Goal: Task Accomplishment & Management: Manage account settings

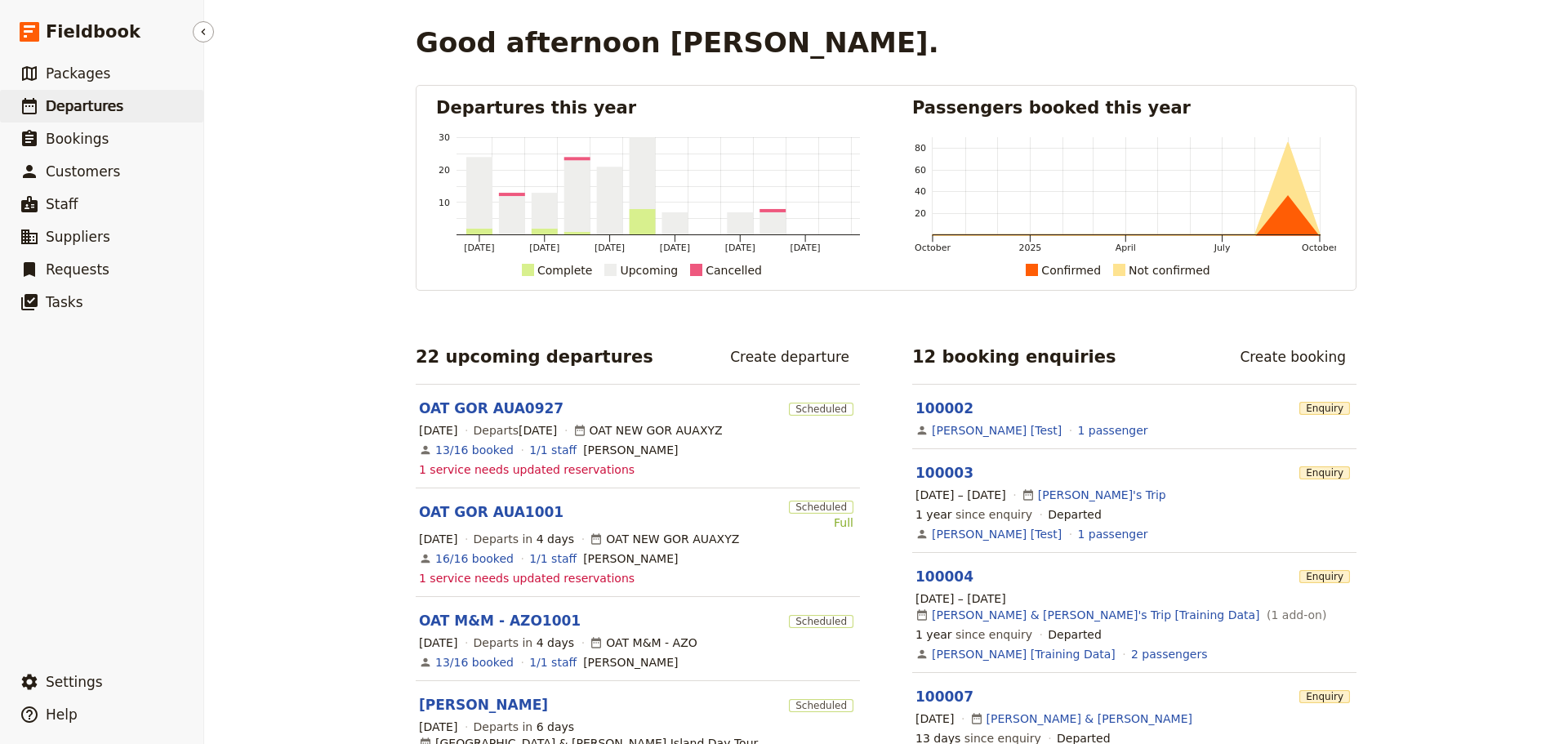
click at [60, 105] on span "Departures" at bounding box center [85, 106] width 78 height 17
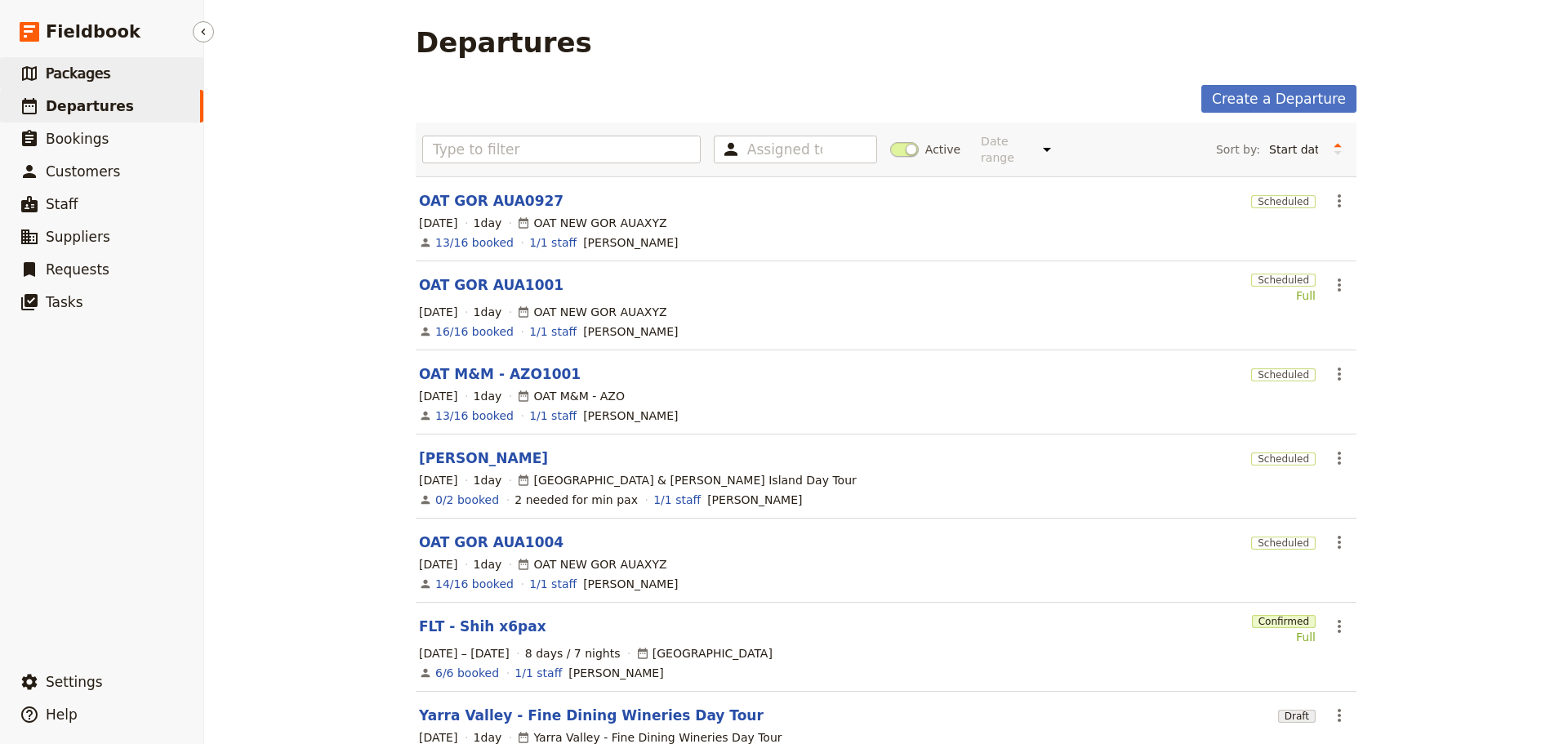
click at [100, 71] on span "Packages" at bounding box center [78, 73] width 64 height 17
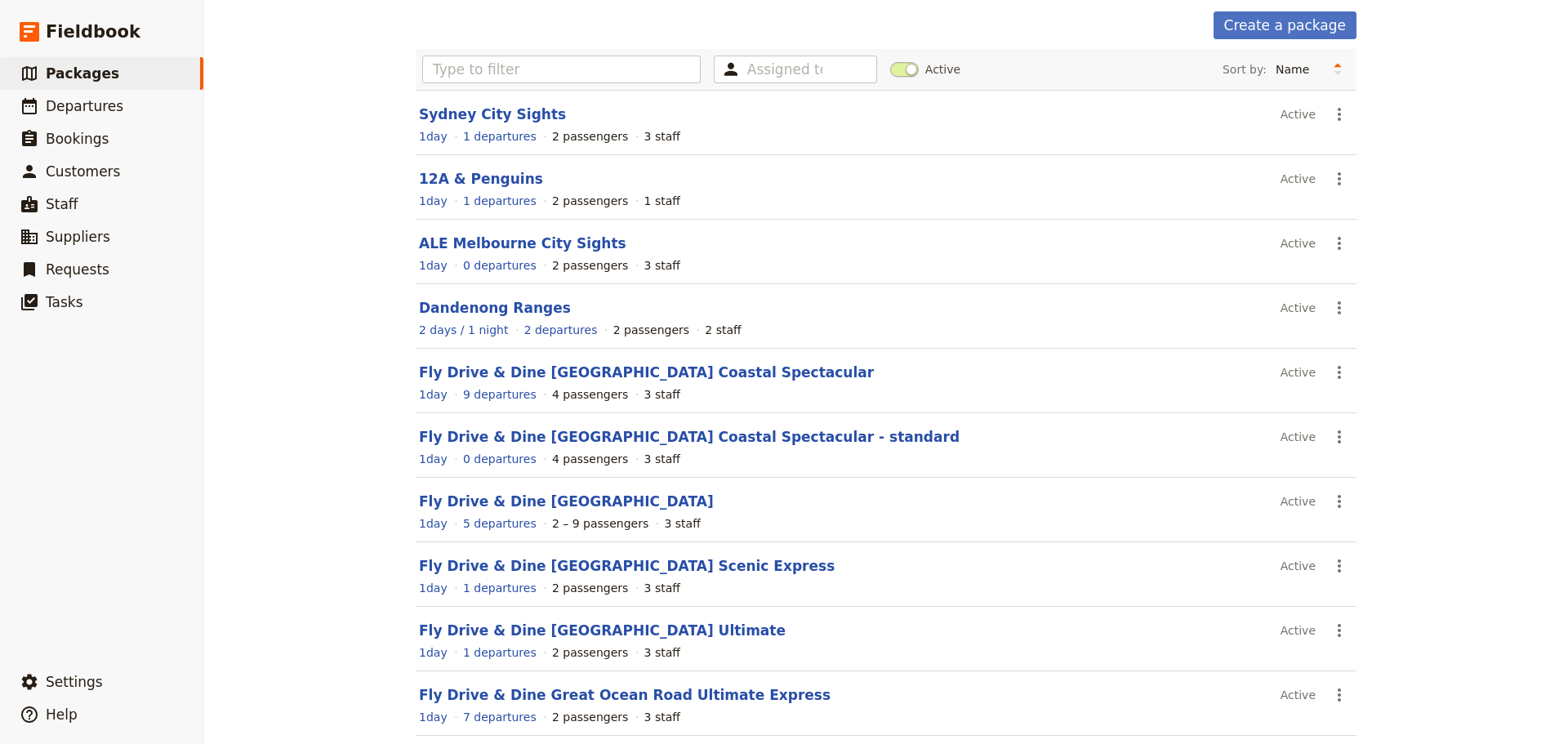
scroll to position [145, 0]
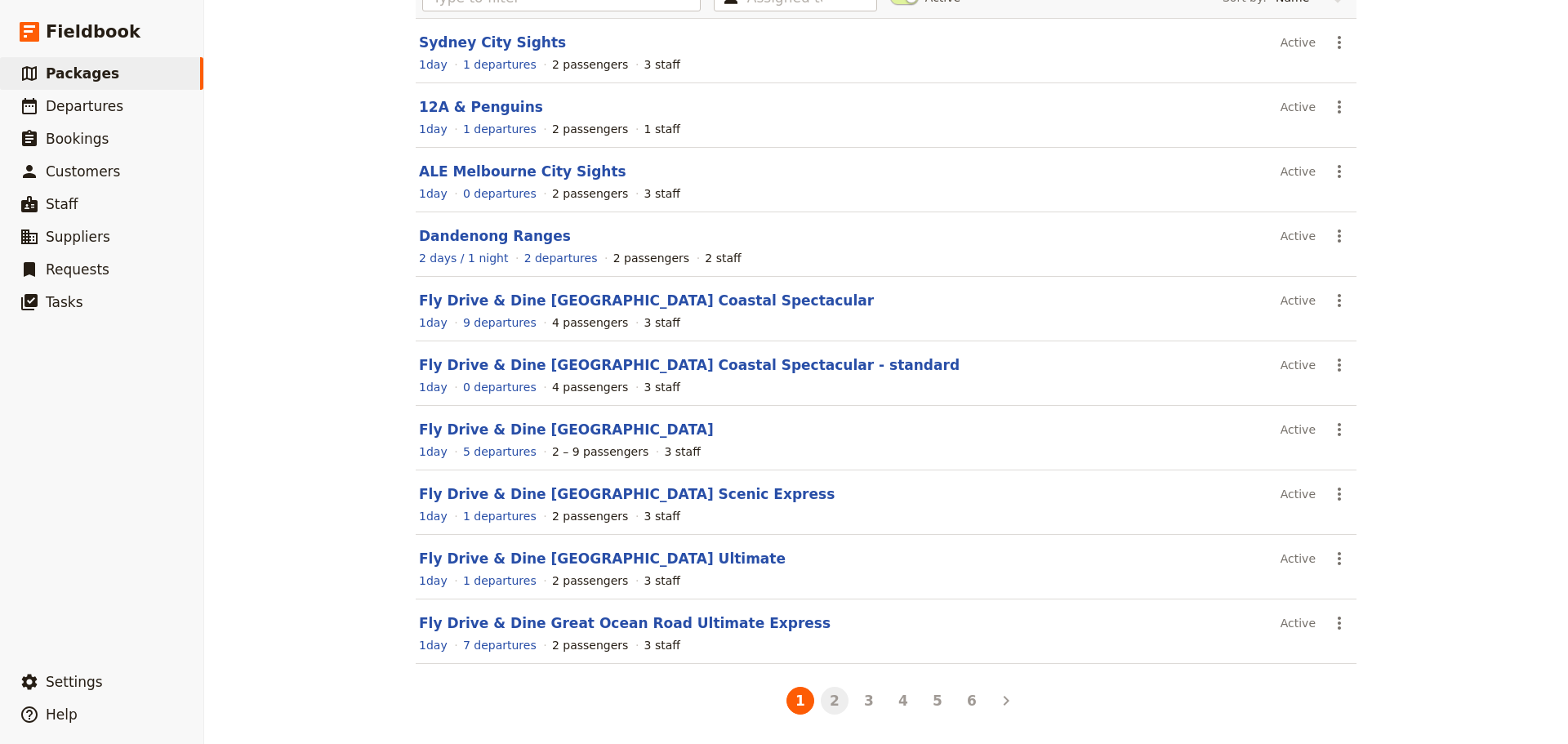
click at [837, 567] on button "2" at bounding box center [835, 700] width 28 height 28
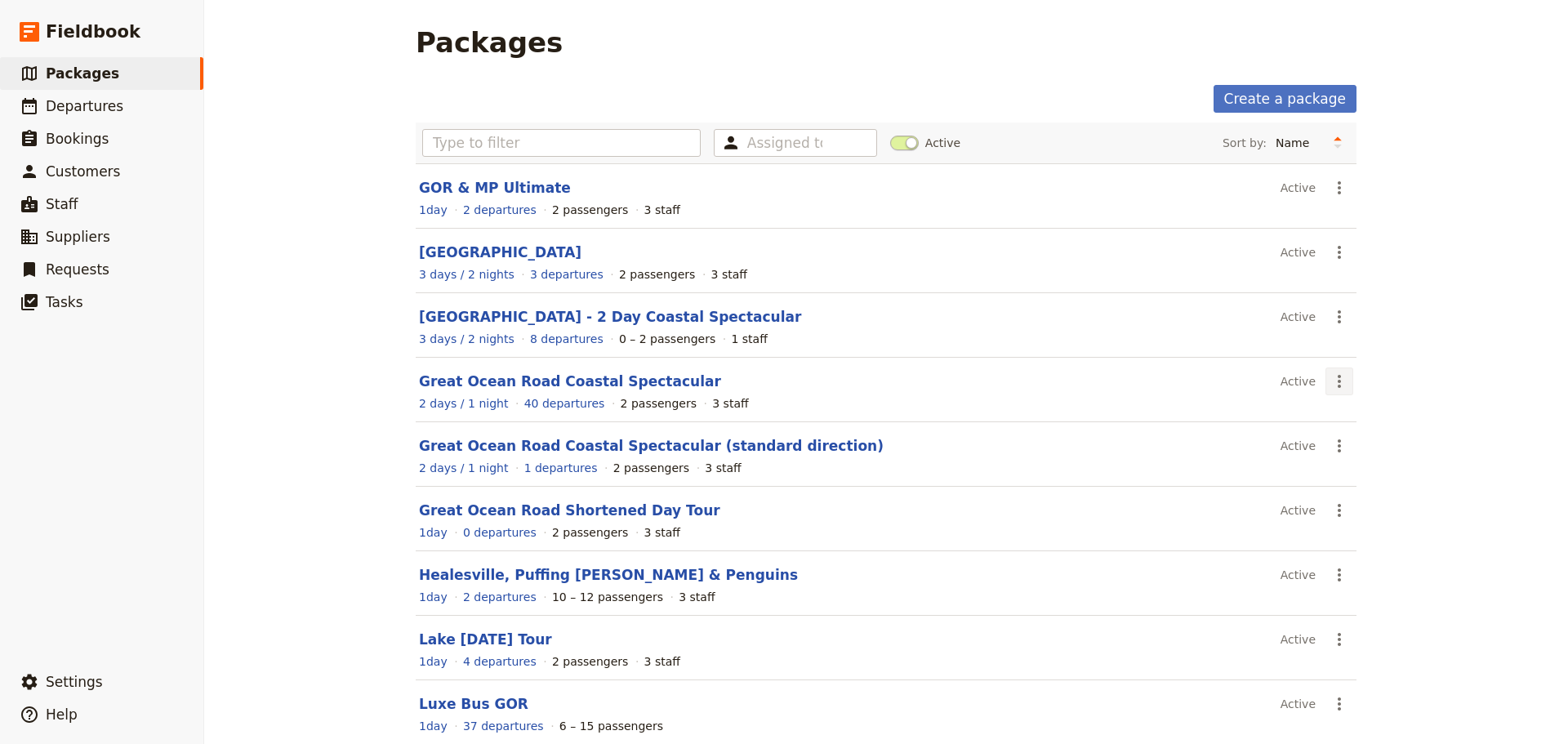
click at [1254, 379] on icon "Actions" at bounding box center [1339, 381] width 19 height 19
click at [1254, 430] on link "Schedule a departure" at bounding box center [1392, 441] width 143 height 23
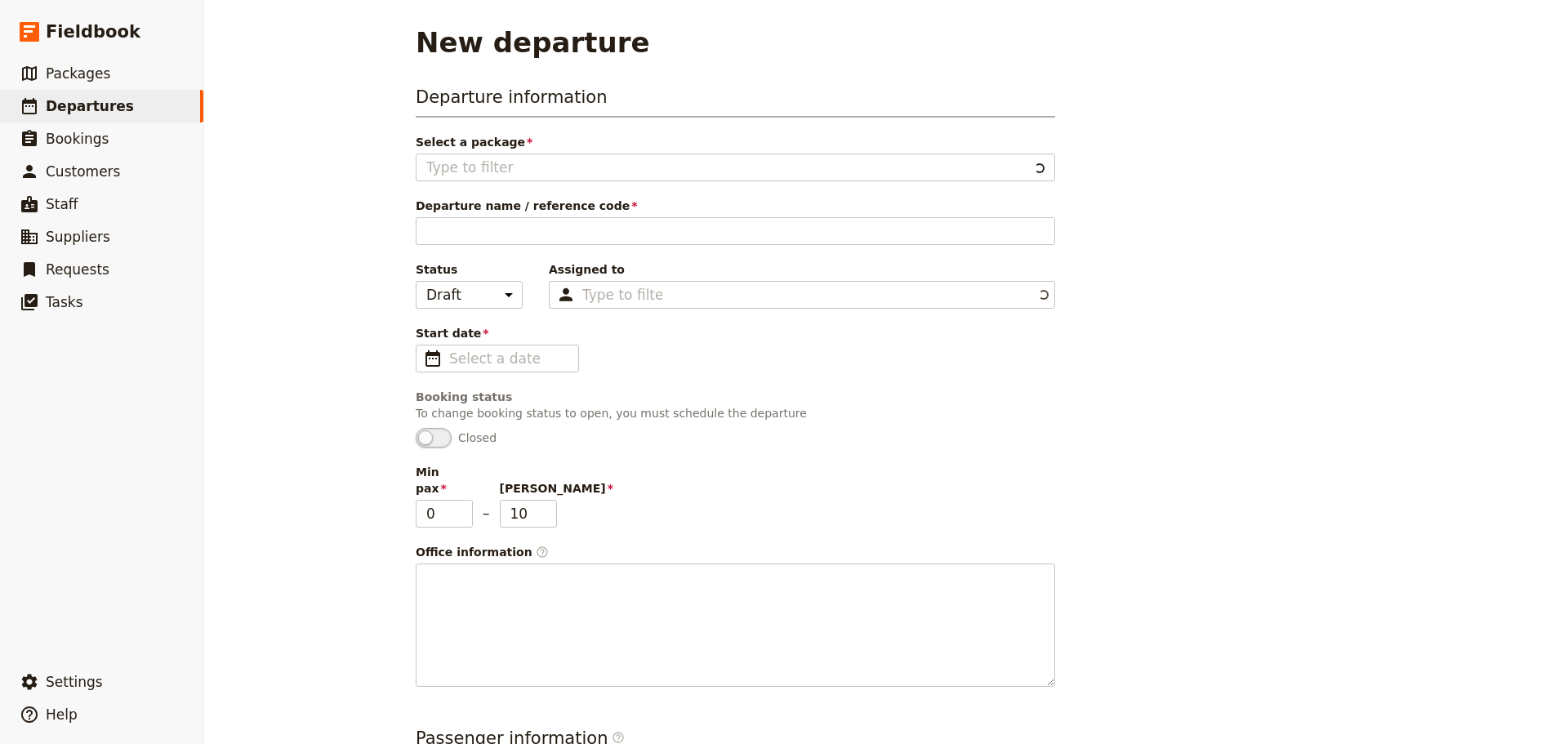
type input "Great Ocean Road Coastal Spectacular"
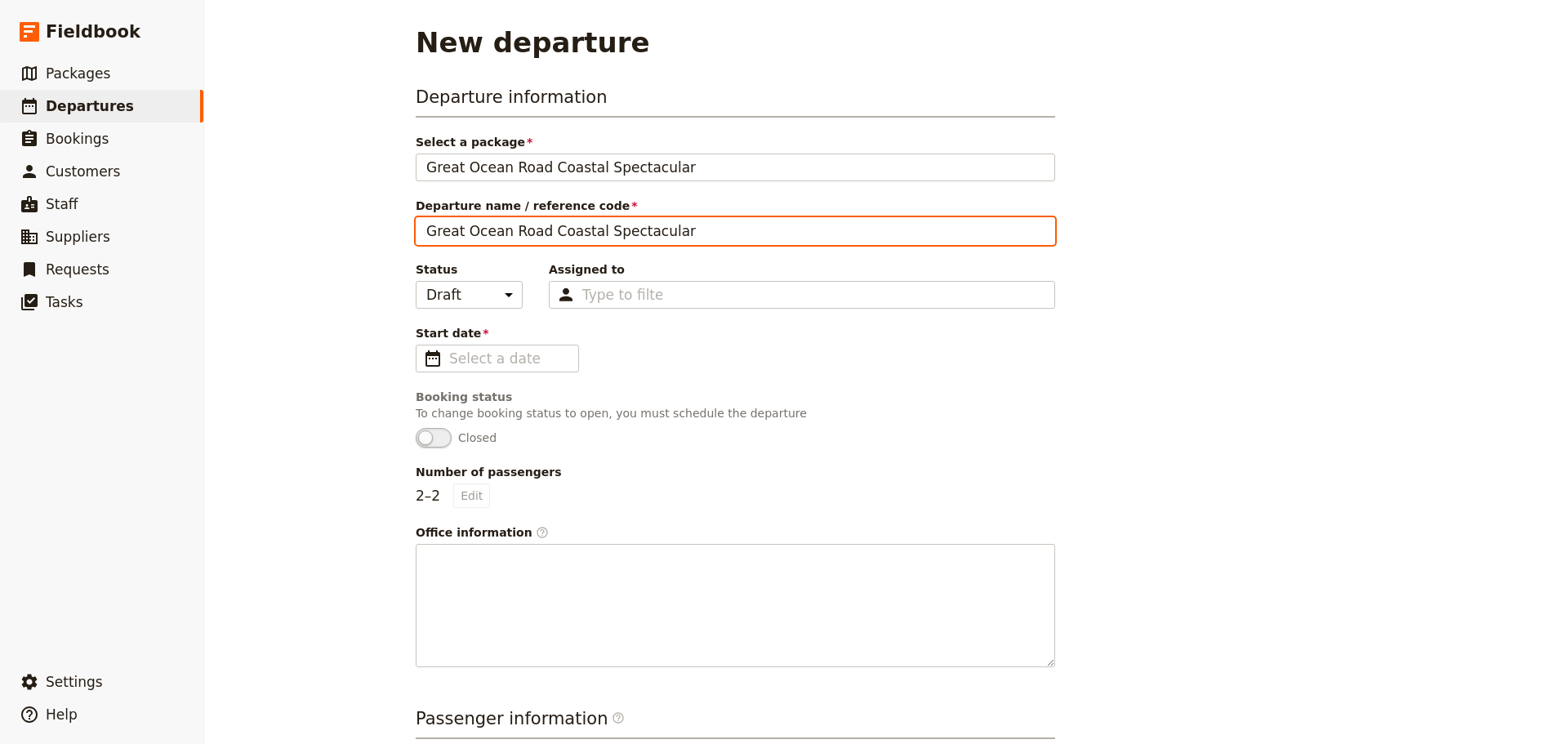
drag, startPoint x: 688, startPoint y: 229, endPoint x: 298, endPoint y: 220, distance: 390.1
click at [298, 220] on div "New departure Departure information Select a package Great Ocean Road Coastal S…" at bounding box center [886, 372] width 1364 height 744
type input "[PERSON_NAME]"
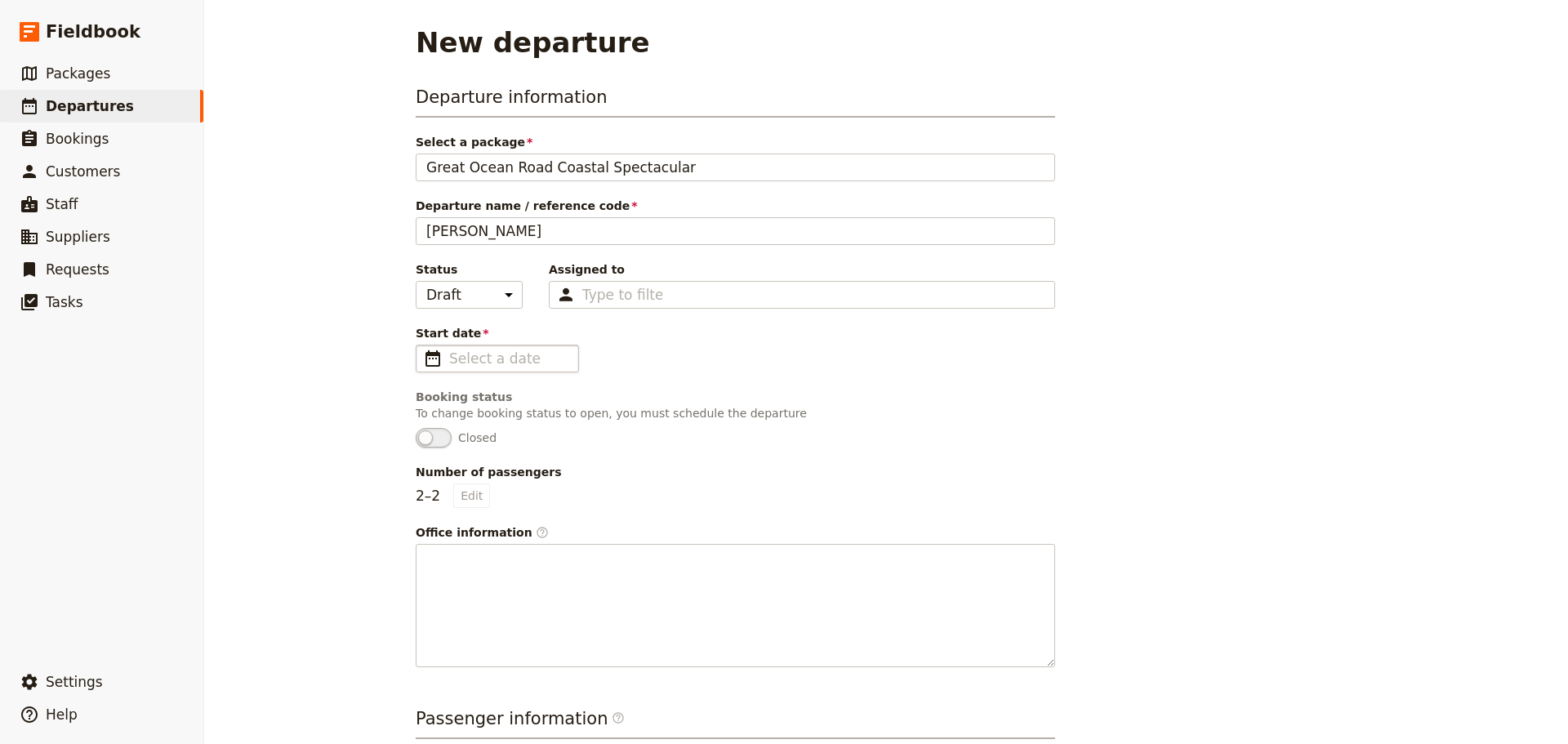
click at [426, 353] on span "​" at bounding box center [433, 359] width 19 height 19
click at [449, 353] on input "Start date ​" at bounding box center [509, 359] width 120 height 19
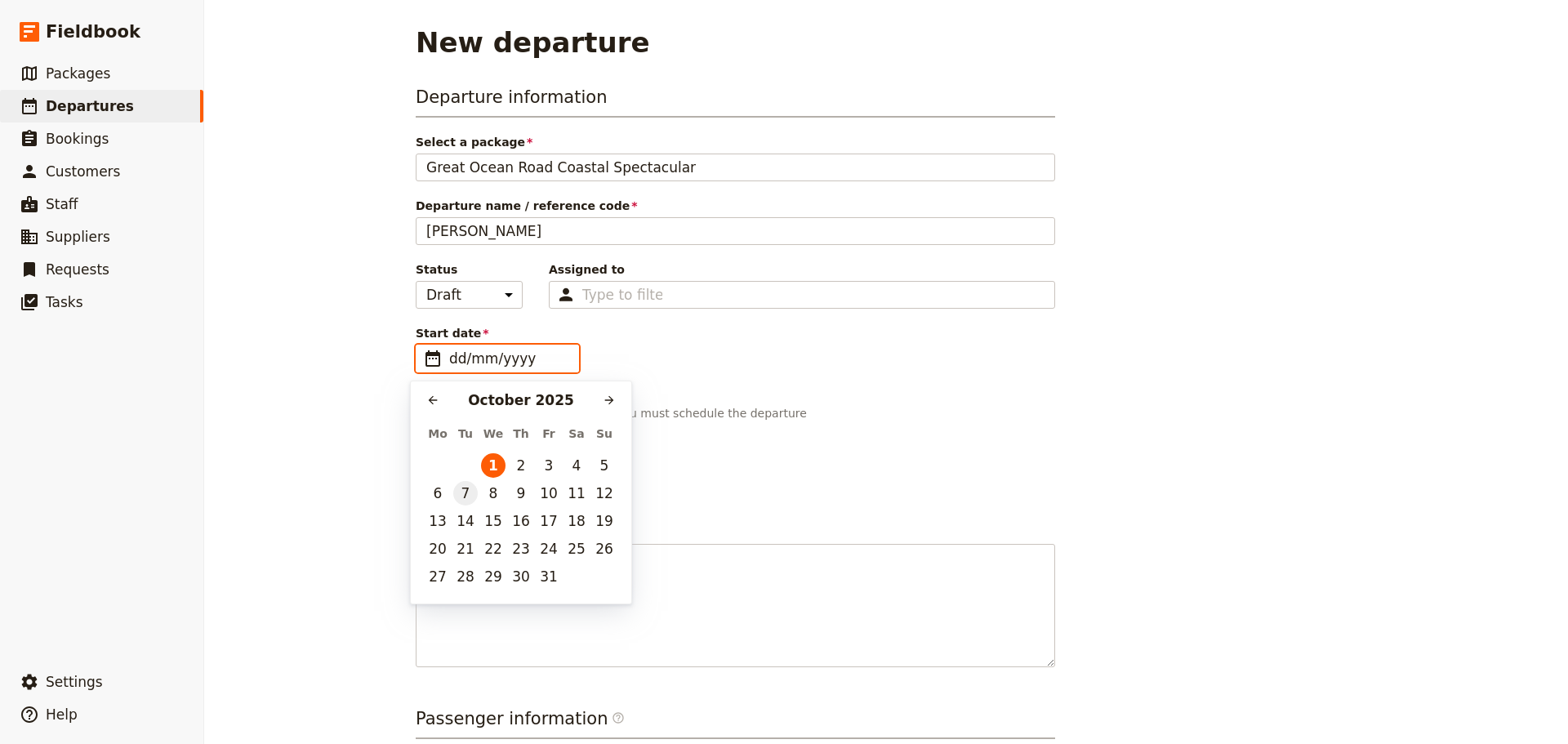
click at [471, 491] on button "7" at bounding box center [465, 493] width 24 height 24
type input "07/10/2025"
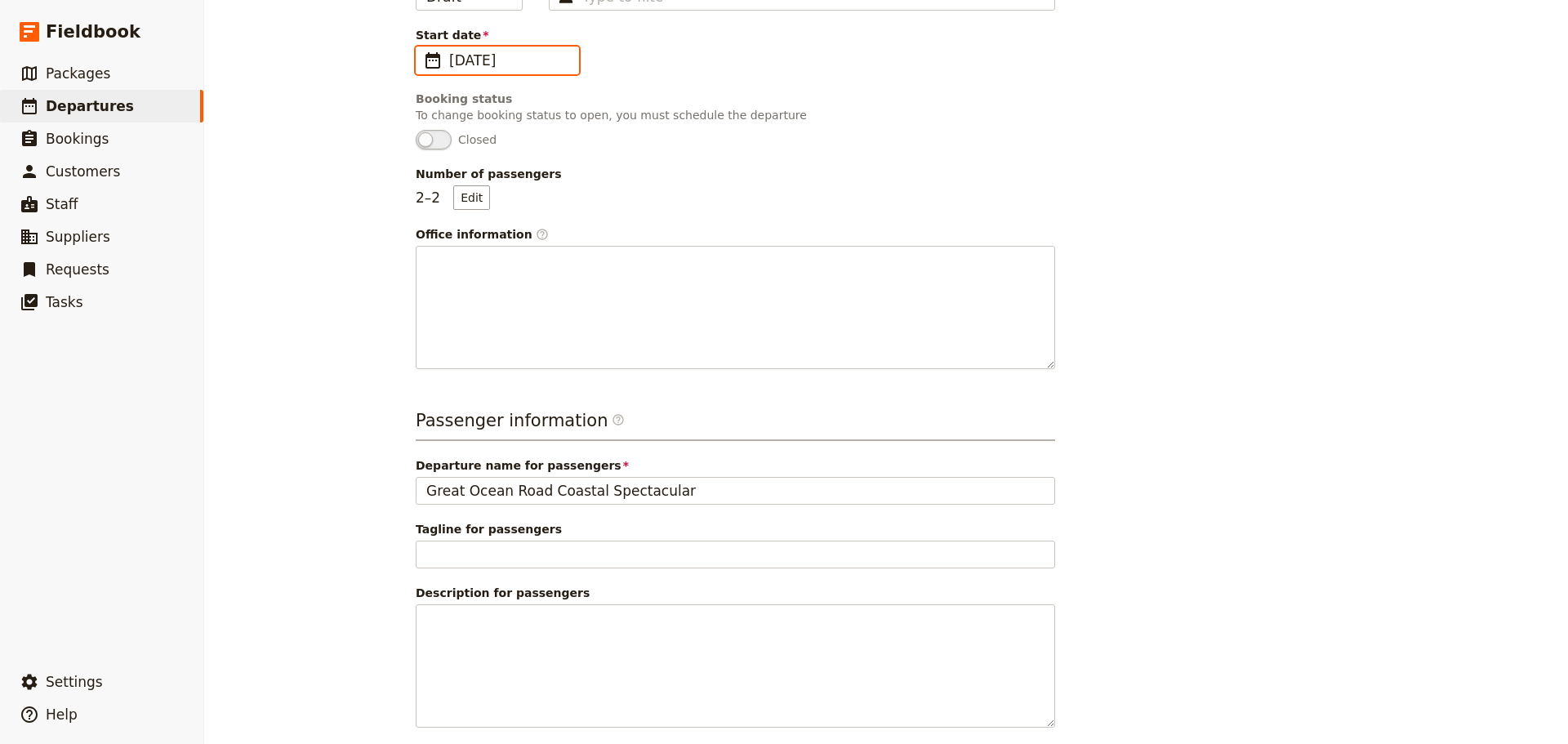
scroll to position [379, 0]
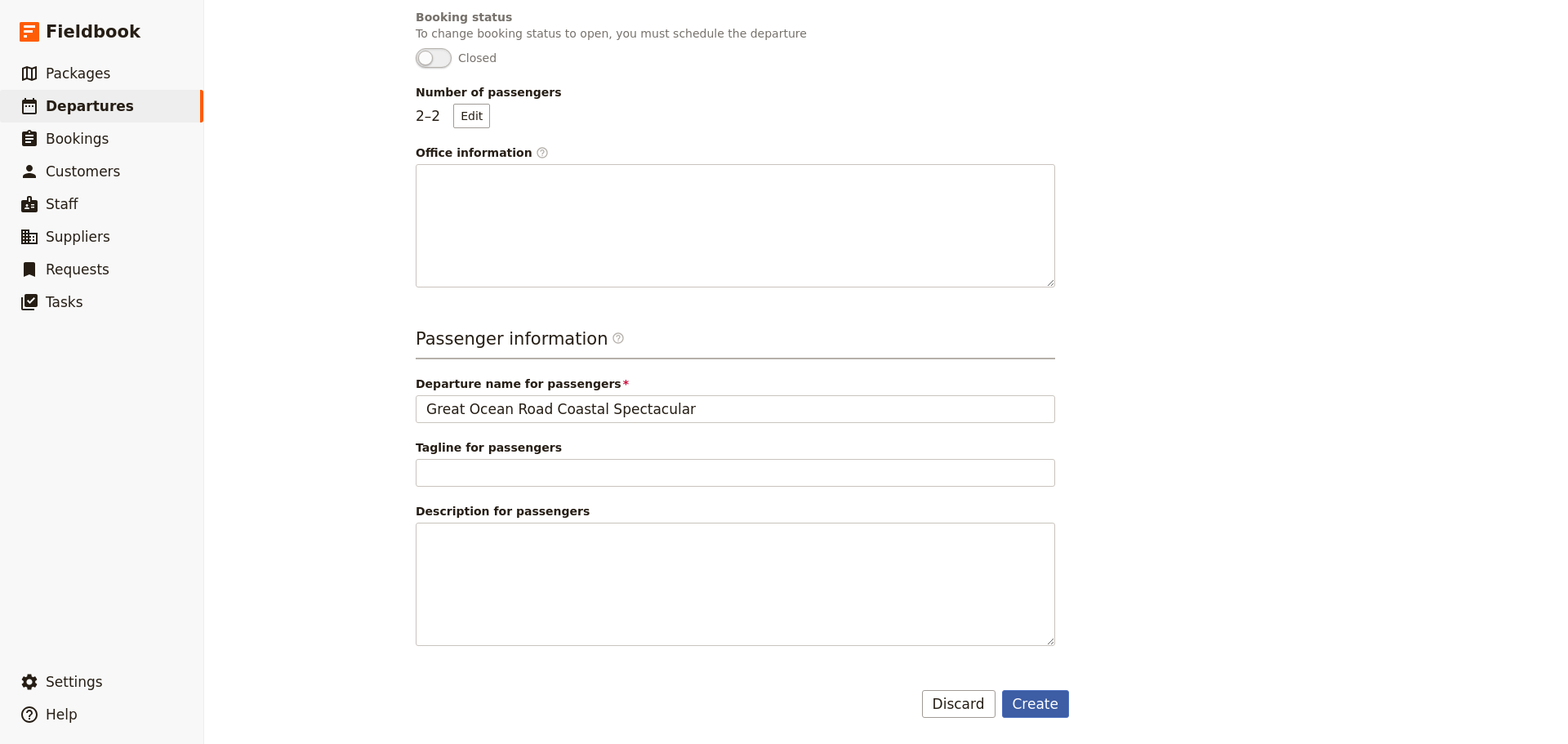
click at [1032, 567] on button "Create" at bounding box center [1036, 703] width 68 height 28
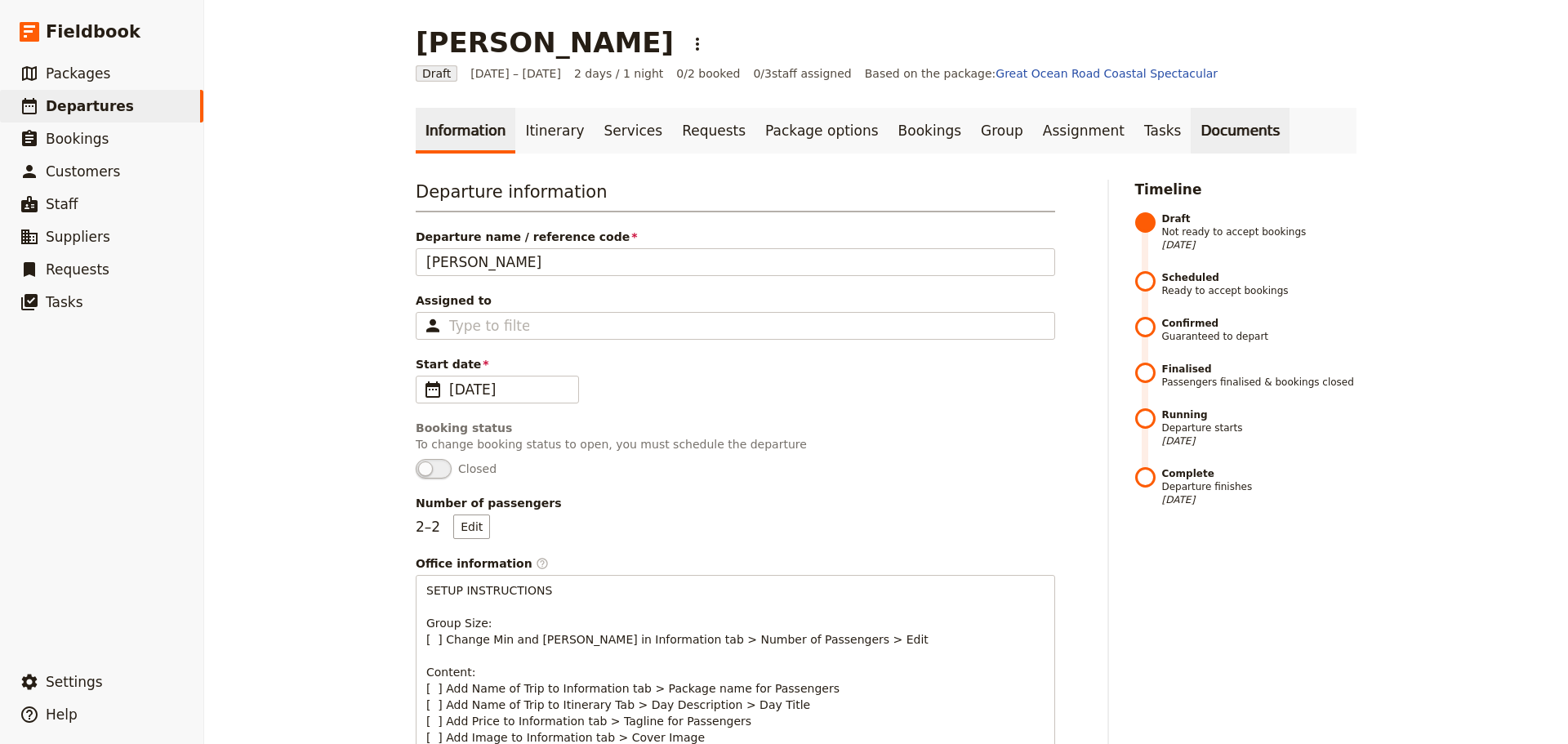
click at [1191, 128] on link "Documents" at bounding box center [1240, 130] width 99 height 46
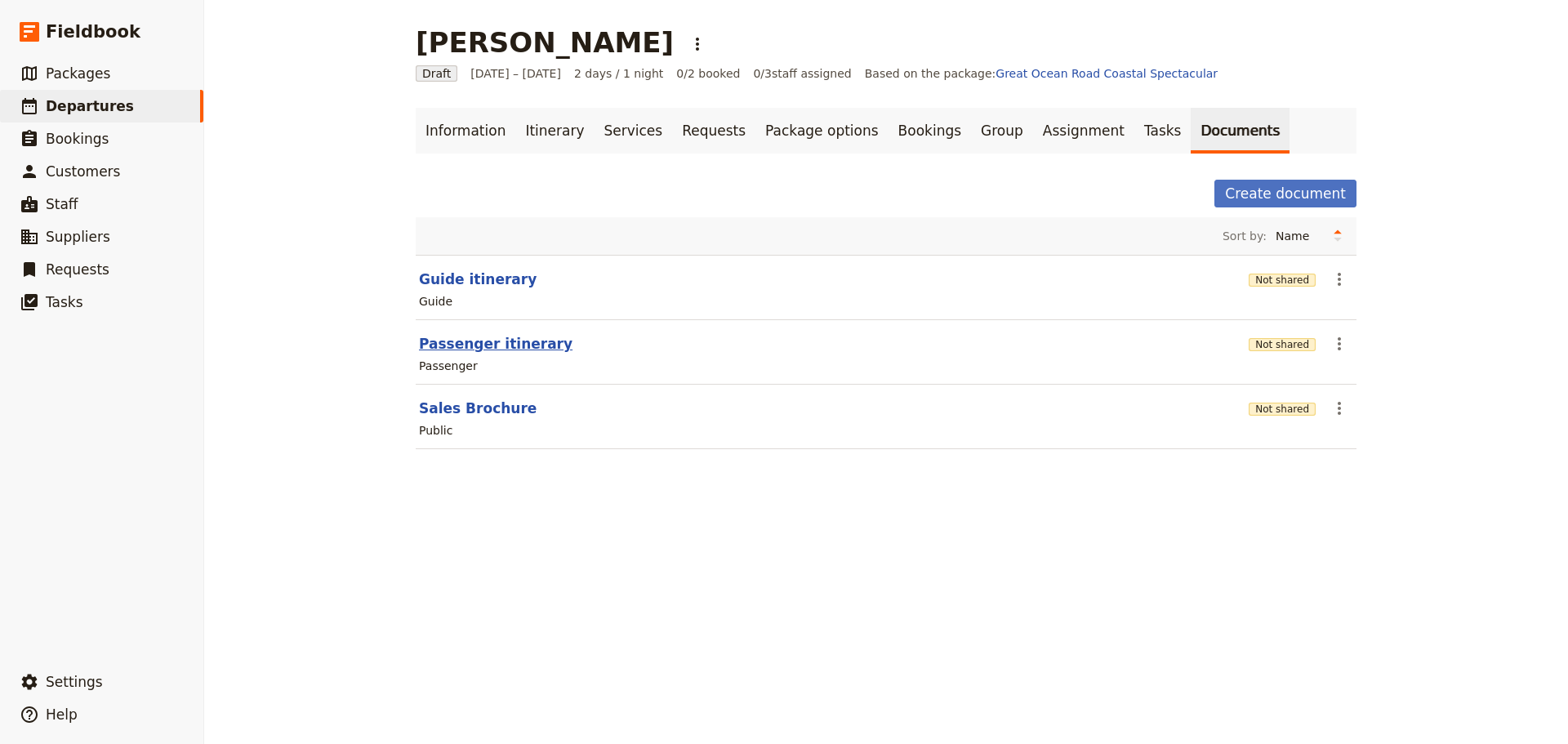
click at [460, 347] on button "Passenger itinerary" at bounding box center [496, 343] width 154 height 19
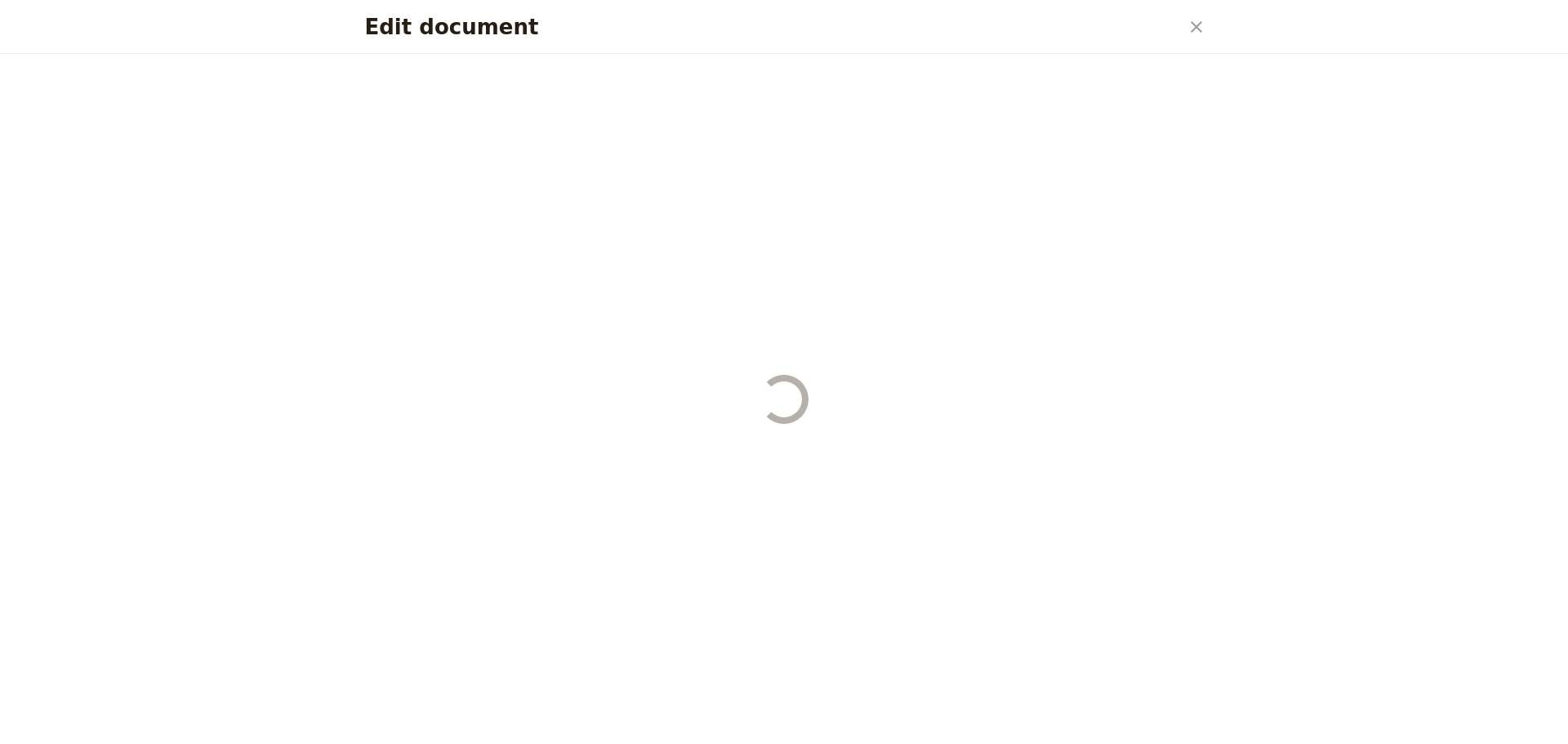
select select "PASSENGER"
select select "DEFAULT"
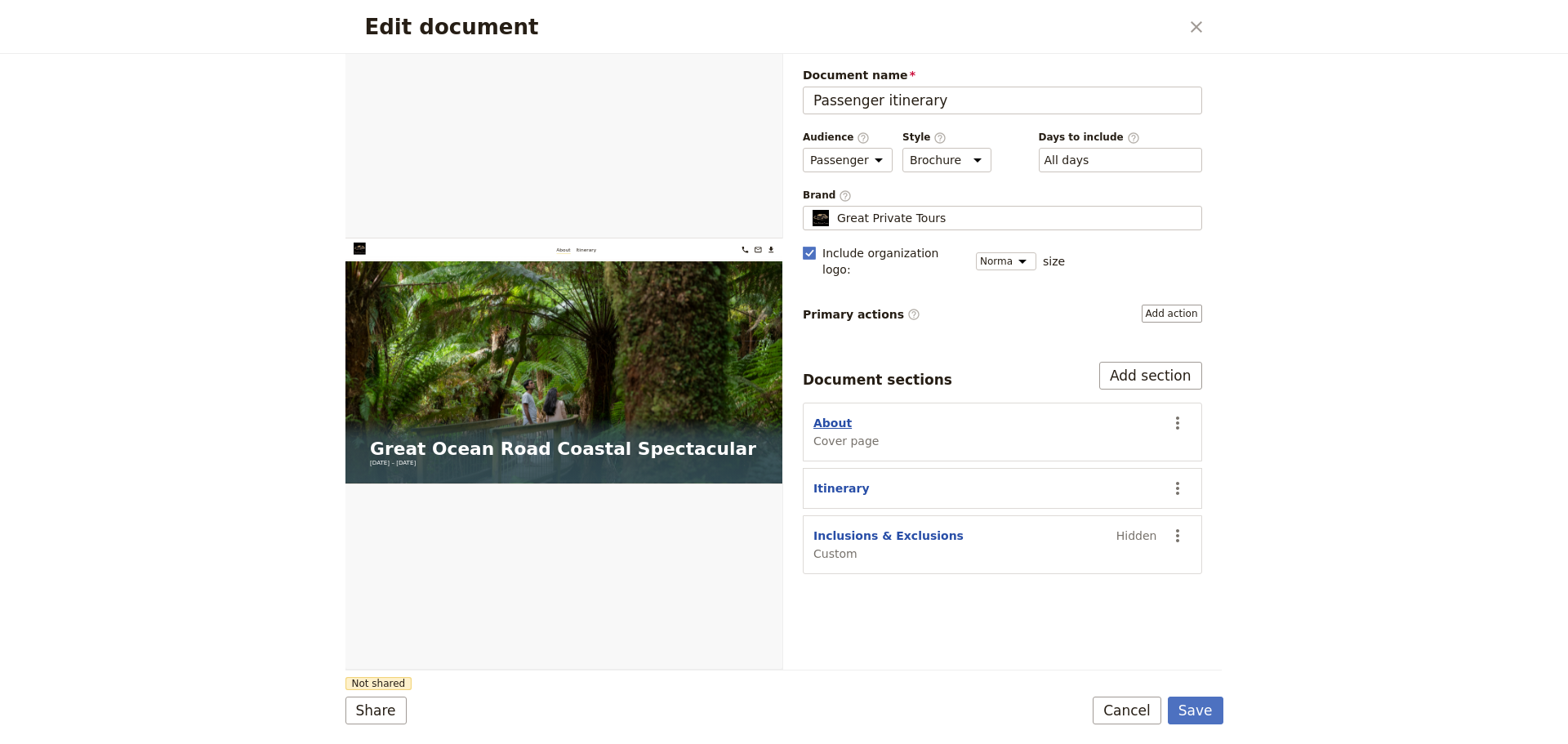
click at [831, 415] on button "About" at bounding box center [832, 423] width 38 height 17
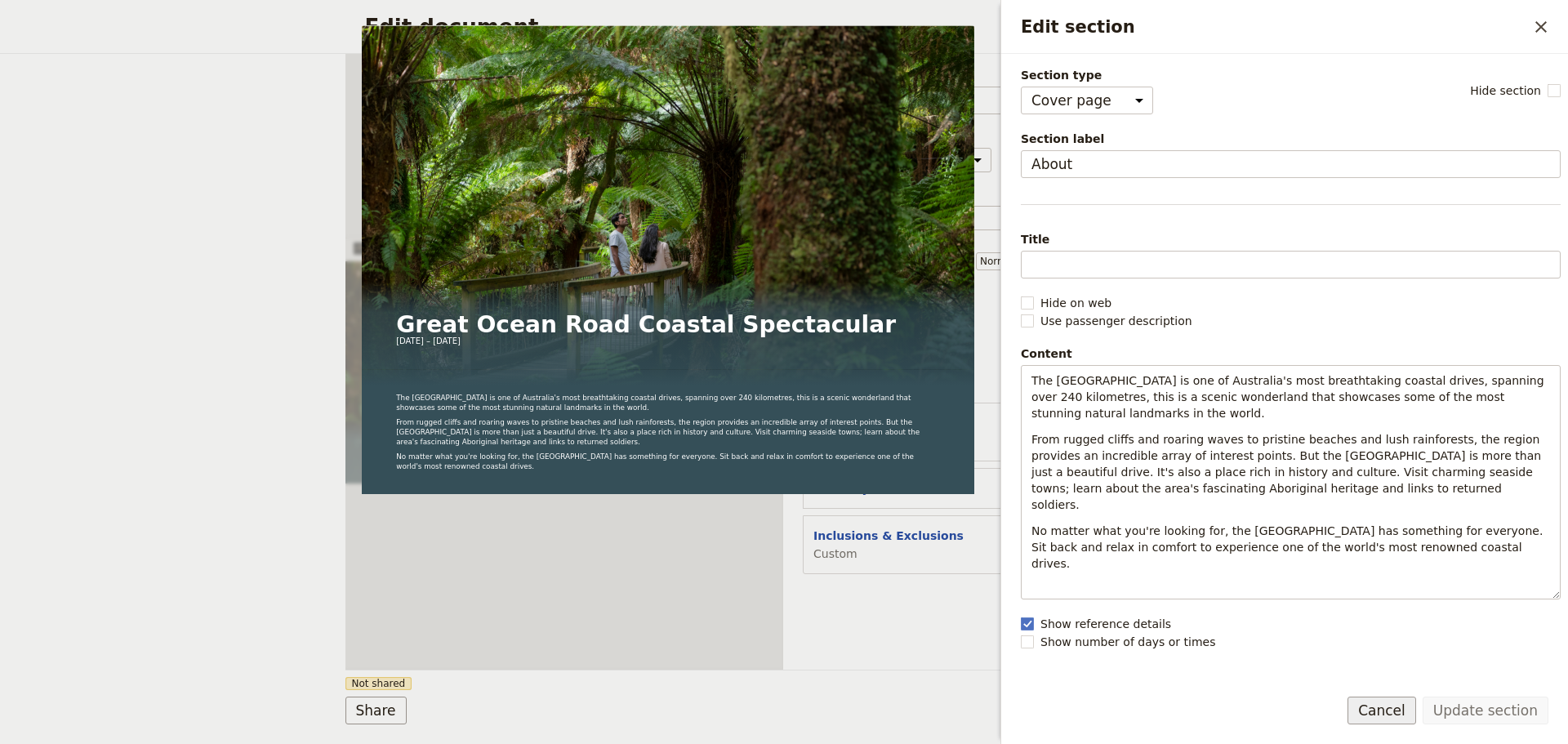
click at [1254, 567] on button "Cancel" at bounding box center [1381, 710] width 69 height 28
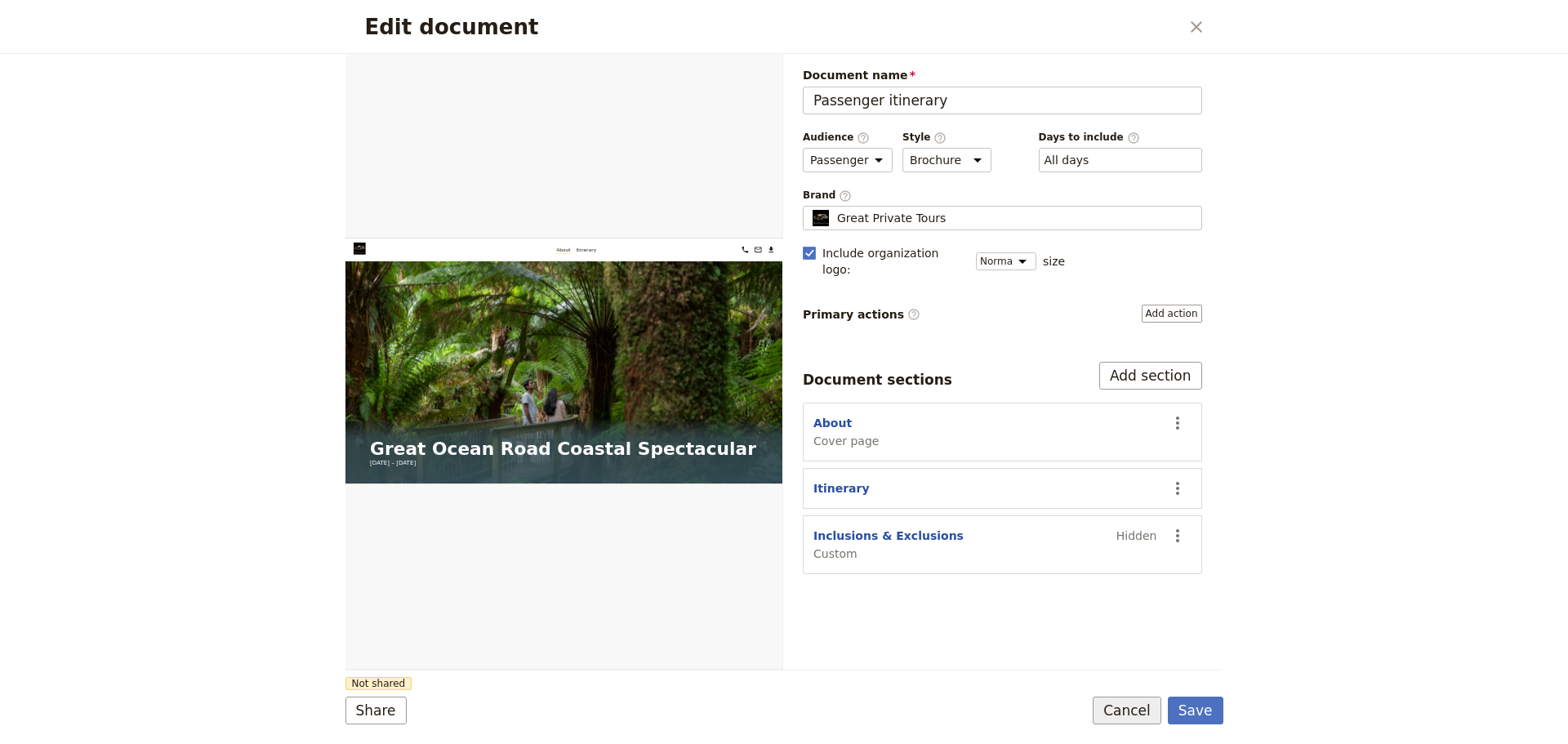
click at [1135, 567] on button "Cancel" at bounding box center [1126, 710] width 69 height 28
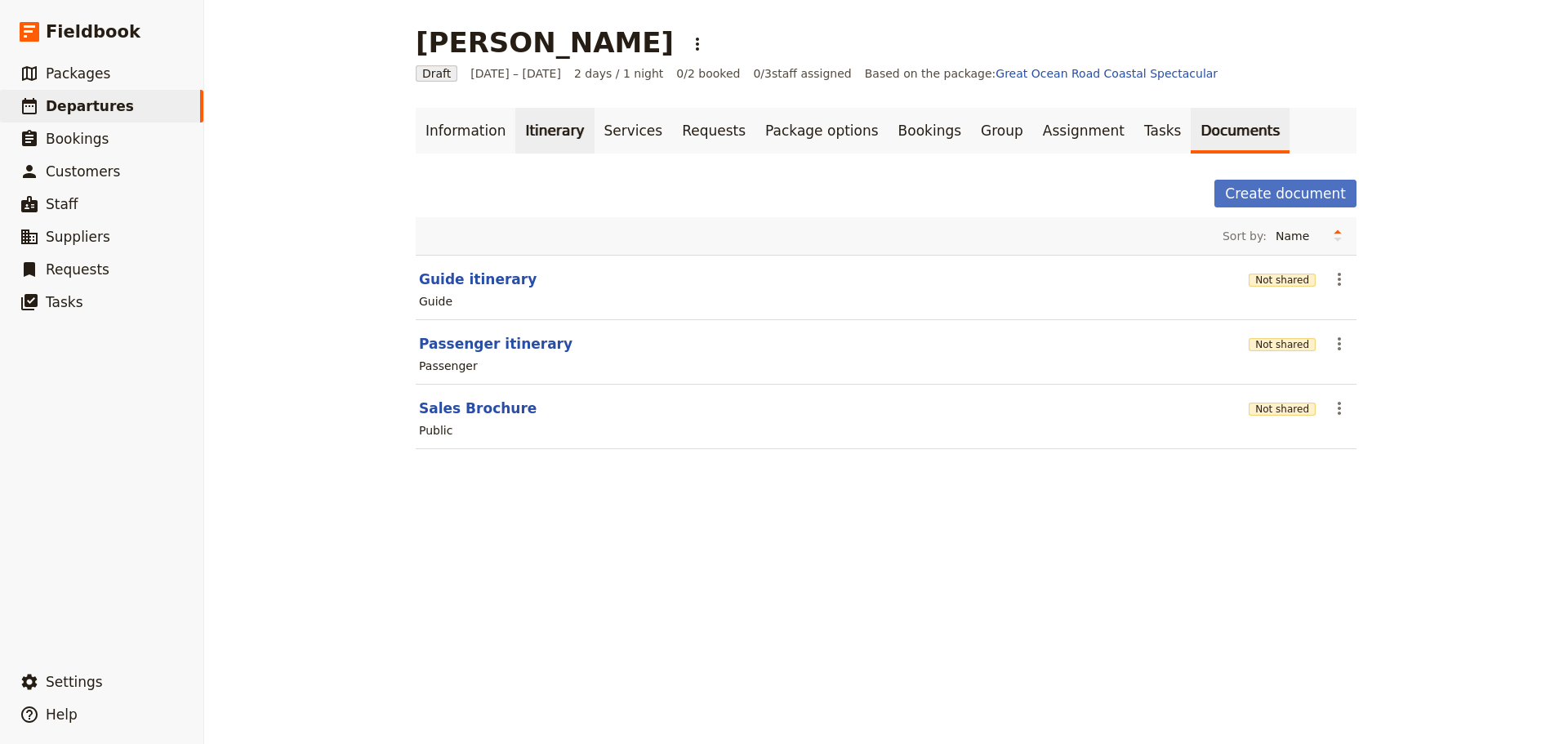
click at [539, 135] on link "Itinerary" at bounding box center [554, 130] width 79 height 46
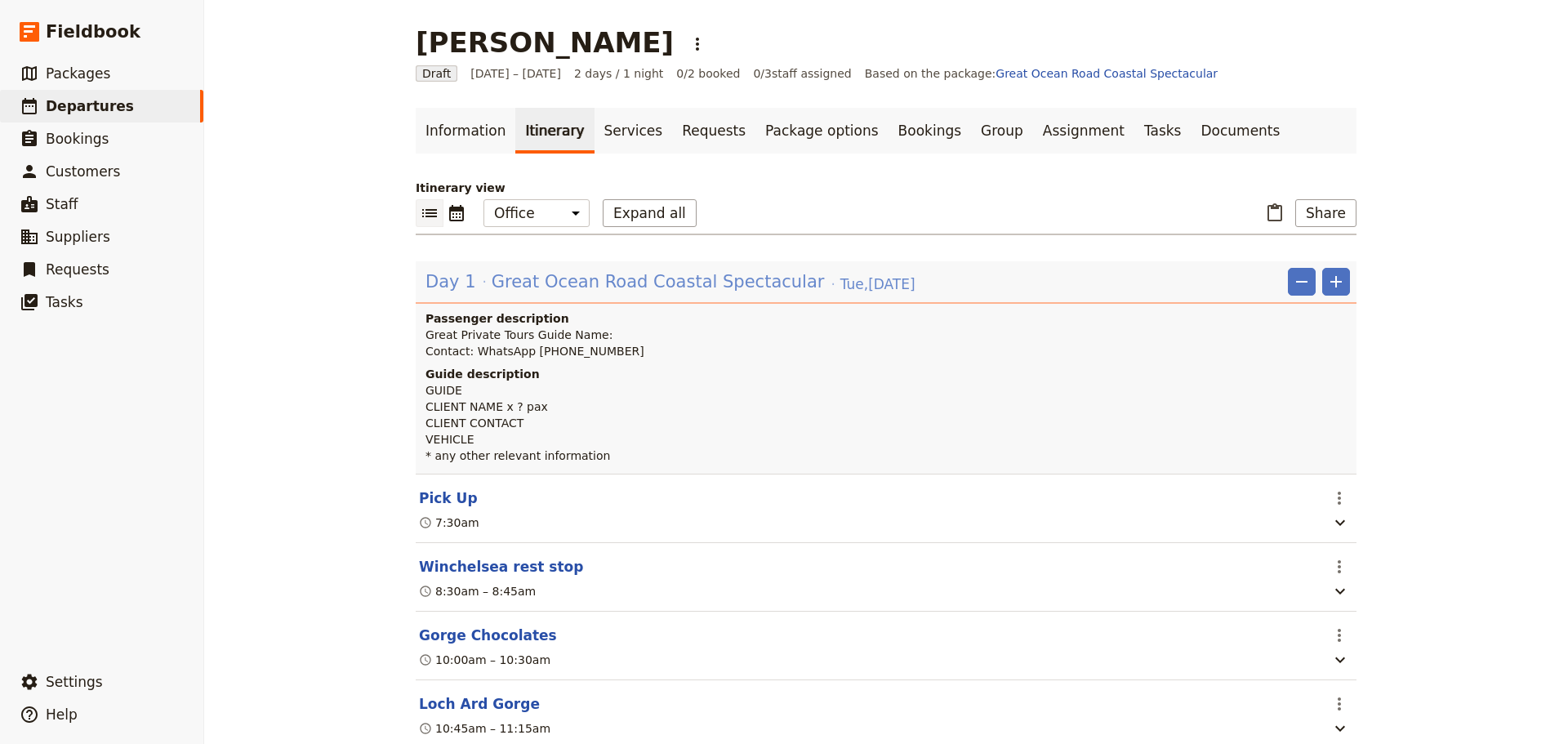
click at [508, 277] on span "Great Ocean Road Coastal Spectacular" at bounding box center [658, 281] width 334 height 24
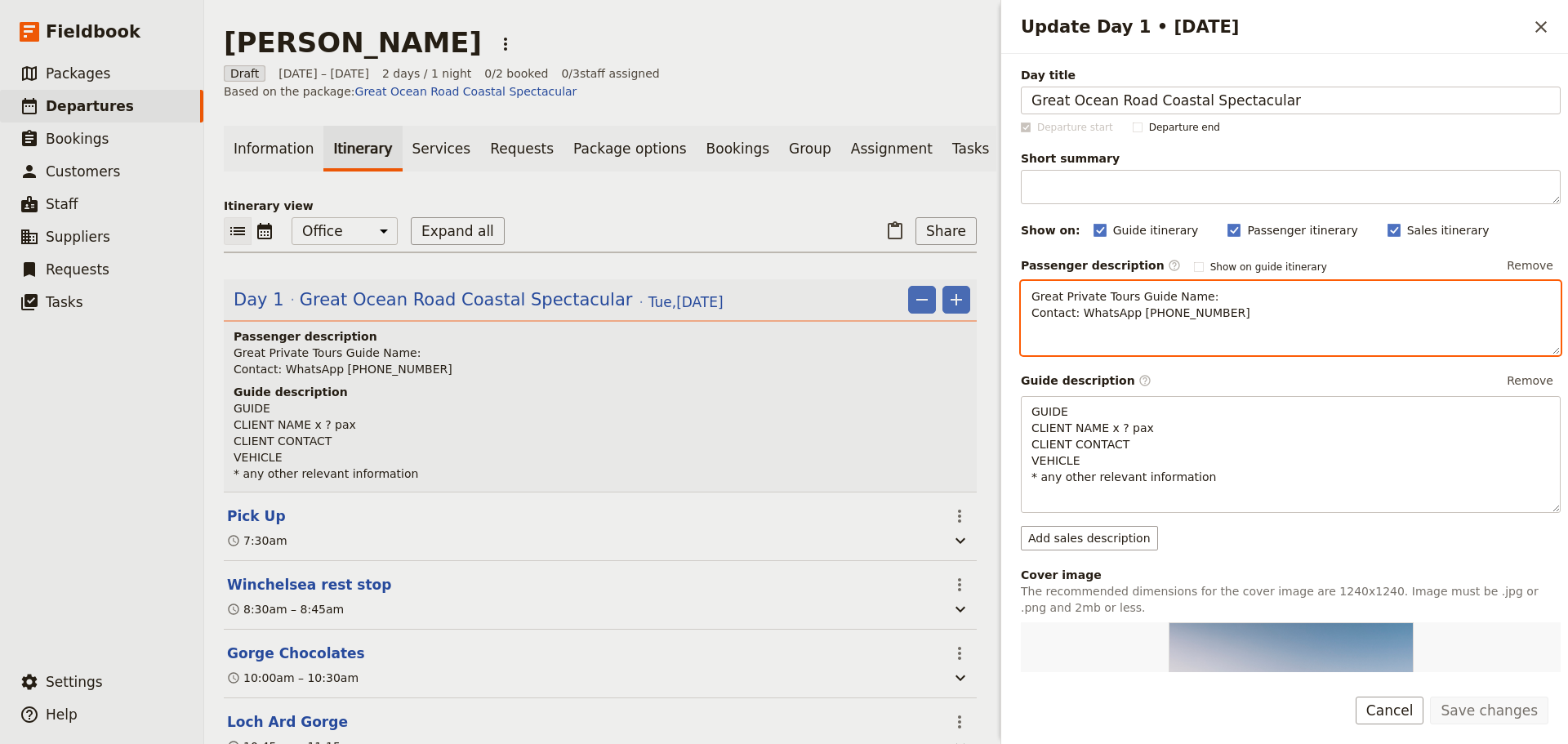
click at [1220, 297] on p "Great Private Tours Guide Name: Contact: WhatsApp +61 400 000 000" at bounding box center [1290, 304] width 518 height 33
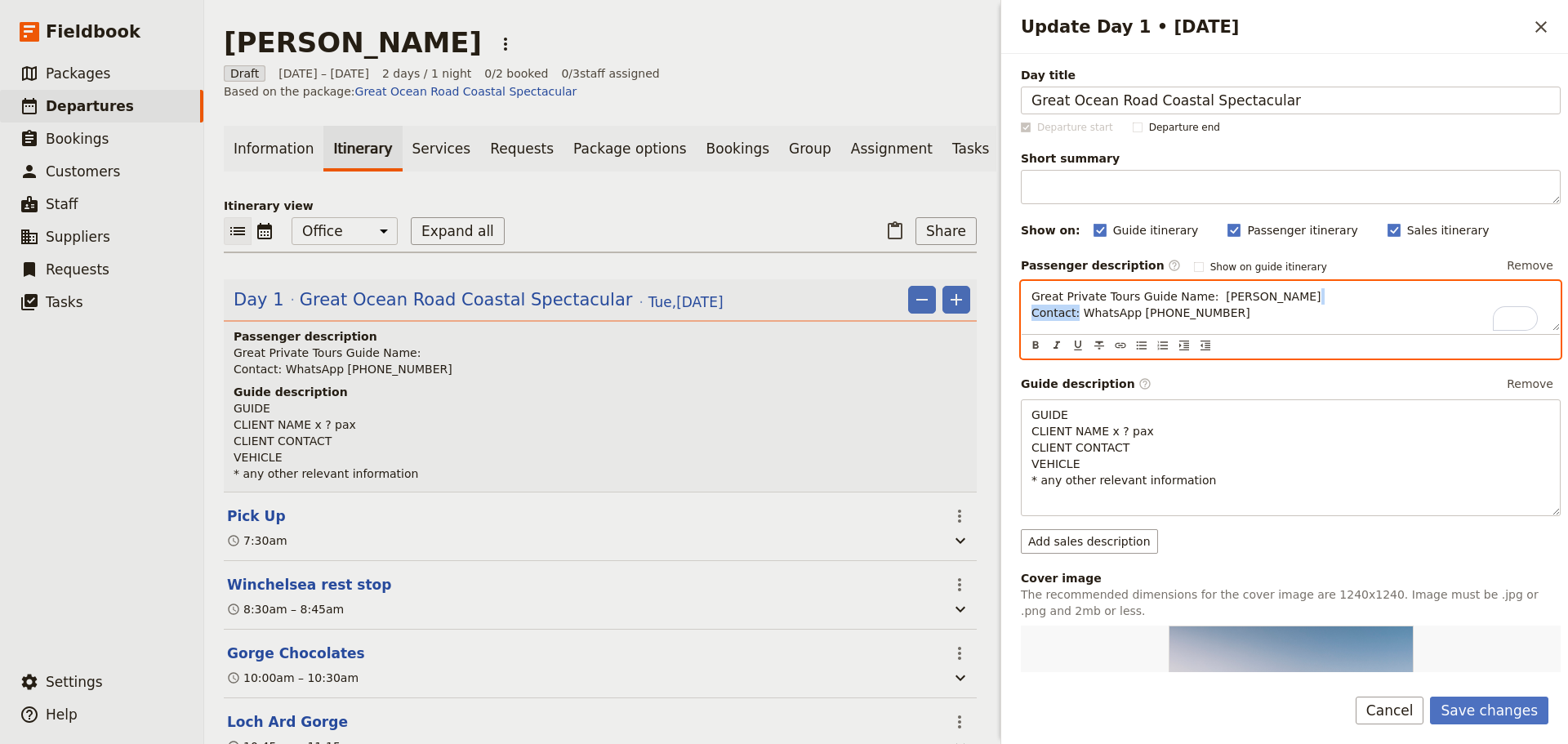
drag, startPoint x: 1078, startPoint y: 311, endPoint x: 1008, endPoint y: 323, distance: 71.0
click at [1008, 323] on div "Day title Great Ocean Road Coastal Spectacular Departure start Departure end Sh…" at bounding box center [1284, 363] width 567 height 619
drag, startPoint x: 1181, startPoint y: 316, endPoint x: 1121, endPoint y: 316, distance: 60.0
click at [1121, 316] on p "Great Private Tours Guide Name: Allan Larsen WhatsApp +61 400 000 000" at bounding box center [1290, 304] width 518 height 33
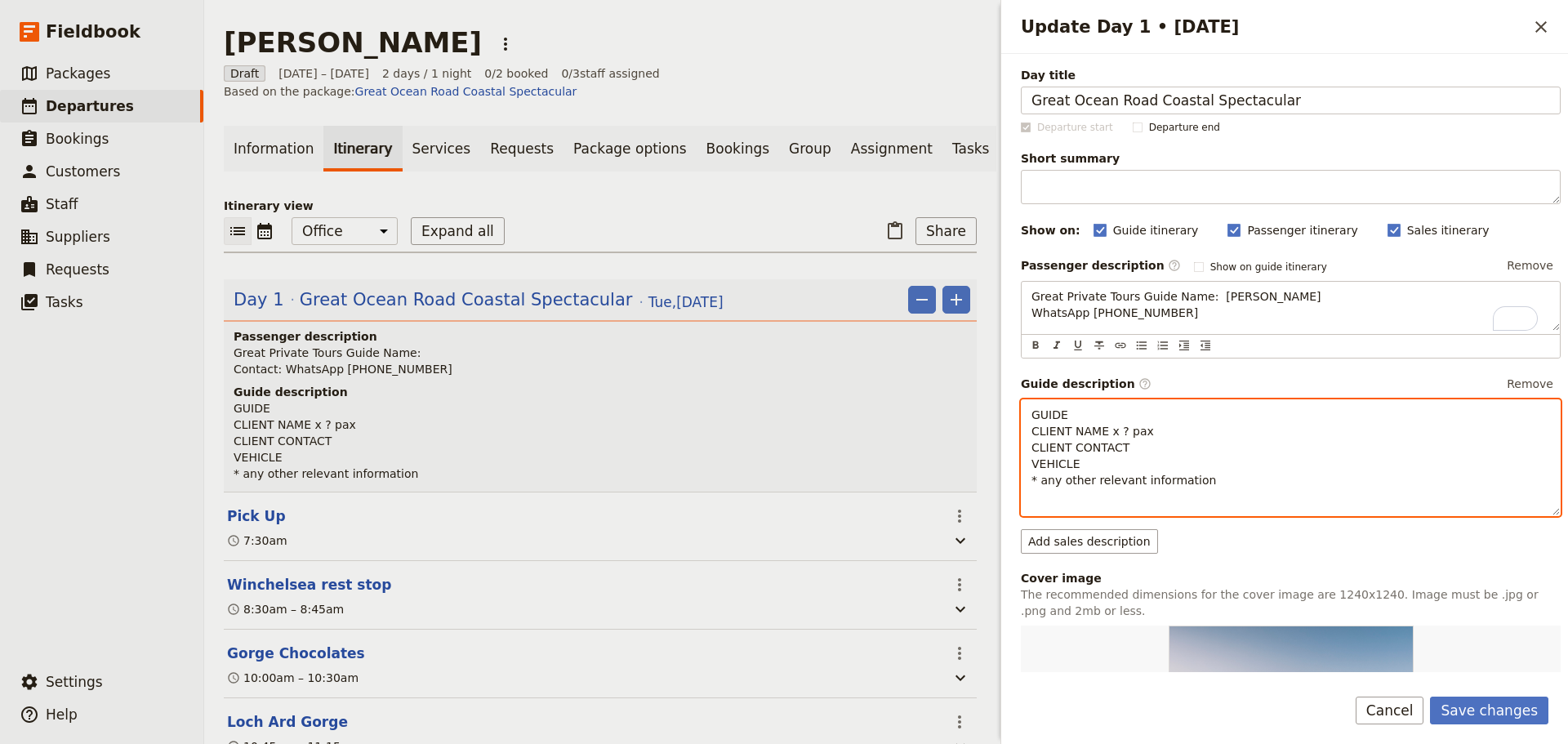
click at [1095, 408] on p "GUIDE CLIENT NAME x ? pax CLIENT CONTACT VEHICLE * any other relevant informati…" at bounding box center [1290, 447] width 518 height 82
drag, startPoint x: 1104, startPoint y: 430, endPoint x: 948, endPoint y: 430, distance: 156.0
click at [948, 430] on div "Paul Turner ​ Draft 7 – 8 Oct 2025 2 days / 1 night 0/2 booked 0 / 3 staff assi…" at bounding box center [886, 372] width 1364 height 744
drag, startPoint x: 1134, startPoint y: 445, endPoint x: 990, endPoint y: 447, distance: 144.0
click at [999, 450] on div "Update Day 1 • 7 Oct ​ Day title Great Ocean Road Coastal Spectacular Departure…" at bounding box center [1282, 372] width 572 height 744
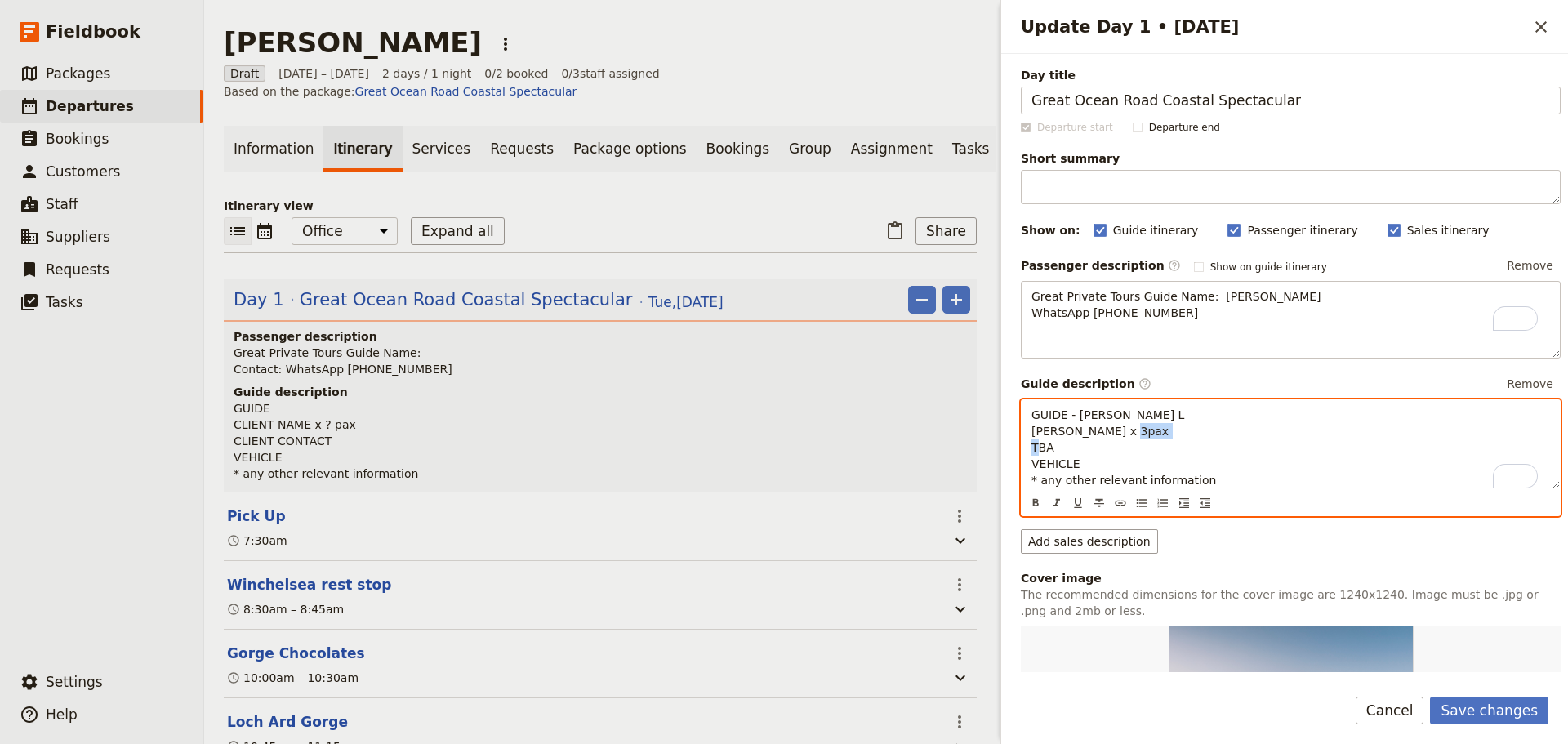
drag, startPoint x: 1080, startPoint y: 468, endPoint x: 1039, endPoint y: 466, distance: 41.0
click at [1039, 466] on p "GUIDE - Allan L Paul Turner x 3pax TBA VEHICLE * any other relevant information" at bounding box center [1290, 447] width 518 height 82
drag, startPoint x: 1217, startPoint y: 475, endPoint x: 1043, endPoint y: 478, distance: 174.0
click at [1043, 478] on p "GUIDE - Allan L Paul Turner x 3pax TBA V250 * any other relevant information" at bounding box center [1290, 447] width 518 height 82
click at [1102, 468] on p "GUIDE - Allan L Paul Turner x 3pax TBA V250 * clients travelling from the UK. A…" at bounding box center [1290, 455] width 518 height 98
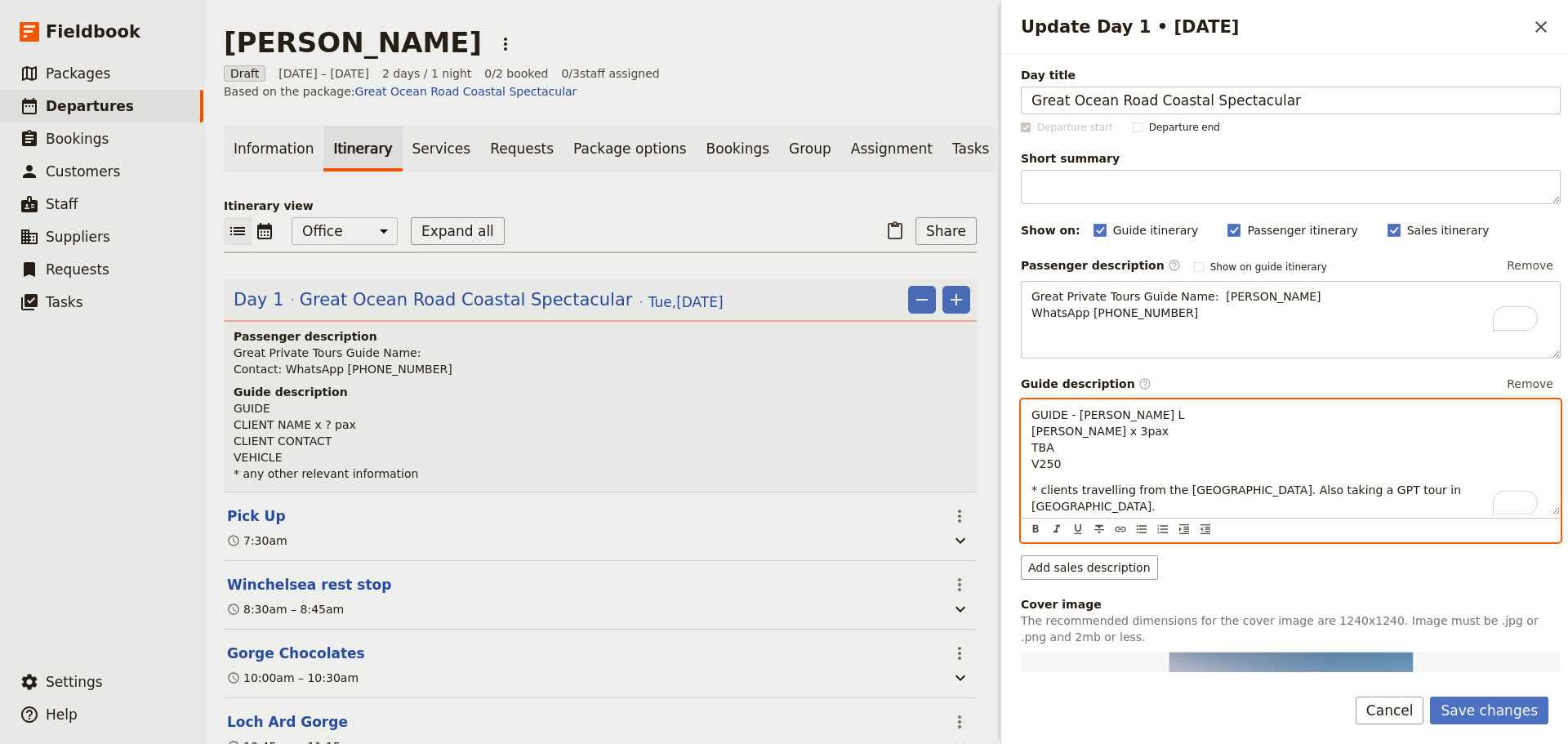
click at [1254, 507] on p "* clients travelling from the UK. Also taking a GPT tour in Tasmania." at bounding box center [1290, 498] width 518 height 33
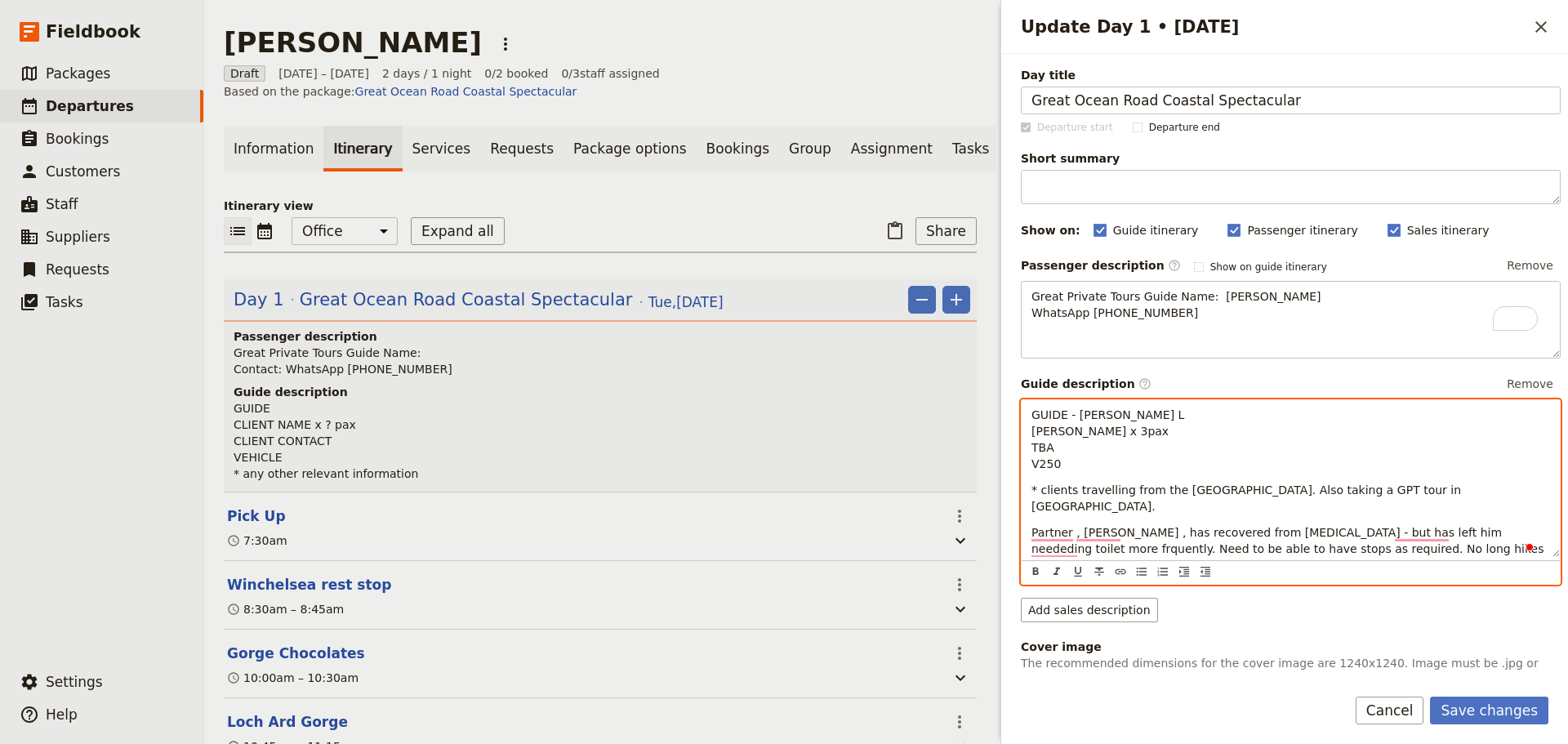
click at [1029, 535] on div "GUIDE - Allan L Paul Turner x 3pax TBA V250 * clients travelling from the UK. A…" at bounding box center [1290, 478] width 538 height 157
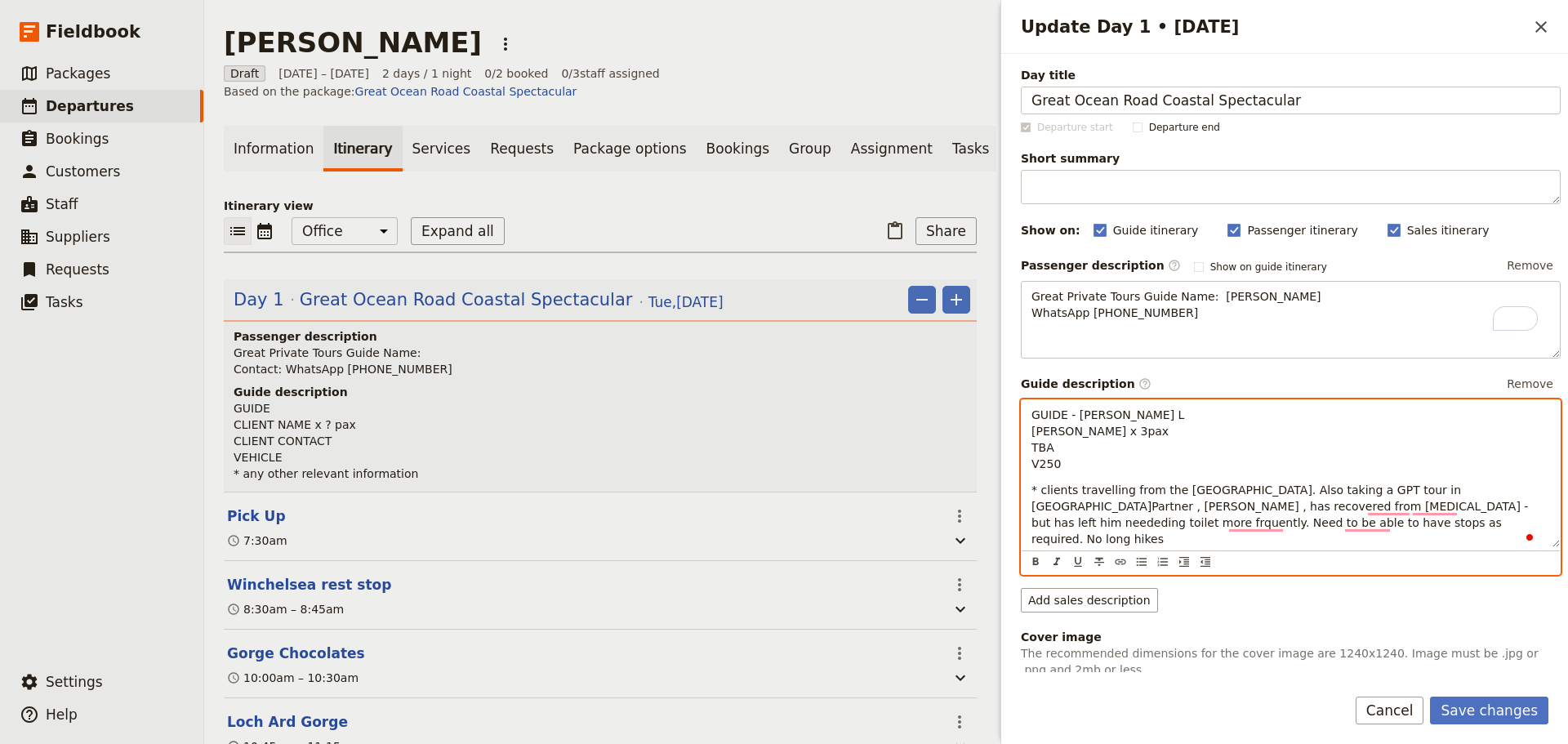
click at [1042, 510] on span "* clients travelling from the UK. Also taking a GPT tour in Tasmania.Partner , …" at bounding box center [1281, 514] width 501 height 62
click at [1051, 497] on p "Clients travelling from the UK. Also taking a GPT tour in Tasmania.Partner , An…" at bounding box center [1290, 514] width 518 height 65
click at [1145, 565] on icon "Bulleted list" at bounding box center [1142, 561] width 10 height 8
click at [1056, 512] on ul "Clients travelling from the UK. Also taking a GPT tour in Tasmania.Partner , An…" at bounding box center [1290, 514] width 518 height 65
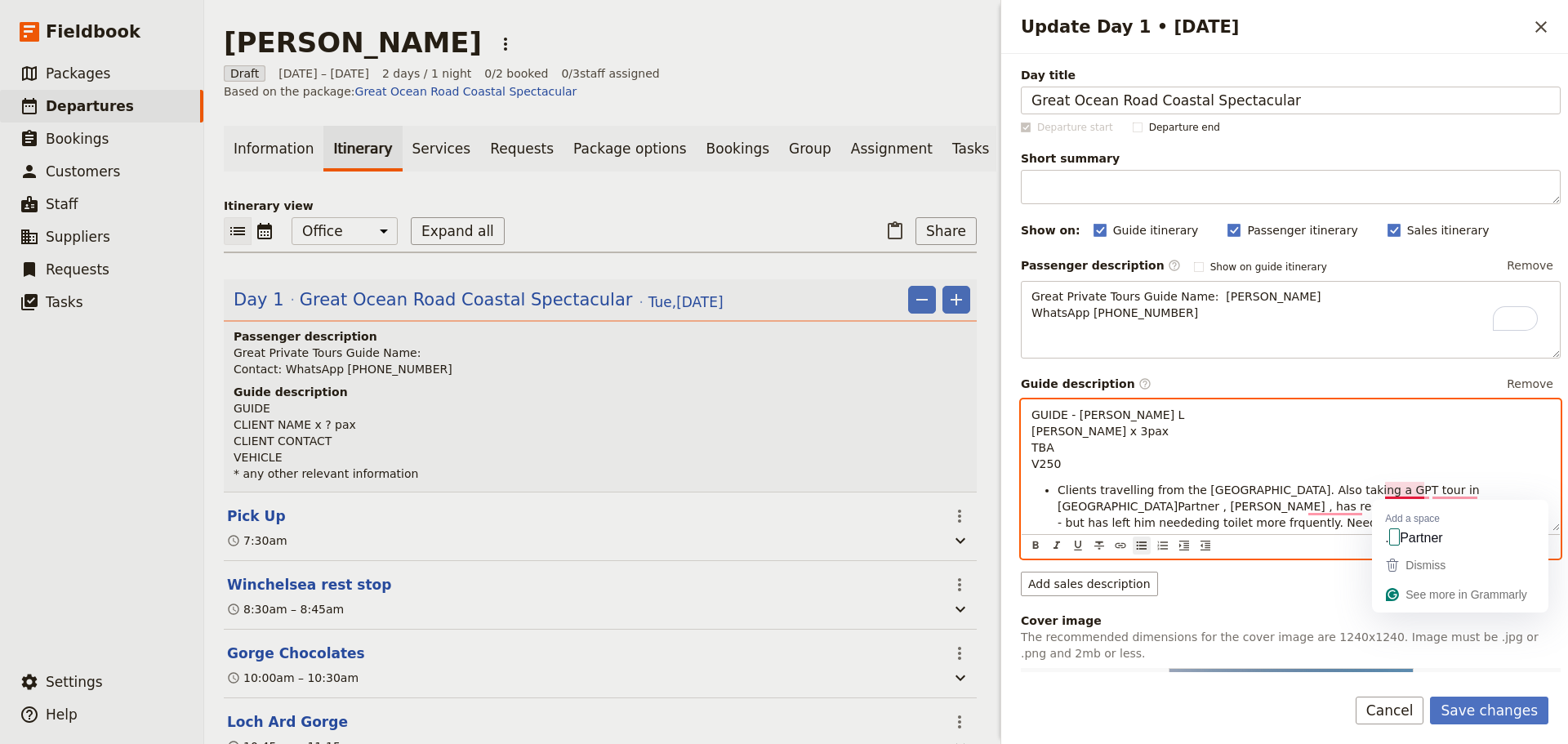
click at [1254, 493] on span "Clients travelling from the UK. Also taking a GPT tour in Tasmania.Partner , An…" at bounding box center [1303, 514] width 492 height 62
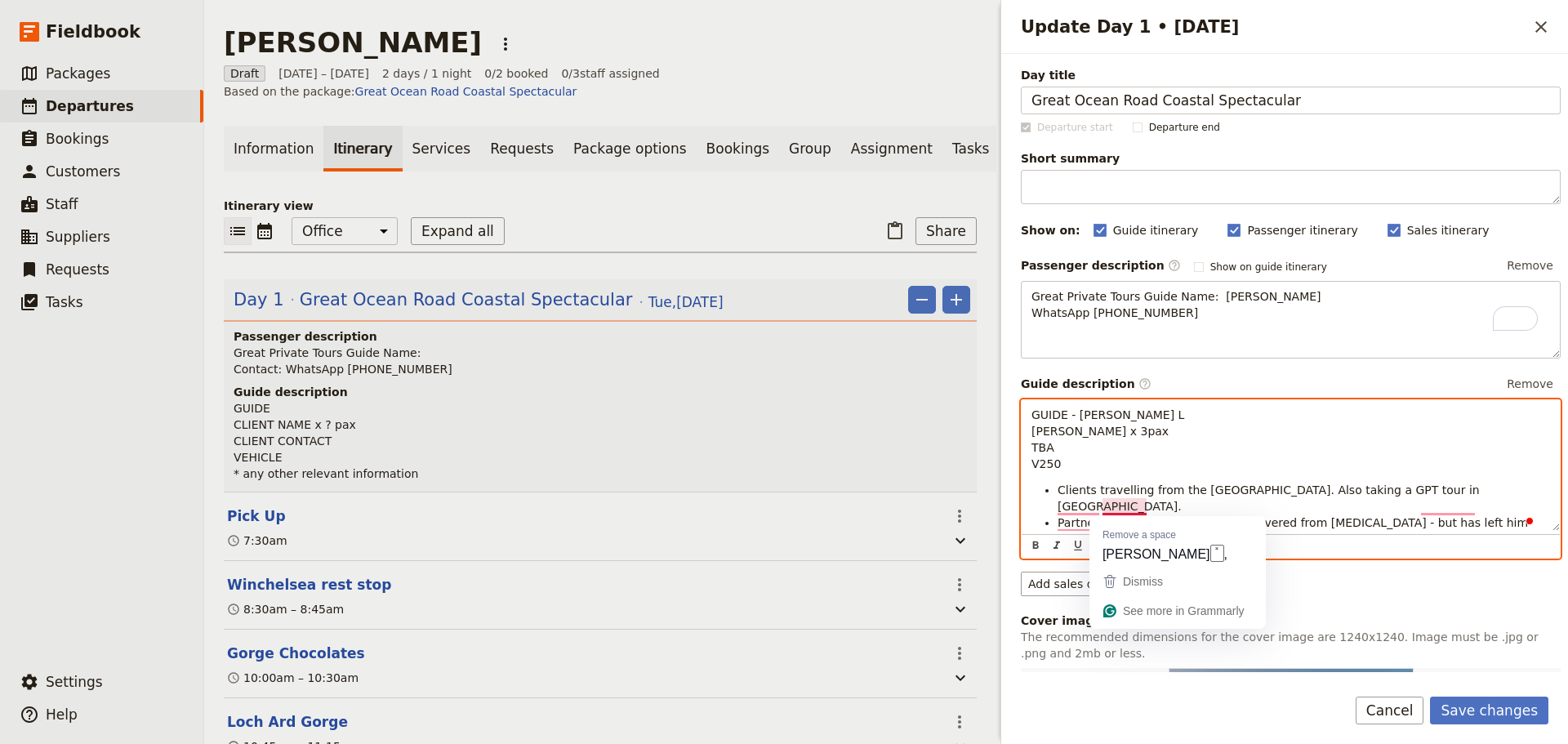
click at [1143, 516] on span "Partner , Andrew , has recovered from prostate cancer - but has left him needed…" at bounding box center [1299, 539] width 482 height 46
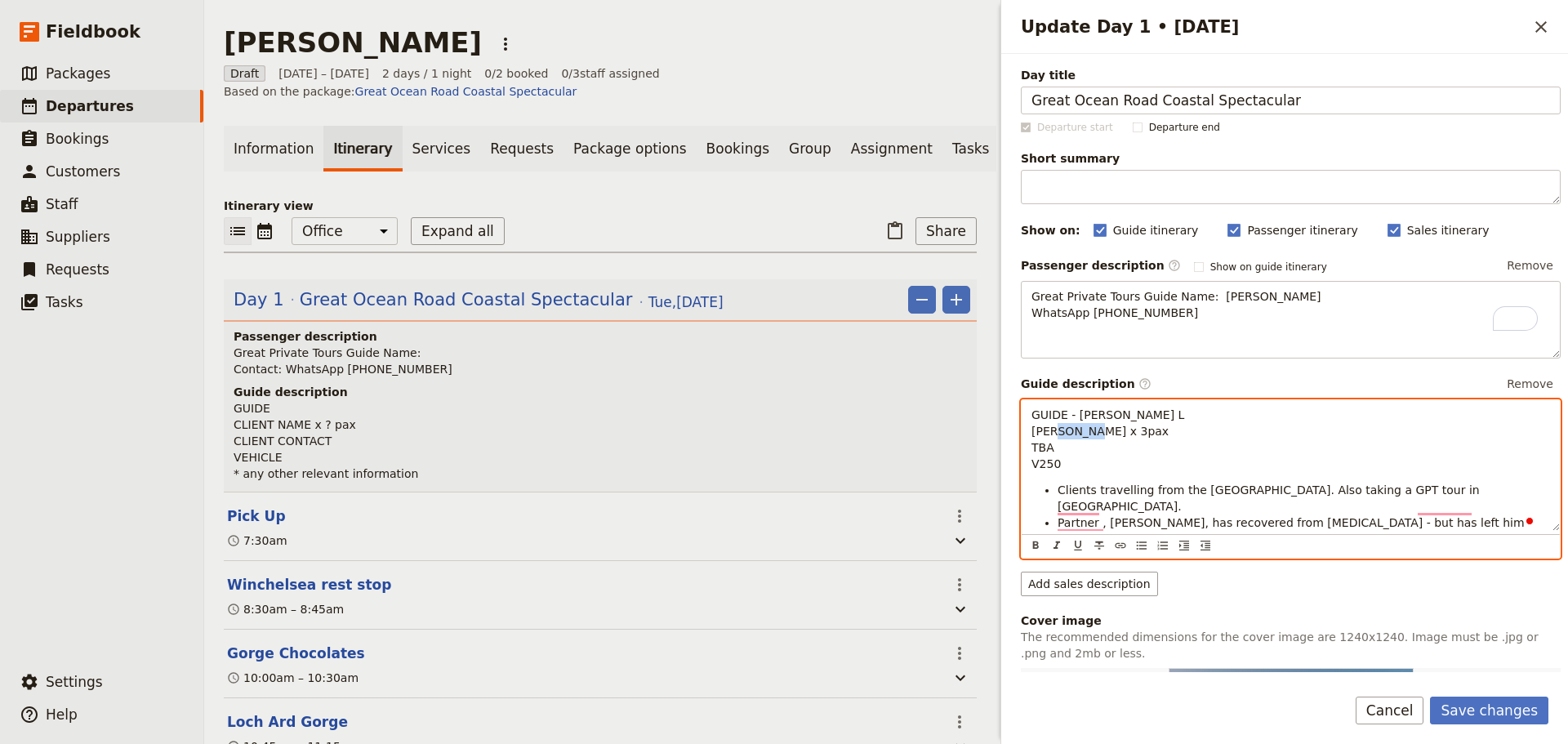
drag, startPoint x: 1137, startPoint y: 436, endPoint x: 1092, endPoint y: 434, distance: 45.0
click at [1092, 434] on p "GUIDE - Allan L Paul Turner x 3pax TBA V250" at bounding box center [1290, 439] width 518 height 65
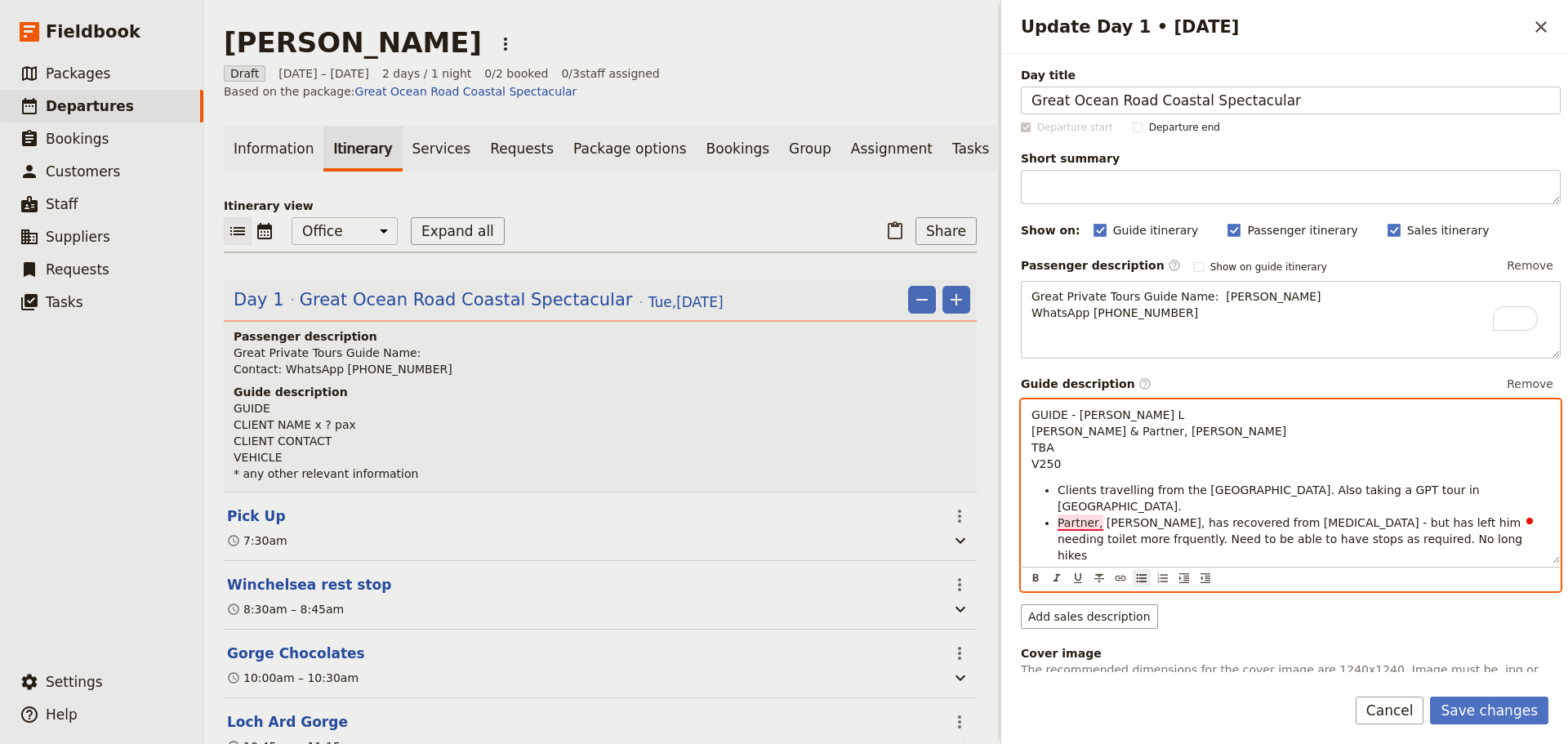
click at [1072, 524] on span "Partner, Andrew, has recovered from prostate cancer - but has left him needing …" at bounding box center [1292, 539] width 469 height 46
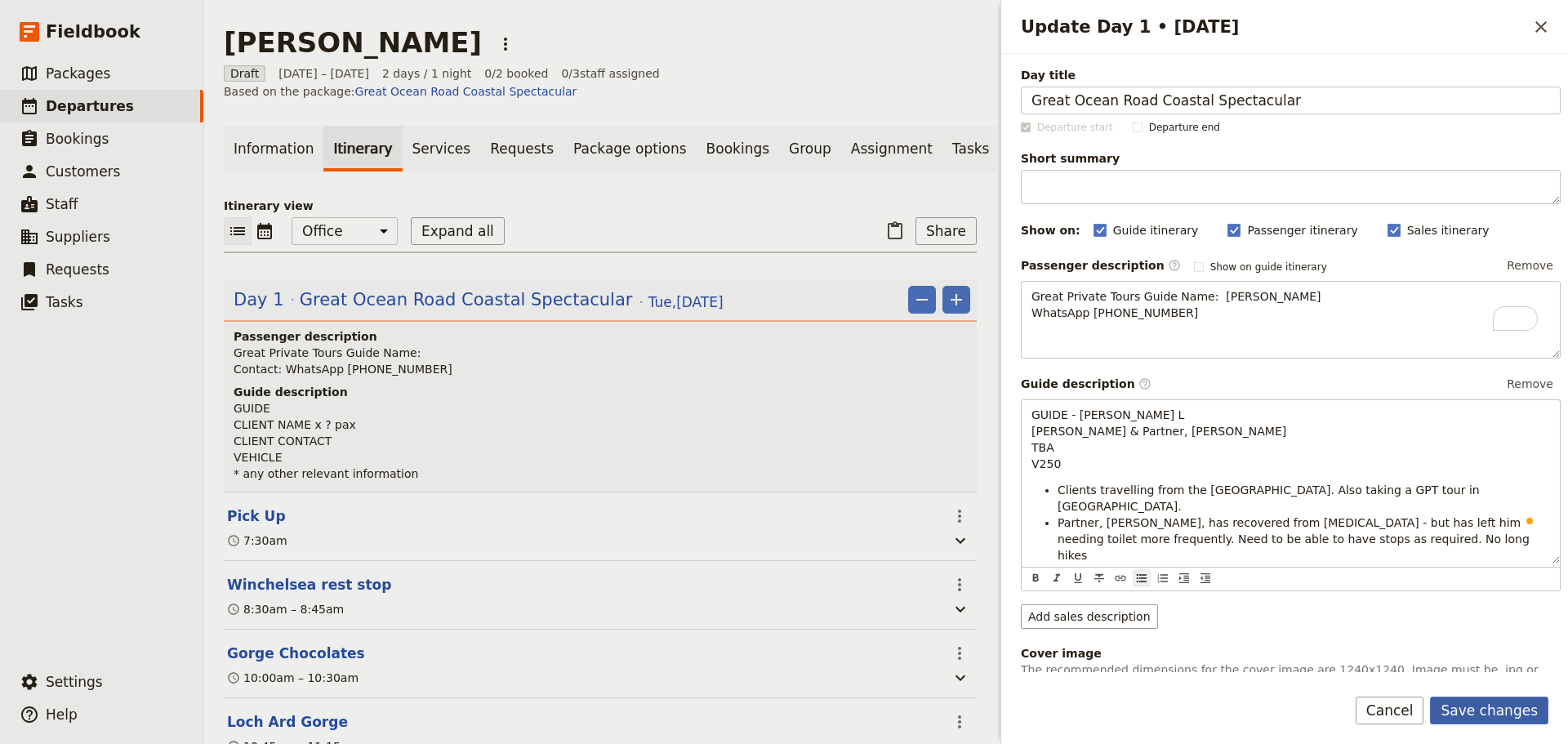
click at [1254, 567] on button "Save changes" at bounding box center [1489, 710] width 119 height 28
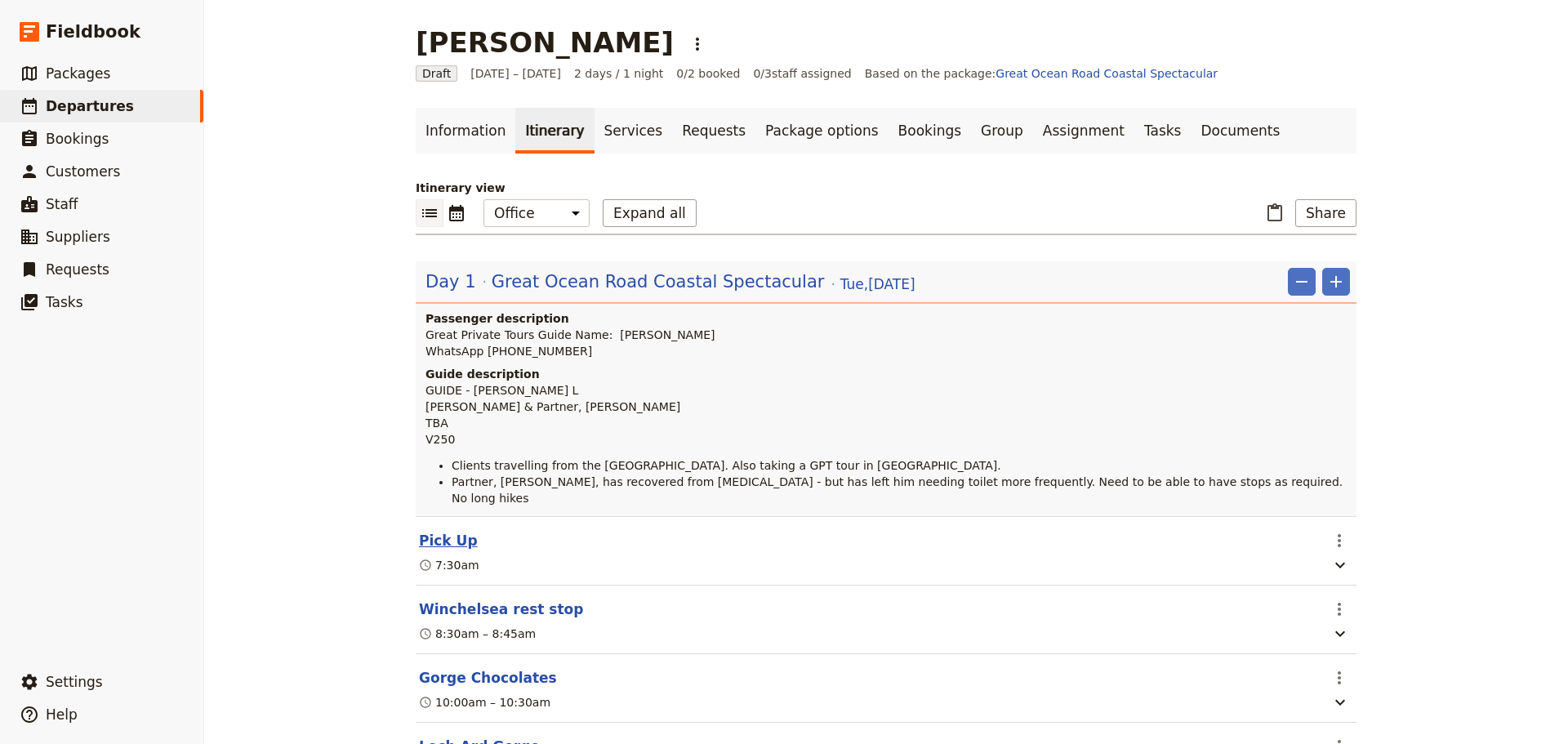
click at [423, 531] on button "Pick Up" at bounding box center [448, 541] width 58 height 19
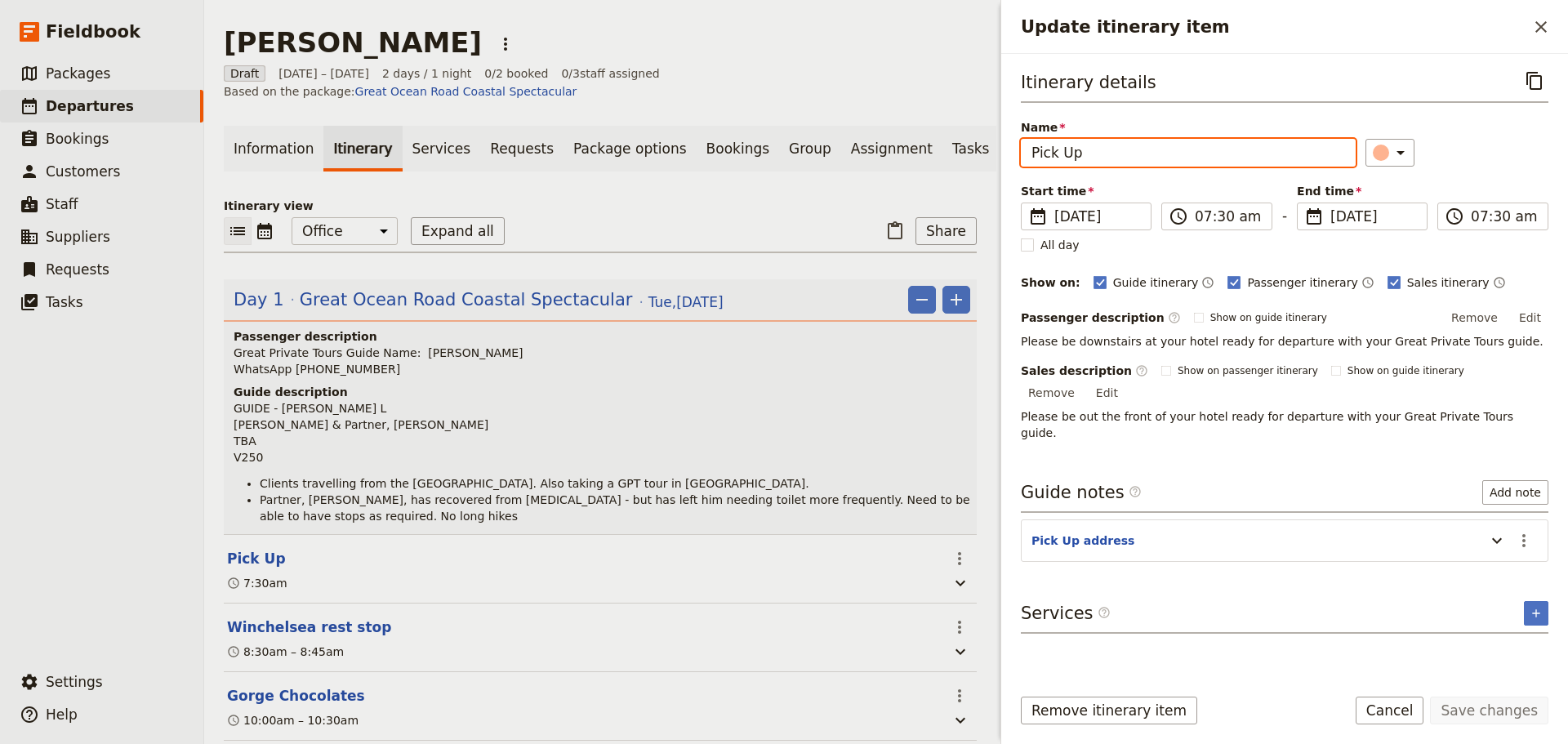
drag, startPoint x: 1111, startPoint y: 159, endPoint x: 883, endPoint y: 159, distance: 228.0
click at [883, 159] on div "Paul Turner ​ Draft 7 – 8 Oct 2025 2 days / 1 night 0/2 booked 0 / 3 staff assi…" at bounding box center [886, 372] width 1364 height 744
type input "Grand Hyatt Melbourne"
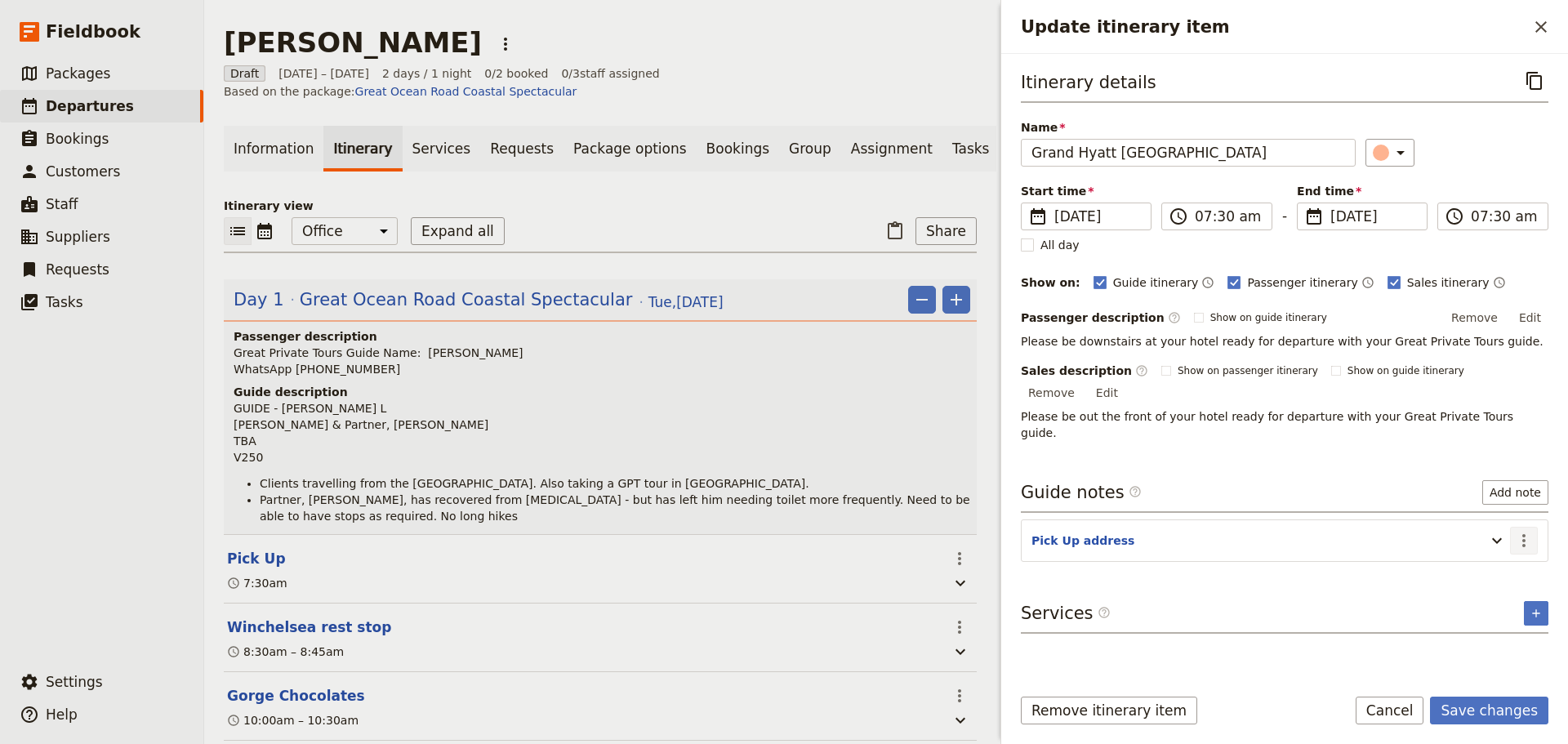
click at [1254, 534] on icon "Actions" at bounding box center [1523, 540] width 3 height 13
click at [1254, 545] on span "Edit note" at bounding box center [1489, 541] width 76 height 17
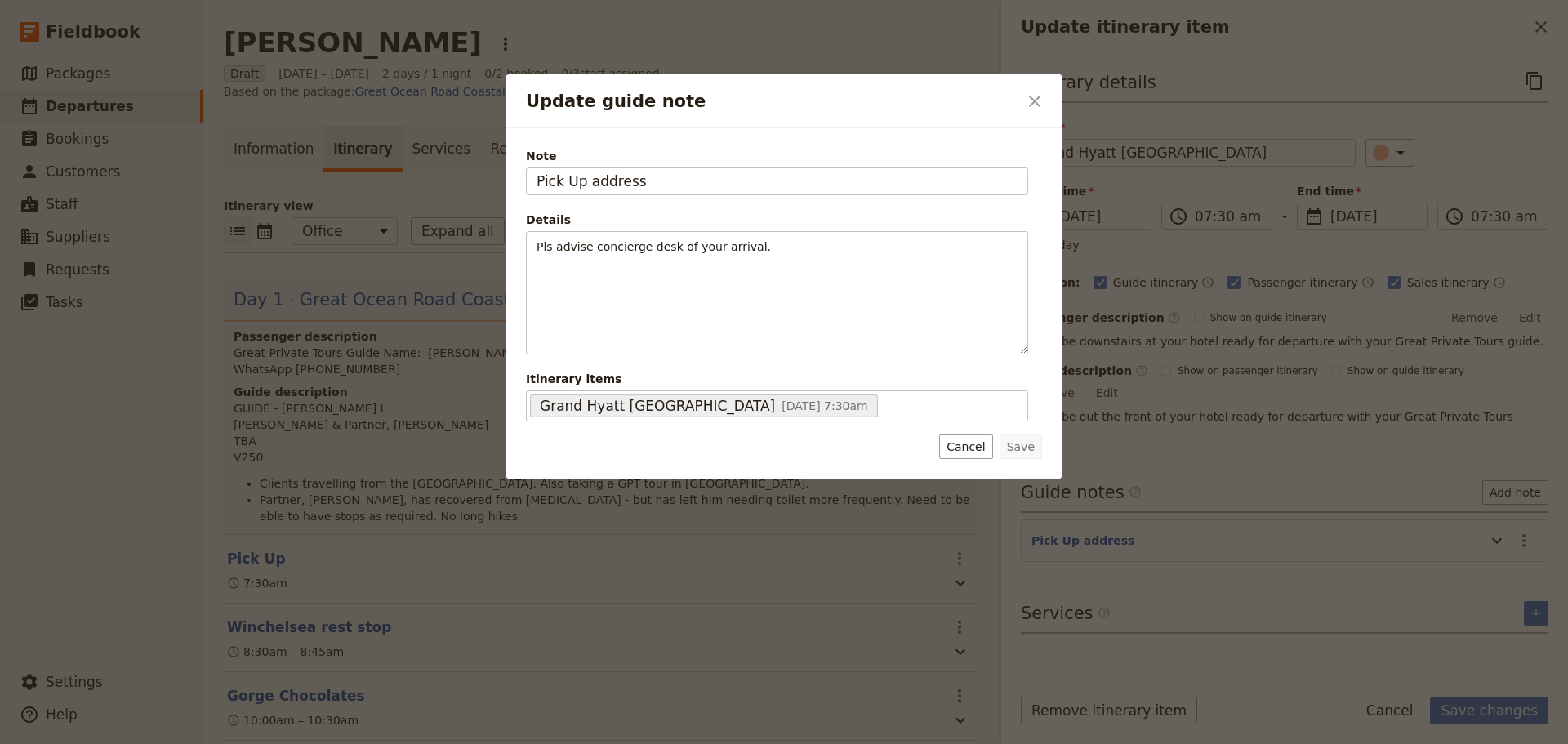
drag, startPoint x: 659, startPoint y: 183, endPoint x: 496, endPoint y: 192, distance: 163.2
click at [496, 567] on div "Update guide note ​ Note Pick Up address Details Pls advise concierge desk of y…" at bounding box center [784, 744] width 1568 height 0
type input "123 Collins St (enter via Russell St)"
click at [1031, 455] on button "Save" at bounding box center [1021, 446] width 43 height 24
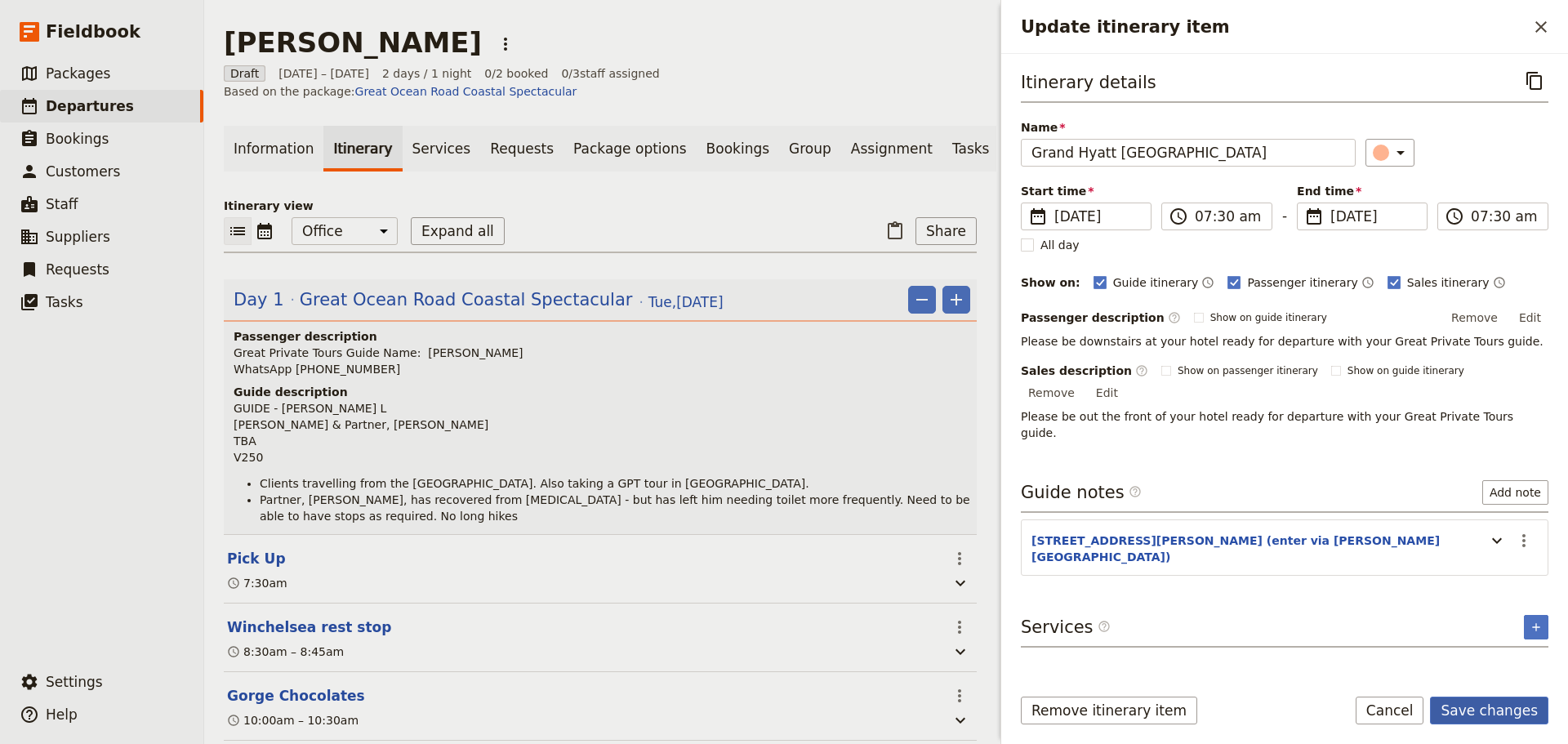
click at [1254, 567] on button "Save changes" at bounding box center [1489, 710] width 119 height 28
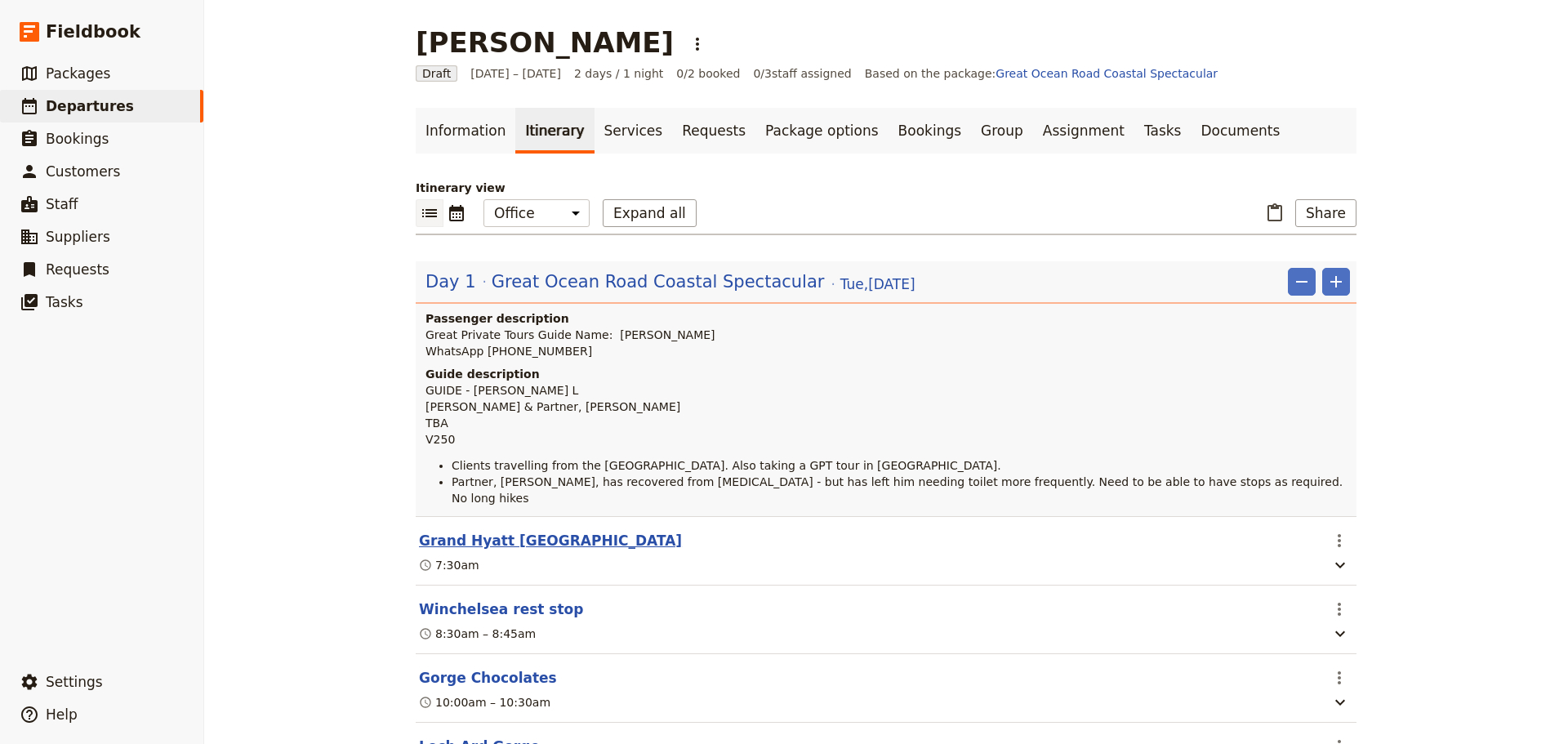
click at [482, 531] on button "Grand Hyatt Melbourne" at bounding box center [551, 541] width 263 height 19
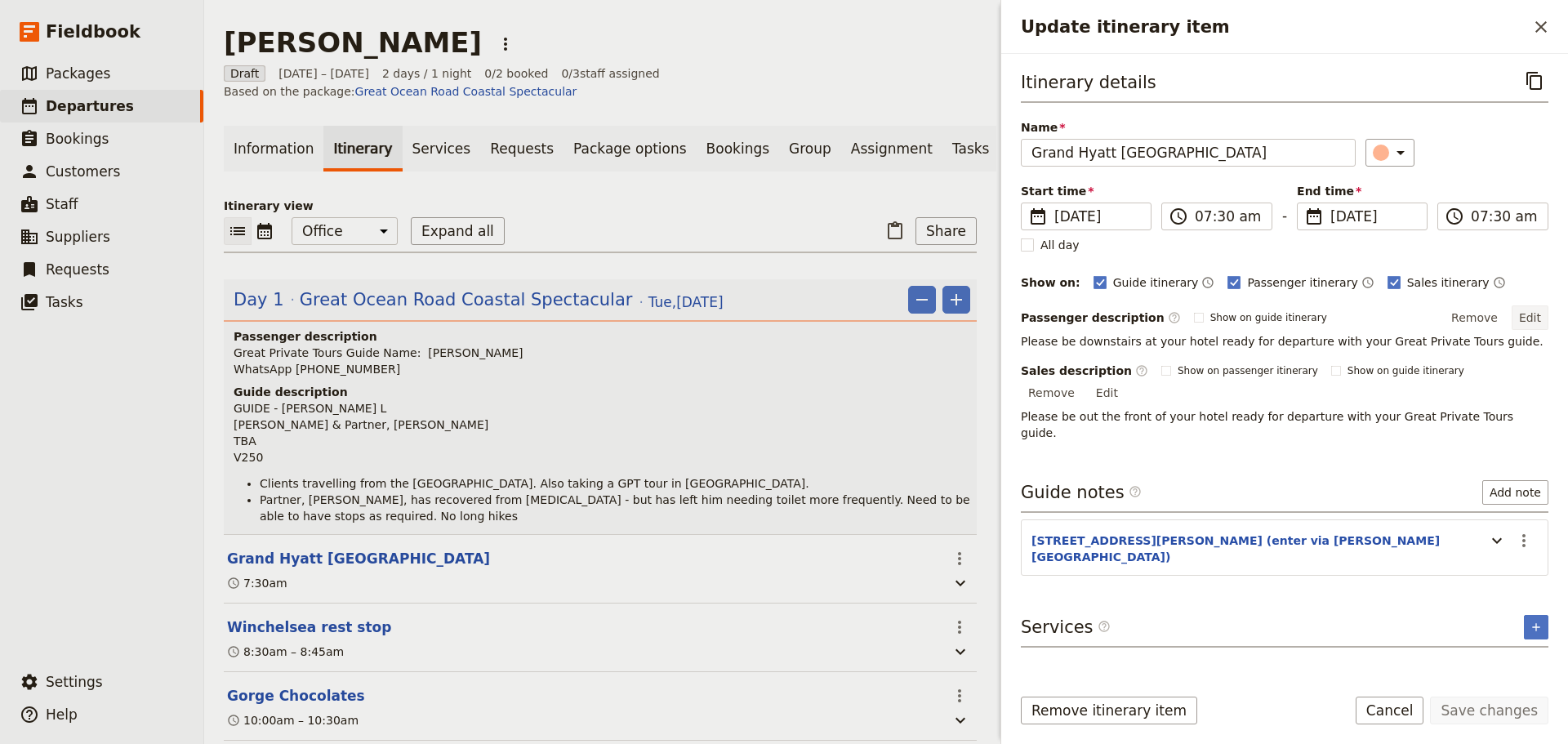
click at [1254, 322] on button "Edit" at bounding box center [1530, 317] width 37 height 24
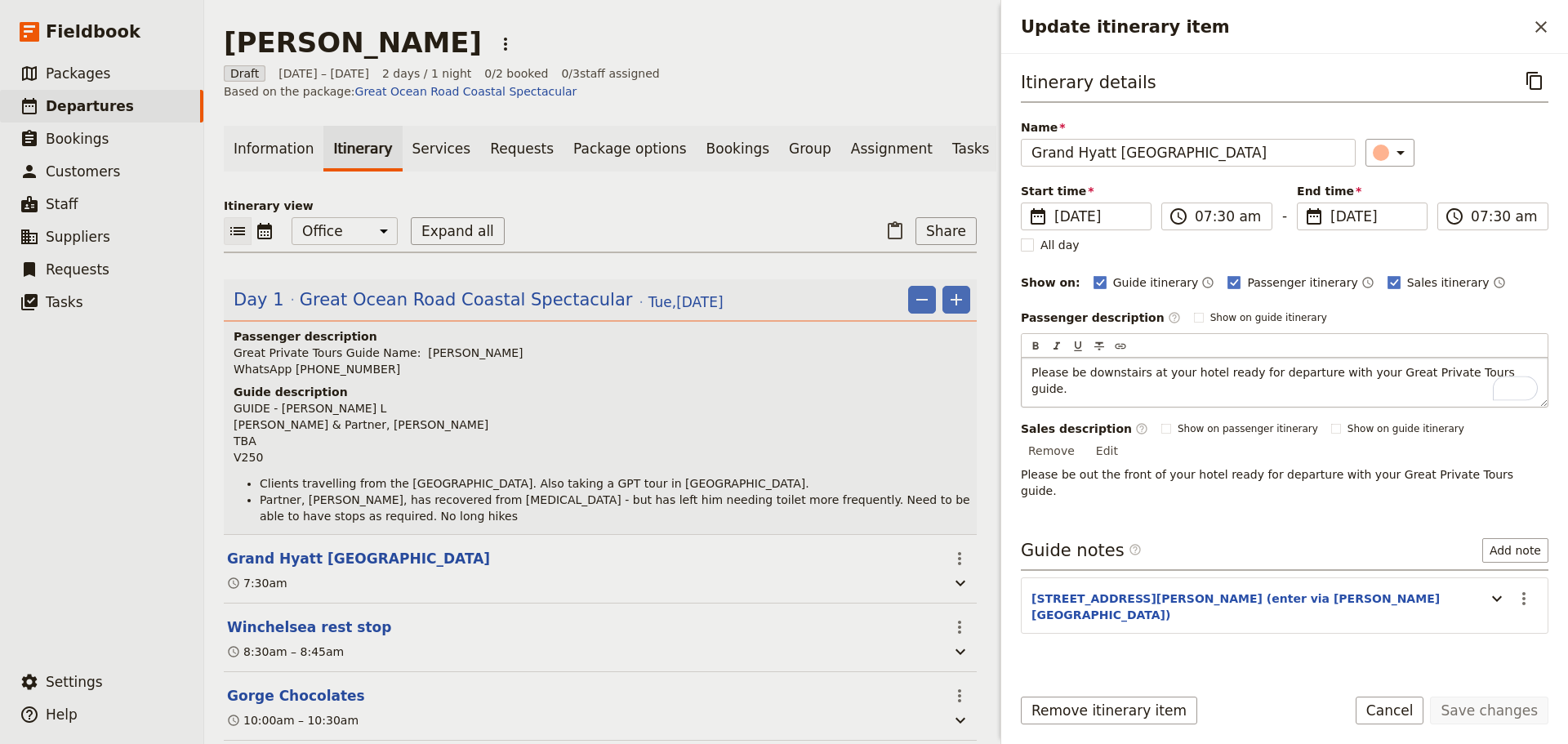
click at [1207, 374] on span "Please be downstairs at your hotel ready for departure with your Great Private …" at bounding box center [1274, 380] width 486 height 29
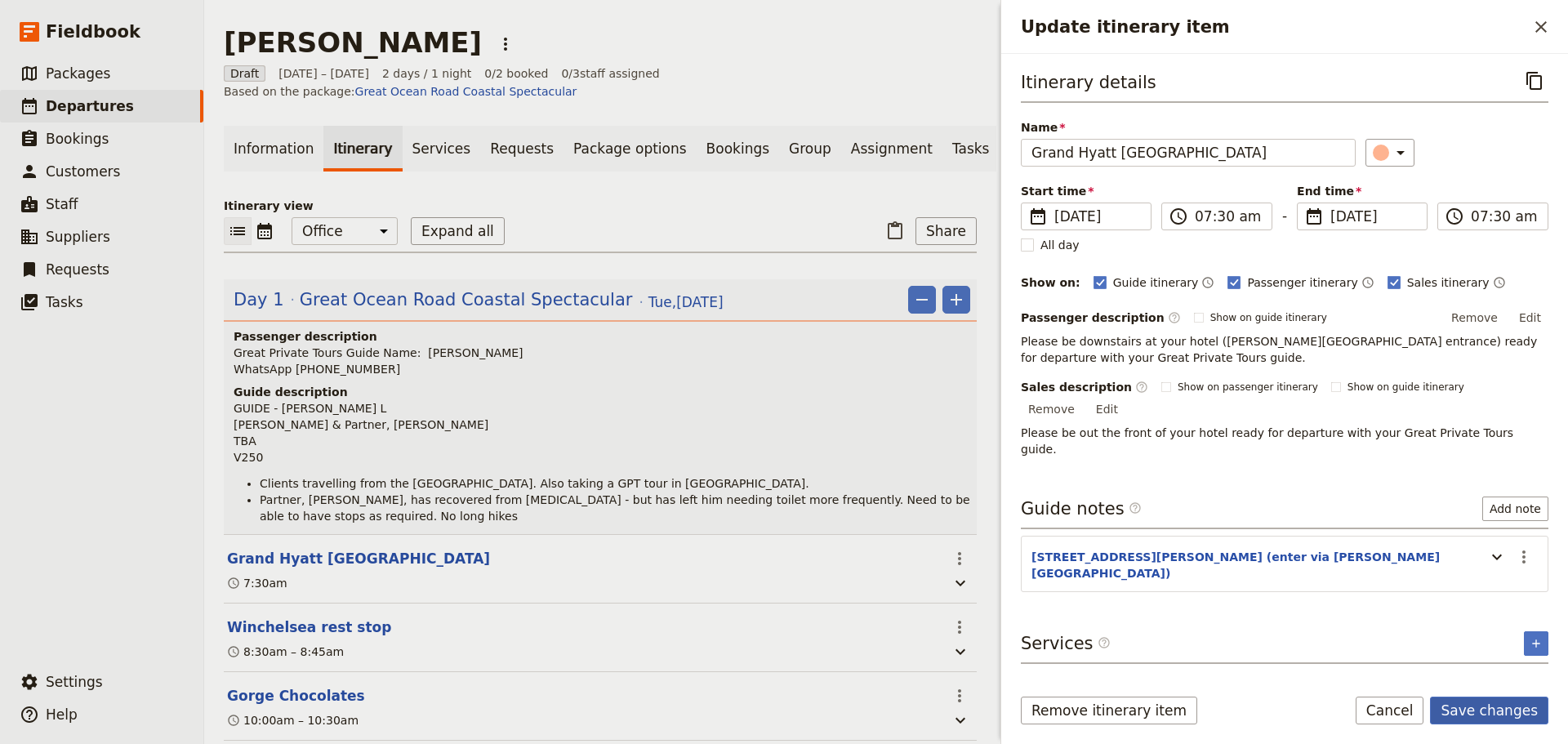
click at [1254, 567] on button "Save changes" at bounding box center [1489, 710] width 119 height 28
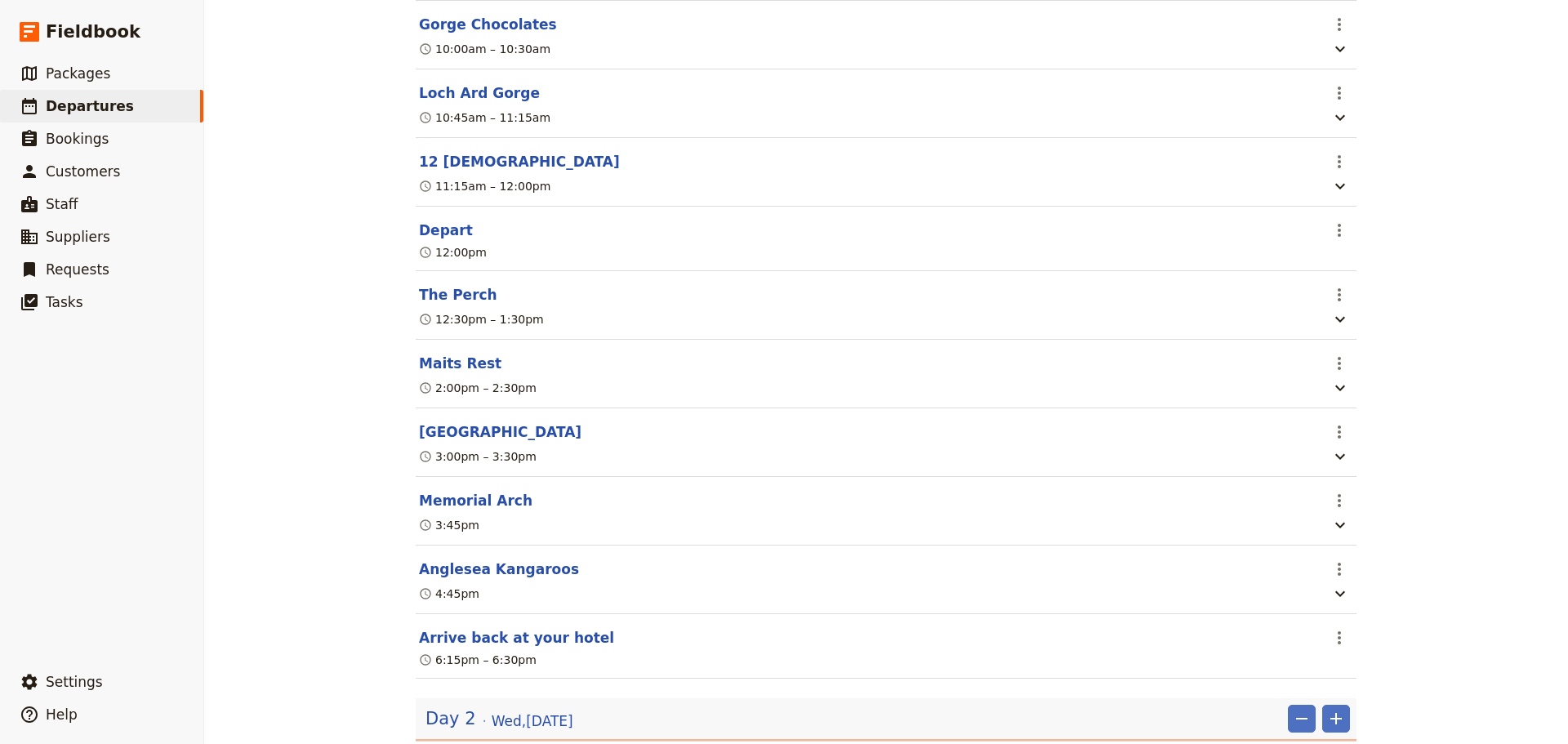
scroll to position [82, 0]
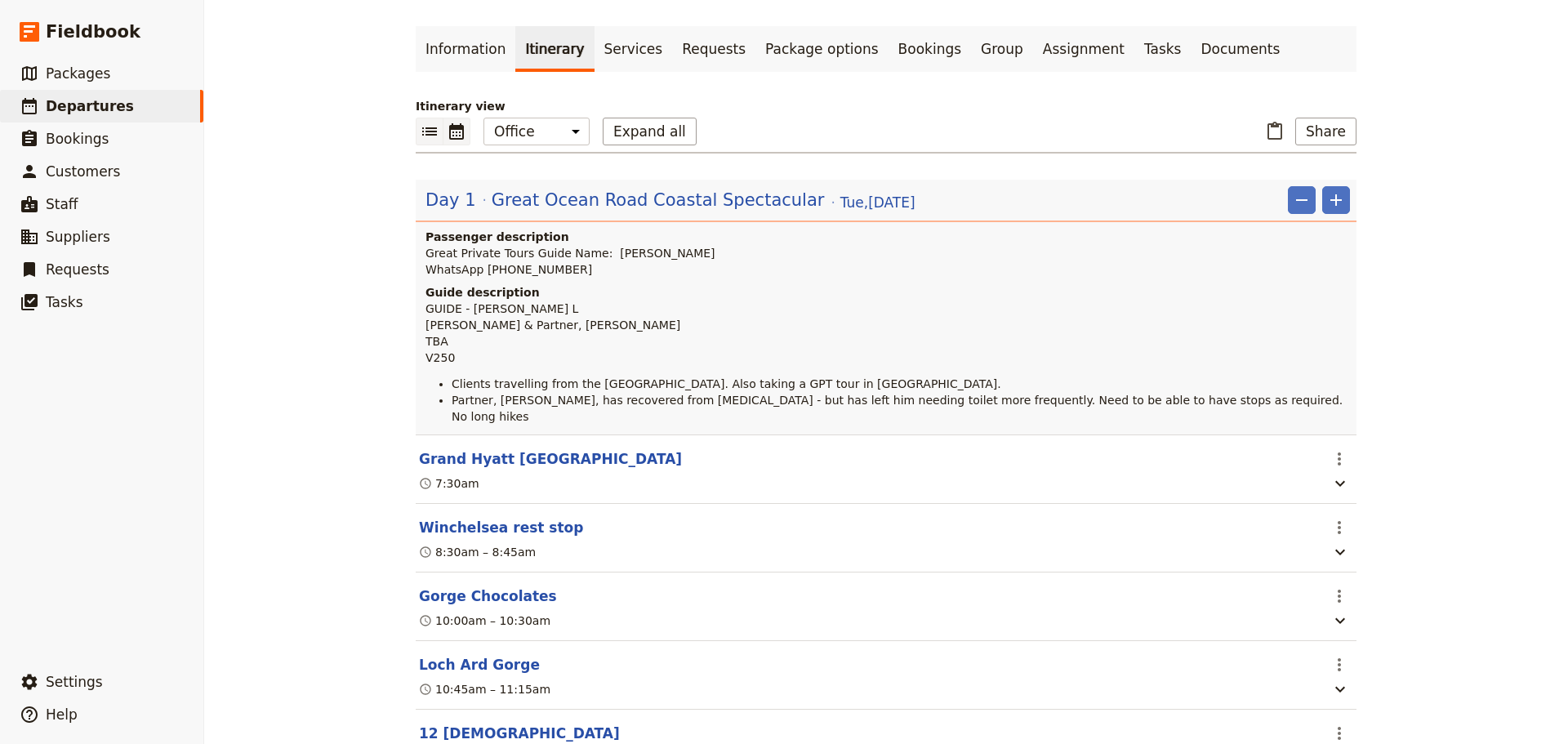
click at [449, 125] on icon "Calendar view" at bounding box center [456, 131] width 15 height 17
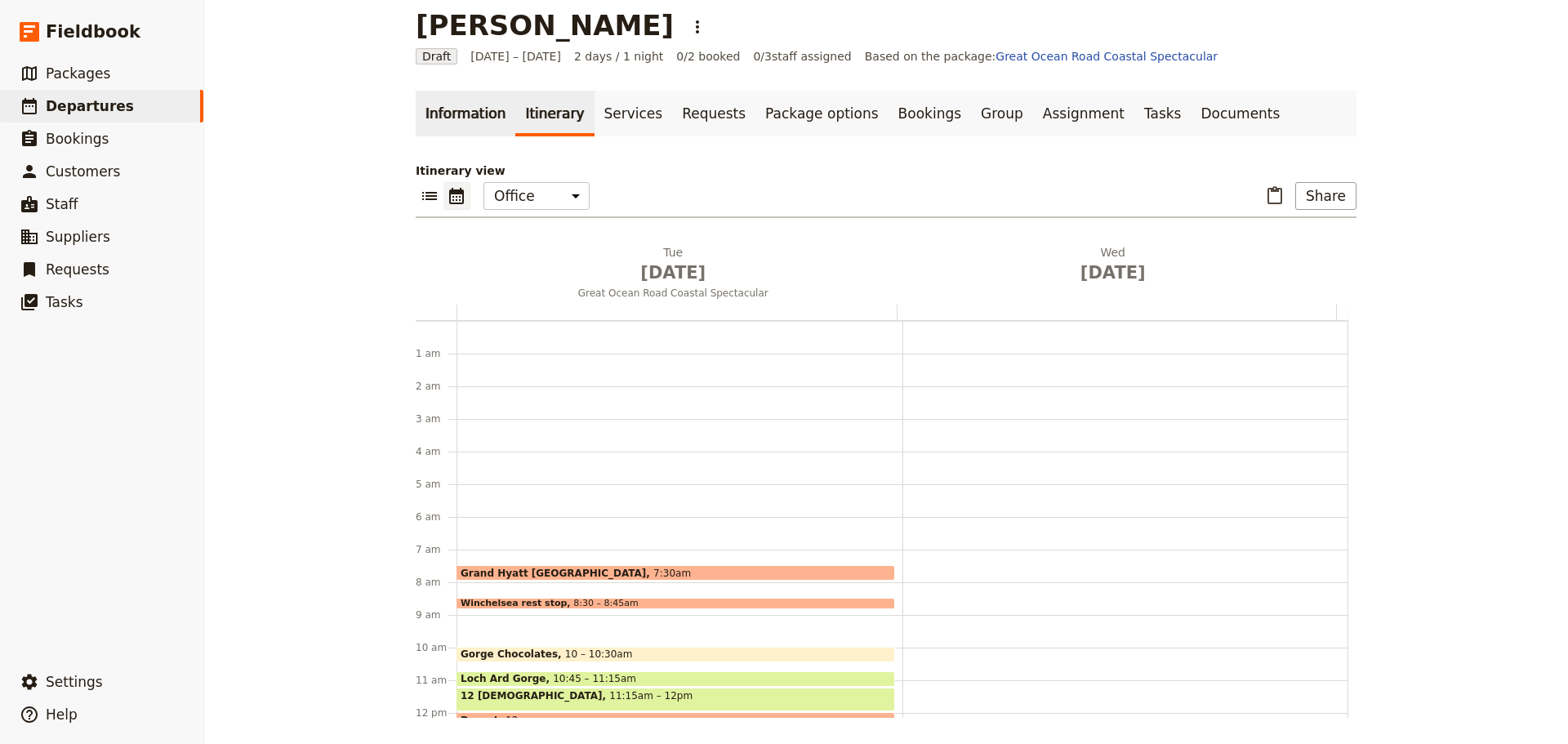
scroll to position [212, 0]
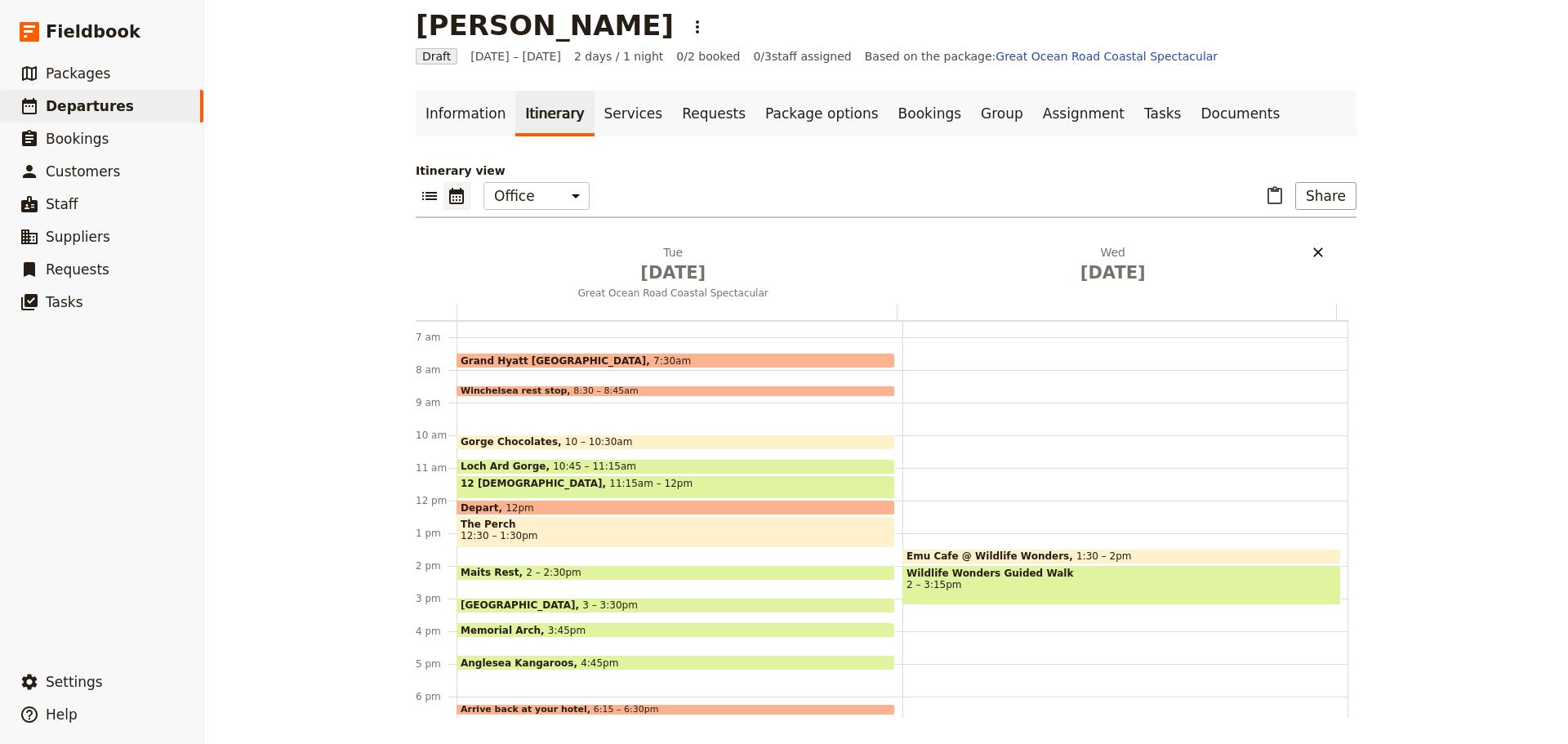
click at [1254, 251] on icon "Delete Wed Oct 8" at bounding box center [1318, 252] width 17 height 17
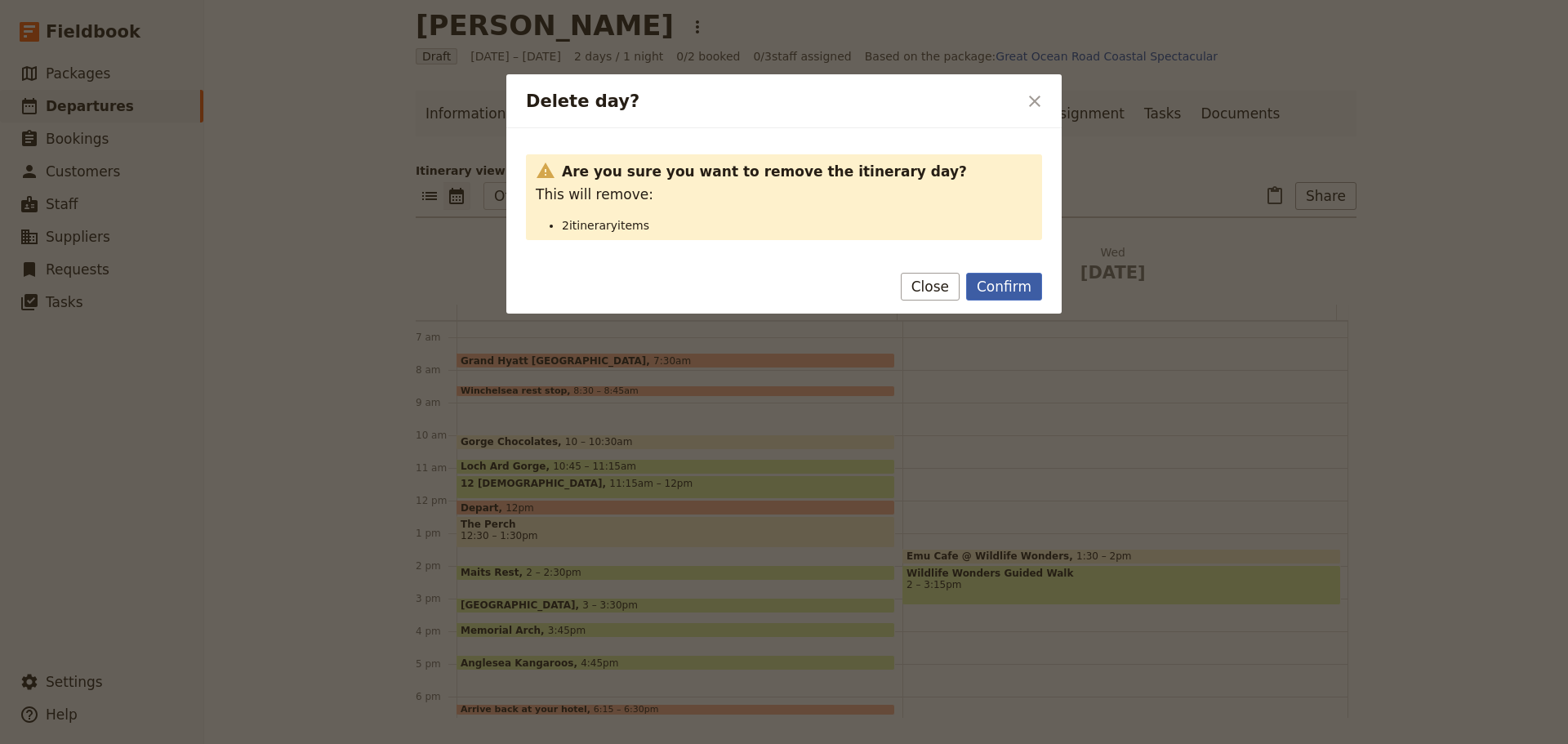
click at [1036, 283] on button "Confirm" at bounding box center [1004, 286] width 76 height 28
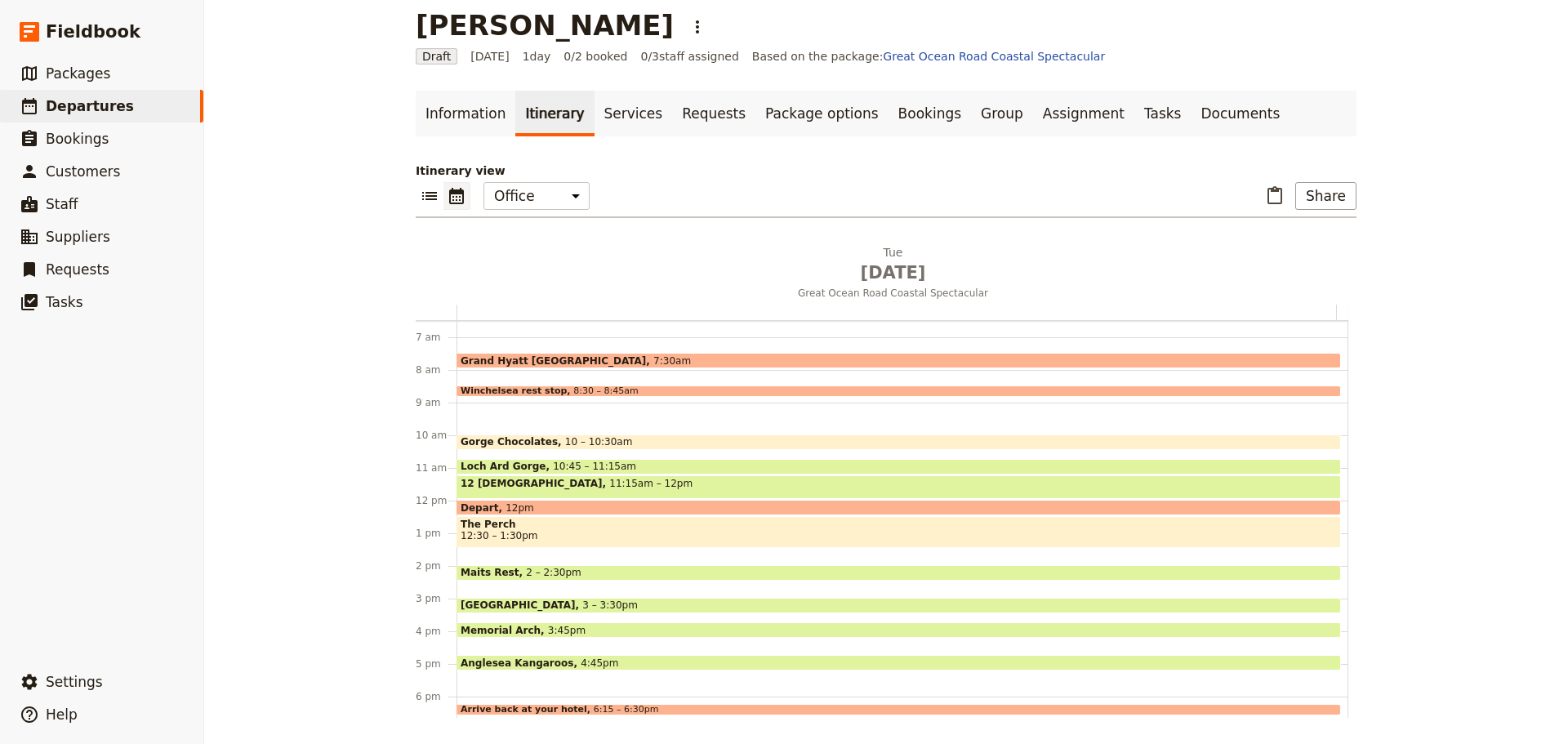
click at [516, 532] on span "12:30 – 1:30pm" at bounding box center [499, 536] width 77 height 12
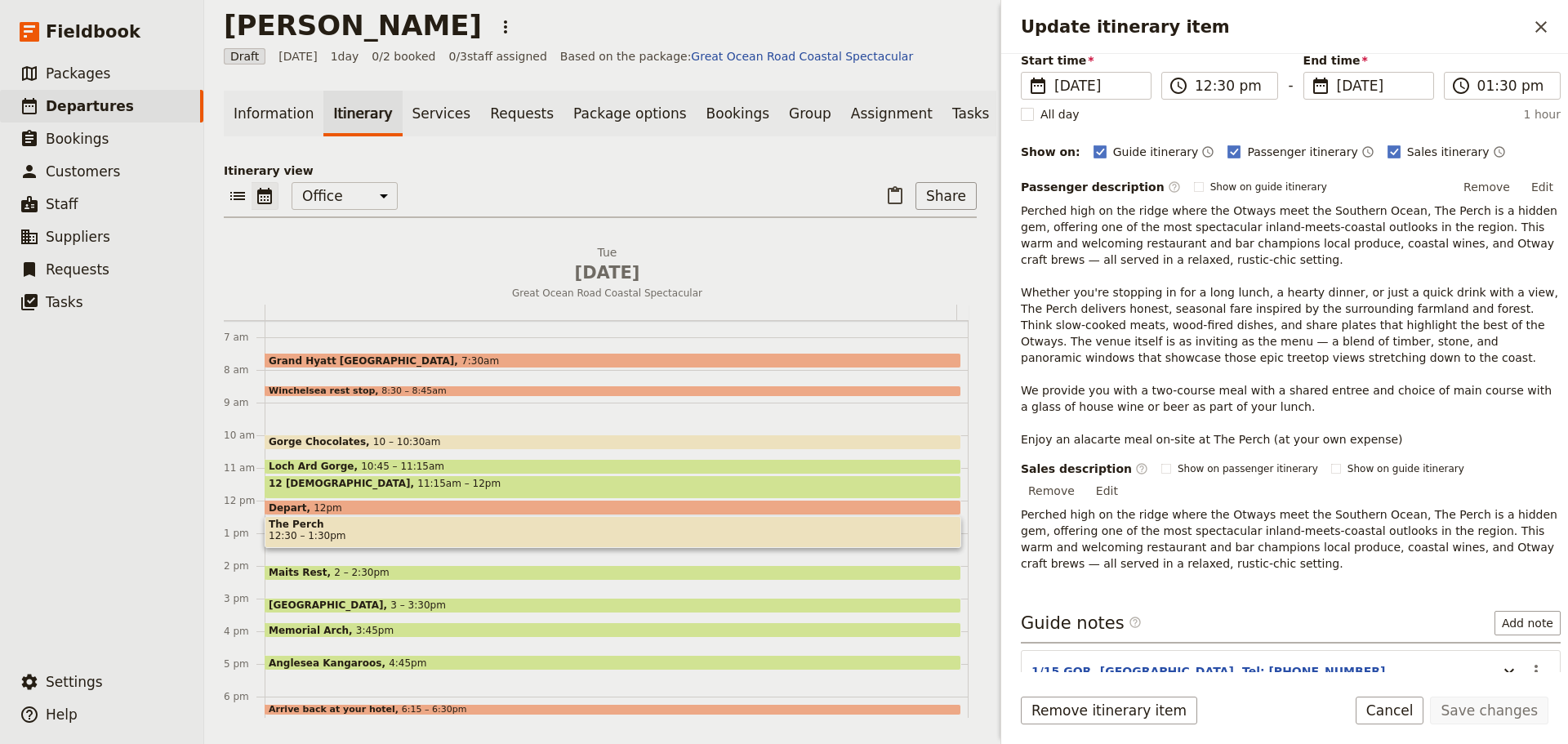
scroll to position [0, 0]
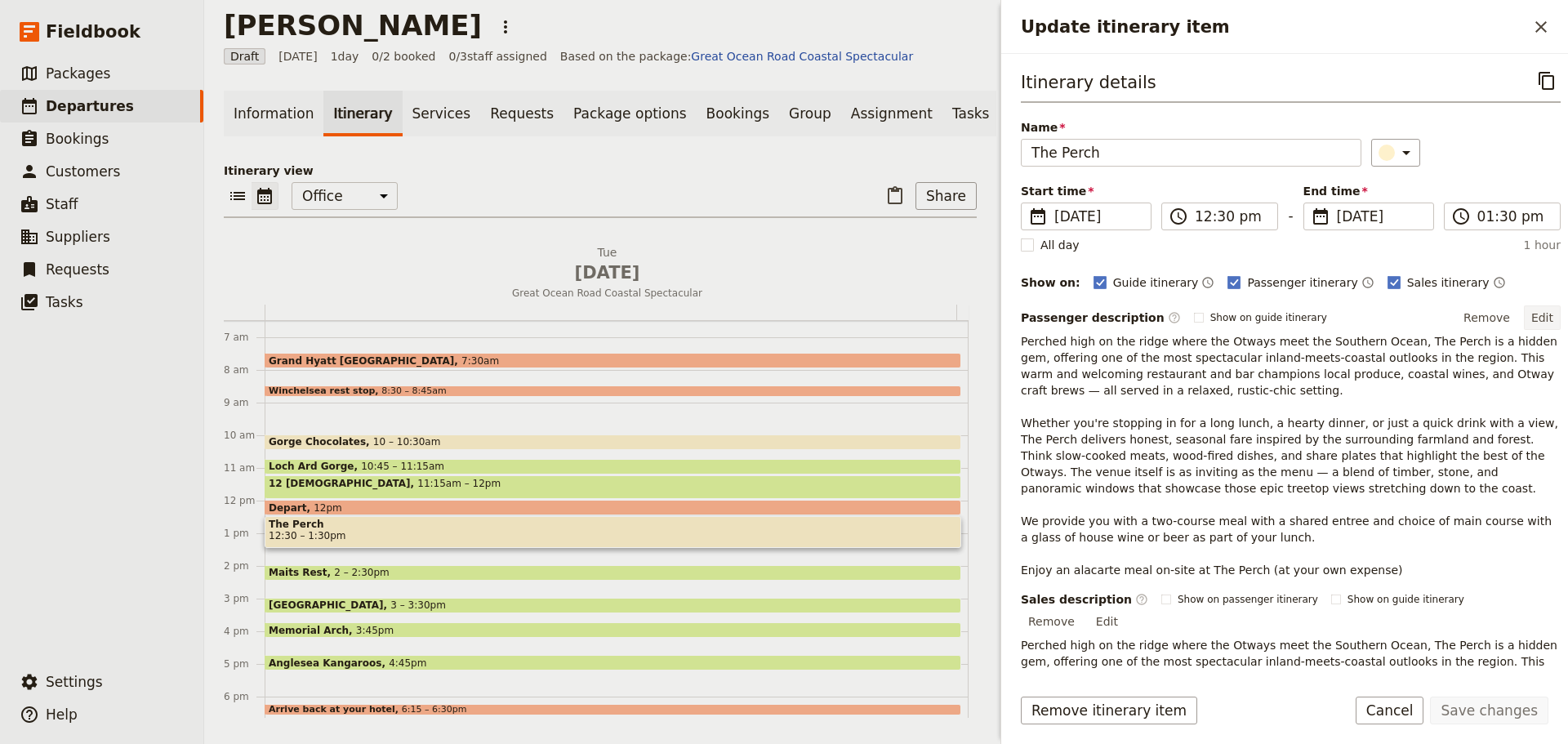
click at [1254, 317] on button "Edit" at bounding box center [1543, 317] width 37 height 24
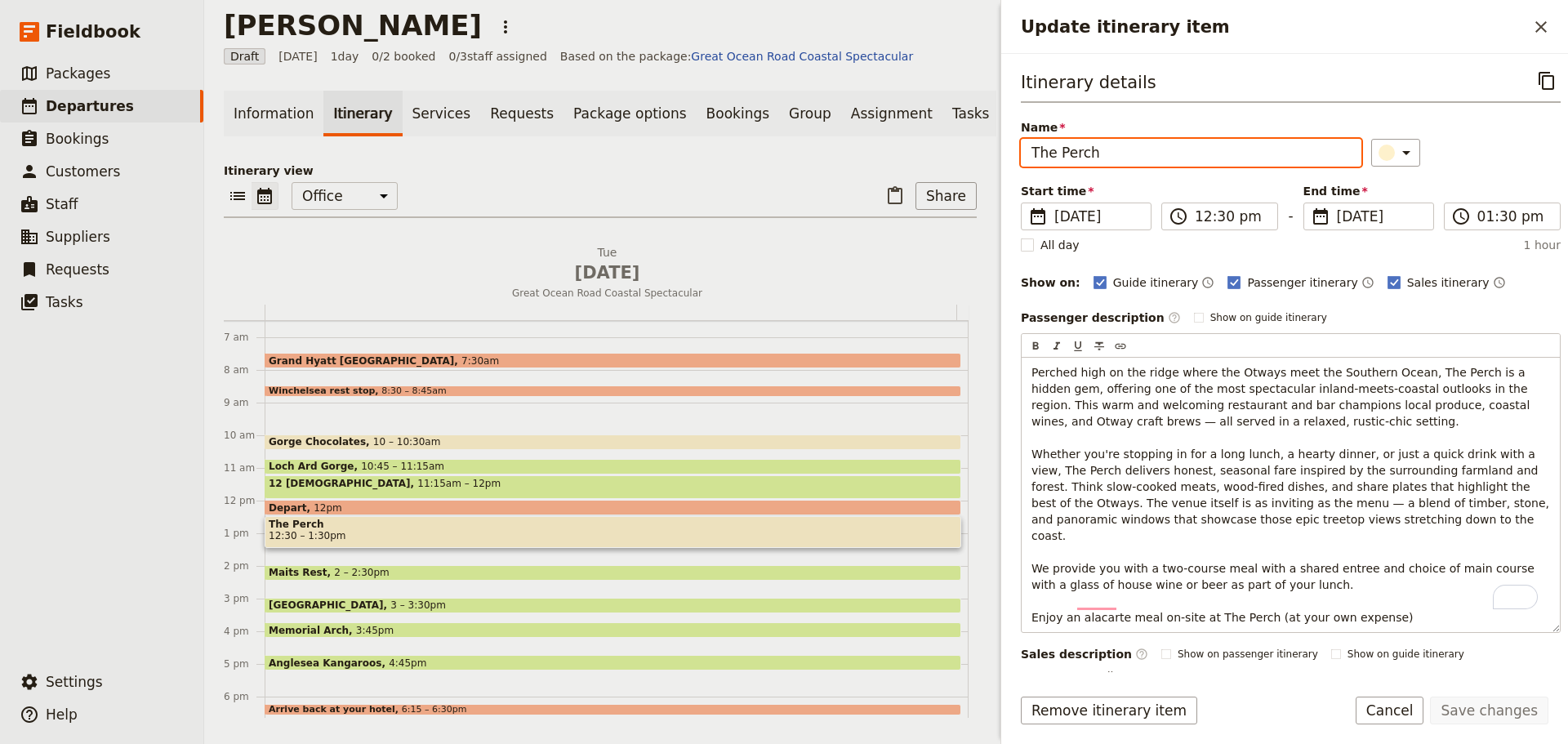
click at [1134, 156] on input "The Perch" at bounding box center [1192, 153] width 340 height 28
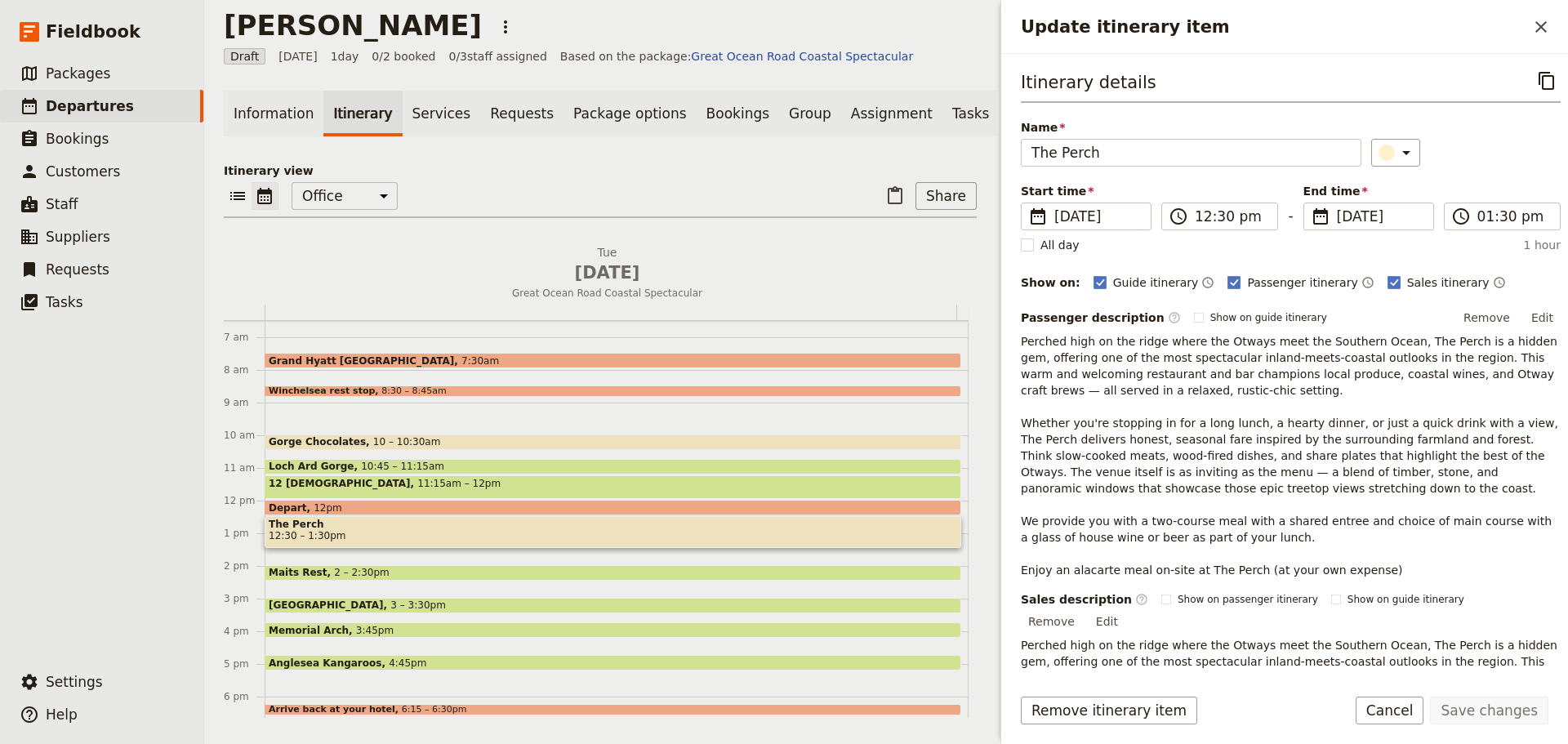
click at [1021, 343] on span "Perched high on the ridge where the Otways meet the Southern Ocean, The Perch i…" at bounding box center [1292, 455] width 541 height 242
click at [1254, 314] on button "Edit" at bounding box center [1543, 317] width 37 height 24
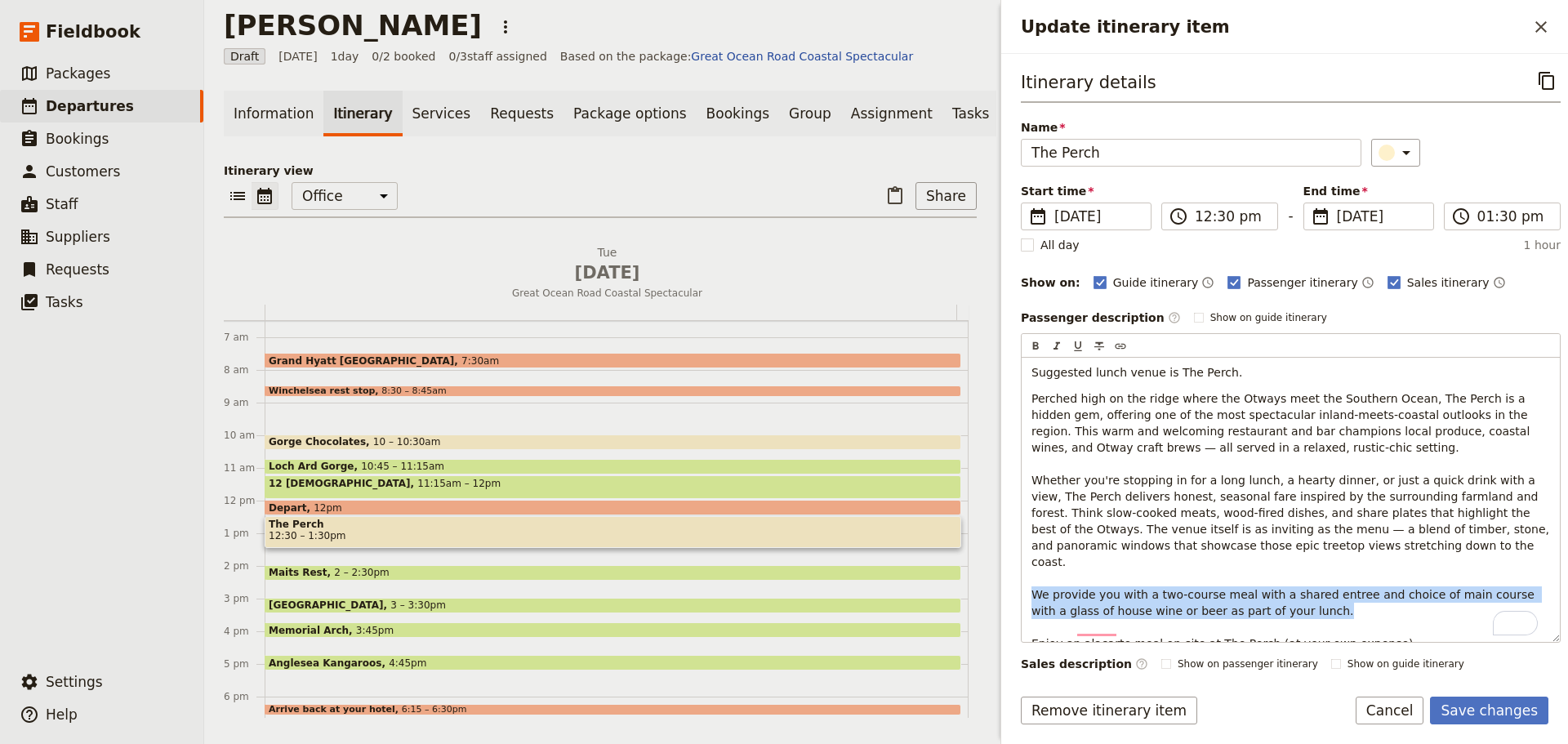
drag, startPoint x: 1256, startPoint y: 601, endPoint x: 1014, endPoint y: 574, distance: 243.5
click at [1014, 567] on div "Itinerary details ​ Name The Perch ​ Start time ​ 7 Oct 2025 07/10/2025 2025-10…" at bounding box center [1284, 363] width 567 height 619
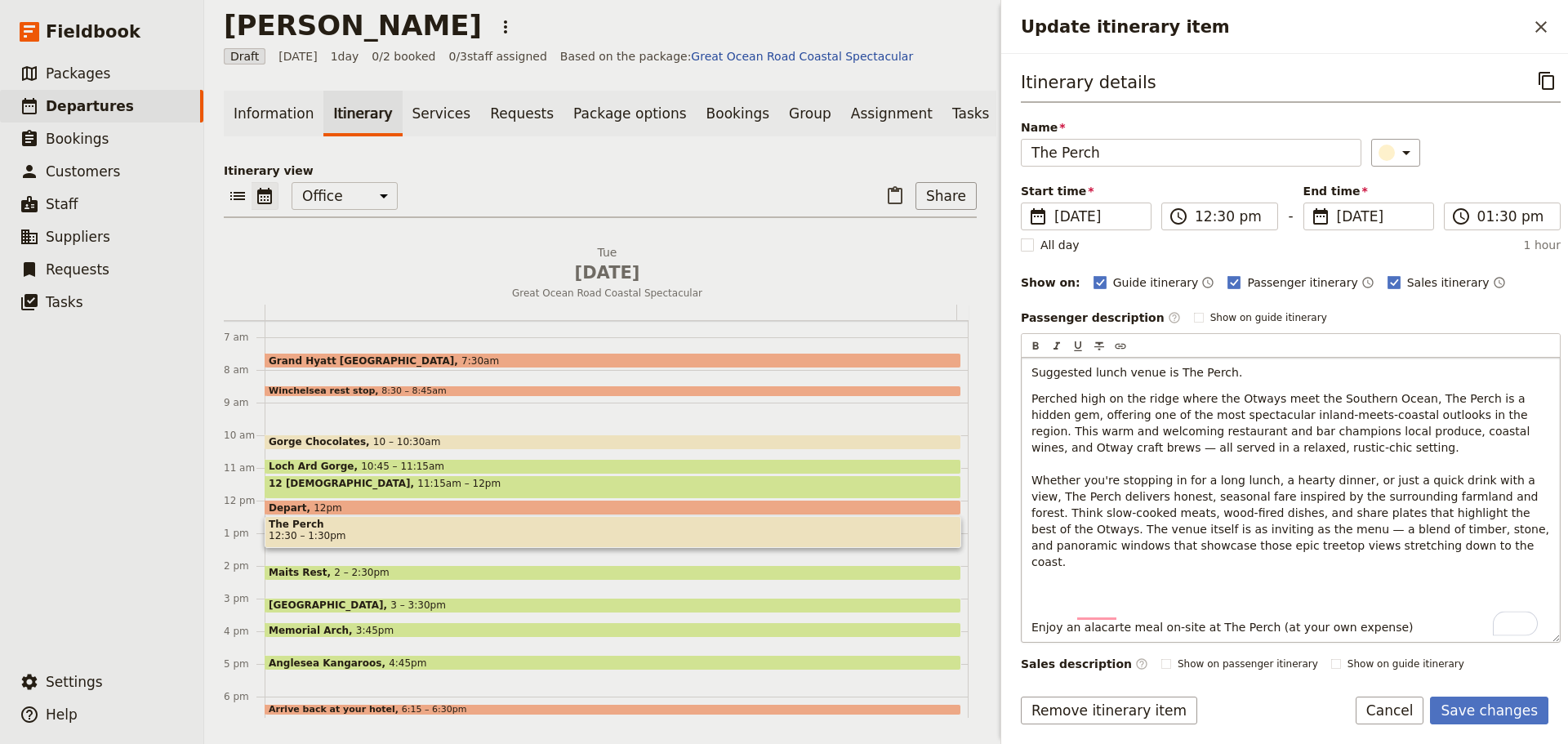
click at [1087, 567] on p "Perched high on the ridge where the Otways meet the Southern Ocean, The Perch i…" at bounding box center [1290, 513] width 518 height 245
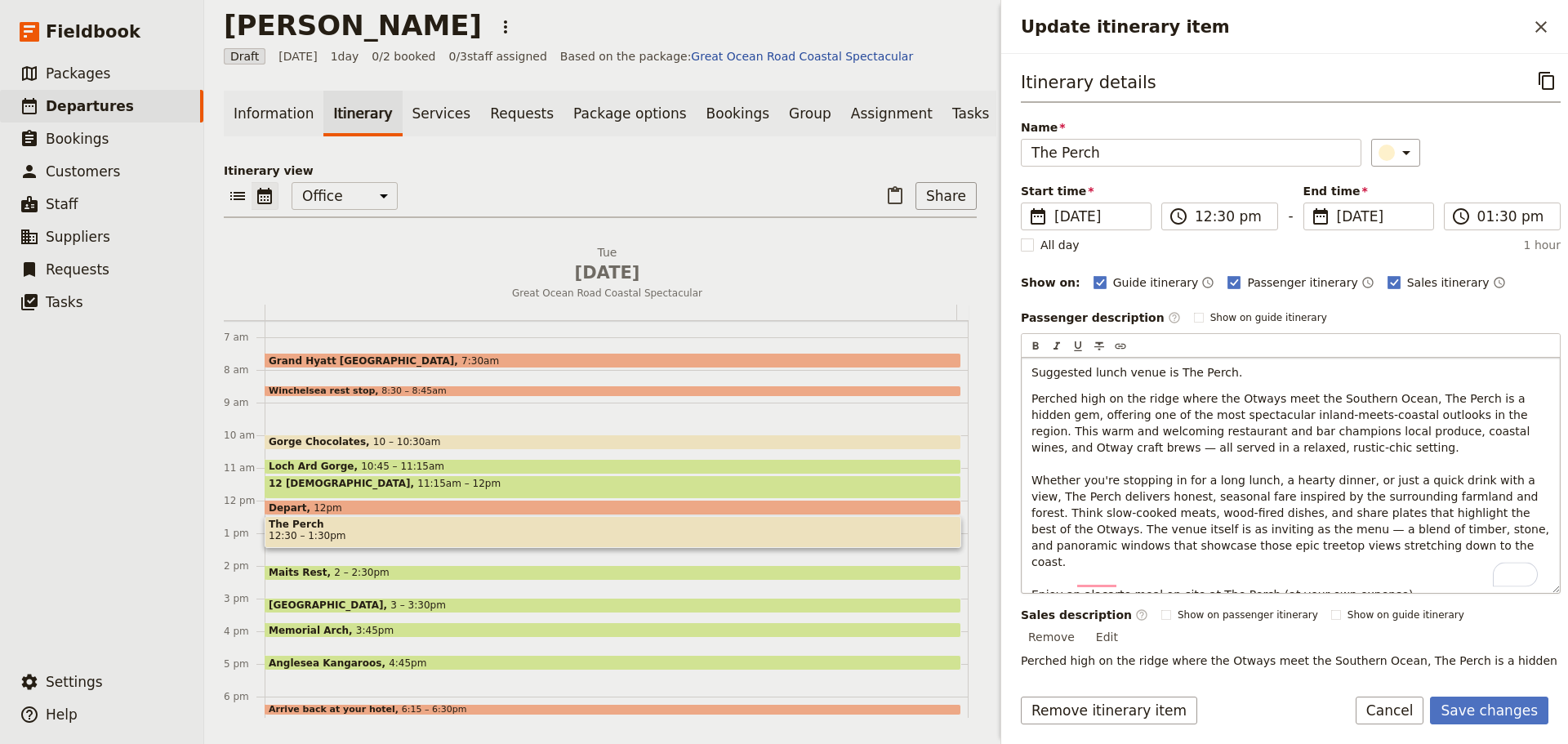
click at [1254, 567] on p "Perched high on the ridge where the Otways meet the Southern Ocean, The Perch i…" at bounding box center [1290, 496] width 518 height 212
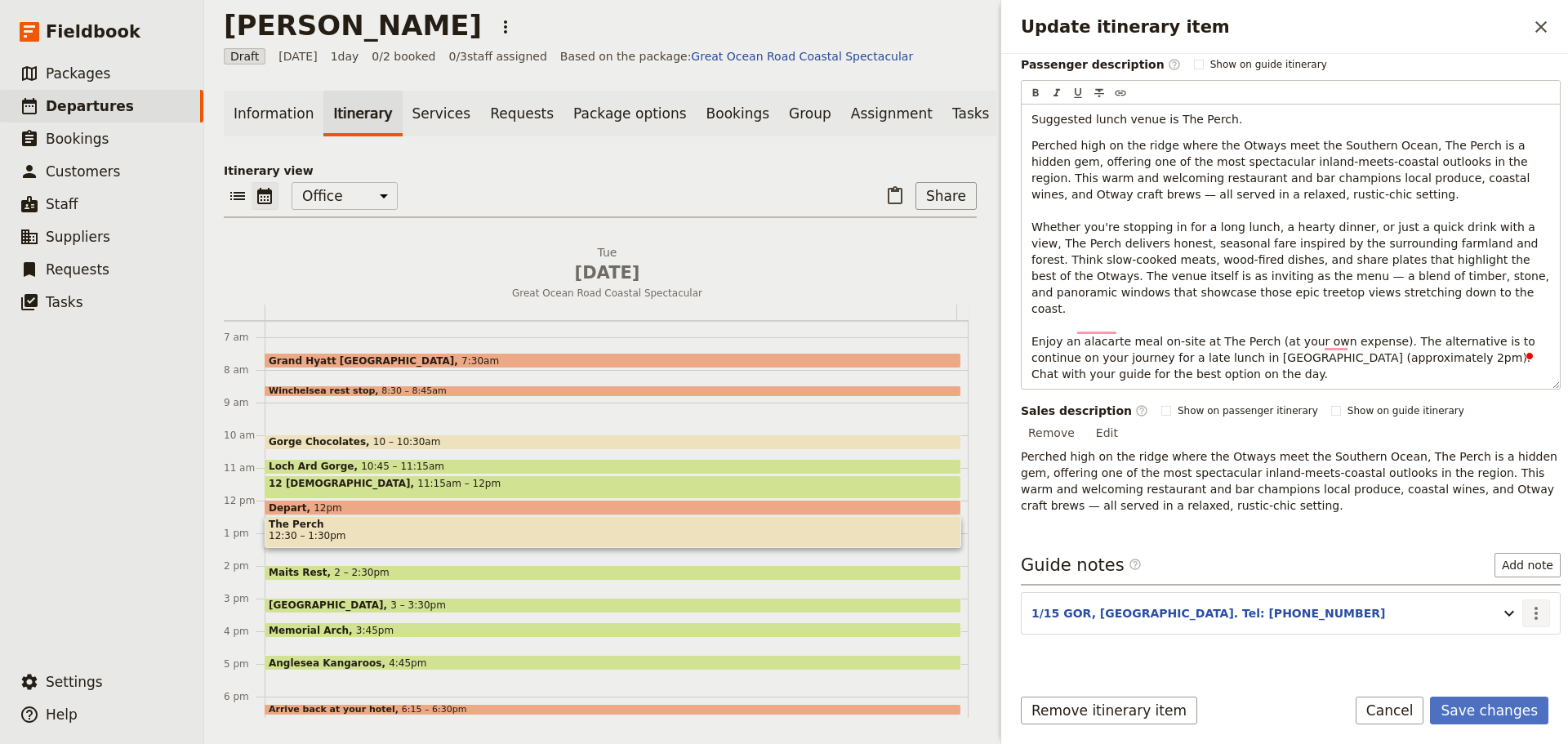
click at [1254, 567] on icon "Actions" at bounding box center [1536, 613] width 19 height 19
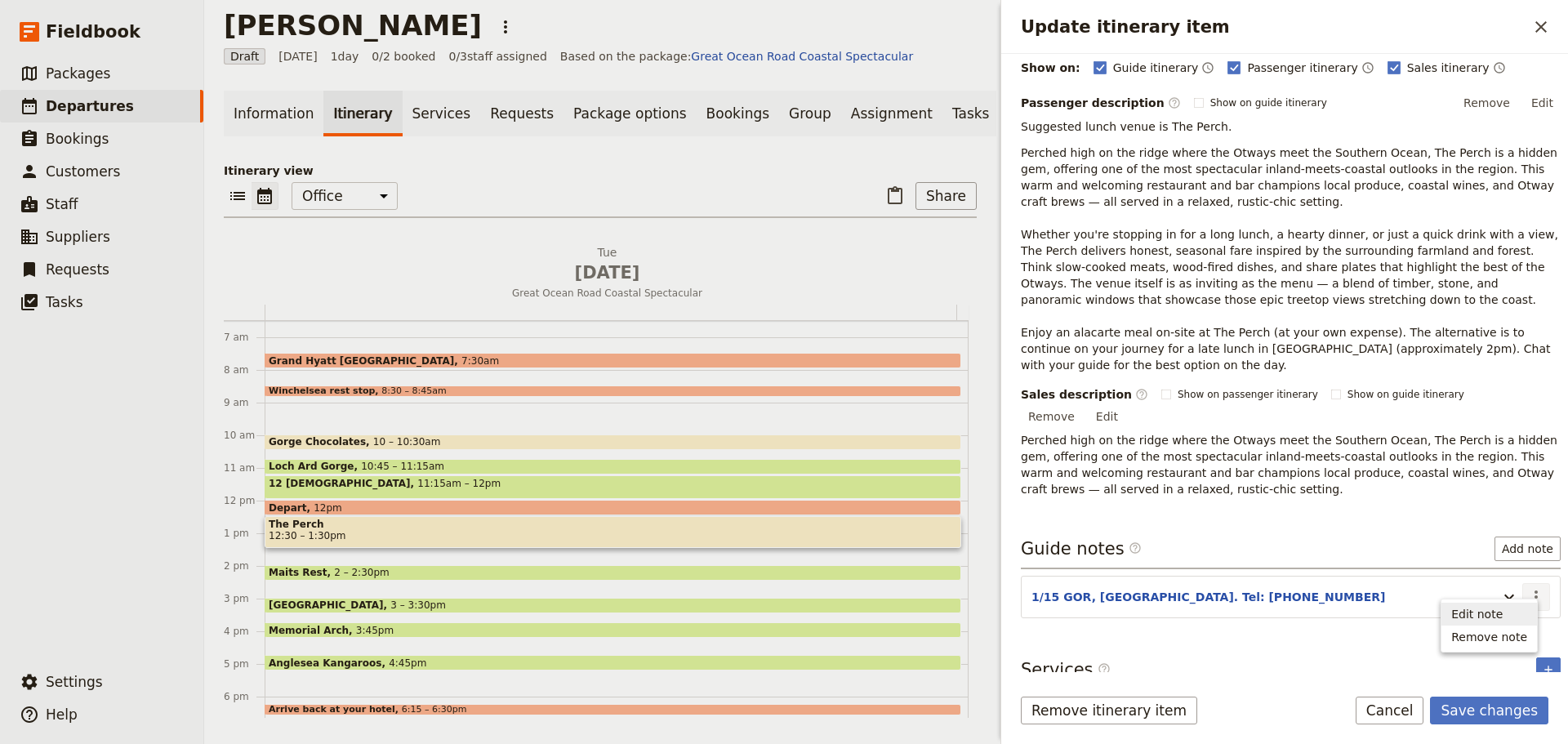
click at [1254, 567] on span "Edit note" at bounding box center [1489, 614] width 76 height 17
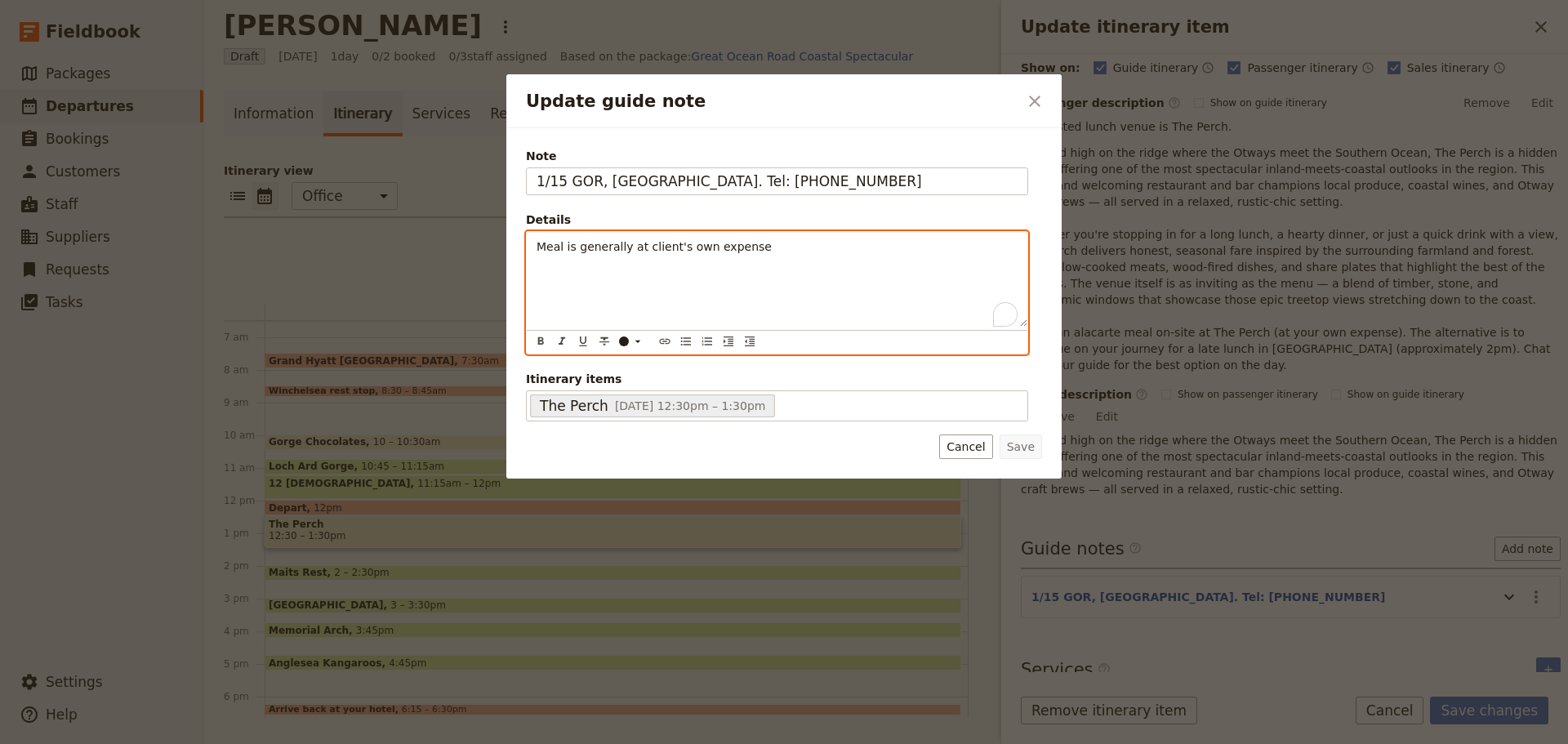
click at [767, 247] on p "Meal is generally at client's own expense" at bounding box center [777, 246] width 481 height 17
click at [601, 250] on span "Meal is generally at client's own expense" at bounding box center [655, 246] width 235 height 13
click at [541, 248] on span "Meal is at client's own expense" at bounding box center [625, 246] width 178 height 13
click at [682, 342] on icon "Bulleted list" at bounding box center [686, 341] width 10 height 8
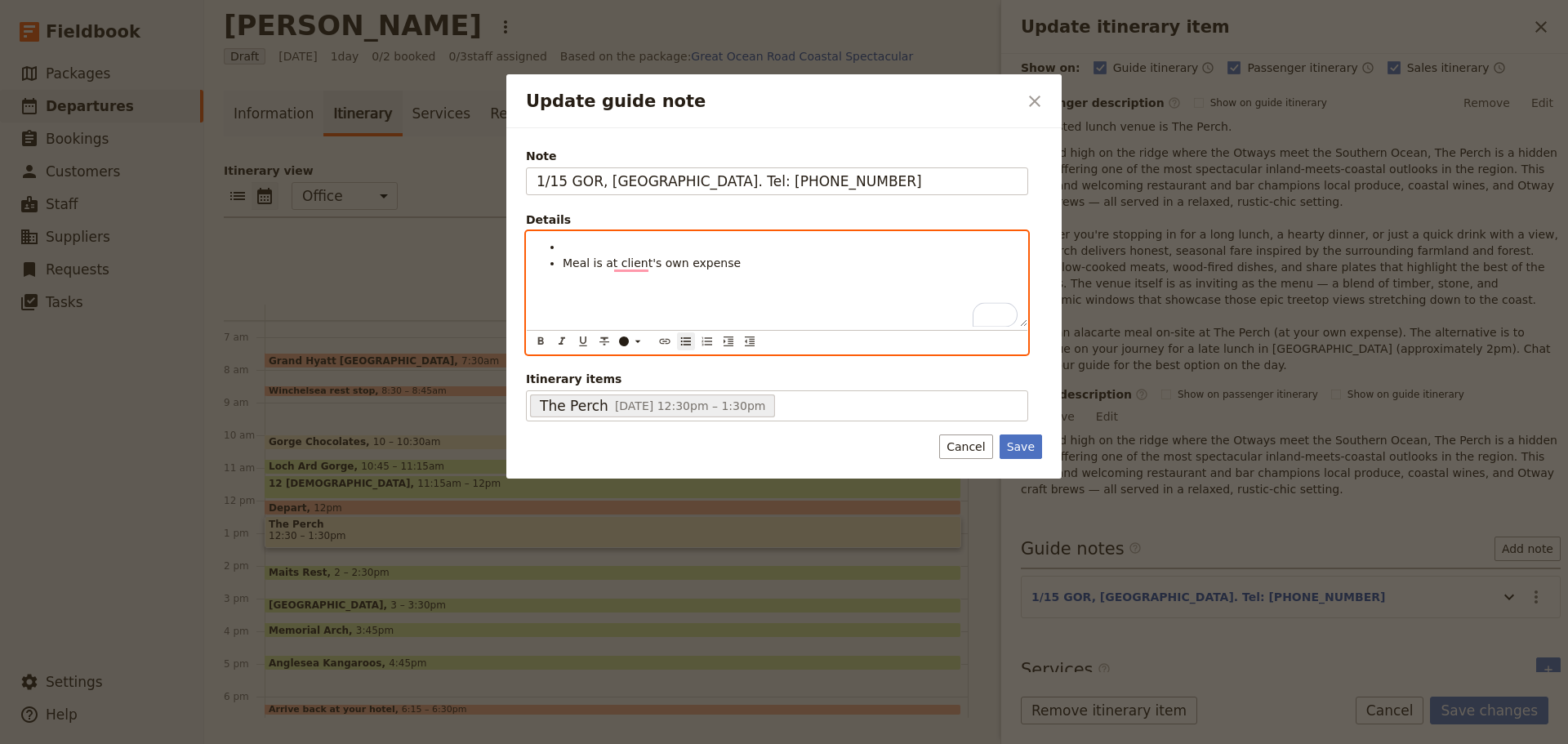
click at [590, 238] on li "To enrich screen reader interactions, please activate Accessibility in Grammarl…" at bounding box center [790, 246] width 455 height 17
drag, startPoint x: 746, startPoint y: 263, endPoint x: 751, endPoint y: 268, distance: 7.1
click at [746, 264] on li "Meal is at client's own expense" at bounding box center [790, 263] width 455 height 17
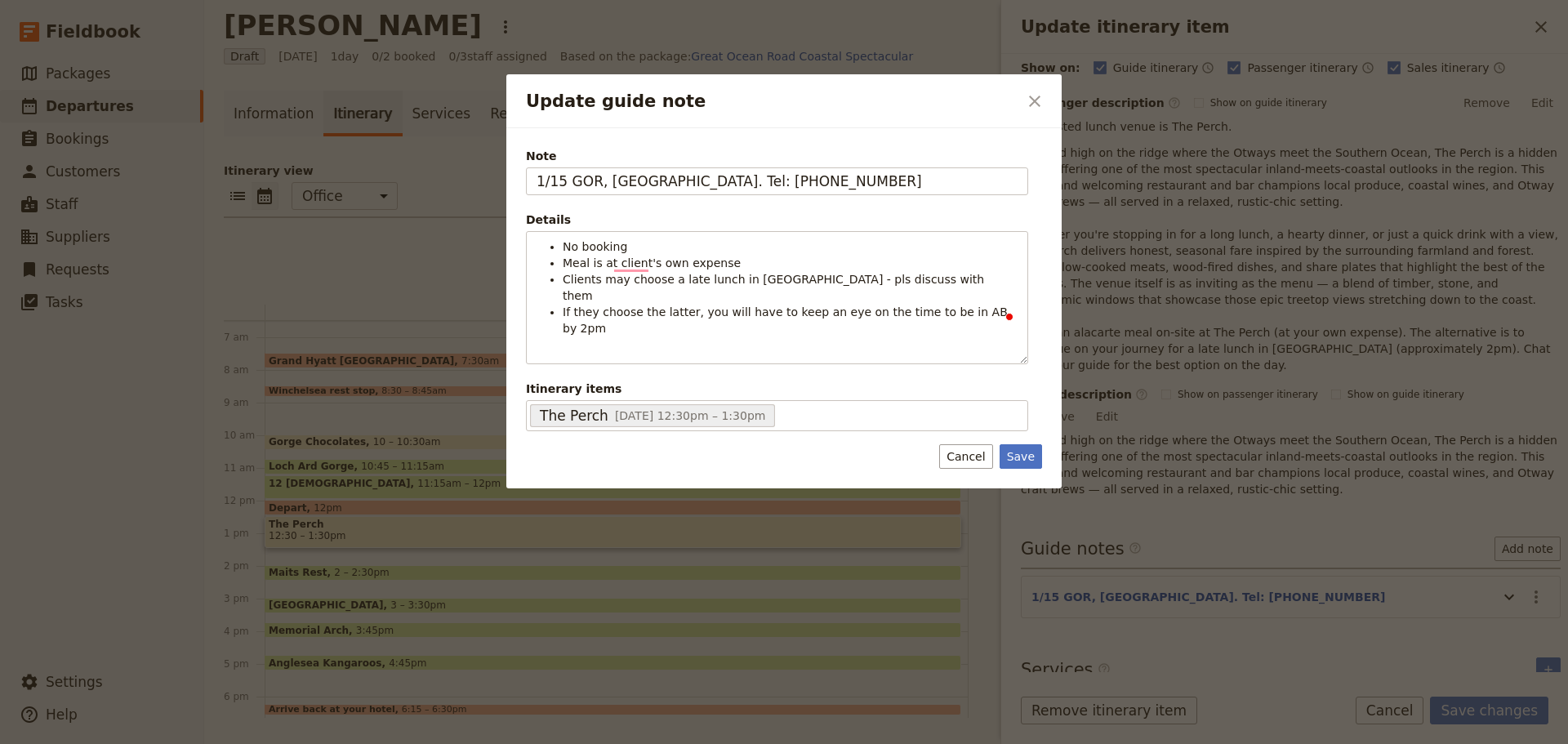
drag, startPoint x: 1019, startPoint y: 441, endPoint x: 1398, endPoint y: 593, distance: 408.3
click at [1021, 444] on button "Save" at bounding box center [1021, 456] width 43 height 24
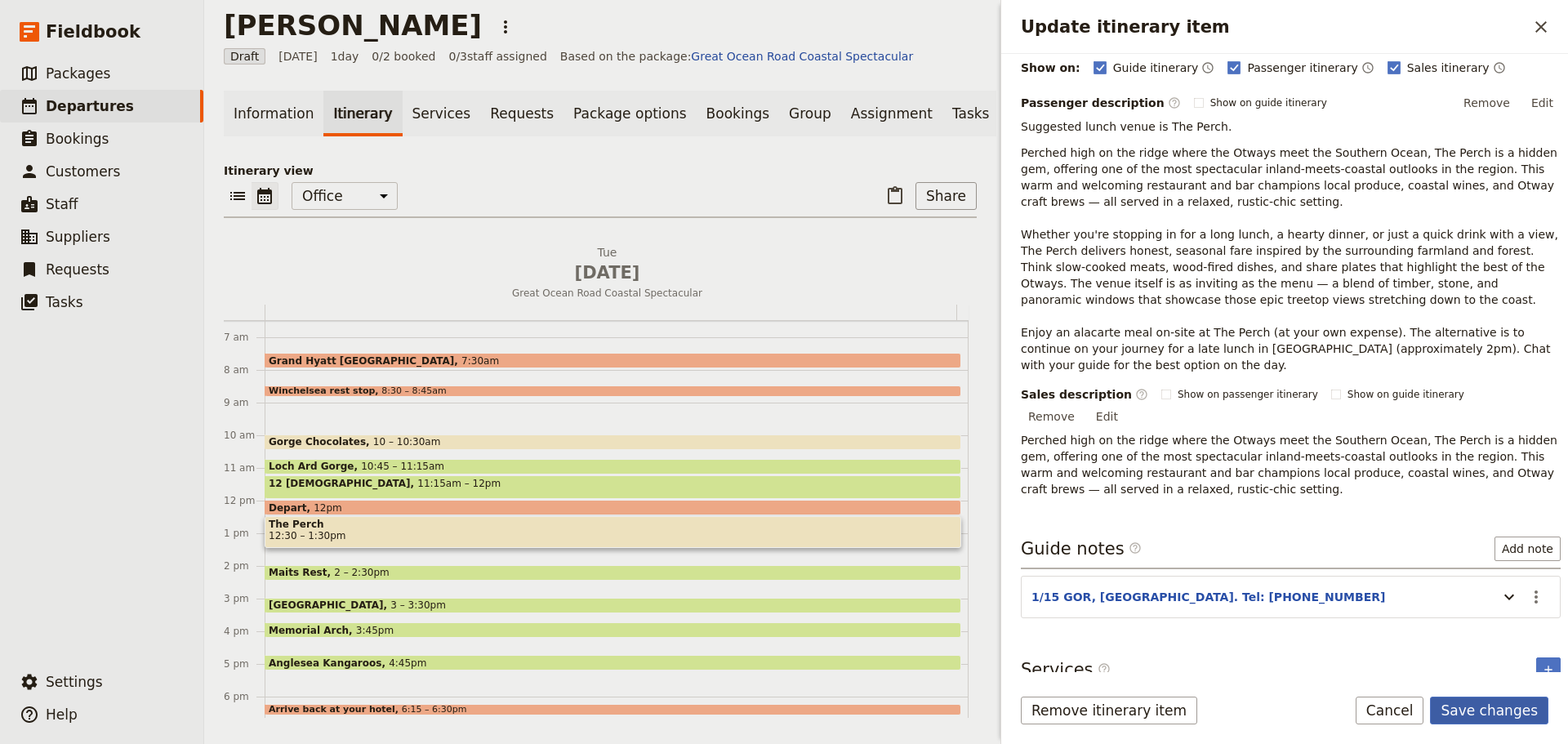
click at [1254, 567] on button "Save changes" at bounding box center [1489, 710] width 119 height 28
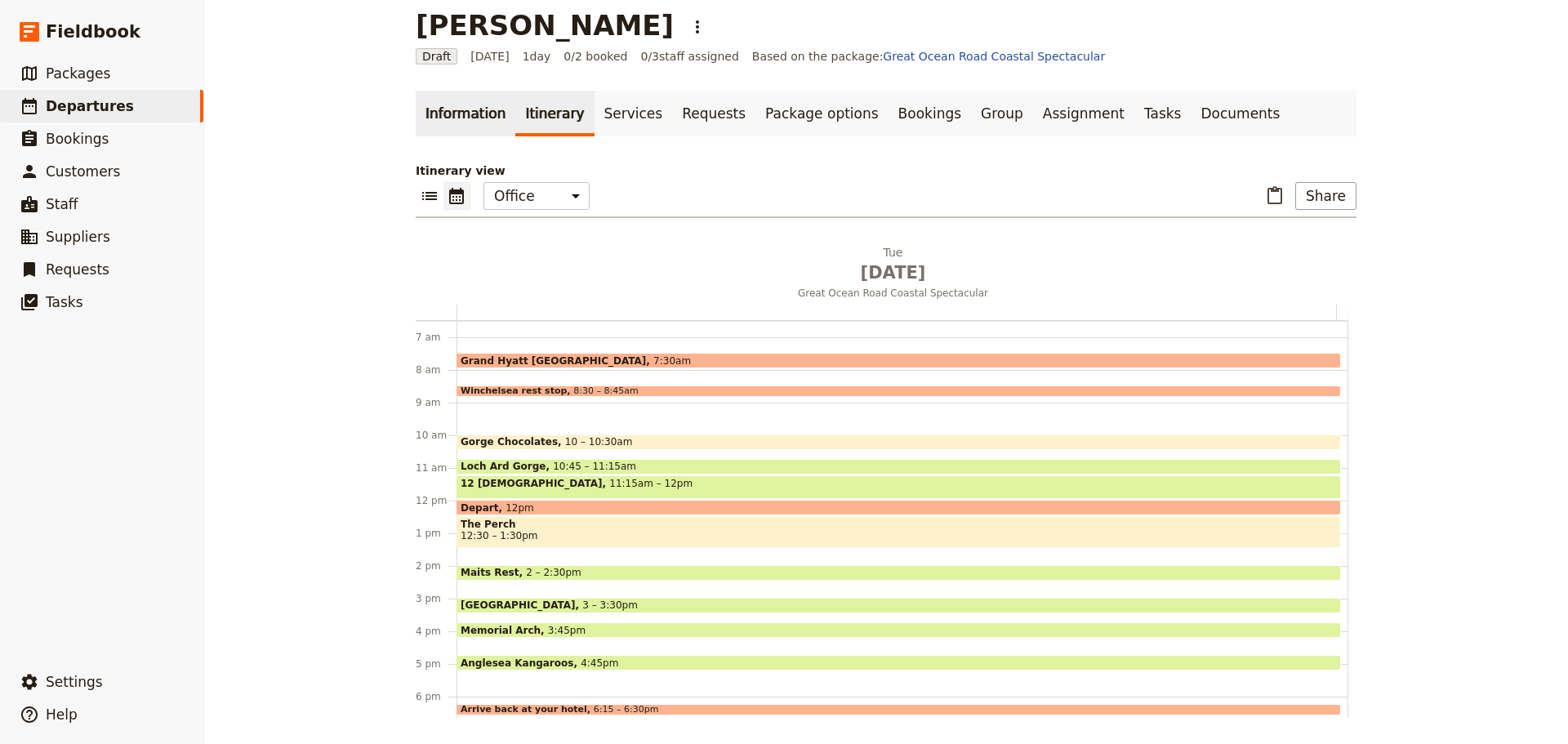
click at [441, 116] on link "Information" at bounding box center [465, 113] width 99 height 46
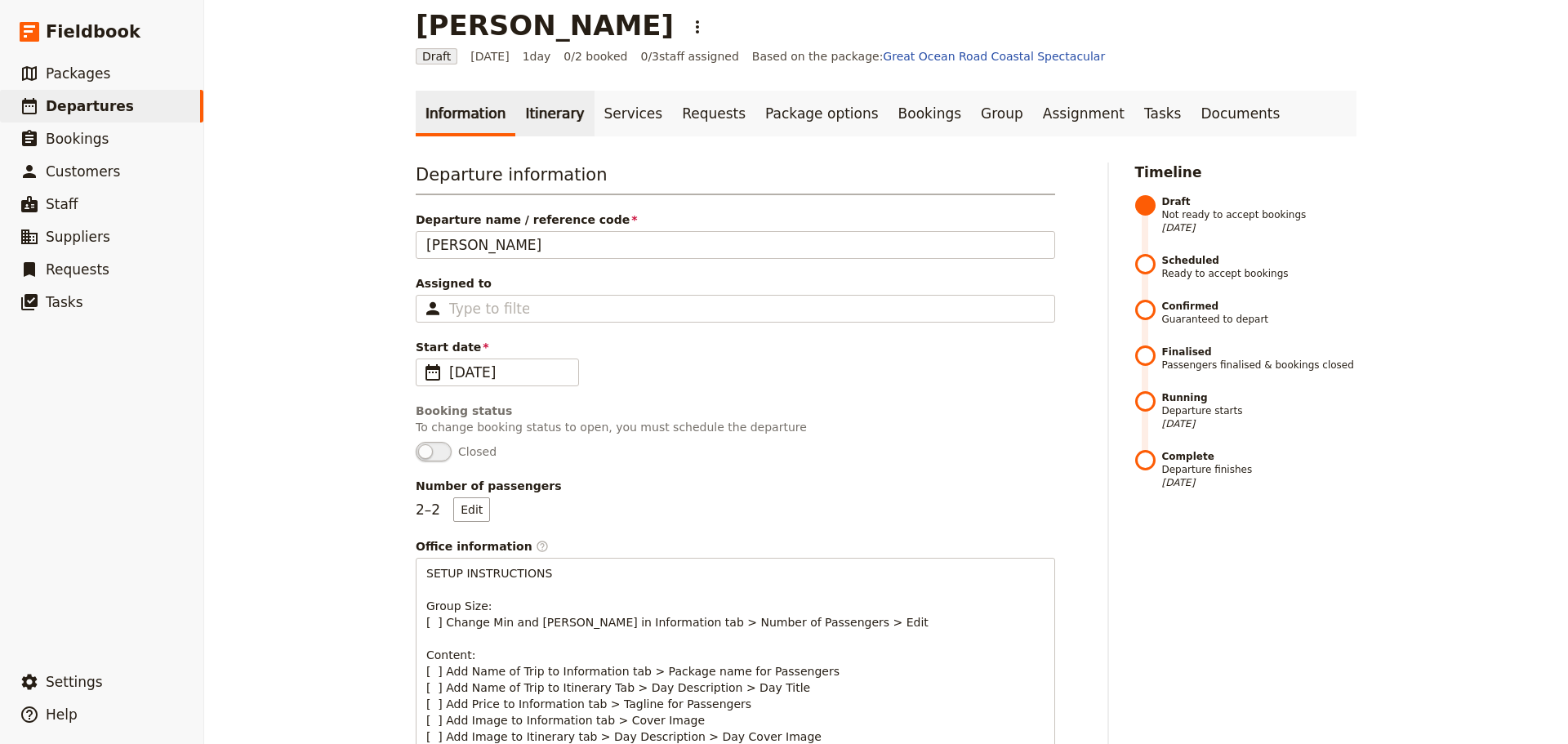
click at [549, 110] on link "Itinerary" at bounding box center [554, 113] width 79 height 46
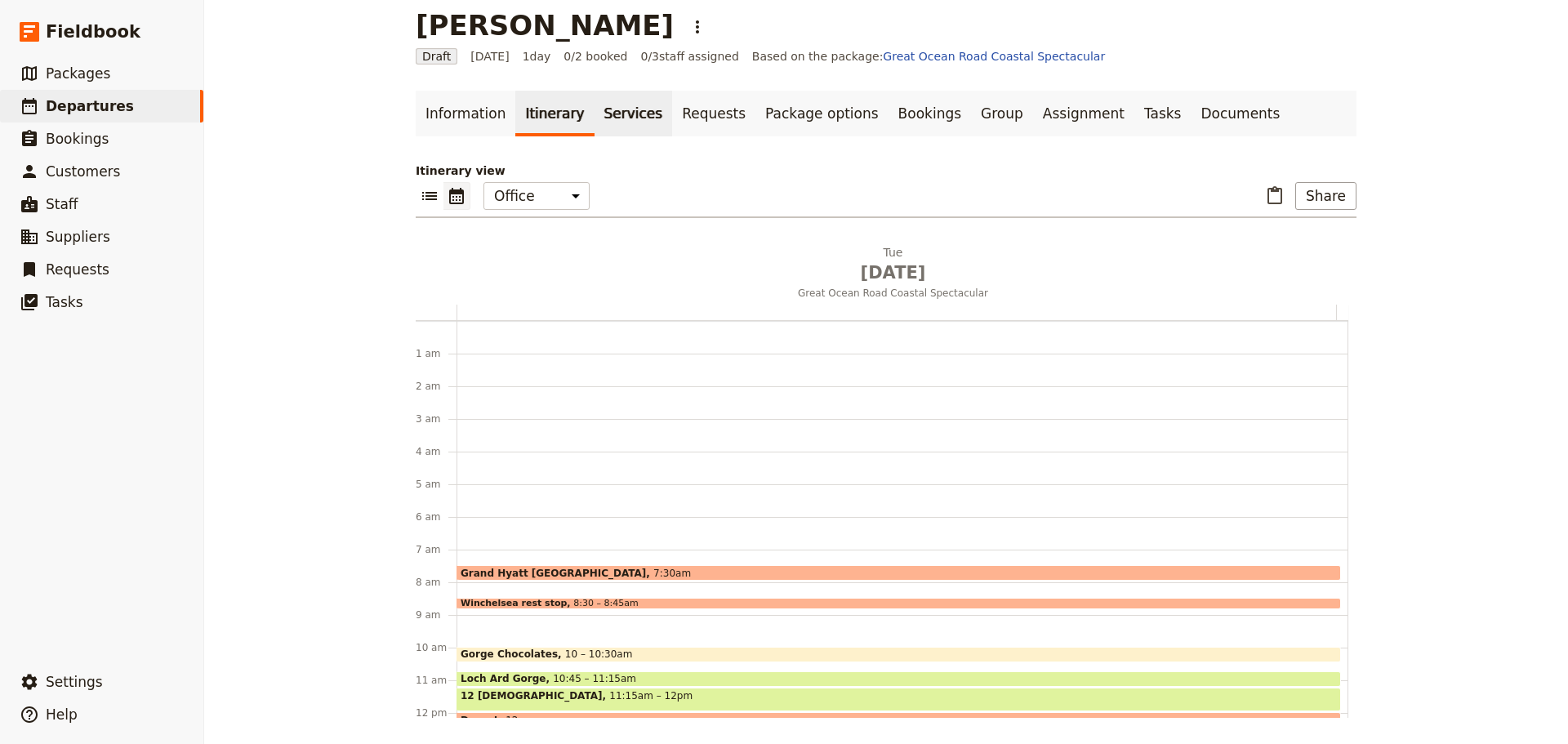
click at [624, 116] on link "Services" at bounding box center [633, 113] width 79 height 46
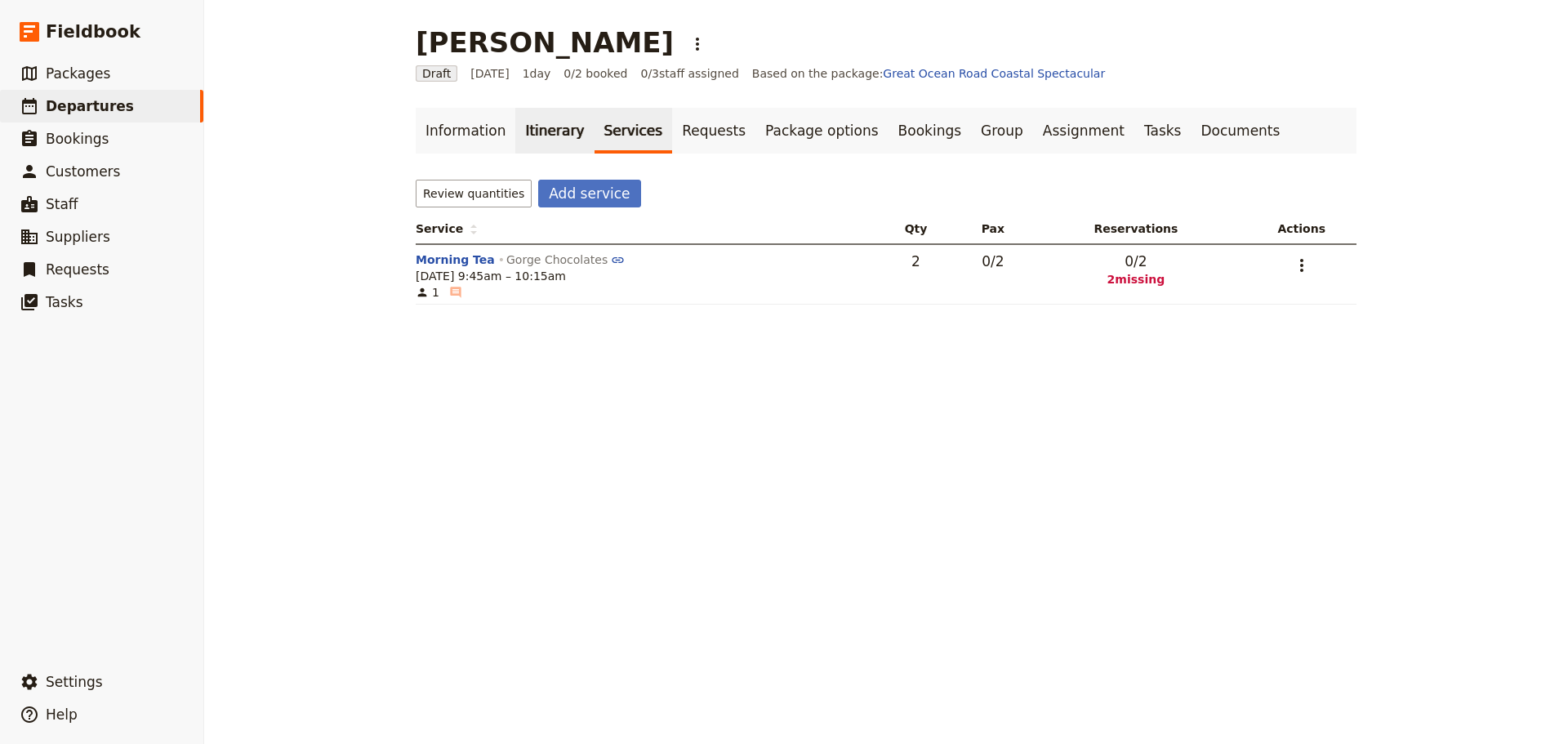
click at [473, 130] on link "Information" at bounding box center [465, 130] width 99 height 46
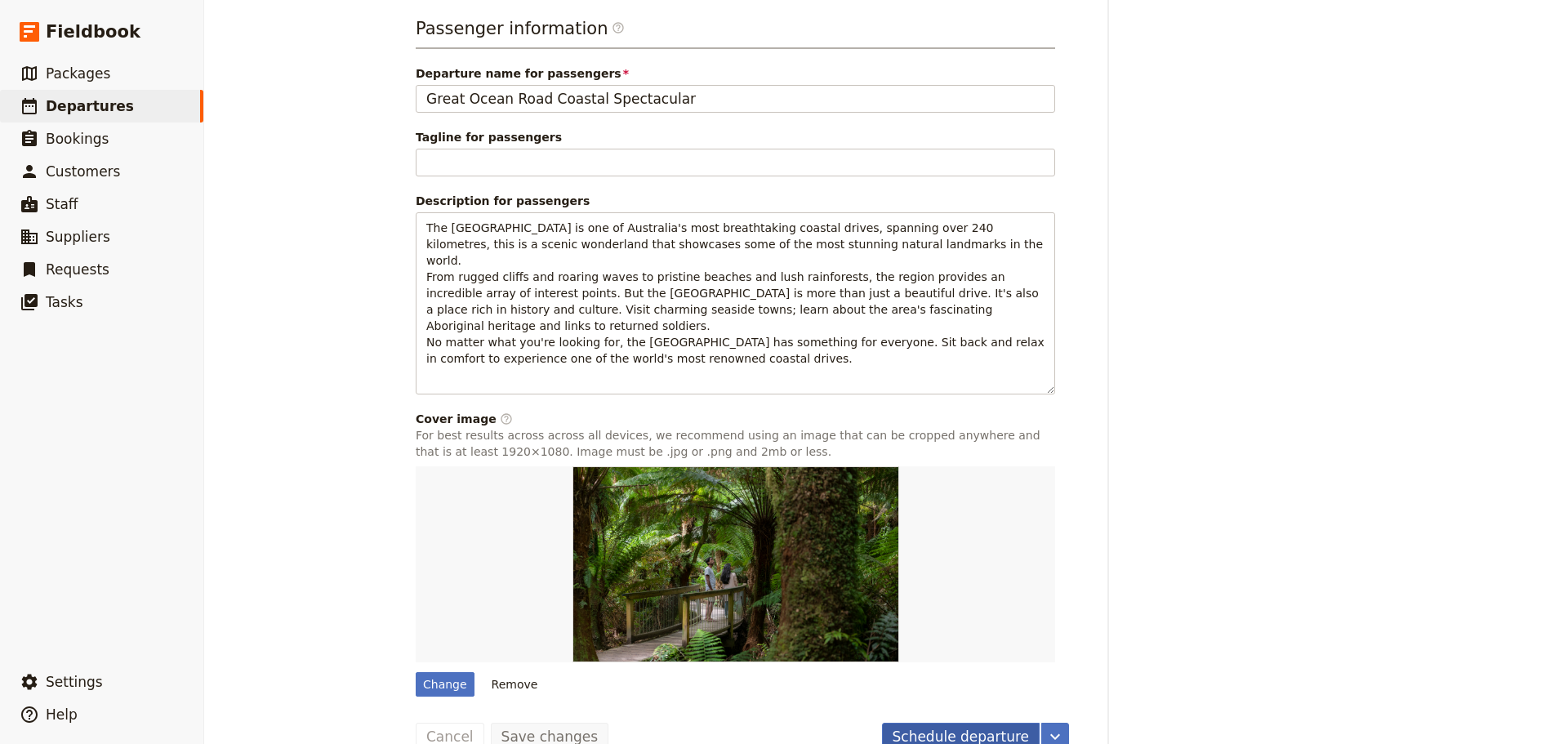
click at [960, 567] on button "Schedule departure" at bounding box center [961, 736] width 159 height 28
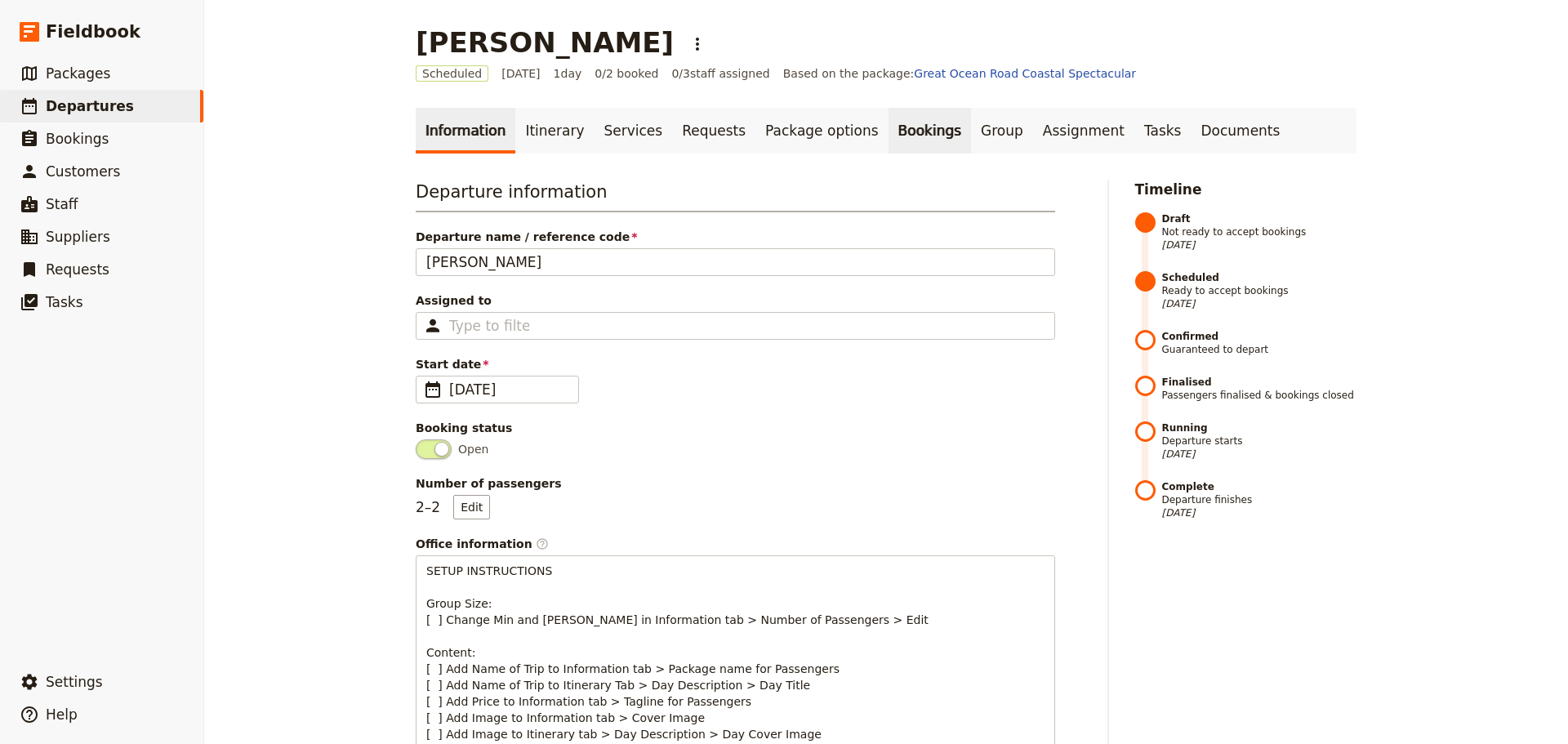
click at [889, 130] on link "Bookings" at bounding box center [930, 130] width 83 height 46
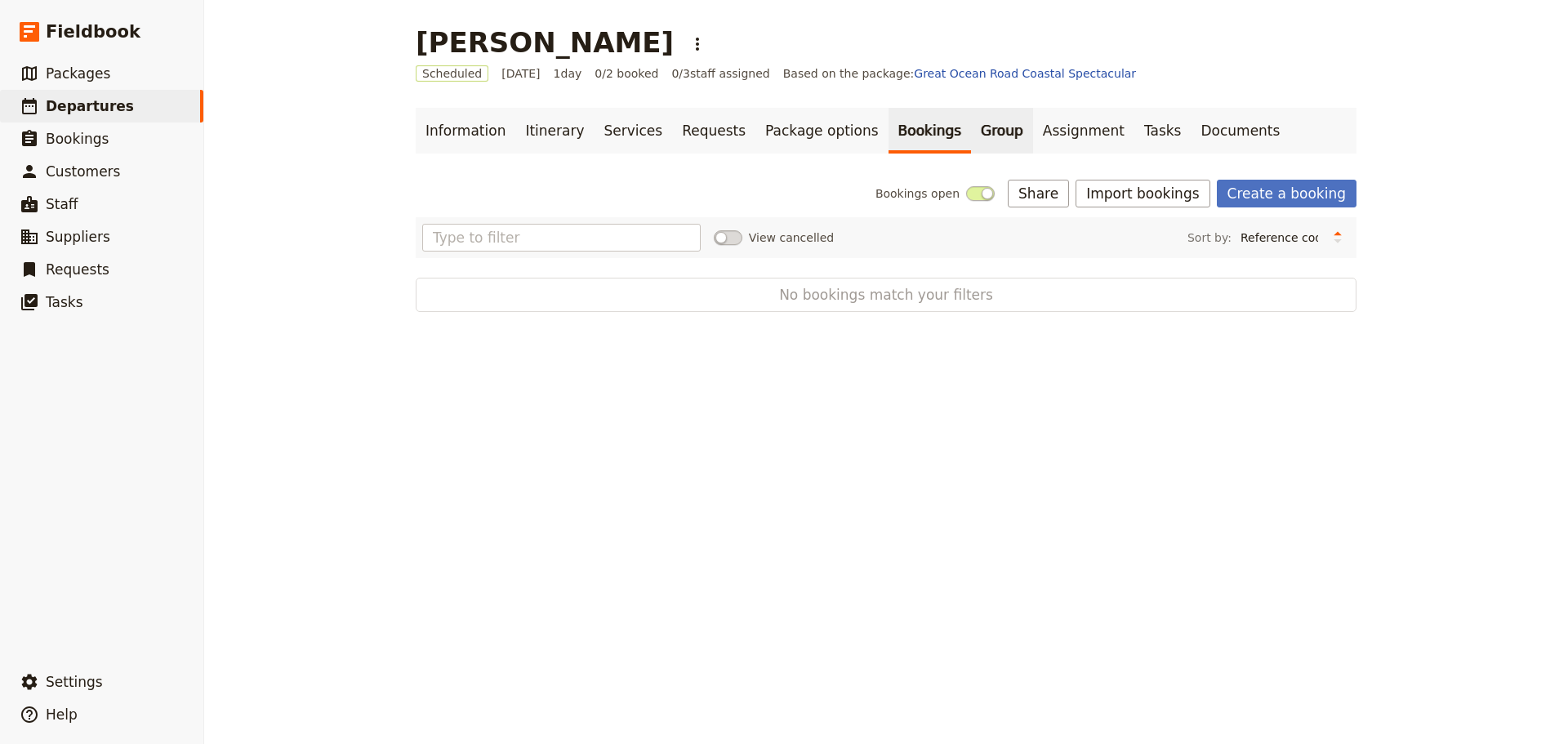
click at [971, 133] on link "Group" at bounding box center [1002, 130] width 62 height 46
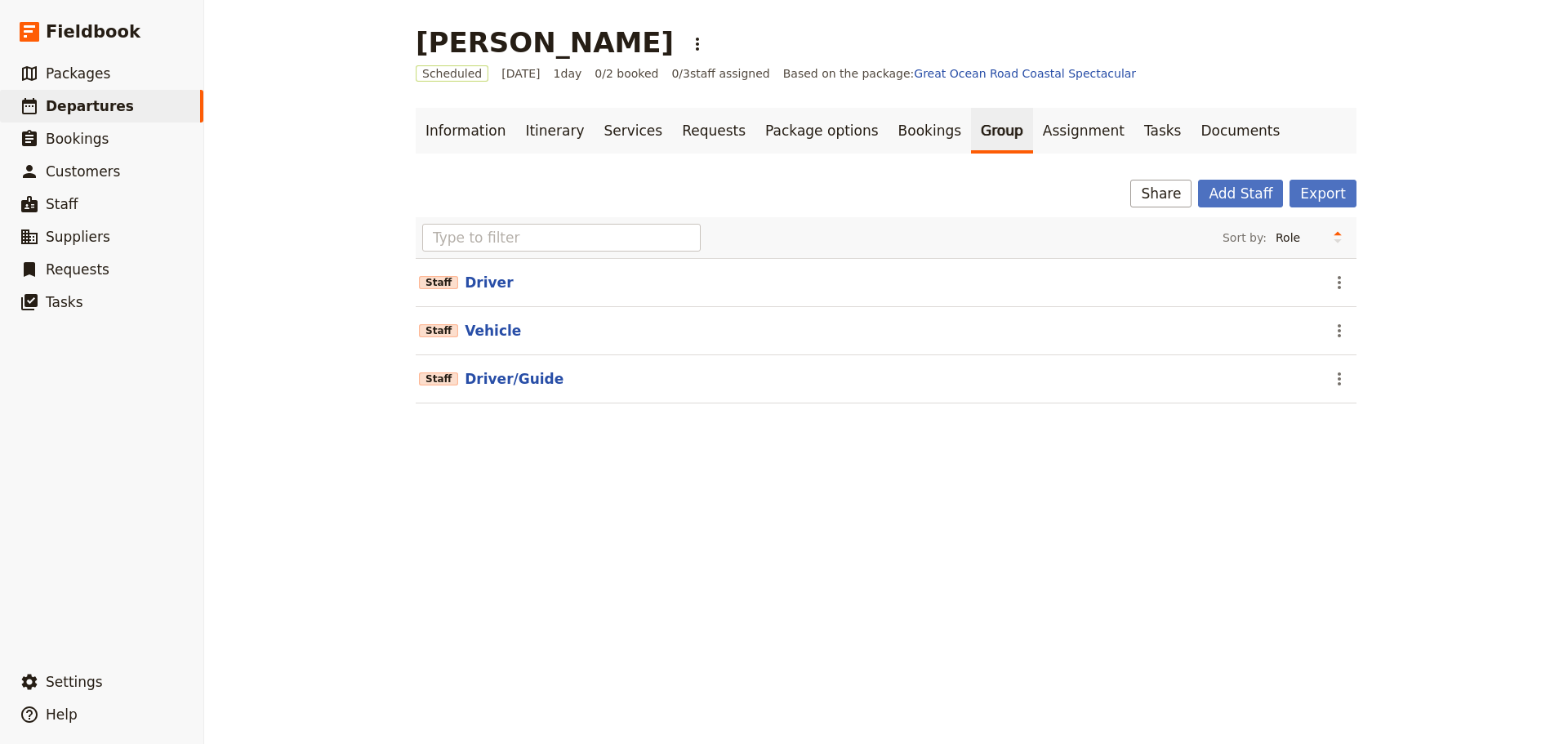
click at [1254, 287] on section "Staff Driver ​" at bounding box center [885, 282] width 941 height 49
click at [1254, 285] on icon "Actions" at bounding box center [1339, 282] width 19 height 19
click at [1254, 337] on span "Remove staff" at bounding box center [1368, 341] width 75 height 17
click at [1254, 288] on icon "Actions" at bounding box center [1338, 282] width 3 height 13
click at [1254, 335] on span "Remove staff" at bounding box center [1368, 341] width 75 height 17
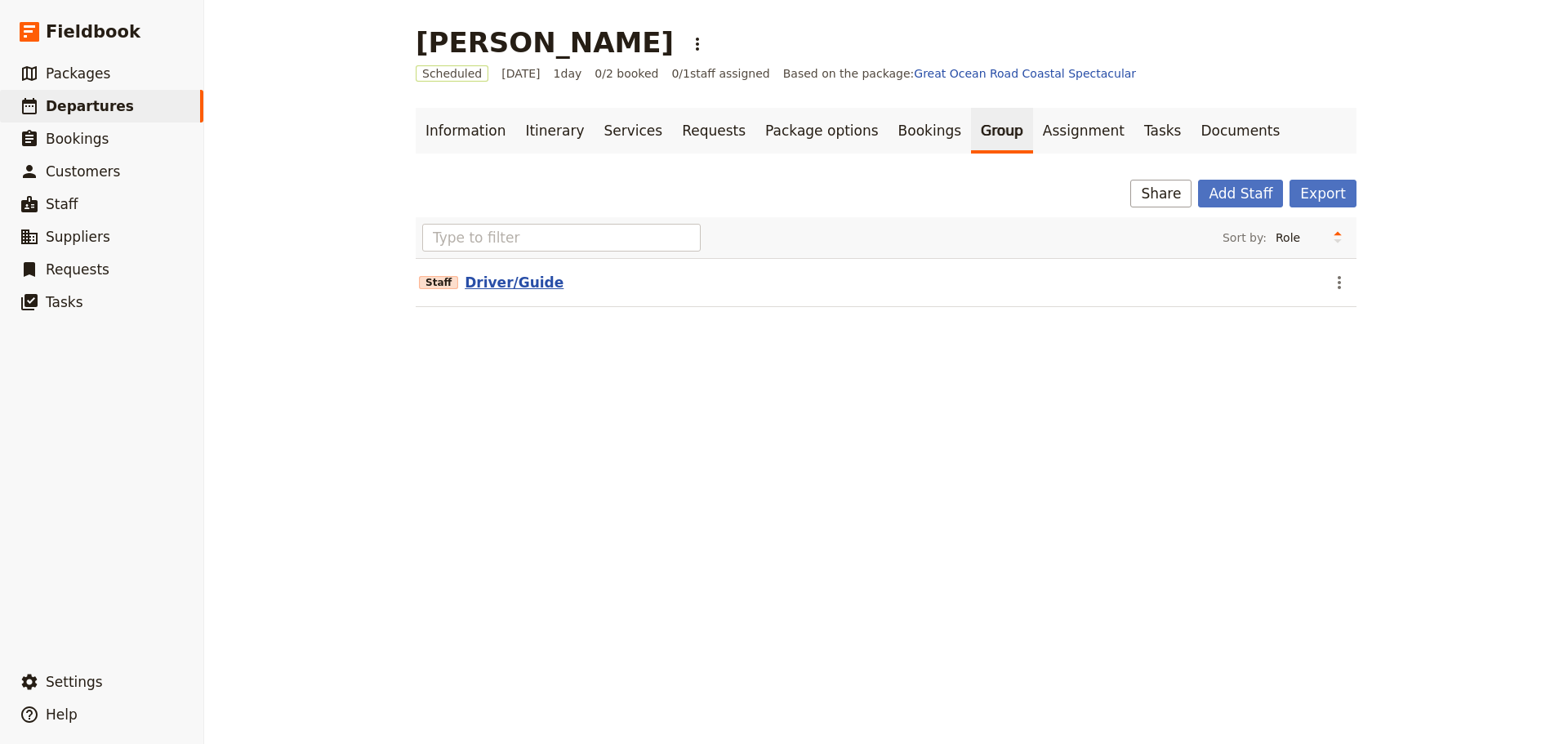
click at [497, 287] on button "Driver/Guide" at bounding box center [515, 282] width 99 height 19
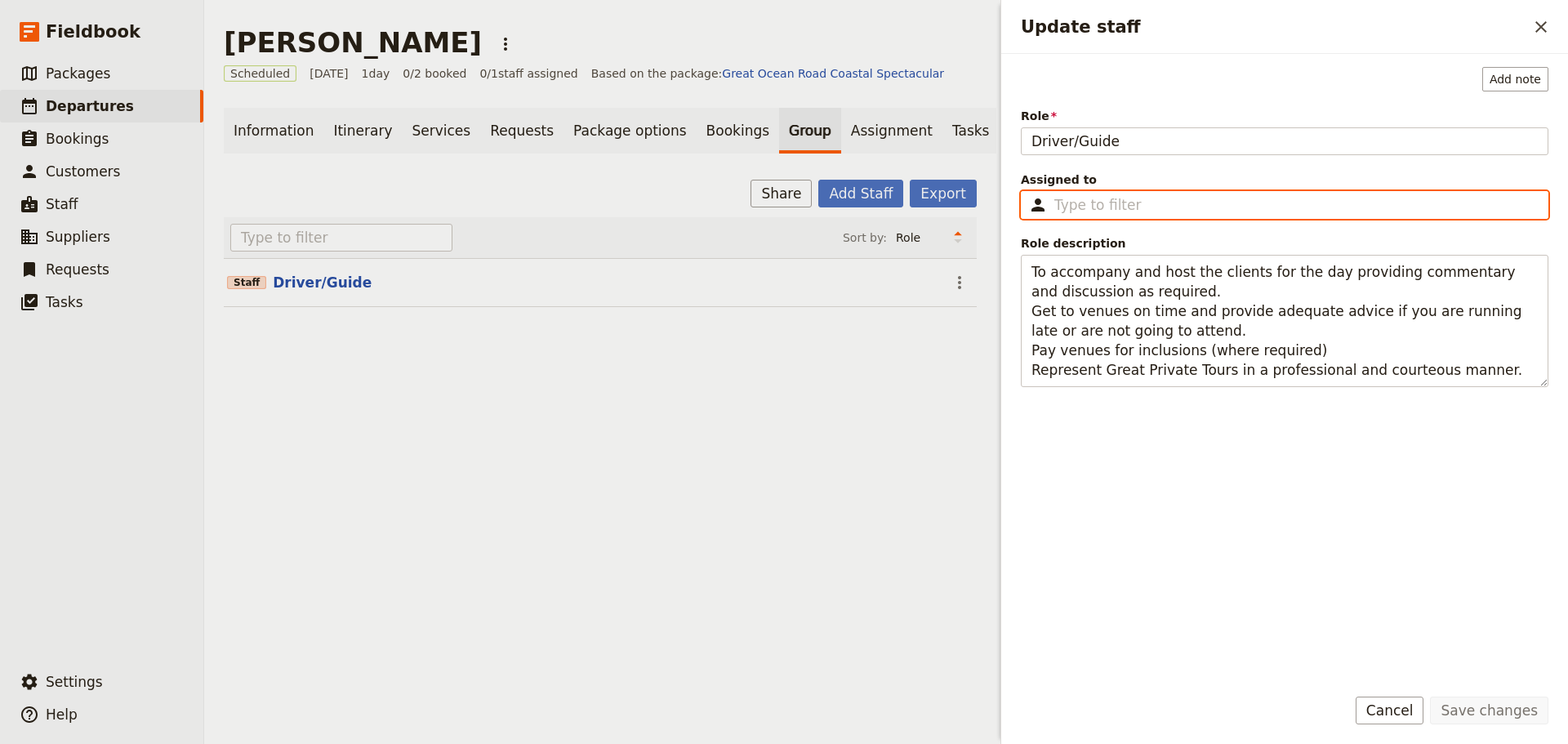
click at [1111, 211] on input "Assigned to ​" at bounding box center [1296, 205] width 483 height 19
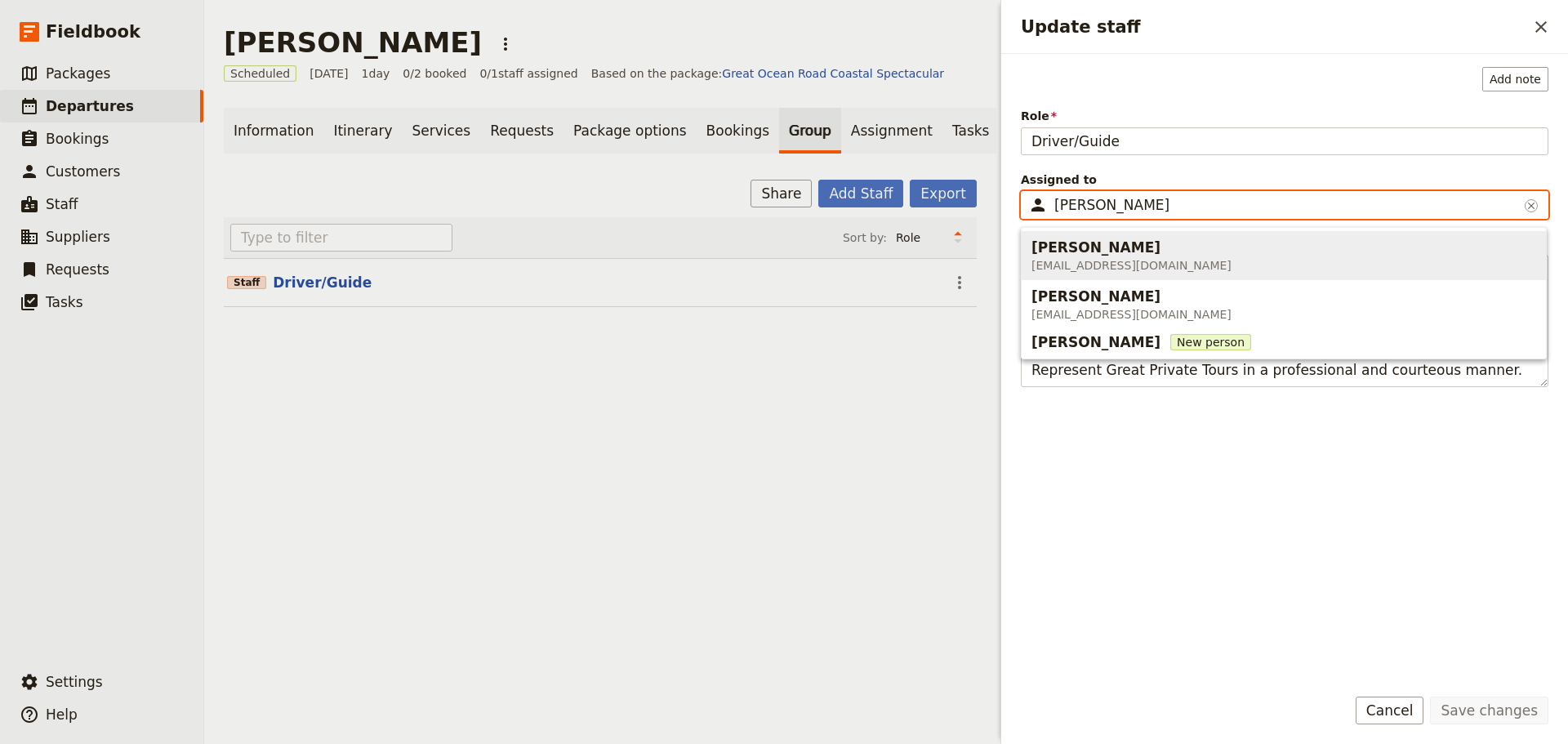
click at [1128, 247] on div "[PERSON_NAME]" at bounding box center [1131, 247] width 200 height 19
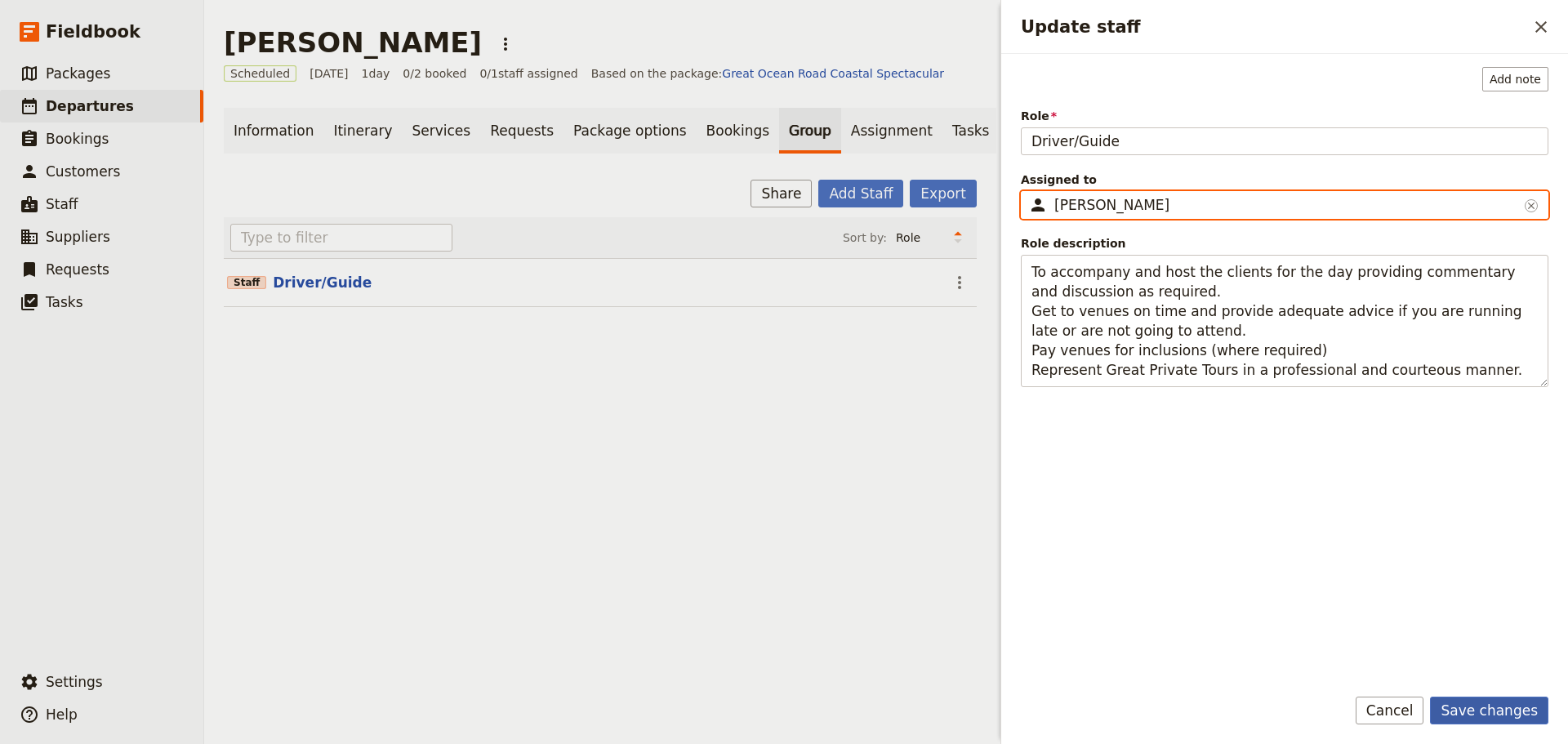
type input "[PERSON_NAME]"
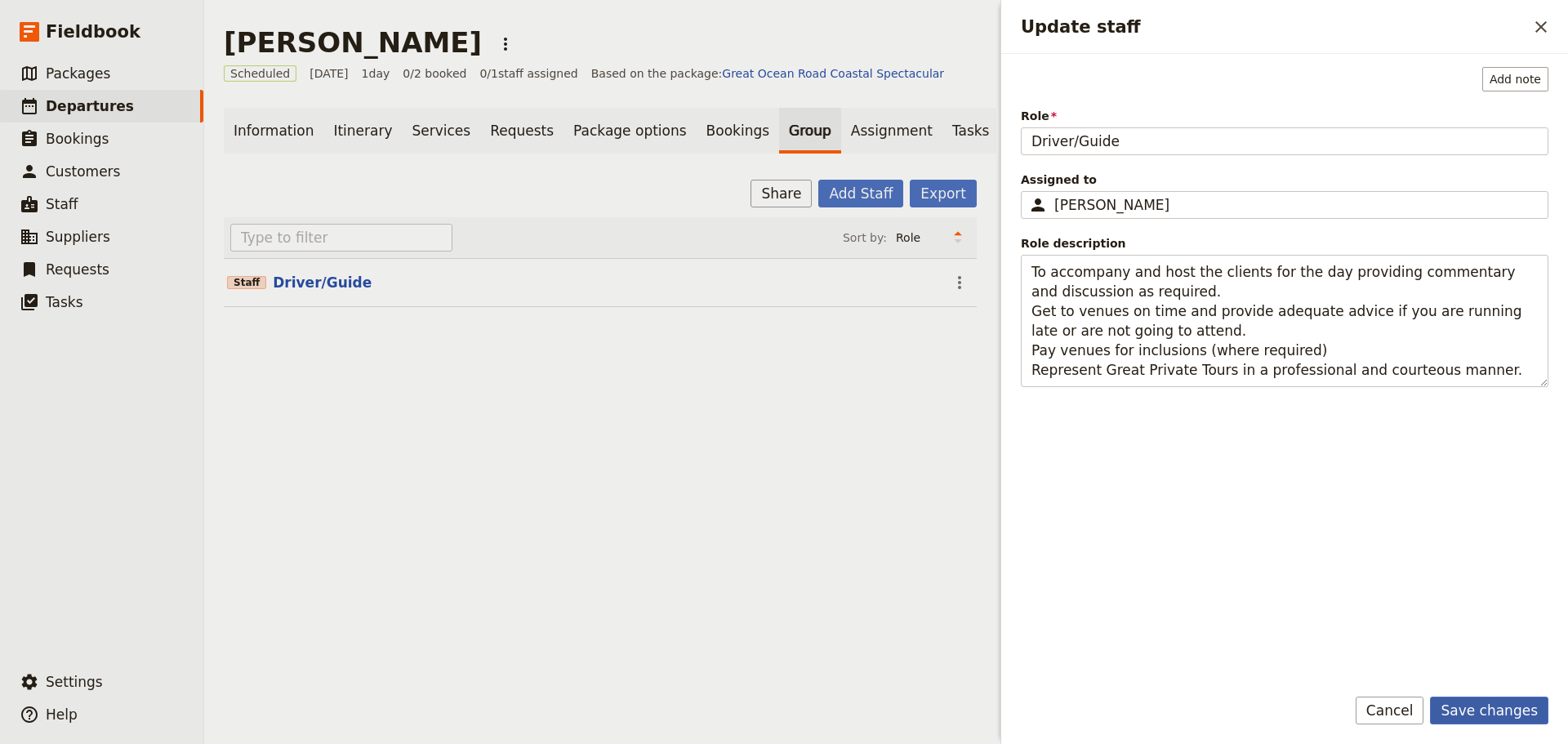
click at [1254, 567] on button "Save changes" at bounding box center [1489, 710] width 119 height 28
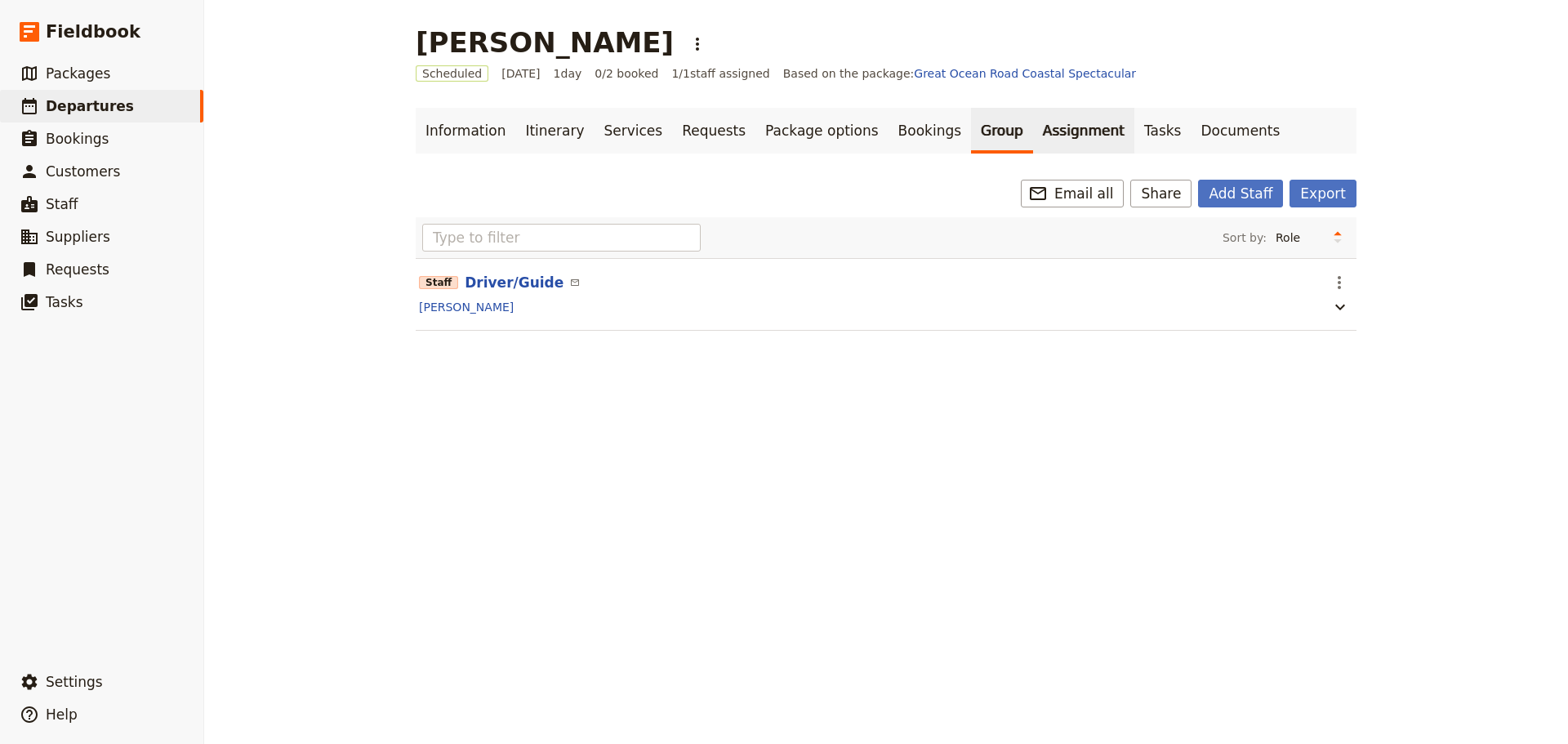
click at [1033, 137] on link "Assignment" at bounding box center [1084, 130] width 101 height 46
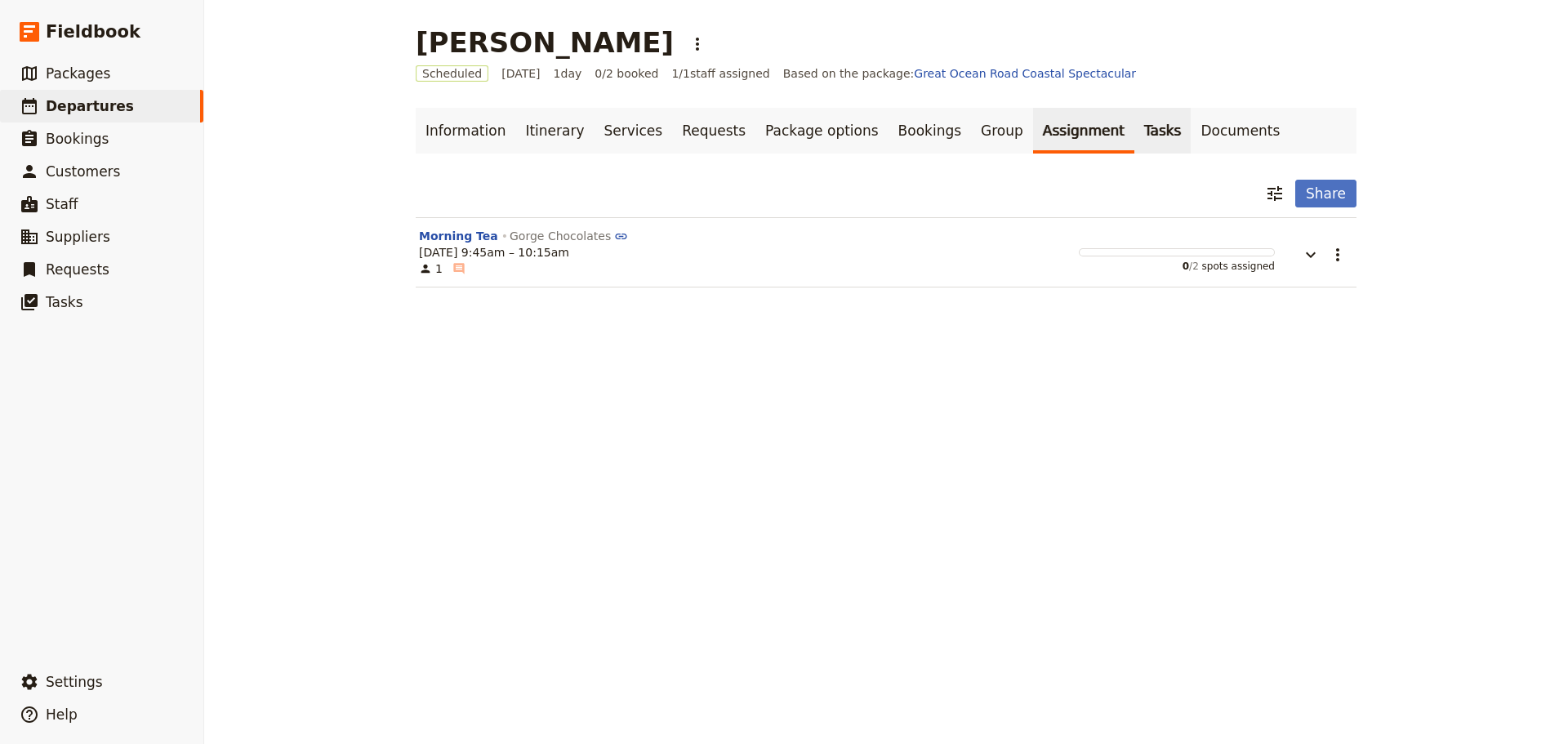
click at [1134, 138] on link "Tasks" at bounding box center [1162, 130] width 57 height 46
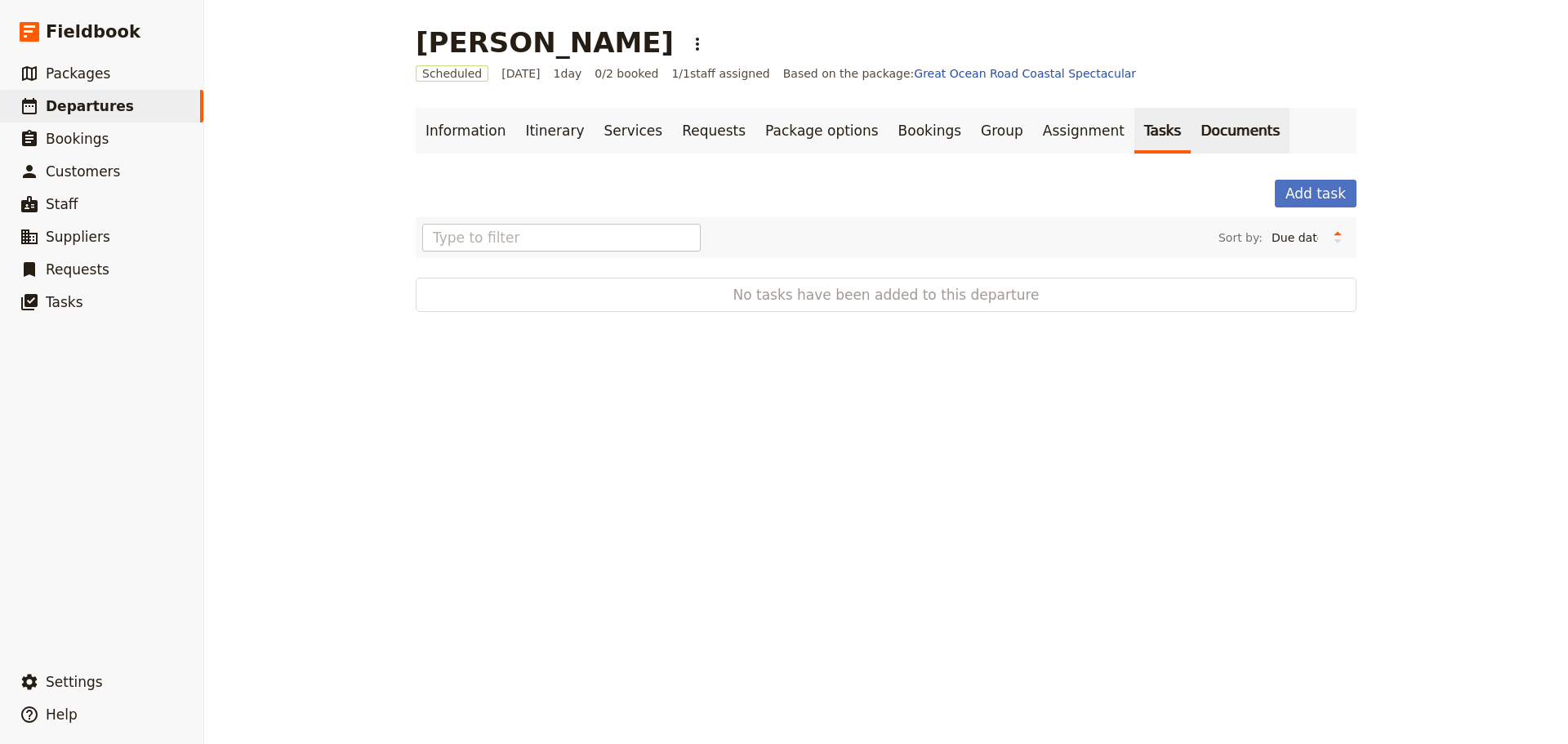
click at [1191, 133] on link "Documents" at bounding box center [1240, 130] width 99 height 46
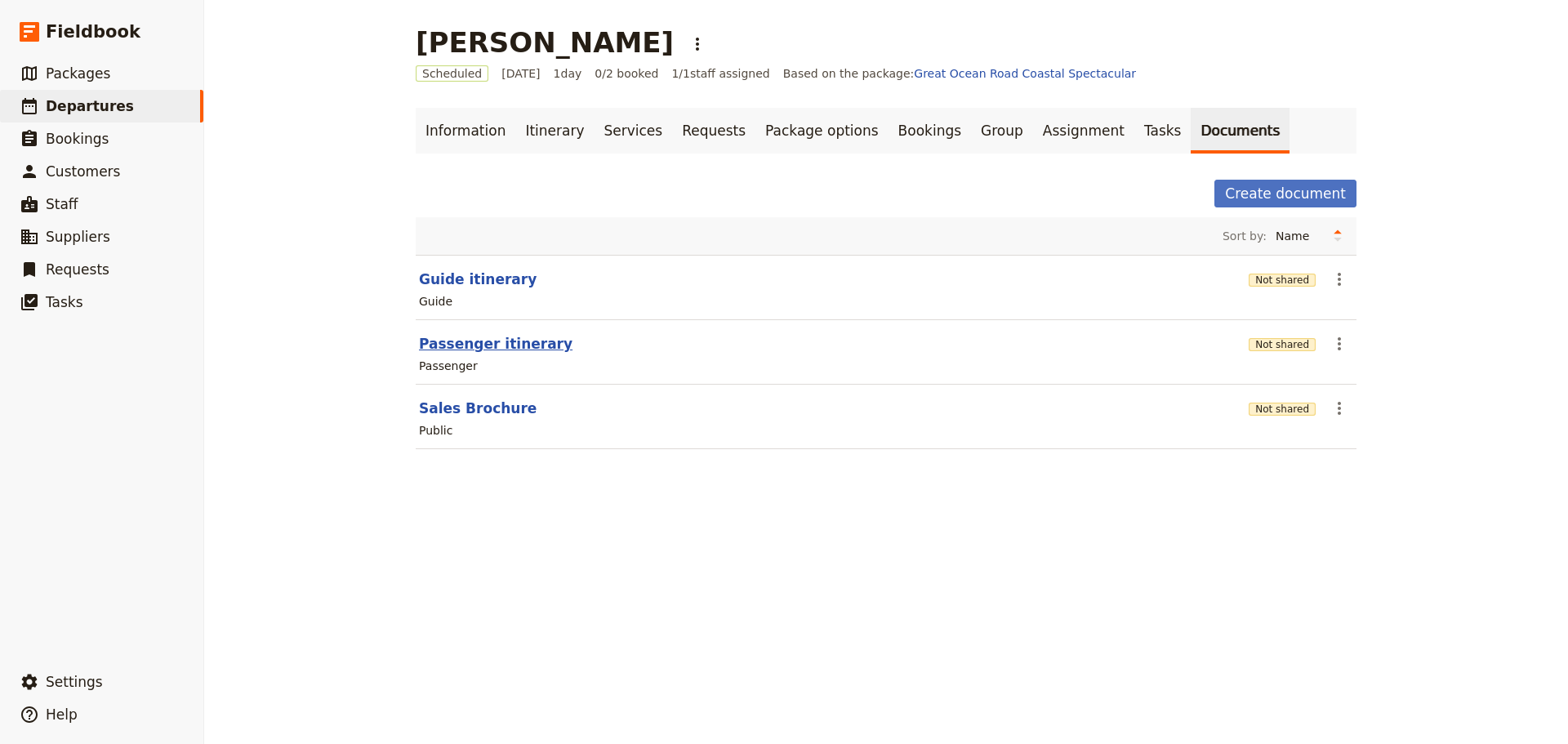
click at [429, 348] on button "Passenger itinerary" at bounding box center [496, 343] width 154 height 19
select select "PASSENGER"
select select "DEFAULT"
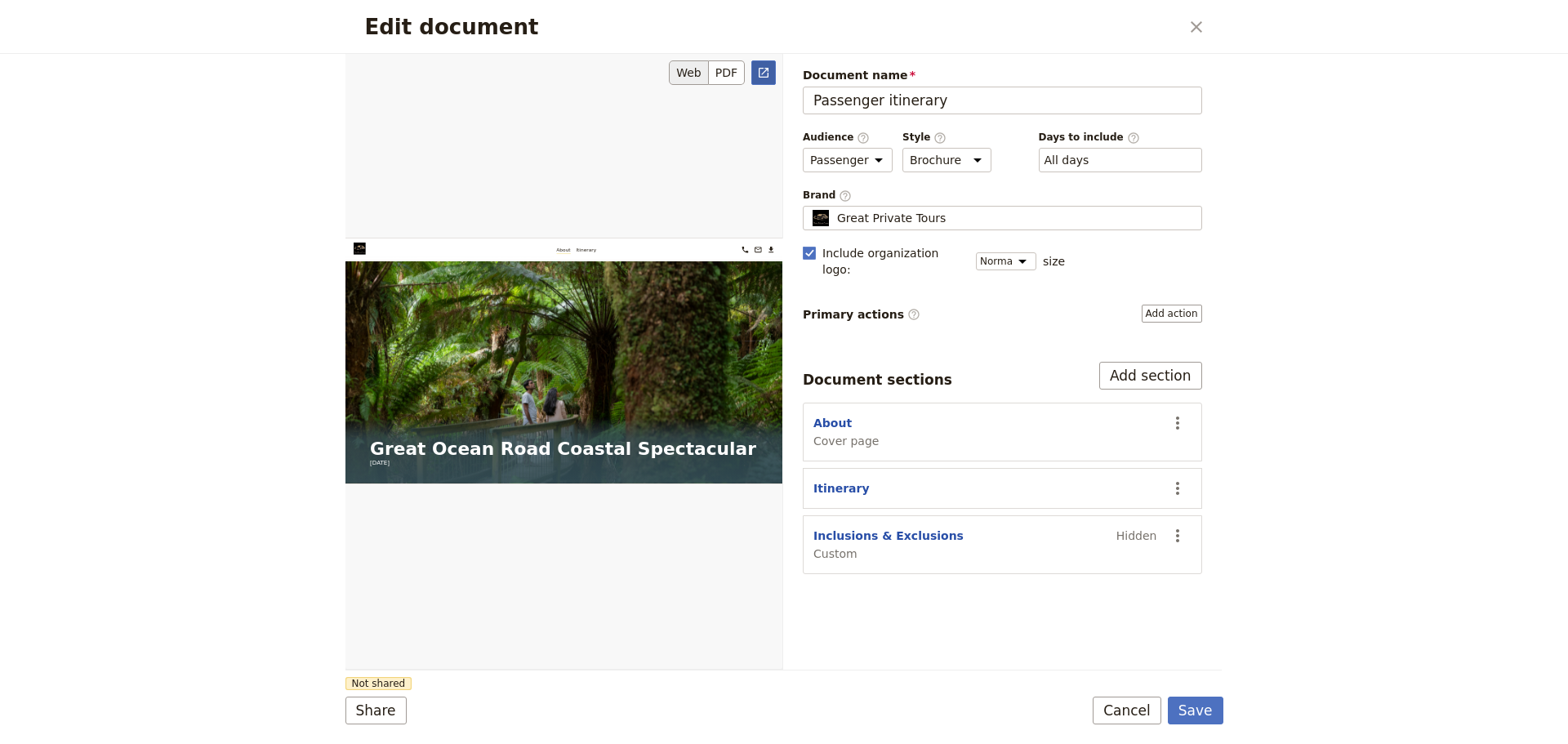
click at [761, 75] on icon "Open full preview" at bounding box center [763, 72] width 13 height 13
click at [1129, 567] on button "Cancel" at bounding box center [1126, 710] width 69 height 28
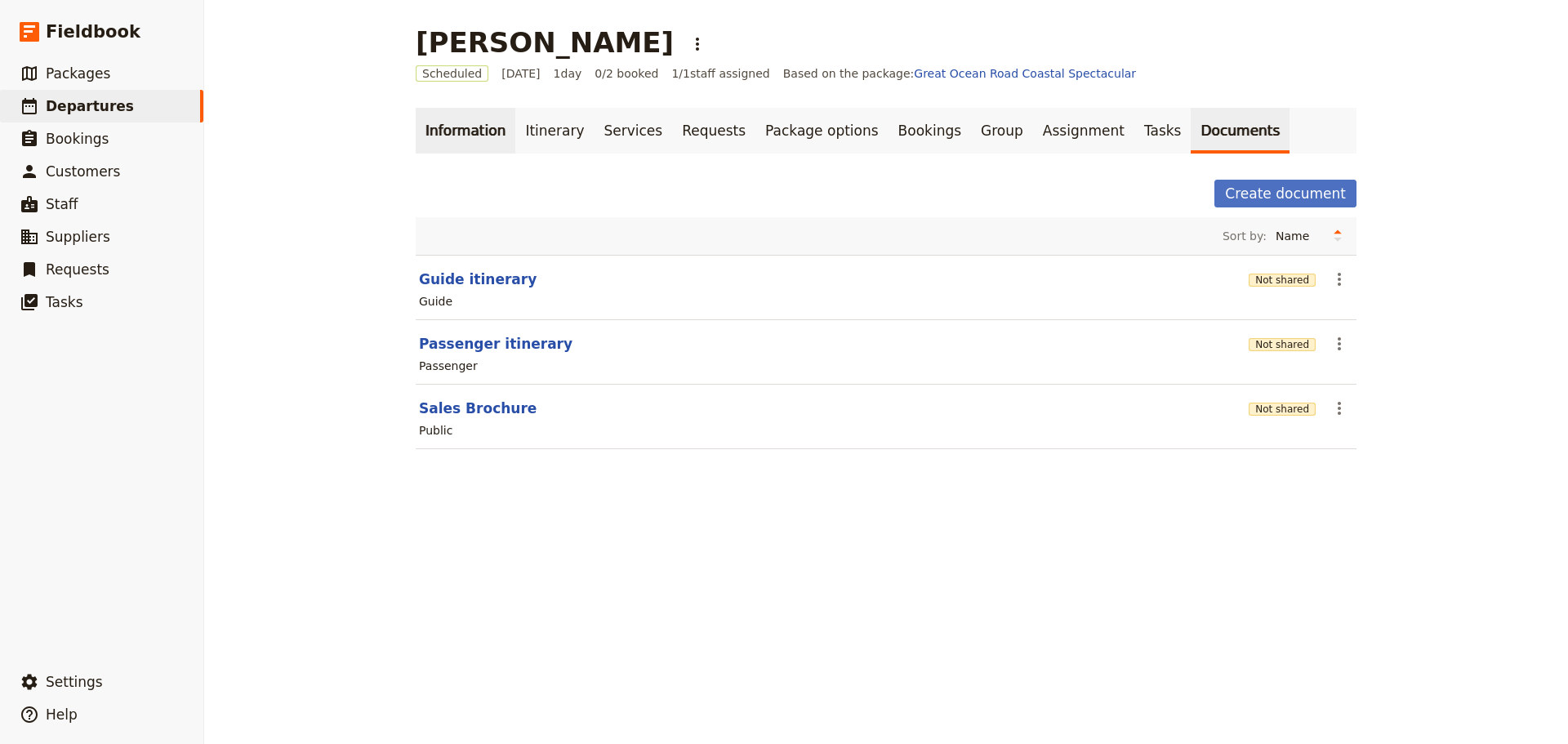
click at [442, 121] on link "Information" at bounding box center [465, 130] width 99 height 46
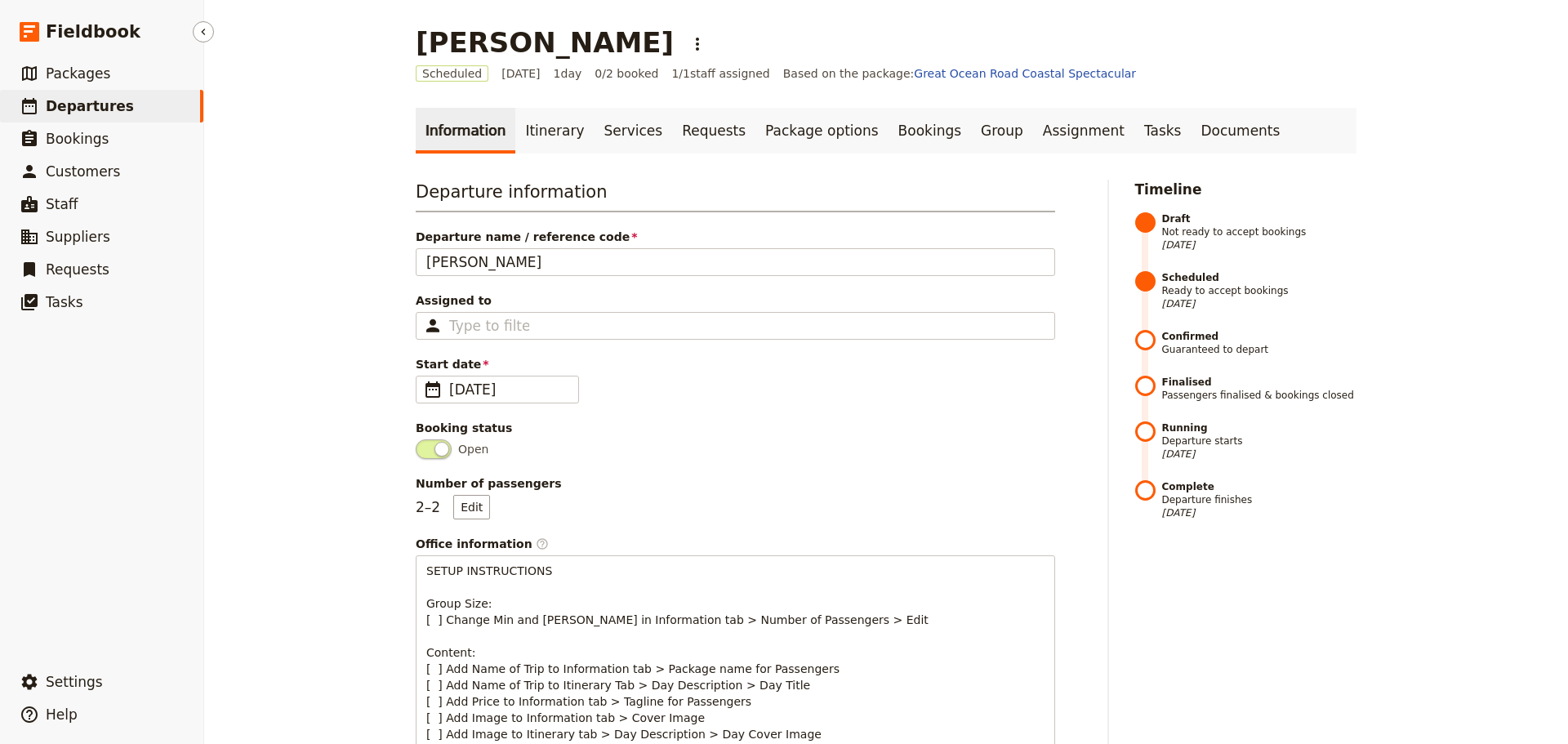
click at [114, 98] on span "Departures" at bounding box center [89, 106] width 89 height 17
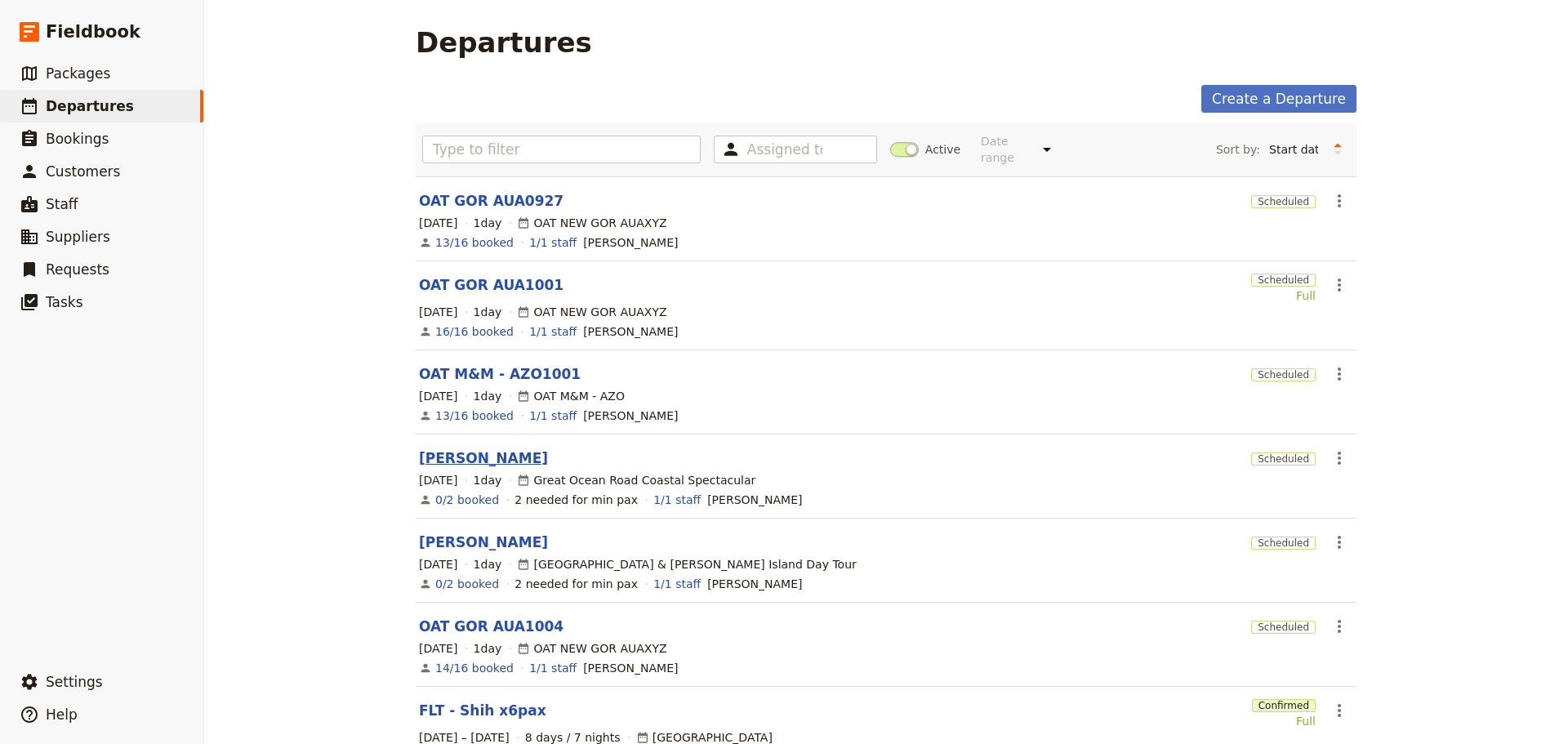
click at [455, 448] on link "[PERSON_NAME]" at bounding box center [483, 458] width 129 height 19
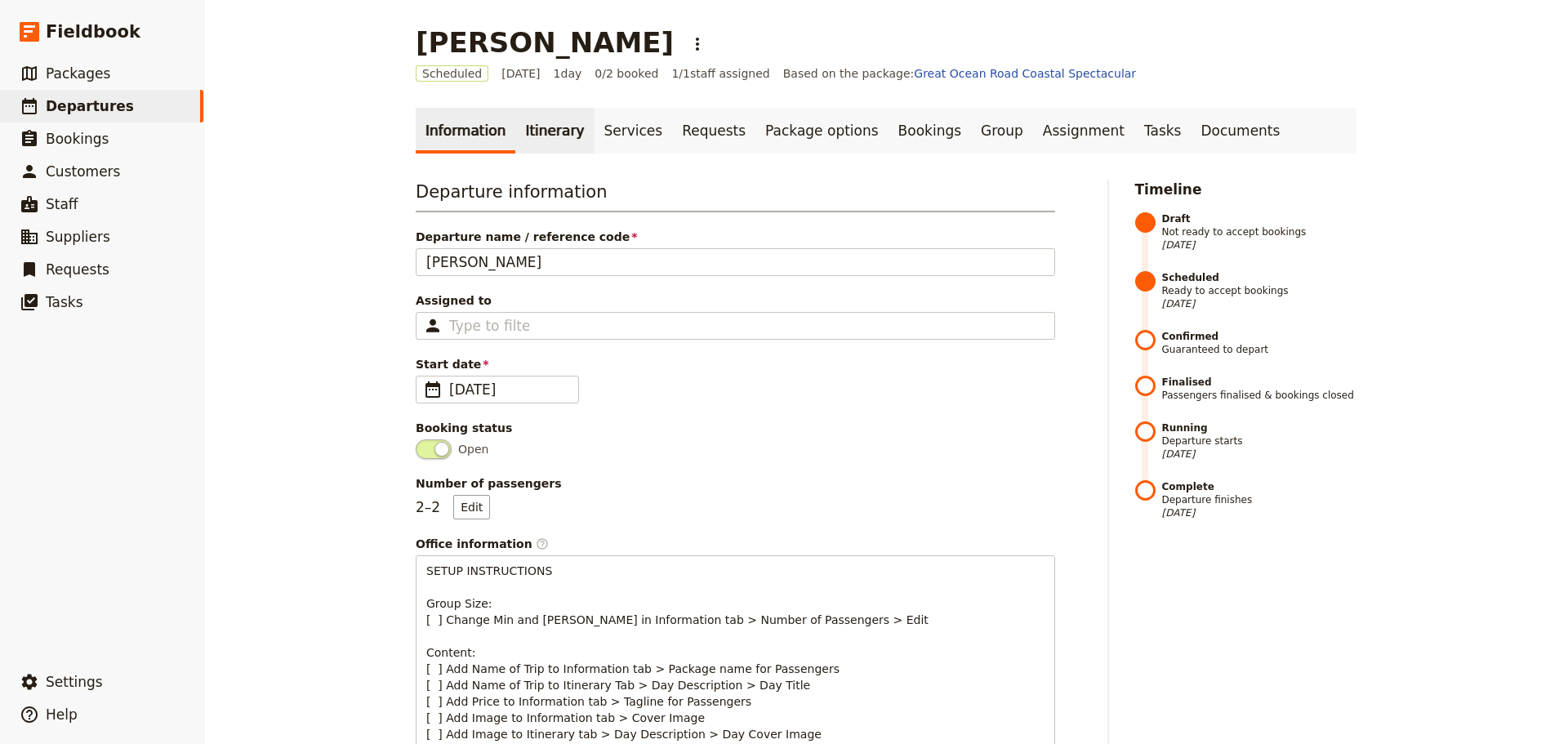
click at [529, 111] on link "Itinerary" at bounding box center [554, 130] width 79 height 46
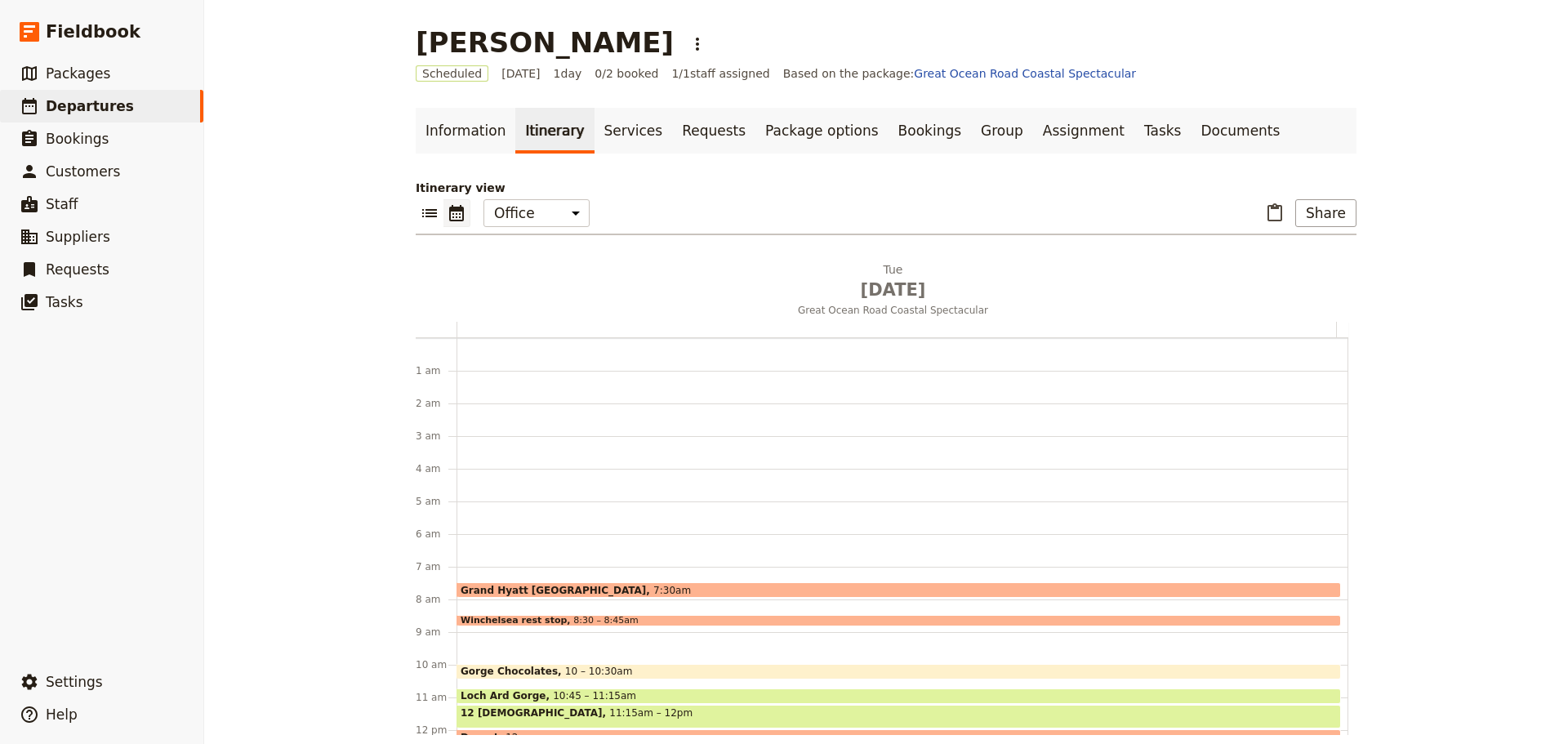
scroll to position [212, 0]
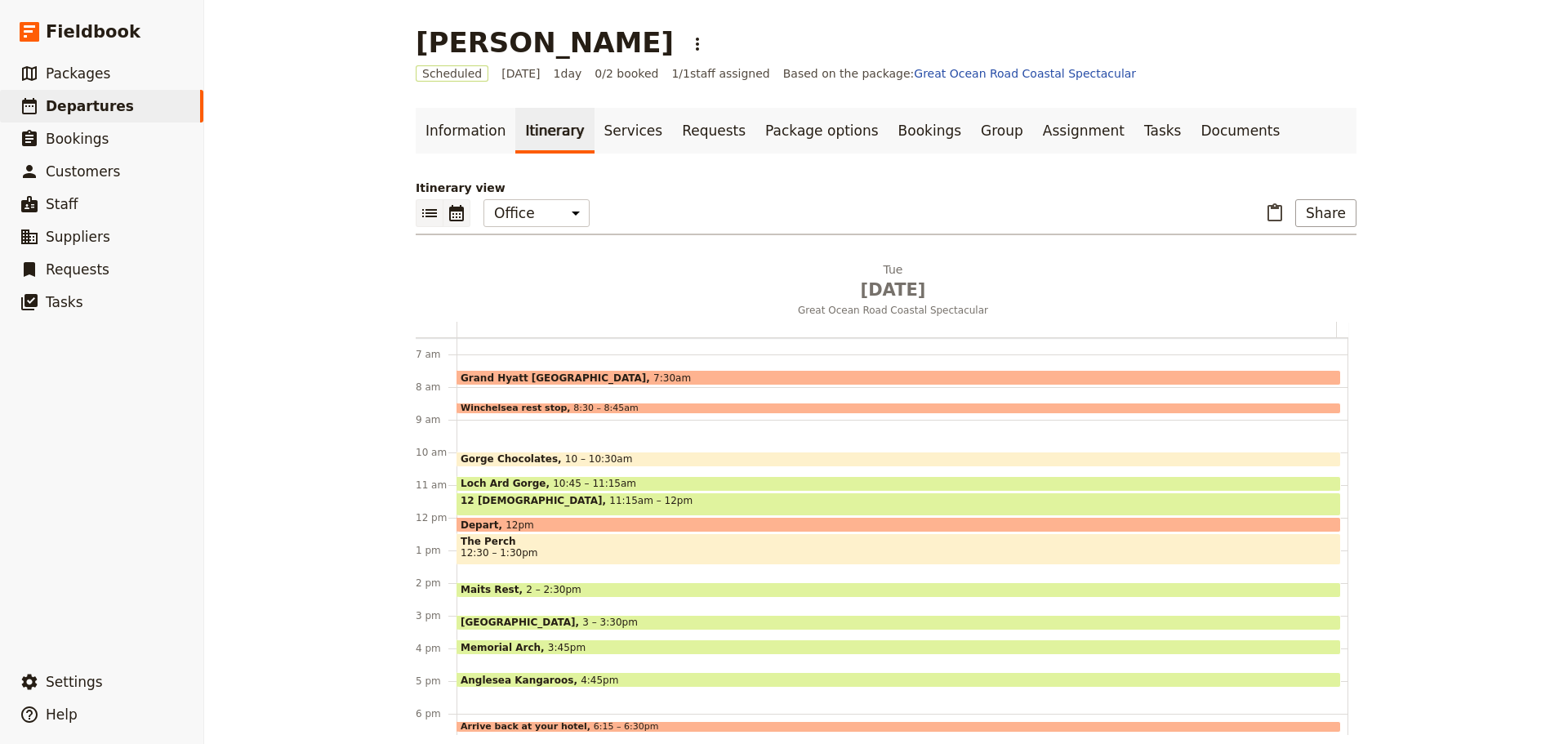
click at [420, 206] on icon "List view" at bounding box center [430, 213] width 19 height 19
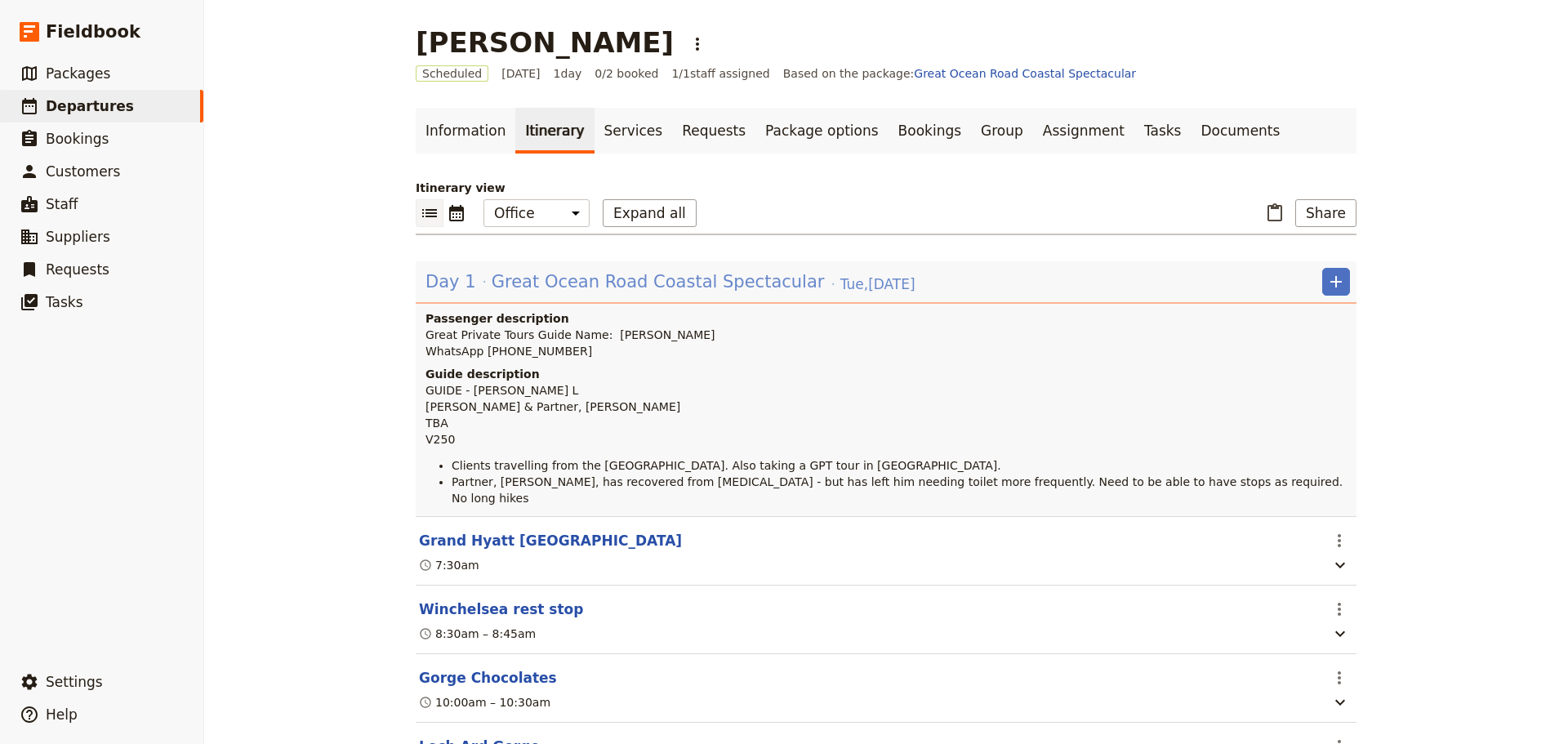
click at [604, 288] on span "Great Ocean Road Coastal Spectacular" at bounding box center [658, 281] width 334 height 24
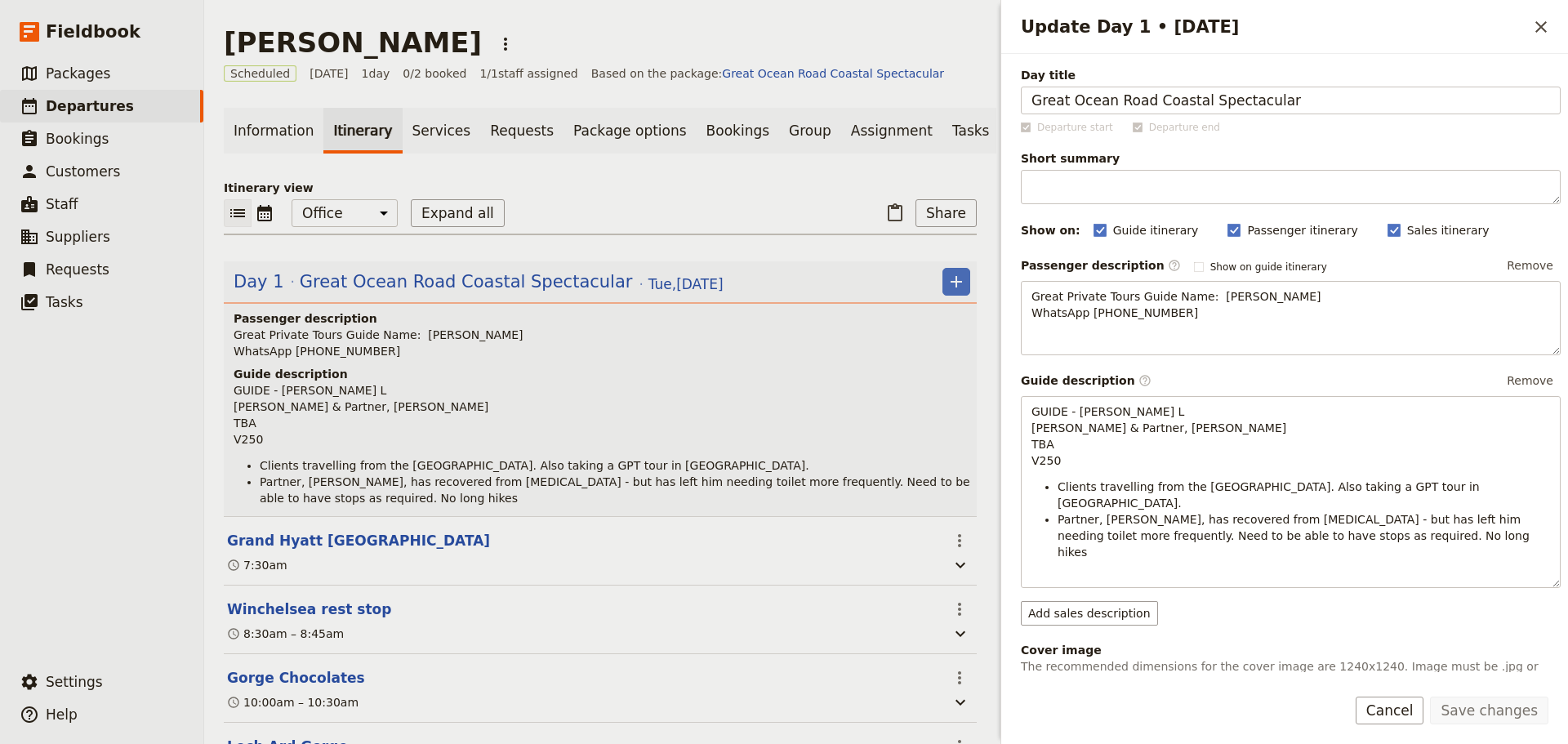
drag, startPoint x: 1289, startPoint y: 108, endPoint x: 970, endPoint y: 108, distance: 319.0
click at [970, 108] on div "Paul Turner ​ Scheduled 7 Oct 2025 1 day 0/2 booked 1 / 1 staff assigned Based …" at bounding box center [886, 372] width 1364 height 744
type input "[PERSON_NAME] & [PERSON_NAME]"
click at [1254, 567] on button "Save changes" at bounding box center [1489, 710] width 119 height 28
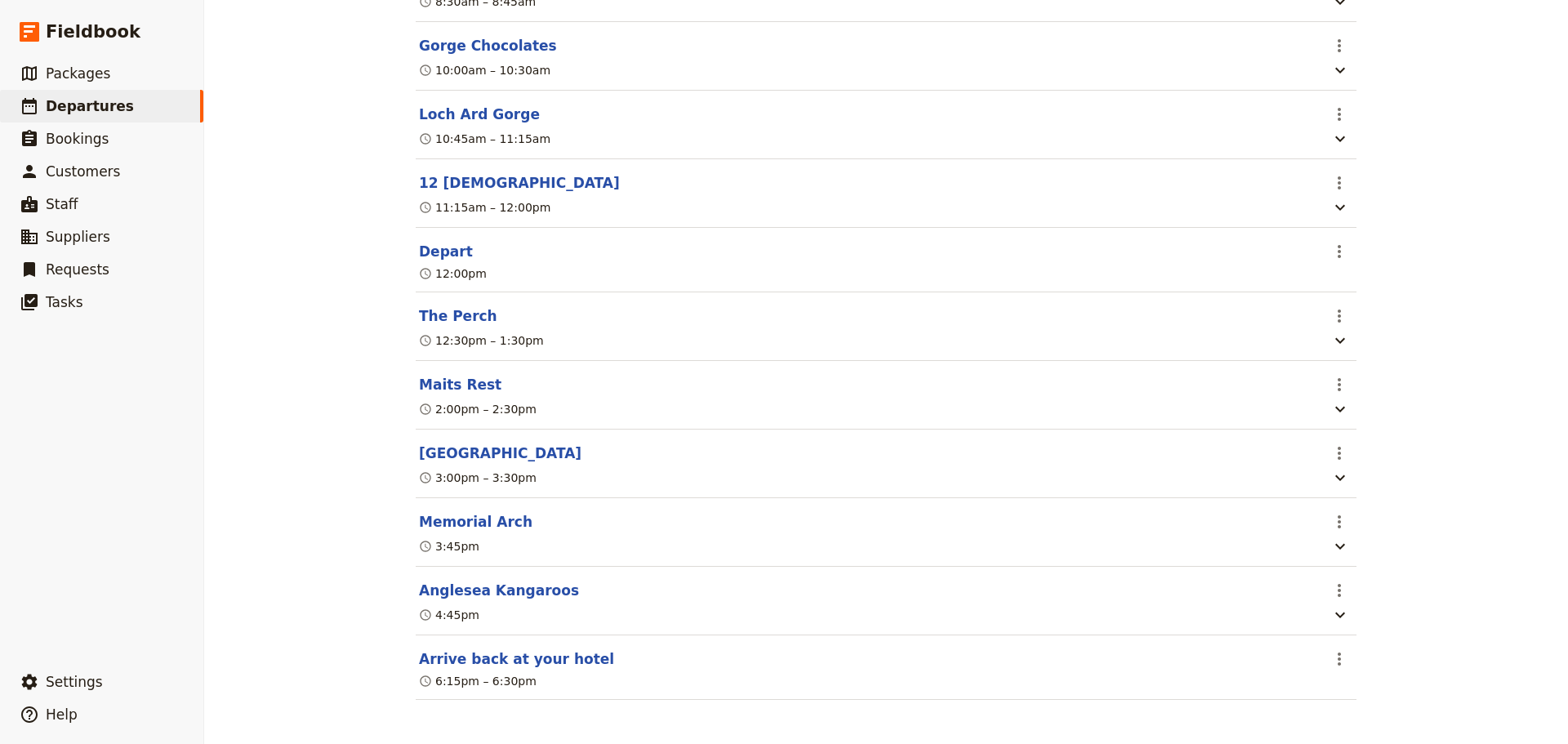
scroll to position [0, 0]
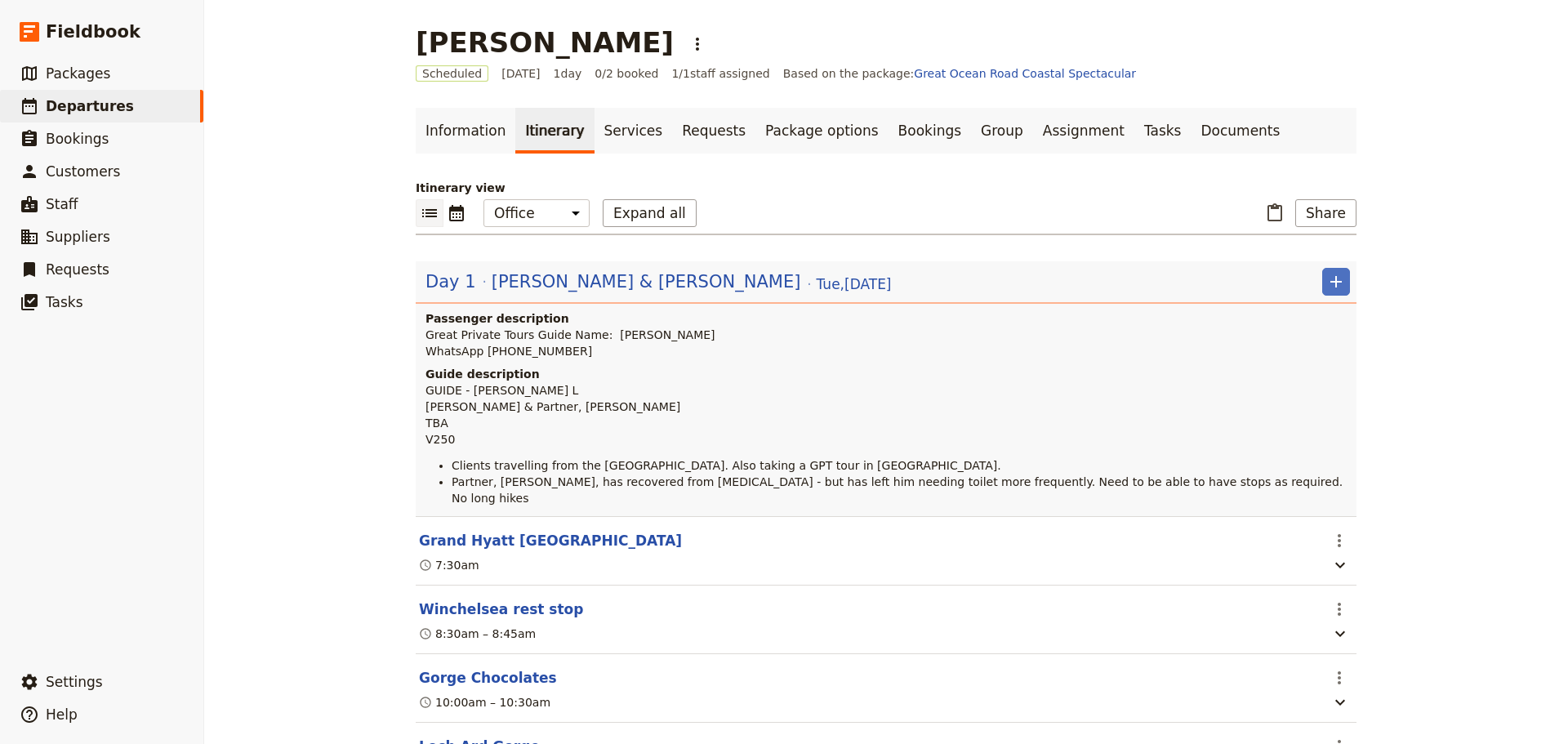
click at [420, 214] on icon "List view" at bounding box center [430, 213] width 19 height 19
click at [449, 205] on icon "Calendar view" at bounding box center [456, 213] width 15 height 17
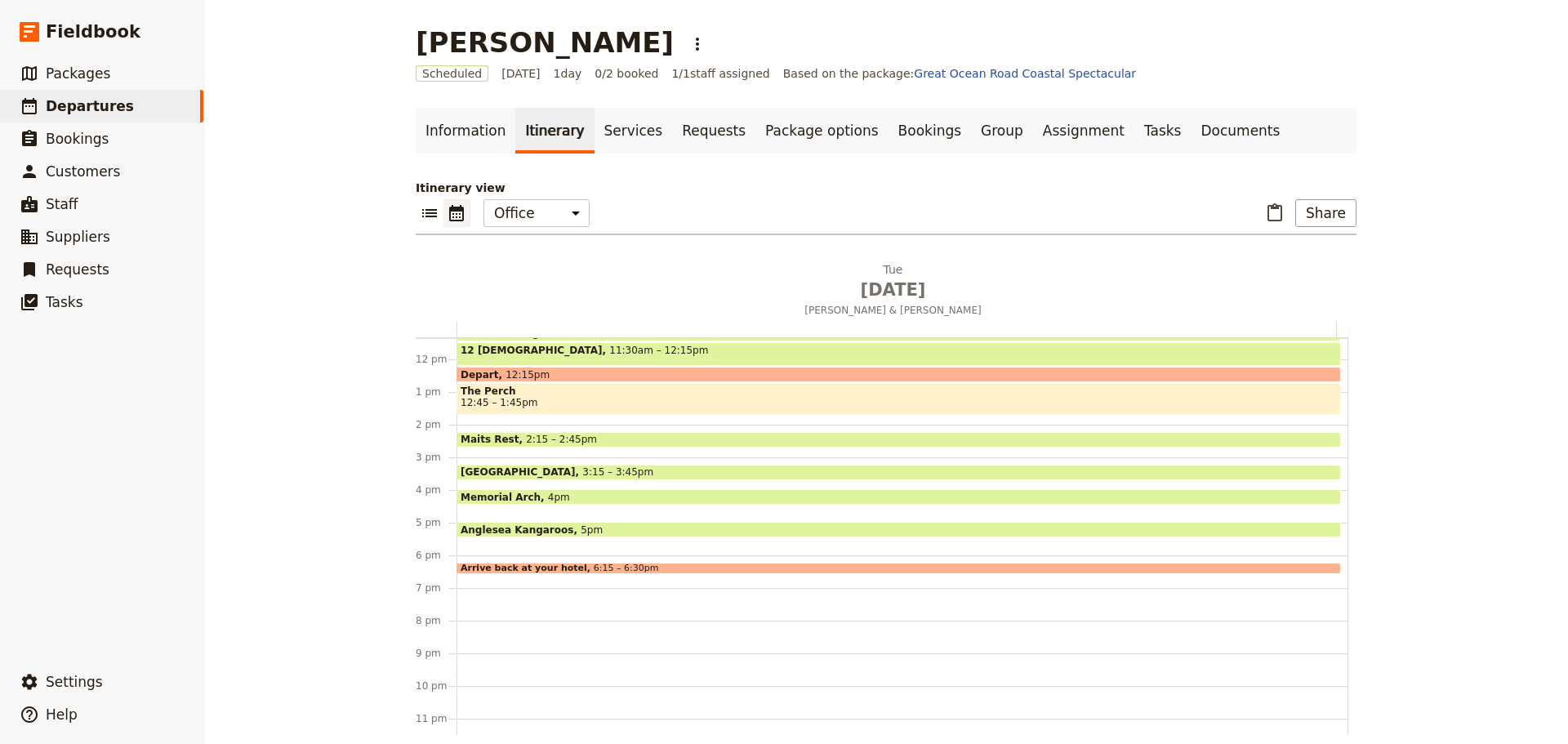
scroll to position [387, 0]
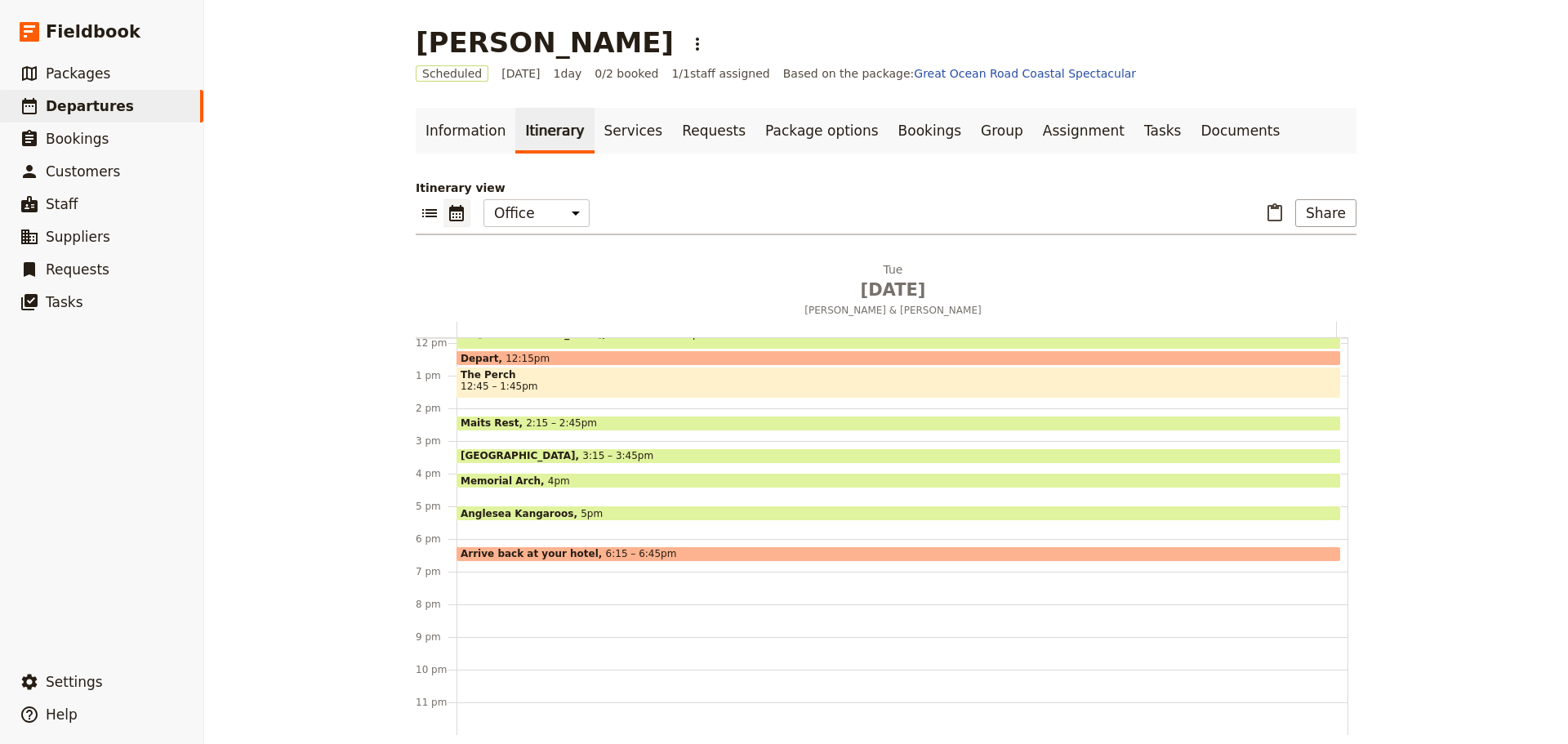
click at [537, 548] on span "Arrive back at your hotel" at bounding box center [533, 553] width 145 height 12
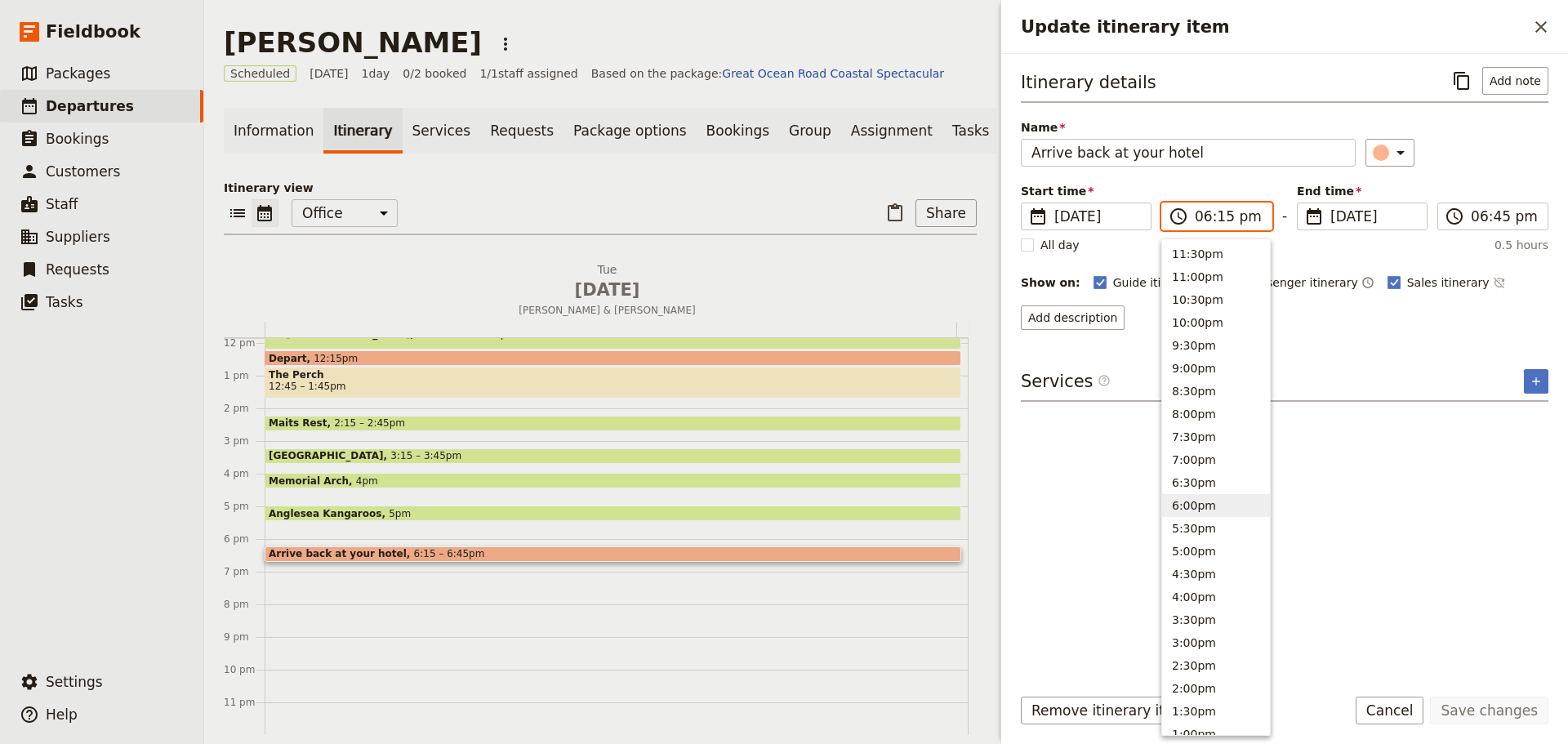
click at [1229, 212] on input "06:15 pm" at bounding box center [1228, 216] width 67 height 19
click at [1194, 486] on button "6:30pm" at bounding box center [1216, 482] width 108 height 23
type input "06:30 pm"
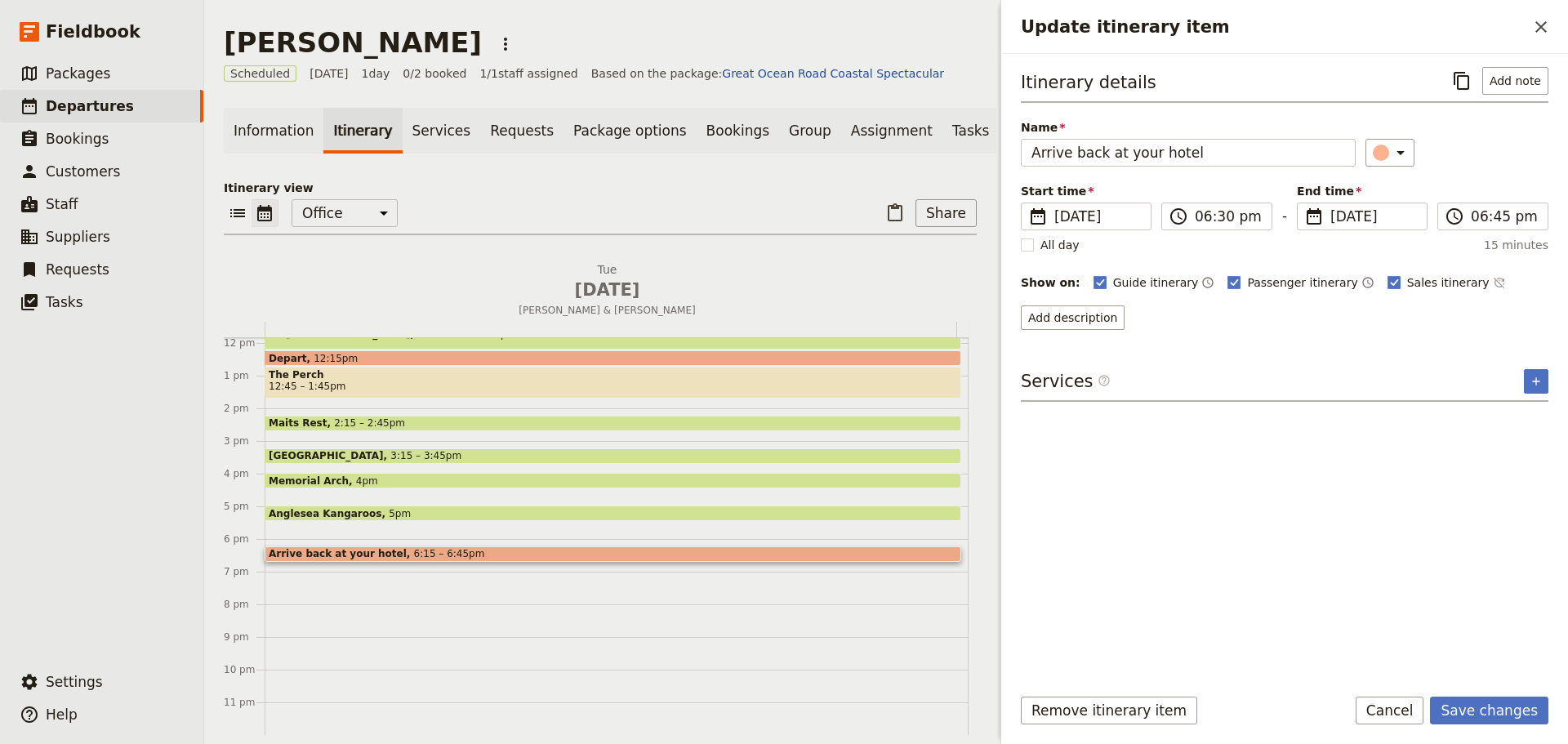
click at [1254, 201] on div "Start time ​ 7 Oct 2025 07/10/2025 2025-10-07 18:30 ​ 06:30 pm - End time ​ 7 O…" at bounding box center [1285, 206] width 527 height 48
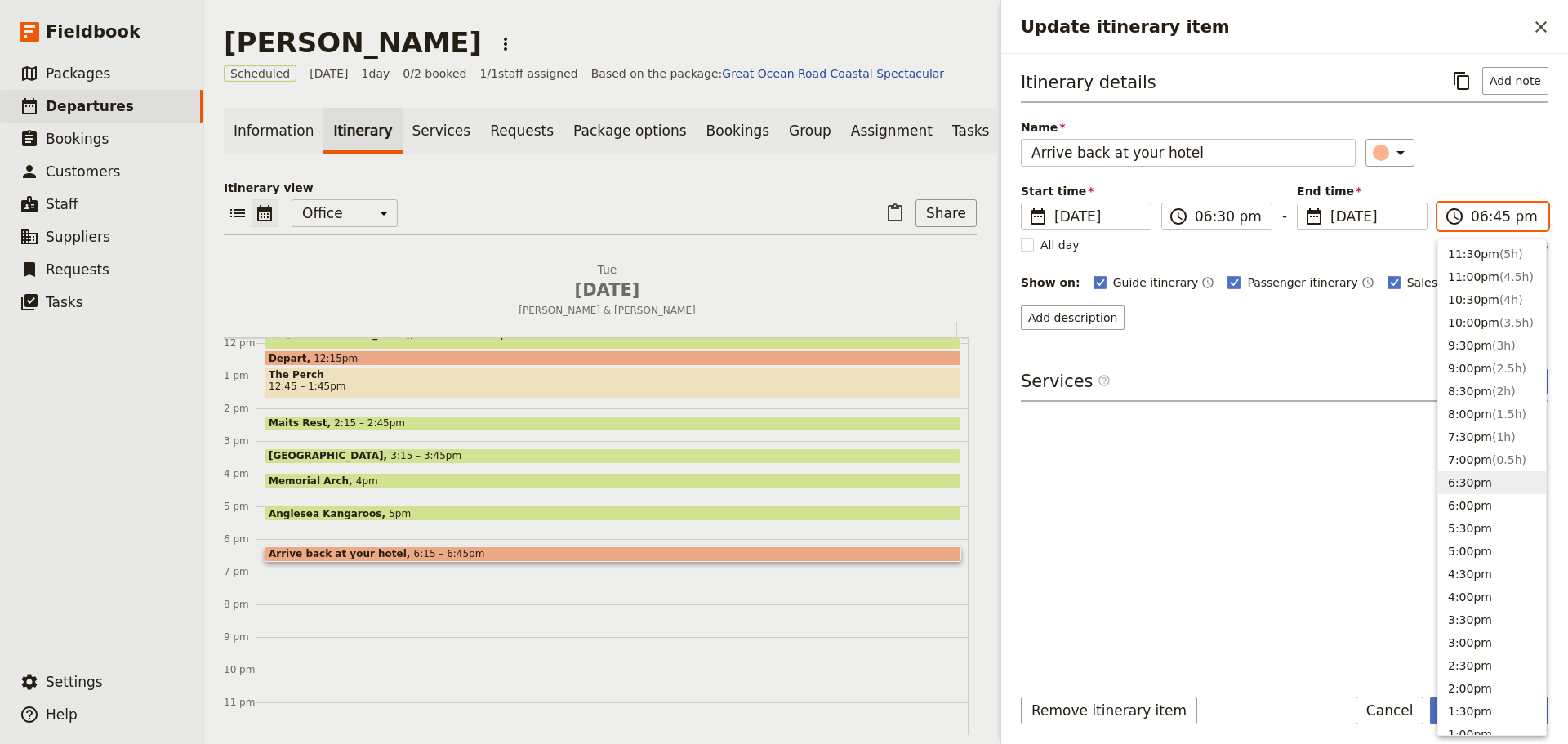
click at [1254, 210] on input "06:45 pm" at bounding box center [1504, 216] width 67 height 19
click at [1254, 467] on button "7:00pm ( 0.5h )" at bounding box center [1492, 460] width 108 height 23
type input "07:00 pm"
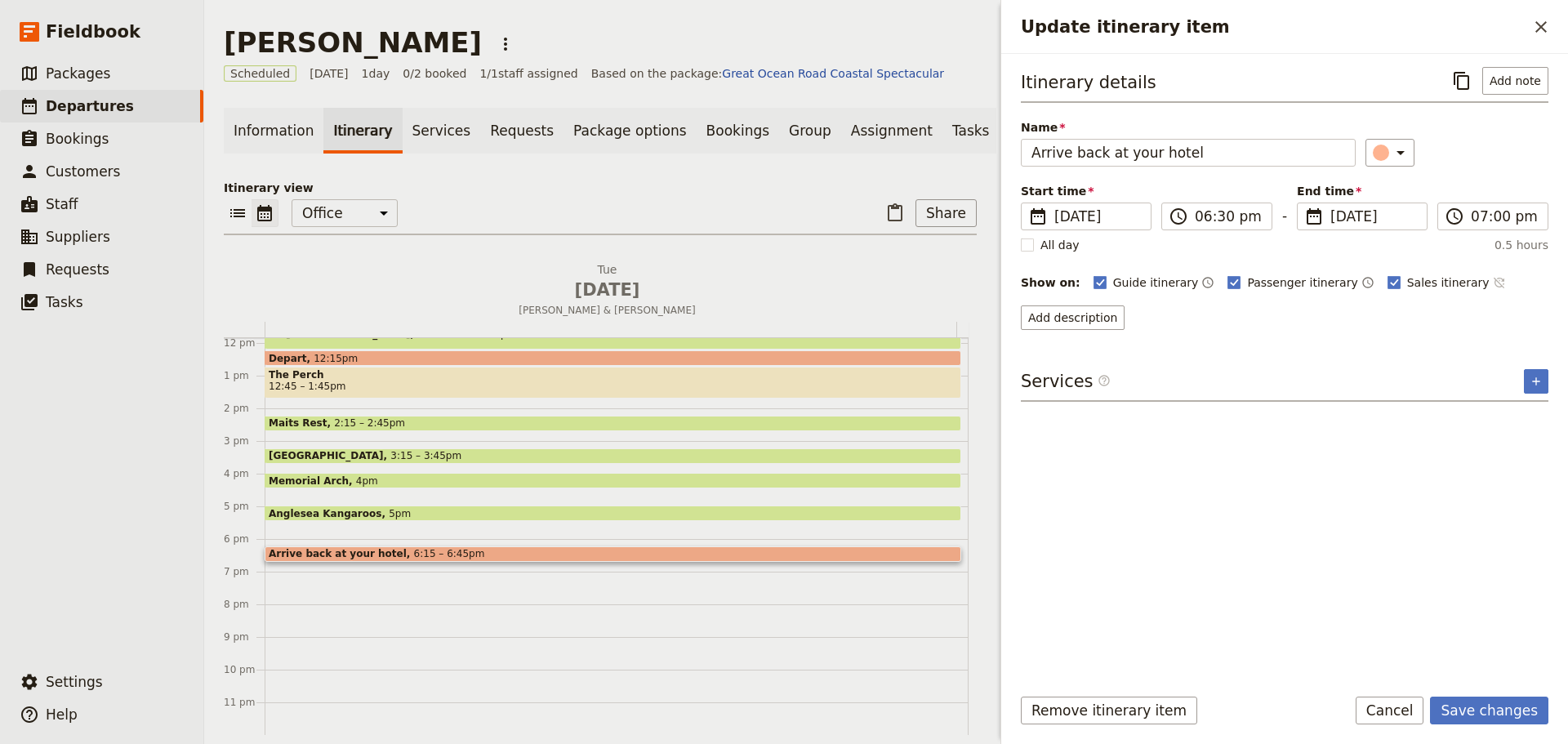
click at [1254, 287] on icon "Time not shown on sales itinerary" at bounding box center [1499, 282] width 13 height 13
click at [1254, 567] on button "Save changes" at bounding box center [1489, 710] width 119 height 28
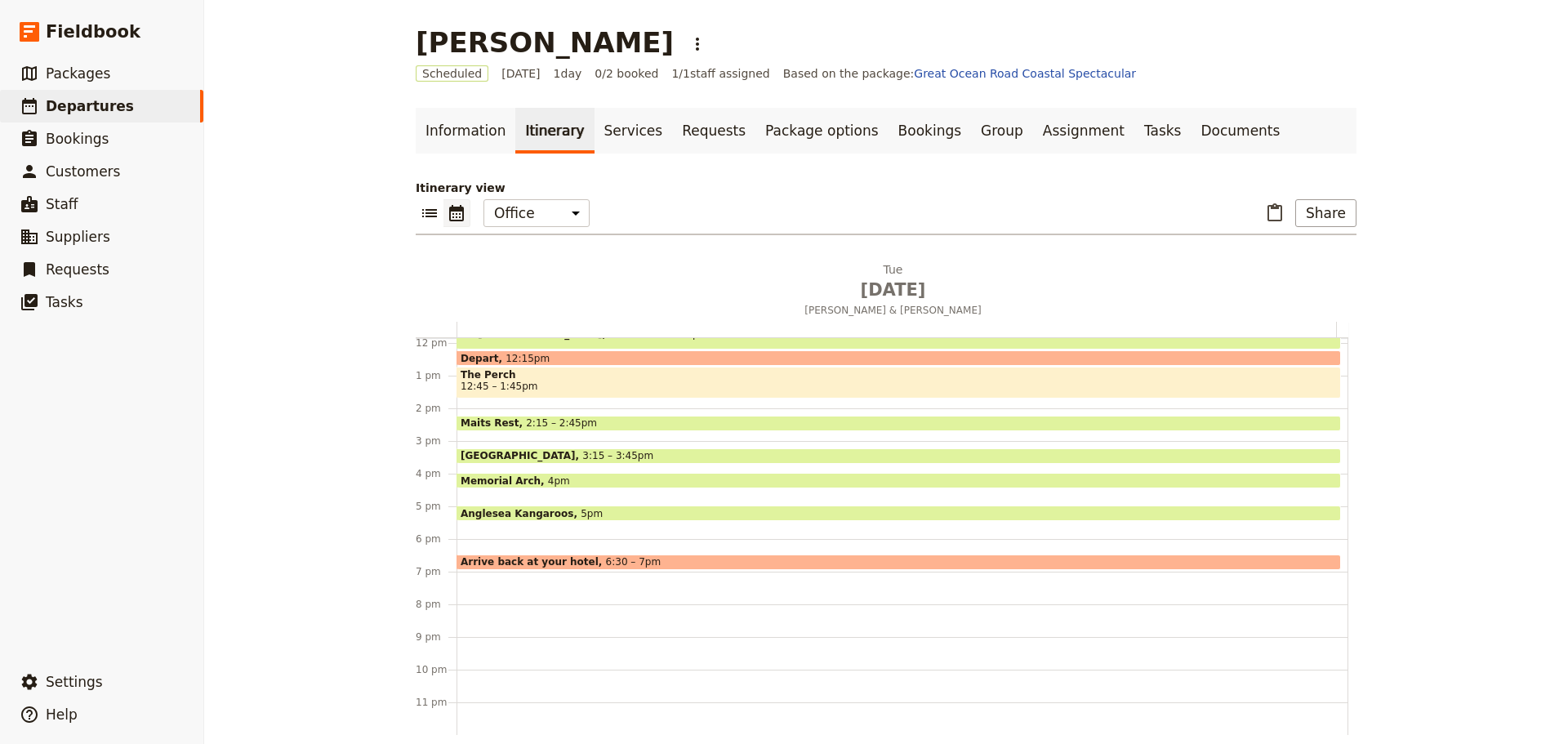
click at [615, 560] on span "6:30 – 7pm" at bounding box center [633, 562] width 55 height 12
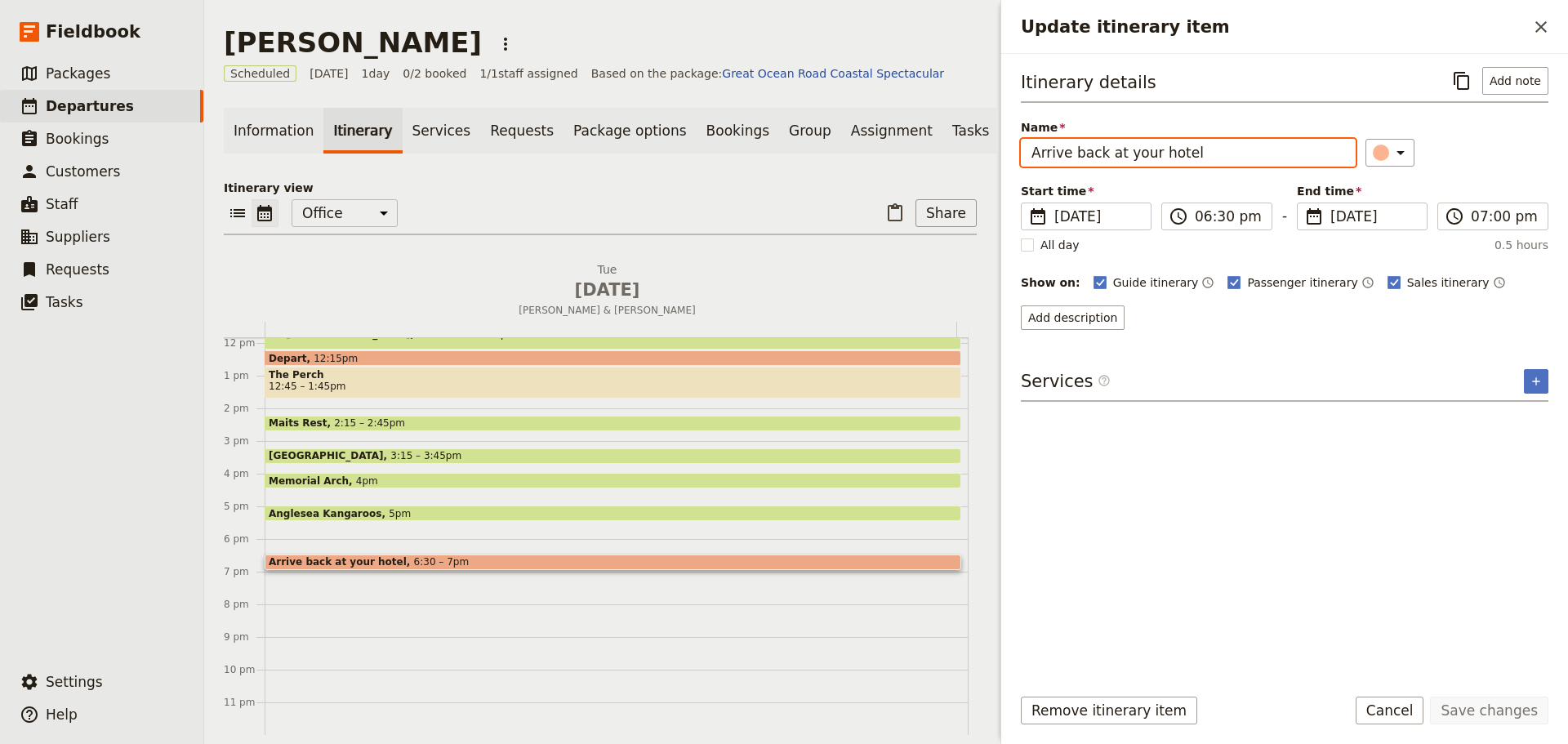
drag, startPoint x: 1200, startPoint y: 156, endPoint x: 971, endPoint y: 147, distance: 229.2
click at [971, 147] on div "Paul Turner ​ Scheduled 7 Oct 2025 1 day 0/2 booked 1 / 1 staff assigned Based …" at bounding box center [886, 372] width 1364 height 744
type input "Grand Hyatt Hotel"
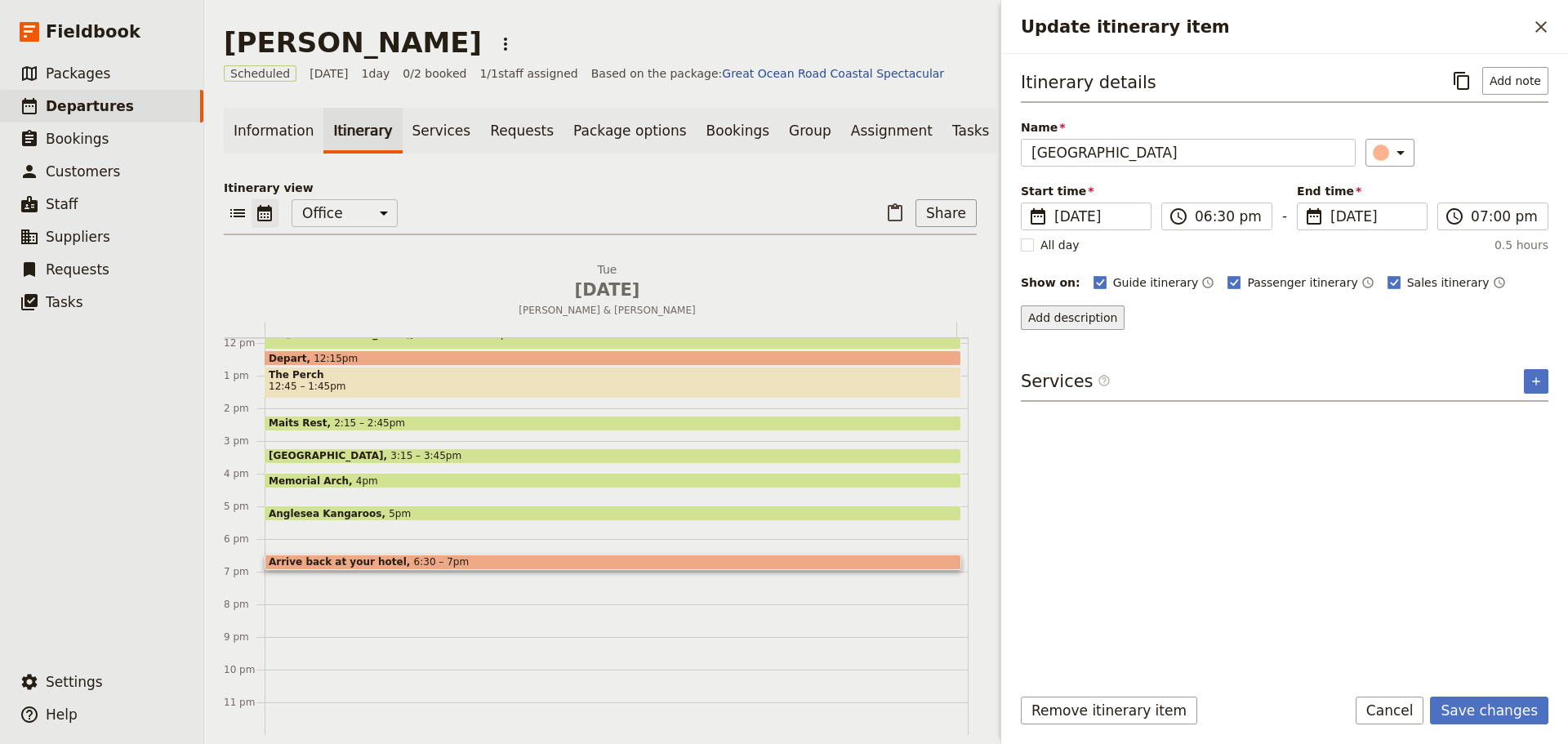
click at [1062, 319] on button "Add description" at bounding box center [1073, 317] width 104 height 24
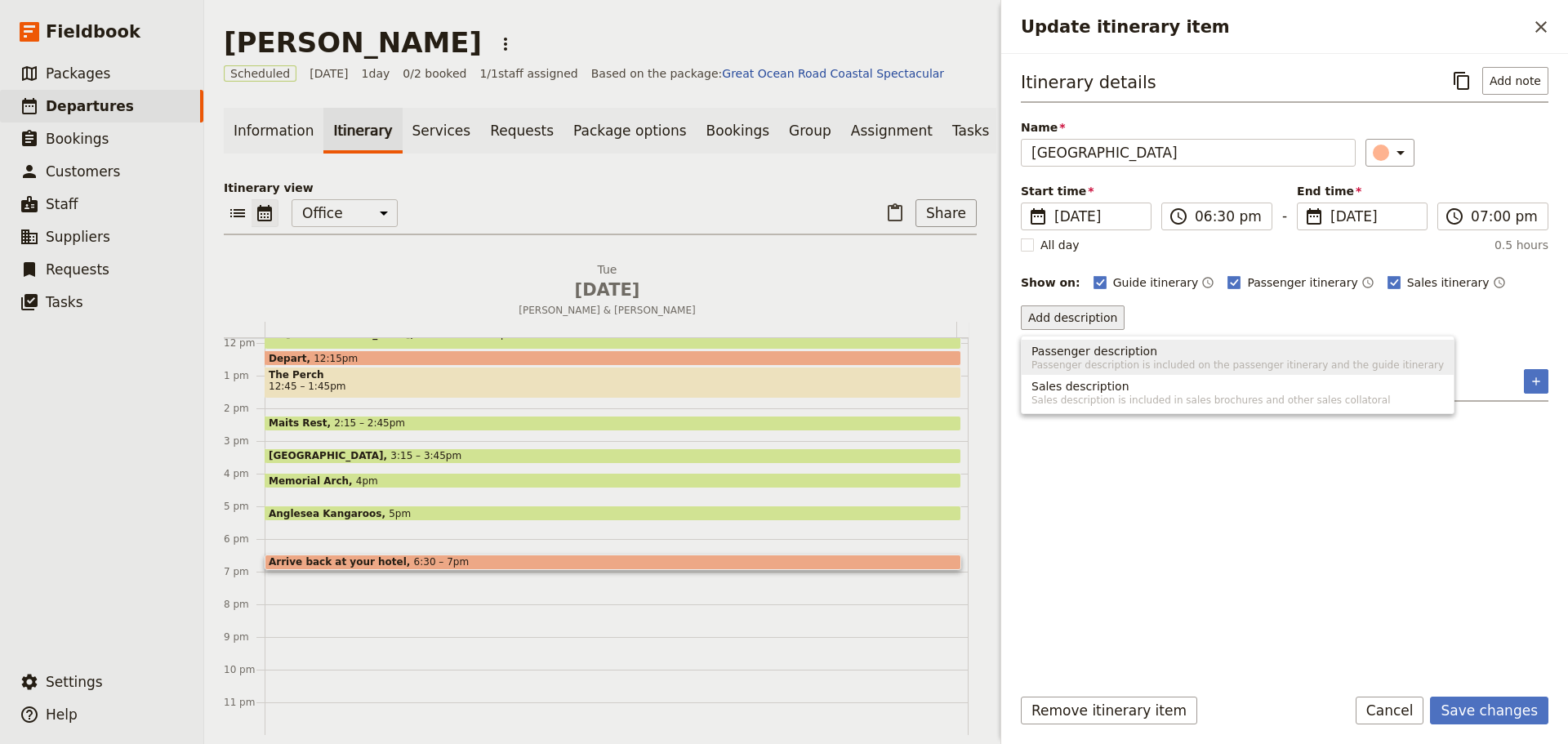
click at [1082, 350] on span "Passenger description" at bounding box center [1093, 351] width 125 height 17
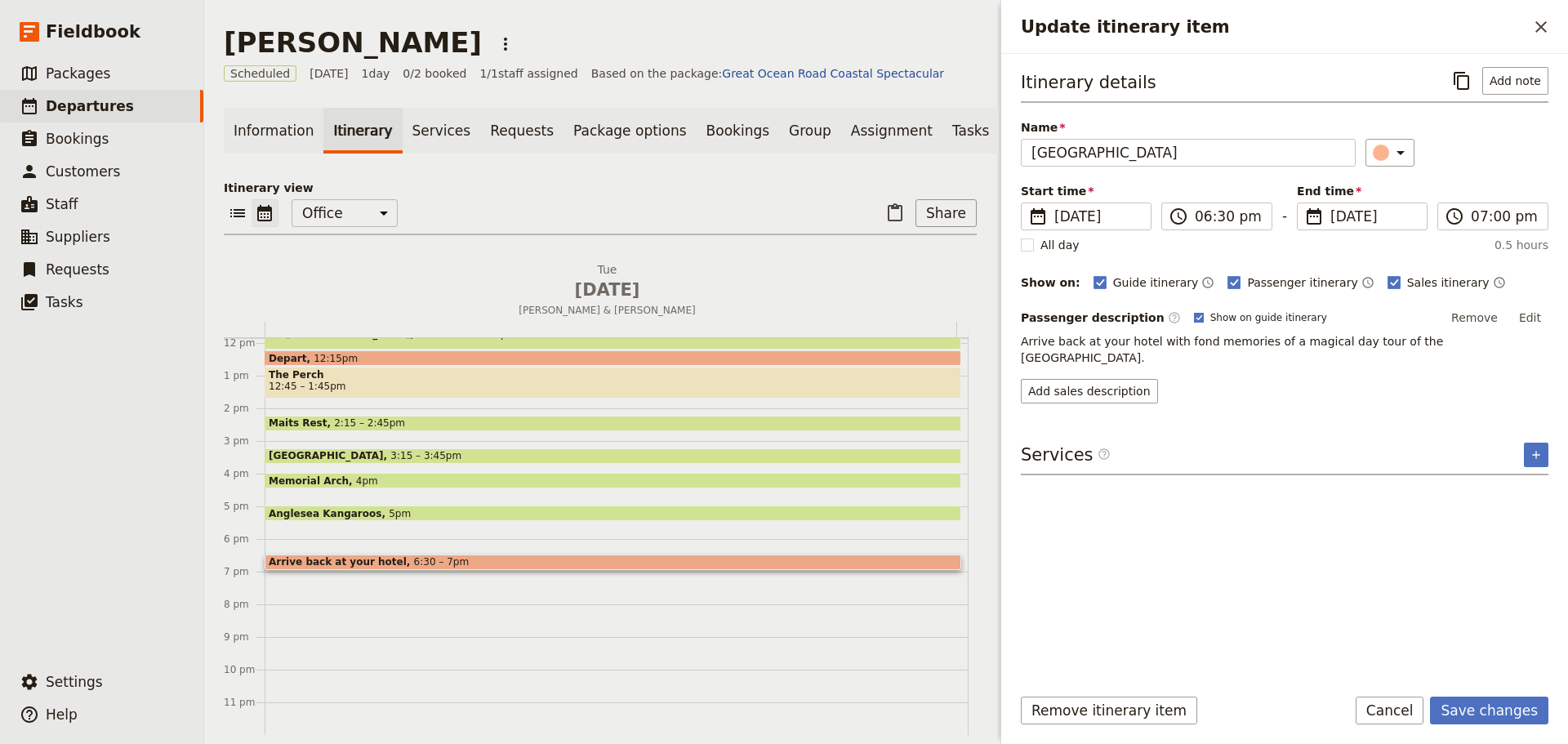
click at [1194, 323] on label "Show on guide itinerary" at bounding box center [1261, 317] width 133 height 13
click at [1194, 311] on input "Show on guide itinerary" at bounding box center [1194, 310] width 1 height 1
checkbox input "false"
click at [1254, 567] on button "Save changes" at bounding box center [1489, 710] width 119 height 28
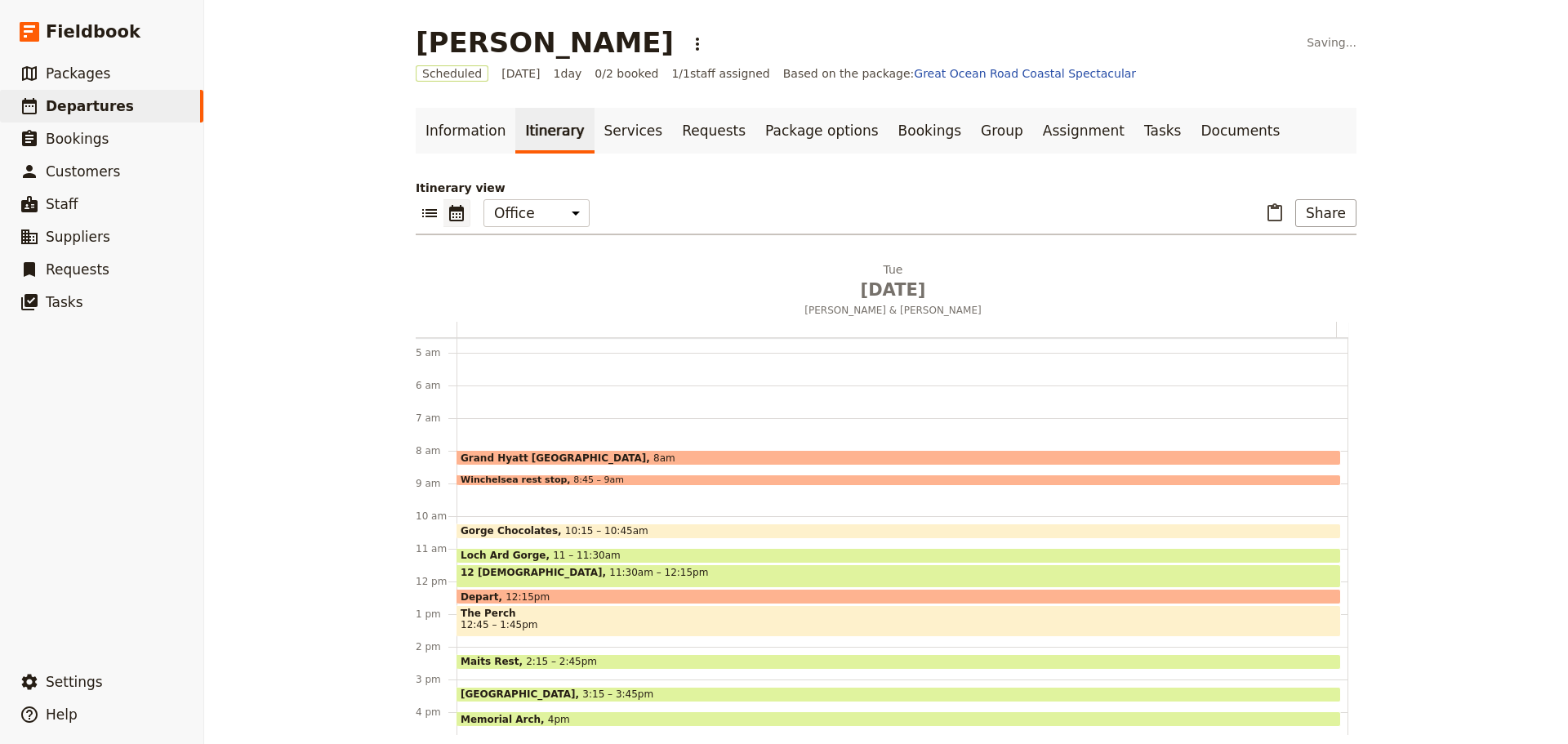
scroll to position [142, 0]
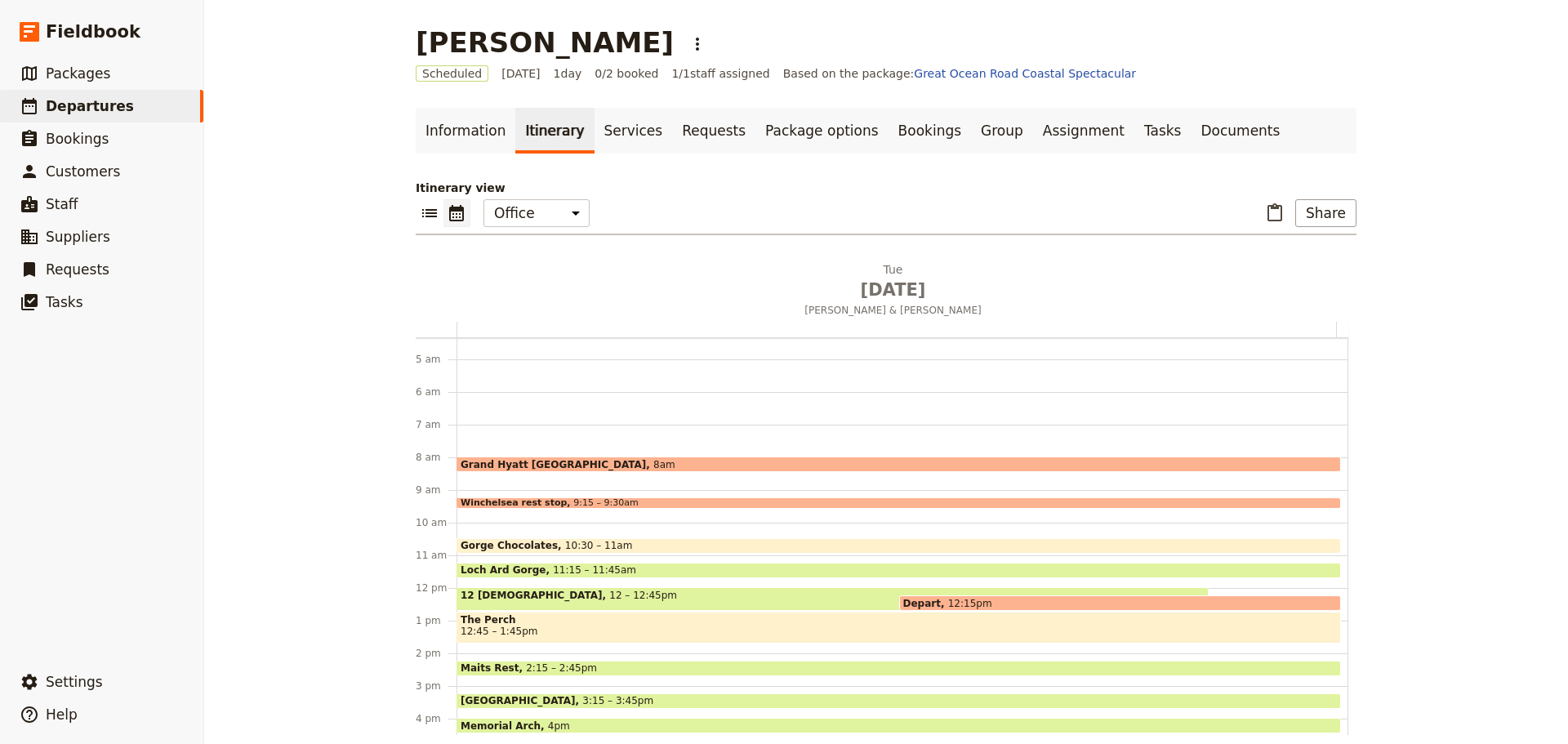
click at [920, 567] on span "Depart" at bounding box center [926, 603] width 45 height 11
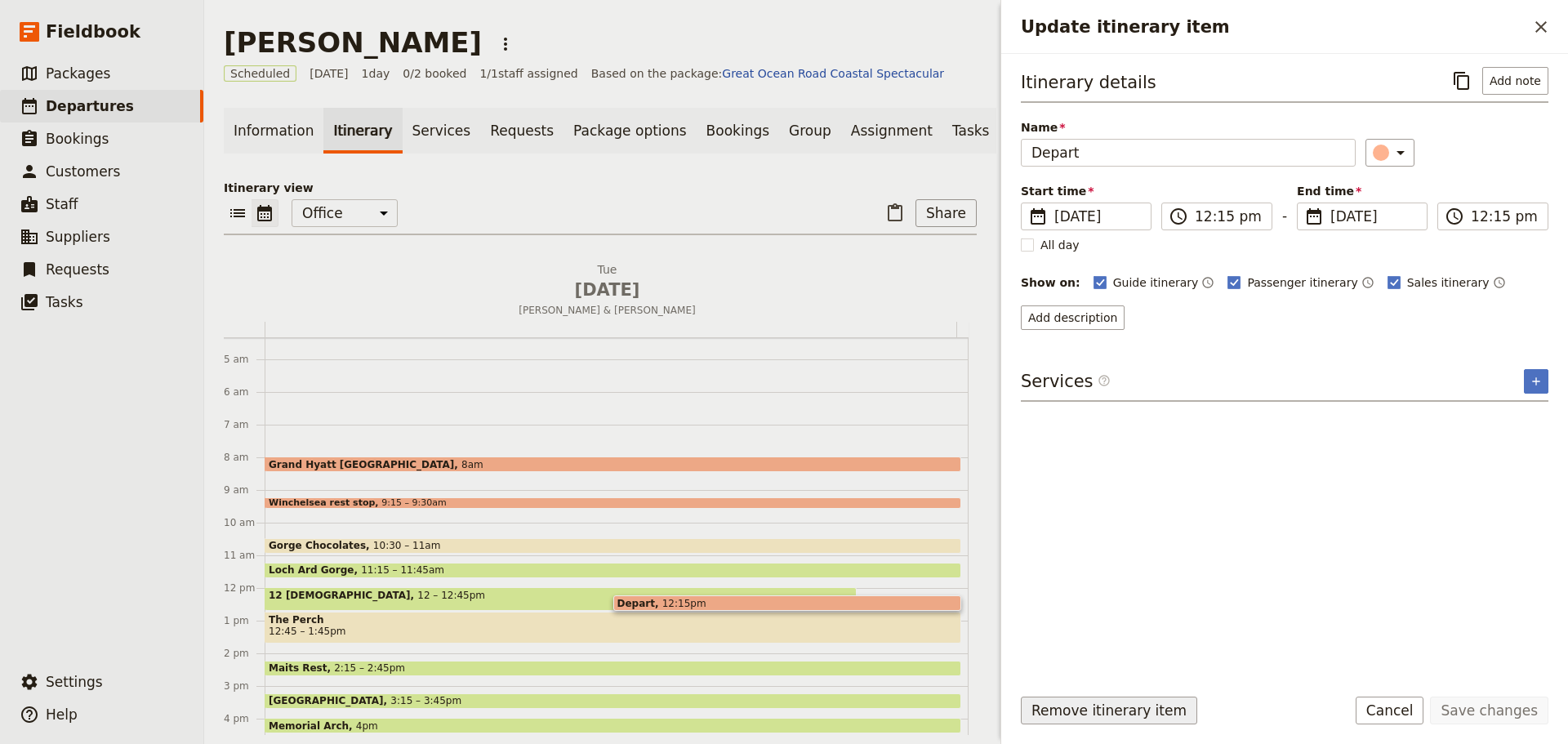
click at [1082, 567] on button "Remove itinerary item" at bounding box center [1109, 710] width 176 height 28
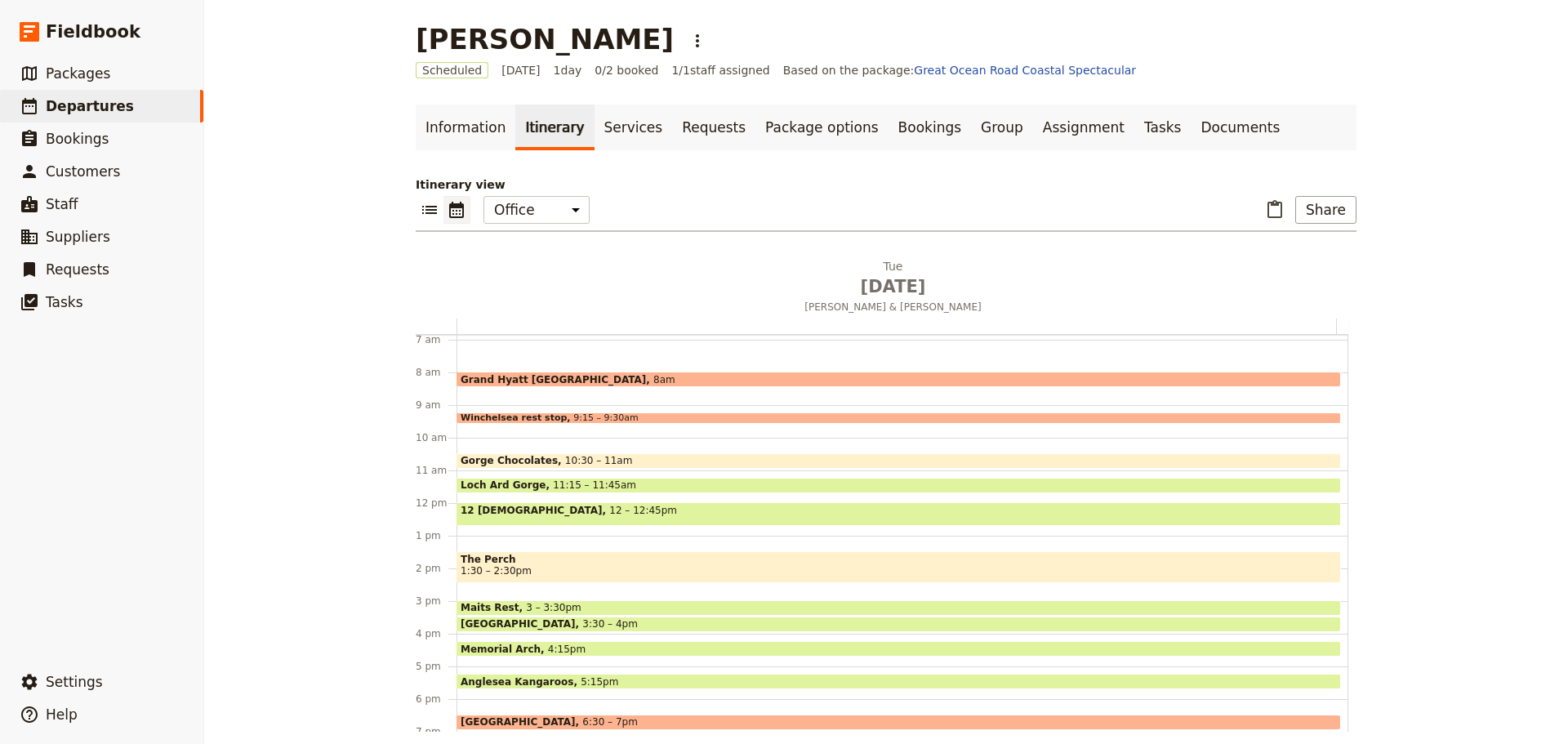
scroll to position [0, 0]
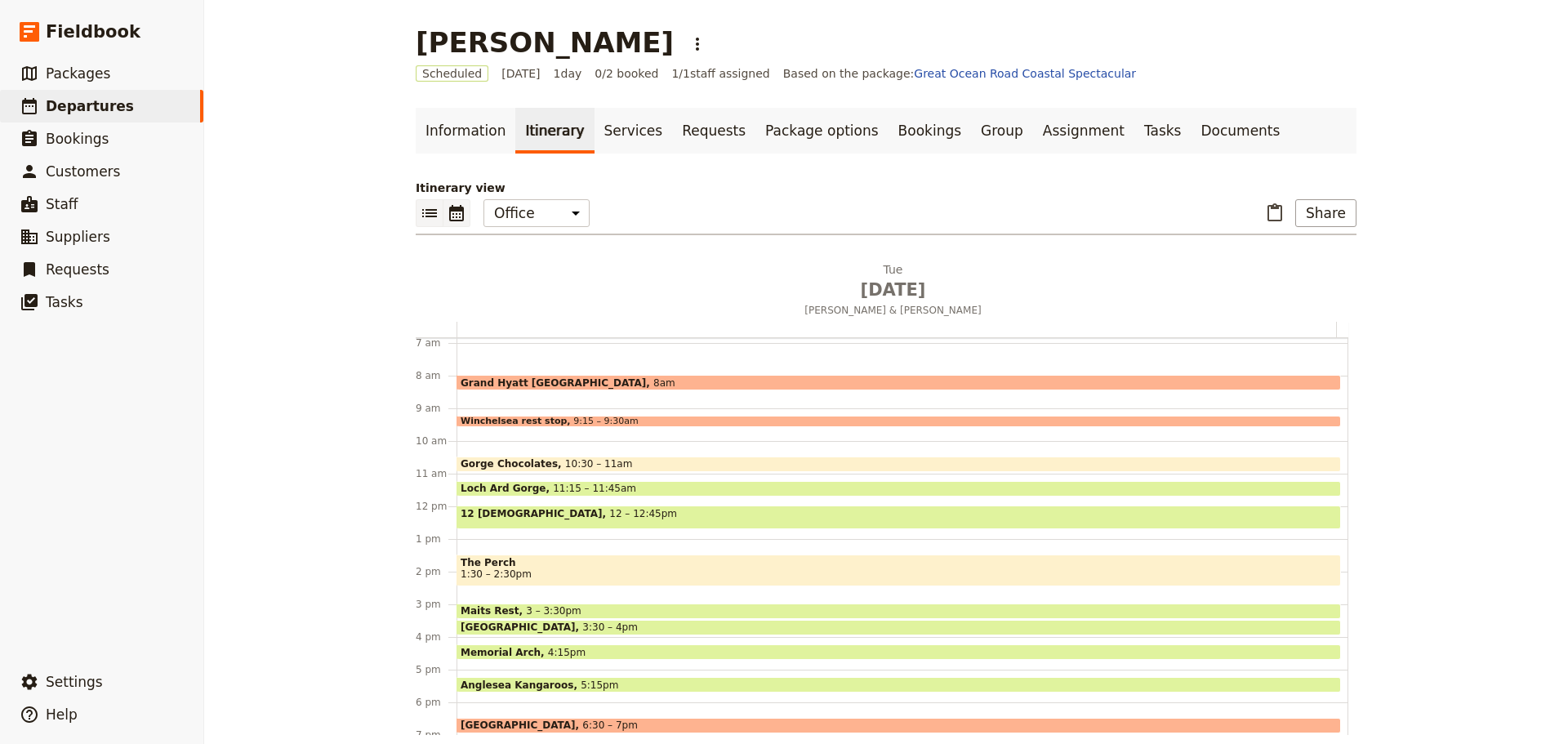
click at [423, 202] on button "​" at bounding box center [429, 213] width 28 height 28
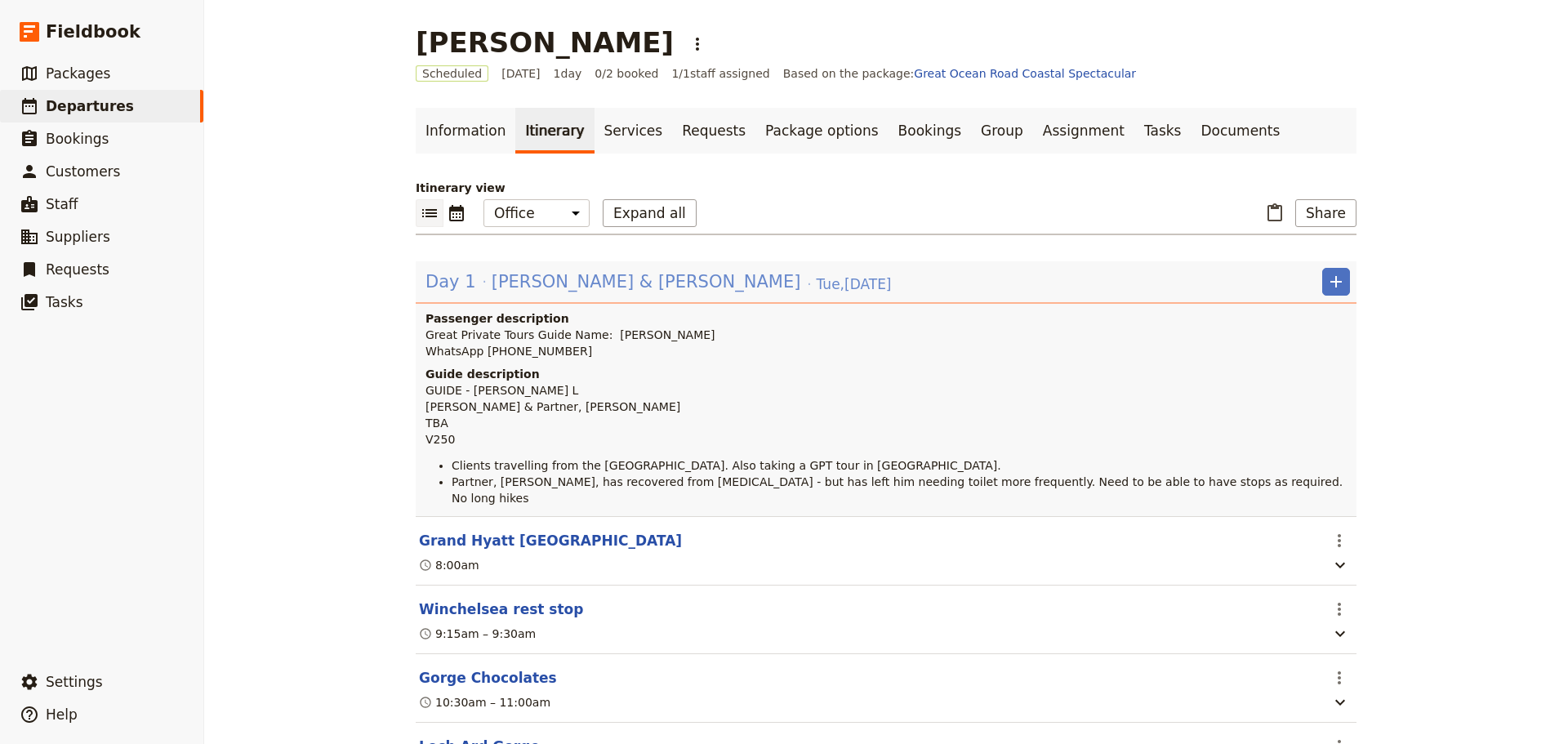
click at [522, 285] on span "[PERSON_NAME] & [PERSON_NAME]" at bounding box center [646, 281] width 309 height 24
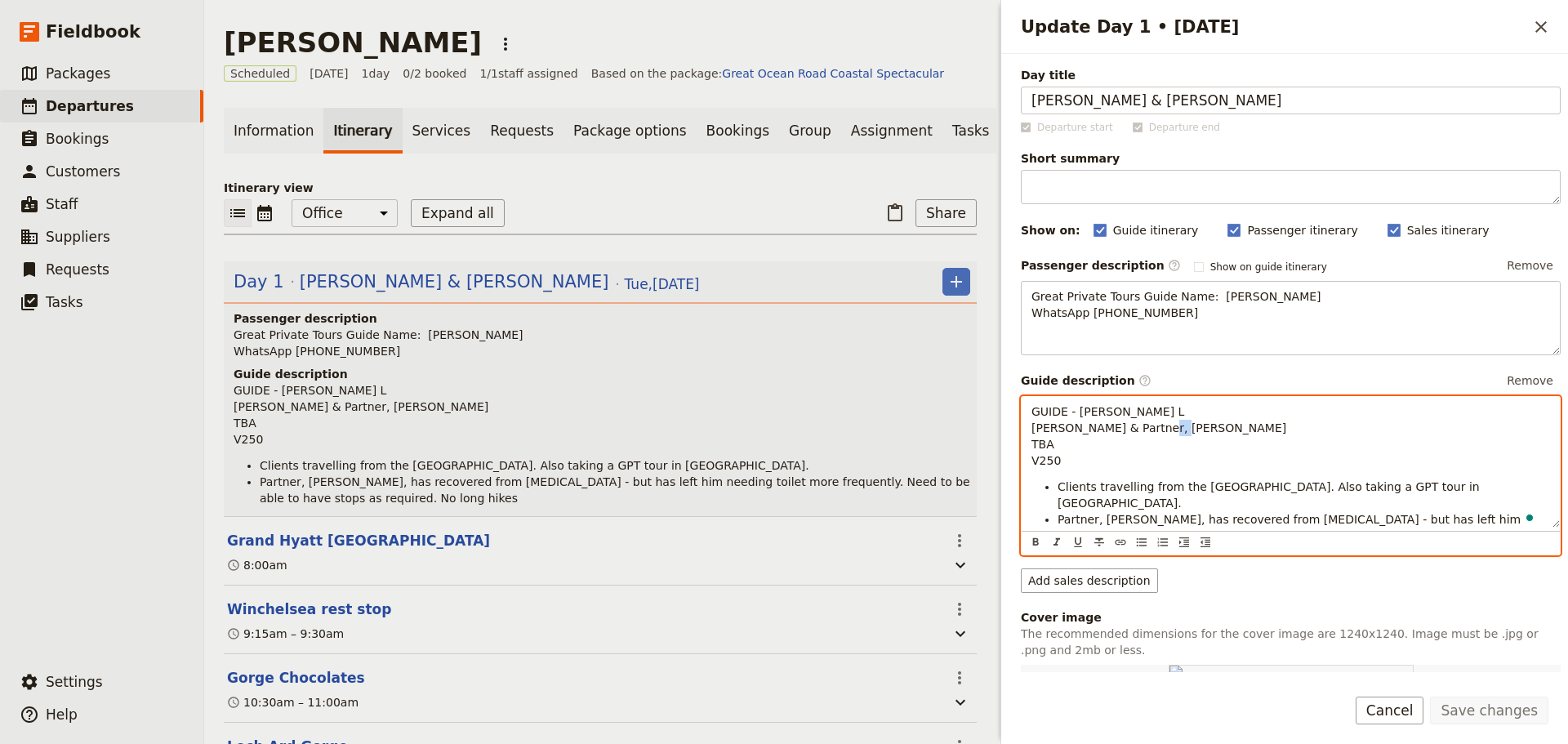
drag, startPoint x: 1069, startPoint y: 441, endPoint x: 998, endPoint y: 399, distance: 82.5
click at [998, 442] on div "Update Day 1 • 7 Oct ​ Day title Paul & Andrew Departure start Departure end Sh…" at bounding box center [1282, 372] width 572 height 744
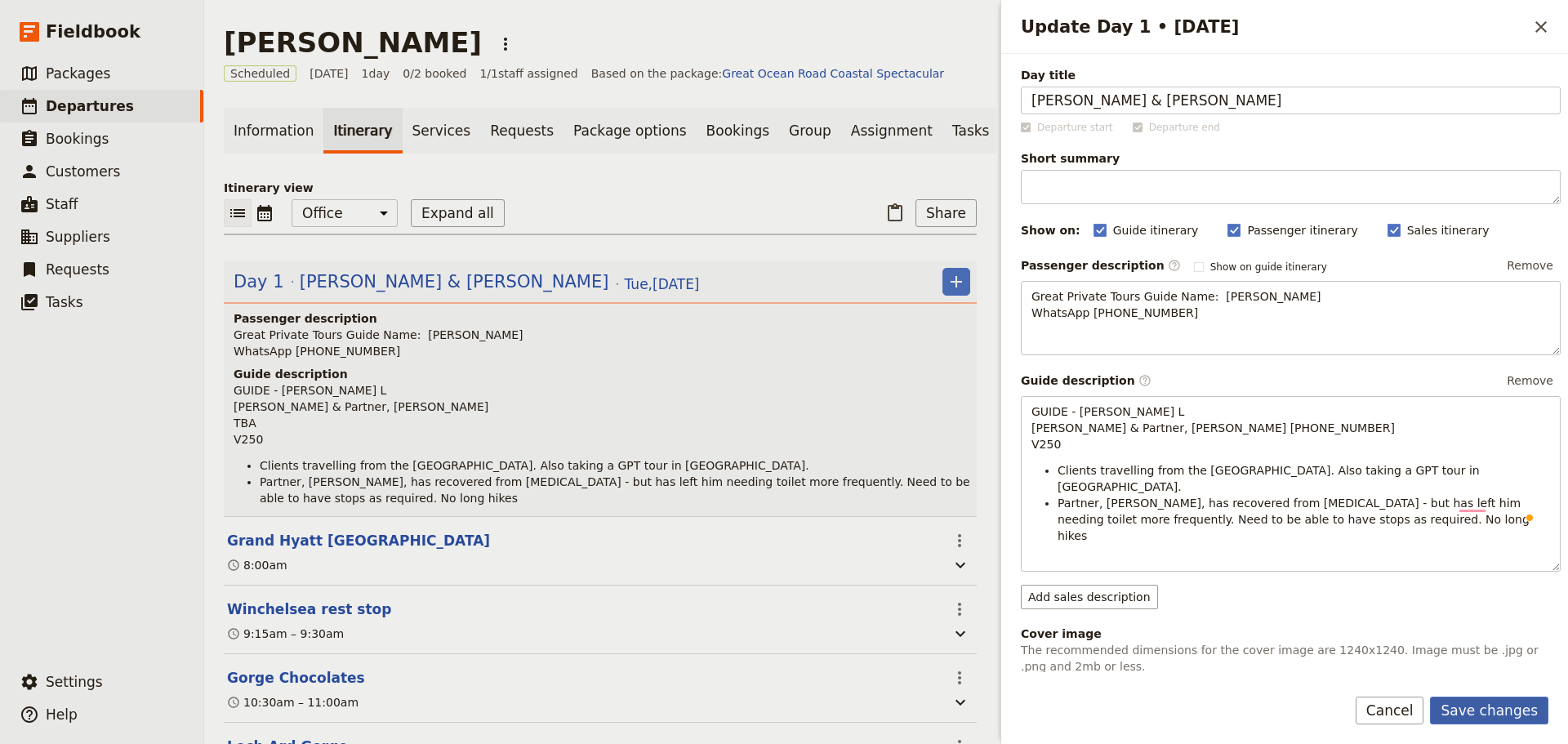
click at [1254, 567] on button "Save changes" at bounding box center [1489, 710] width 119 height 28
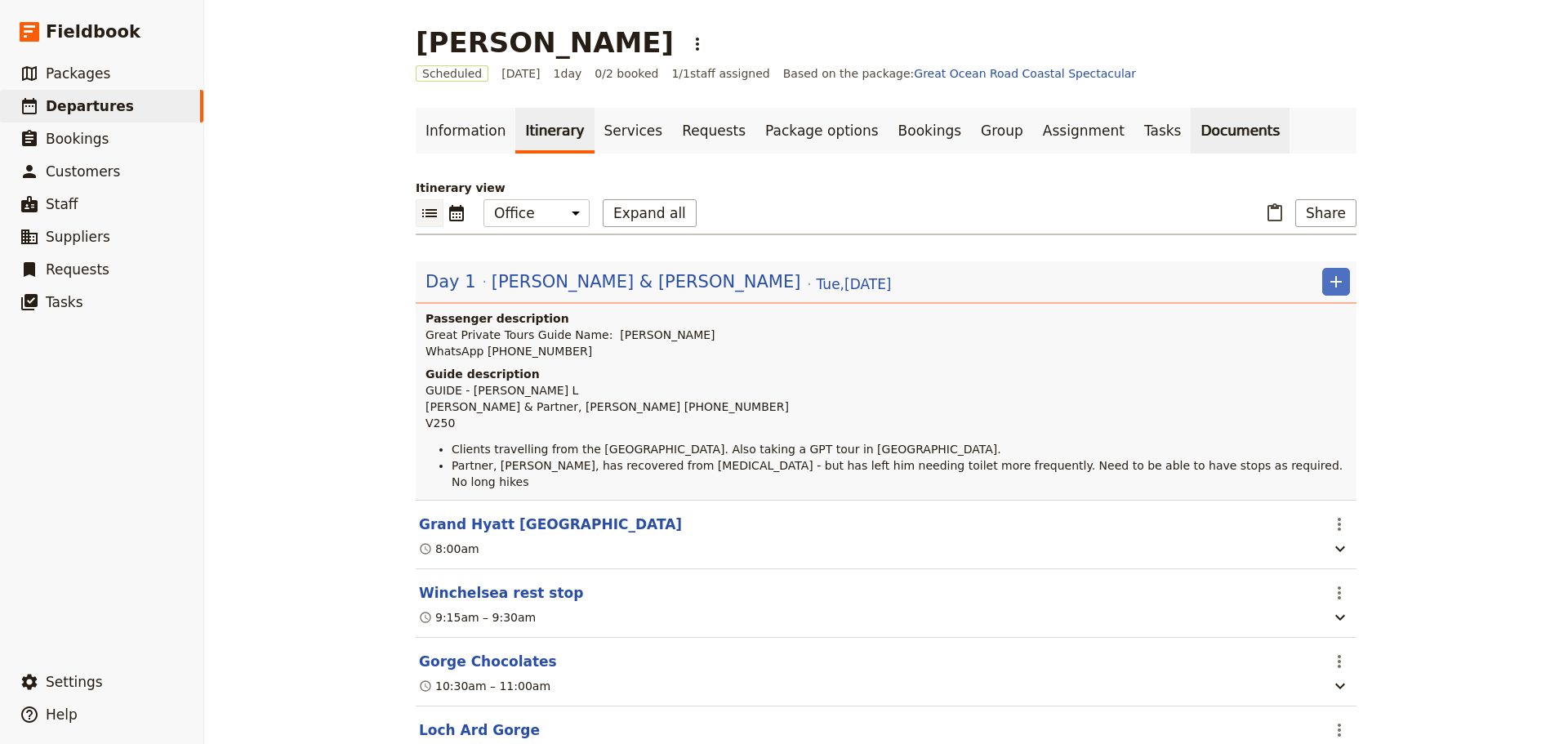
click at [1191, 129] on link "Documents" at bounding box center [1240, 130] width 99 height 46
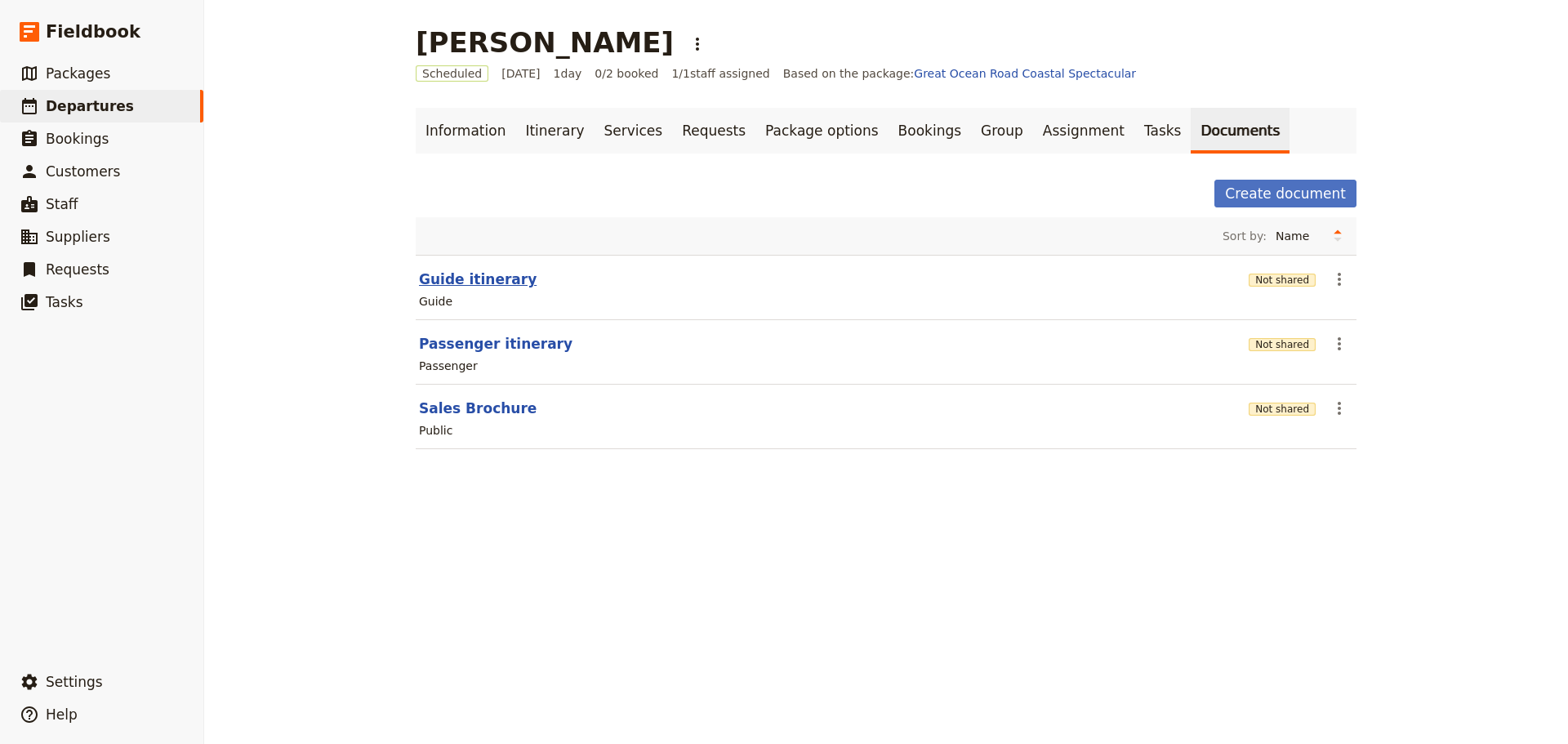
click at [464, 283] on button "Guide itinerary" at bounding box center [478, 279] width 118 height 19
select select "STAFF"
select select "RUN_SHEET"
select select "DEFAULT"
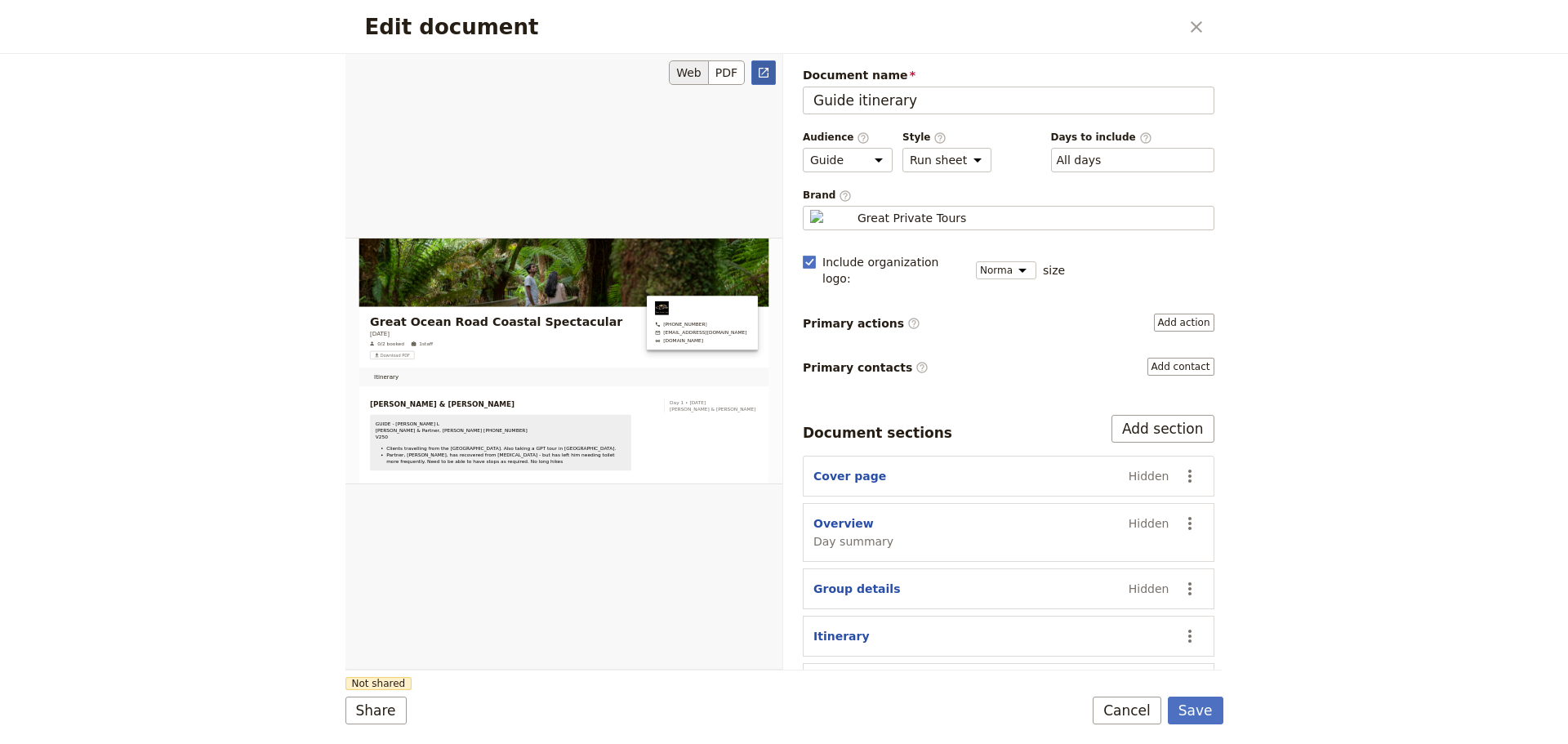
click at [762, 78] on icon "Open full preview" at bounding box center [764, 73] width 10 height 10
click at [1115, 567] on button "Cancel" at bounding box center [1126, 710] width 69 height 28
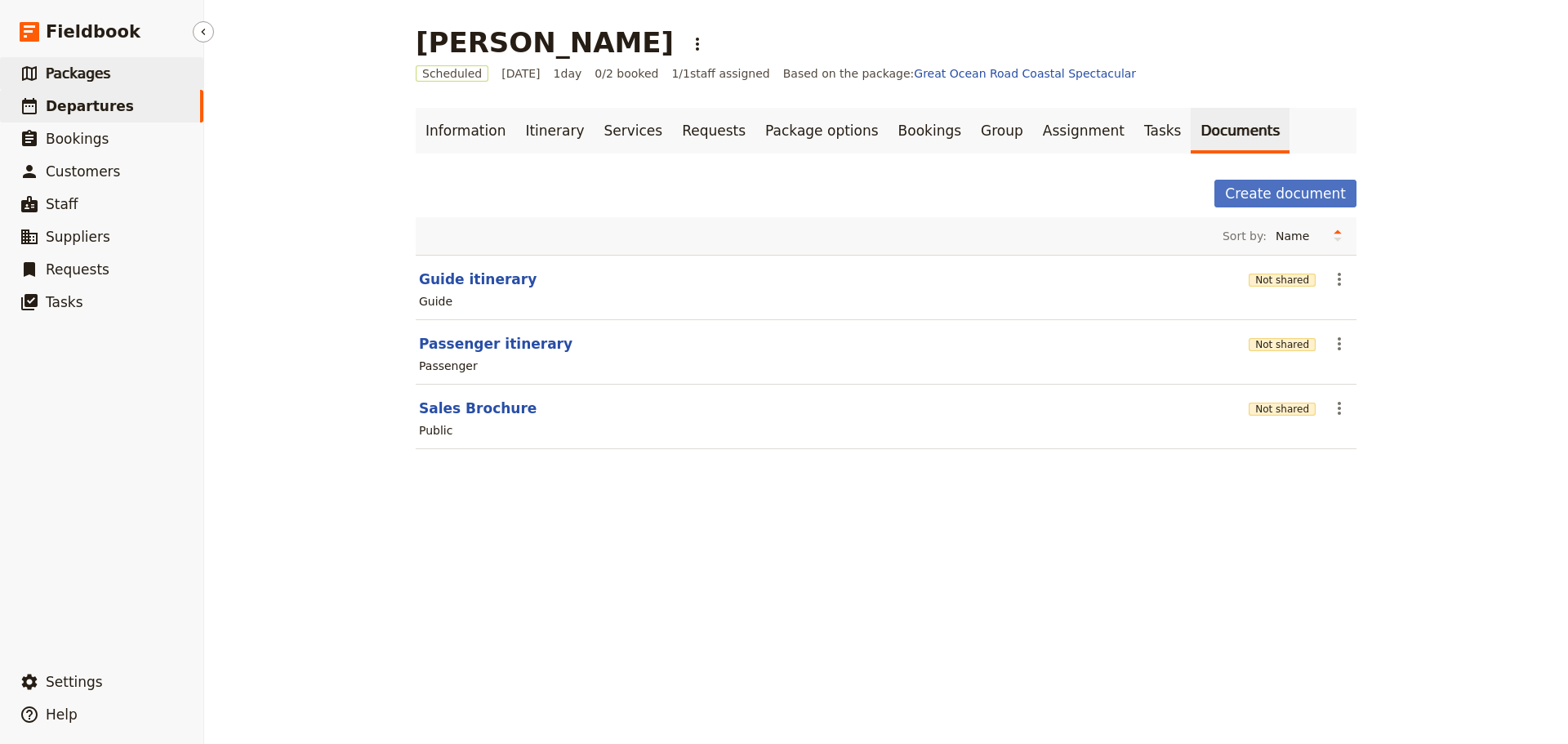
drag, startPoint x: 71, startPoint y: 73, endPoint x: 43, endPoint y: 74, distance: 28.0
click at [71, 73] on span "Packages" at bounding box center [78, 73] width 64 height 17
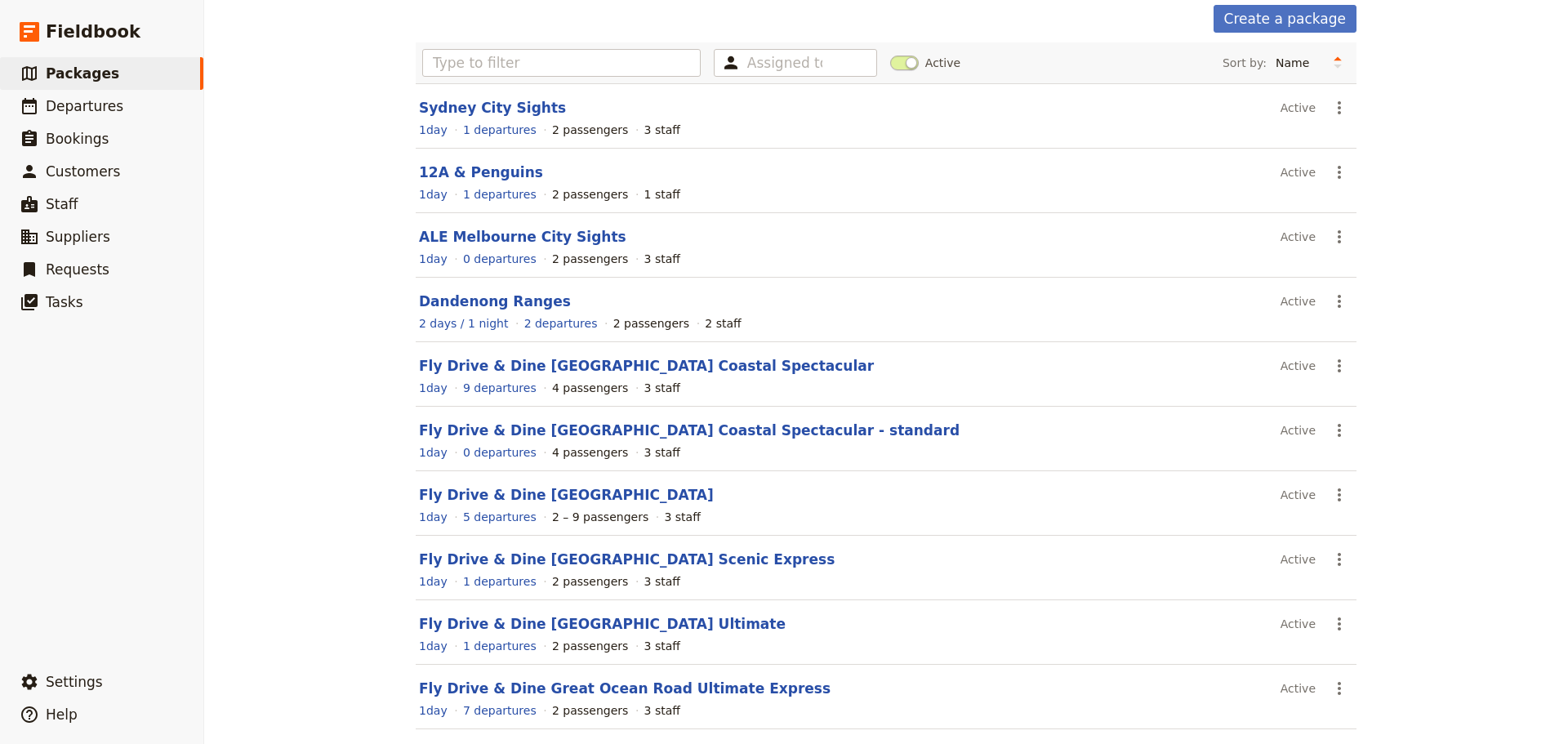
scroll to position [145, 0]
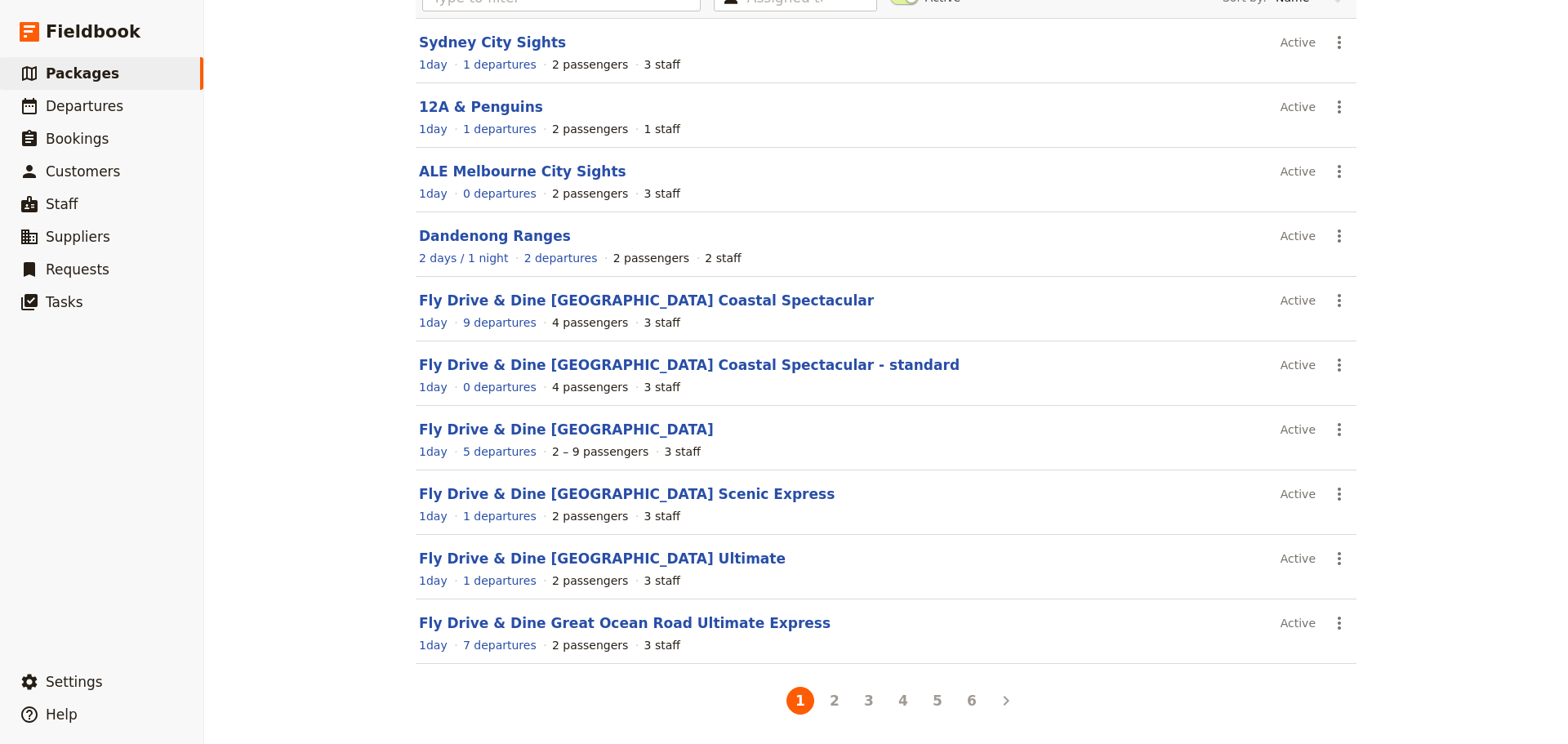
click at [935, 567] on button "5" at bounding box center [938, 700] width 28 height 28
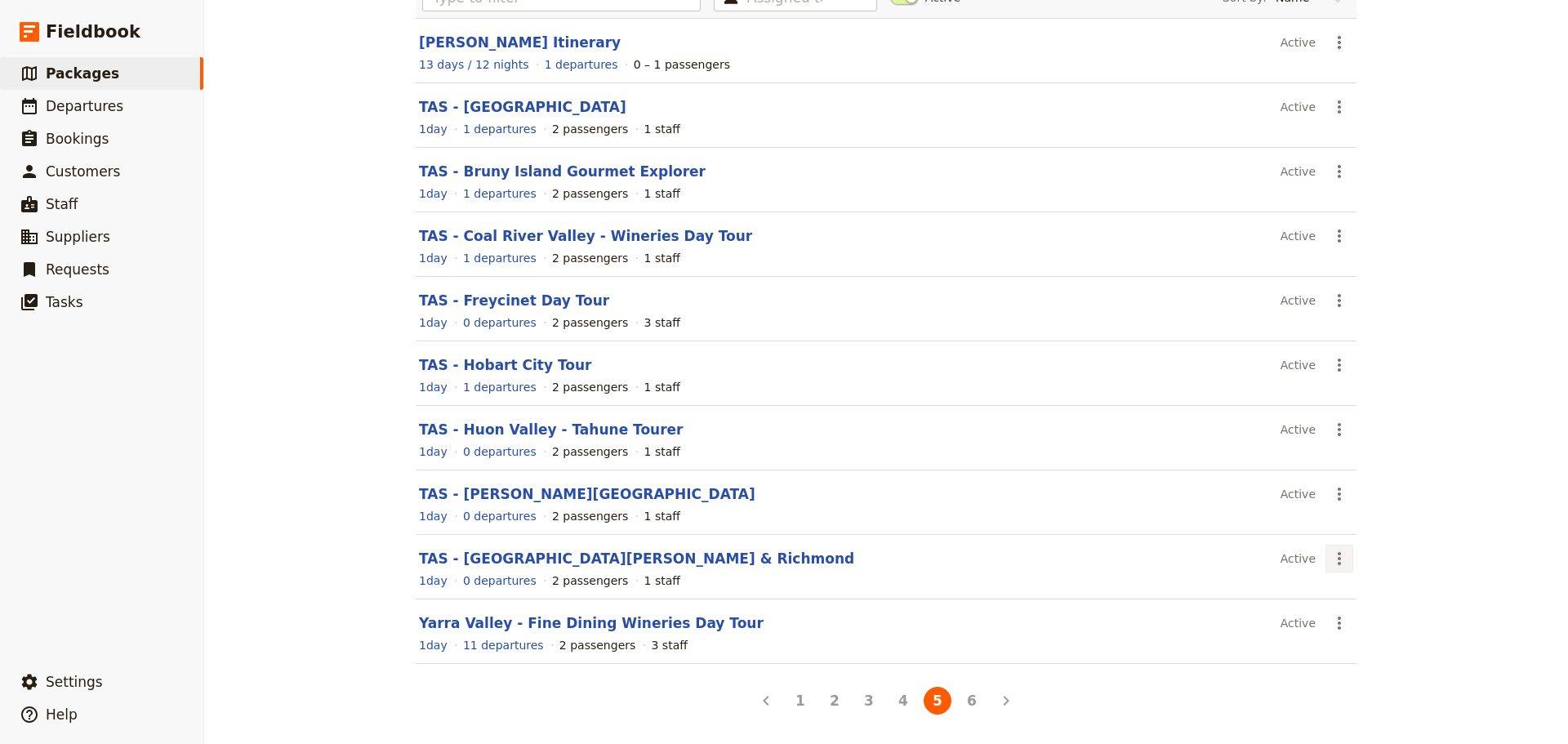
click at [1254, 549] on icon "Actions" at bounding box center [1339, 558] width 19 height 19
click at [1254, 567] on span "Schedule a departure" at bounding box center [1392, 617] width 124 height 17
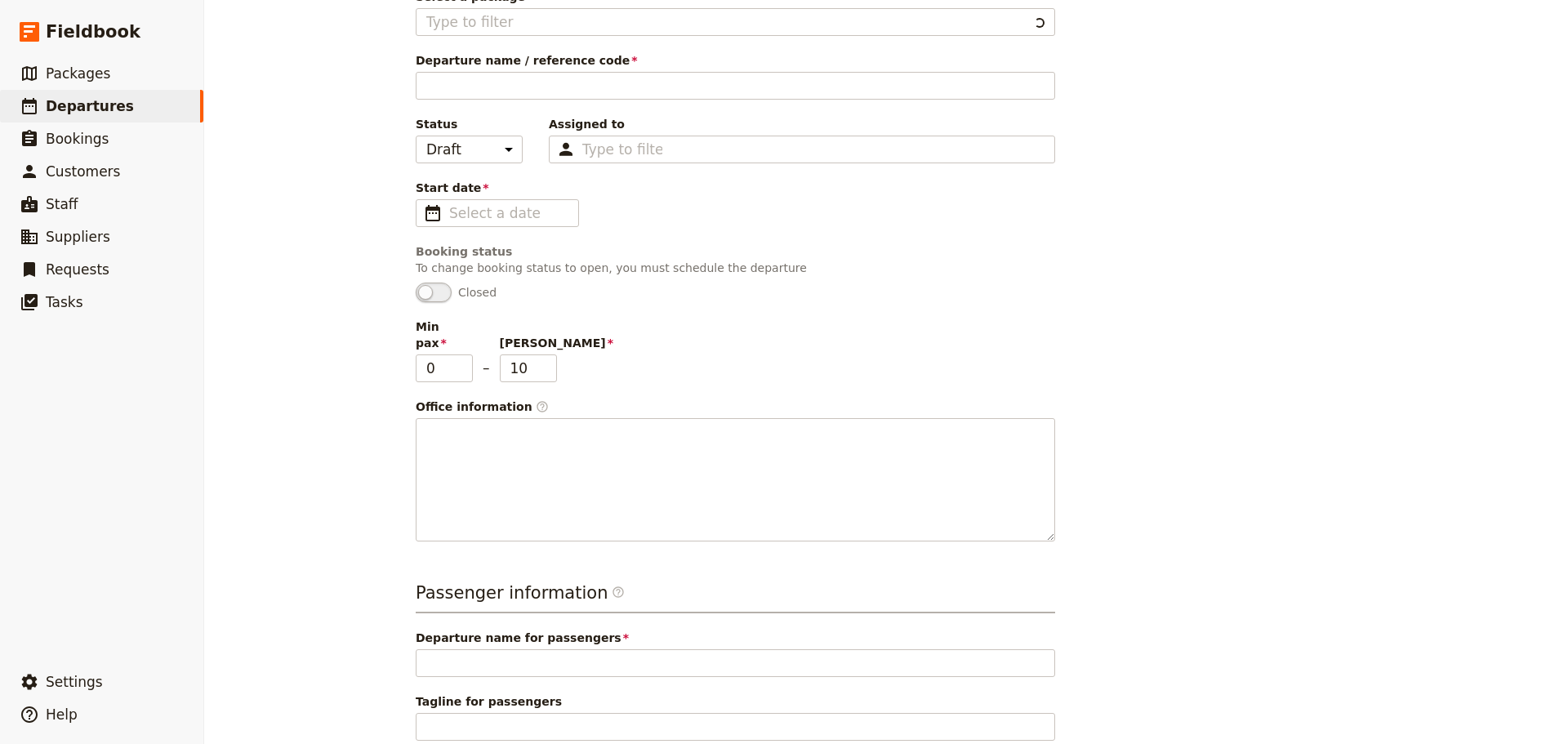
type input "TAS - [GEOGRAPHIC_DATA][PERSON_NAME] & Richmond"
type input "2"
type input "TAS - [GEOGRAPHIC_DATA][PERSON_NAME] & Richmond"
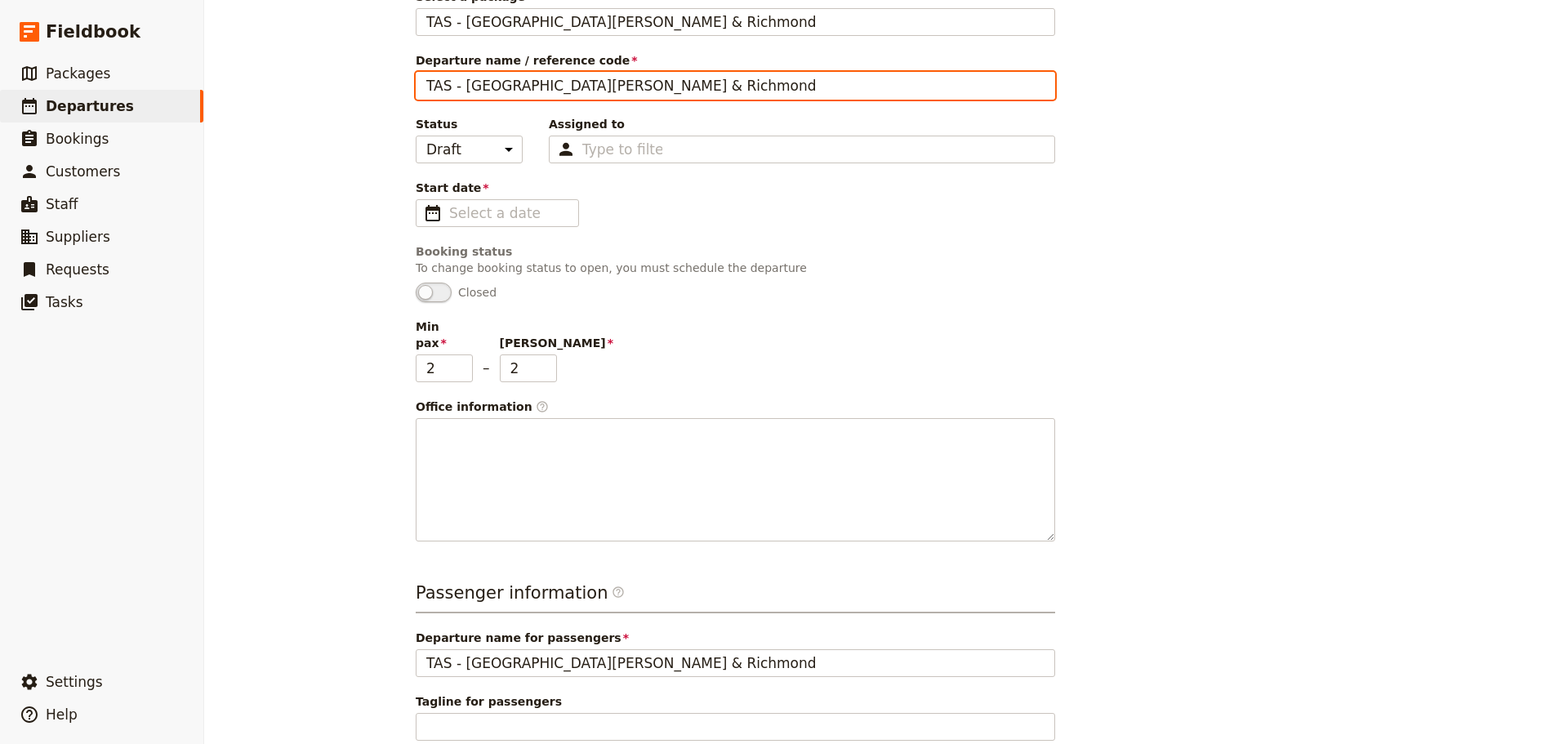
drag, startPoint x: 630, startPoint y: 89, endPoint x: 205, endPoint y: 89, distance: 425.0
click at [205, 89] on div "New departure Departure information Select a package TAS - Port Arthur & Richmo…" at bounding box center [886, 372] width 1364 height 744
type input "p"
type input "[PERSON_NAME]"
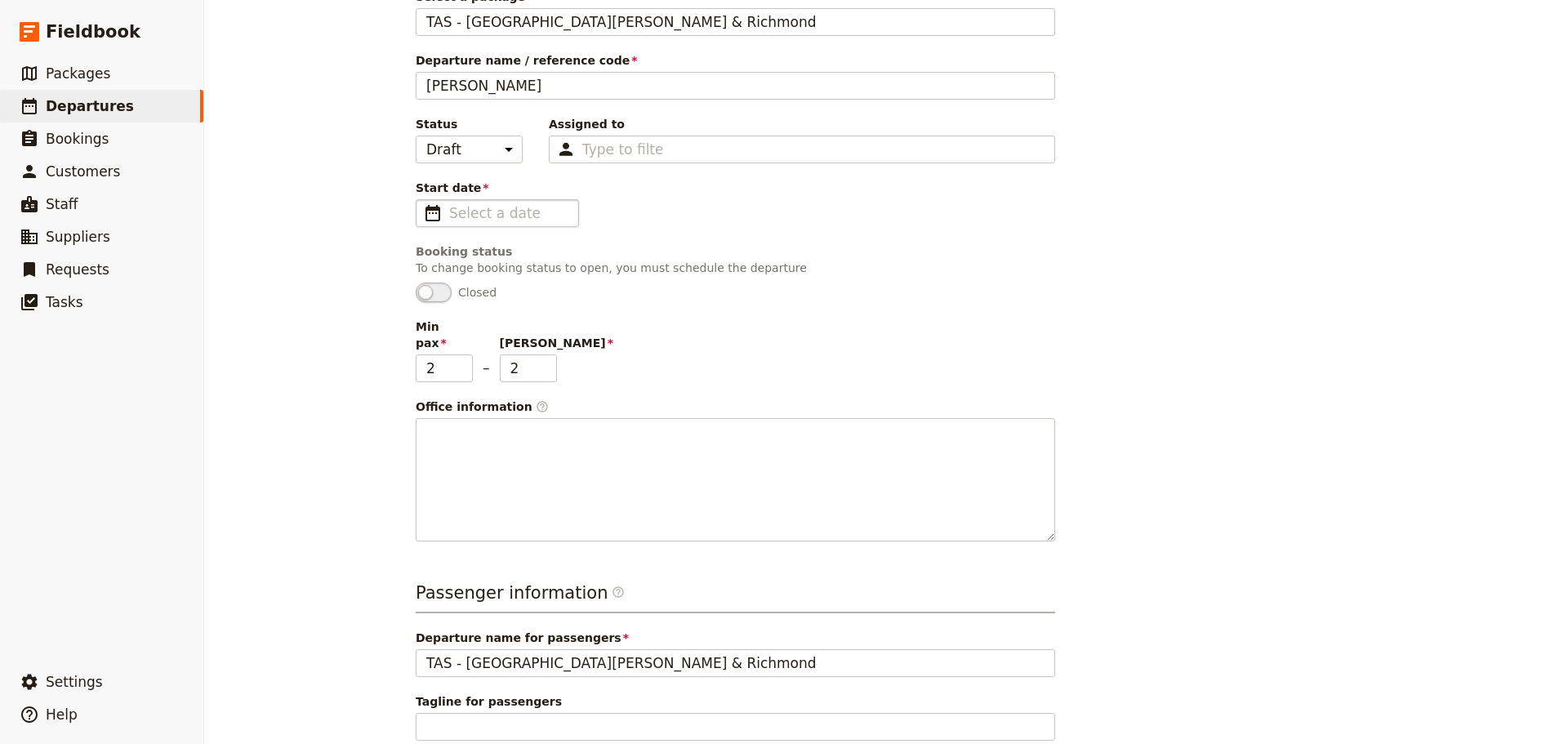
click at [423, 206] on span "​" at bounding box center [433, 213] width 19 height 19
click at [449, 206] on input "Start date ​" at bounding box center [509, 213] width 120 height 19
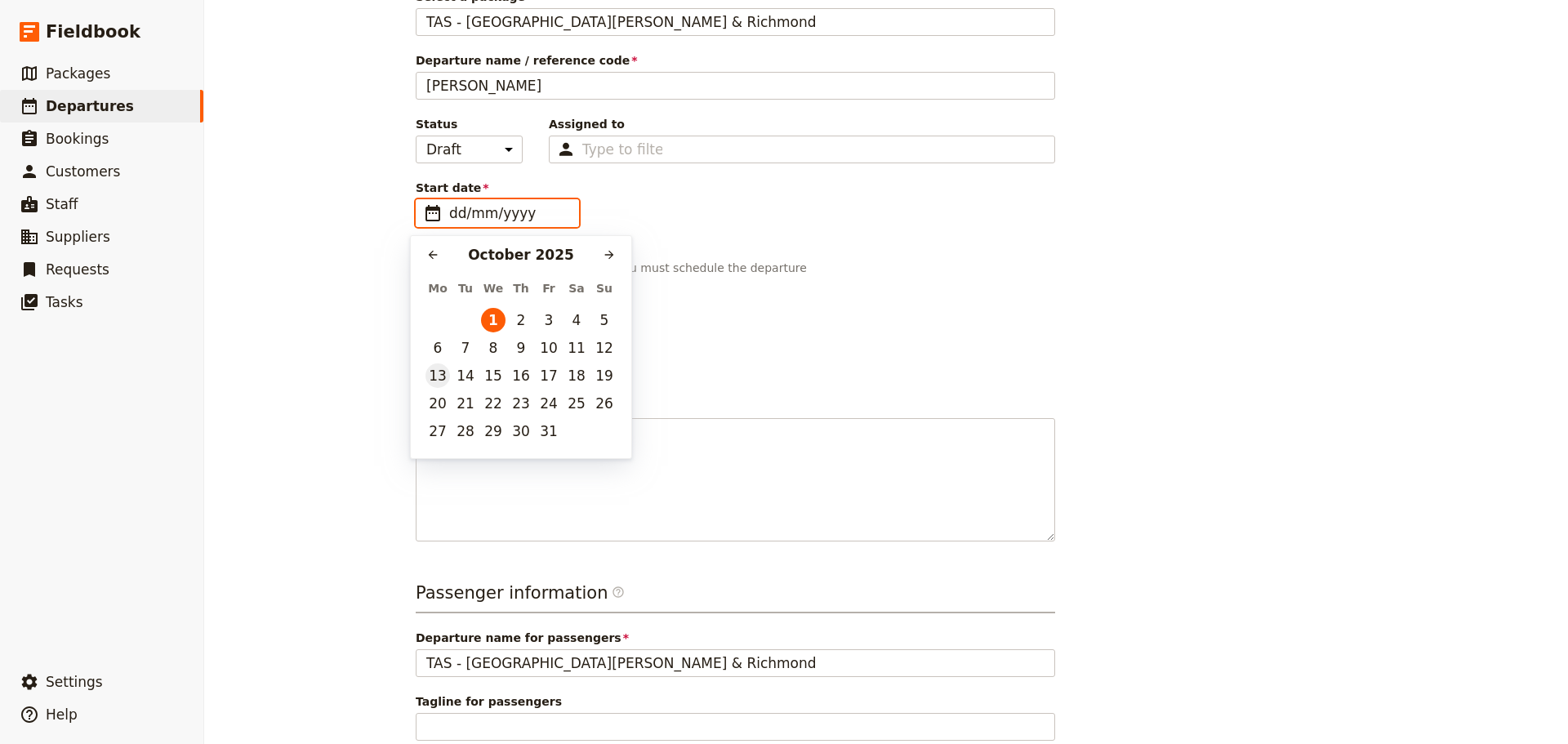
click at [435, 378] on button "13" at bounding box center [437, 375] width 24 height 24
type input "[DATE]"
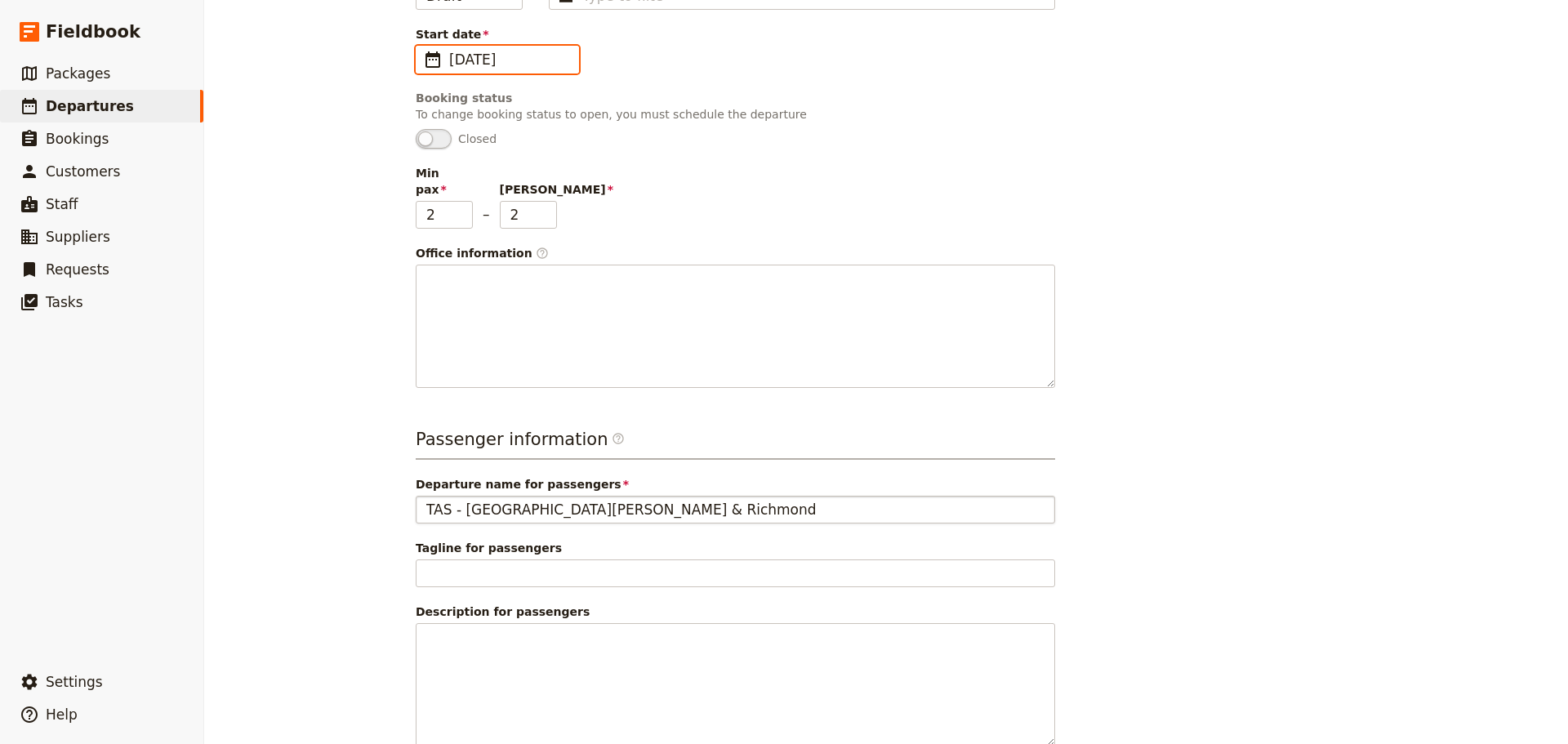
scroll to position [383, 0]
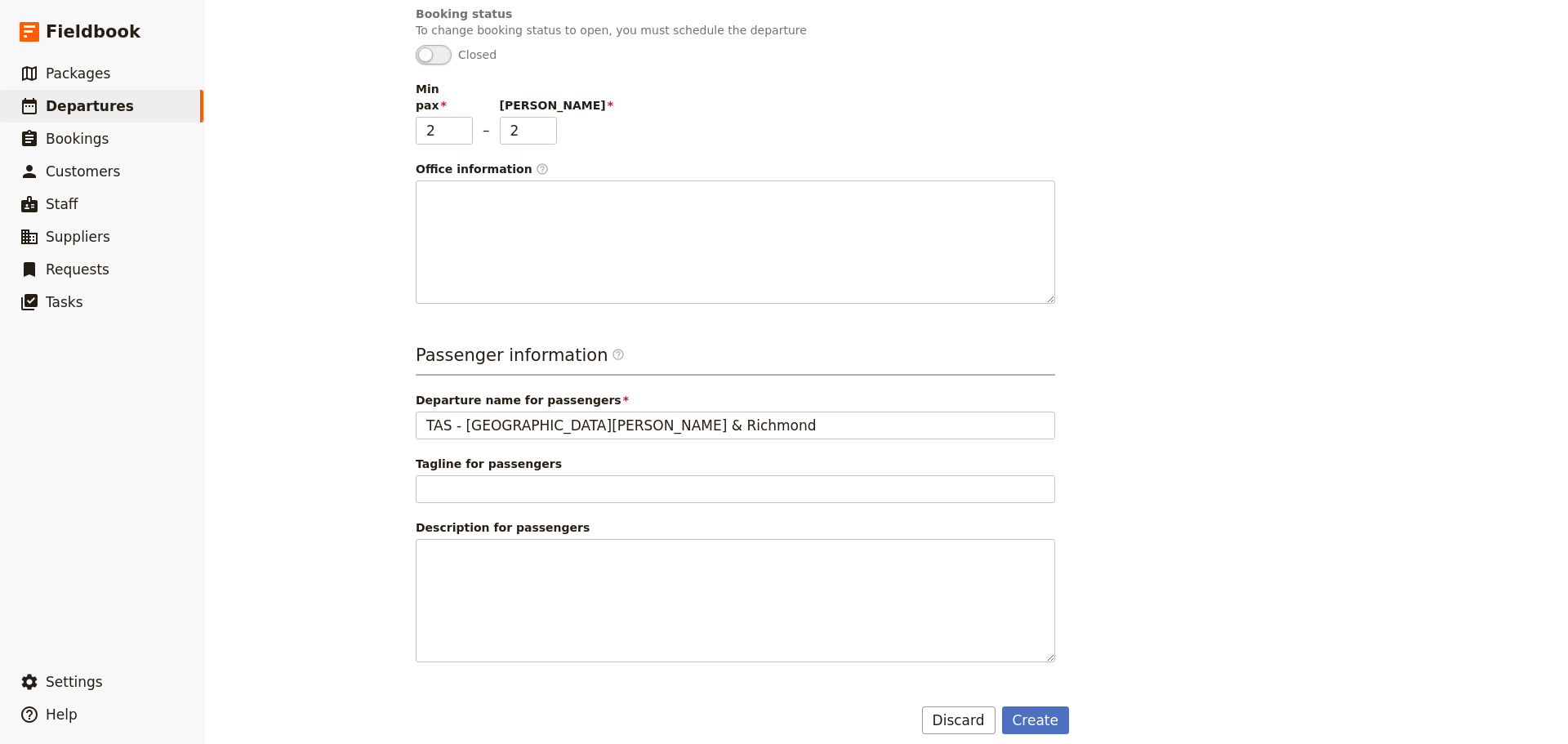
click at [1028, 567] on form "Departure information Select a package TAS - Port Arthur & Richmond TAS - Port …" at bounding box center [742, 218] width 654 height 1032
click at [1028, 567] on button "Create" at bounding box center [1036, 720] width 68 height 28
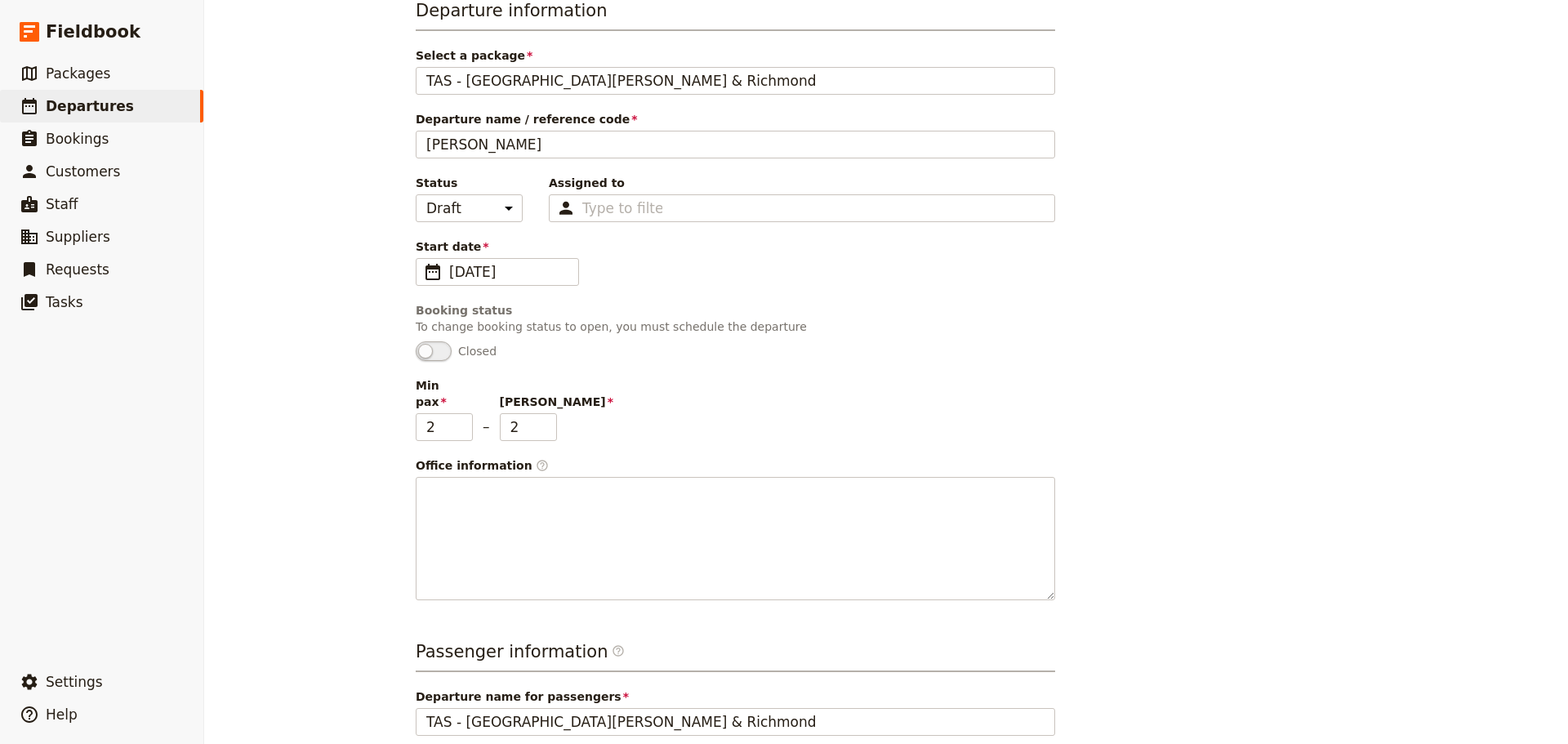
scroll to position [0, 0]
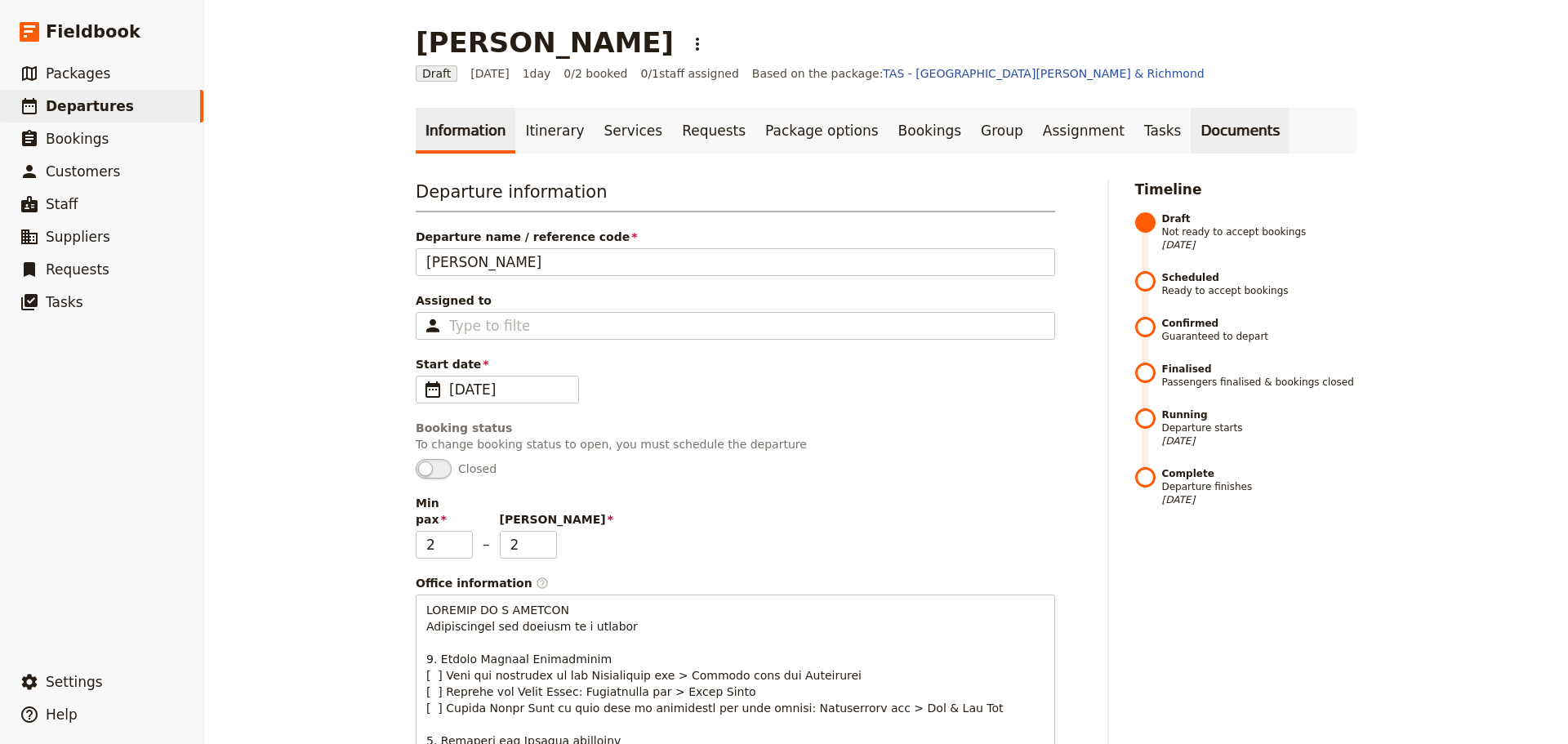
click at [1191, 133] on link "Documents" at bounding box center [1240, 130] width 99 height 46
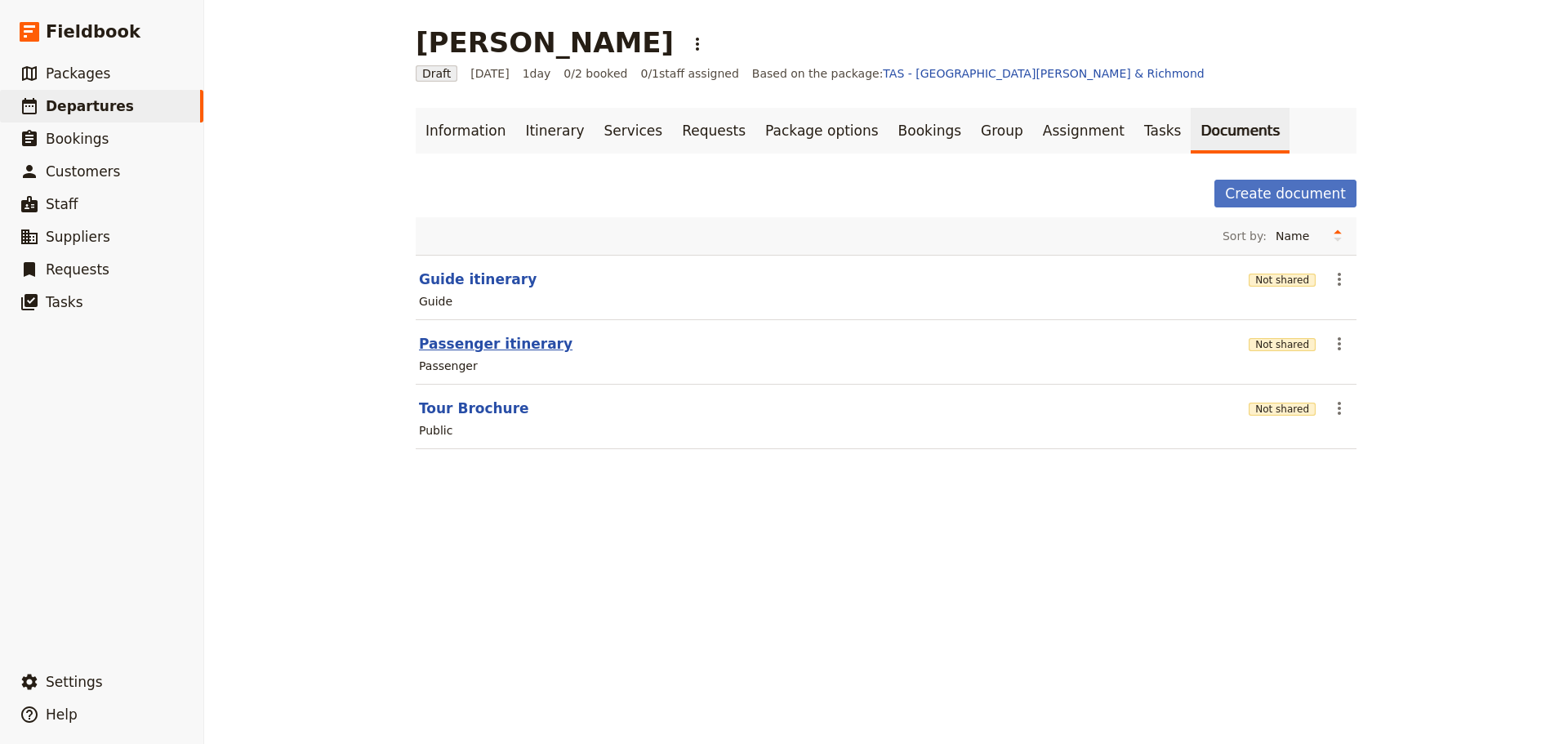
click at [440, 352] on button "Passenger itinerary" at bounding box center [496, 343] width 154 height 19
select select "PASSENGER"
select select "DEFAULT"
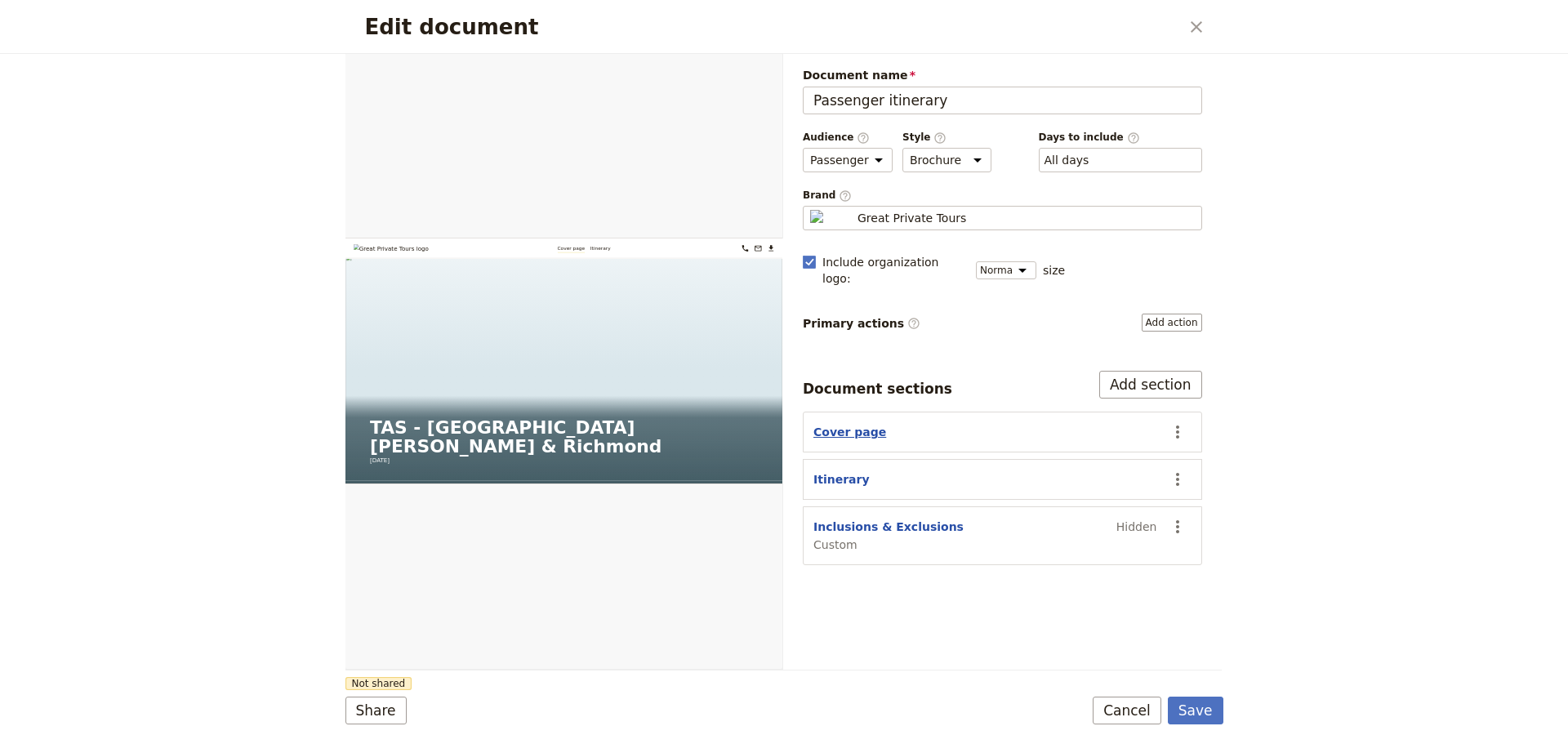
click at [846, 424] on button "Cover page" at bounding box center [849, 432] width 73 height 17
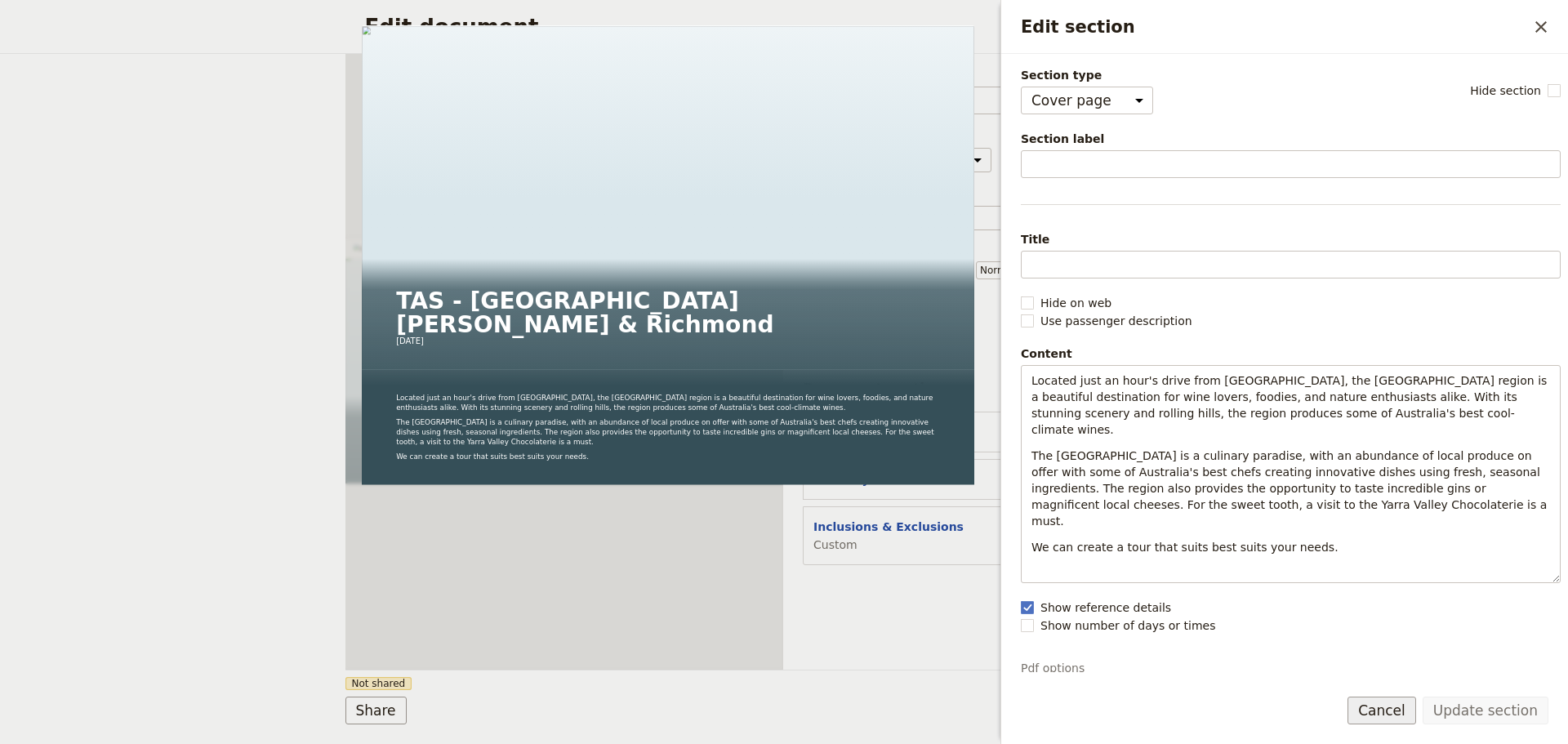
click at [1254, 567] on button "Cancel" at bounding box center [1381, 710] width 69 height 28
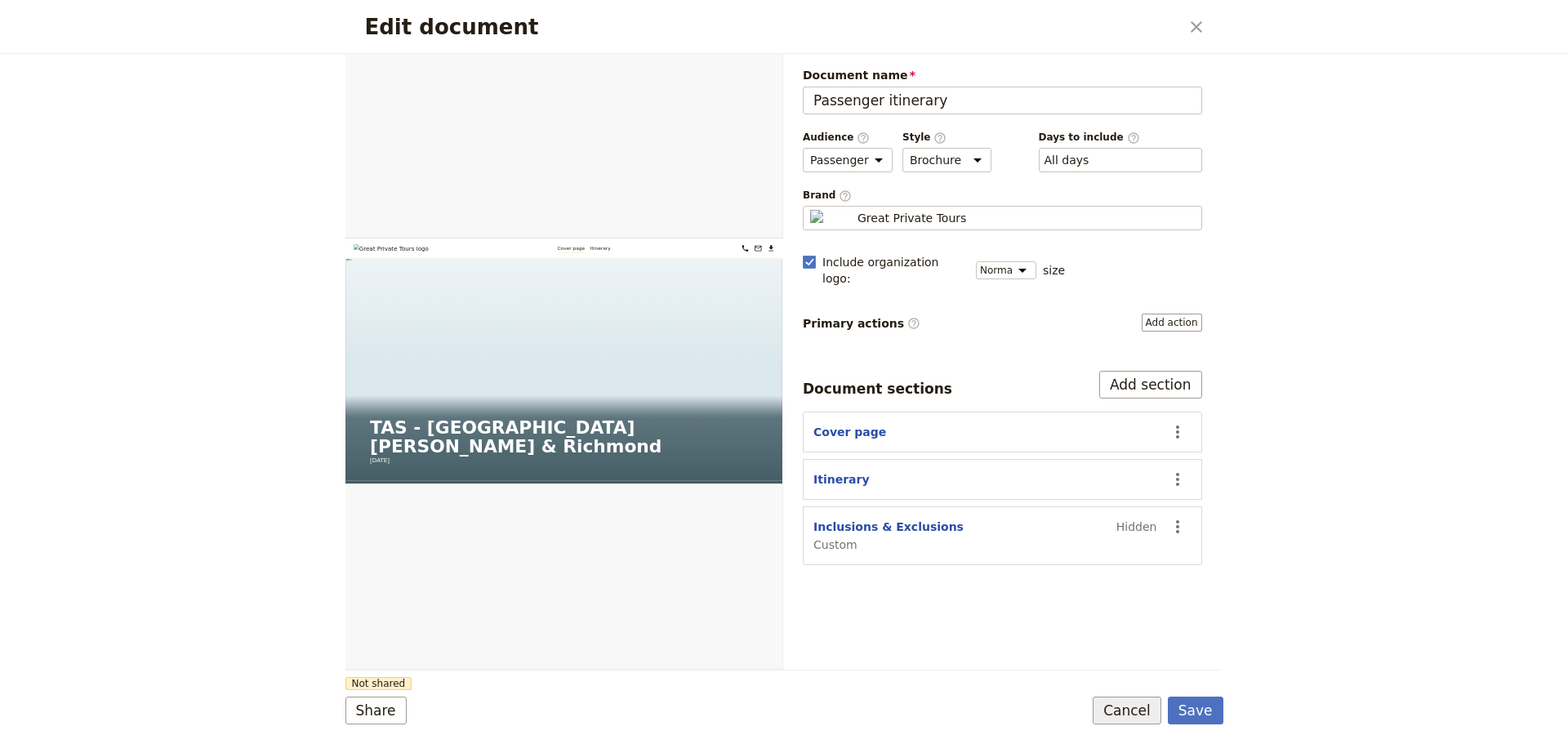
drag, startPoint x: 1148, startPoint y: 713, endPoint x: 1137, endPoint y: 701, distance: 16.3
click at [1147, 567] on button "Cancel" at bounding box center [1126, 710] width 69 height 28
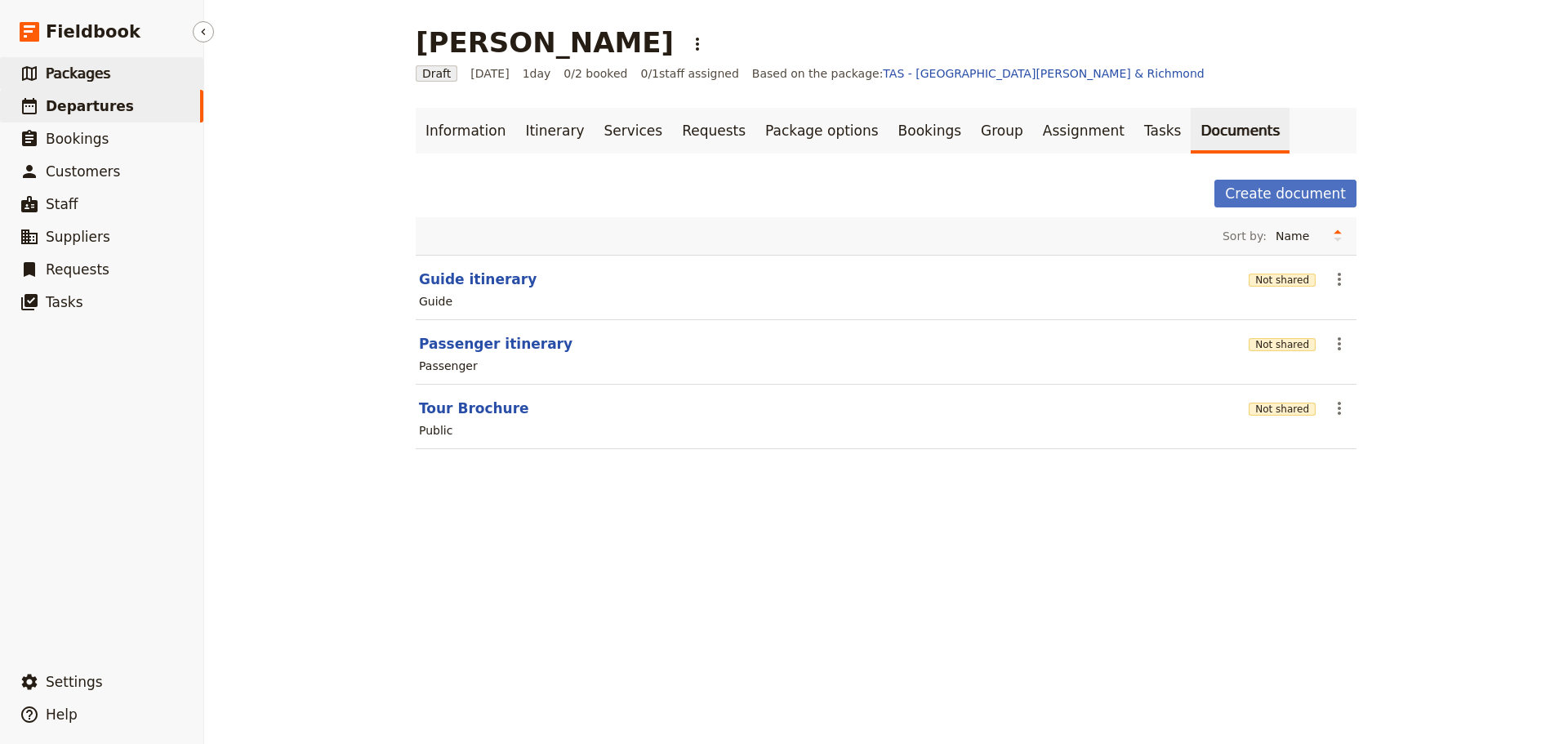
click at [81, 73] on span "Packages" at bounding box center [78, 73] width 64 height 17
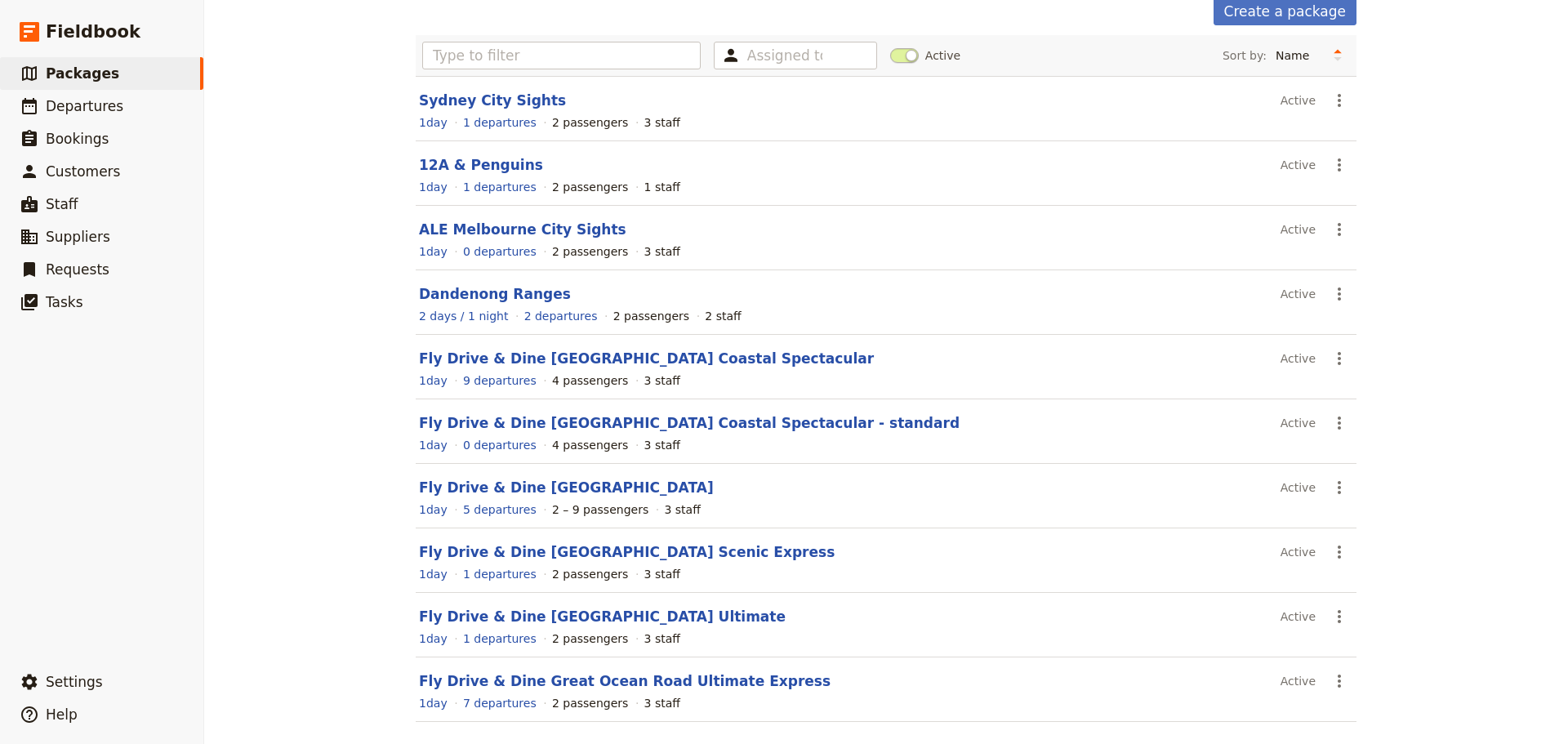
scroll to position [145, 0]
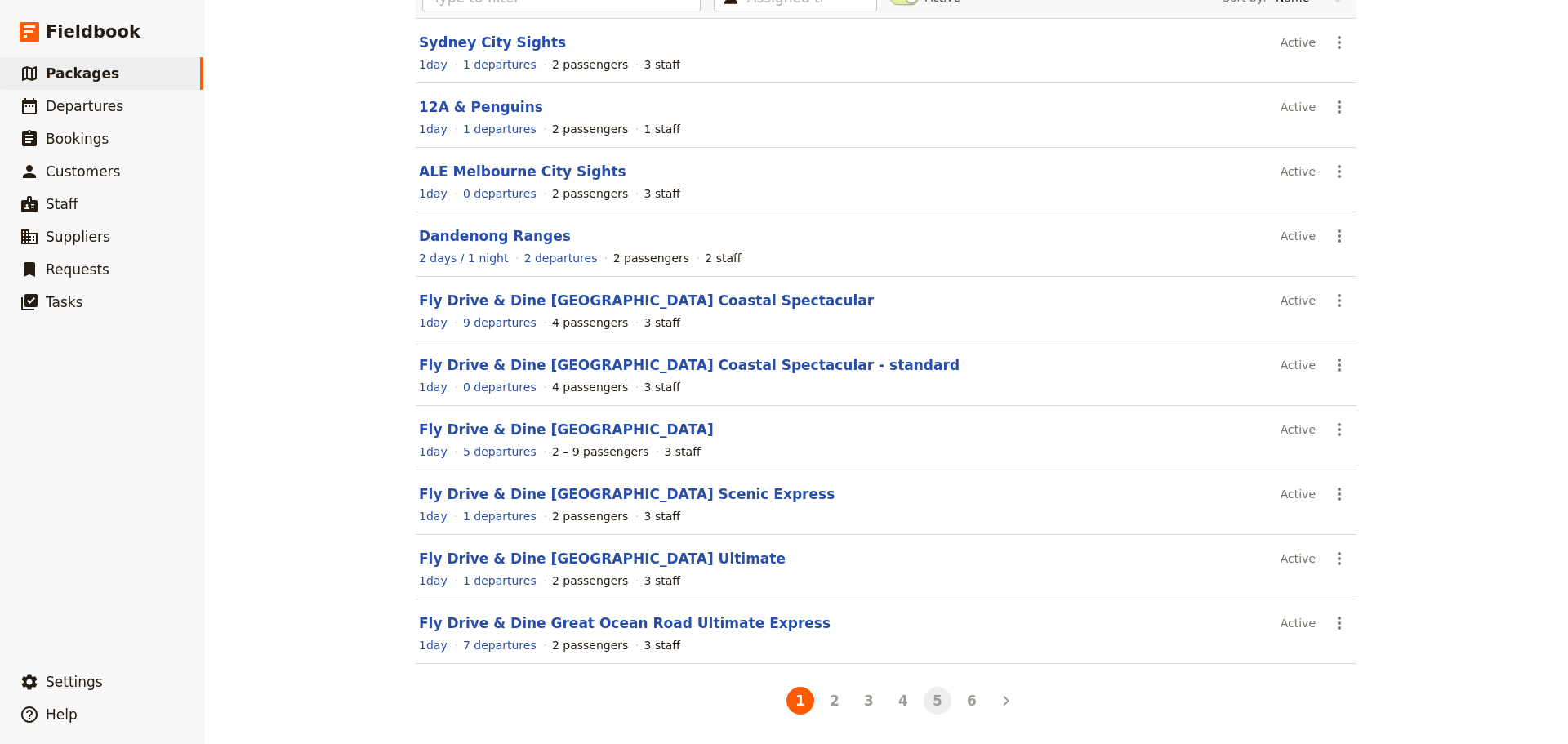
click at [935, 567] on button "5" at bounding box center [938, 700] width 28 height 28
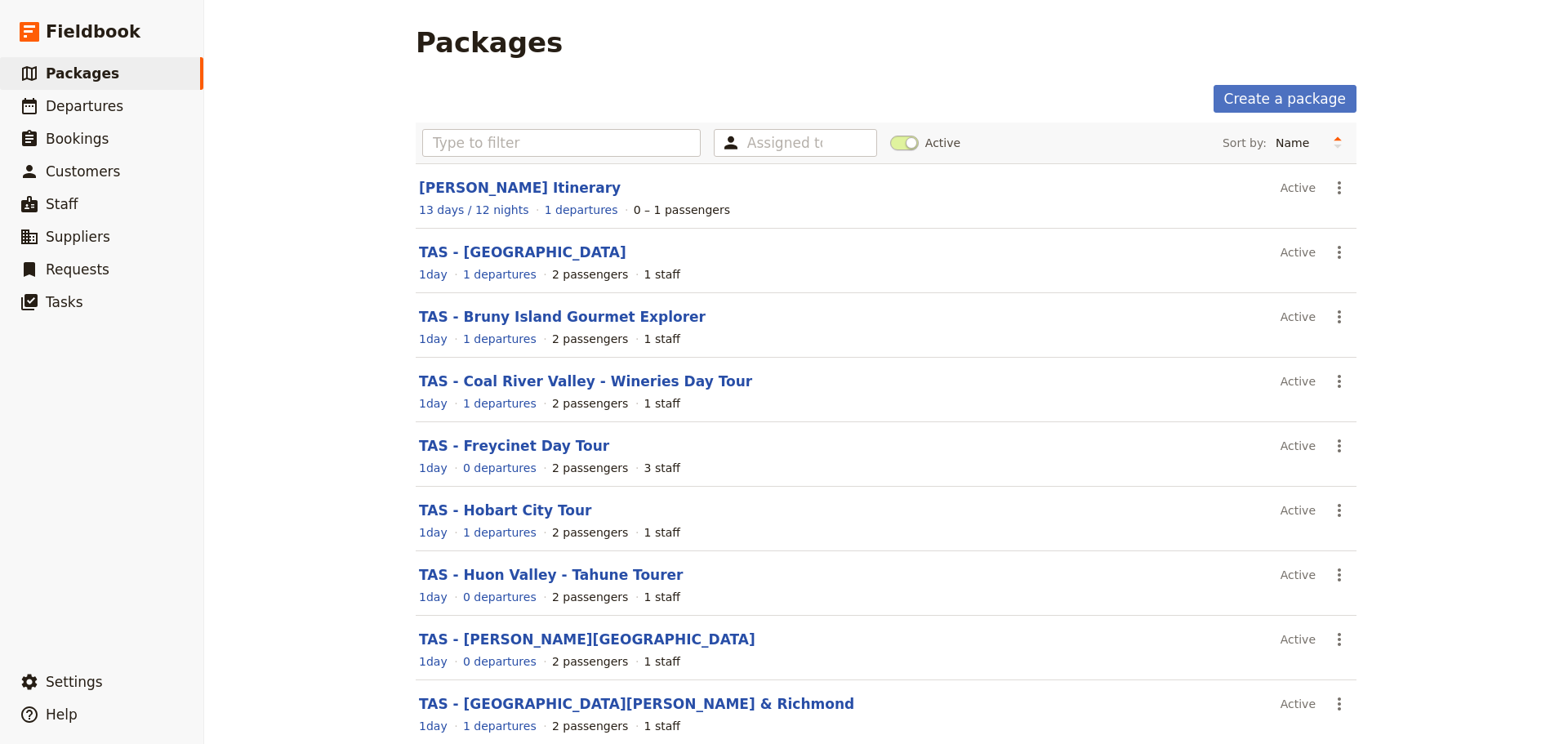
scroll to position [145, 0]
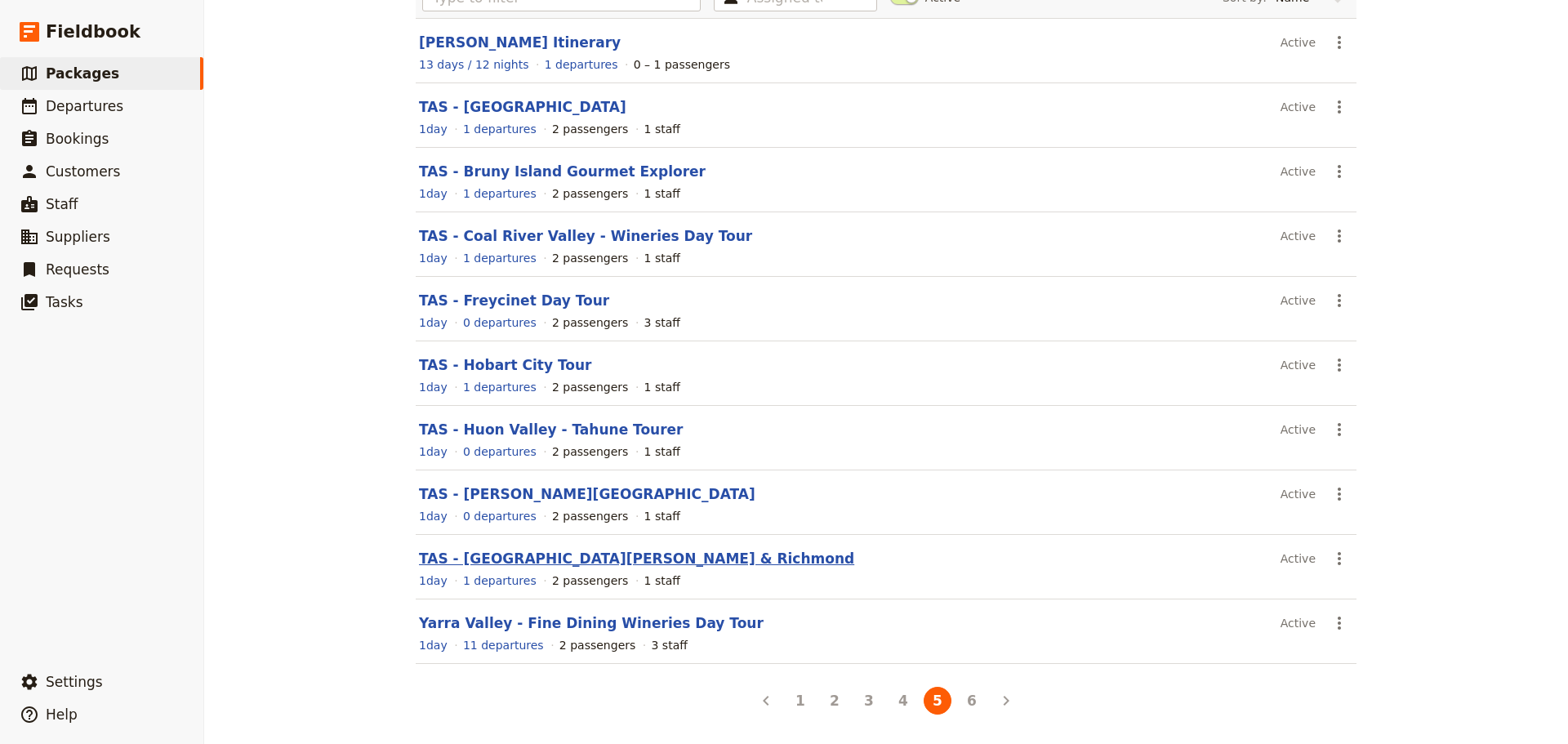
click at [473, 560] on link "TAS - [GEOGRAPHIC_DATA][PERSON_NAME] & Richmond" at bounding box center [637, 558] width 436 height 17
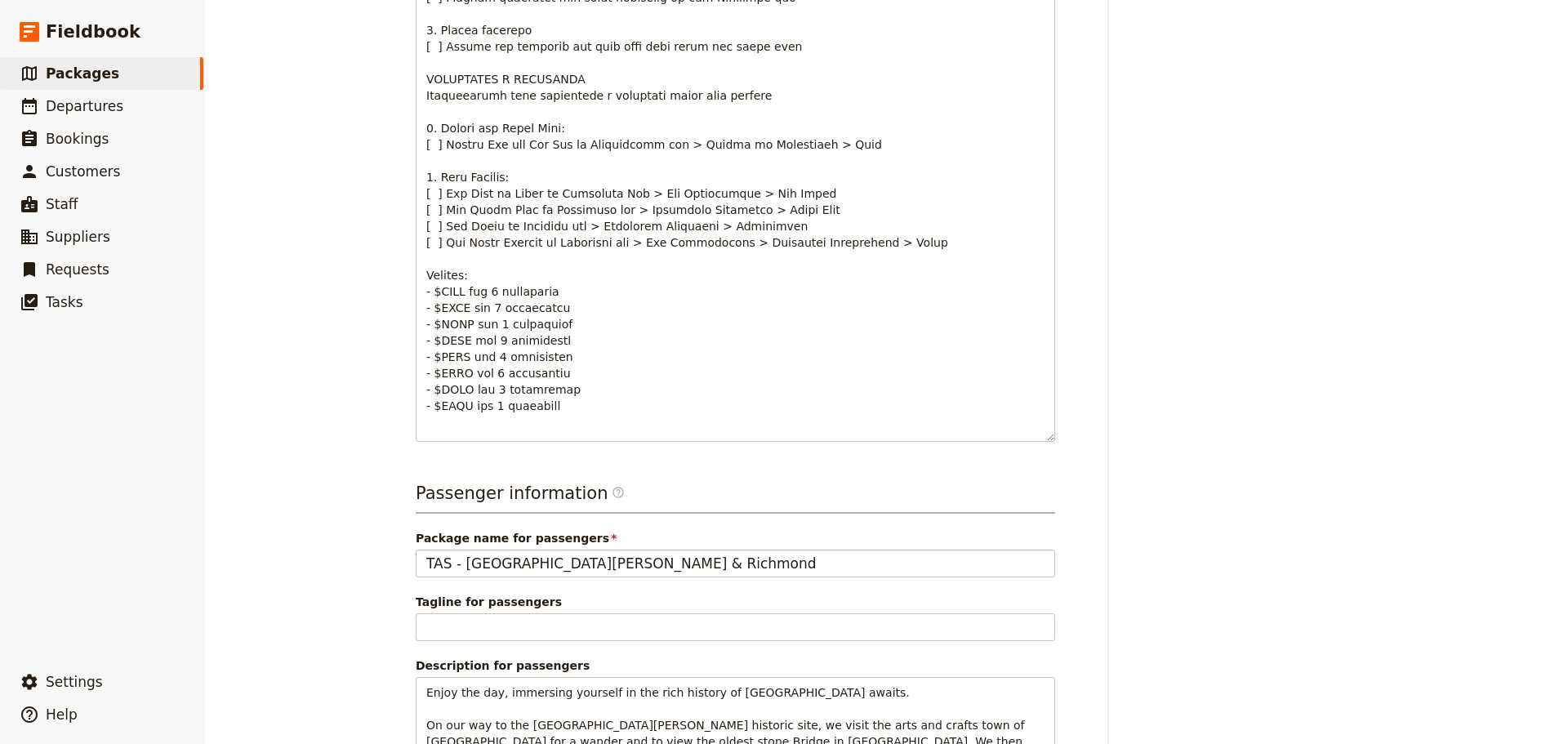
scroll to position [1085, 0]
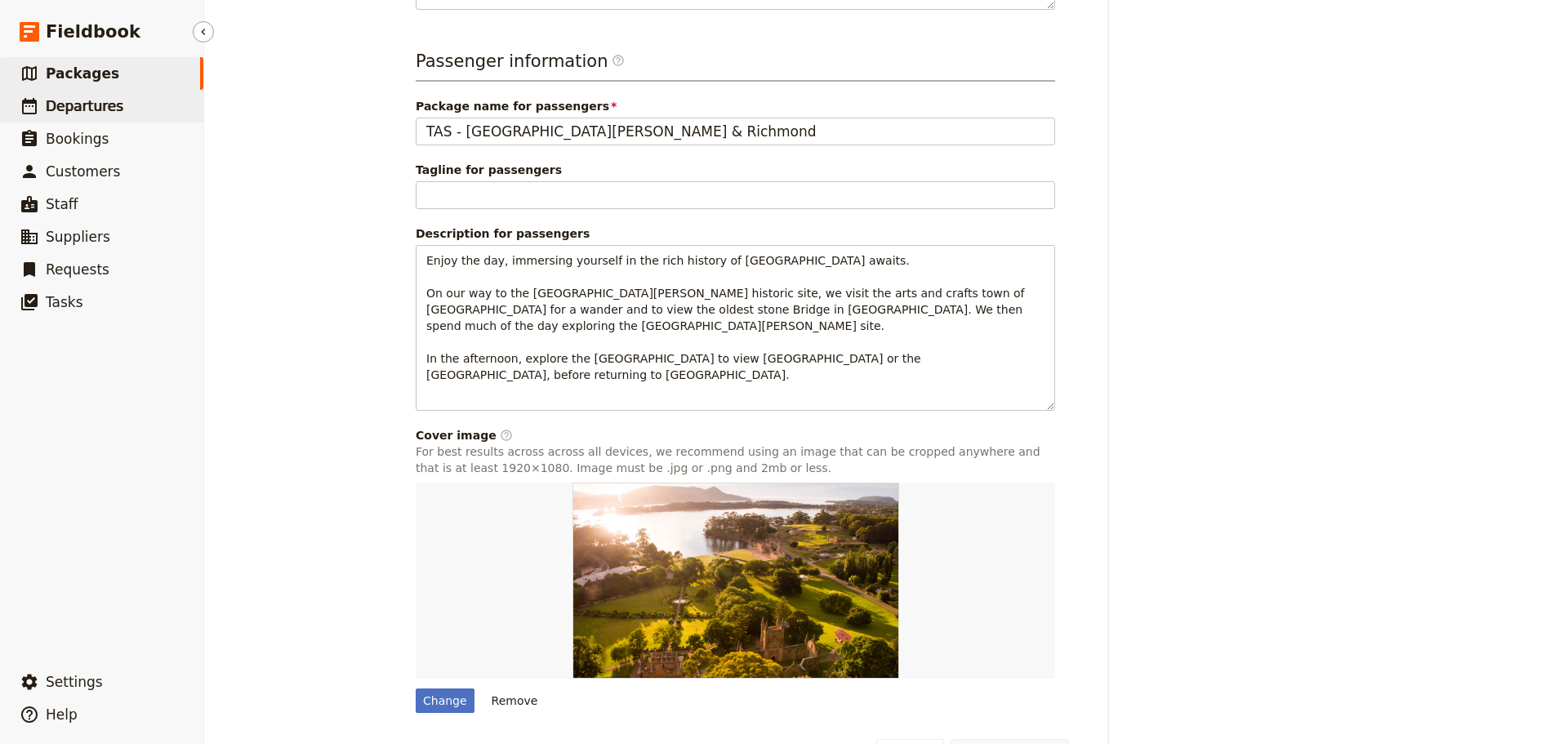
click at [67, 111] on span "Departures" at bounding box center [85, 106] width 78 height 17
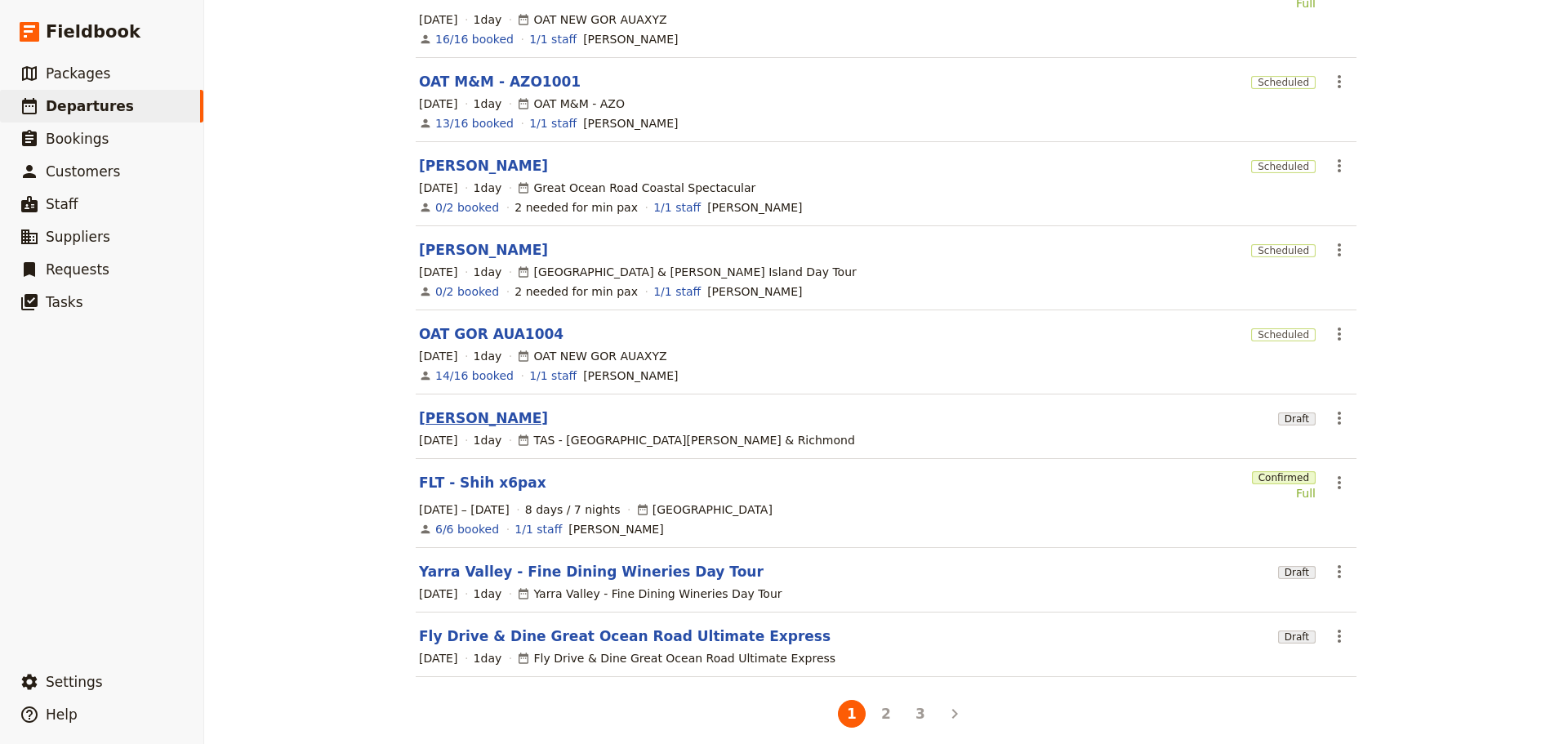
click at [452, 408] on link "[PERSON_NAME]" at bounding box center [483, 418] width 129 height 19
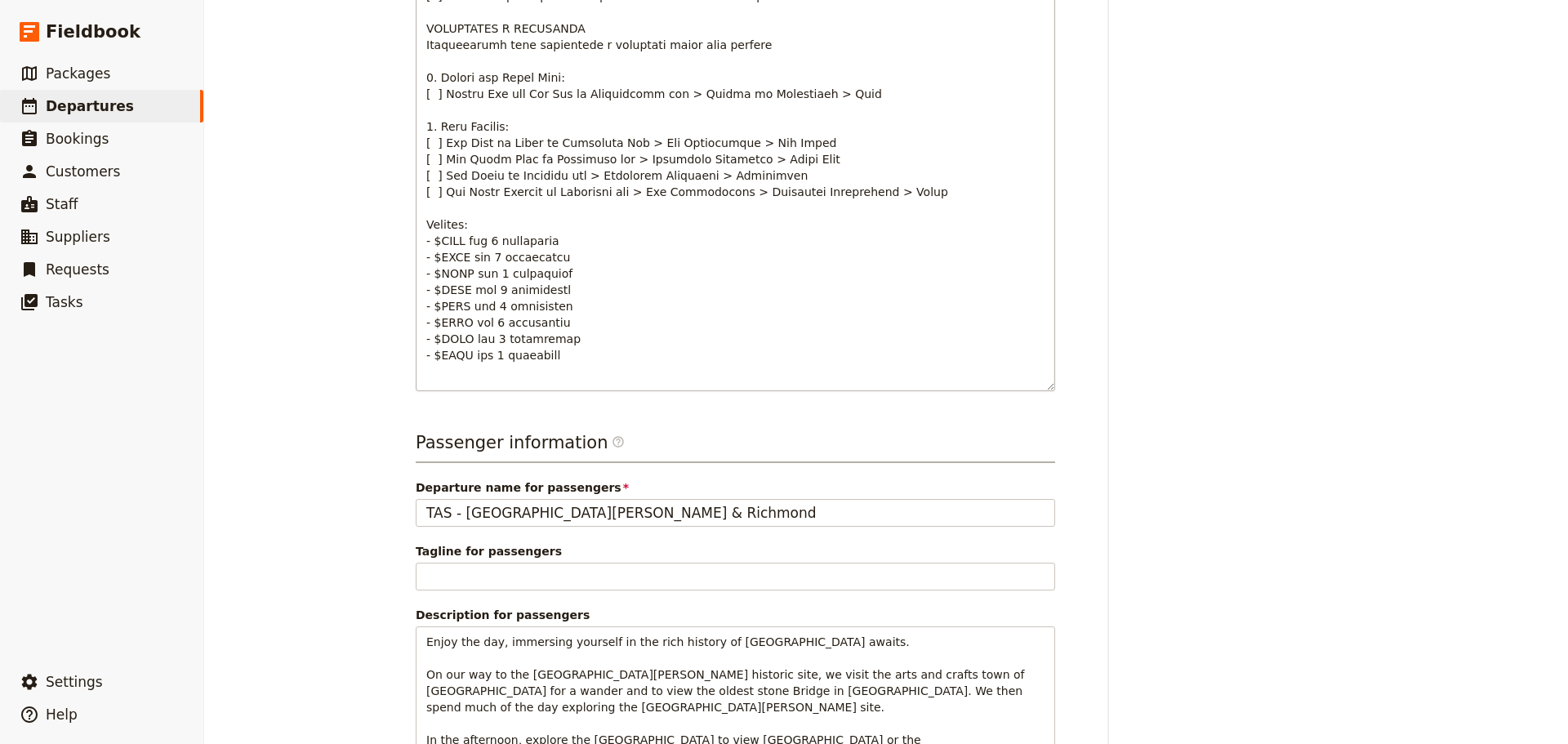
scroll to position [1062, 0]
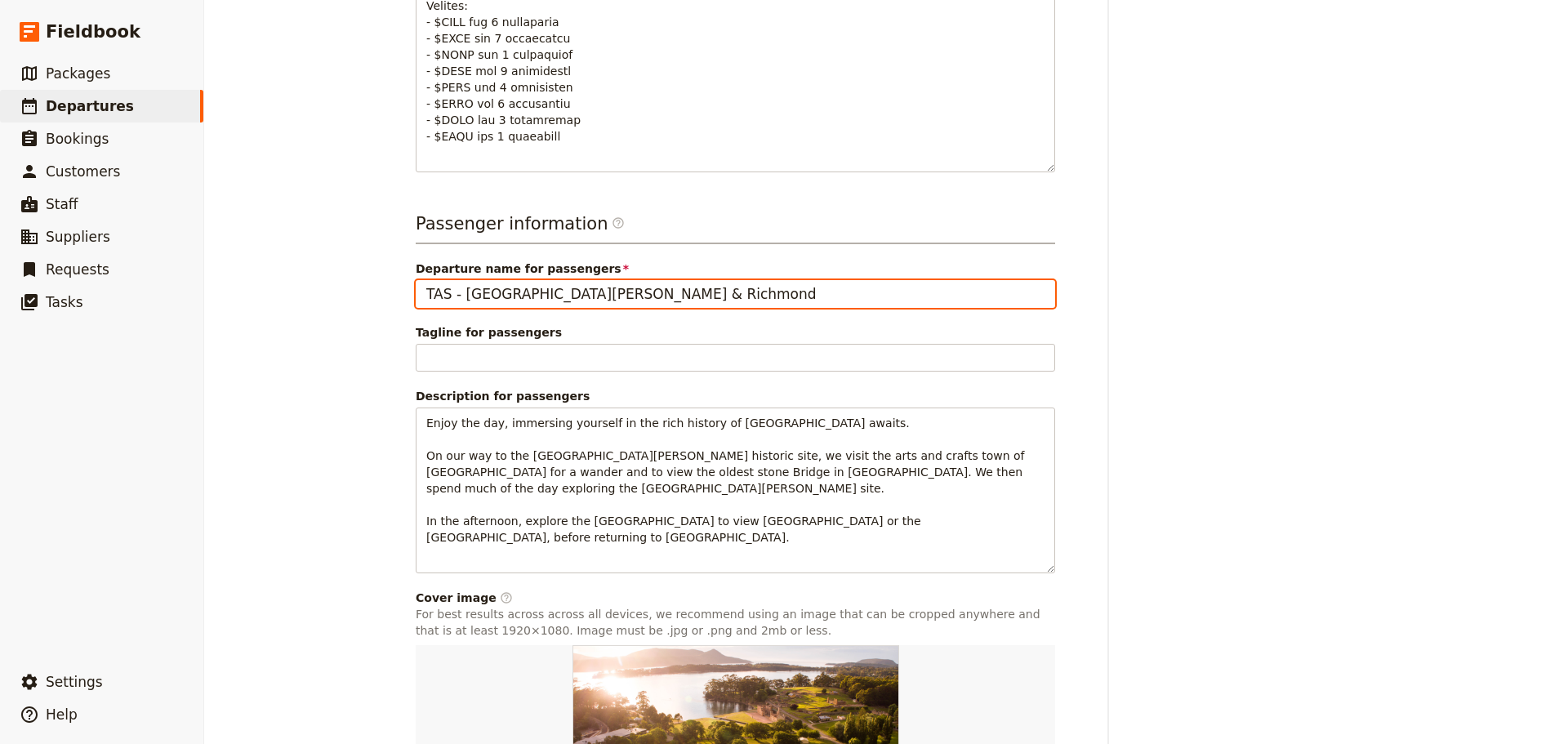
drag, startPoint x: 618, startPoint y: 285, endPoint x: 483, endPoint y: 274, distance: 135.4
click at [547, 281] on input "TAS - [GEOGRAPHIC_DATA][PERSON_NAME] & Richmond" at bounding box center [734, 294] width 639 height 28
drag, startPoint x: 456, startPoint y: 281, endPoint x: 367, endPoint y: 280, distance: 89.0
click at [367, 280] on div "Paul Turner ​ Draft 13 Oct 2025 1 day 0/2 booked 0 / 1 staff assigned Based on …" at bounding box center [886, 372] width 1364 height 744
drag, startPoint x: 593, startPoint y: 277, endPoint x: 509, endPoint y: 279, distance: 84.0
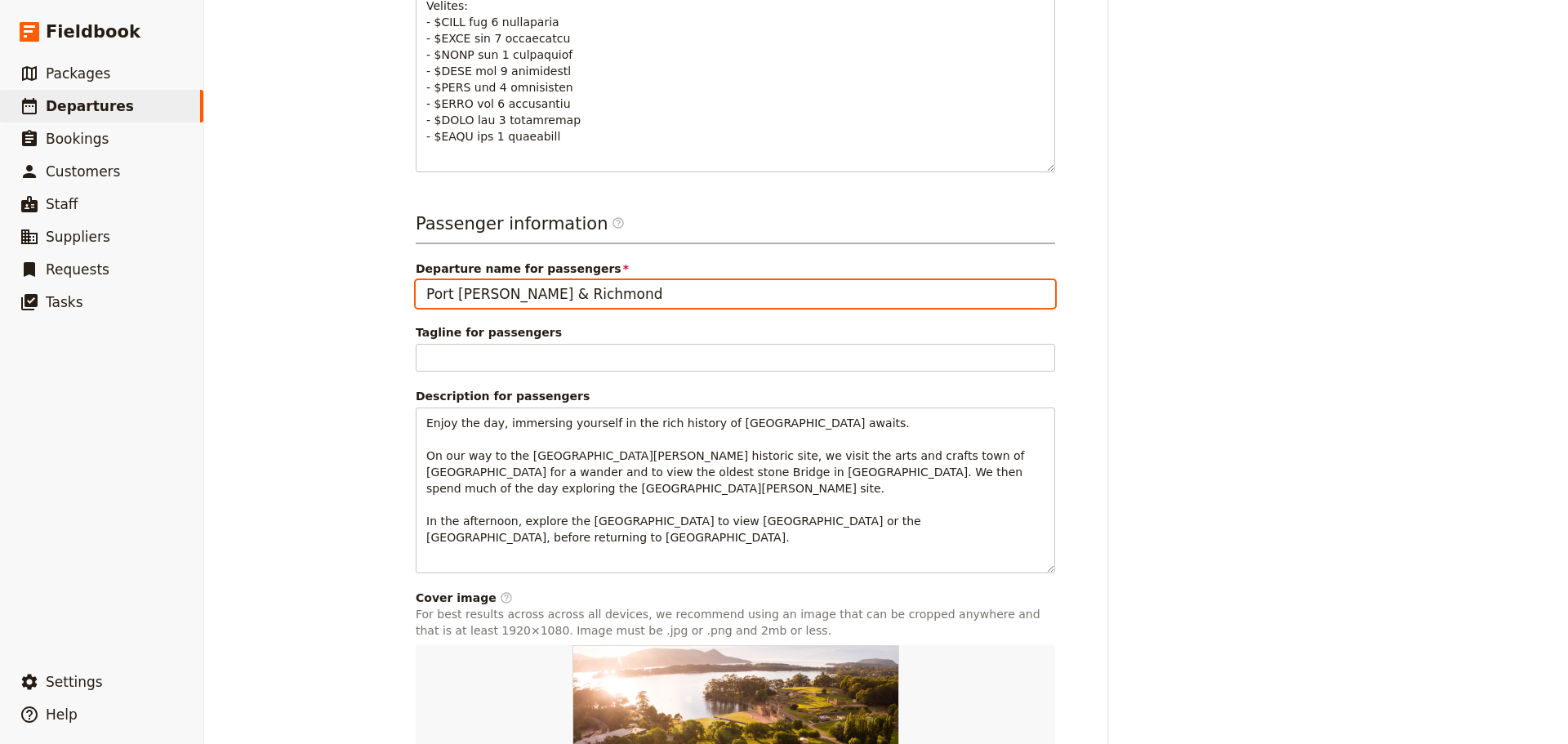
click at [509, 280] on input "Port Arthur & Richmond" at bounding box center [734, 294] width 639 height 28
type input "Port [PERSON_NAME] & the UnZoo"
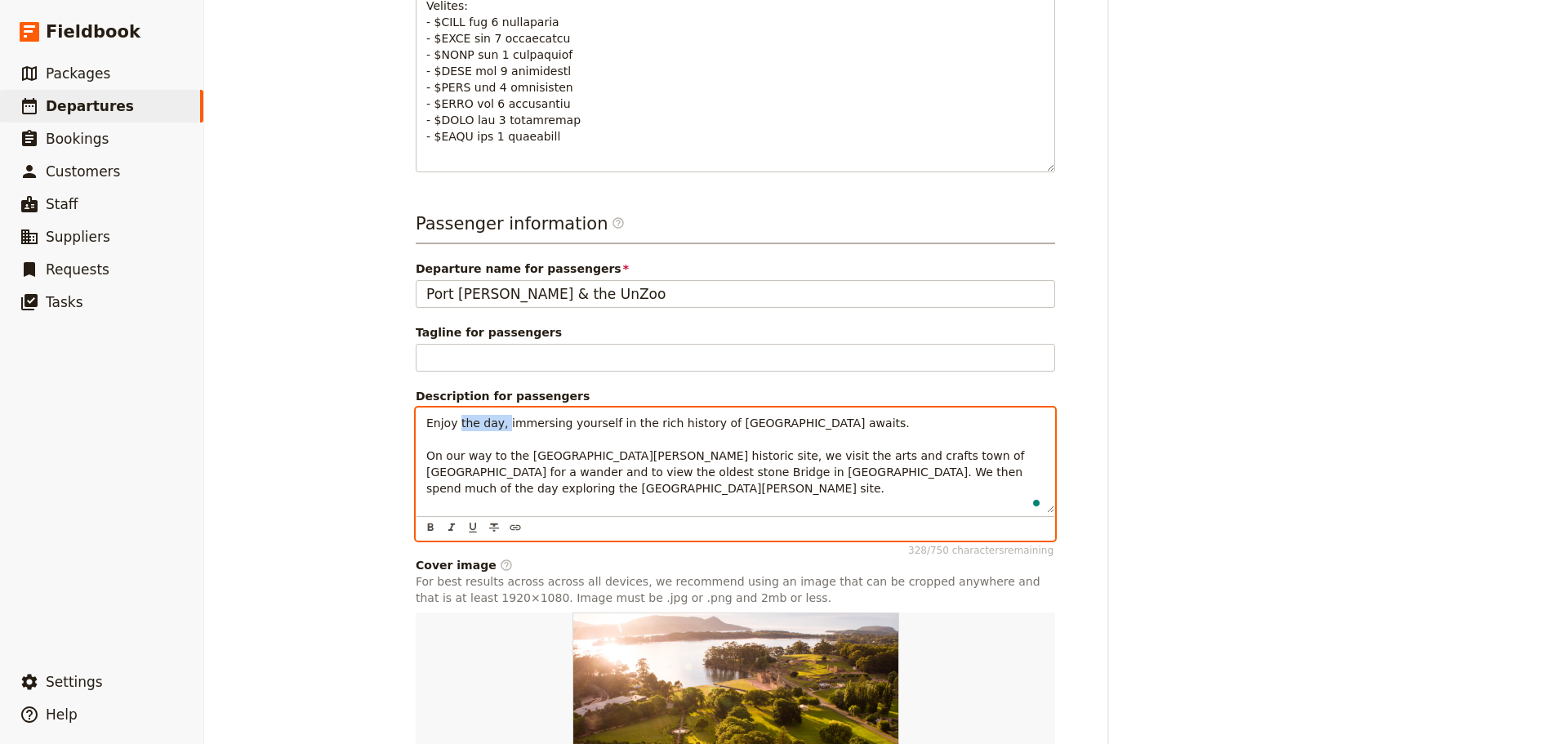
drag, startPoint x: 492, startPoint y: 407, endPoint x: 450, endPoint y: 409, distance: 42.0
click at [450, 416] on span "Enjoy the day, immersing yourself in the rich history of Tasmania awaits. On ou…" at bounding box center [727, 479] width 602 height 127
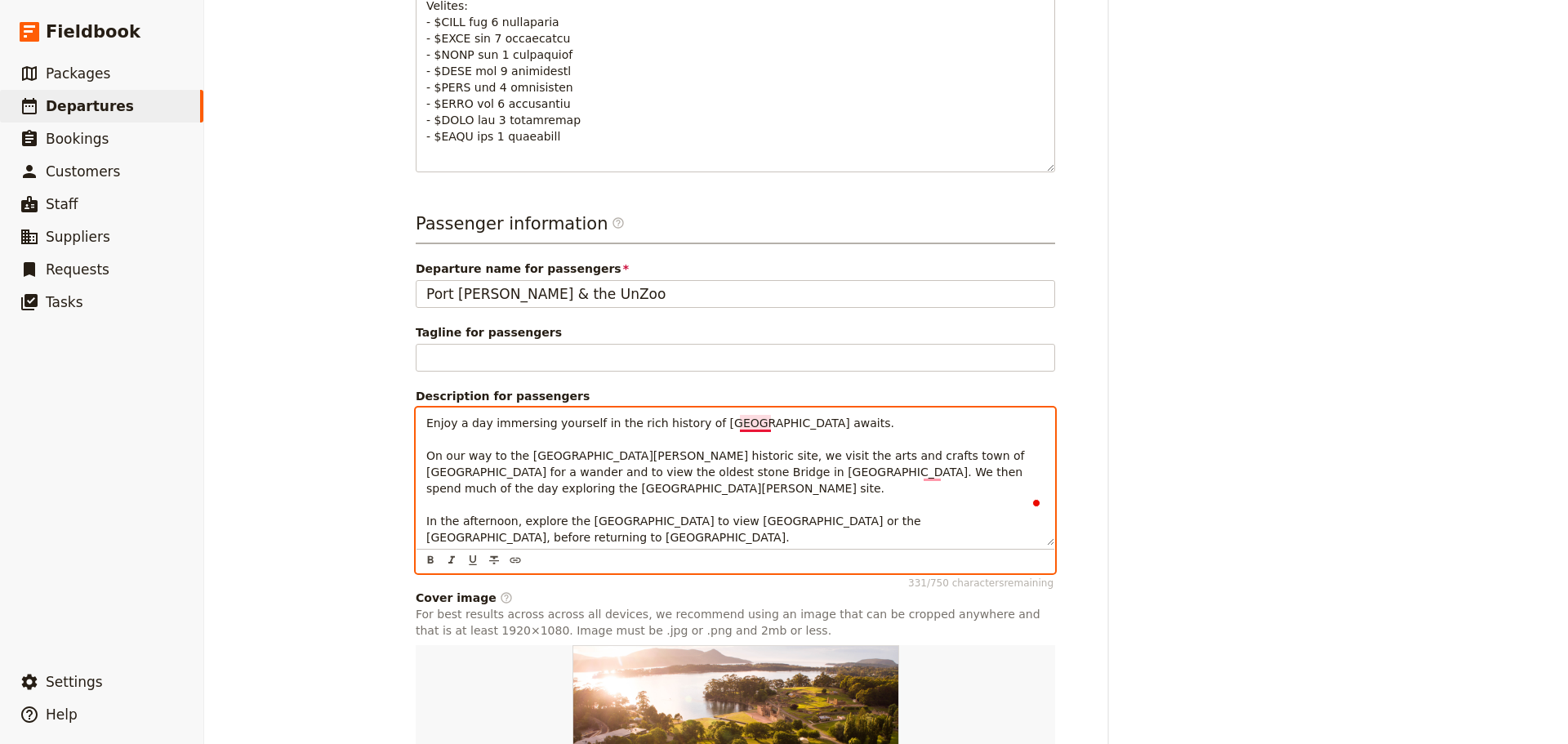
click at [746, 416] on span "Enjoy a day immersing yourself in the rich history of Tasmania awaits. On our w…" at bounding box center [727, 479] width 602 height 127
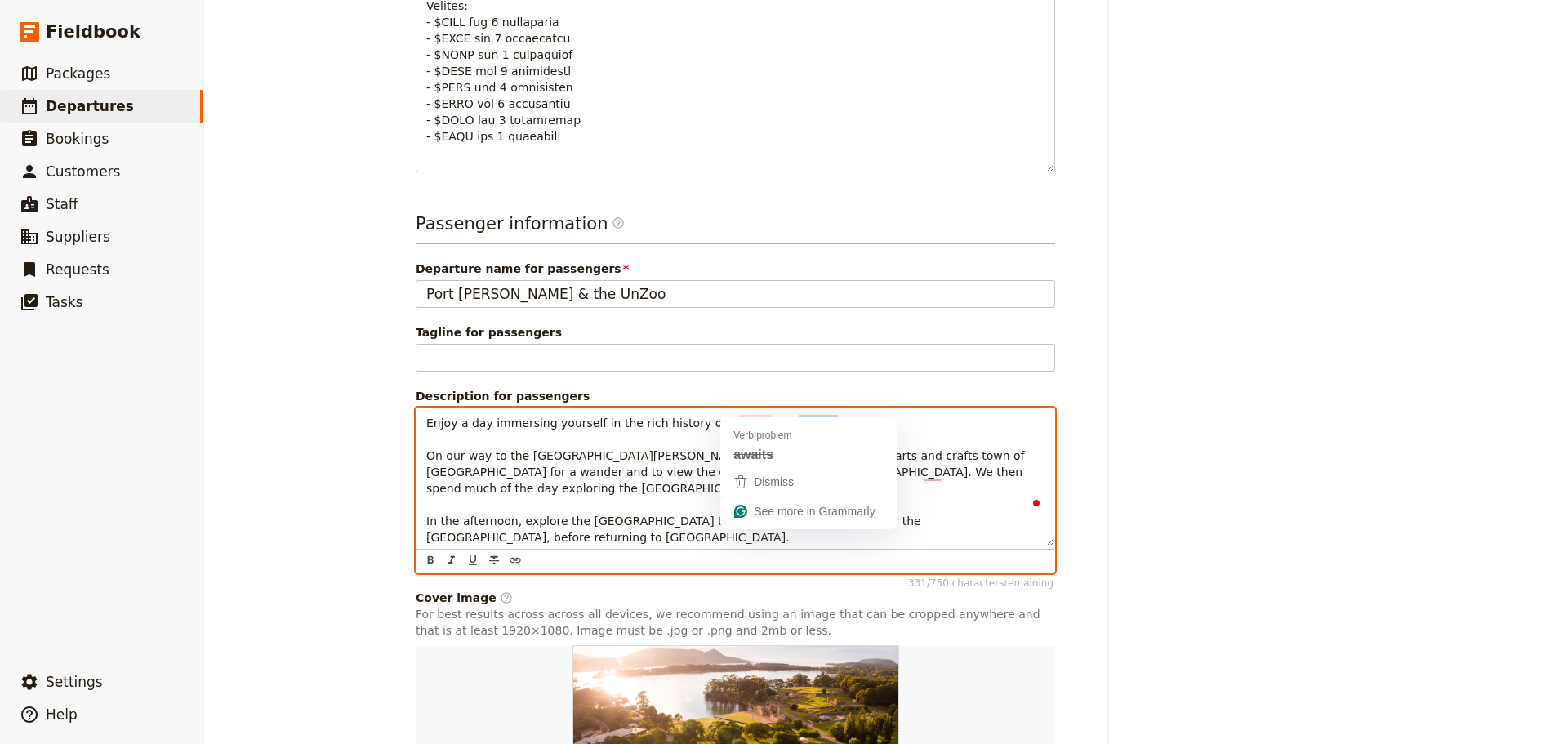
click at [746, 416] on span "Enjoy a day immersing yourself in the rich history of Tasmania awaits. On our w…" at bounding box center [727, 479] width 602 height 127
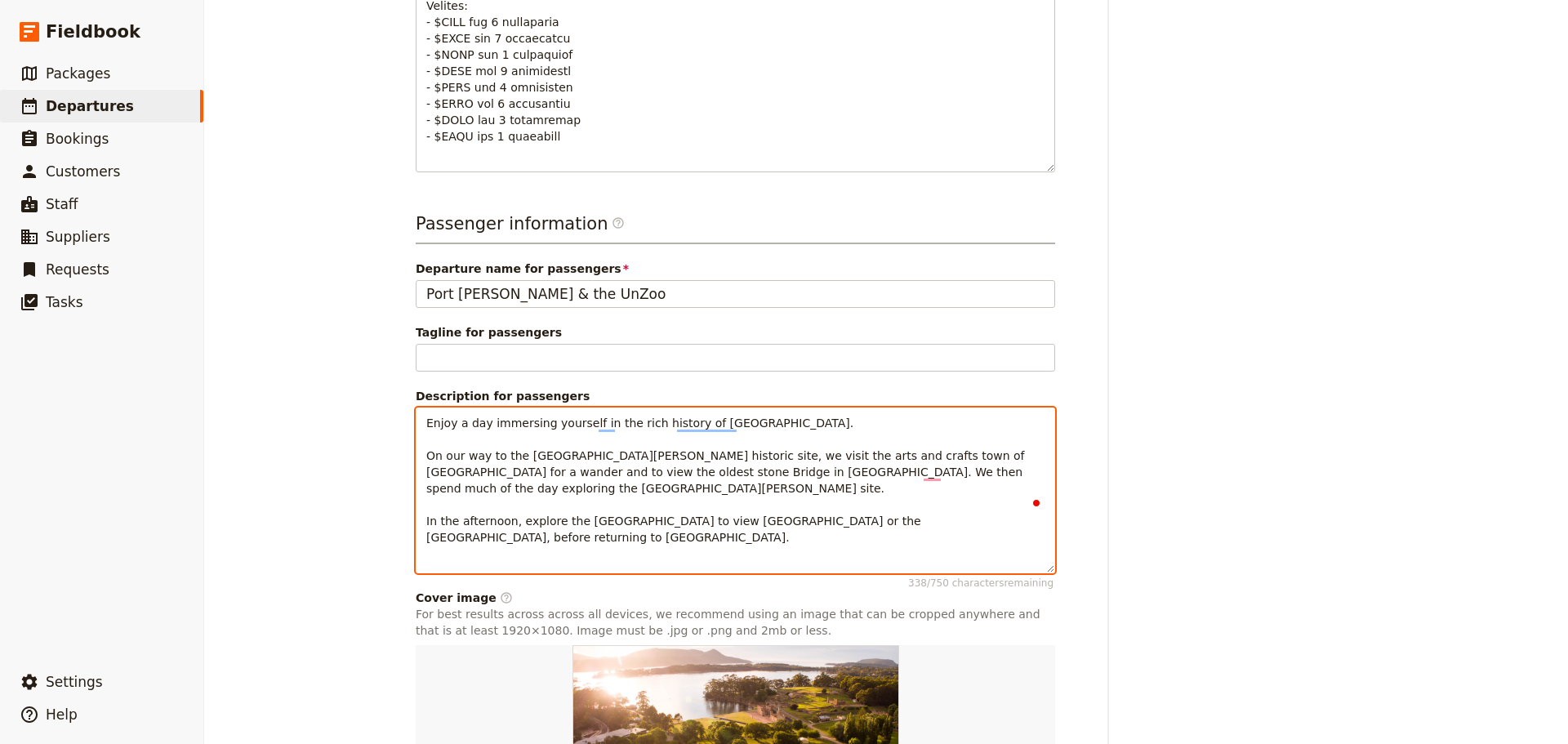
click at [865, 471] on p "Enjoy a day immersing yourself in the rich history of Tasmania. On our way to t…" at bounding box center [735, 480] width 619 height 130
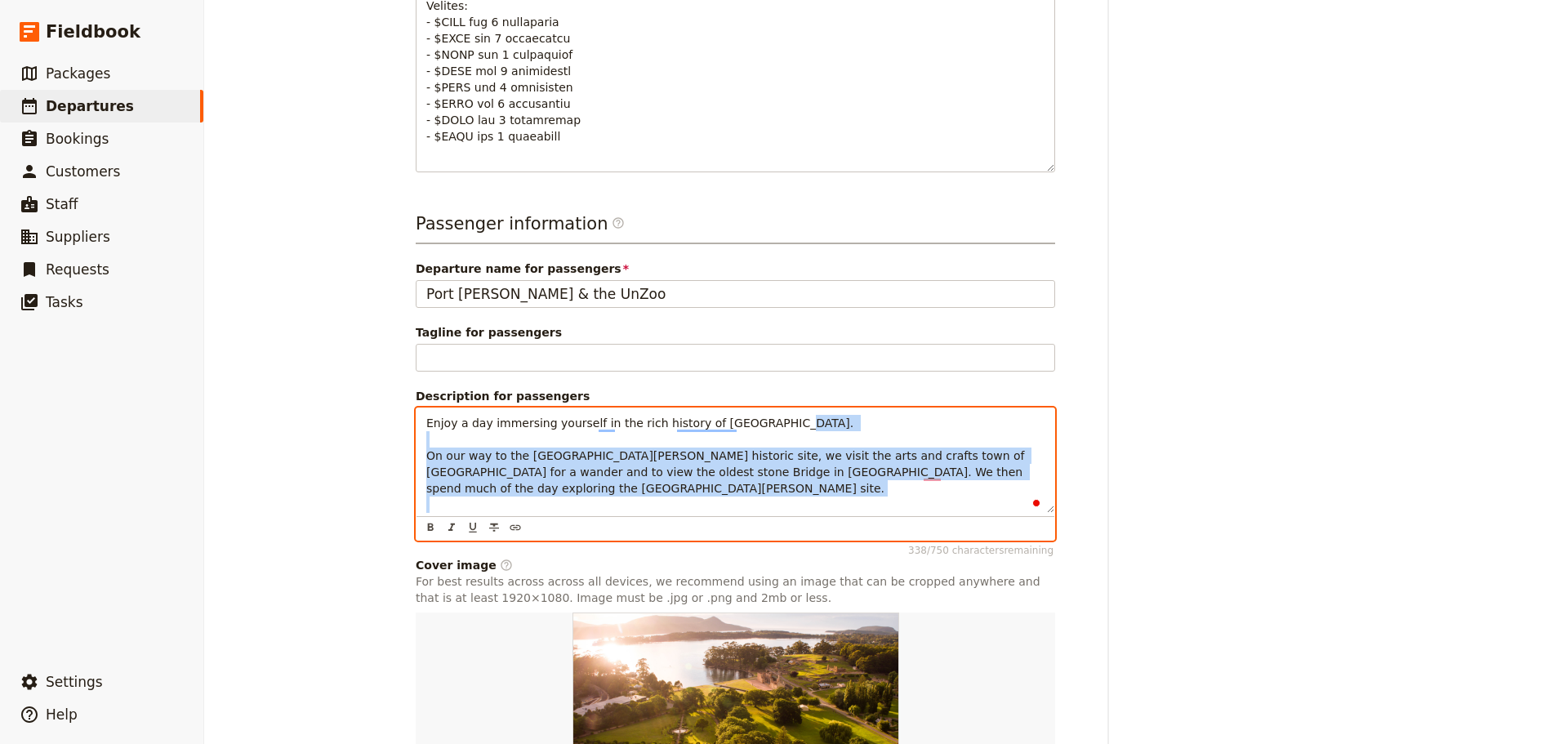
drag, startPoint x: 421, startPoint y: 441, endPoint x: 941, endPoint y: 465, distance: 520.6
click at [987, 497] on div "Enjoy a day immersing yourself in the rich history of Tasmania. On our way to t…" at bounding box center [734, 474] width 639 height 133
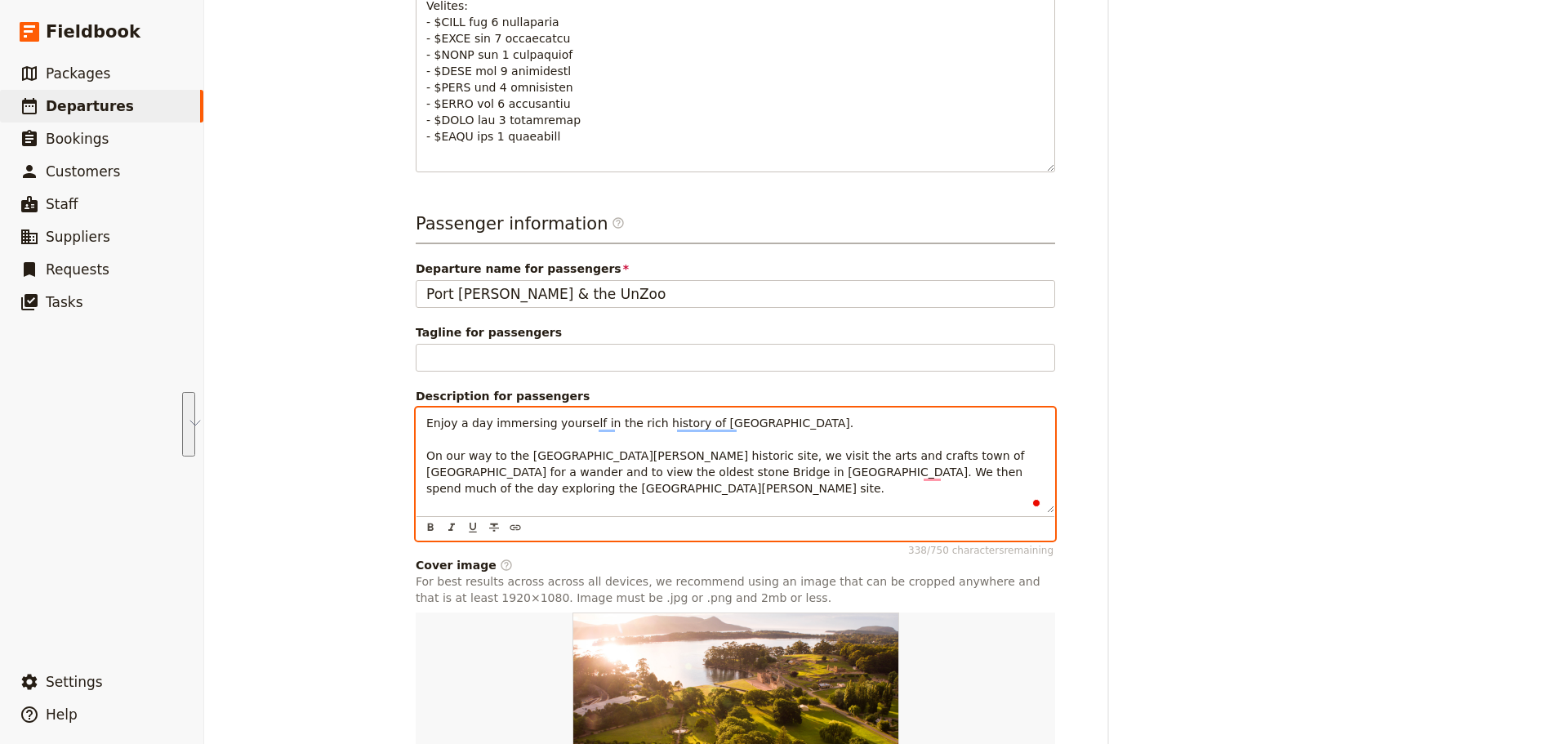
click at [509, 430] on p "Enjoy a day immersing yourself in the rich history of Tasmania. On our way to t…" at bounding box center [735, 480] width 619 height 130
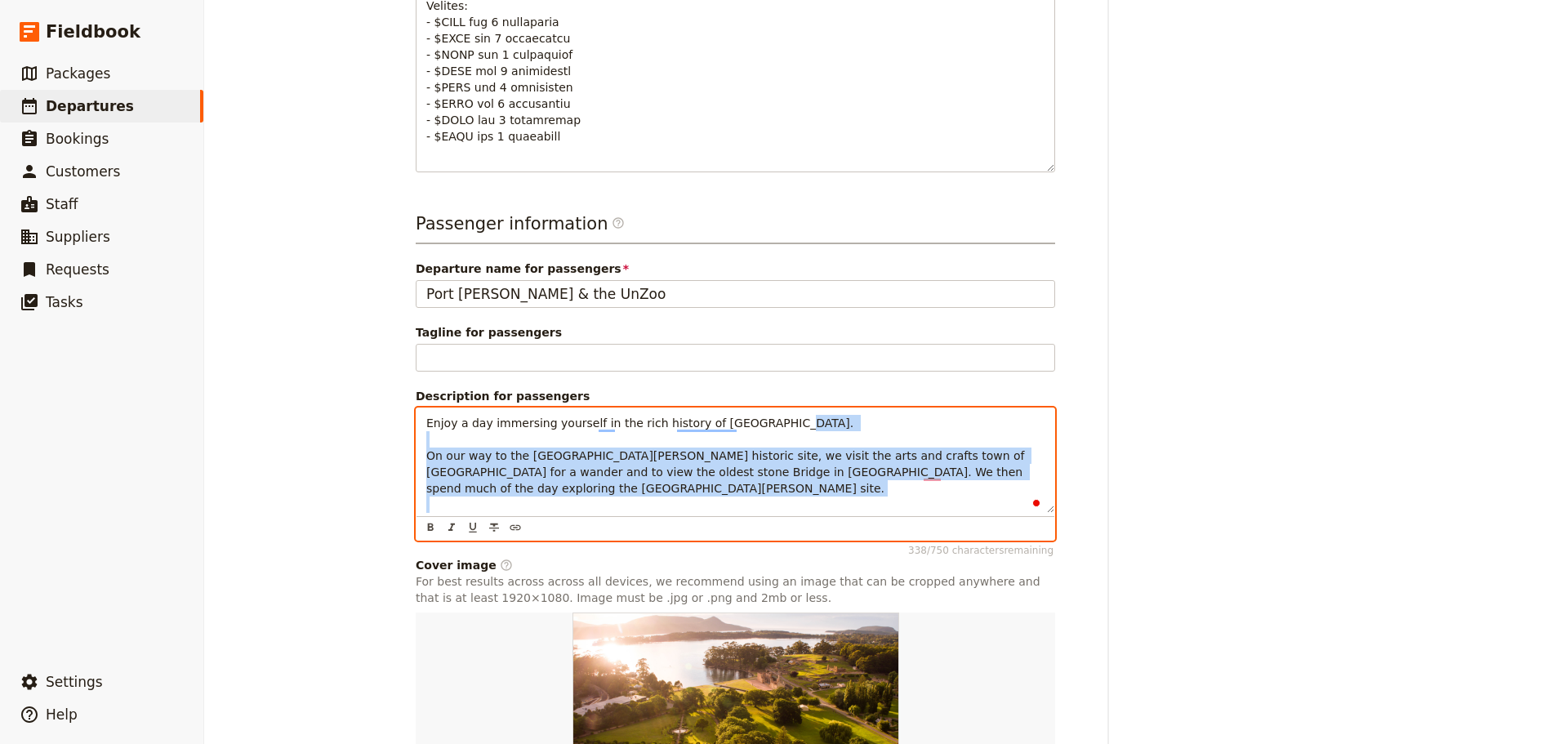
drag, startPoint x: 420, startPoint y: 439, endPoint x: 1123, endPoint y: 537, distance: 709.8
click at [1123, 537] on div "Departure information Departure name / reference code Paul Turner Assigned to T…" at bounding box center [885, 7] width 941 height 1779
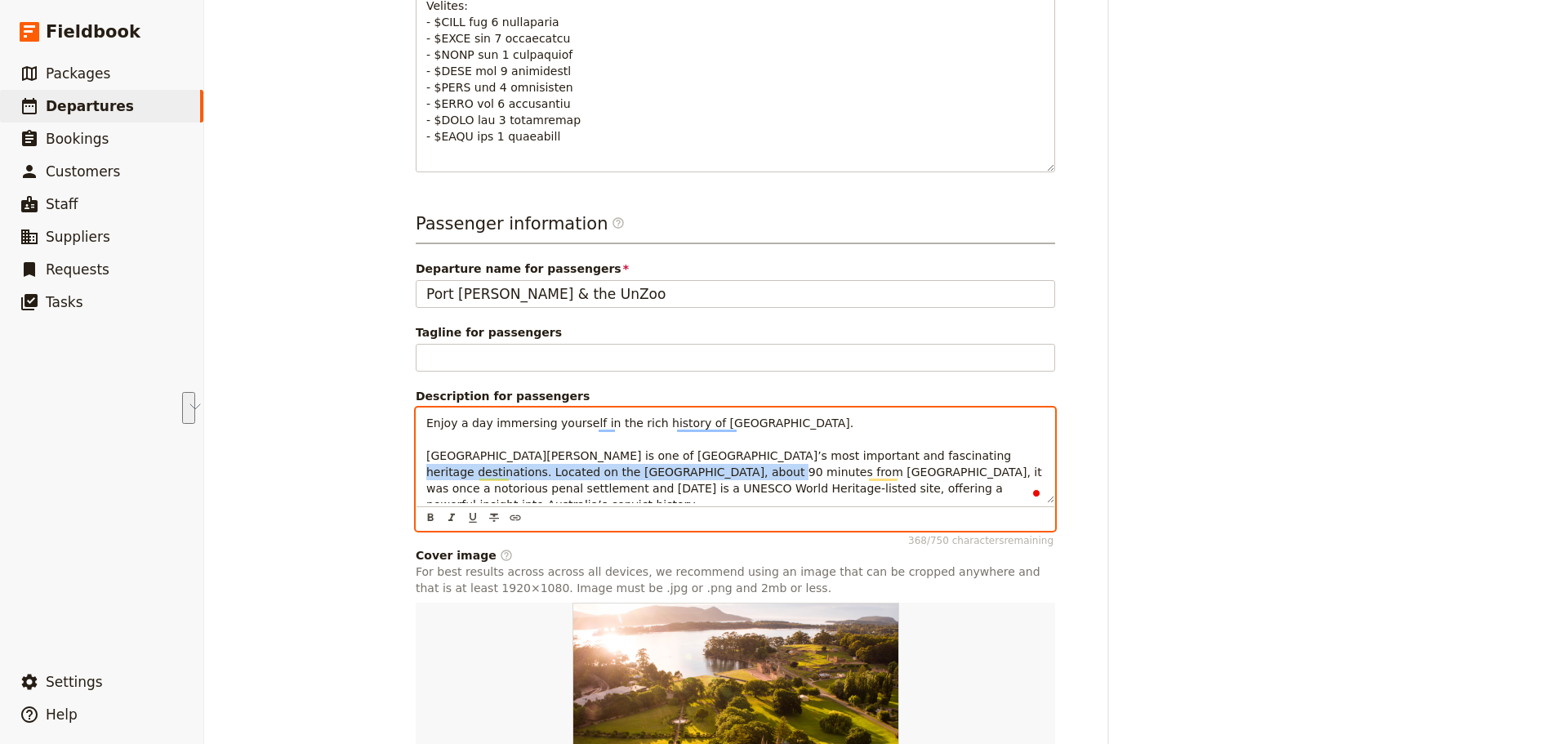
drag, startPoint x: 633, startPoint y: 450, endPoint x: 918, endPoint y: 439, distance: 285.2
click at [918, 439] on span "Enjoy a day immersing yourself in the rich history of Tasmania. Port Arthur His…" at bounding box center [735, 463] width 619 height 94
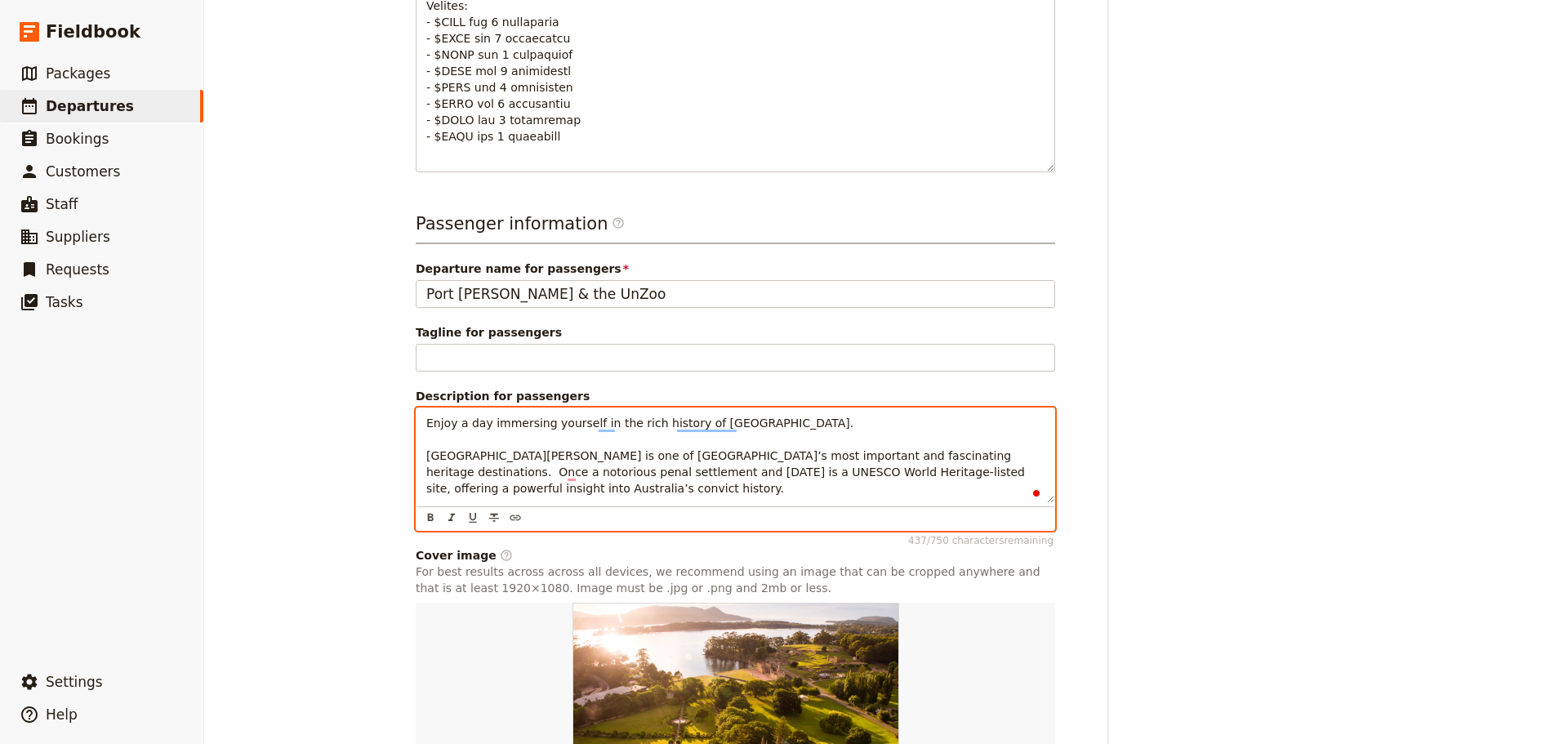
click at [518, 456] on span "Enjoy a day immersing yourself in the rich history of Tasmania. Port Arthur His…" at bounding box center [727, 455] width 602 height 79
click at [518, 455] on span "Enjoy a day immersing yourself in the rich history of Tasmania. Port Arthur His…" at bounding box center [727, 455] width 602 height 79
click at [564, 467] on p "Enjoy a day immersing yourself in the rich history of Tasmania. Port Arthur His…" at bounding box center [735, 456] width 619 height 82
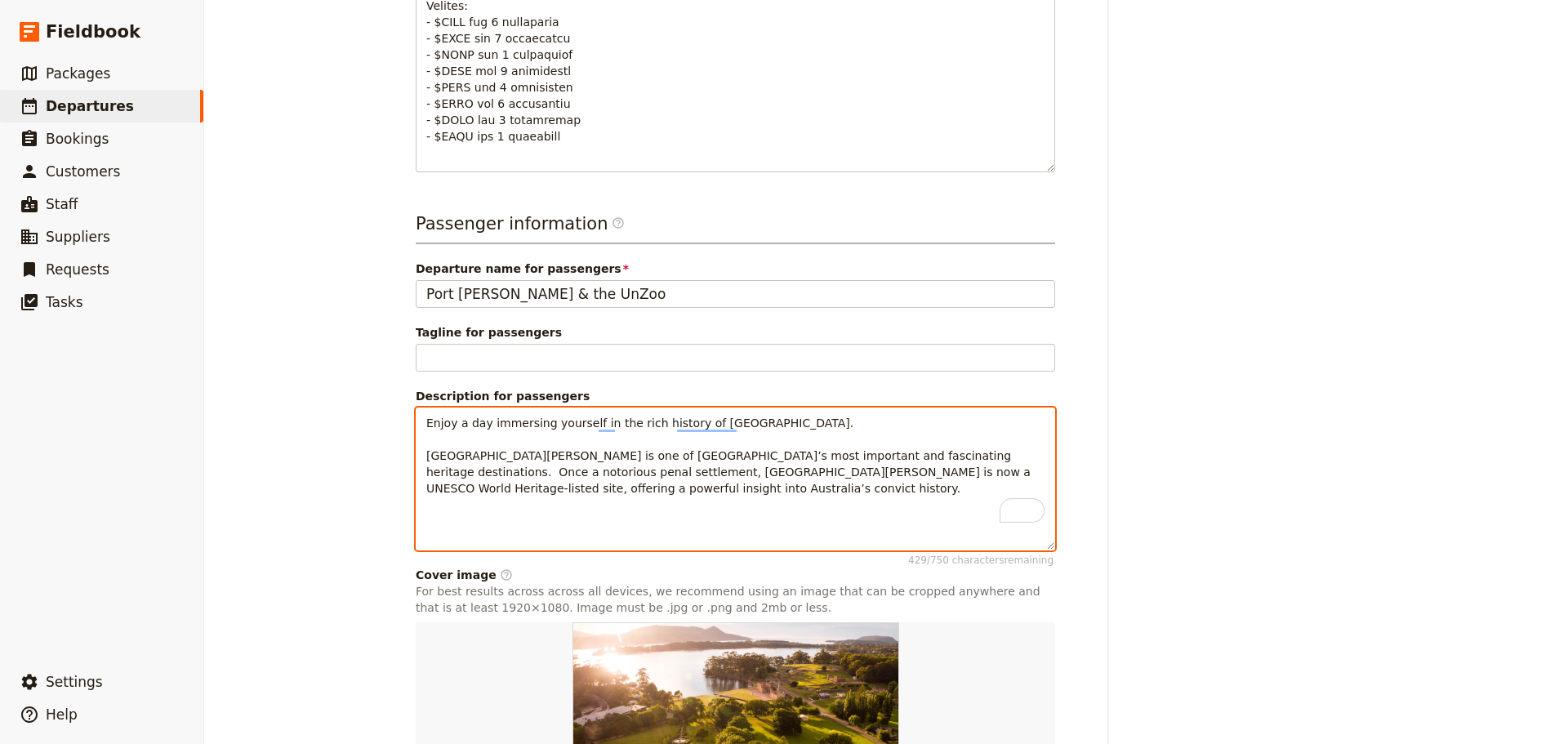
click at [550, 472] on p "Enjoy a day immersing yourself in the rich history of Tasmania. Port Arthur His…" at bounding box center [735, 456] width 619 height 82
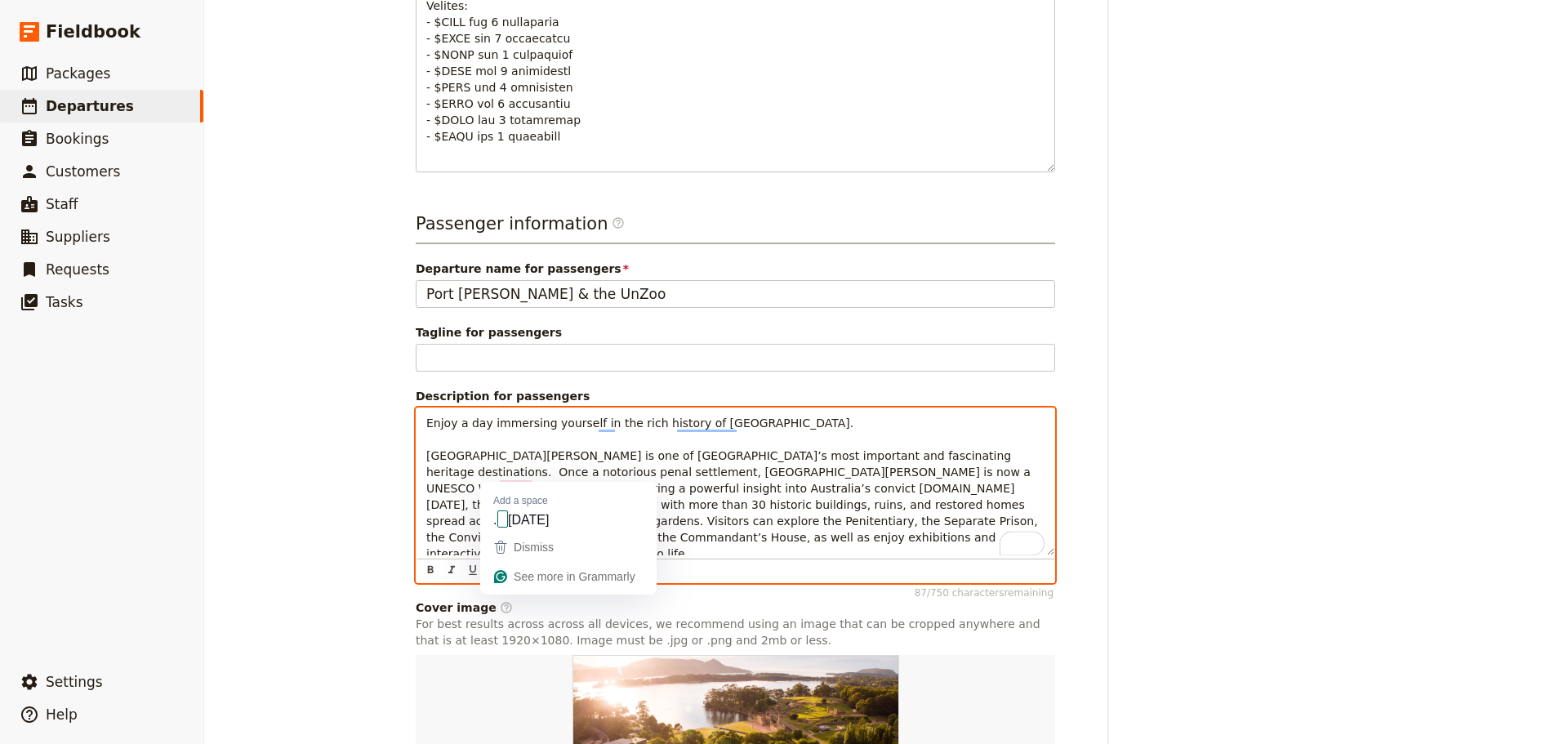
click at [497, 472] on span "Enjoy a day immersing yourself in the rich history of Tasmania. Port Arthur His…" at bounding box center [733, 488] width 615 height 144
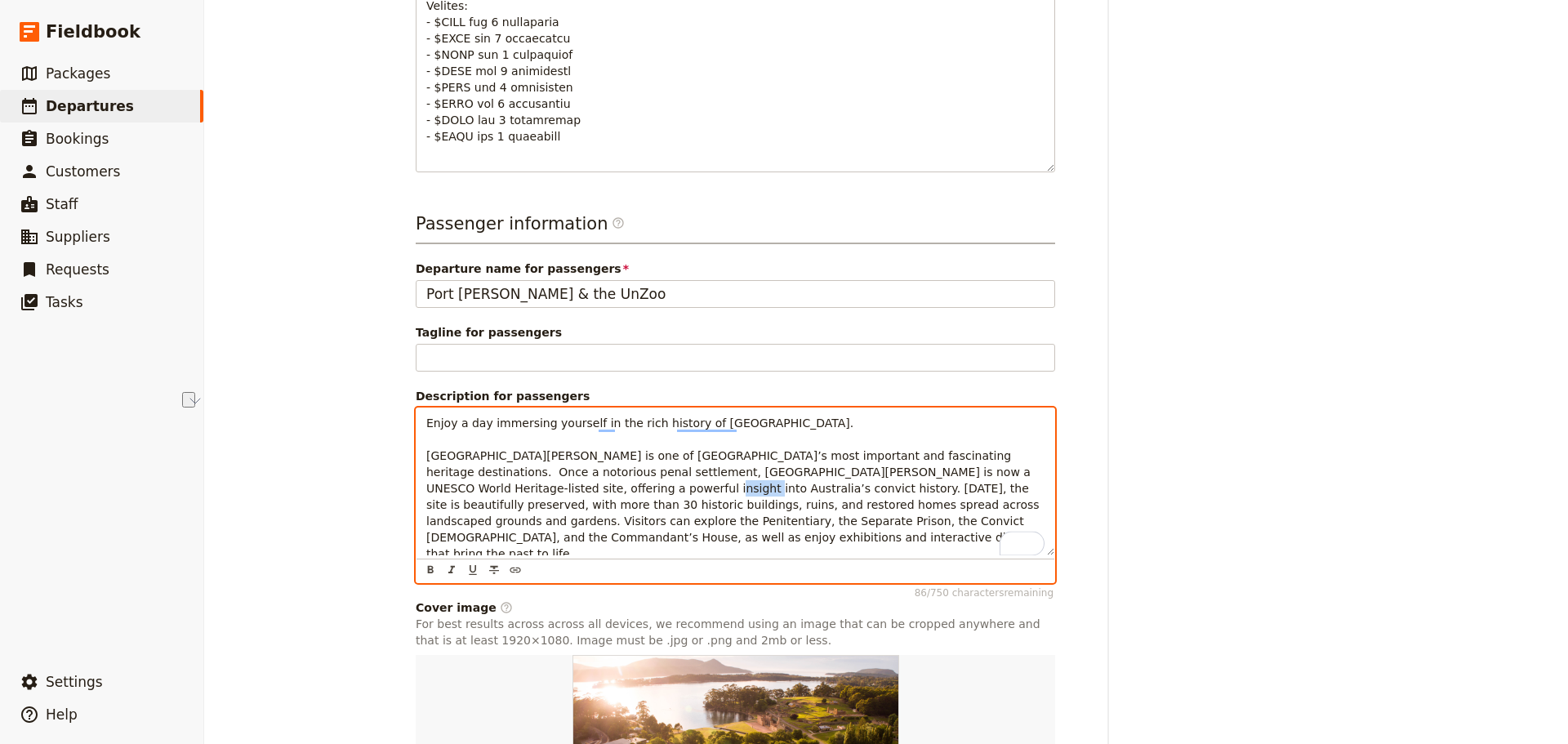
drag, startPoint x: 540, startPoint y: 472, endPoint x: 502, endPoint y: 472, distance: 38.0
click at [502, 472] on span "Enjoy a day immersing yourself in the rich history of Tasmania. Port Arthur His…" at bounding box center [735, 488] width 619 height 144
drag, startPoint x: 689, startPoint y: 487, endPoint x: 629, endPoint y: 486, distance: 60.0
click at [629, 486] on span "Enjoy a day immersing yourself in the rich history of Tasmania. Port Arthur His…" at bounding box center [735, 488] width 619 height 144
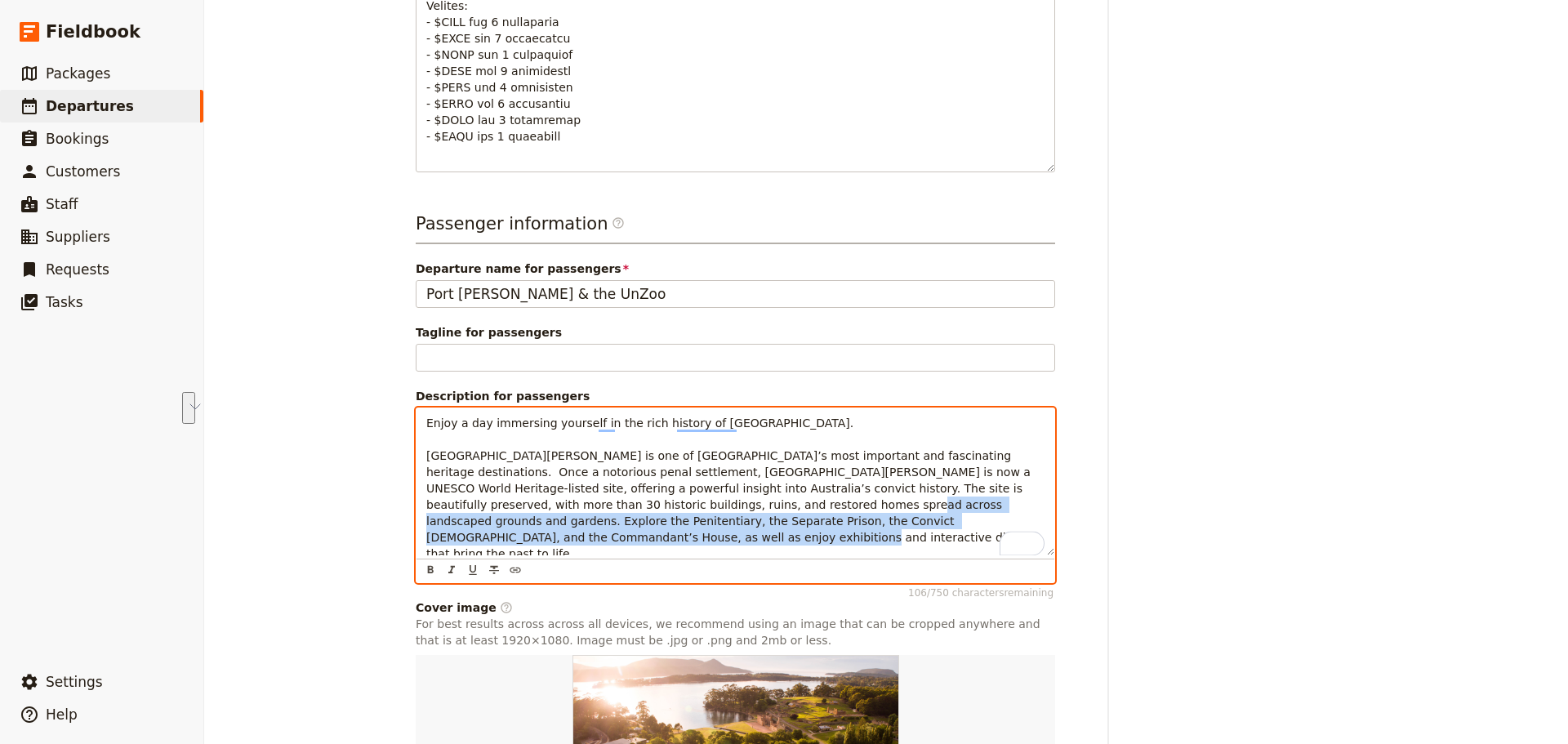
drag, startPoint x: 914, startPoint y: 511, endPoint x: 631, endPoint y: 489, distance: 283.9
click at [631, 489] on p "Enjoy a day immersing yourself in the rich history of Tasmania. Port Arthur His…" at bounding box center [735, 488] width 619 height 147
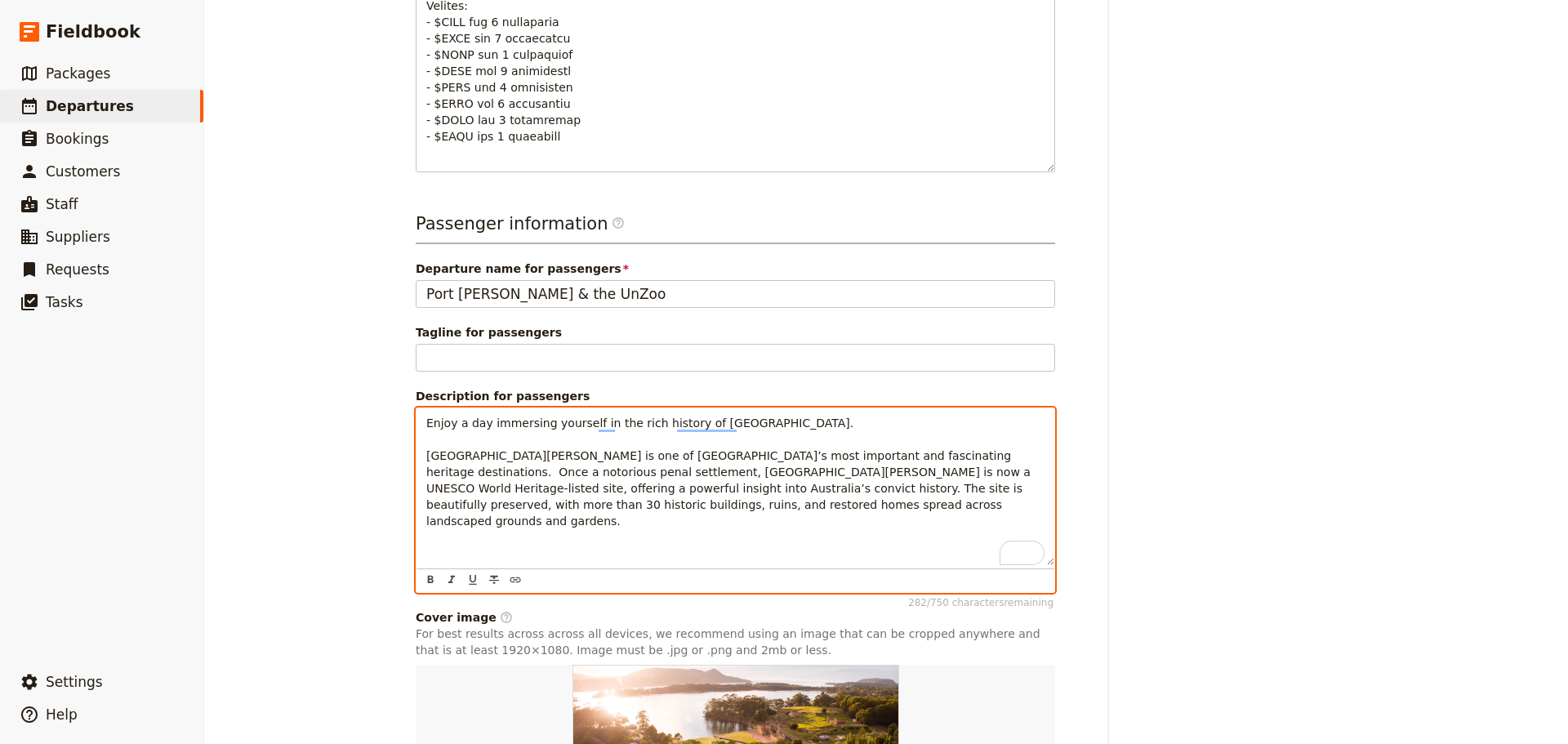
click at [436, 539] on p "To enrich screen reader interactions, please activate Accessibility in Grammarl…" at bounding box center [735, 547] width 619 height 17
click at [456, 539] on p "To enrich screen reader interactions, please activate Accessibility in Grammarl…" at bounding box center [735, 547] width 619 height 17
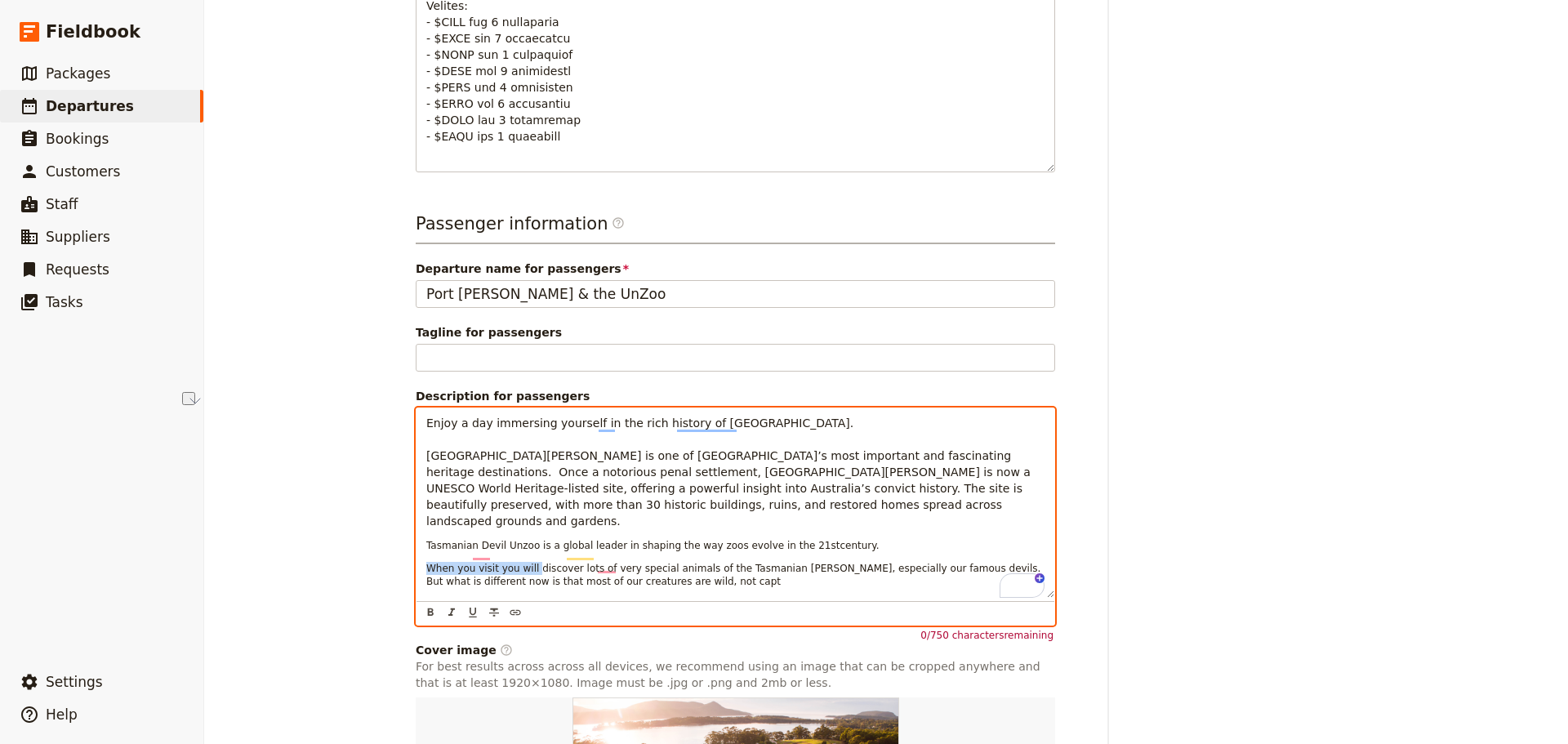
drag, startPoint x: 523, startPoint y: 540, endPoint x: 400, endPoint y: 552, distance: 123.6
click at [416, 540] on div "Enjoy a day immersing yourself in the rich history of Tasmania. Port Arthur His…" at bounding box center [735, 503] width 638 height 190
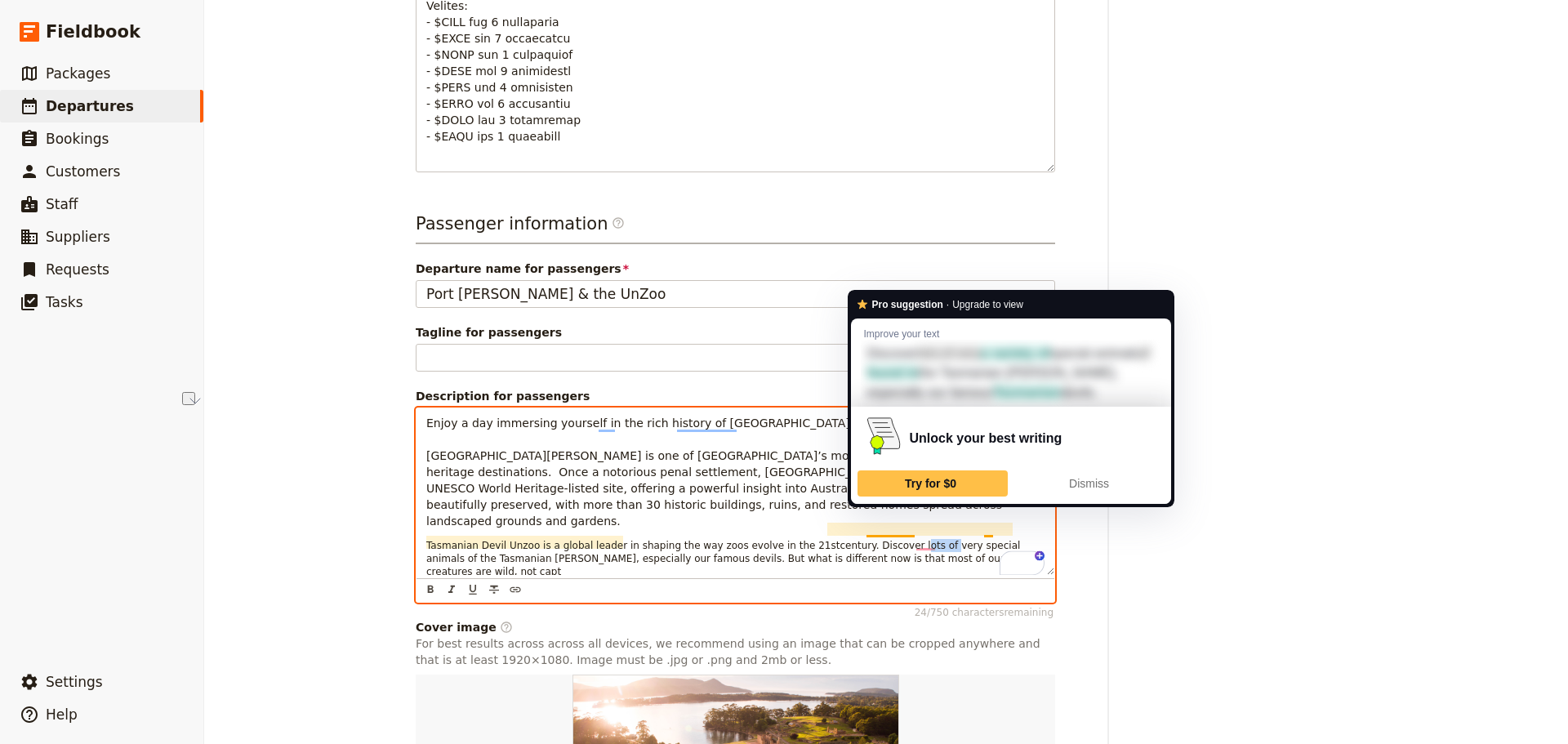
drag, startPoint x: 860, startPoint y: 514, endPoint x: 888, endPoint y: 514, distance: 28.0
click at [888, 540] on span "century. Discover lots of very special animals of the Tasmanian bush, especiall…" at bounding box center [725, 558] width 597 height 38
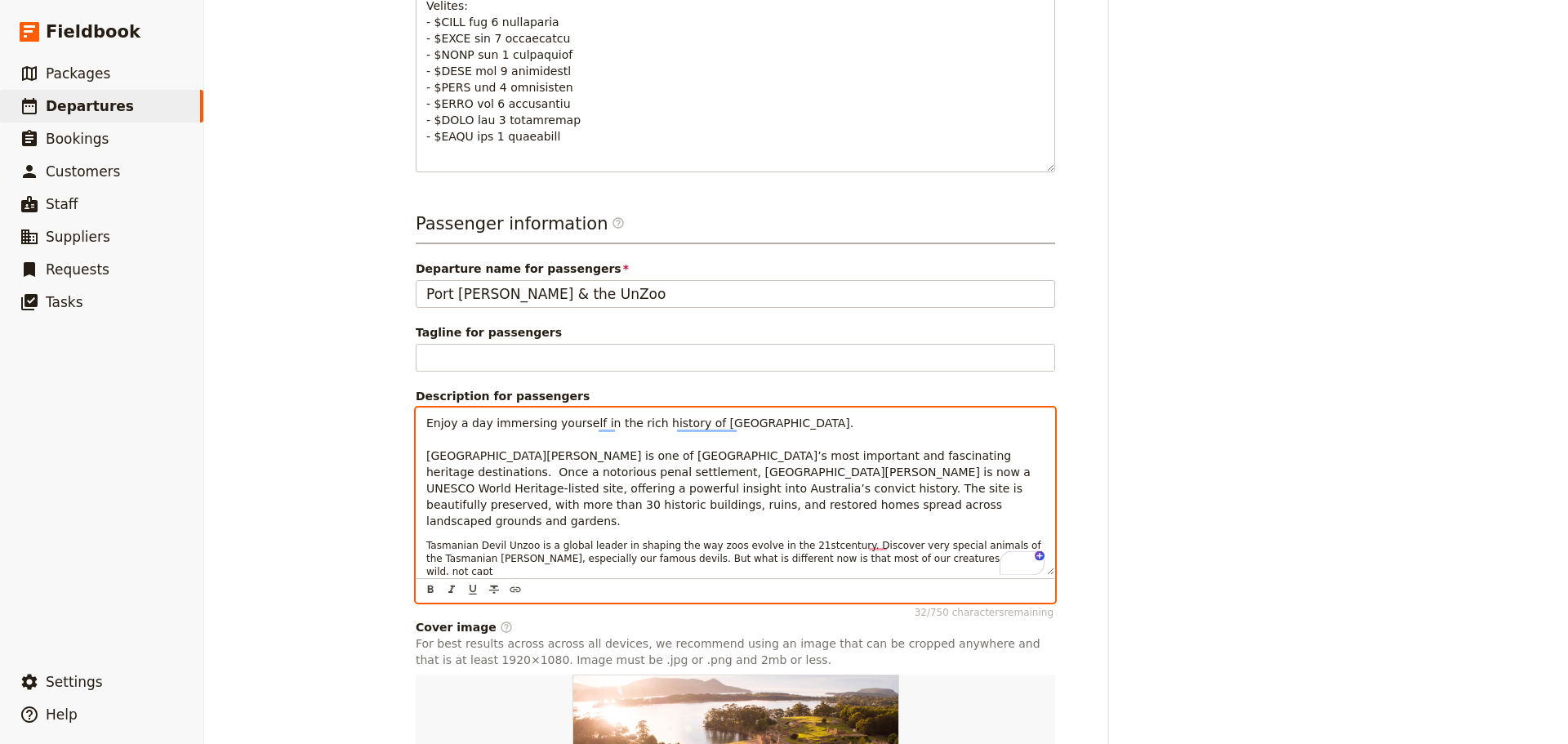
click at [914, 540] on span "century. Discover very special animals of the Tasmanian bush, especially our fa…" at bounding box center [734, 558] width 618 height 38
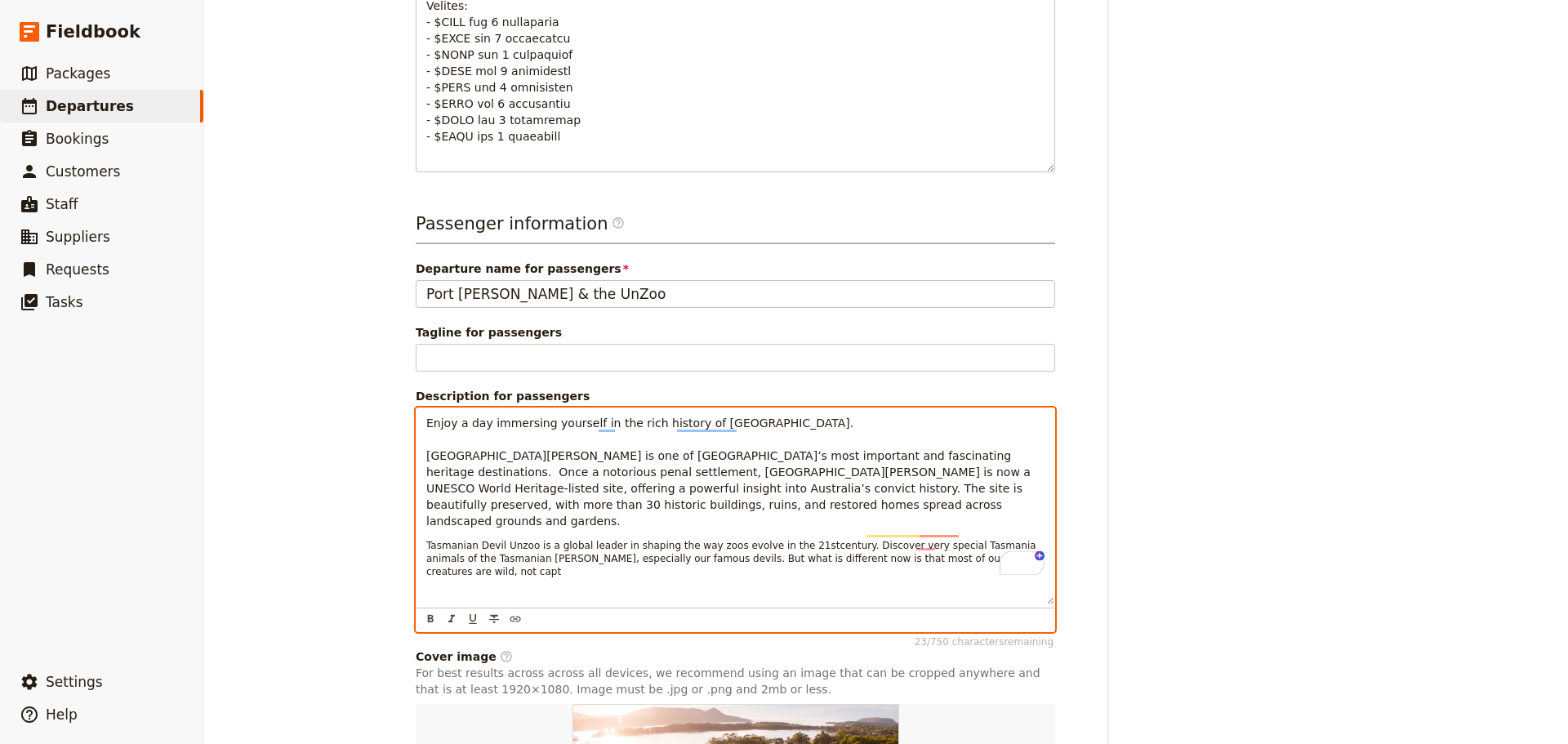
click at [464, 540] on span "century. Discover very special Tasmania animals of the Tasmanian bush, especial…" at bounding box center [732, 558] width 613 height 38
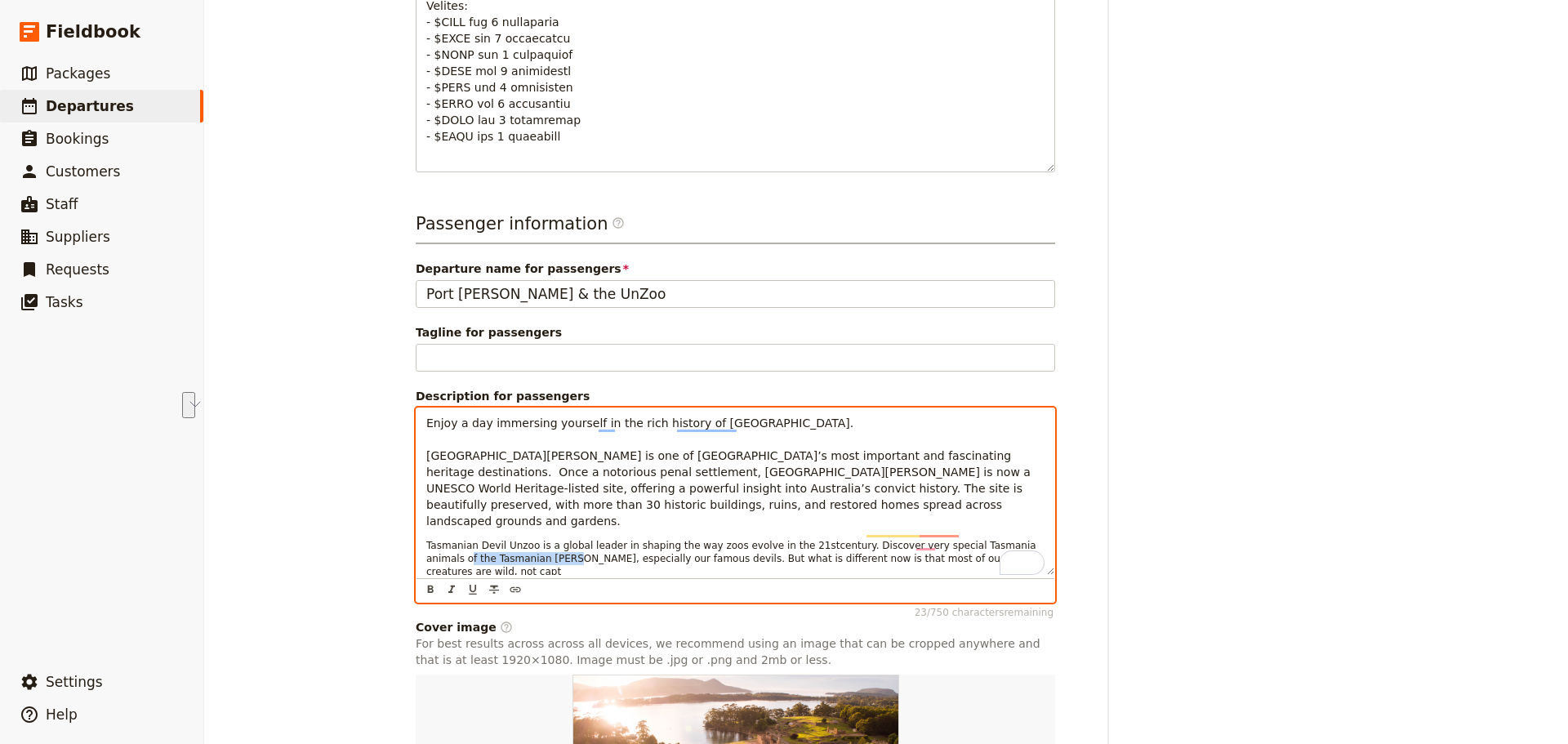
drag, startPoint x: 489, startPoint y: 530, endPoint x: 990, endPoint y: 508, distance: 501.5
click at [990, 540] on span "century. Discover very special Tasmania animals of the Tasmanian bush, especial…" at bounding box center [732, 558] width 613 height 38
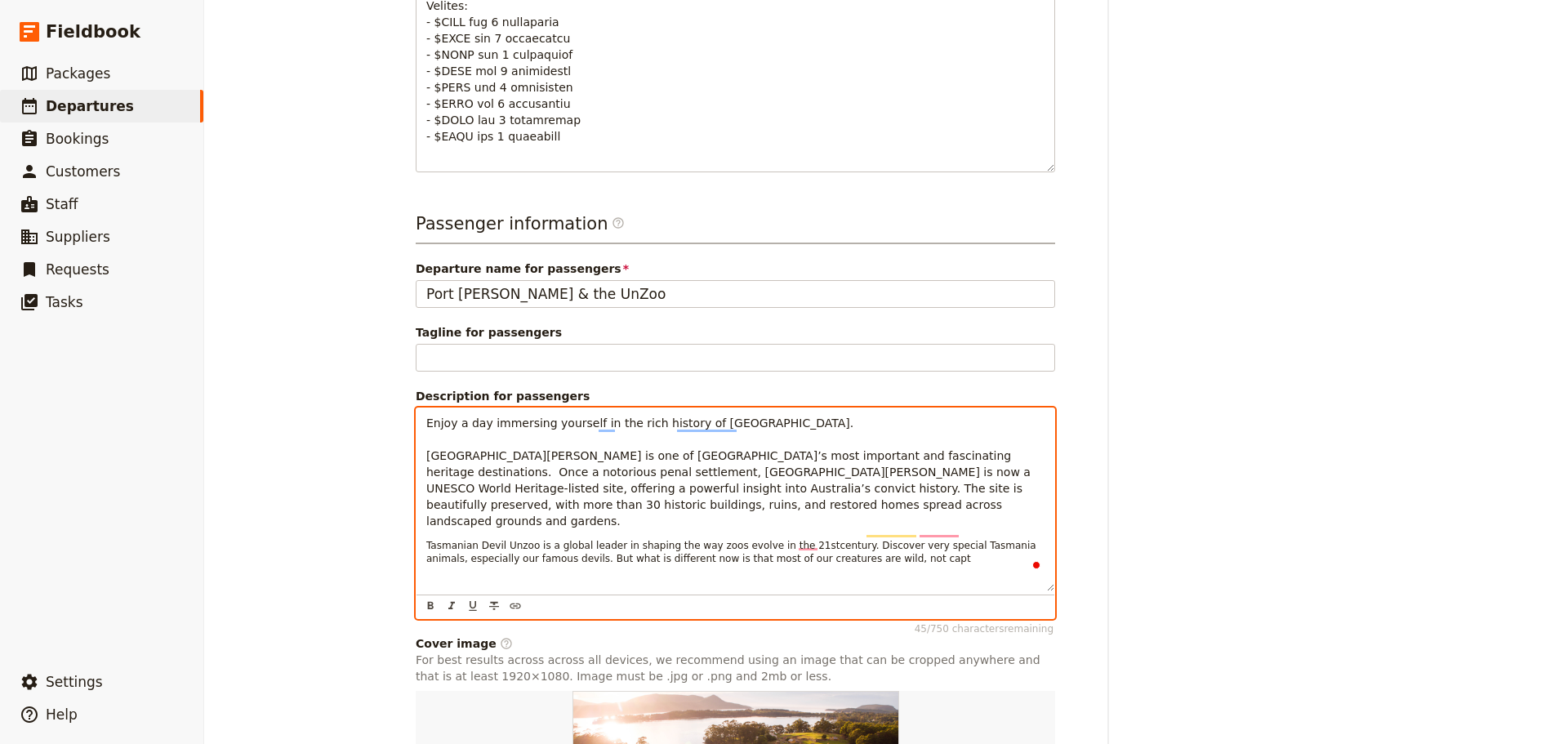
click at [1015, 540] on span "century. Discover very special Tasmania animals, especially our famous devils. …" at bounding box center [732, 551] width 613 height 24
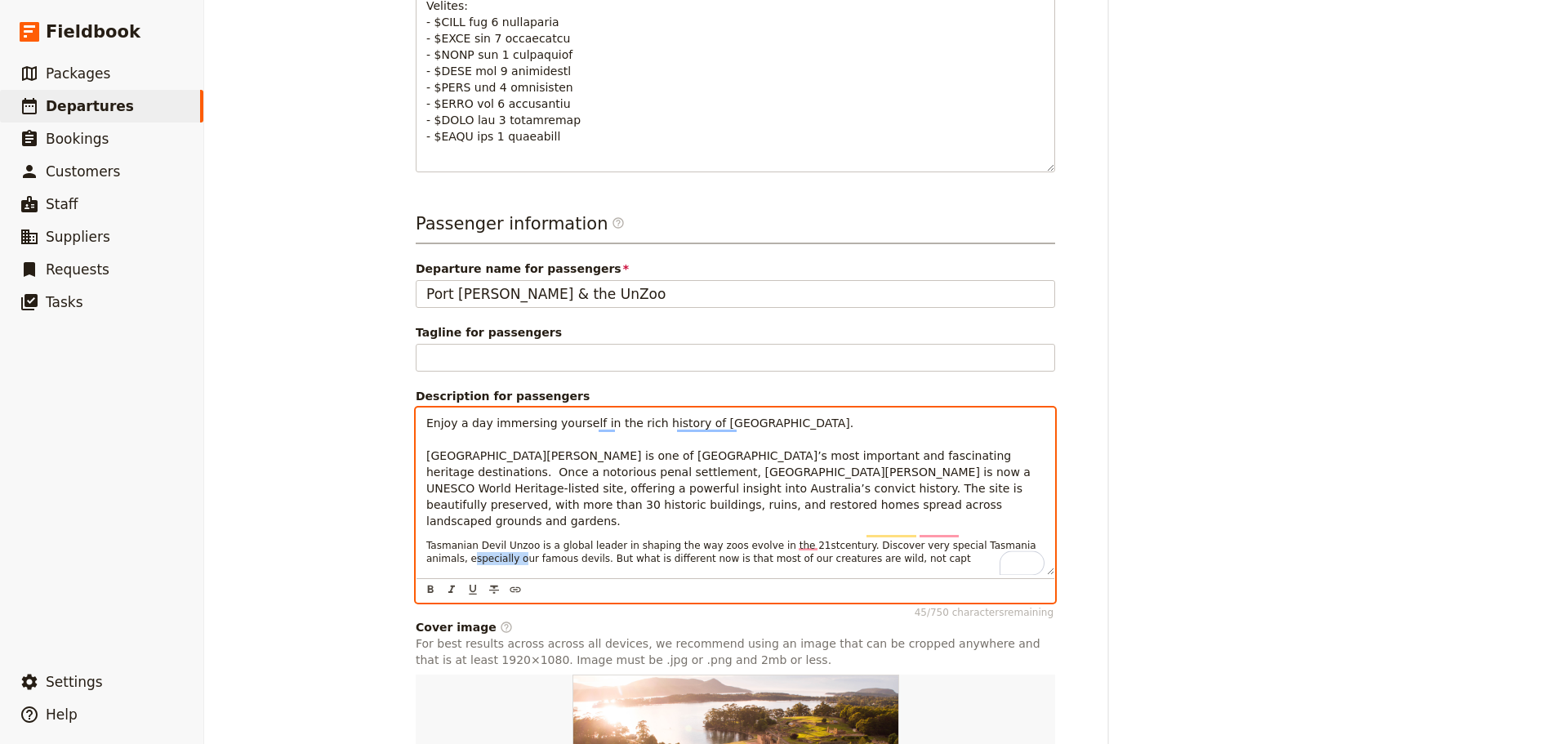
click at [1015, 540] on span "century. Discover very special Tasmania animals, especially our famous devils. …" at bounding box center [732, 551] width 613 height 24
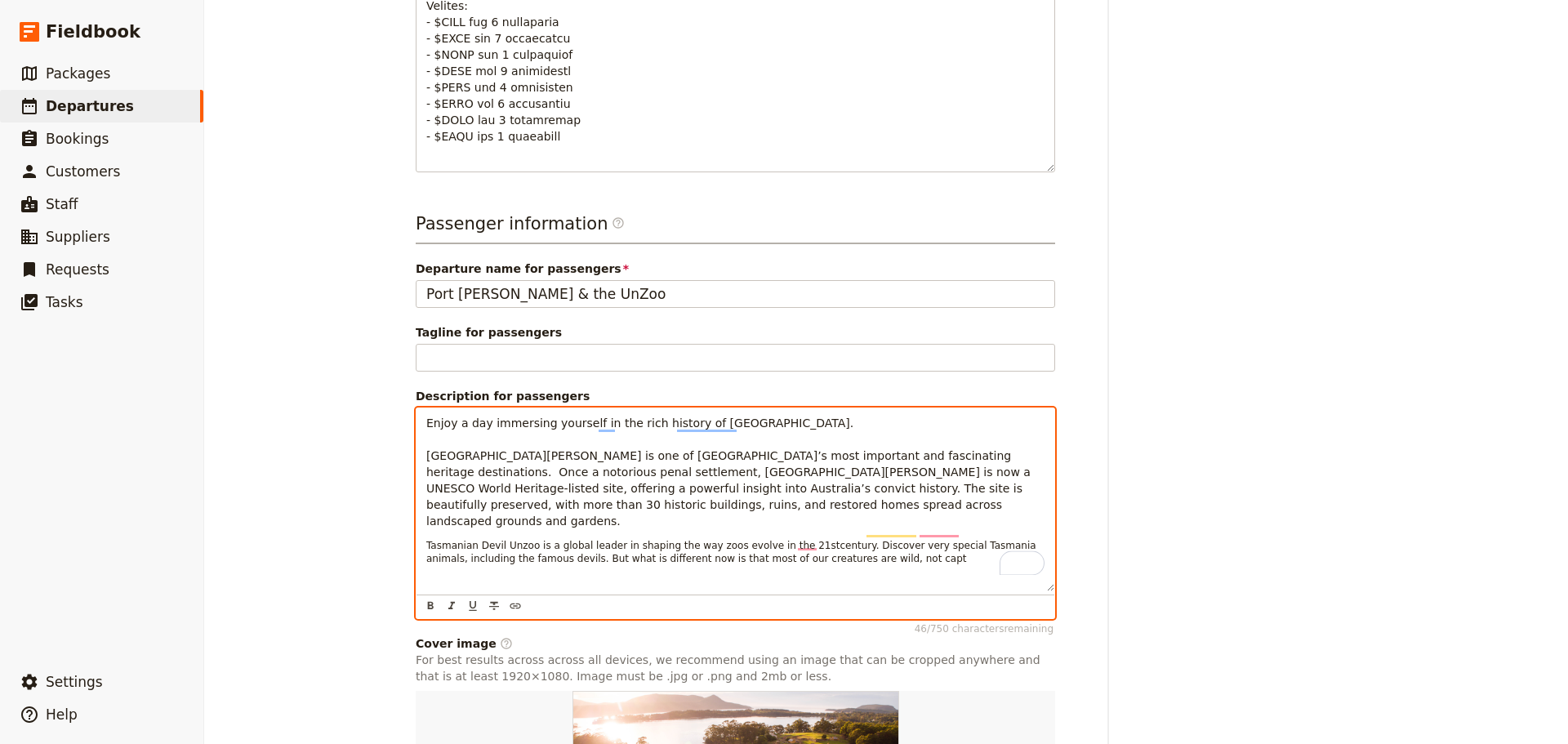
click at [834, 539] on p "Tasmanian Devil Unzoo is a global leader in shaping the way zoos evolve in the …" at bounding box center [735, 551] width 619 height 26
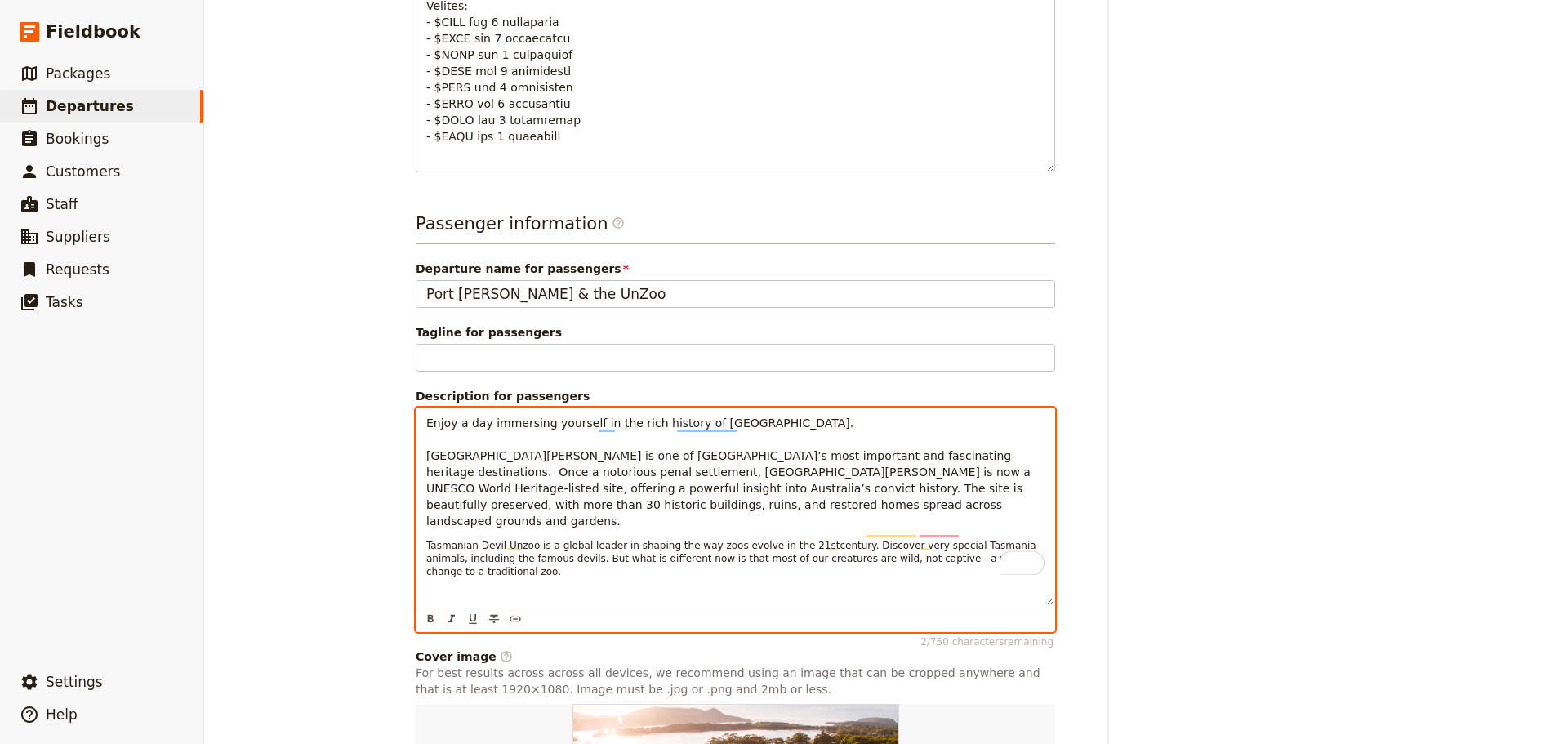
click at [462, 588] on p "To enrich screen reader interactions, please activate Accessibility in Grammarl…" at bounding box center [735, 596] width 619 height 17
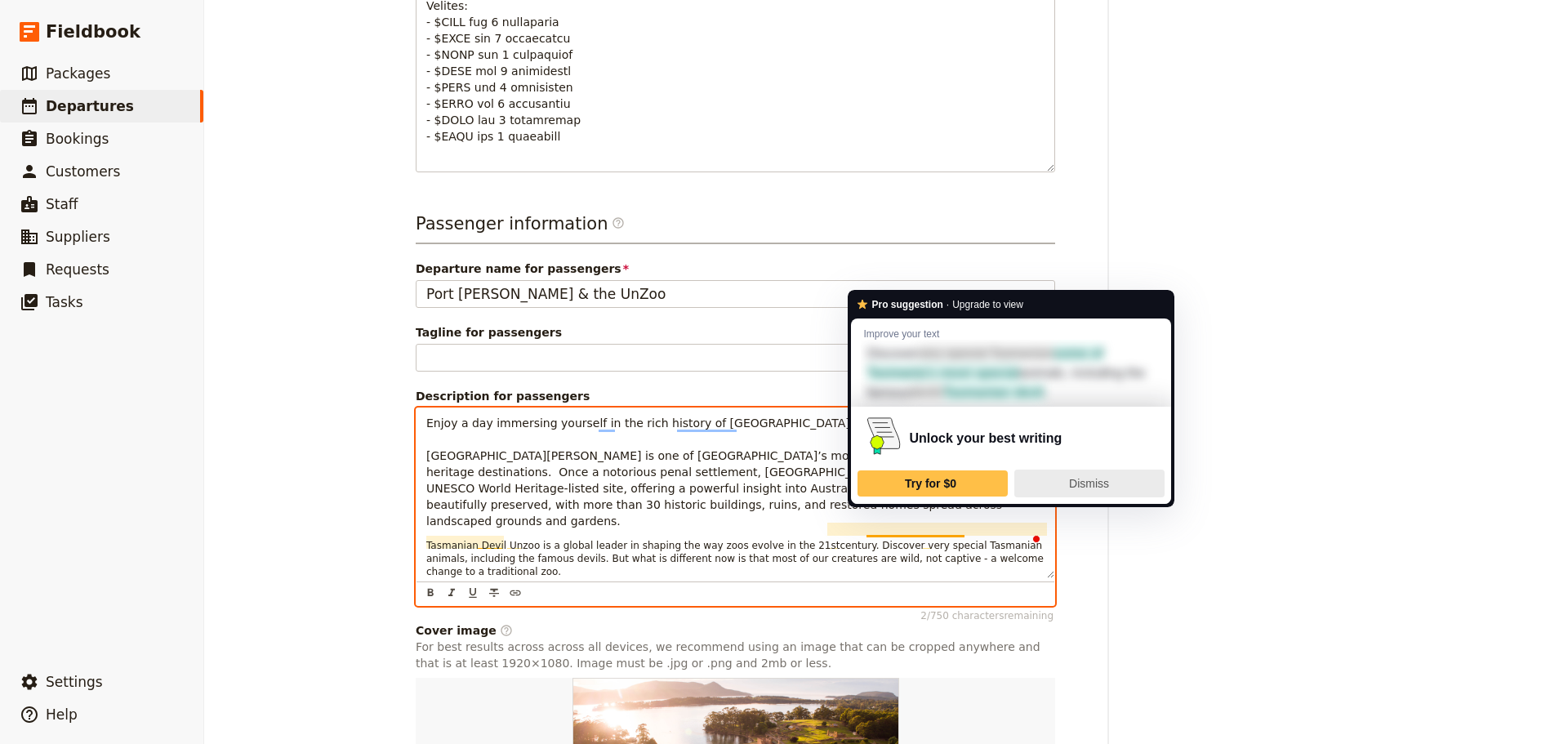
click at [1097, 491] on div "Dismiss" at bounding box center [1088, 483] width 135 height 26
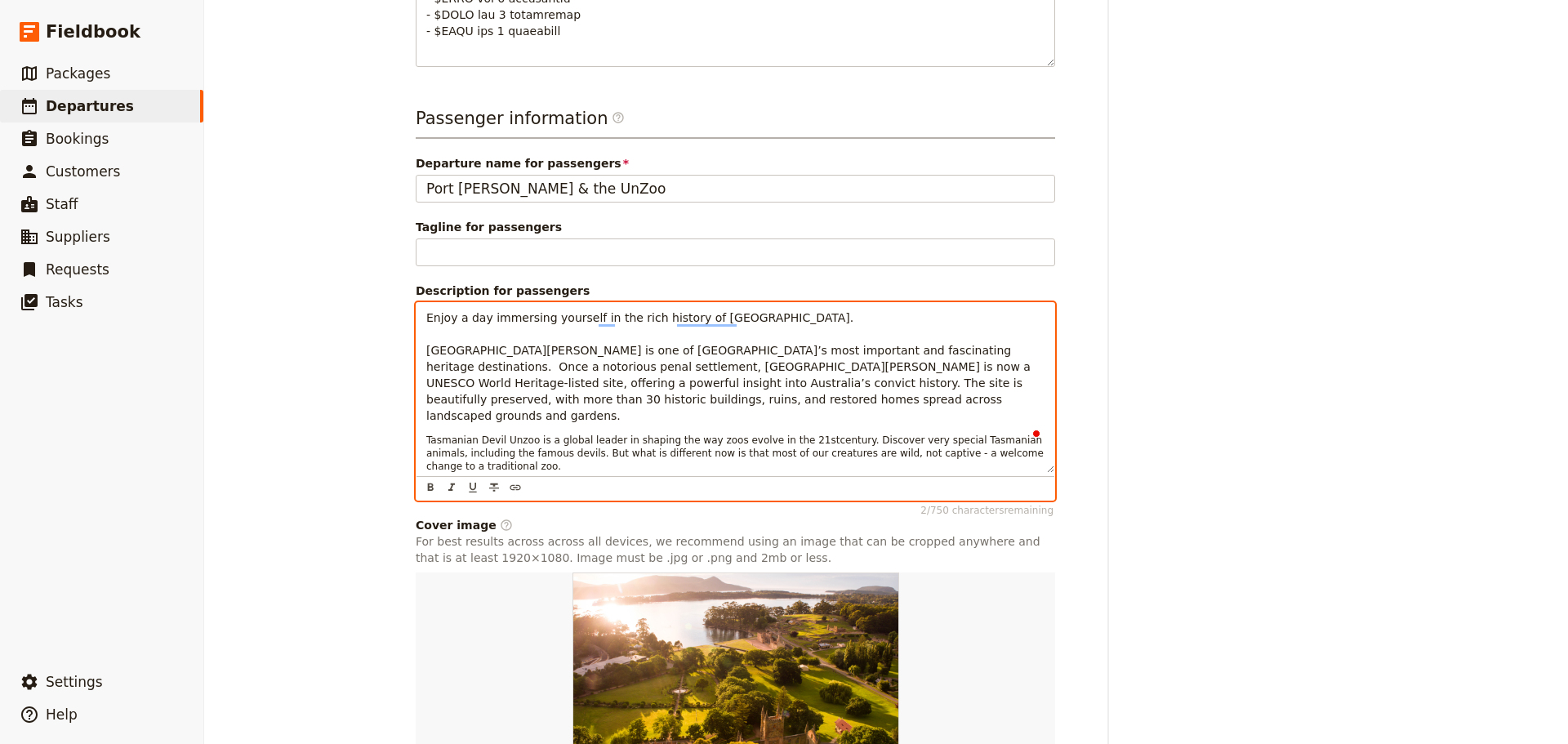
scroll to position [1260, 0]
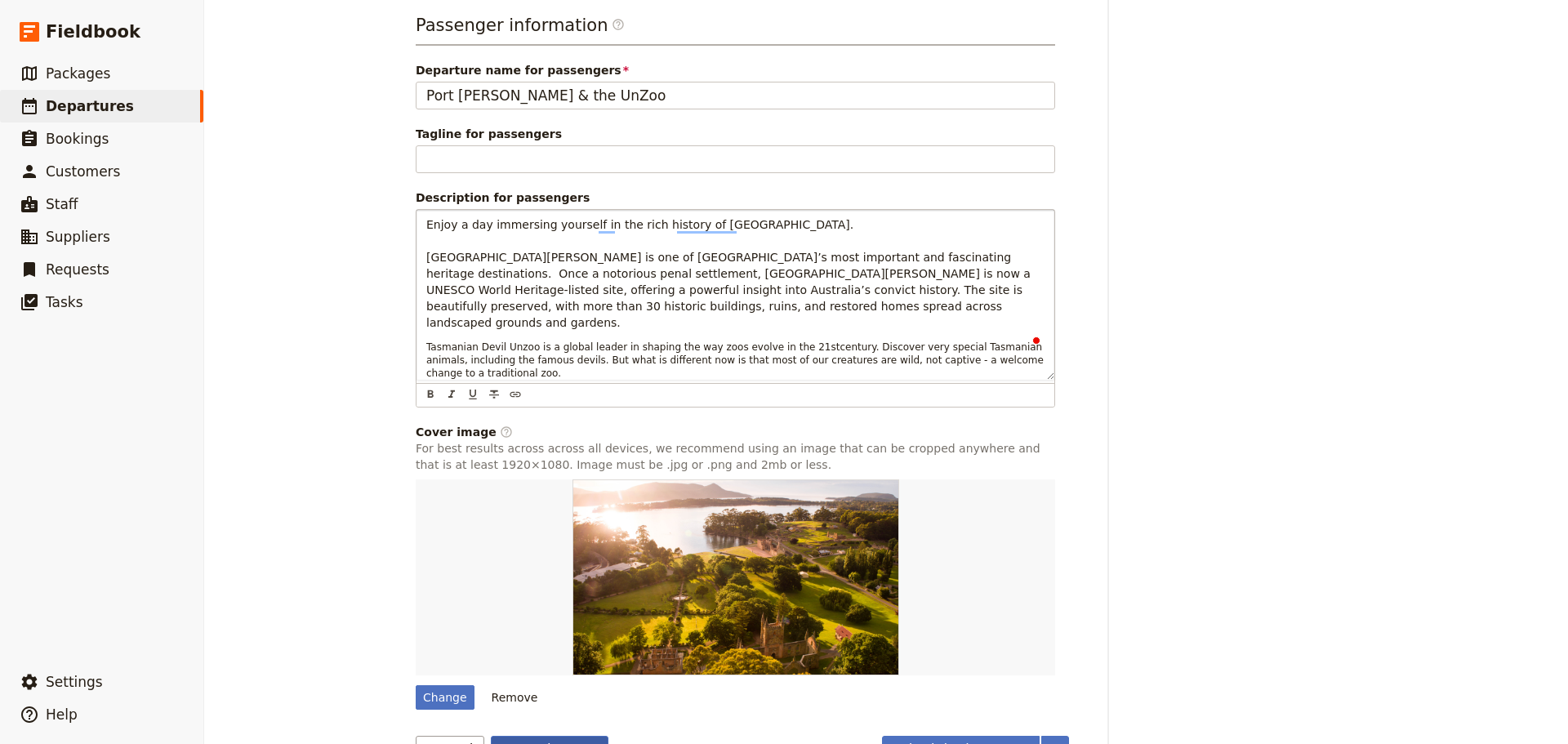
click at [535, 735] on button "Save changes" at bounding box center [551, 749] width 119 height 28
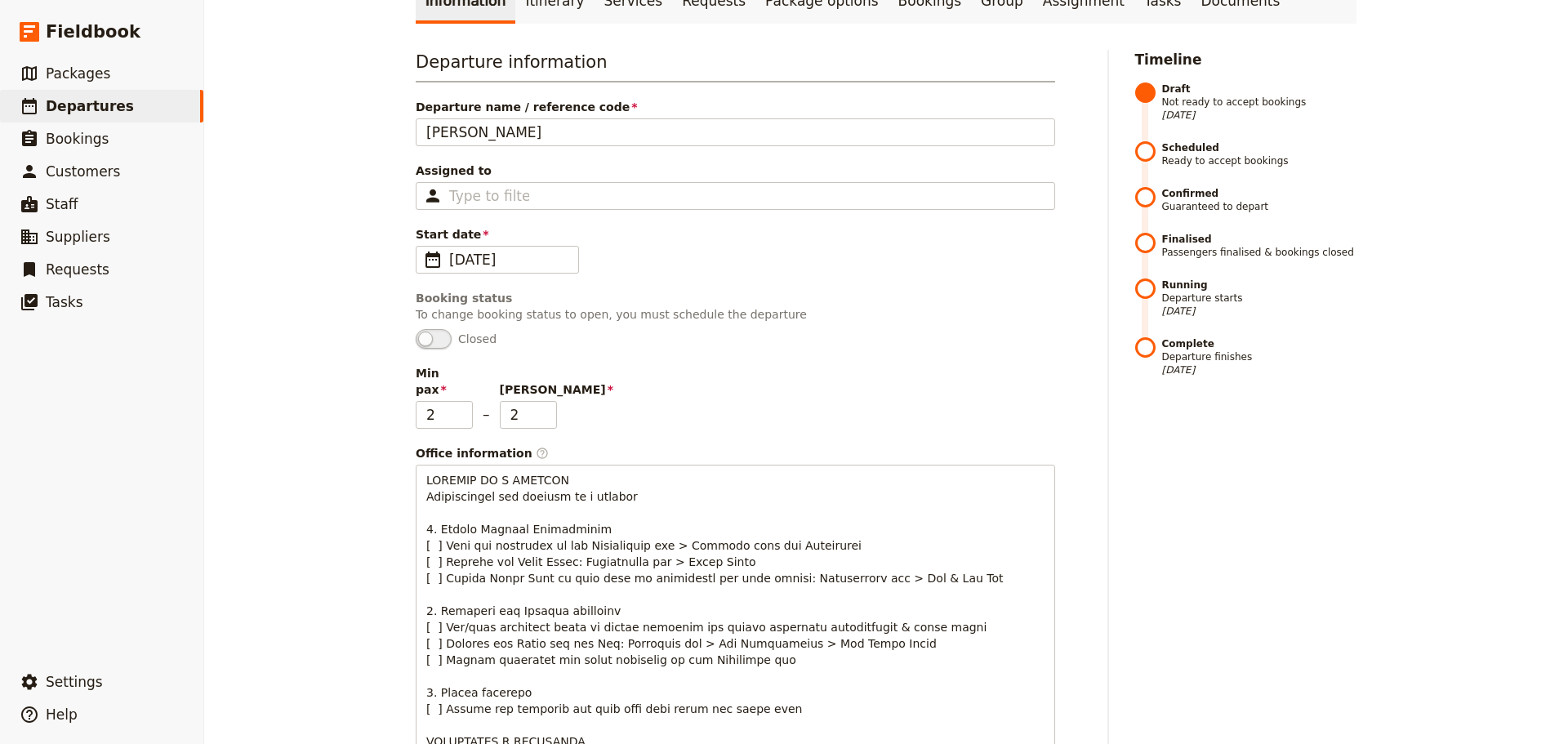
scroll to position [35, 0]
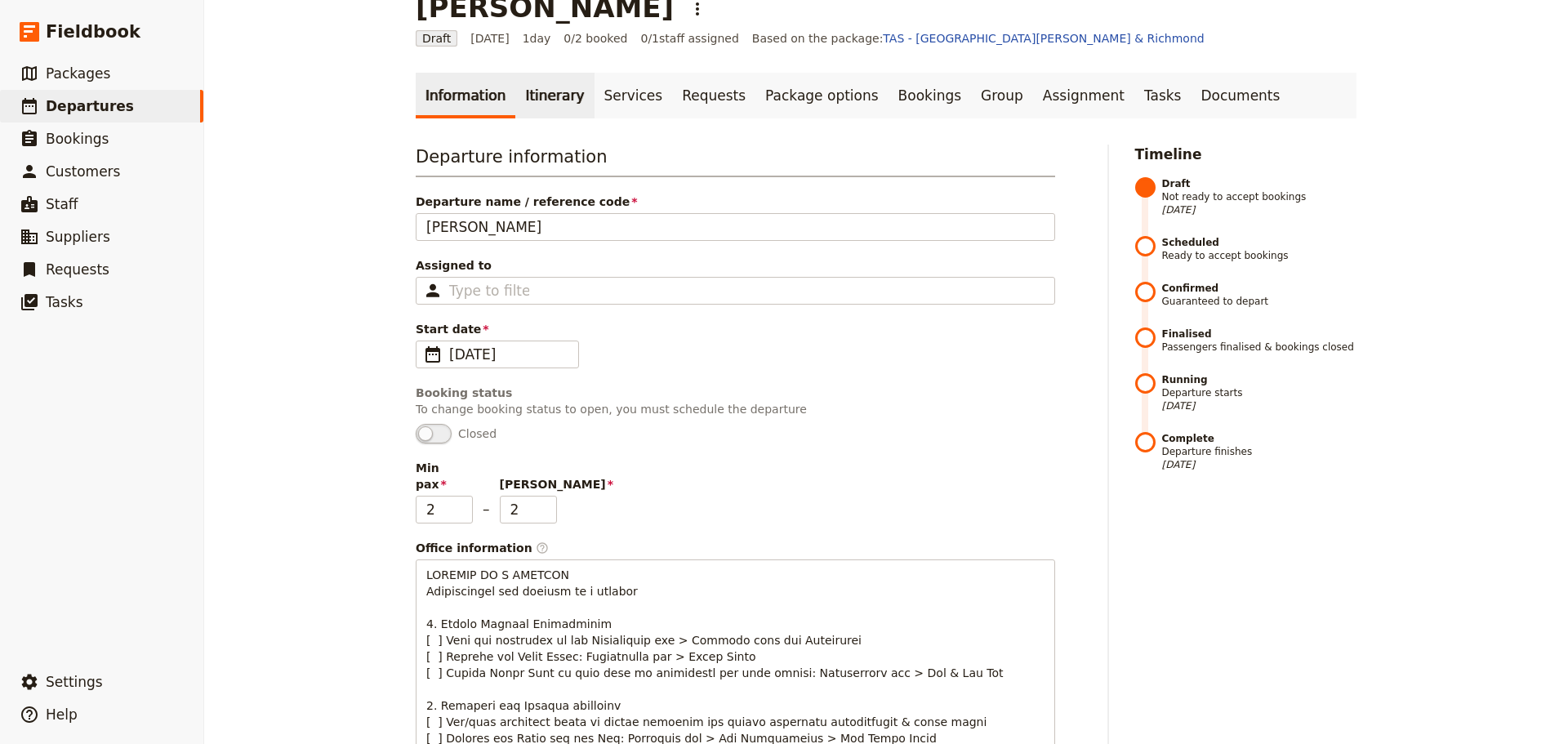
click at [536, 86] on link "Itinerary" at bounding box center [554, 95] width 79 height 46
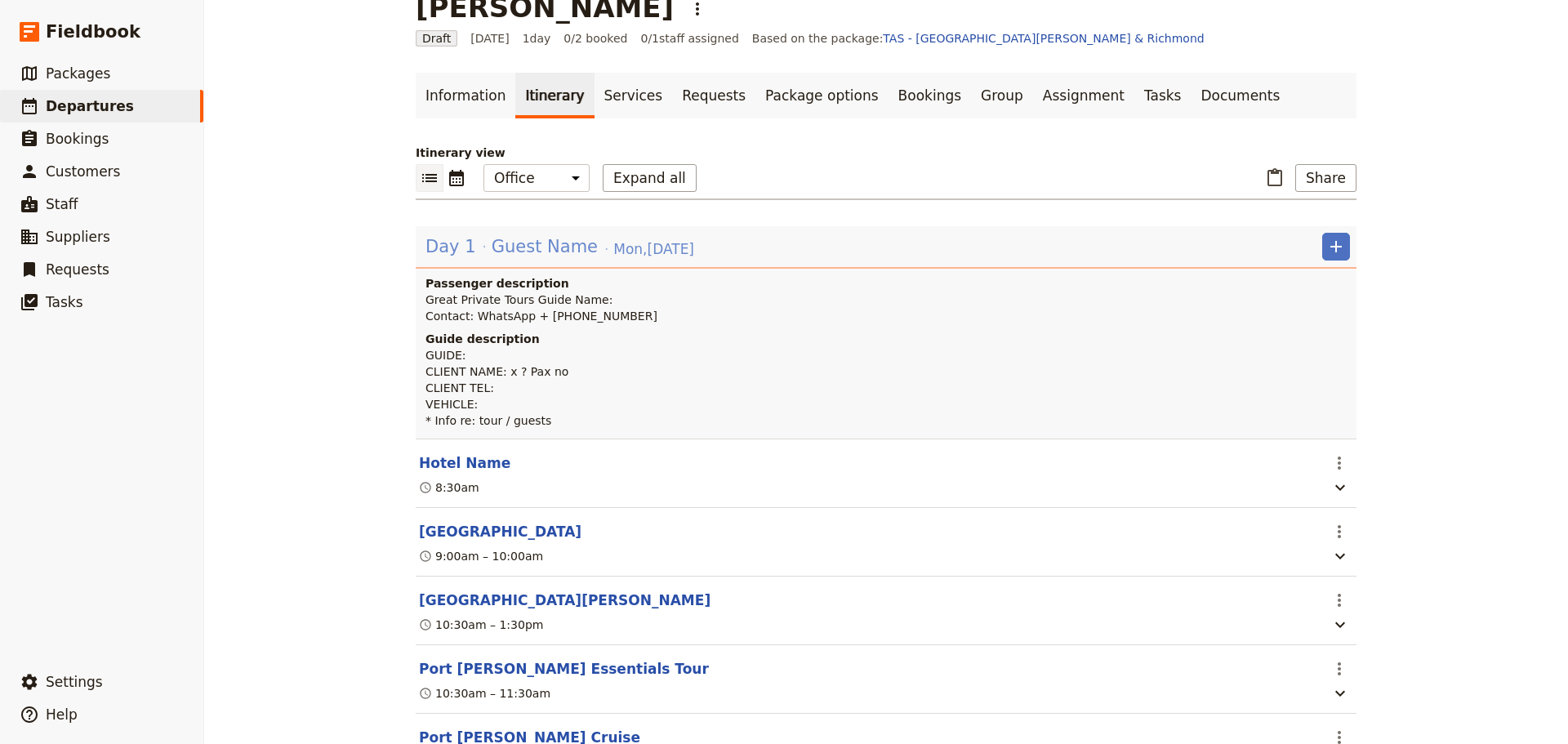
click at [571, 250] on span "Guest Name" at bounding box center [544, 246] width 106 height 24
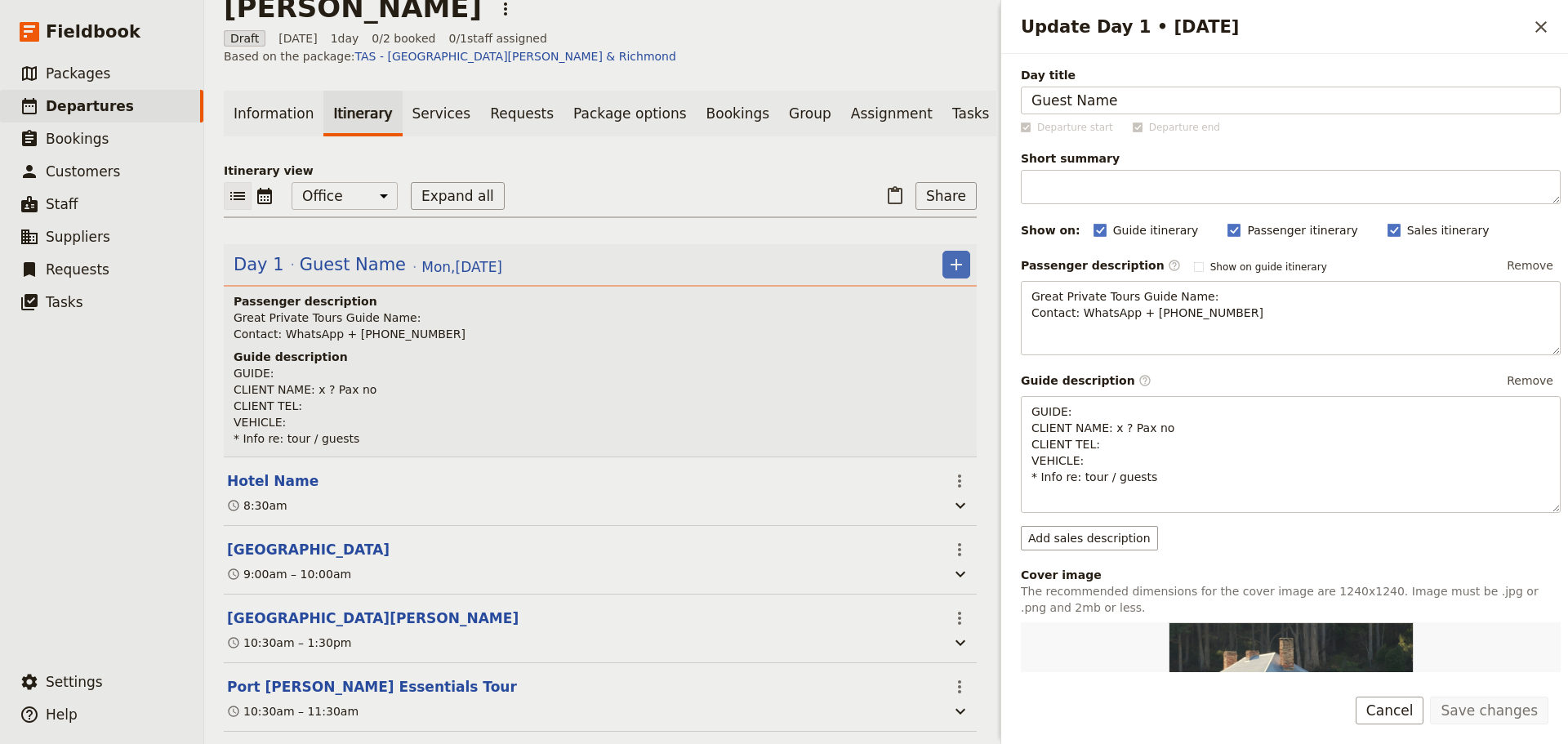
drag, startPoint x: 1124, startPoint y: 101, endPoint x: 928, endPoint y: 99, distance: 196.0
click at [928, 99] on div "Paul Turner ​ Draft 13 Oct 2025 1 day 0/2 booked 0 / 1 staff assigned Based on …" at bounding box center [886, 372] width 1364 height 744
type input "Paul & Andre"
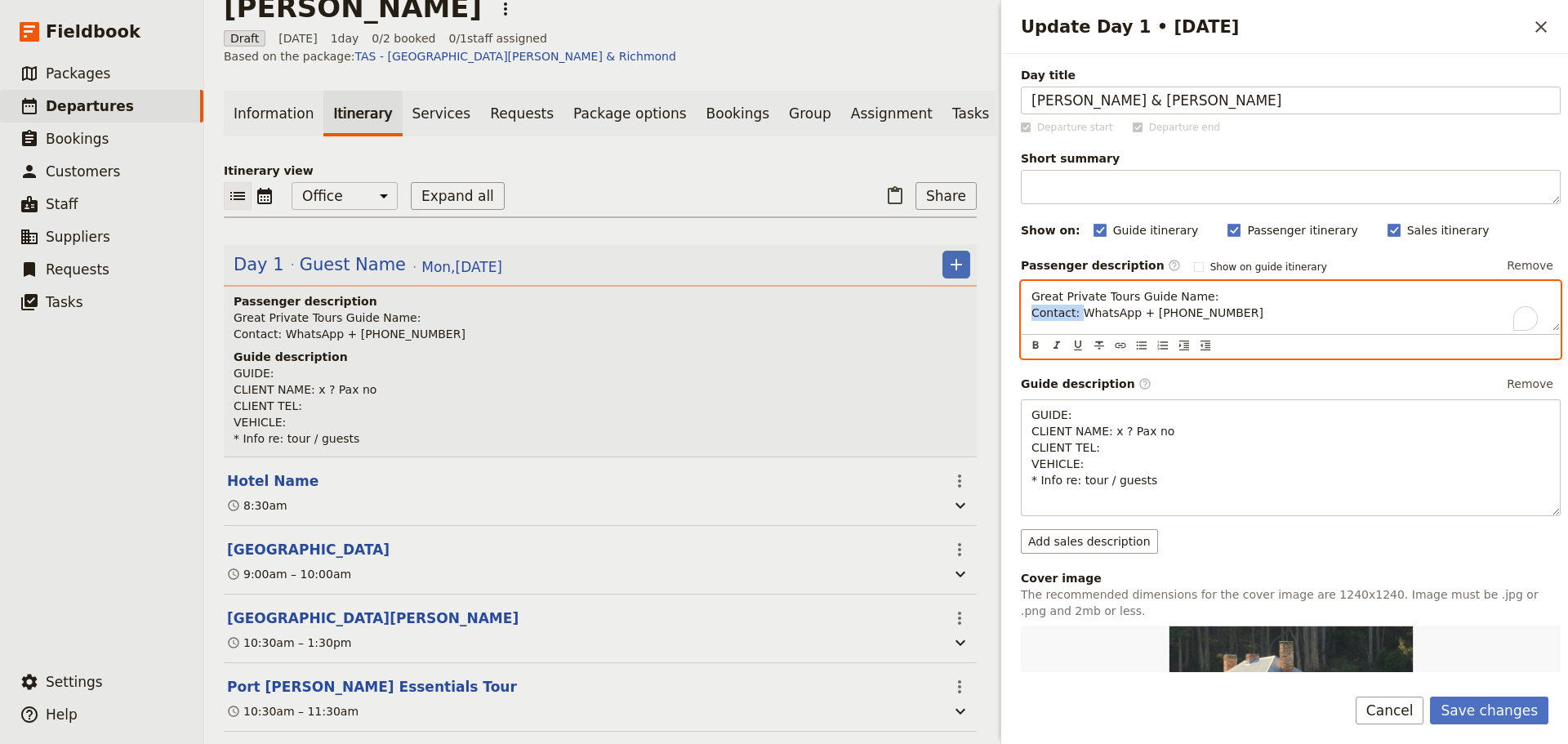
drag, startPoint x: 1077, startPoint y: 314, endPoint x: 954, endPoint y: 310, distance: 123.1
click at [954, 310] on div "Paul Turner ​ Draft 13 Oct 2025 1 day 0/2 booked 0 / 1 staff assigned Based on …" at bounding box center [886, 372] width 1364 height 744
click at [1230, 296] on p "Great Private Tours Guide Name: WhatsApp + 61 400 000 000" at bounding box center [1290, 304] width 518 height 33
drag, startPoint x: 1163, startPoint y: 319, endPoint x: 1115, endPoint y: 317, distance: 48.0
click at [1115, 318] on p "Great Private Tours Guide Name: [PERSON_NAME] WhatsApp + [PHONE_NUMBER]" at bounding box center [1290, 304] width 518 height 33
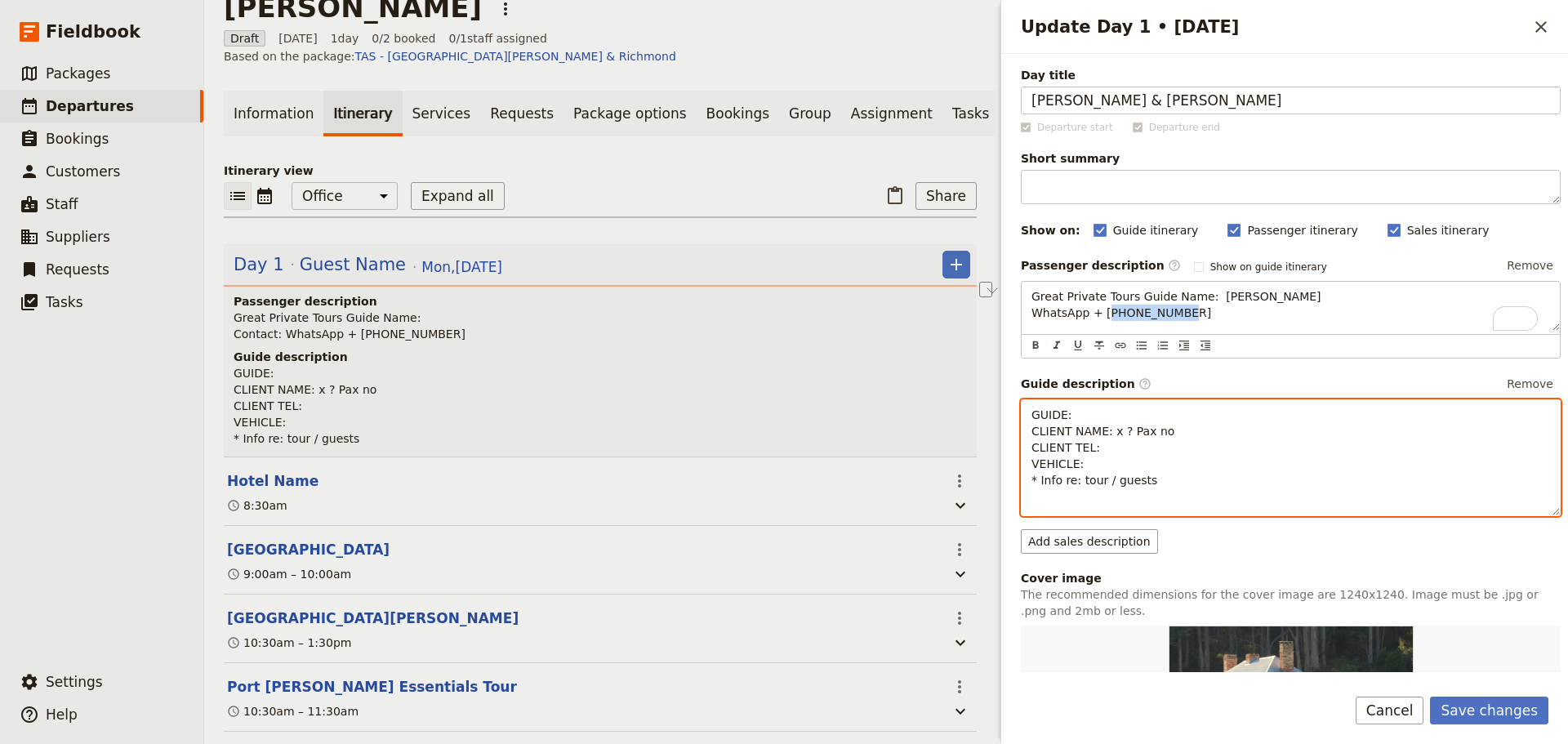
drag, startPoint x: 1121, startPoint y: 308, endPoint x: 1092, endPoint y: 450, distance: 144.9
click at [1092, 450] on p "GUIDE: CLIENT NAME: x ? Pax no CLIENT TEL: VEHICLE: * Info re: tour / guests" at bounding box center [1290, 447] width 518 height 82
drag, startPoint x: 1100, startPoint y: 447, endPoint x: 1003, endPoint y: 448, distance: 97.0
click at [1003, 448] on div "Day title Paul & Andre Departure start Departure end Short summary 150 / 150 ch…" at bounding box center [1284, 363] width 567 height 619
click at [1092, 448] on span "GUIDE: CLIENT NAME: x ? Pax no WhatsApp ++44 7590 270402 VEHICLE: * Info re: to…" at bounding box center [1116, 447] width 170 height 79
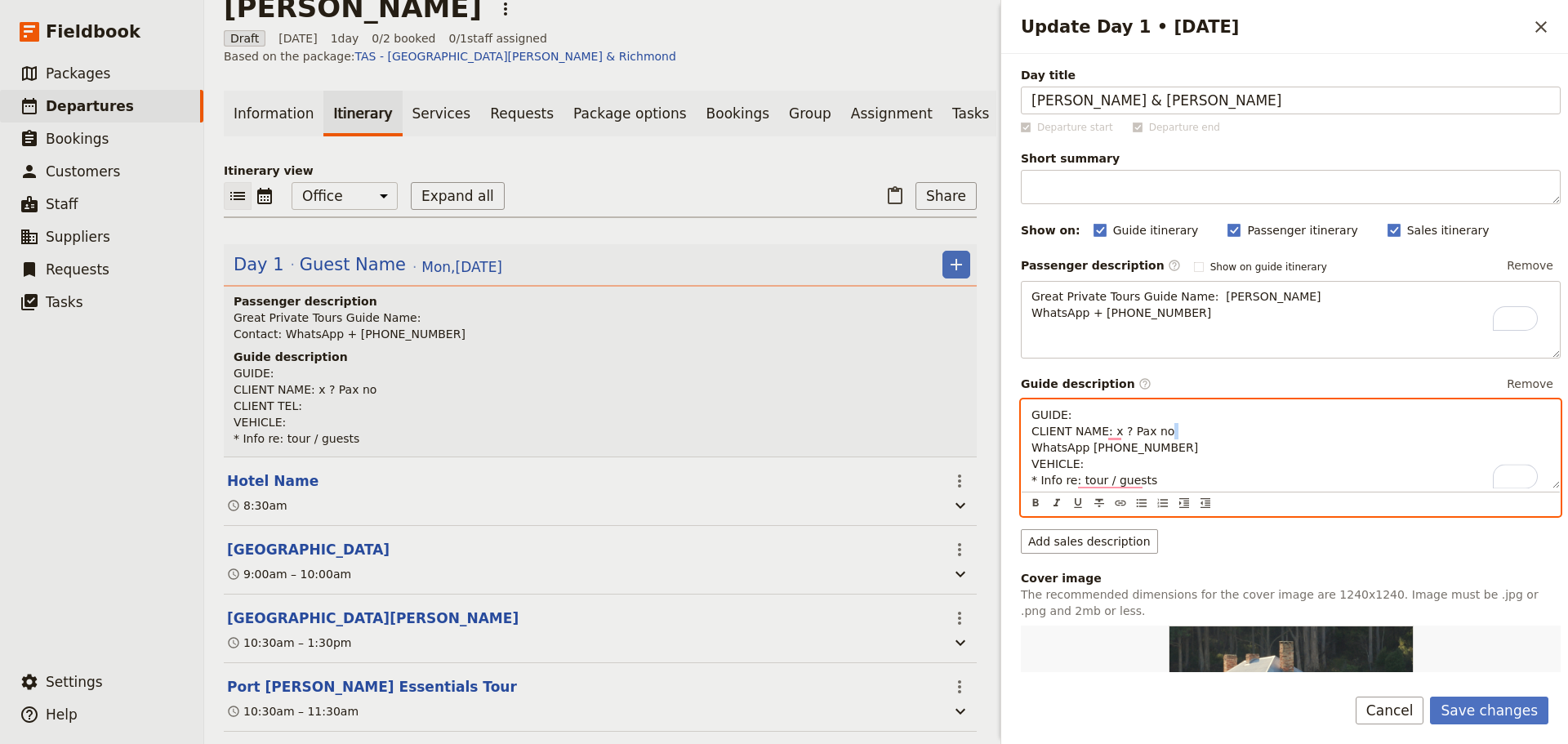
drag, startPoint x: 1170, startPoint y: 431, endPoint x: 983, endPoint y: 440, distance: 187.2
click at [983, 440] on div "Paul Turner ​ Draft 13 Oct 2025 1 day 0/2 booked 0 / 1 staff assigned Based on …" at bounding box center [886, 372] width 1364 height 744
click at [1141, 436] on span "GUIDE: CLIENT NAME: x ? Pax no WhatsApp +44 7590 270402 VEHICLE: * Info re: tou…" at bounding box center [1116, 447] width 170 height 79
drag, startPoint x: 1155, startPoint y: 439, endPoint x: 1031, endPoint y: 436, distance: 124.0
click at [1031, 436] on div "GUIDE: CLIENT NAME: x ? Pax no WhatsApp +44 7590 270402 VEHICLE: * Info re: tou…" at bounding box center [1290, 443] width 538 height 89
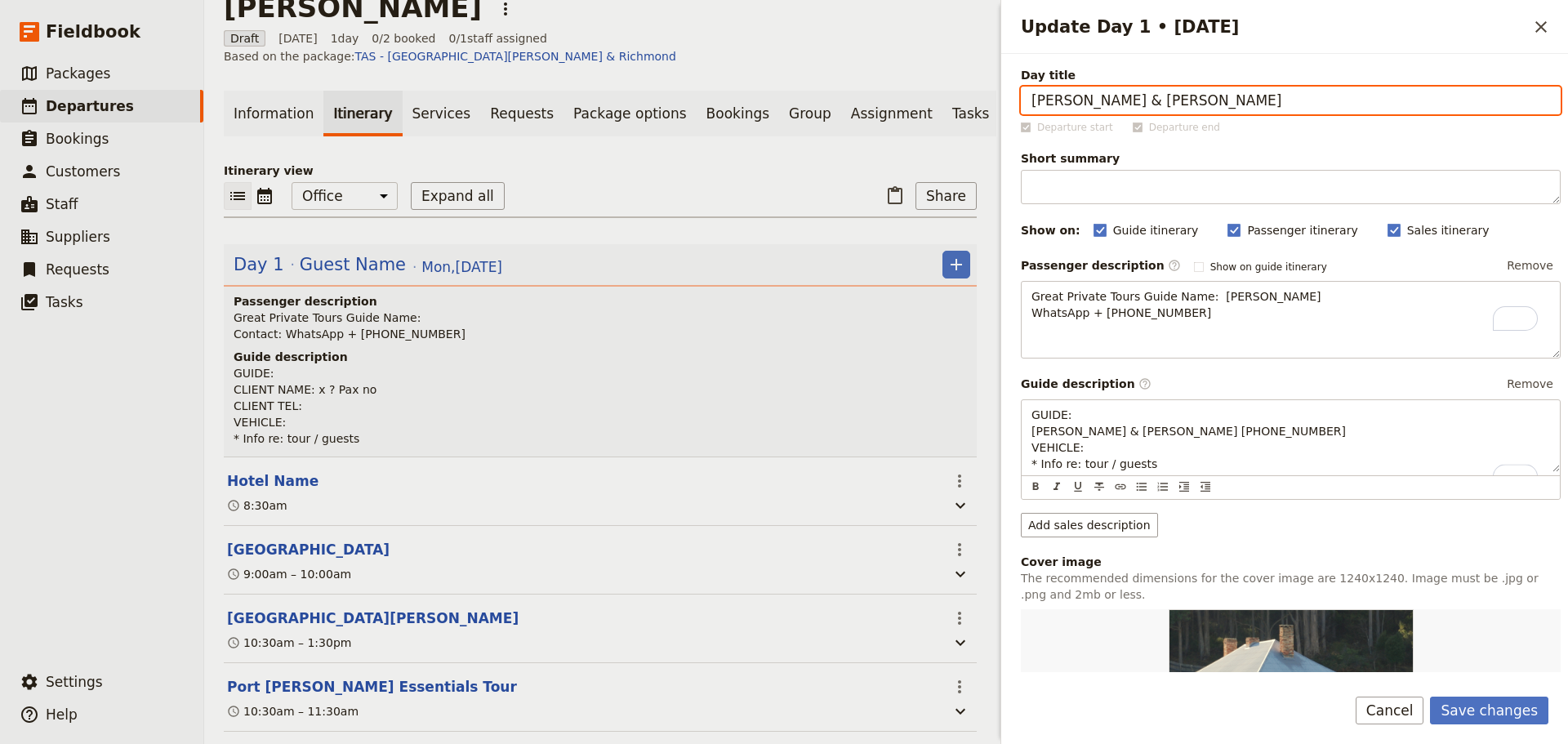
click at [1123, 101] on input "Paul & Andre" at bounding box center [1291, 100] width 540 height 28
type input "[PERSON_NAME] & [PERSON_NAME]"
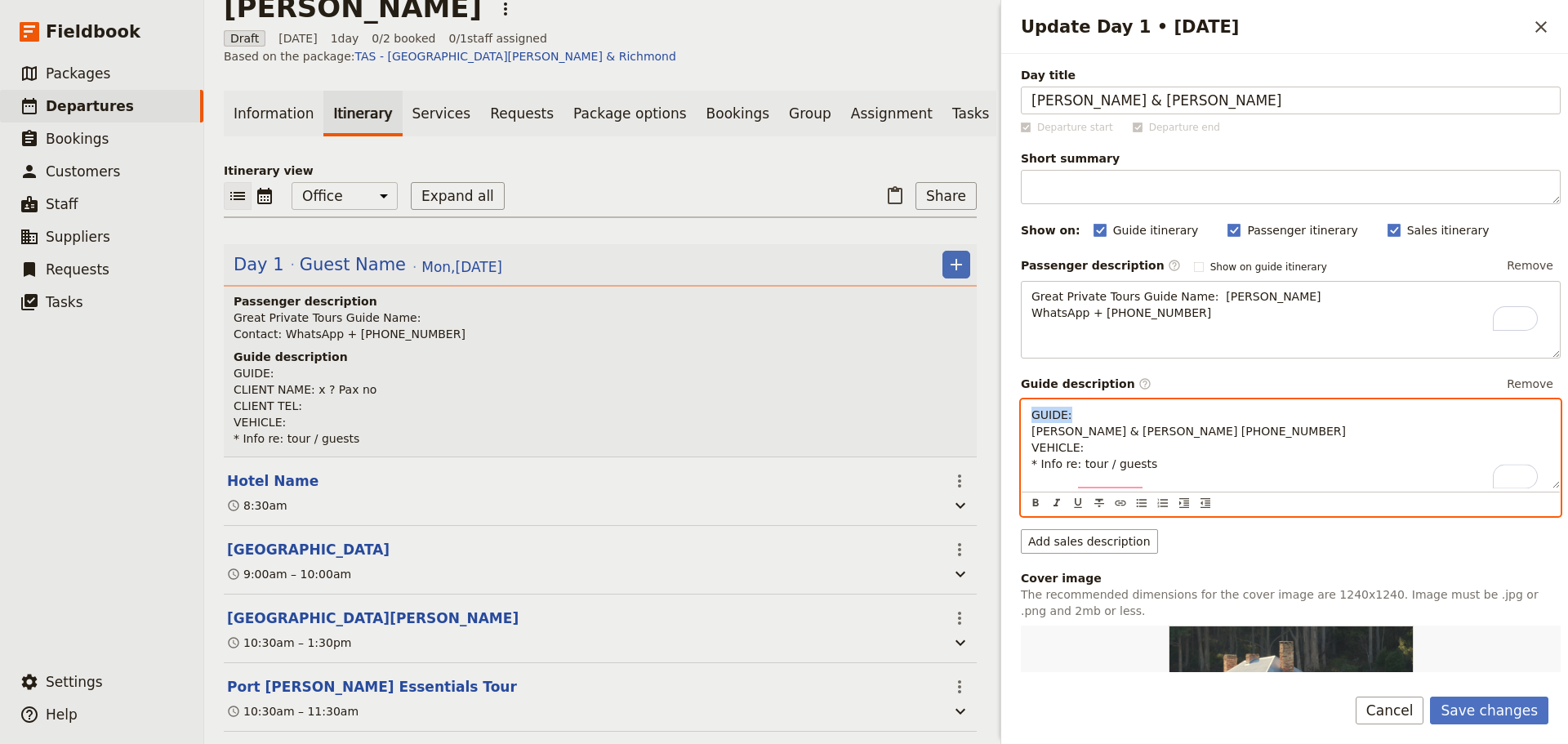
drag, startPoint x: 1092, startPoint y: 414, endPoint x: 883, endPoint y: 415, distance: 209.0
click at [883, 415] on div "Paul Turner ​ Draft 13 Oct 2025 1 day 0/2 booked 0 / 1 staff assigned Based on …" at bounding box center [886, 372] width 1364 height 744
click at [1031, 426] on span "Paul & Andrew WhatsApp +44 7590 270402 VEHICLE: * Info re: tour / guests" at bounding box center [1134, 440] width 206 height 62
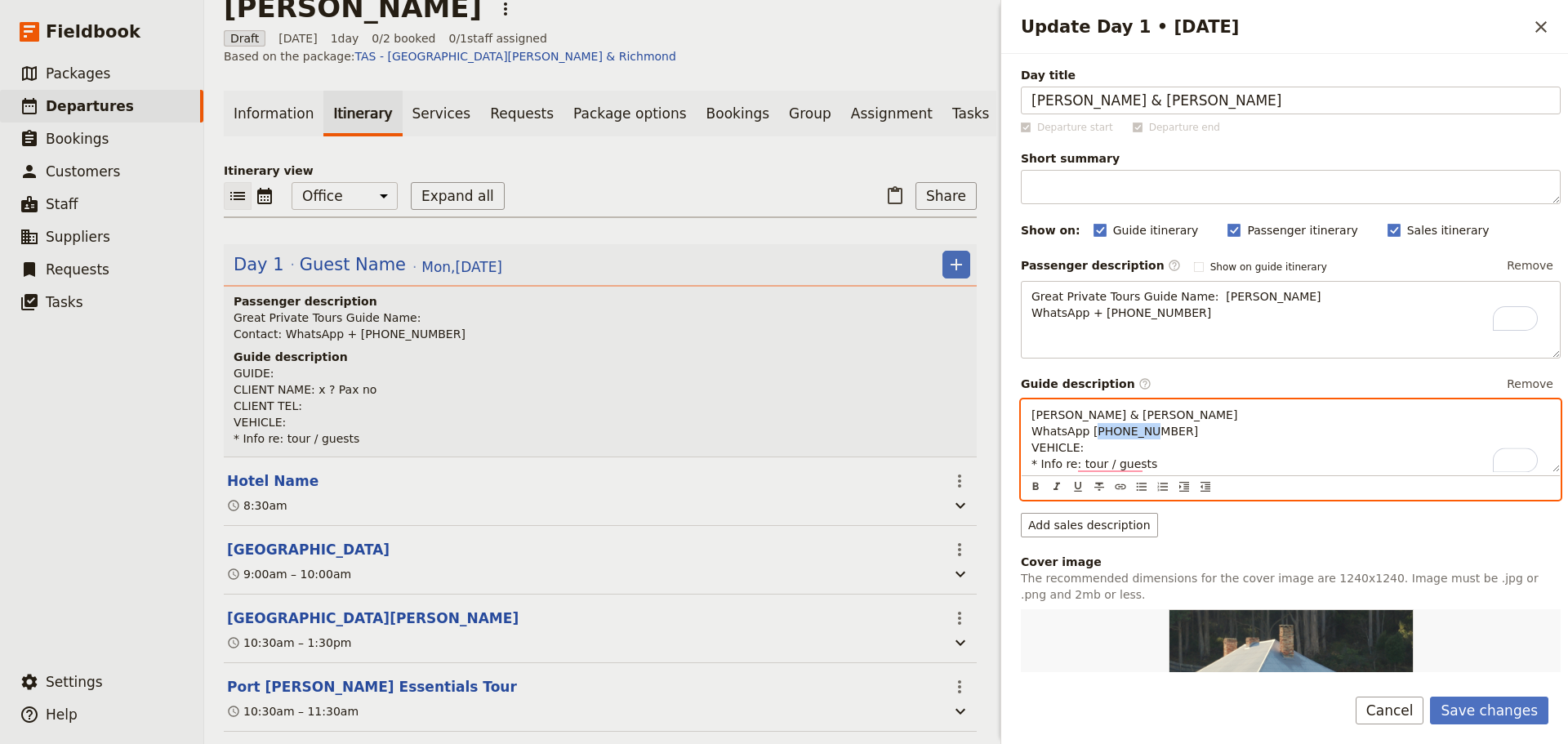
drag, startPoint x: 996, startPoint y: 446, endPoint x: 944, endPoint y: 453, distance: 52.5
click at [944, 453] on div "Paul Turner ​ Draft 13 Oct 2025 1 day 0/2 booked 0 / 1 staff assigned Based on …" at bounding box center [886, 372] width 1364 height 744
drag, startPoint x: 1144, startPoint y: 445, endPoint x: 1025, endPoint y: 456, distance: 119.5
click at [1025, 456] on div "Paul & Andrew WhatsApp +44 7590 270402 * Info re: tour / guests" at bounding box center [1290, 436] width 538 height 72
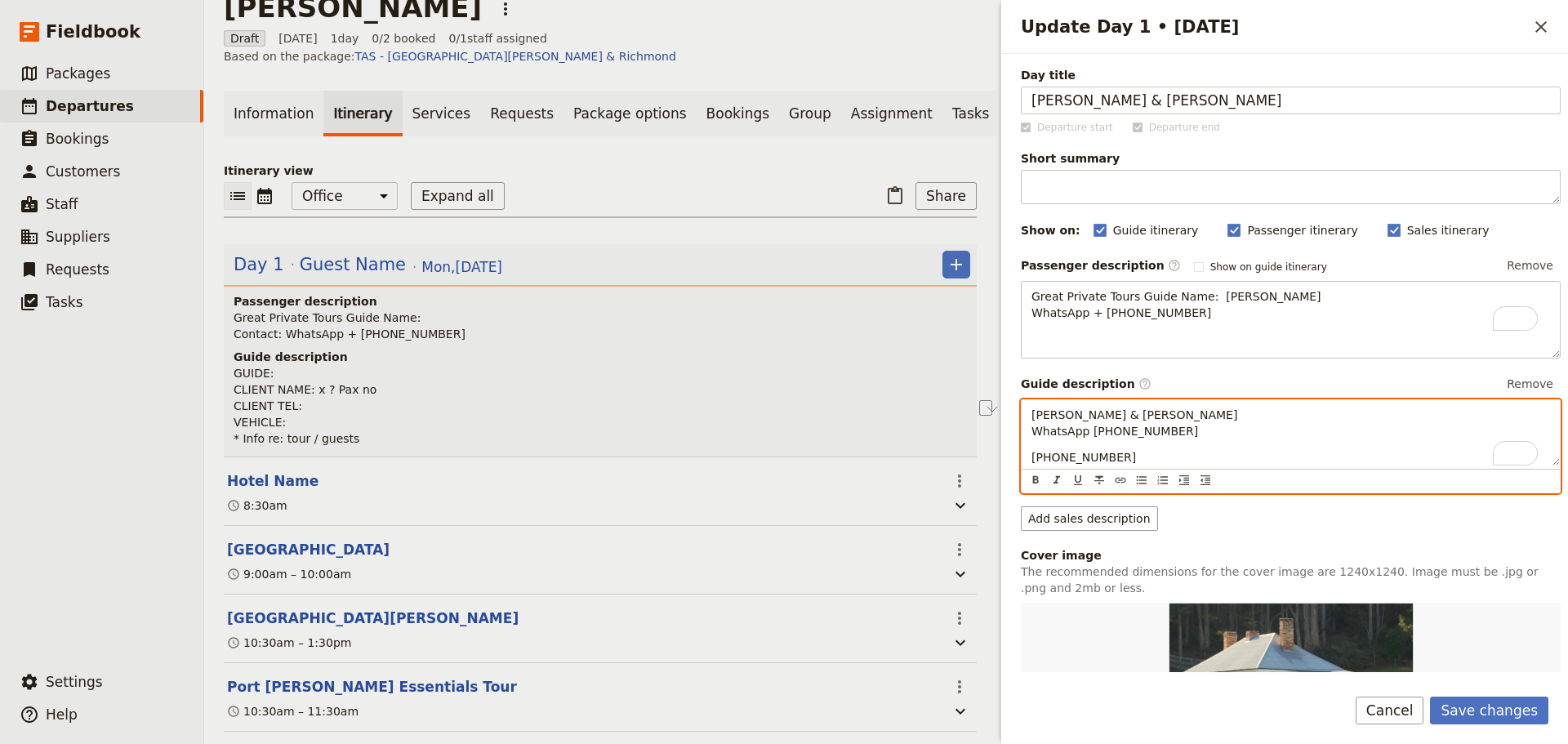
drag, startPoint x: 1103, startPoint y: 461, endPoint x: 1016, endPoint y: 467, distance: 87.2
click at [1016, 467] on div "Day title Paul & Andrew Departure start Departure end Short summary 150 / 150 c…" at bounding box center [1284, 363] width 567 height 619
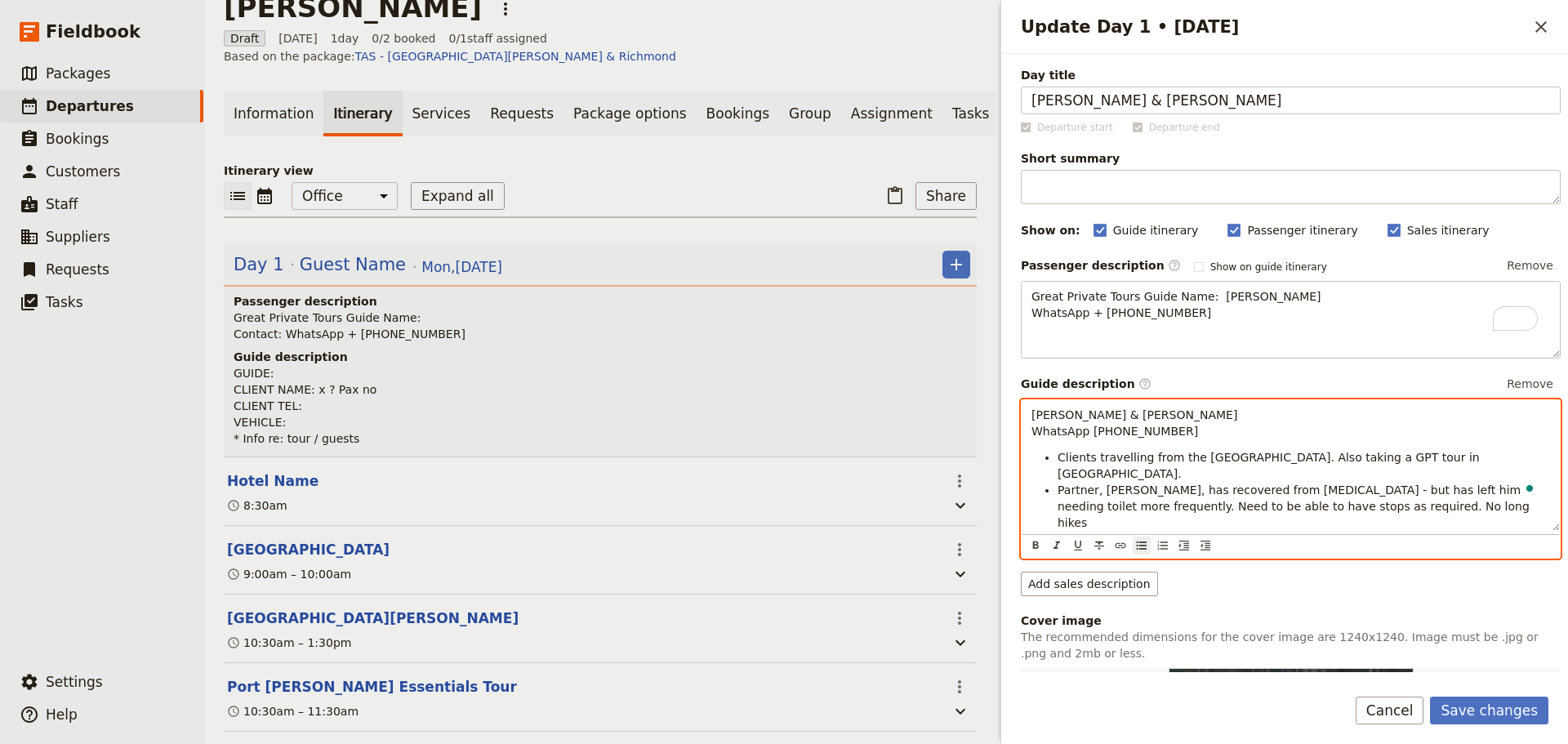
scroll to position [327, 0]
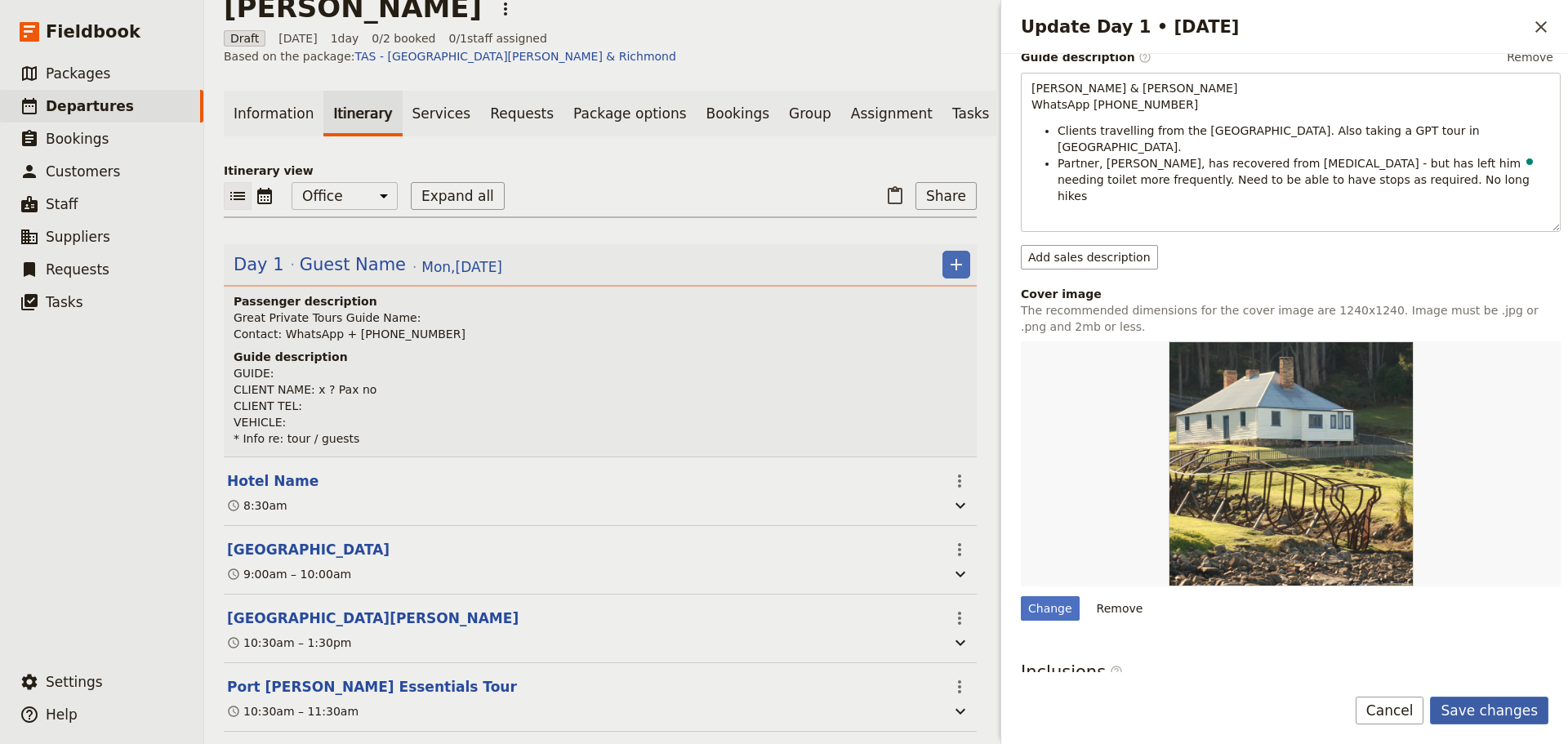
click at [1484, 696] on button "Save changes" at bounding box center [1489, 710] width 119 height 28
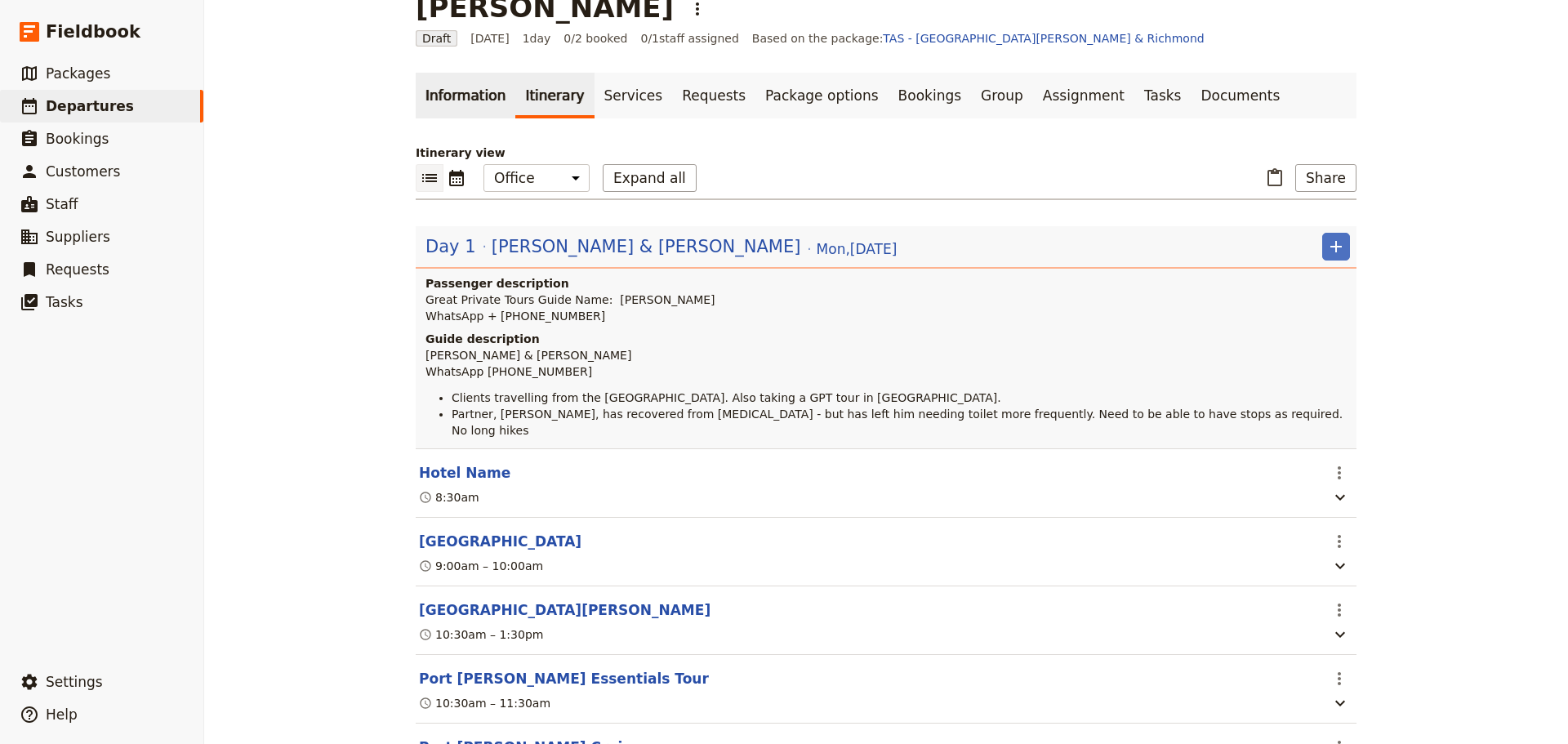
click at [471, 99] on link "Information" at bounding box center [465, 95] width 99 height 46
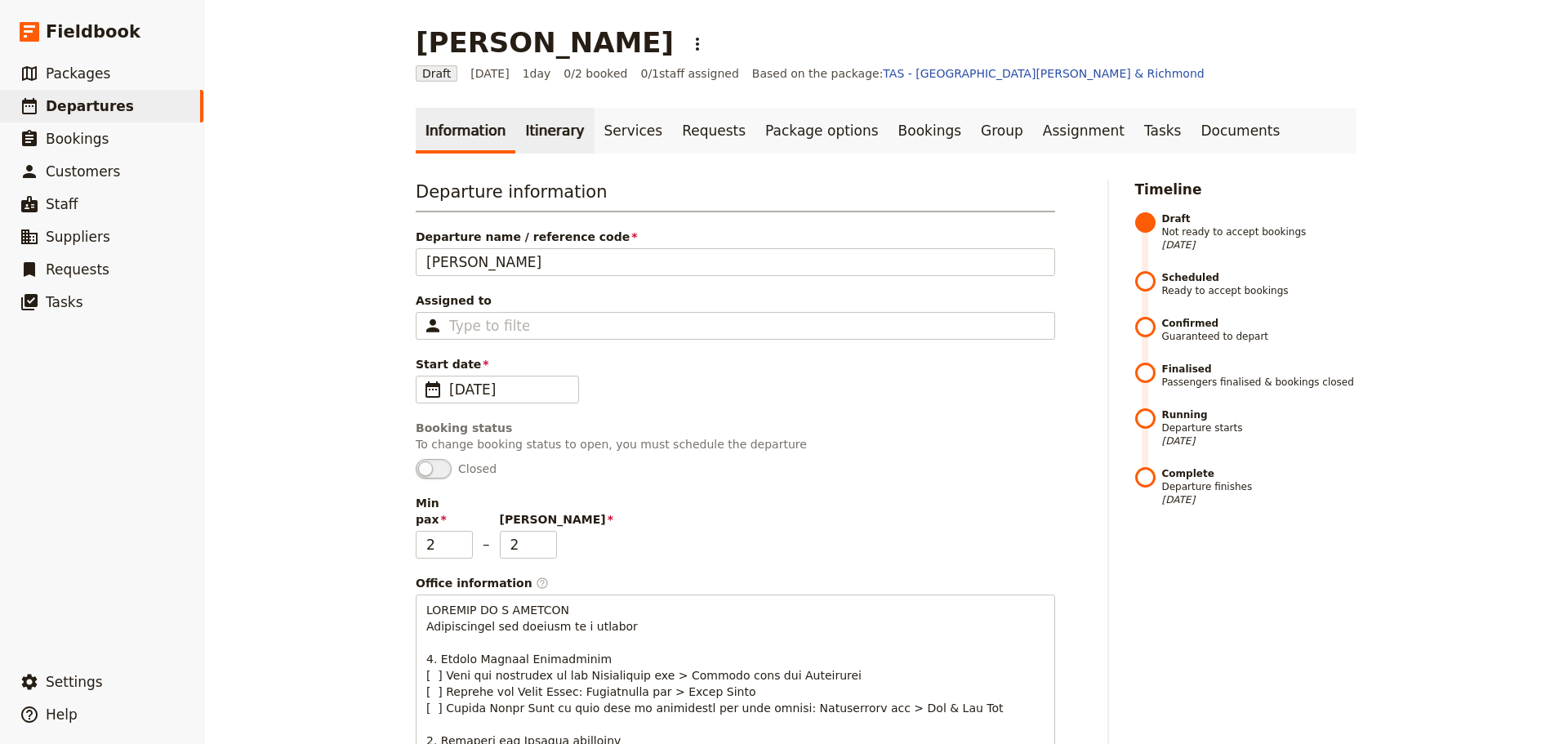
drag, startPoint x: 544, startPoint y: 135, endPoint x: 552, endPoint y: 130, distance: 9.4
click at [544, 134] on link "Itinerary" at bounding box center [554, 130] width 79 height 46
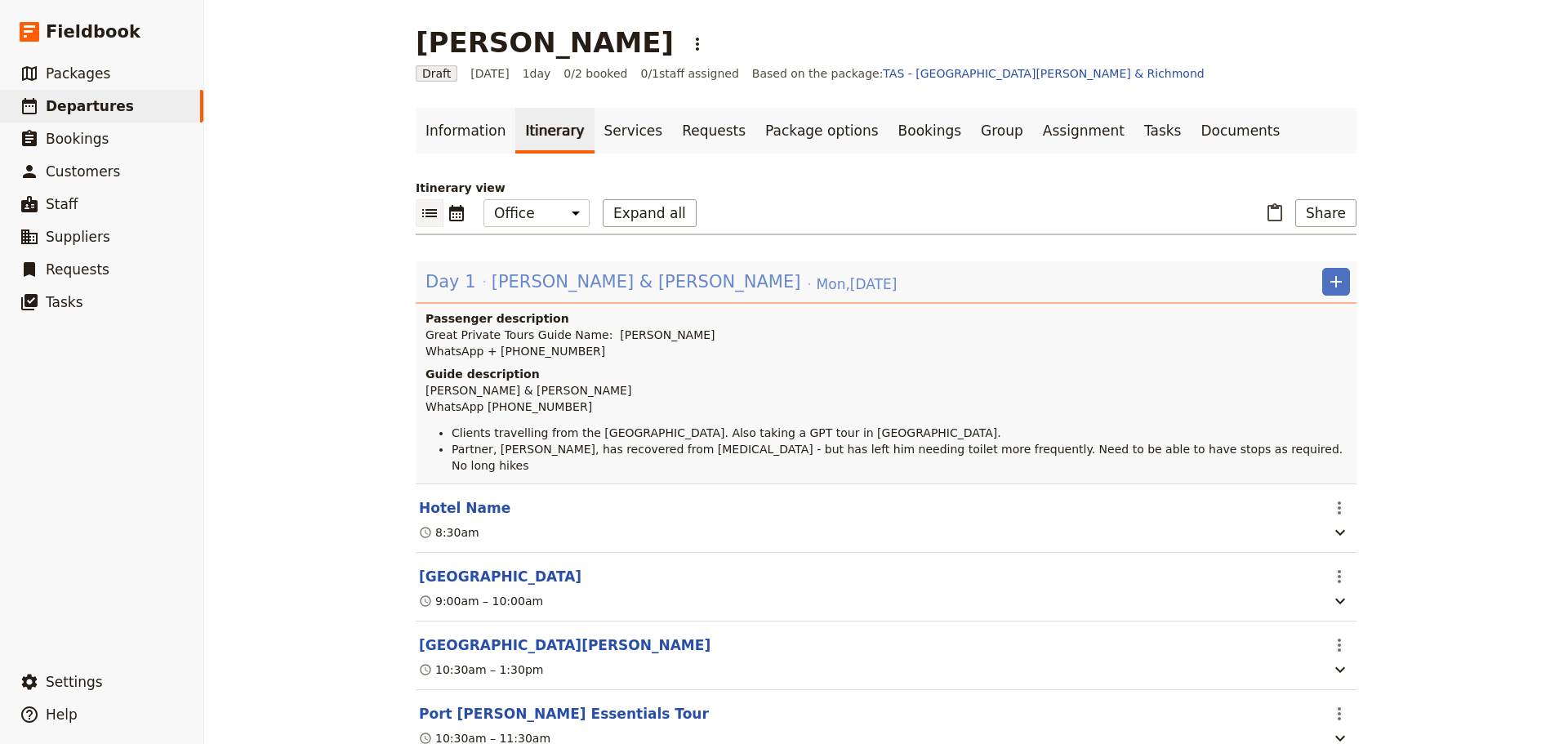
click at [506, 277] on span "[PERSON_NAME] & [PERSON_NAME]" at bounding box center [646, 281] width 309 height 24
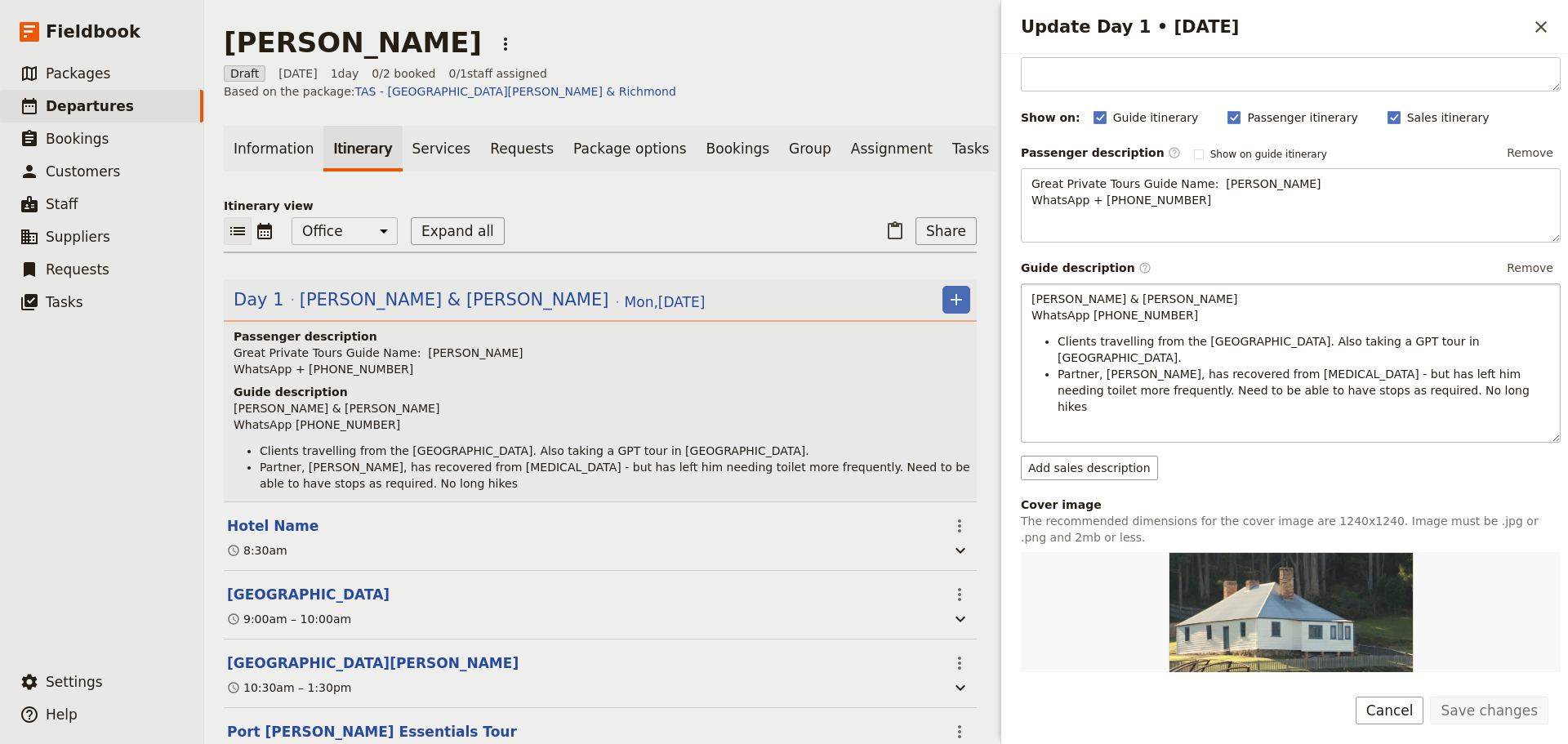
scroll to position [327, 0]
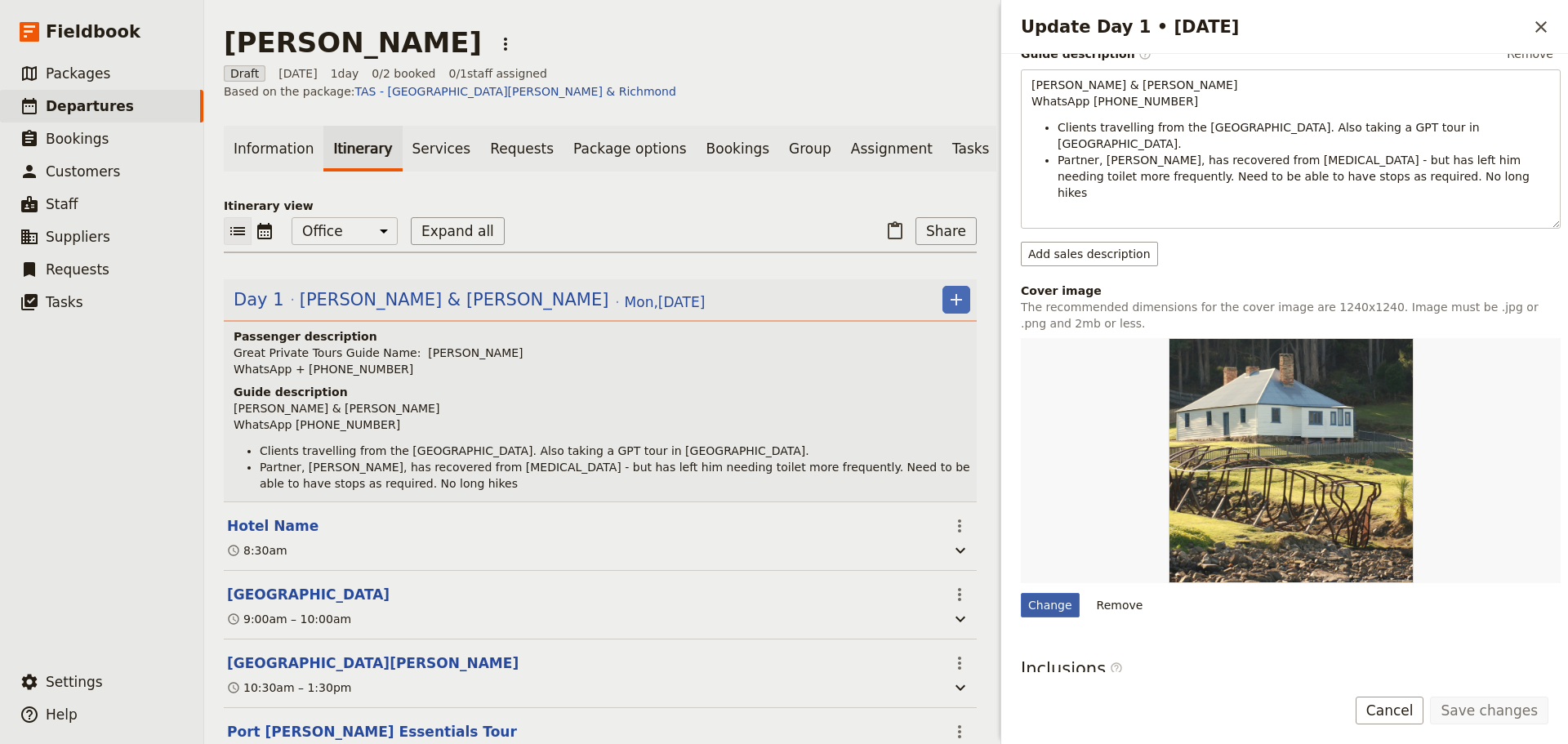
click at [1051, 593] on div "Change" at bounding box center [1051, 605] width 58 height 24
click at [1021, 592] on input "Change" at bounding box center [1020, 592] width 1 height 1
click at [1051, 593] on div "Change" at bounding box center [1051, 605] width 58 height 24
click at [1021, 592] on input "Change" at bounding box center [1020, 592] width 1 height 1
type input "C:\fakepath\Port Arthut Harbour.jpg"
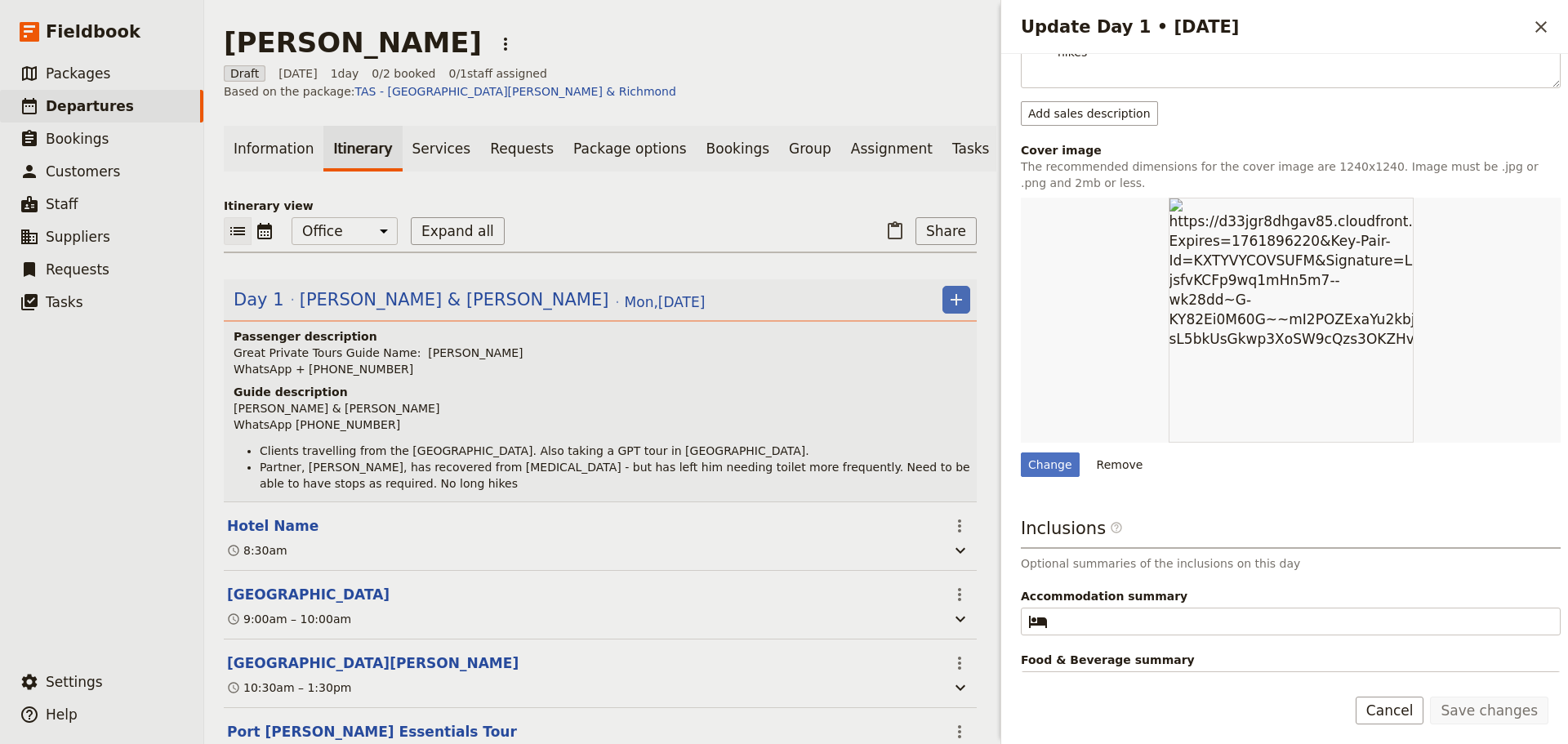
scroll to position [463, 0]
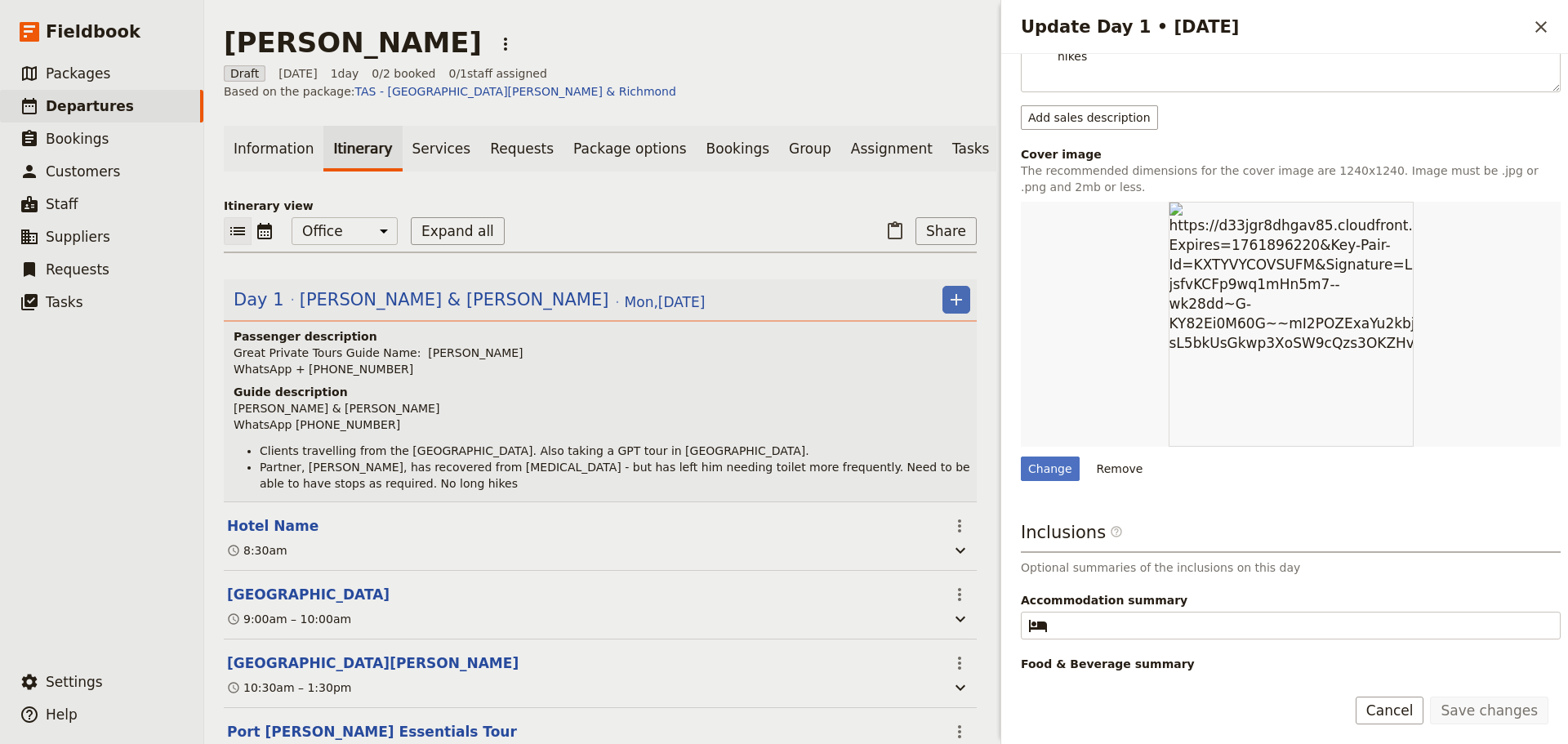
click at [1393, 708] on button "Cancel" at bounding box center [1390, 710] width 69 height 28
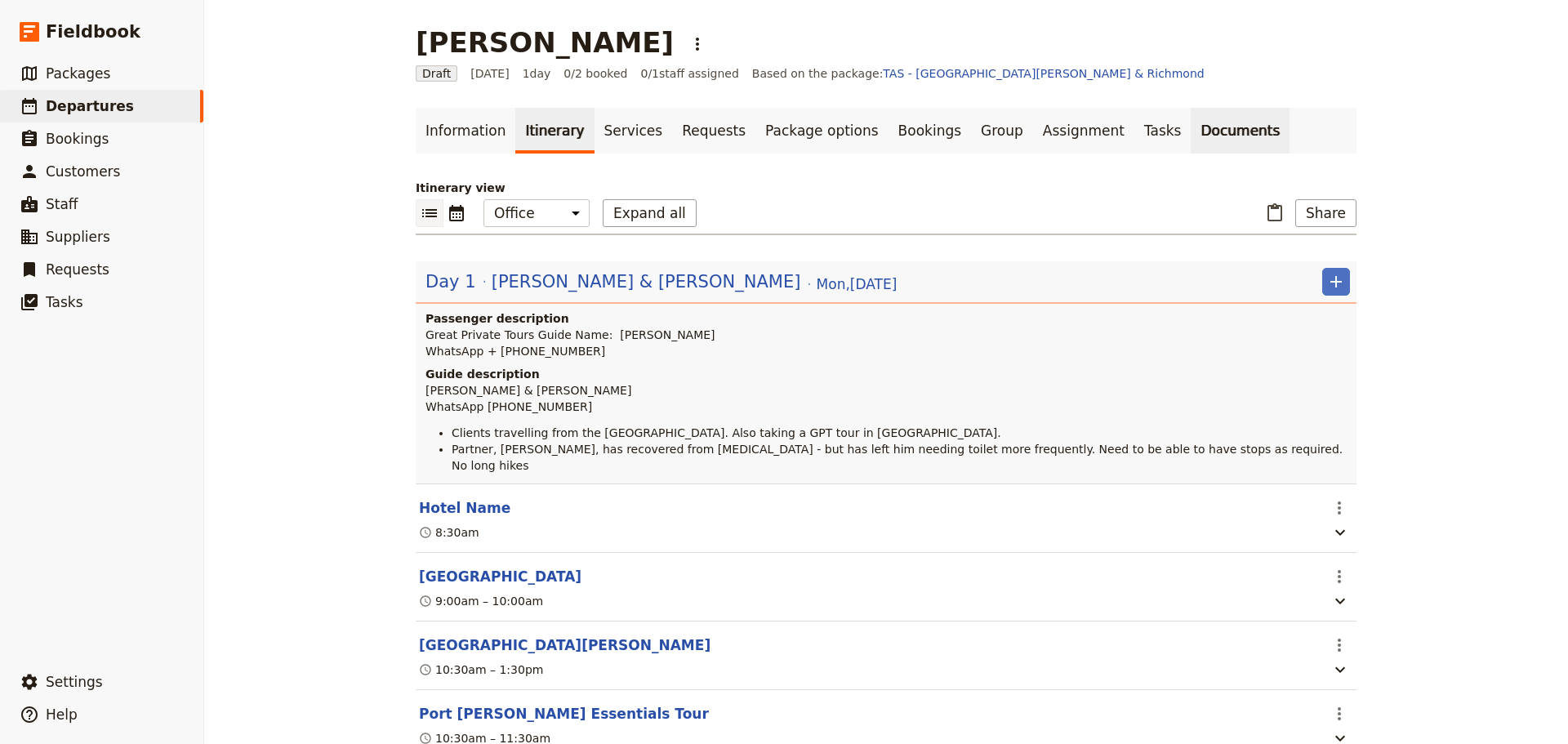
click at [1191, 133] on link "Documents" at bounding box center [1240, 130] width 99 height 46
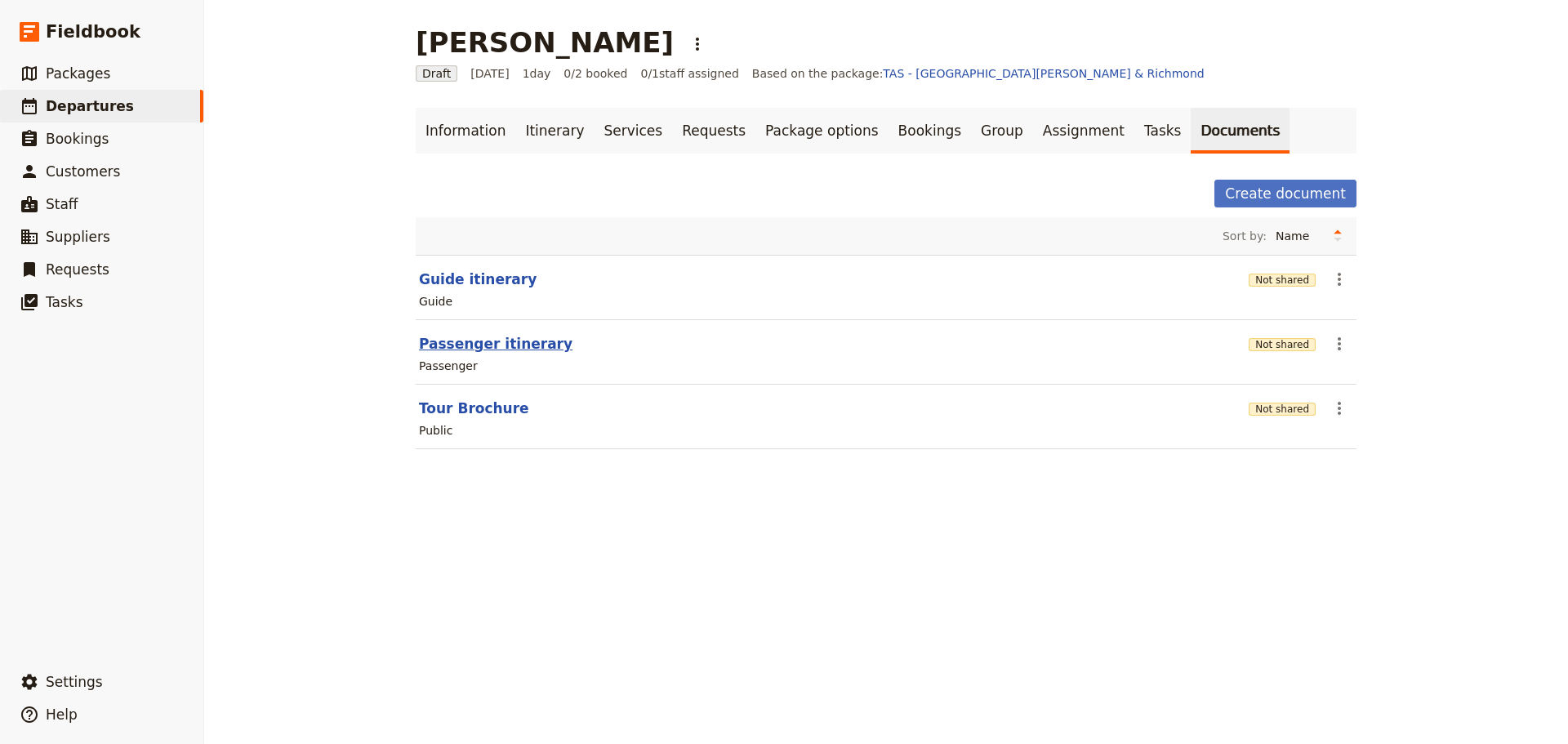
click at [462, 342] on button "Passenger itinerary" at bounding box center [496, 343] width 154 height 19
select select "PASSENGER"
select select "DEFAULT"
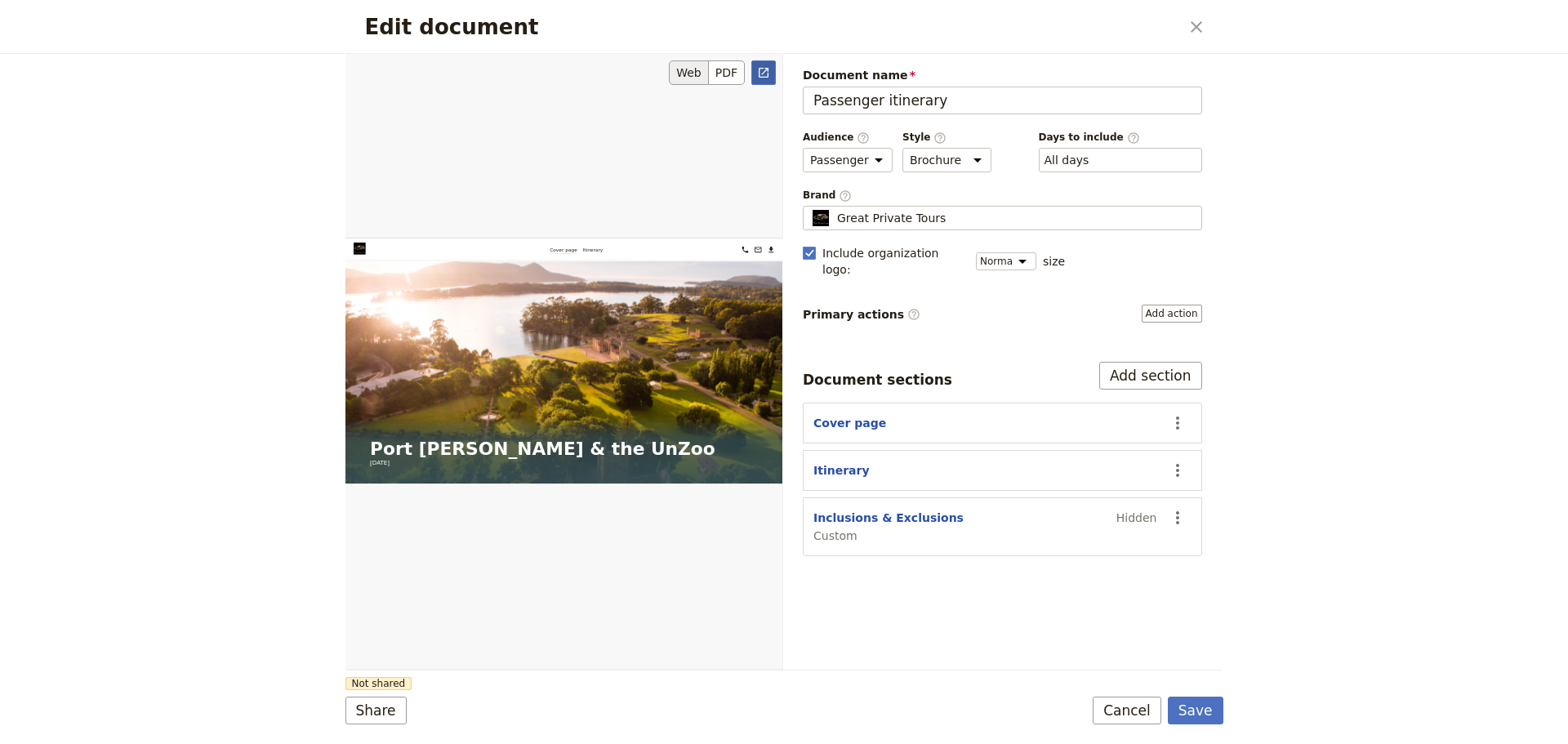
click at [761, 75] on icon "Open full preview" at bounding box center [763, 72] width 13 height 13
click at [812, 403] on section "Cover page ​" at bounding box center [1002, 423] width 400 height 41
click at [826, 415] on button "Cover page" at bounding box center [849, 423] width 73 height 17
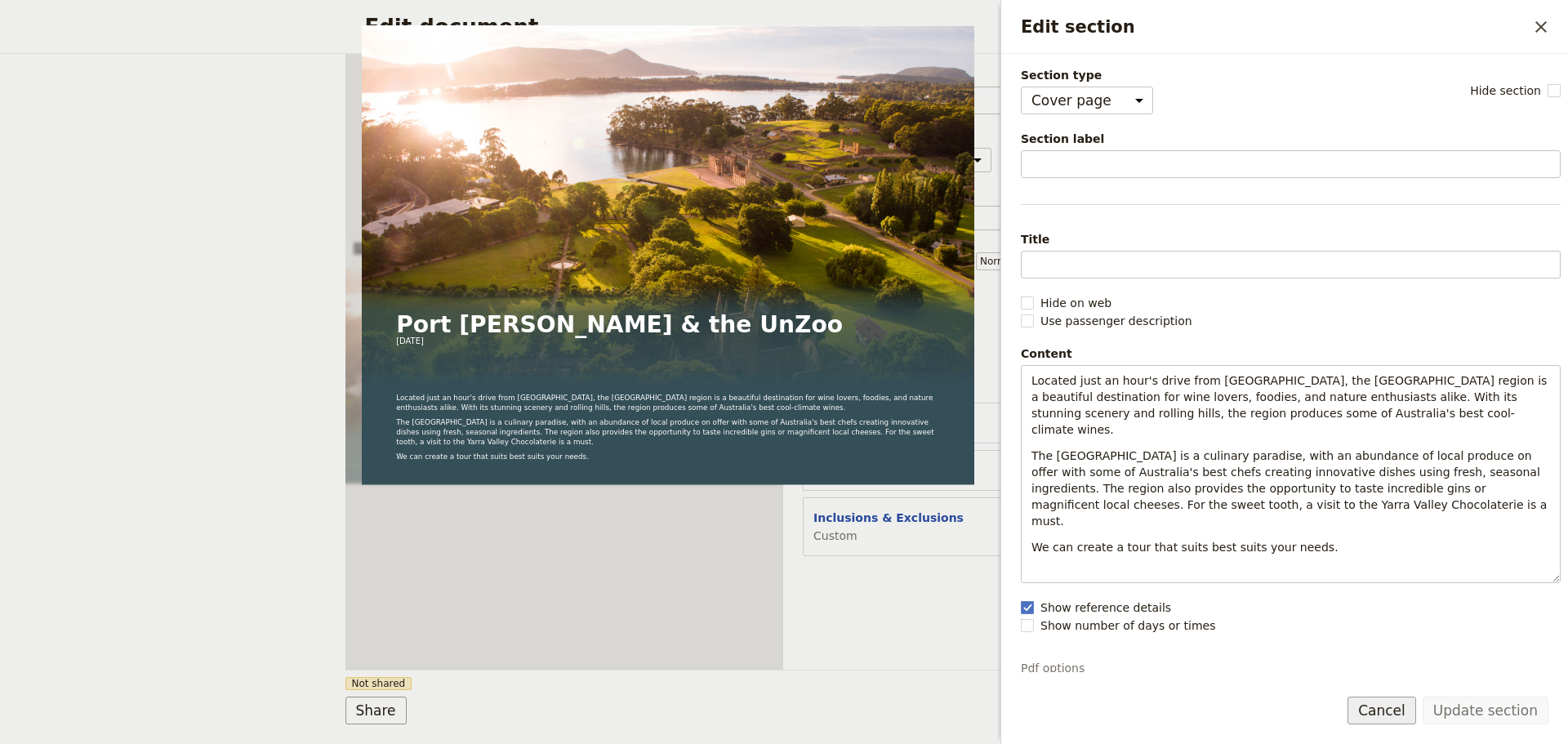
click at [1368, 707] on button "Cancel" at bounding box center [1381, 710] width 69 height 28
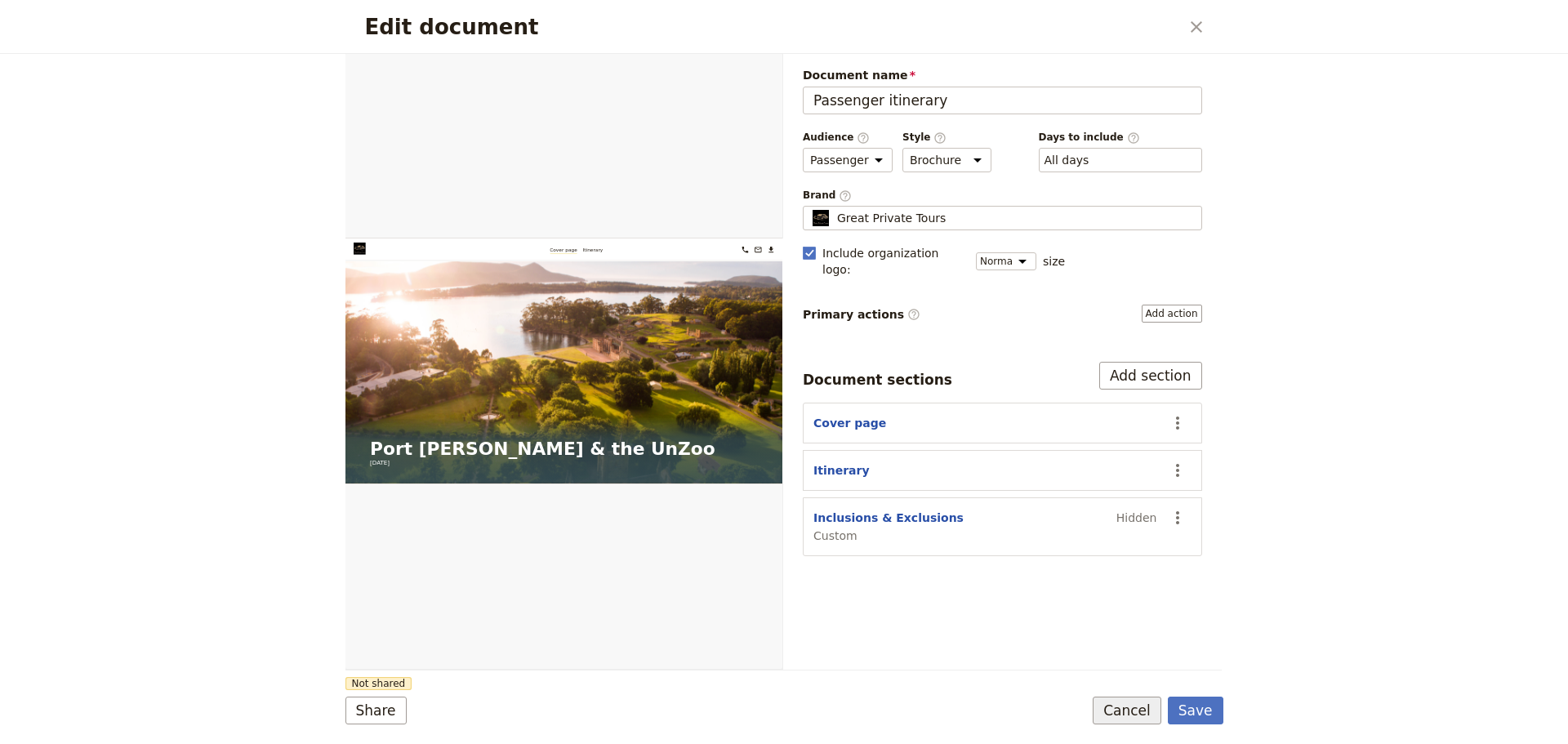
click at [1142, 699] on button "Cancel" at bounding box center [1126, 710] width 69 height 28
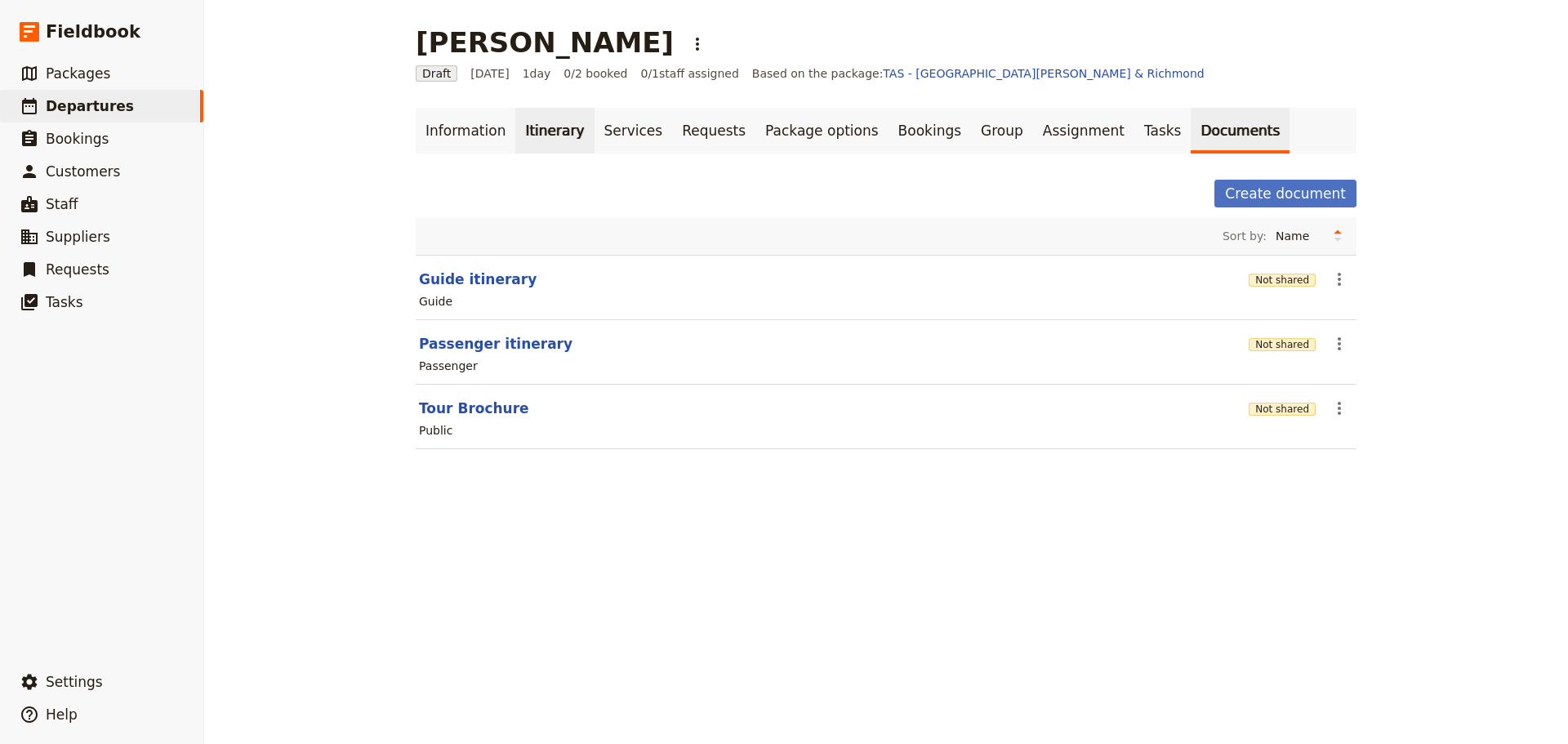
click at [517, 129] on link "Itinerary" at bounding box center [554, 130] width 79 height 46
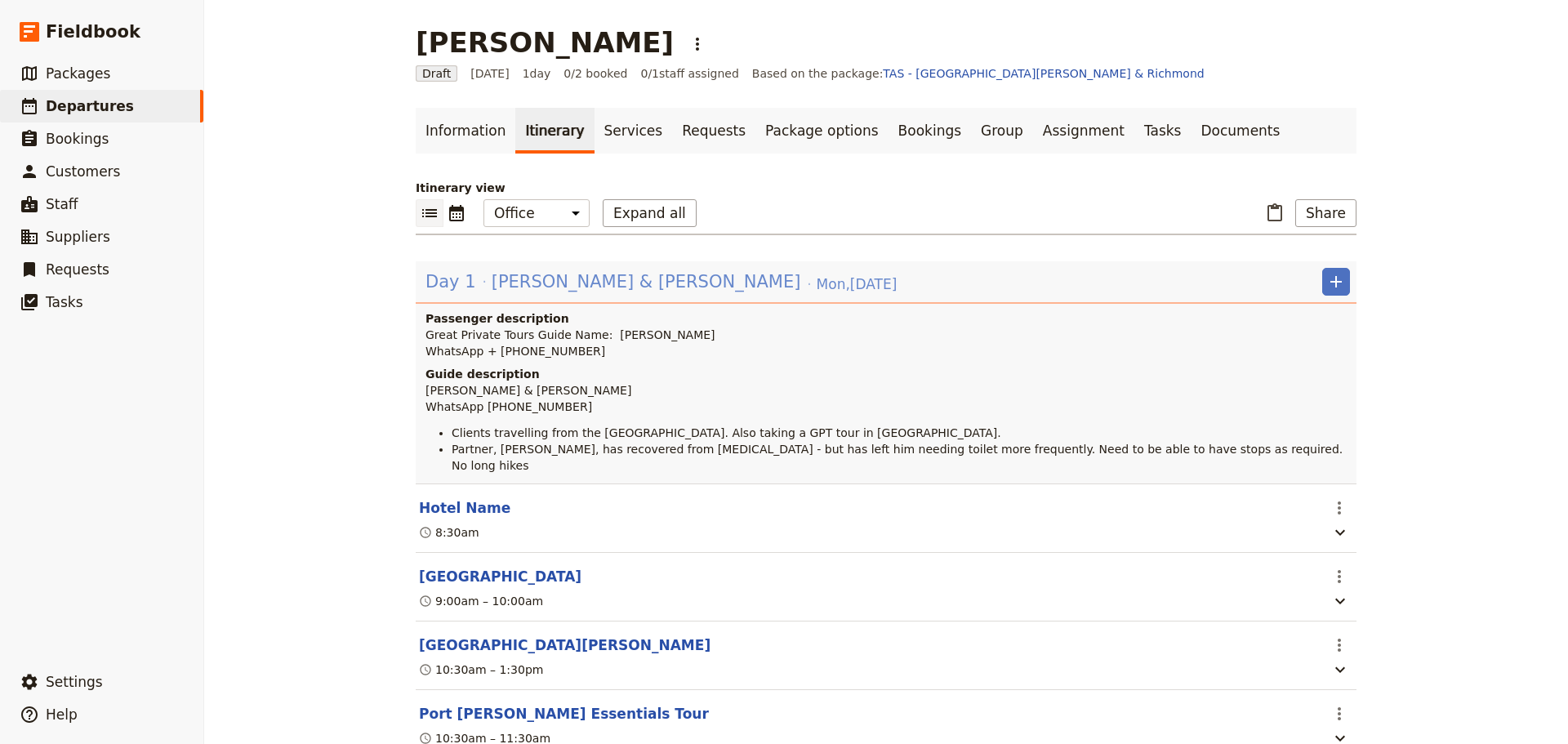
click at [550, 281] on span "[PERSON_NAME] & [PERSON_NAME]" at bounding box center [646, 281] width 309 height 24
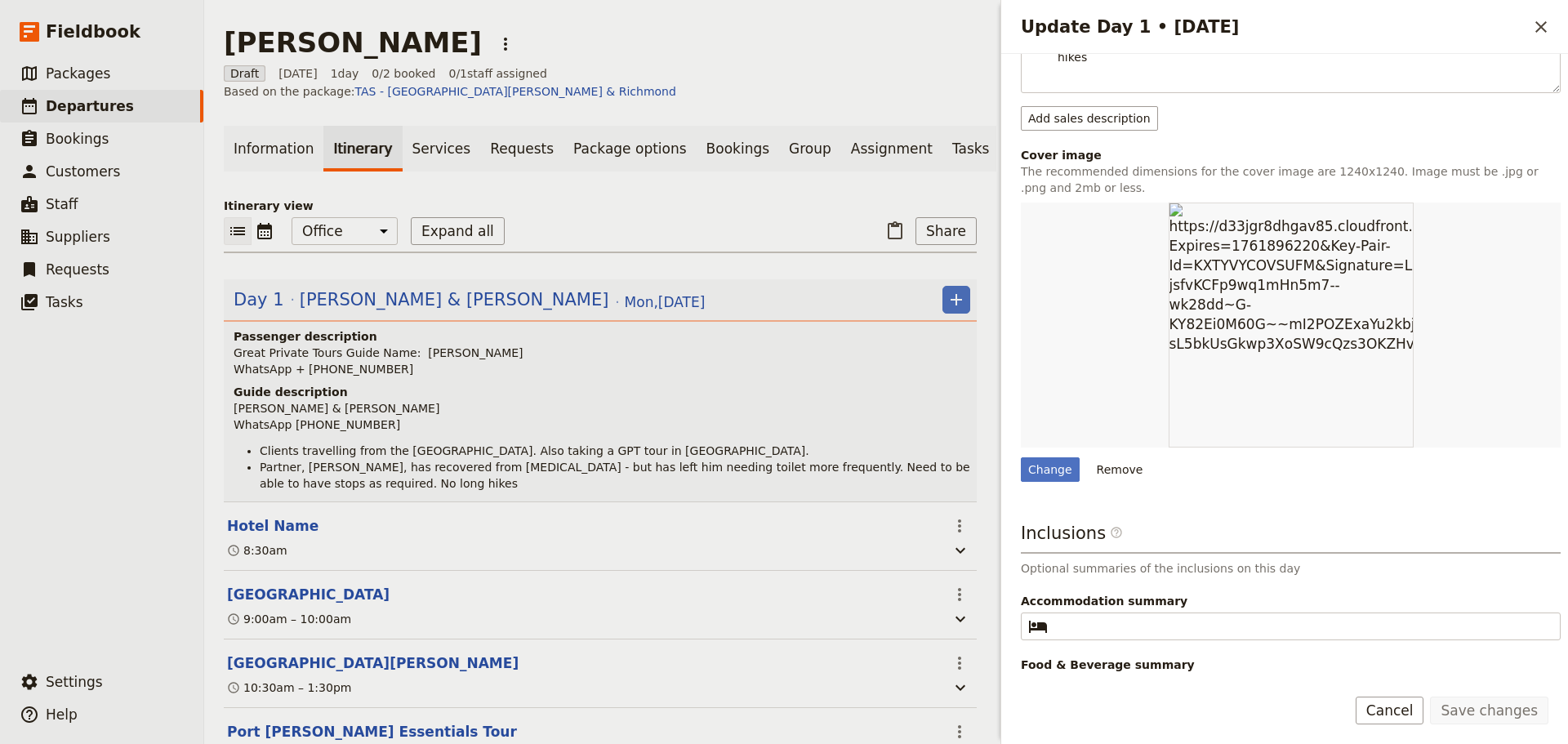
scroll to position [463, 0]
click at [1097, 456] on button "Remove" at bounding box center [1120, 468] width 61 height 24
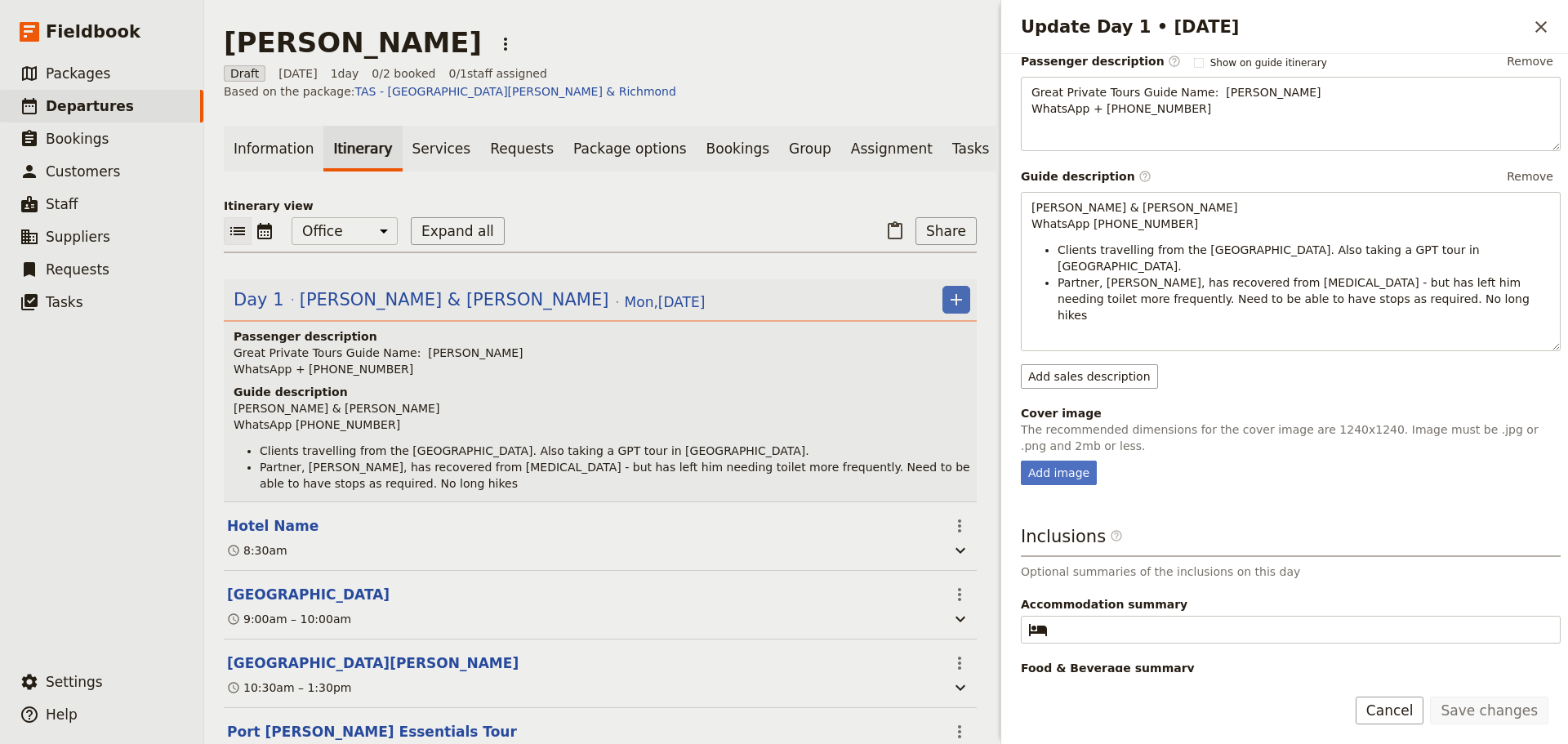
scroll to position [208, 0]
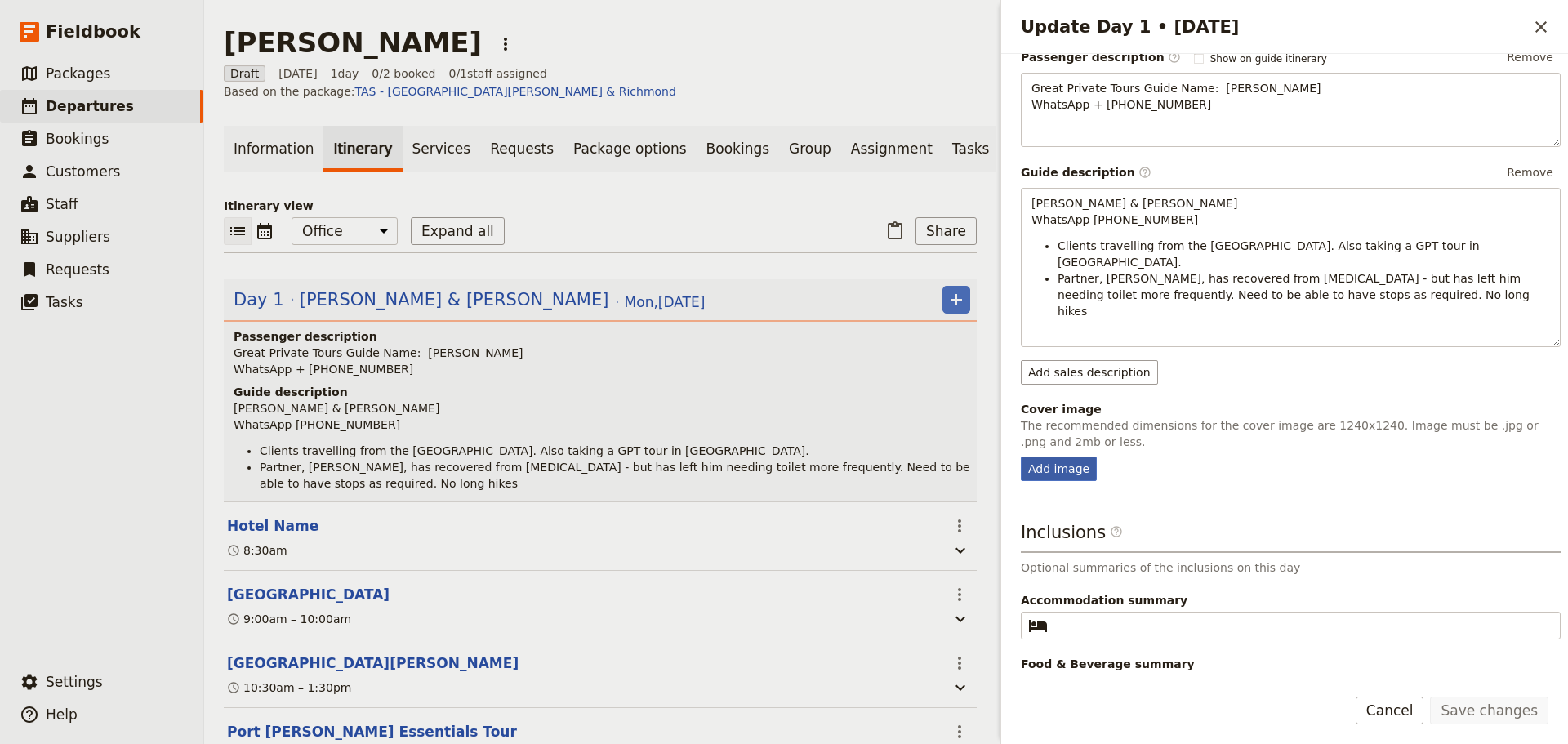
click at [1055, 456] on div "Add image" at bounding box center [1059, 468] width 76 height 24
click at [1021, 456] on input "Add image" at bounding box center [1020, 456] width 1 height 1
type input "C:\fakepath\Port Arthur Historic Site Guard Tower image credit Jonathan Wherret…"
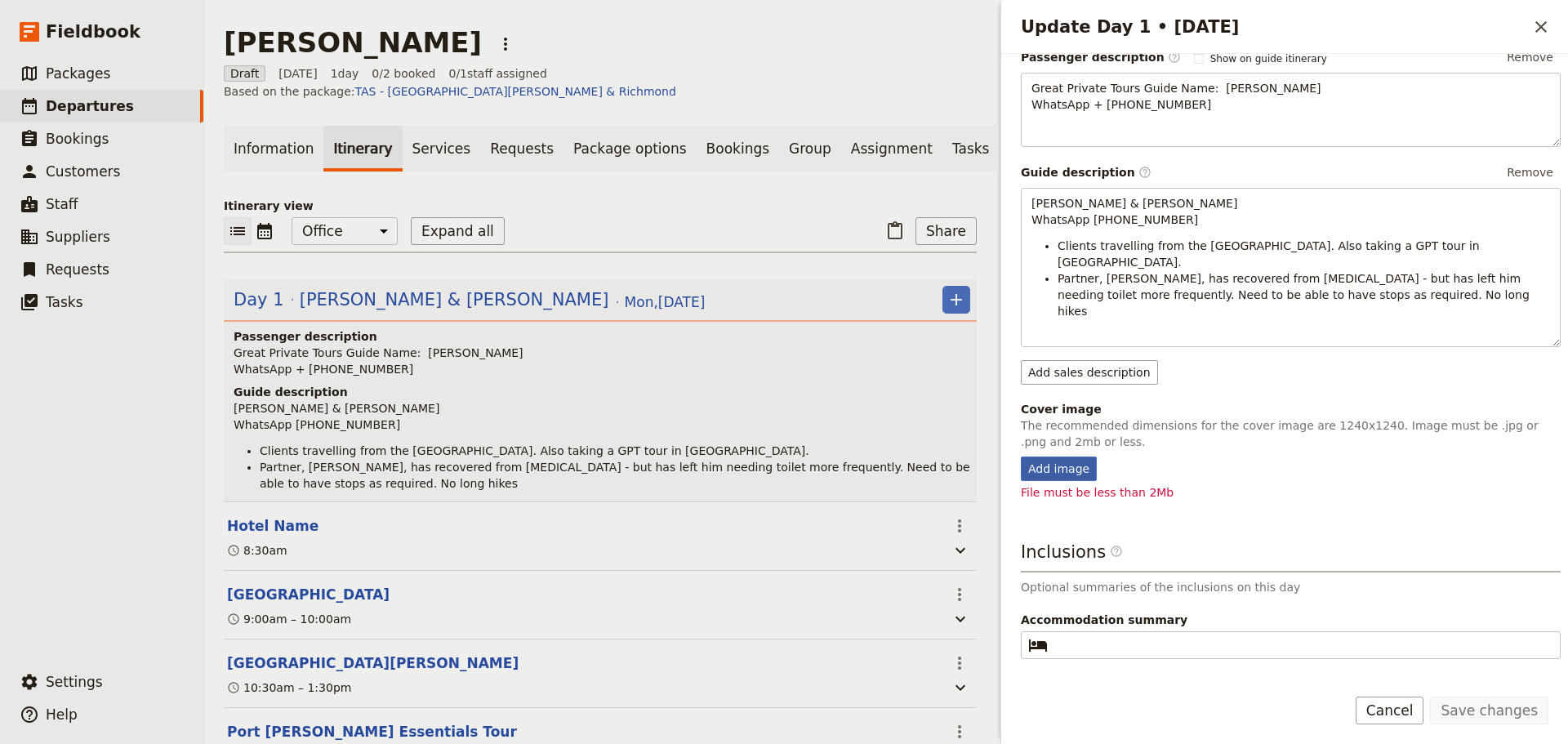
click at [1077, 456] on div "Add image" at bounding box center [1059, 468] width 76 height 24
click at [1021, 456] on input "Add image" at bounding box center [1020, 456] width 1 height 1
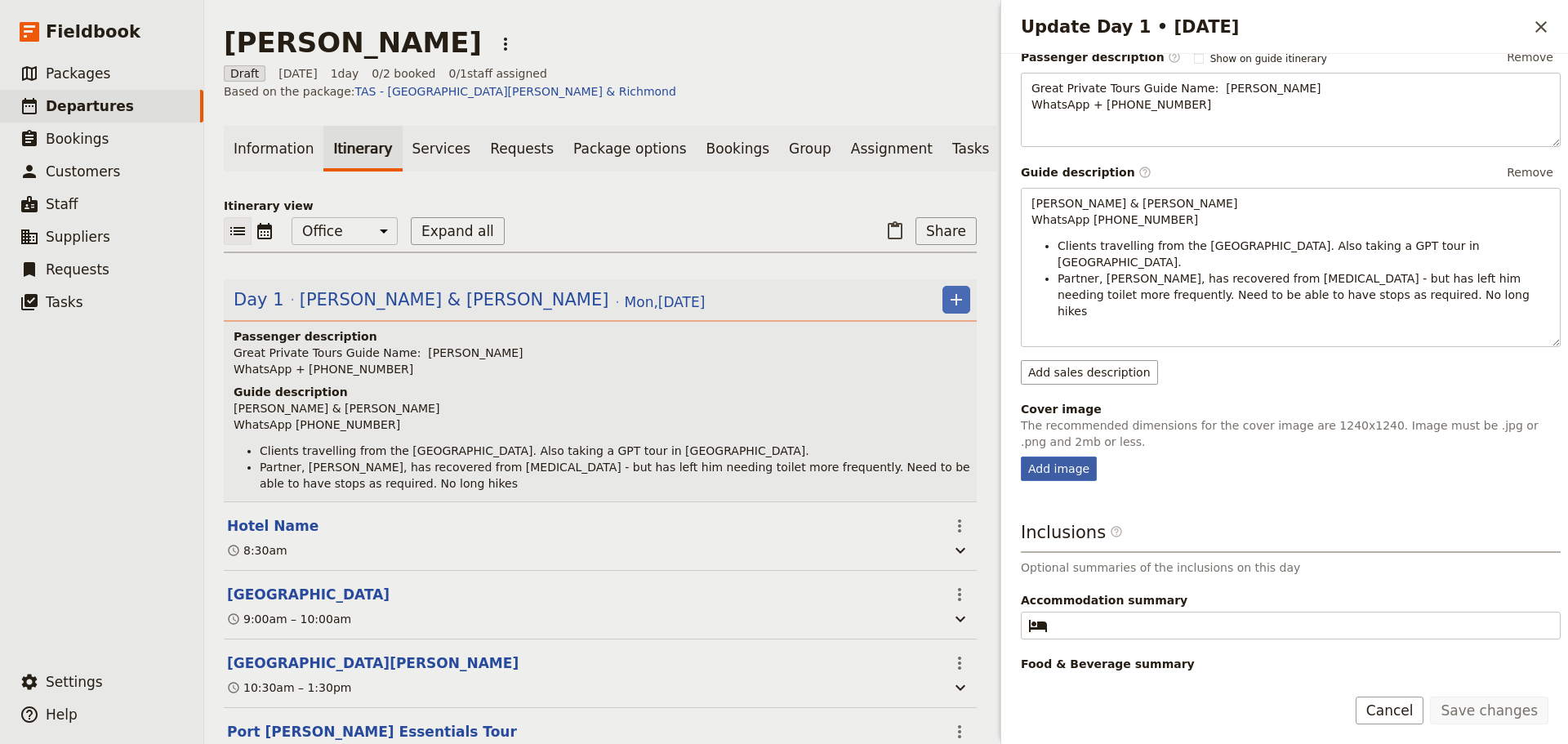
click at [1061, 456] on div "Add image" at bounding box center [1059, 468] width 76 height 24
click at [1021, 456] on input "Add image" at bounding box center [1020, 456] width 1 height 1
type input "C:\fakepath\Tas Devil.jpeg"
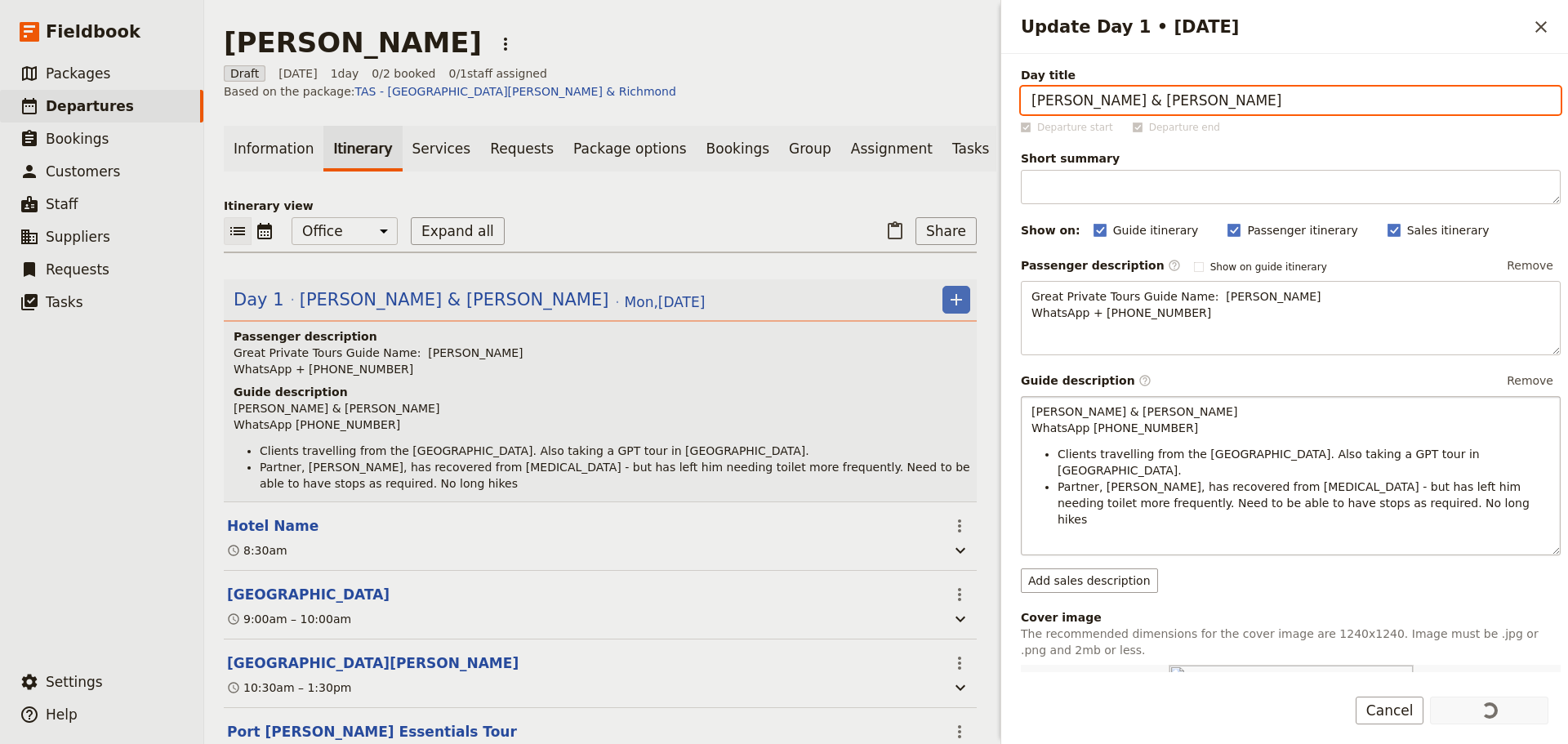
scroll to position [327, 0]
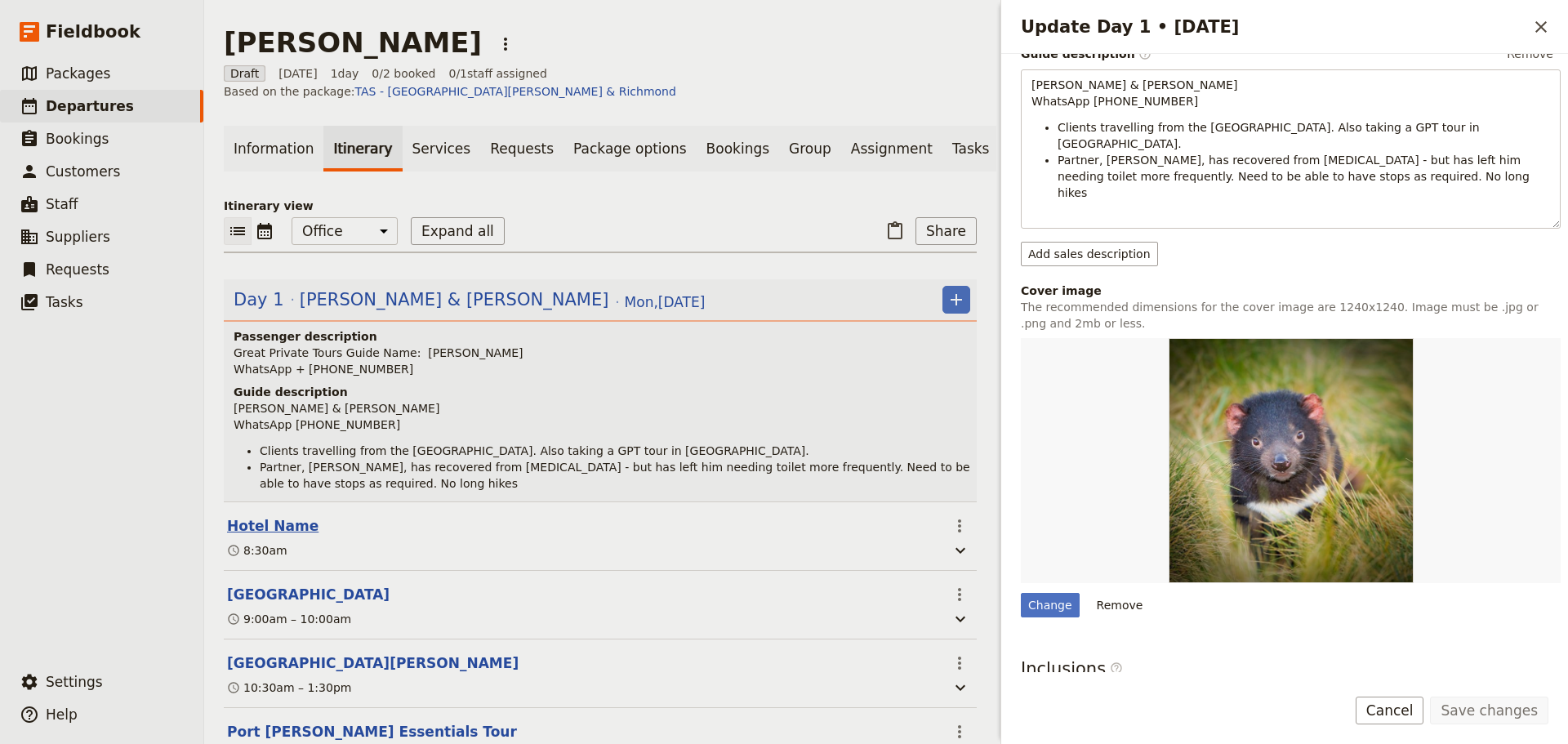
click at [267, 516] on button "Hotel Name" at bounding box center [272, 526] width 91 height 19
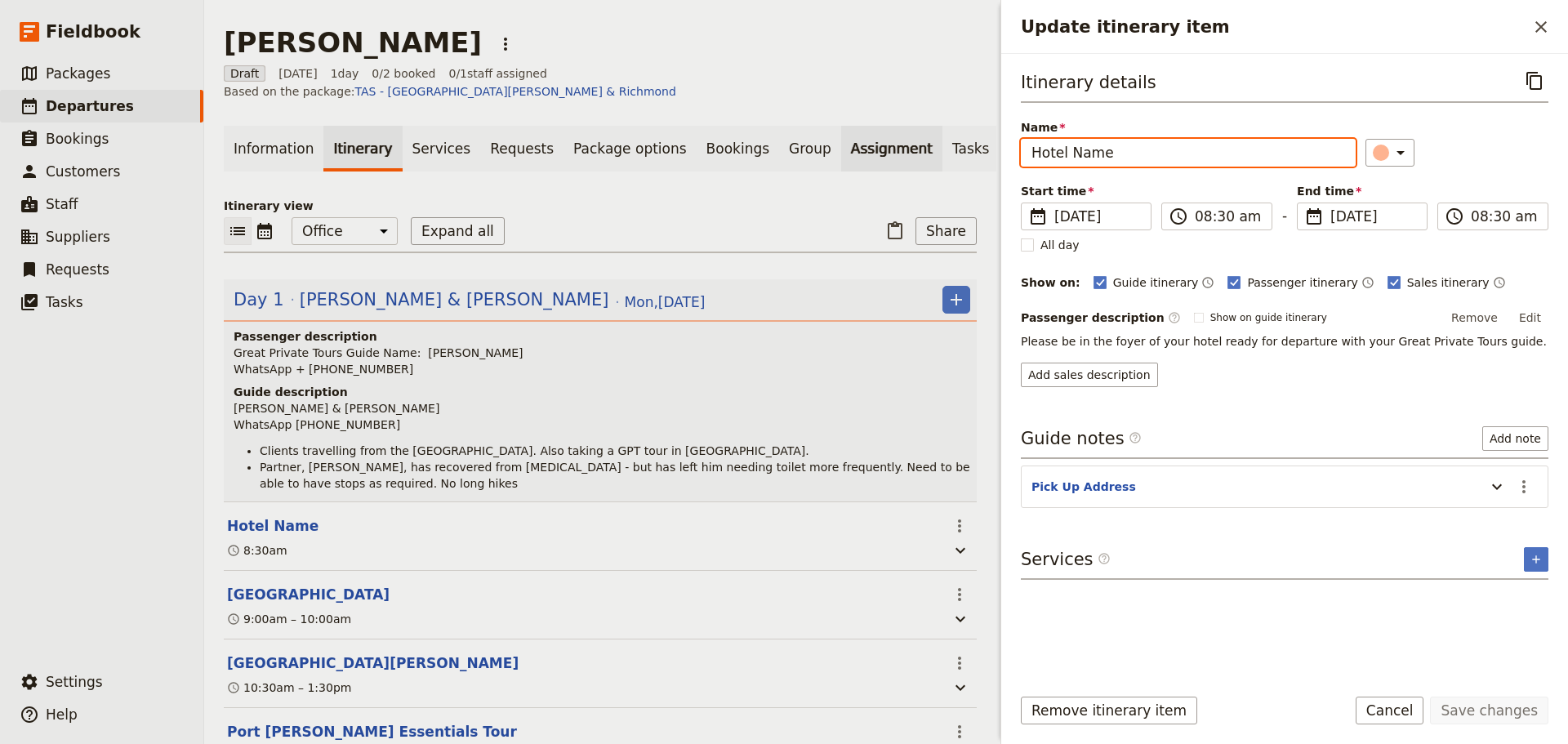
drag, startPoint x: 1262, startPoint y: 146, endPoint x: 816, endPoint y: 149, distance: 446.0
click at [816, 150] on div "Paul Turner ​ Draft 13 Oct 2025 1 day 0/2 booked 0 / 1 staff assigned Based on …" at bounding box center [886, 372] width 1364 height 744
type input "[GEOGRAPHIC_DATA]"
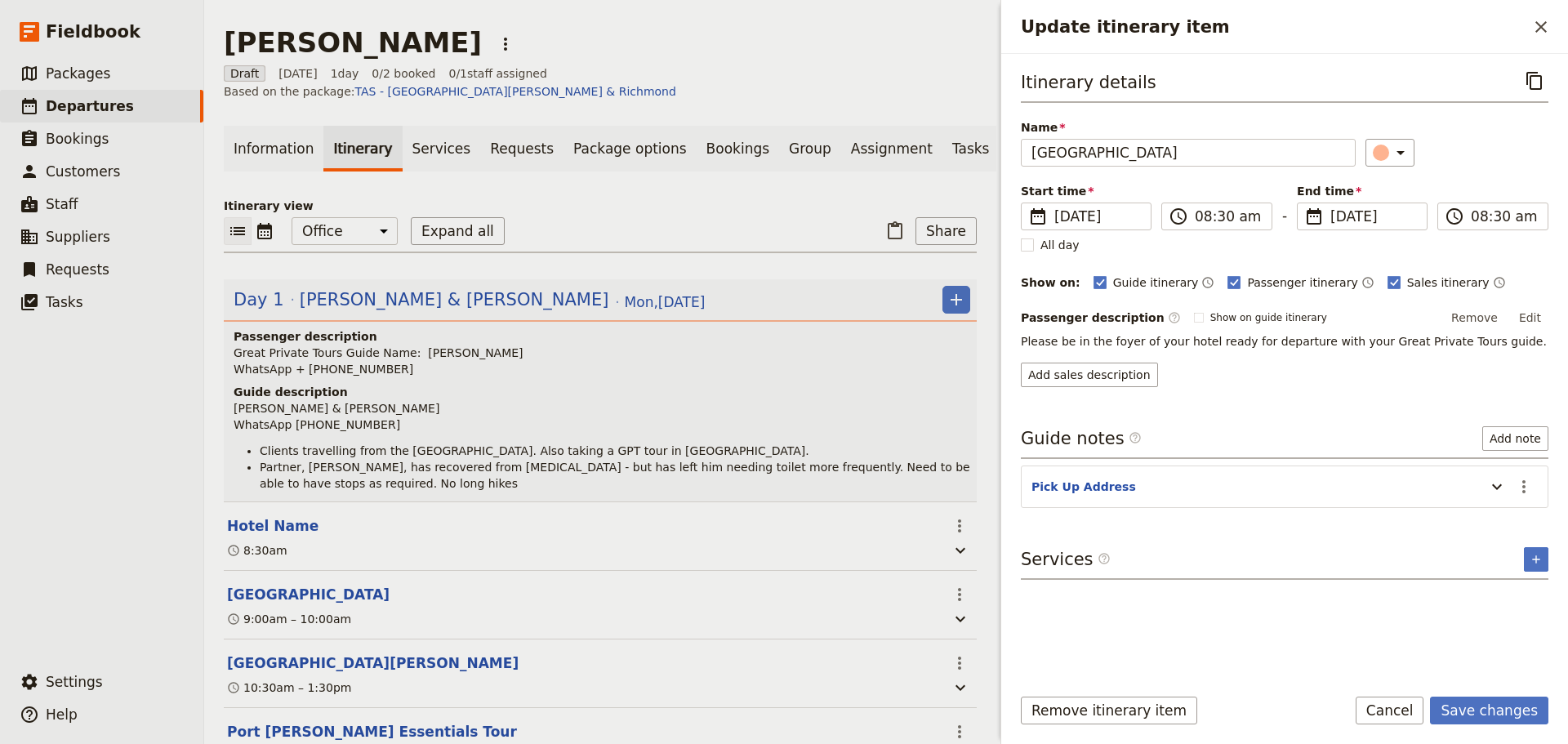
click at [1530, 317] on button "Edit" at bounding box center [1530, 317] width 37 height 24
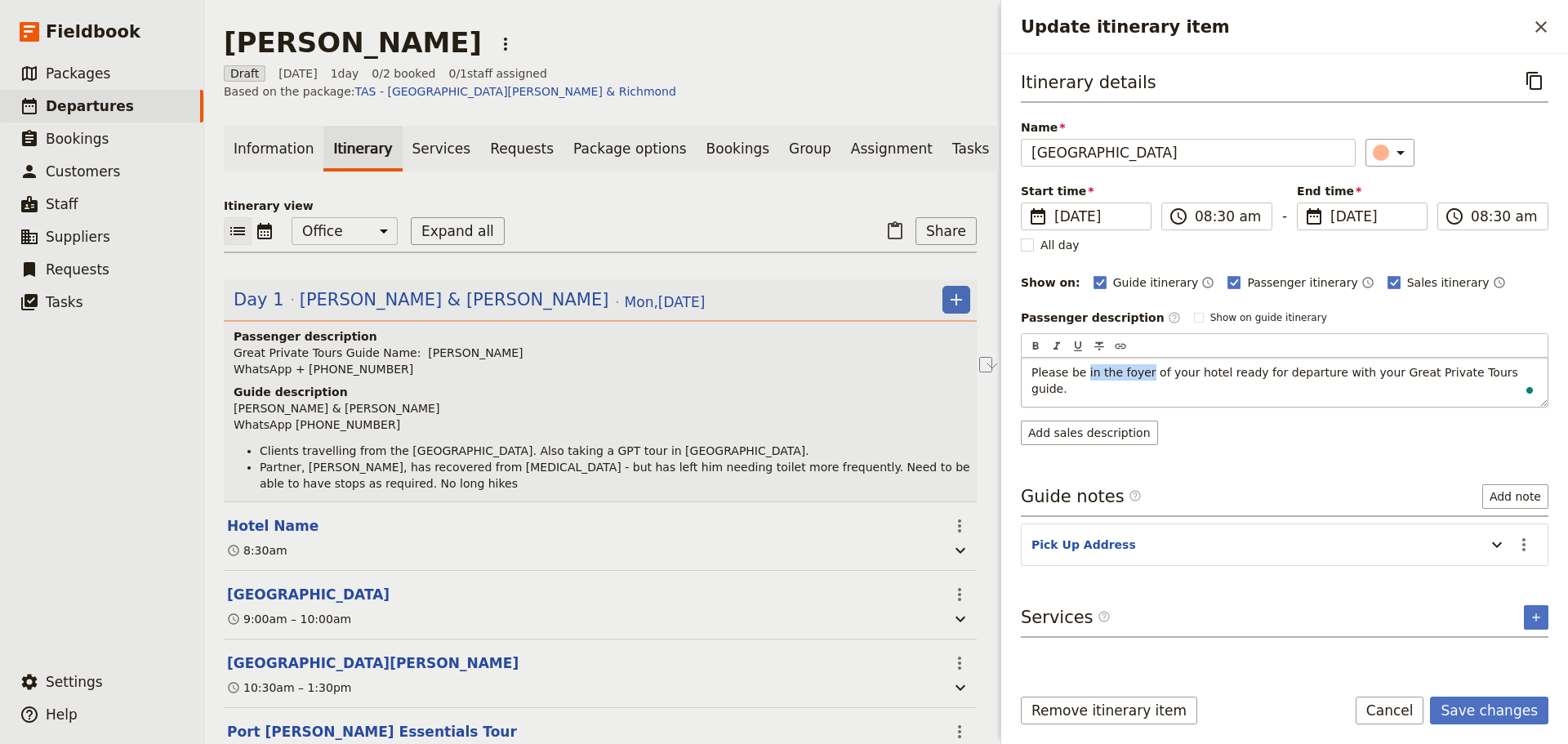
drag, startPoint x: 1082, startPoint y: 376, endPoint x: 1140, endPoint y: 373, distance: 58.1
click at [1140, 373] on span "Please be in the foyer of your hotel ready for departure with your Great Privat…" at bounding box center [1276, 380] width 490 height 29
click at [1527, 543] on div "Itinerary details ​ Name Crowne Plaza ​ Start time ​ 13 Oct 2025 13/10/2025 202…" at bounding box center [1285, 369] width 527 height 603
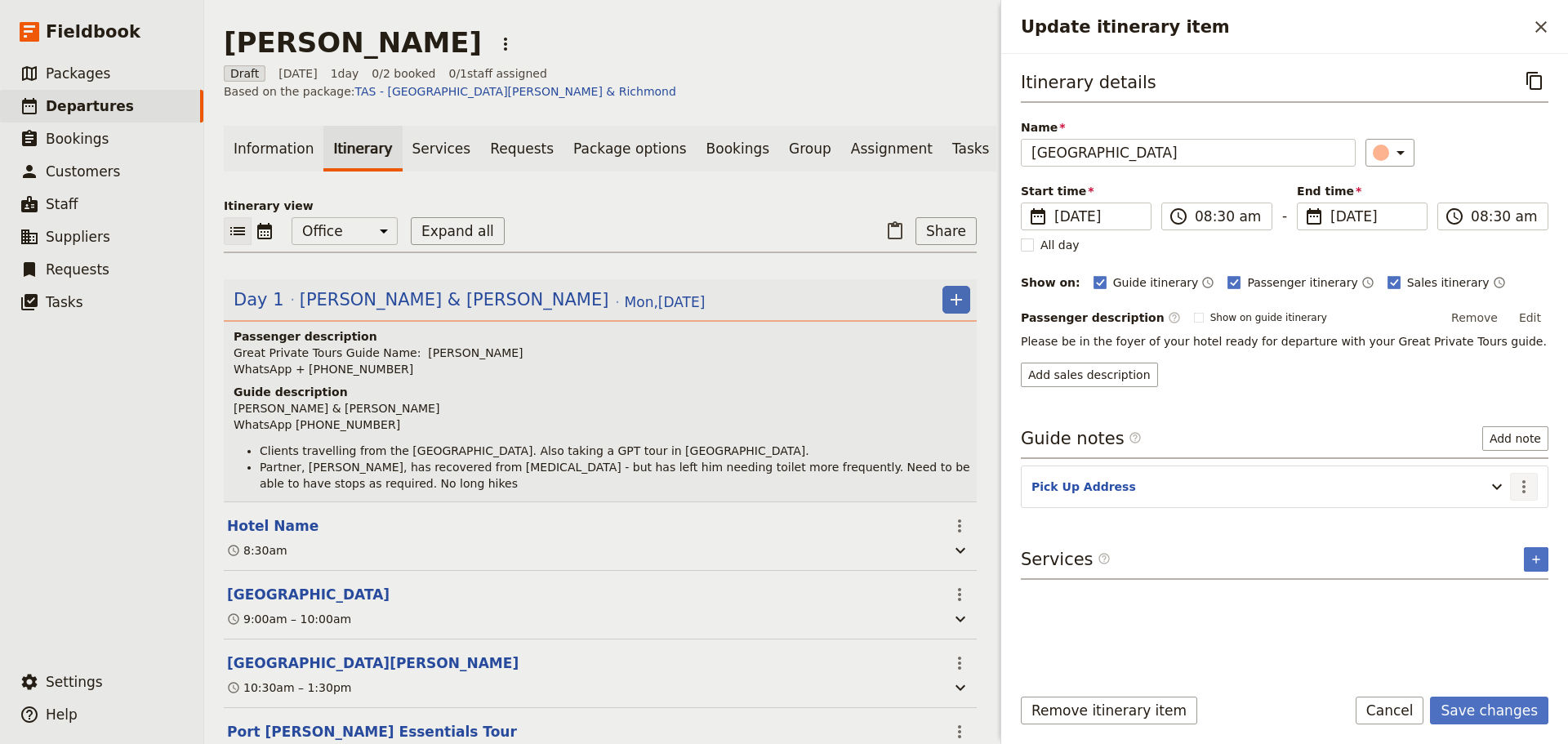
click at [1531, 487] on icon "Actions" at bounding box center [1524, 486] width 19 height 19
click at [1513, 520] on span "Edit note" at bounding box center [1489, 521] width 76 height 17
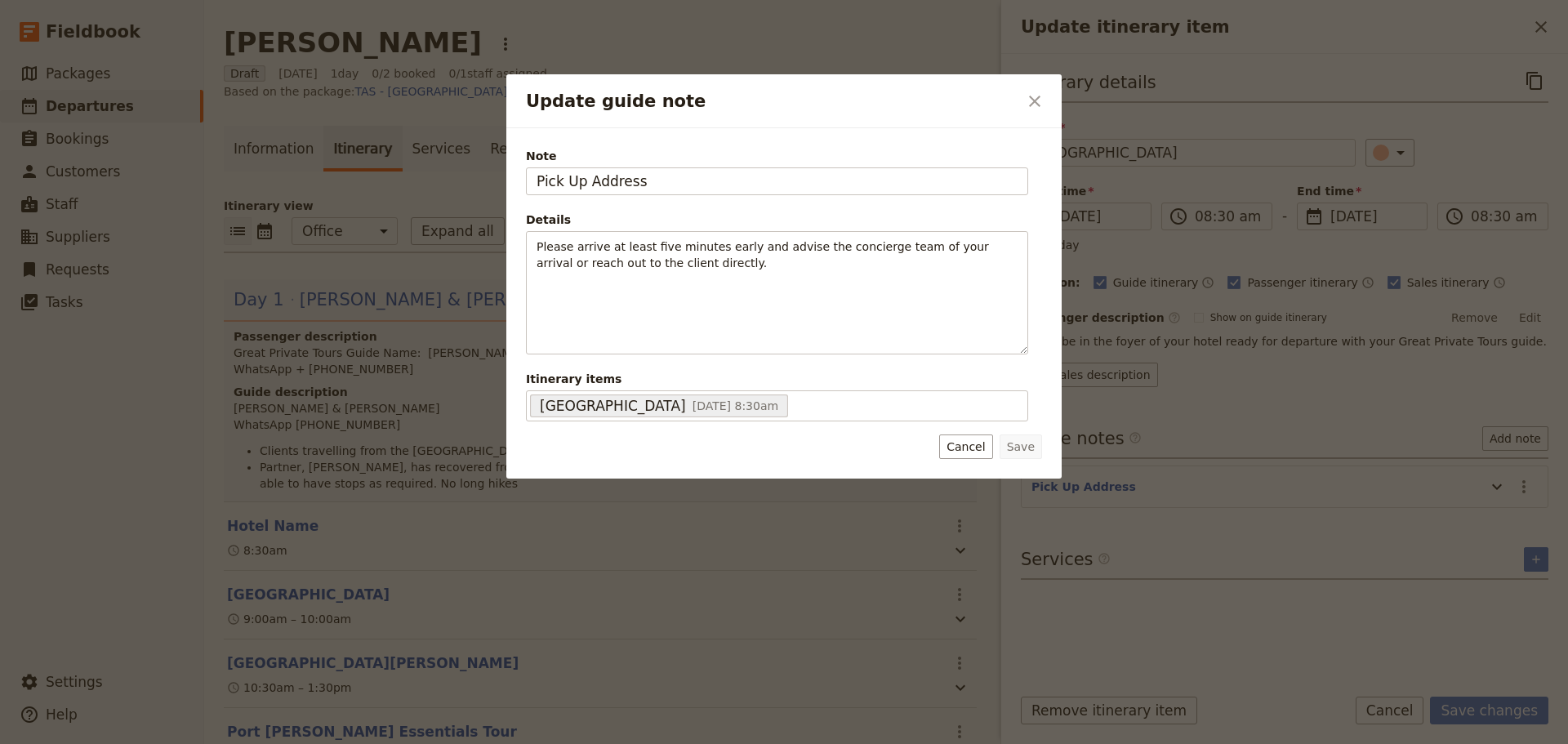
drag, startPoint x: 693, startPoint y: 186, endPoint x: 436, endPoint y: 186, distance: 257.0
click at [436, 743] on div "Update guide note ​ Note Pick Up Address Details Please arrive at least five mi…" at bounding box center [784, 744] width 1568 height 0
type input "[STREET_ADDRESS]"
click at [1008, 443] on button "Save" at bounding box center [1021, 446] width 43 height 24
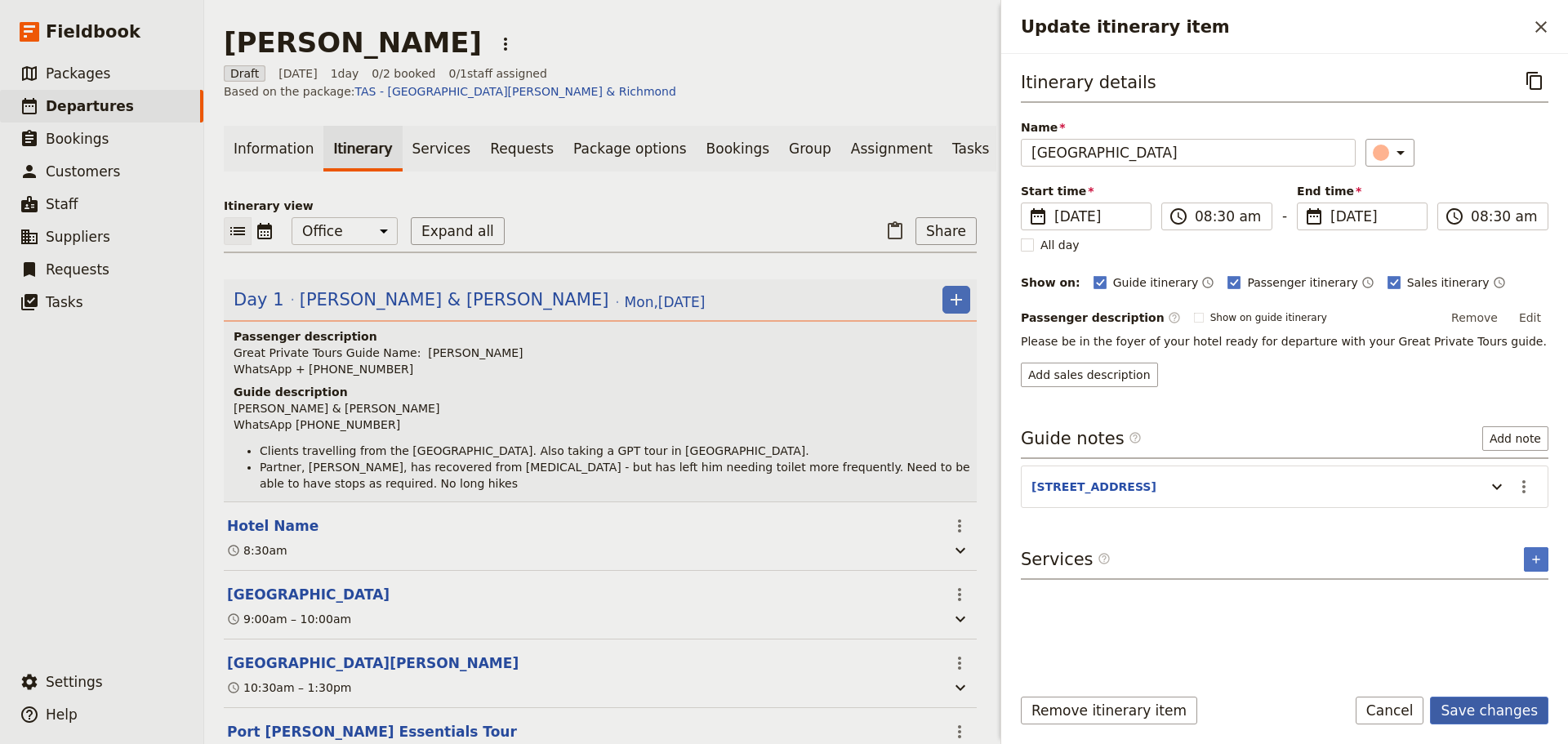
click at [1500, 698] on button "Save changes" at bounding box center [1489, 710] width 119 height 28
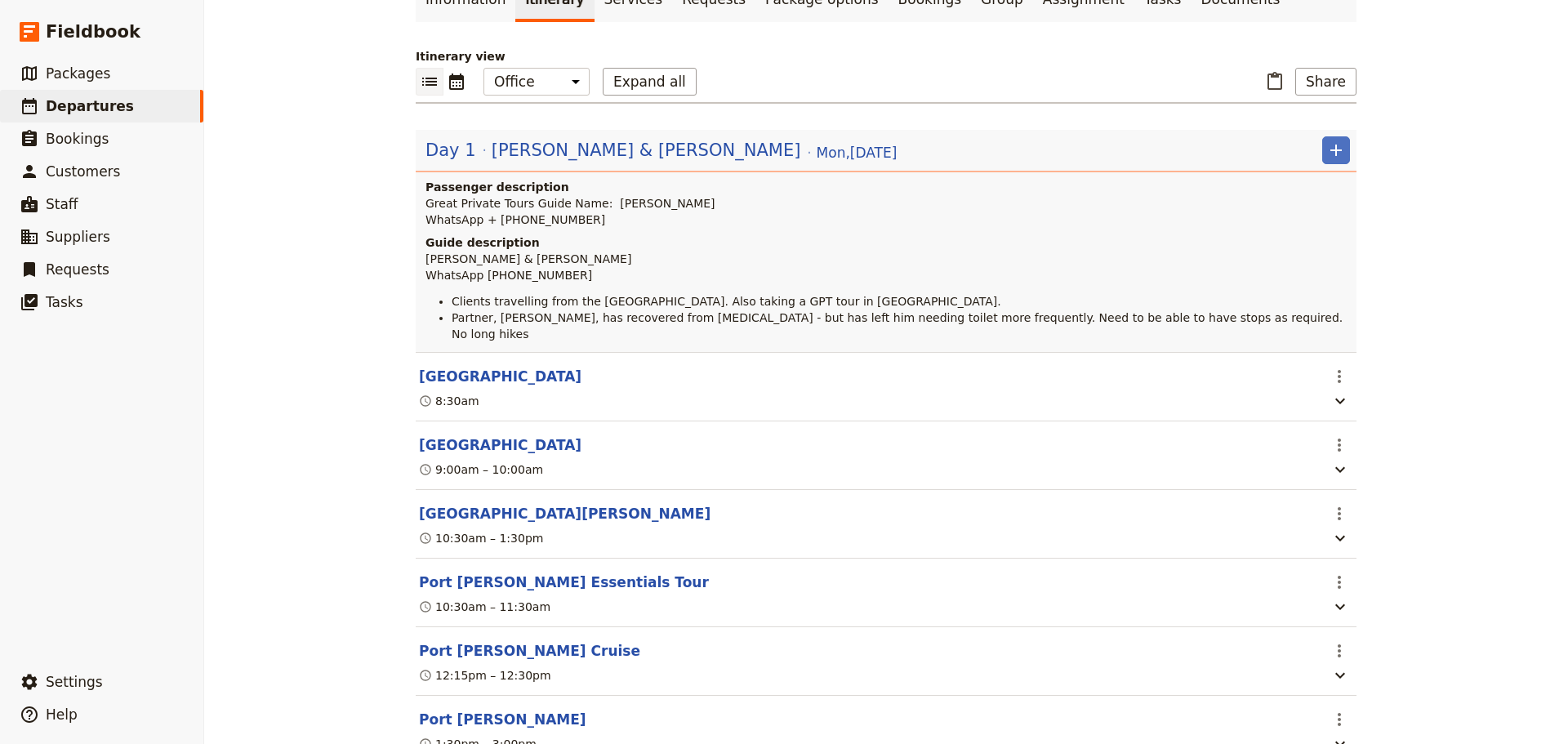
scroll to position [68, 0]
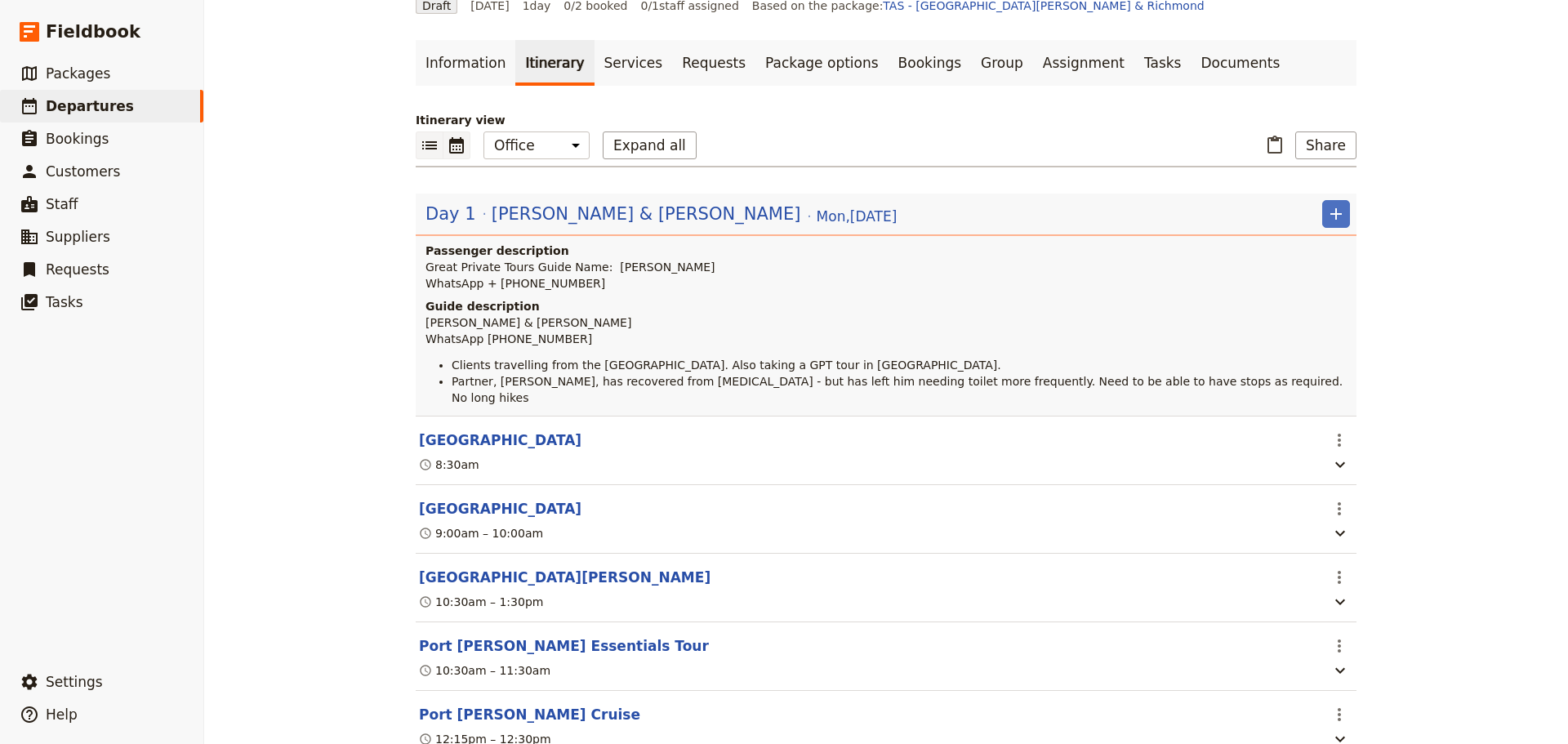
click at [457, 143] on icon "Calendar view" at bounding box center [456, 145] width 15 height 17
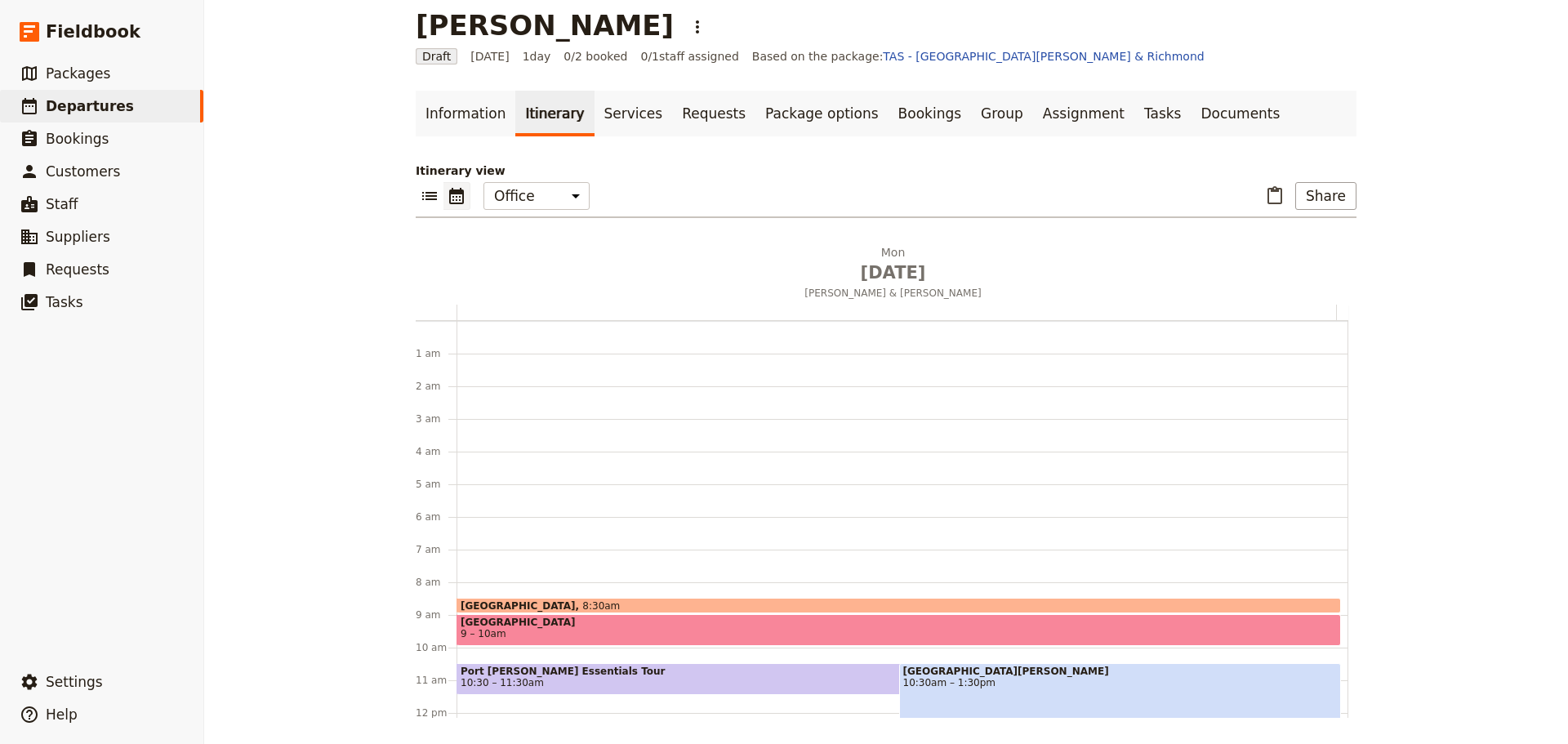
scroll to position [212, 0]
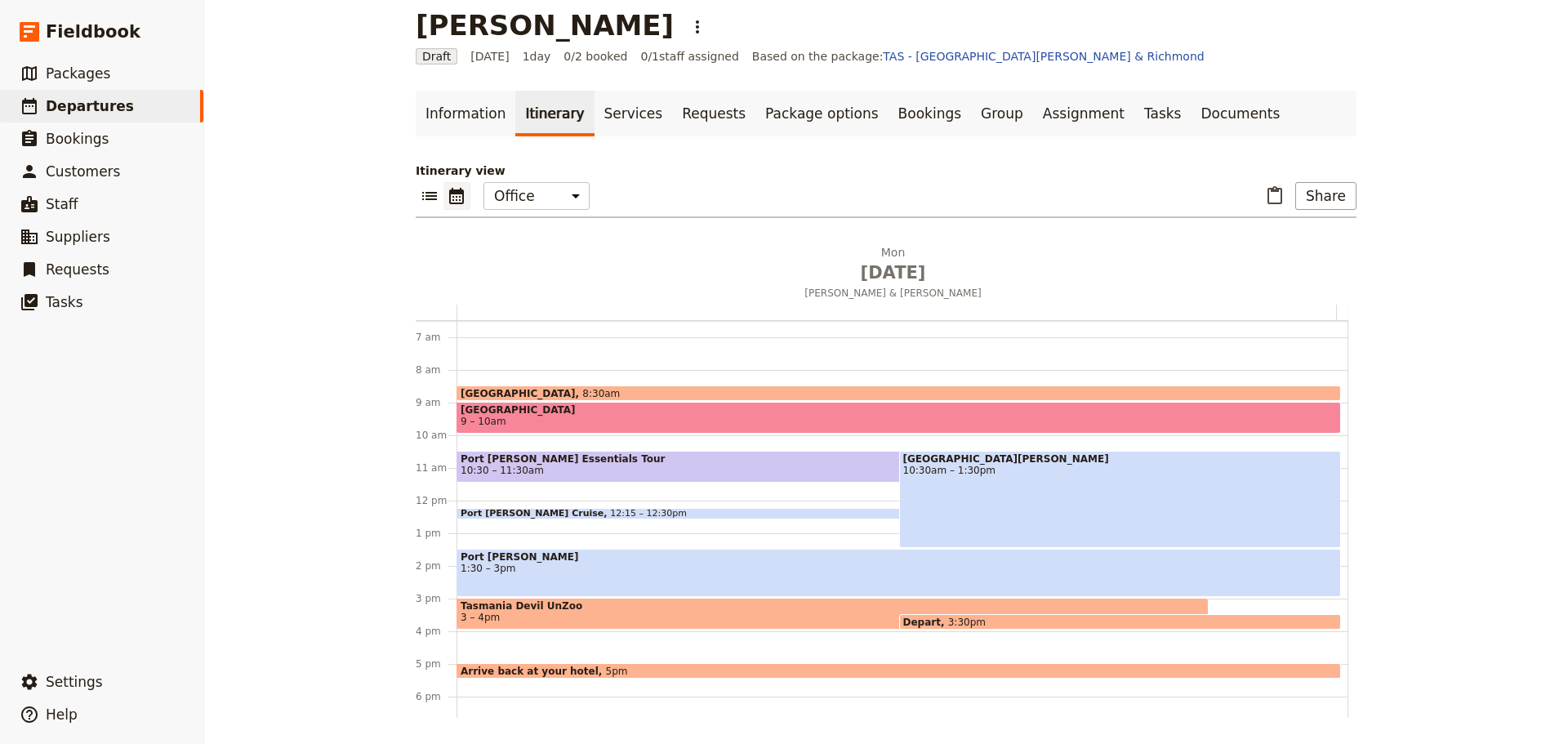
click at [634, 418] on span "9 – 10am" at bounding box center [899, 421] width 876 height 12
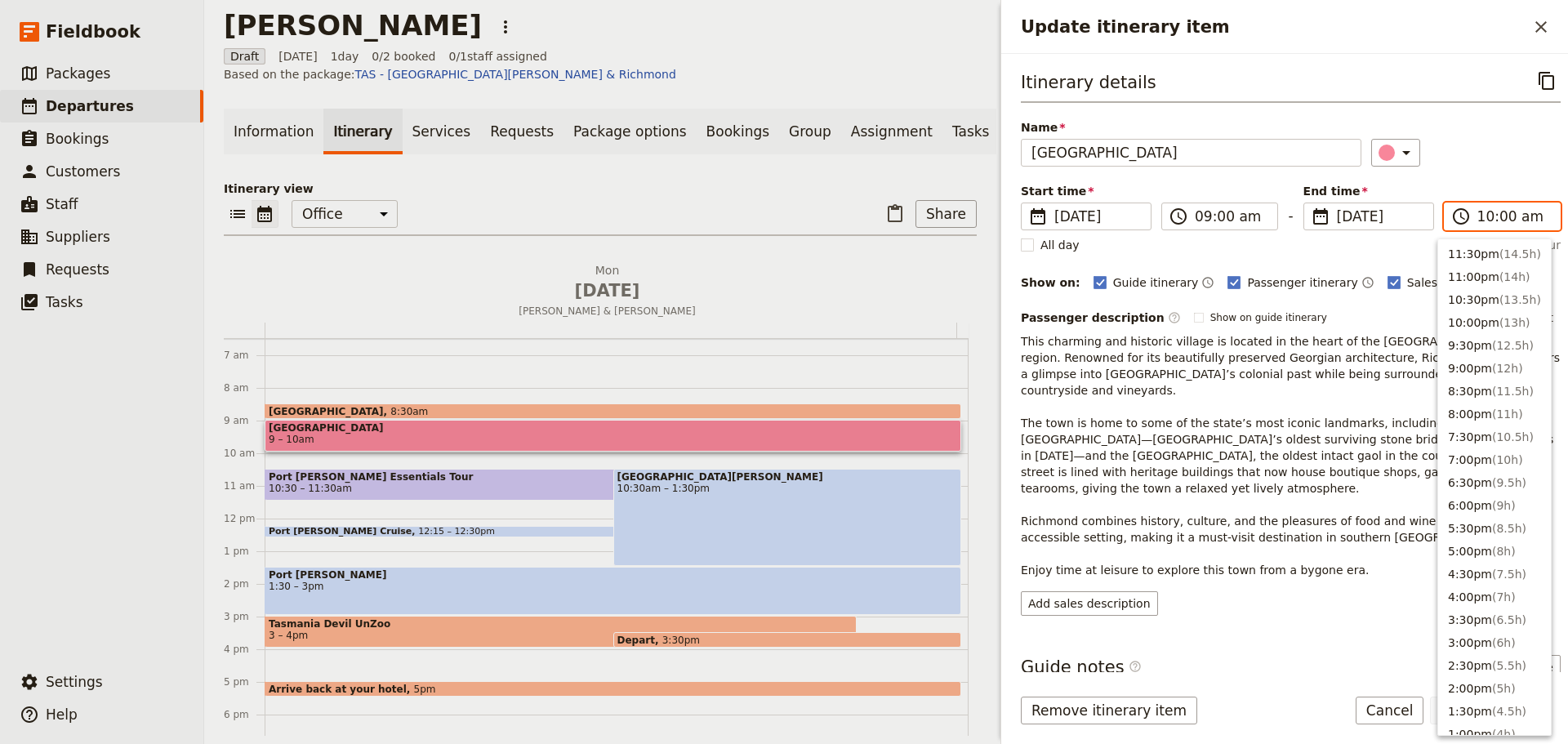
click at [1497, 216] on input "10:00 am" at bounding box center [1514, 216] width 73 height 19
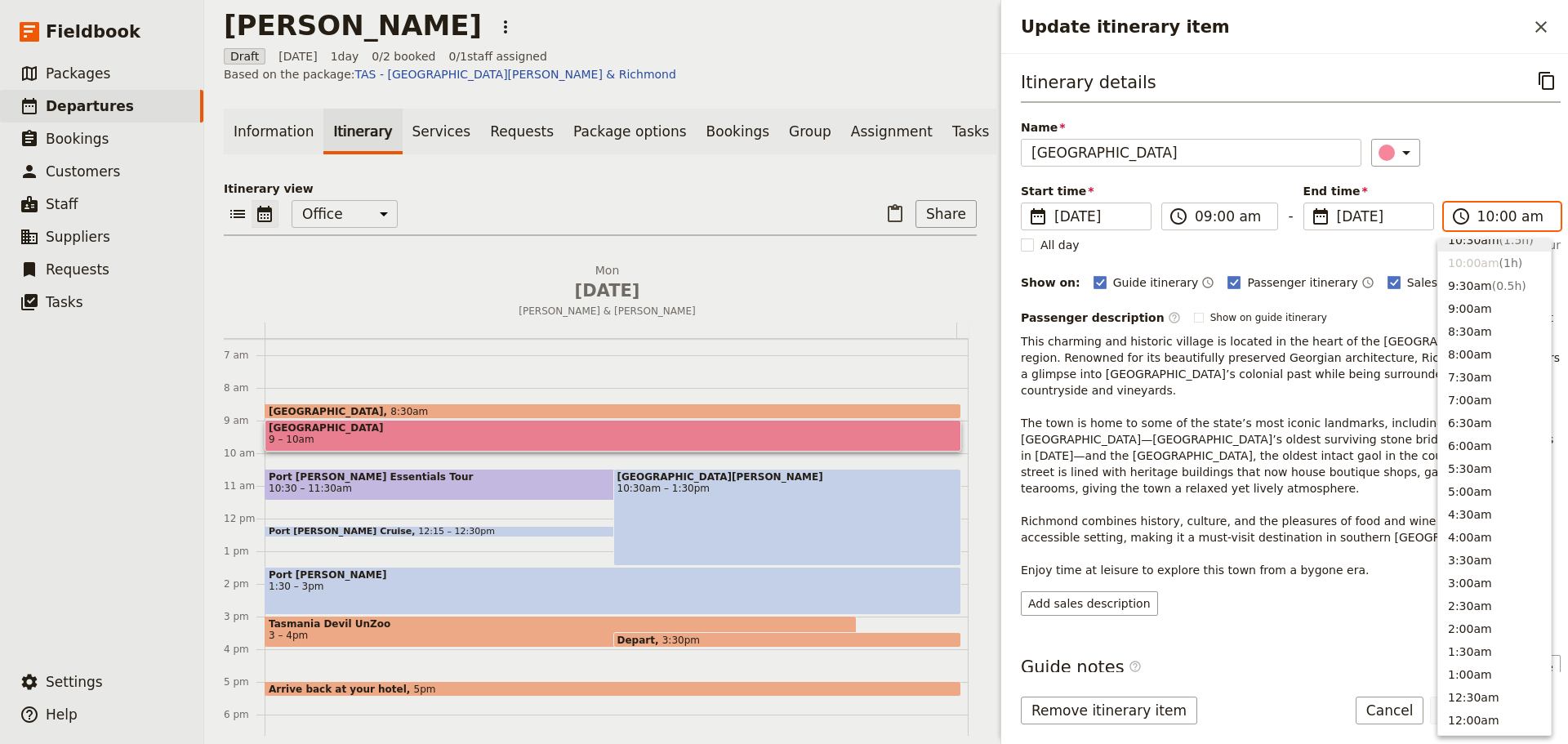
scroll to position [598, 0]
click at [1483, 296] on button "9:30am ( 0.5h )" at bounding box center [1495, 296] width 113 height 23
type input "09:30 am"
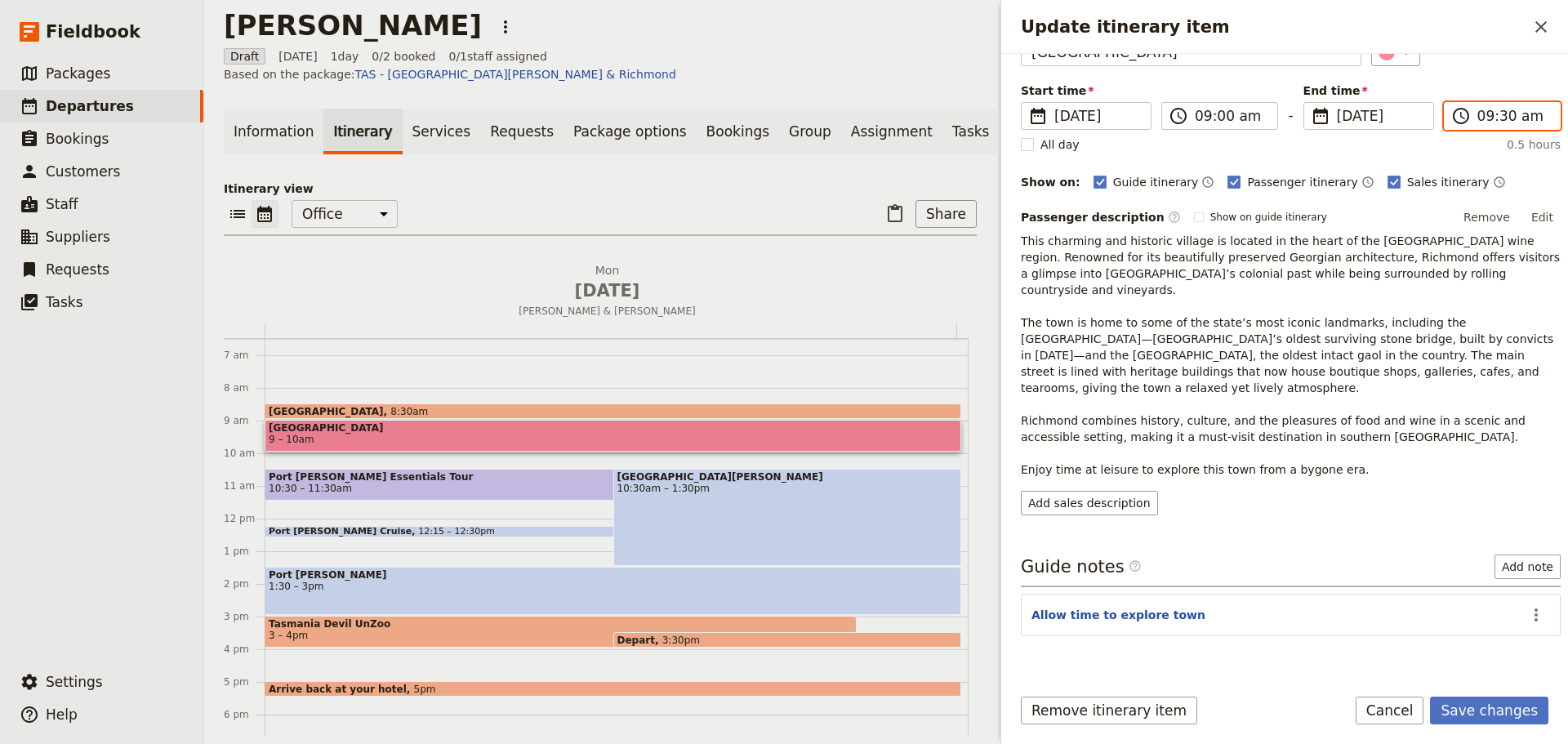
scroll to position [103, 0]
click at [1530, 603] on icon "Actions" at bounding box center [1536, 613] width 19 height 19
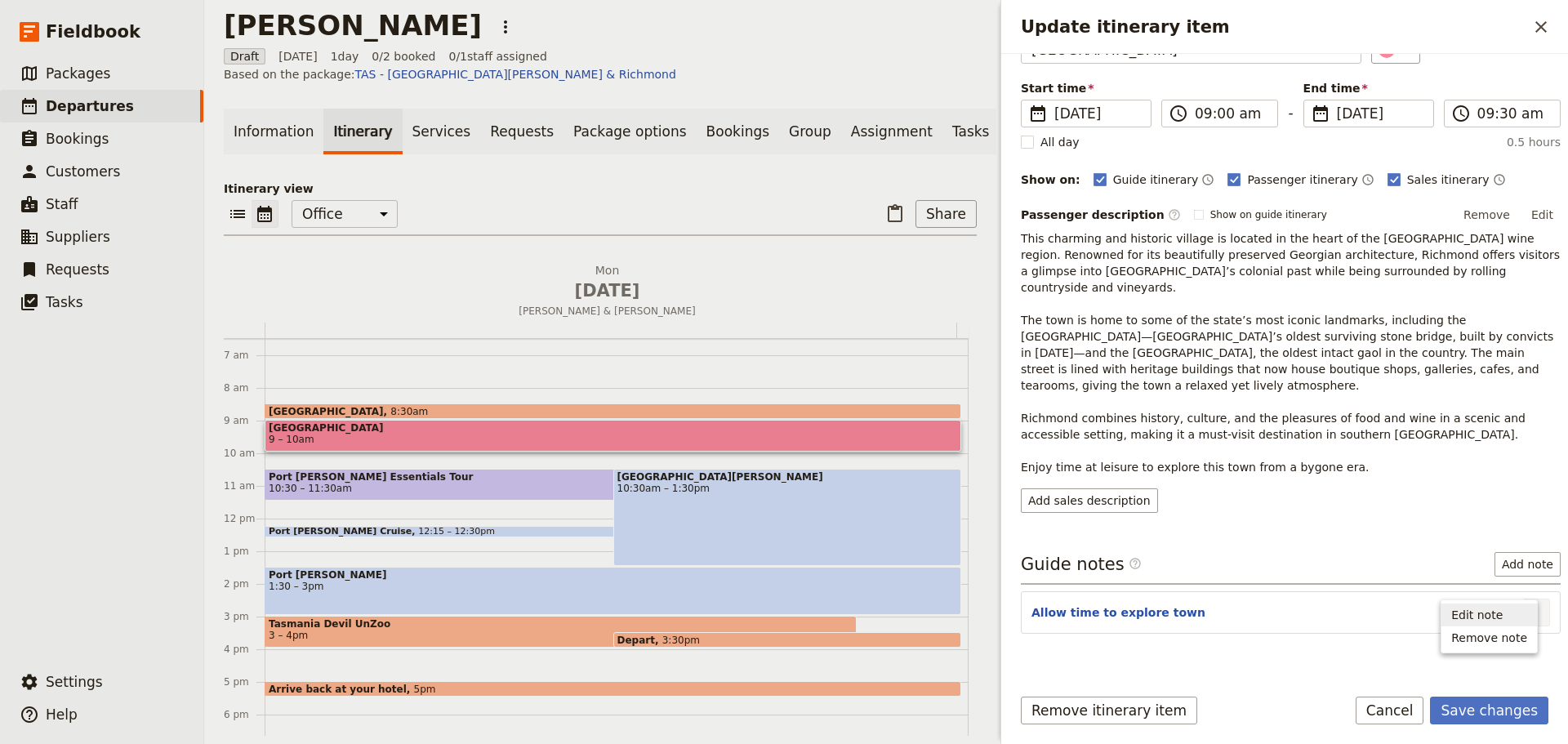
click at [1503, 609] on span "Edit note" at bounding box center [1477, 615] width 52 height 17
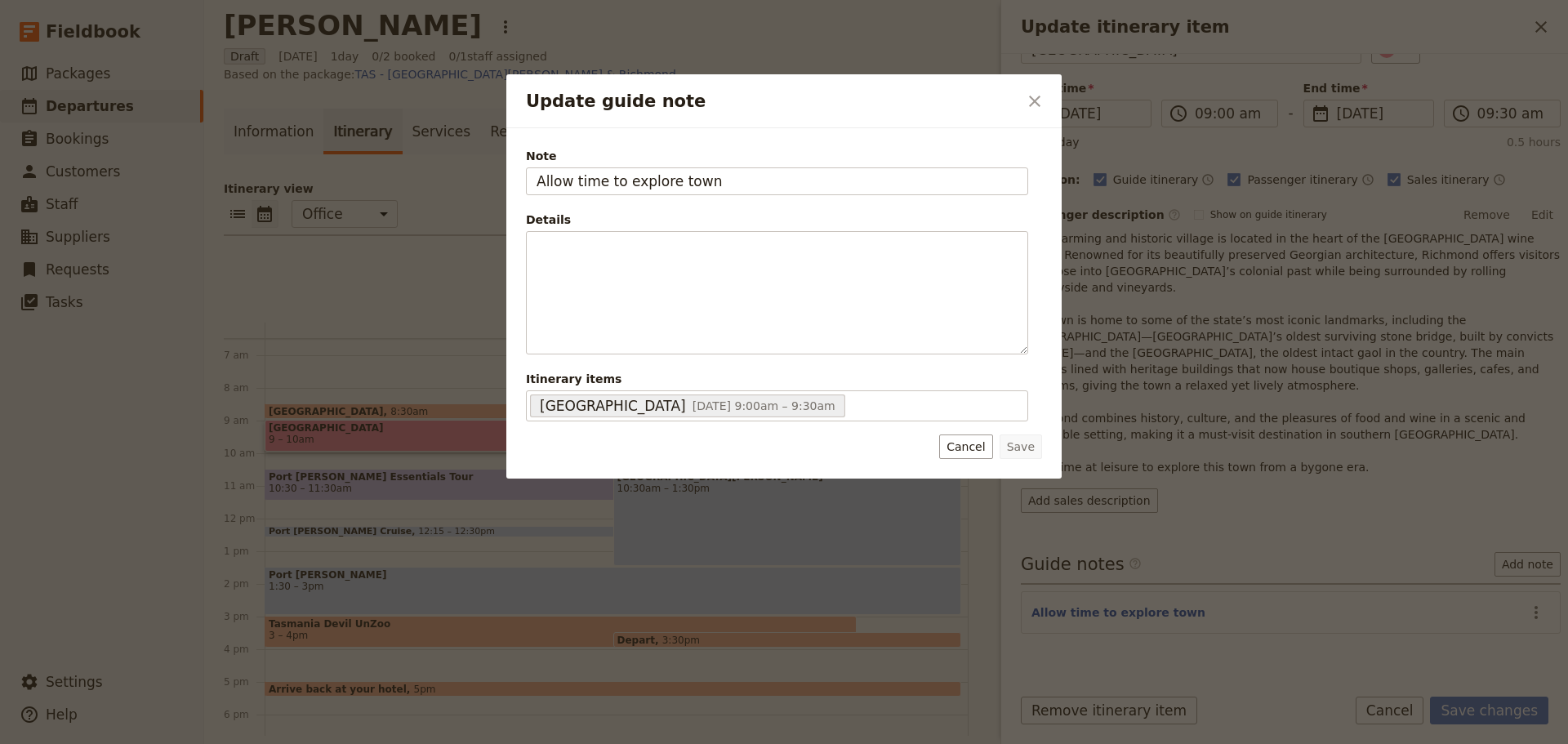
drag, startPoint x: 431, startPoint y: 185, endPoint x: 389, endPoint y: 180, distance: 42.3
click at [388, 743] on div "Update guide note ​ Note Allow time to explore town Details ​ ​ ​ ​ ​ ​ ​ ​ ​ ​…" at bounding box center [784, 744] width 1568 height 0
type input "Brief visit for bathroom stop and to see the bridge"
click at [1016, 441] on button "Save" at bounding box center [1021, 446] width 43 height 24
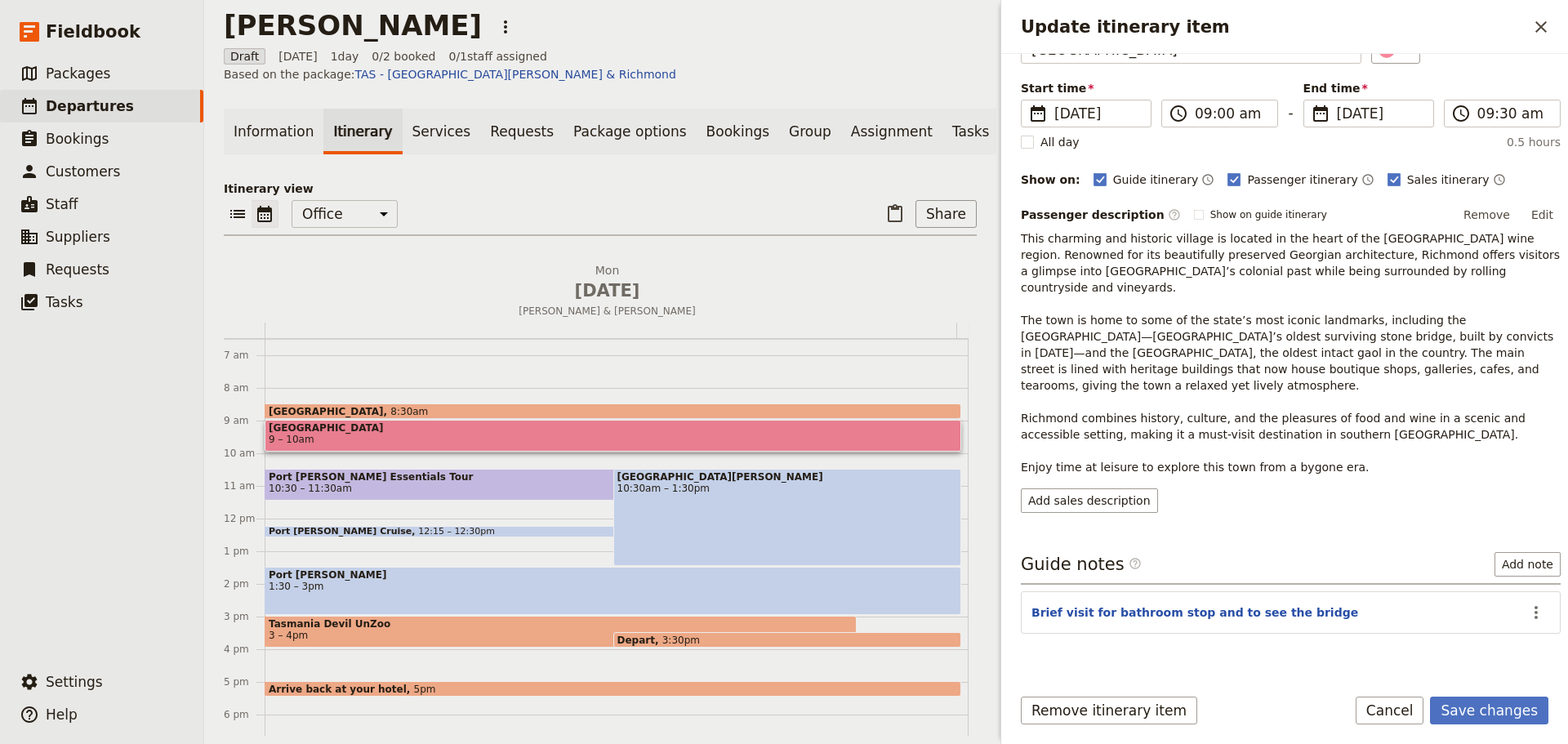
click at [1514, 728] on div "Remove itinerary item Save changes Cancel" at bounding box center [1284, 720] width 567 height 48
click at [1513, 714] on button "Save changes" at bounding box center [1489, 710] width 119 height 28
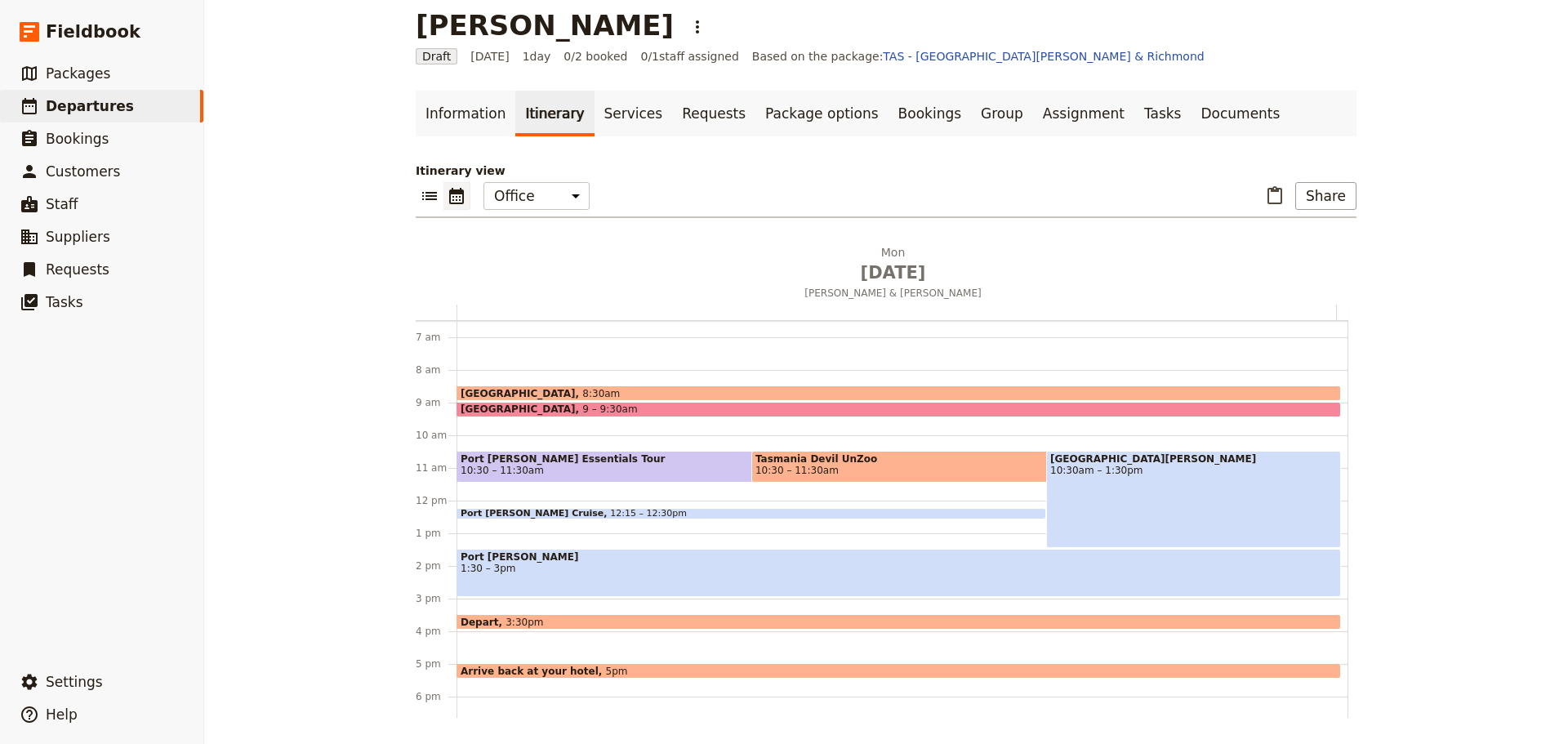
click at [870, 457] on span "Tasmania Devil UnZoo" at bounding box center [1002, 459] width 493 height 12
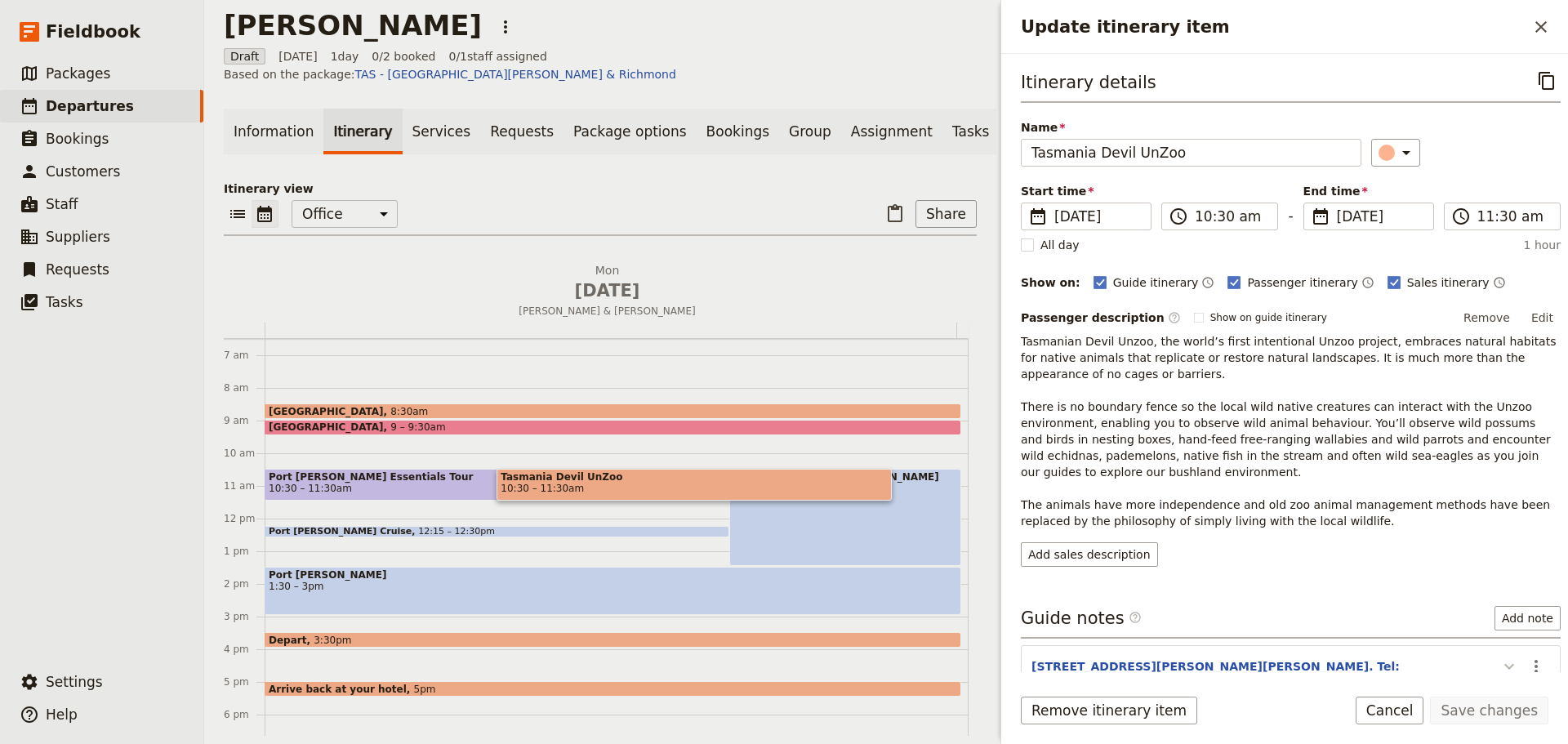
click at [1503, 656] on icon "Update itinerary item" at bounding box center [1510, 666] width 19 height 19
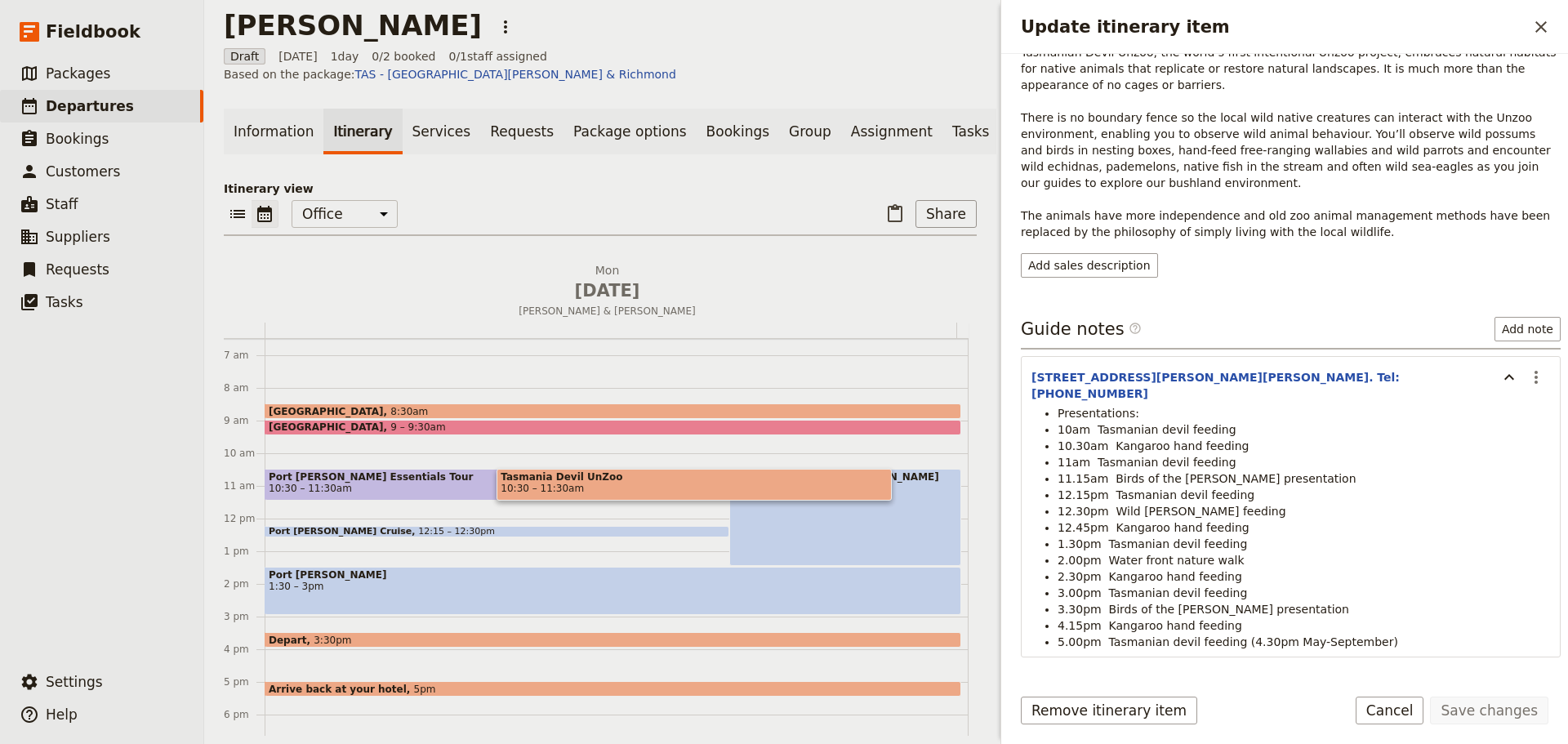
scroll to position [316, 0]
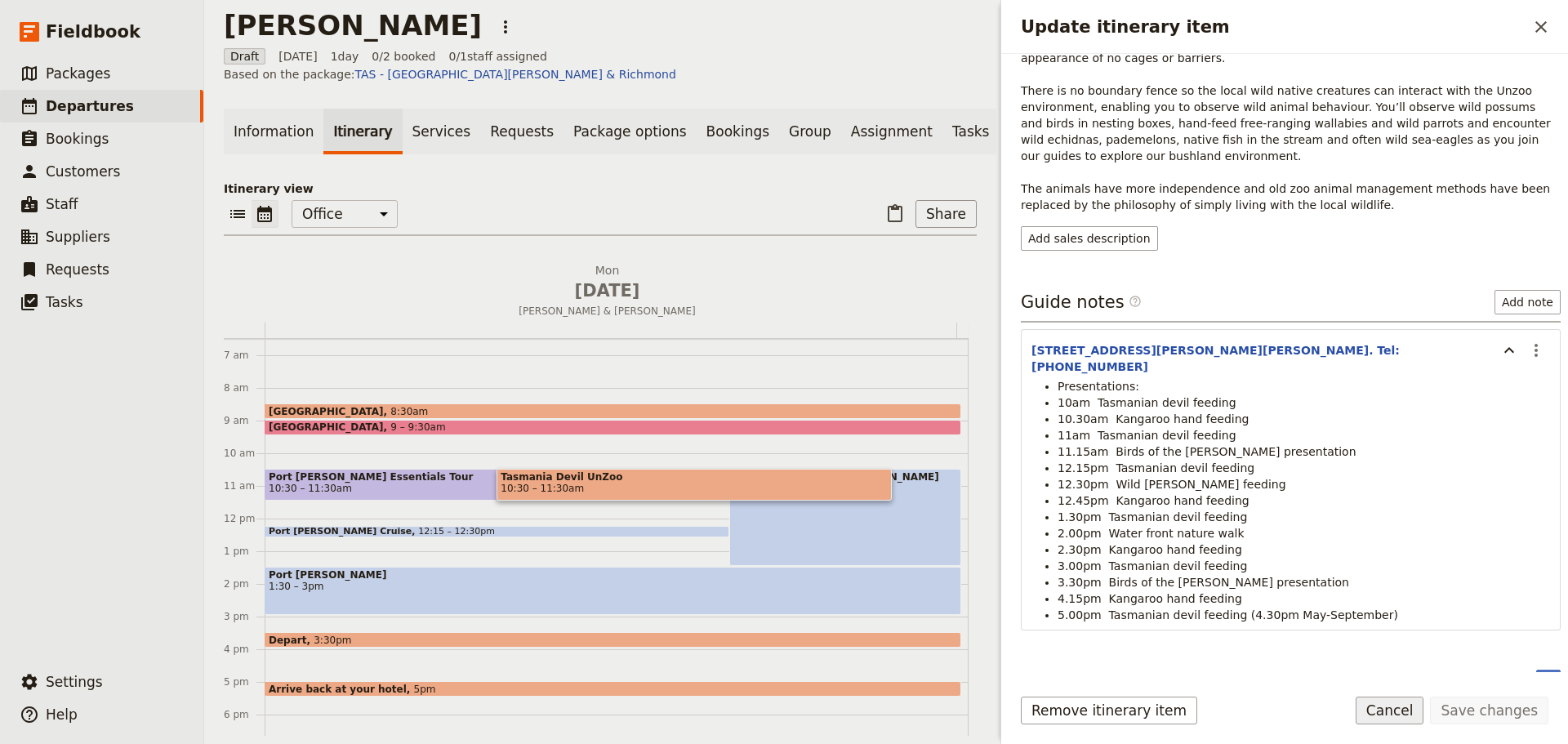
click at [1400, 706] on button "Cancel" at bounding box center [1390, 710] width 69 height 28
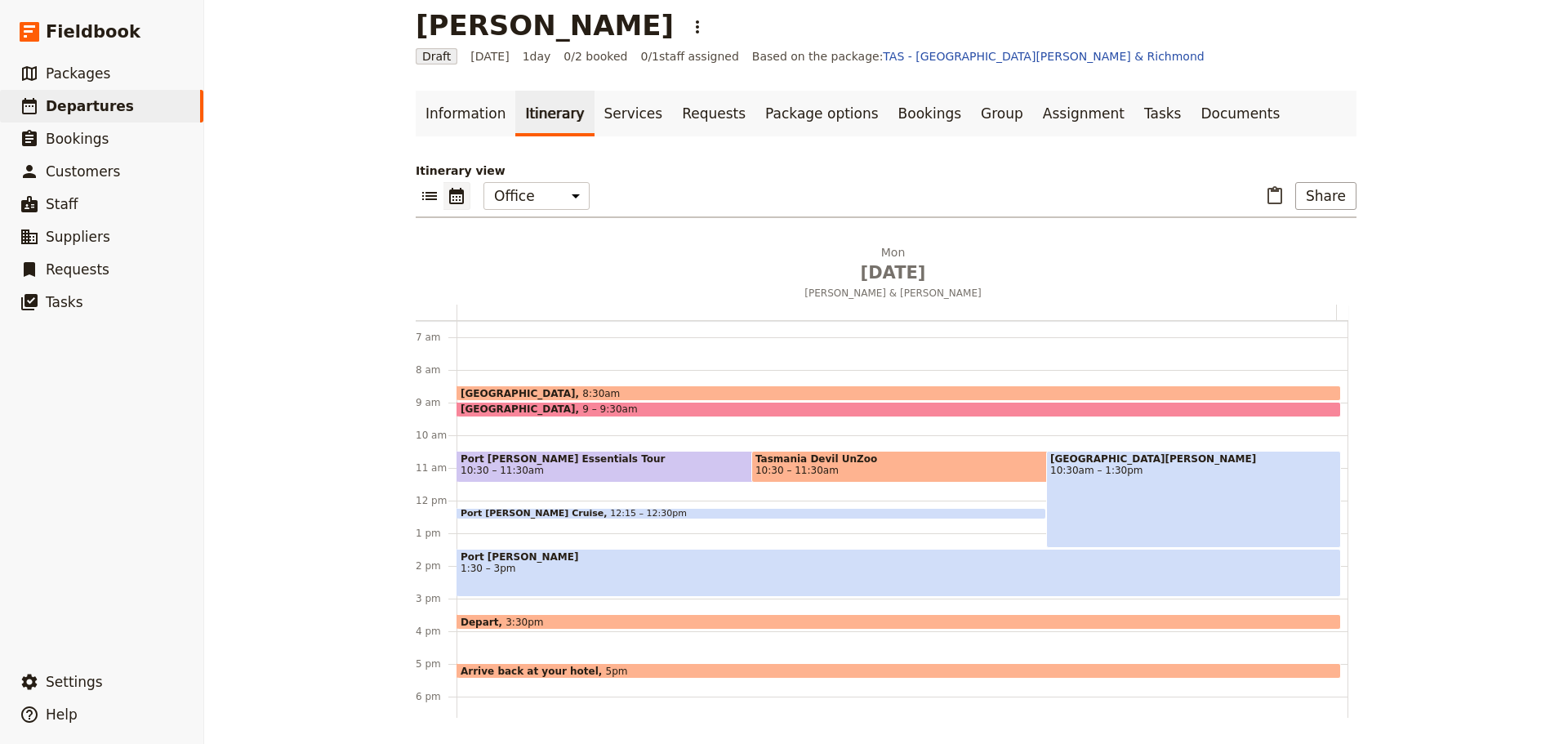
click at [802, 461] on span "Tasmania Devil UnZoo" at bounding box center [1002, 459] width 493 height 12
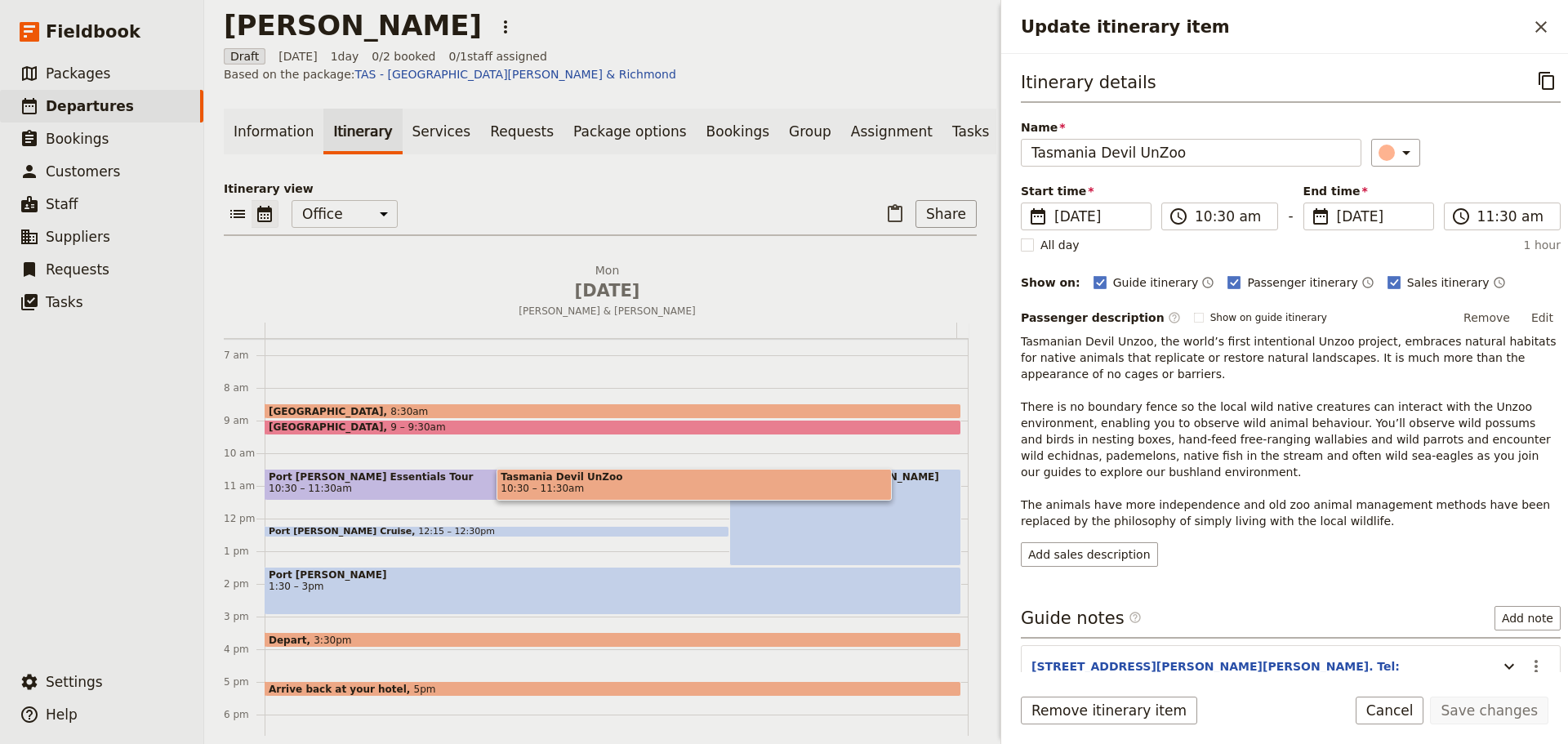
scroll to position [71, 0]
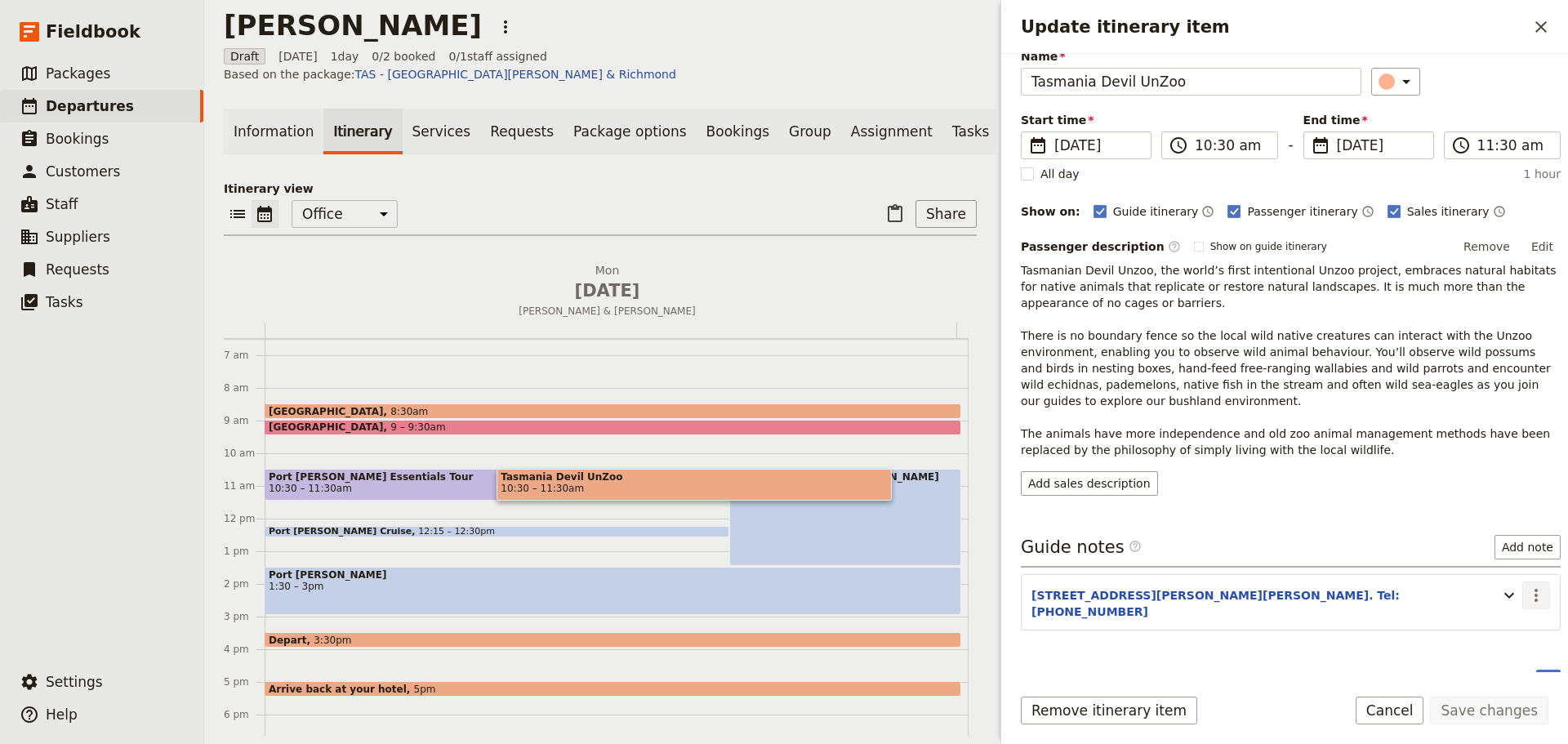
click at [1526, 585] on icon "Actions" at bounding box center [1536, 595] width 19 height 19
click at [1515, 612] on span "Edit note" at bounding box center [1489, 614] width 76 height 17
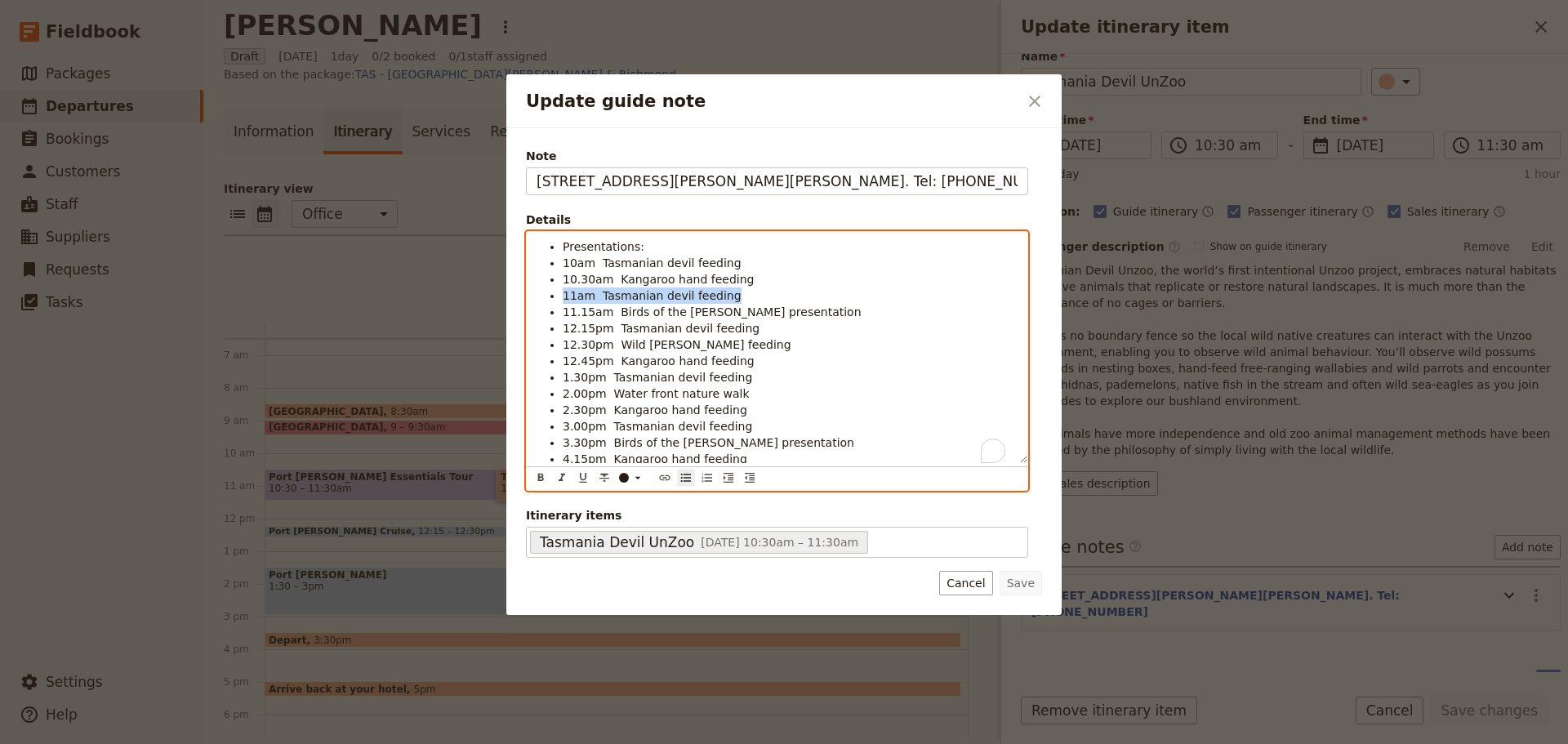
drag, startPoint x: 706, startPoint y: 295, endPoint x: 579, endPoint y: 366, distance: 145.5
click at [560, 298] on ul "Presentations: 10am Tasmanian devil feeding 10.30am Kangaroo hand feeding 11am …" at bounding box center [777, 361] width 481 height 245
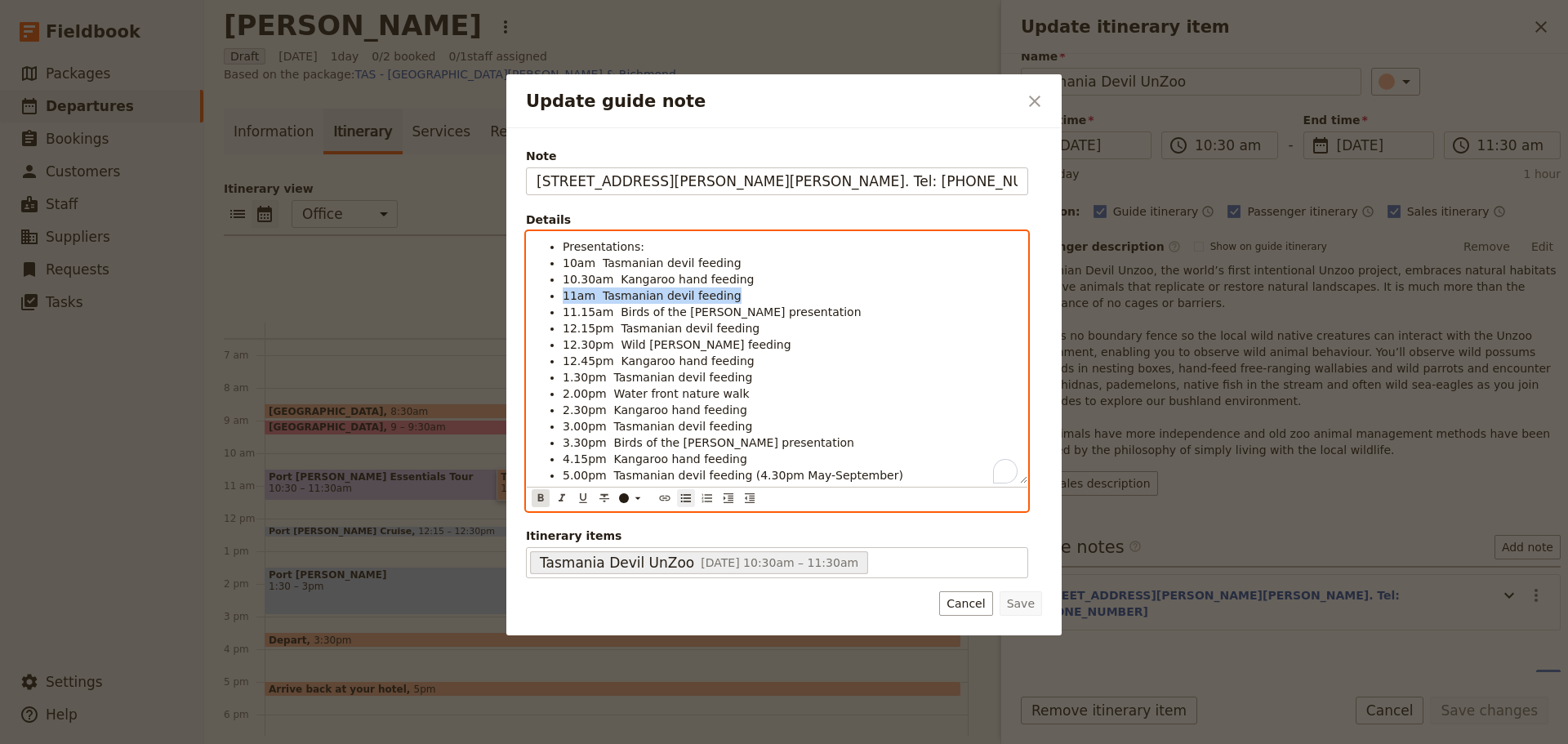
click at [541, 499] on icon "Format bold" at bounding box center [540, 497] width 13 height 13
click at [778, 372] on li "1.30pm Tasmanian devil feeding" at bounding box center [790, 377] width 455 height 17
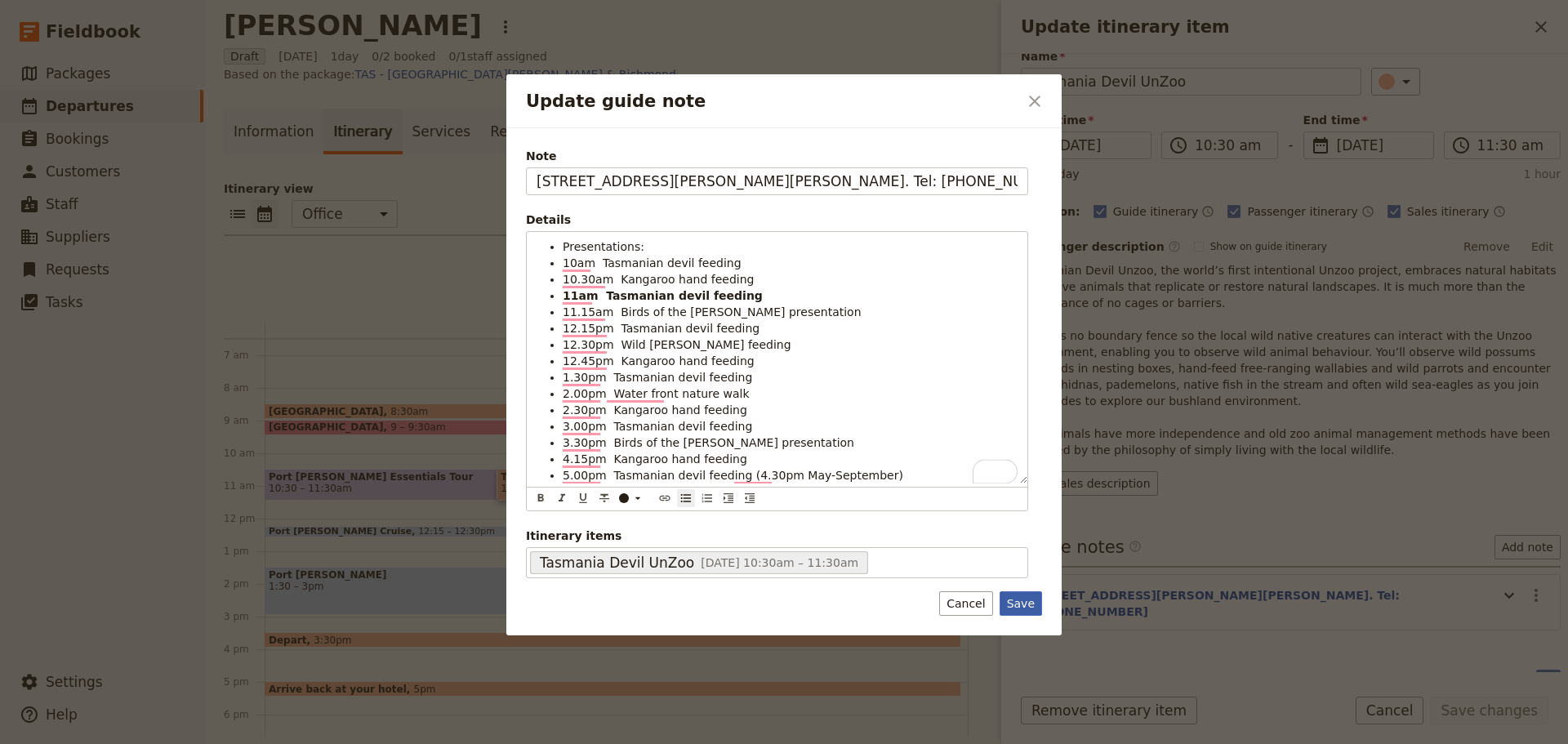
click at [1035, 615] on div "Note [STREET_ADDRESS][PERSON_NAME][PERSON_NAME]. Tel: [PHONE_NUMBER] Details Pr…" at bounding box center [784, 381] width 555 height 507
click at [1011, 598] on button "Save" at bounding box center [1021, 603] width 43 height 24
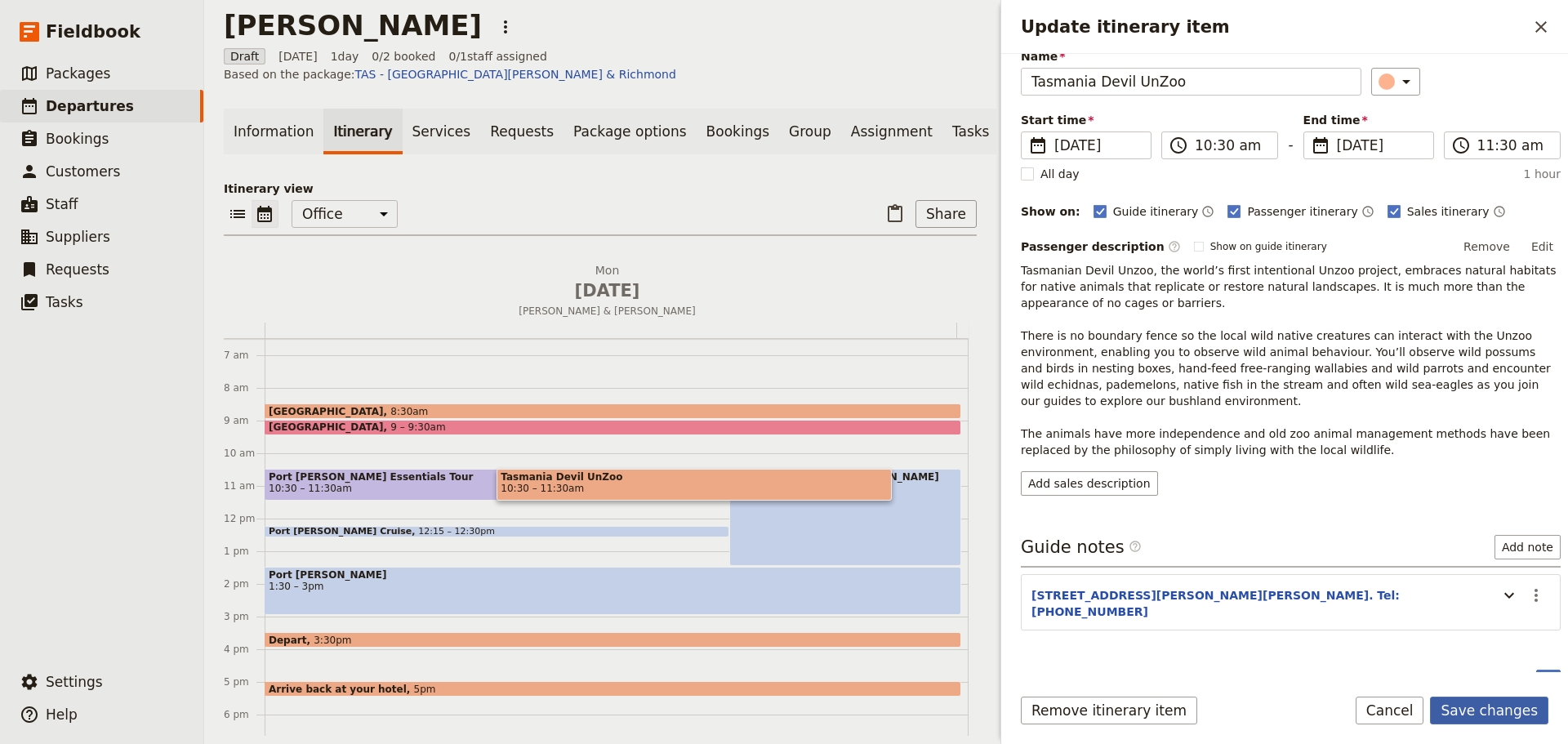
click at [1510, 708] on button "Save changes" at bounding box center [1489, 710] width 119 height 28
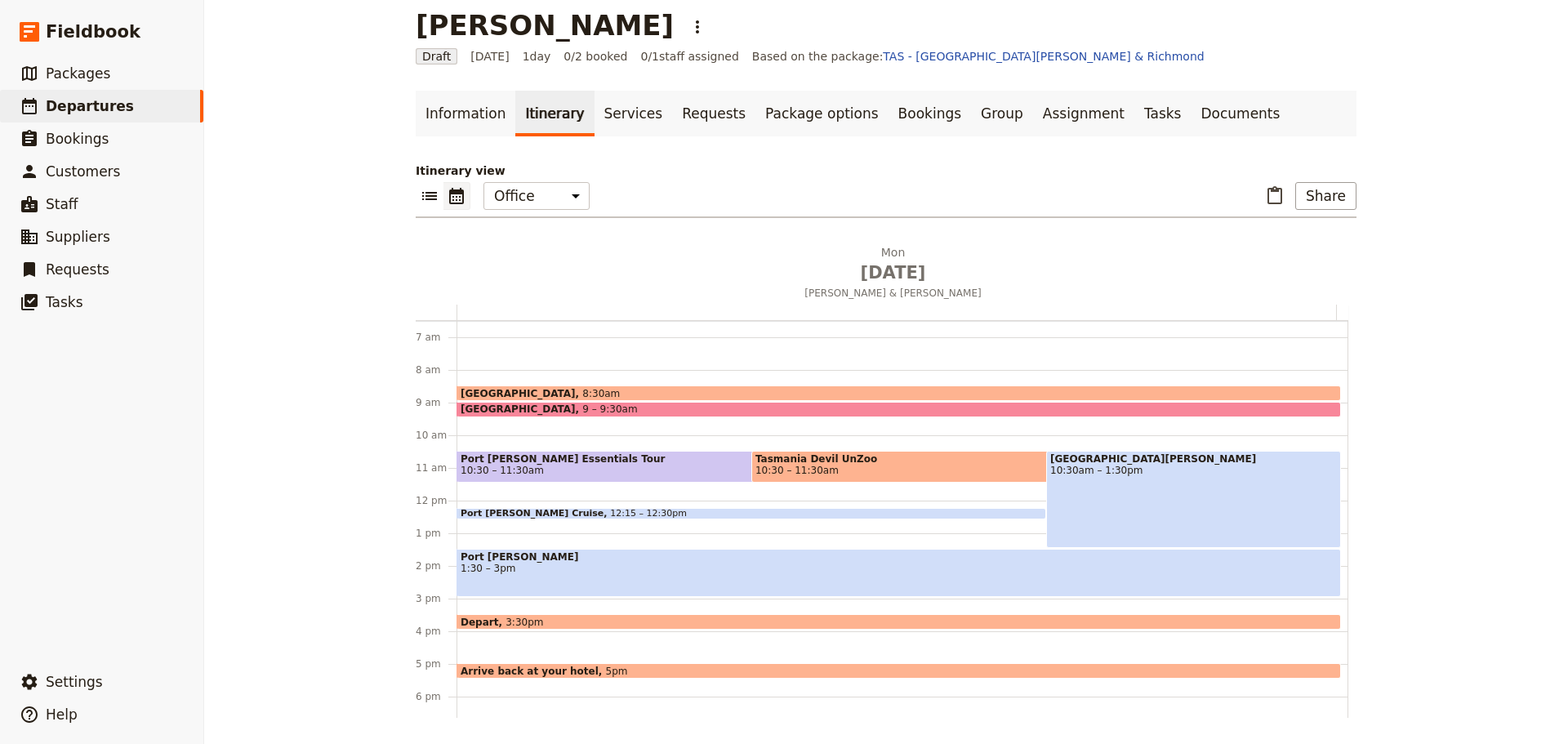
click at [834, 461] on span "Tasmania Devil UnZoo" at bounding box center [1002, 459] width 493 height 12
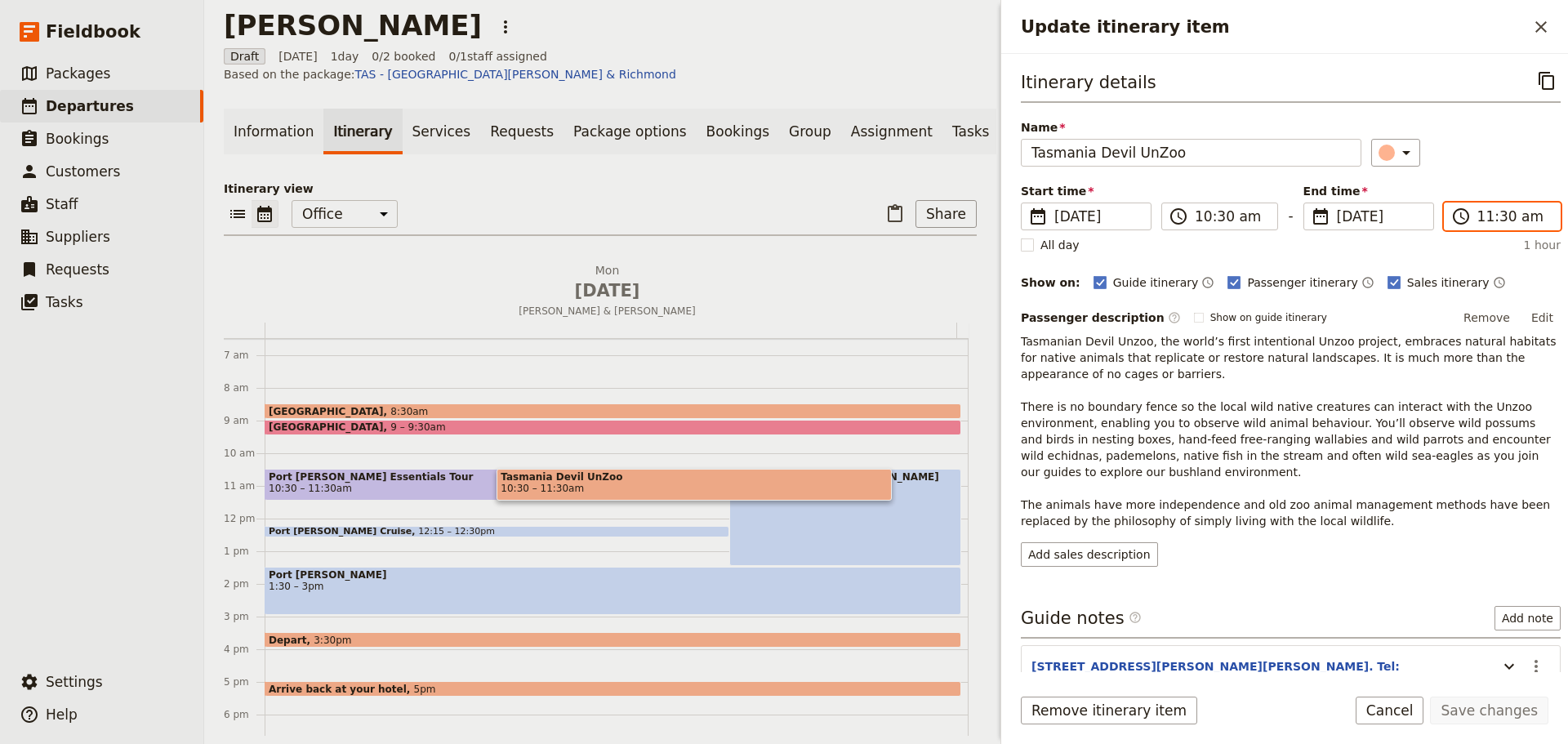
click at [1525, 220] on input "11:30 am" at bounding box center [1514, 216] width 73 height 19
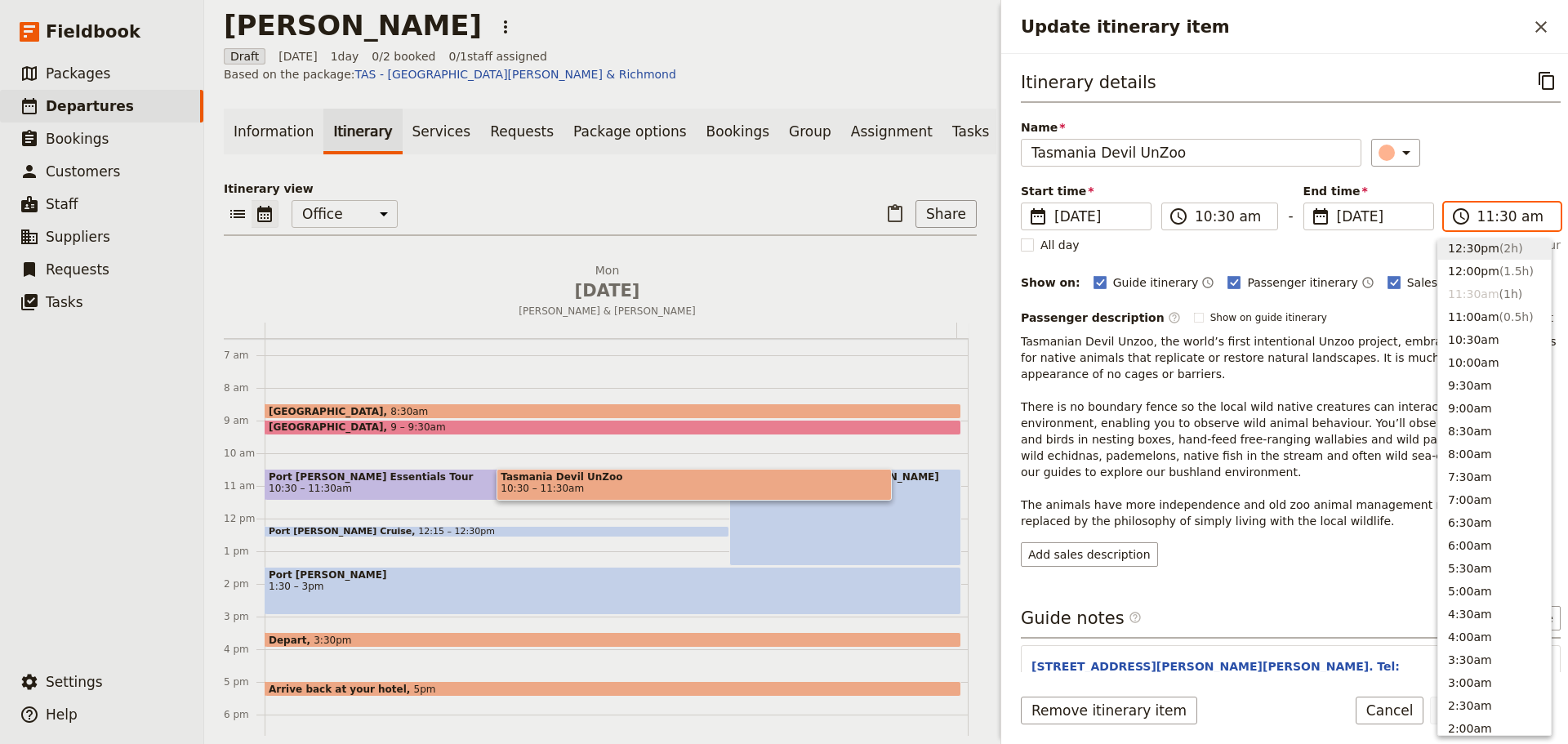
scroll to position [471, 0]
click at [1483, 308] on button "12:00pm ( 1.5h )" at bounding box center [1495, 309] width 113 height 23
type input "12:00 pm"
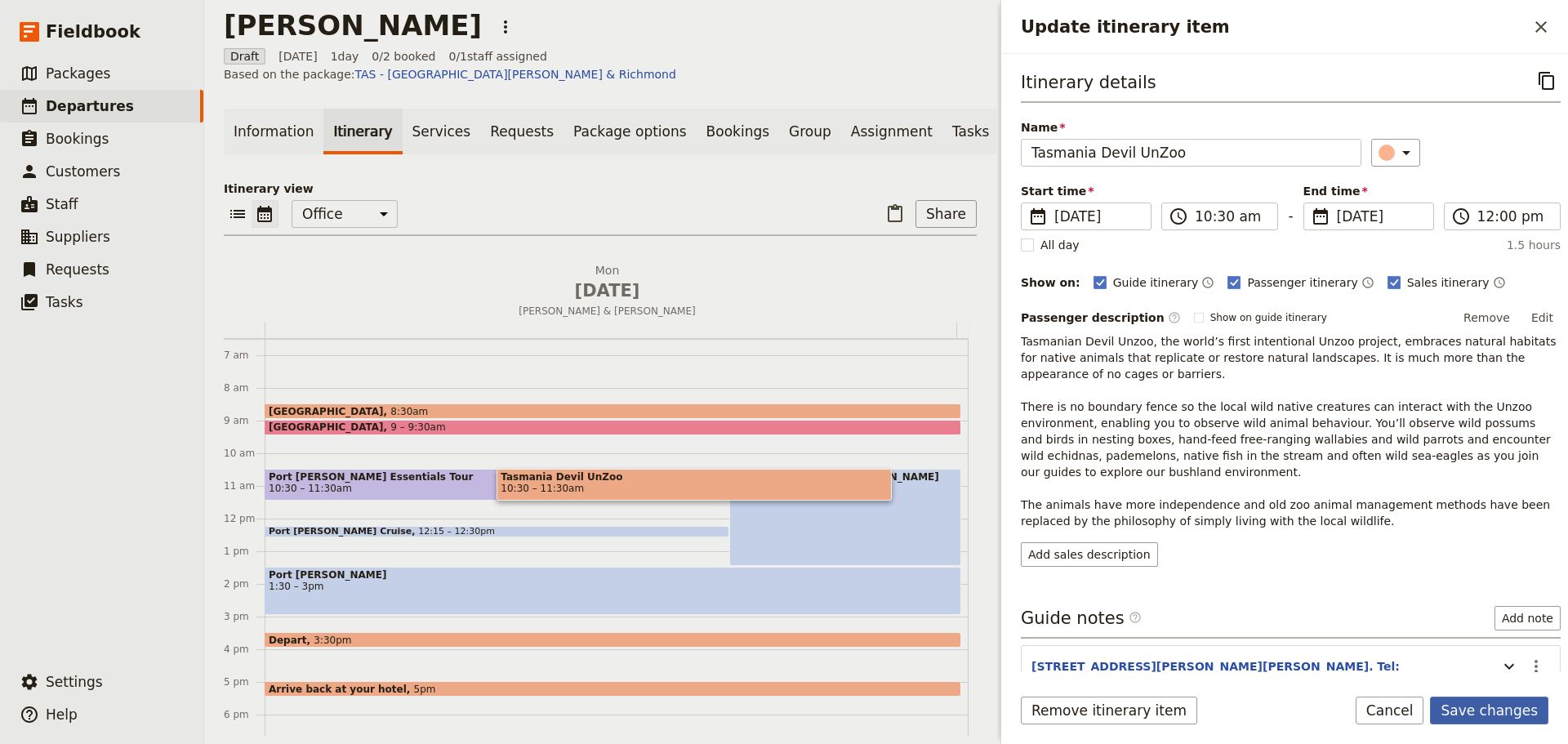
click at [1479, 713] on button "Save changes" at bounding box center [1489, 710] width 119 height 28
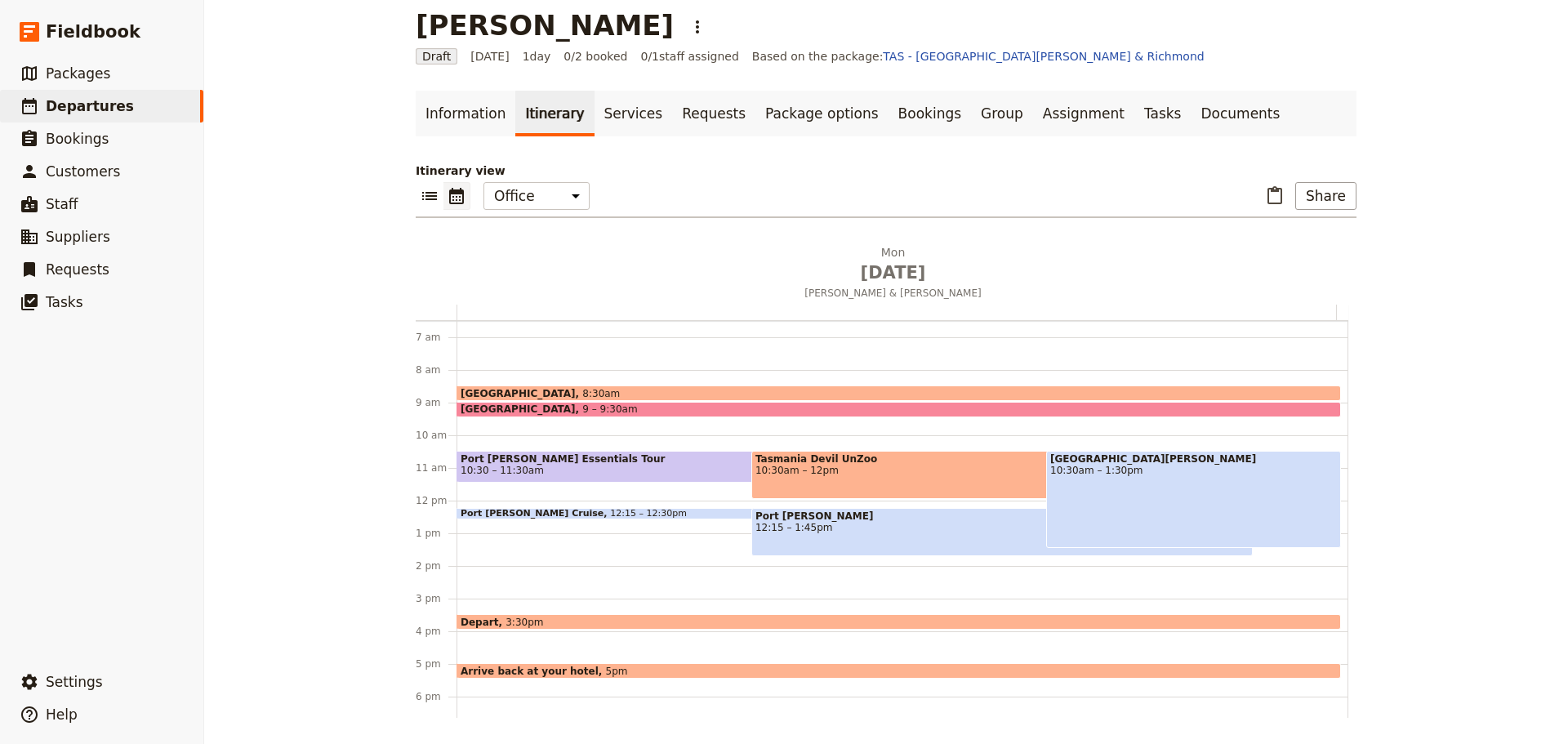
click at [850, 521] on span "Port [PERSON_NAME]" at bounding box center [1002, 516] width 493 height 12
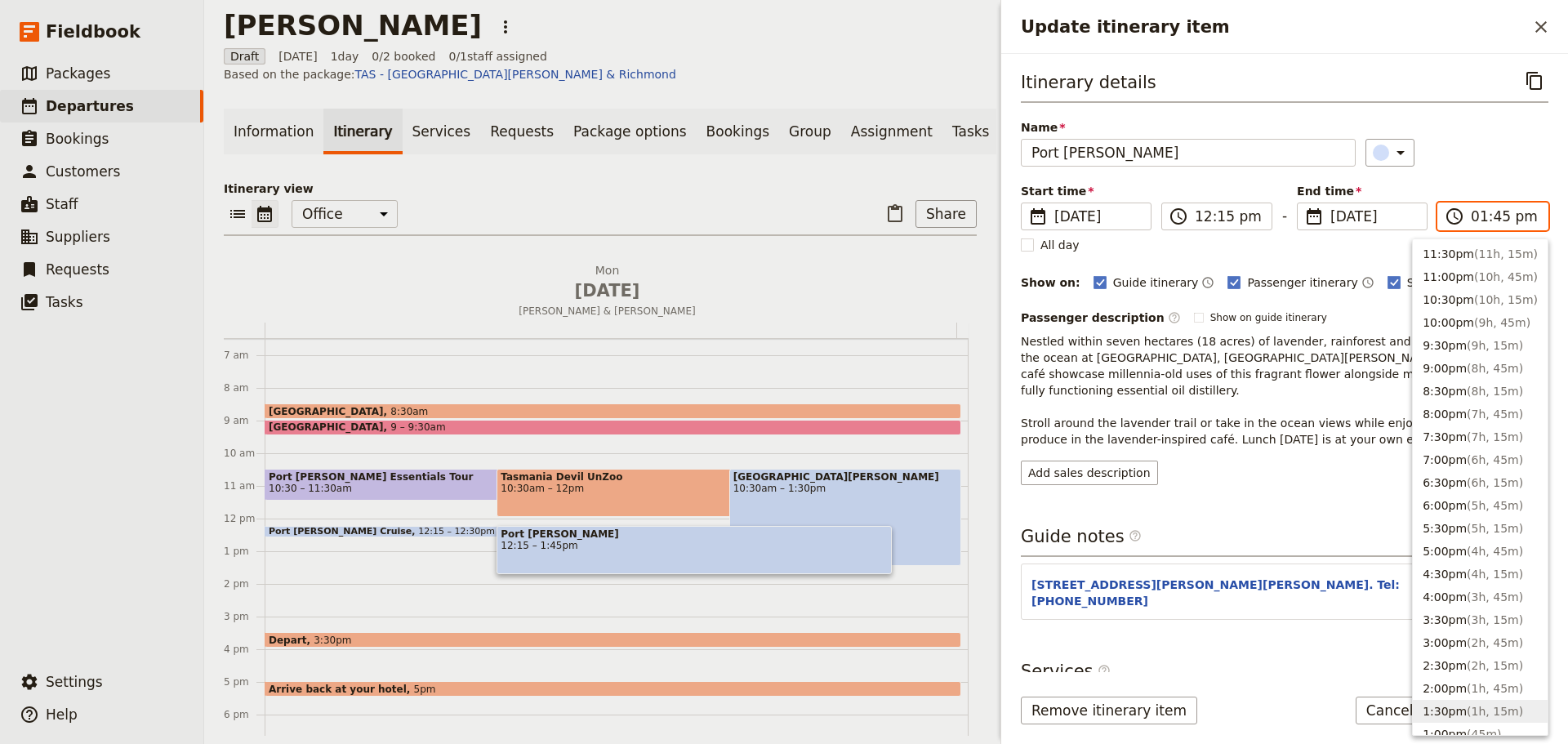
click at [1528, 217] on input "01:45 pm" at bounding box center [1504, 216] width 67 height 19
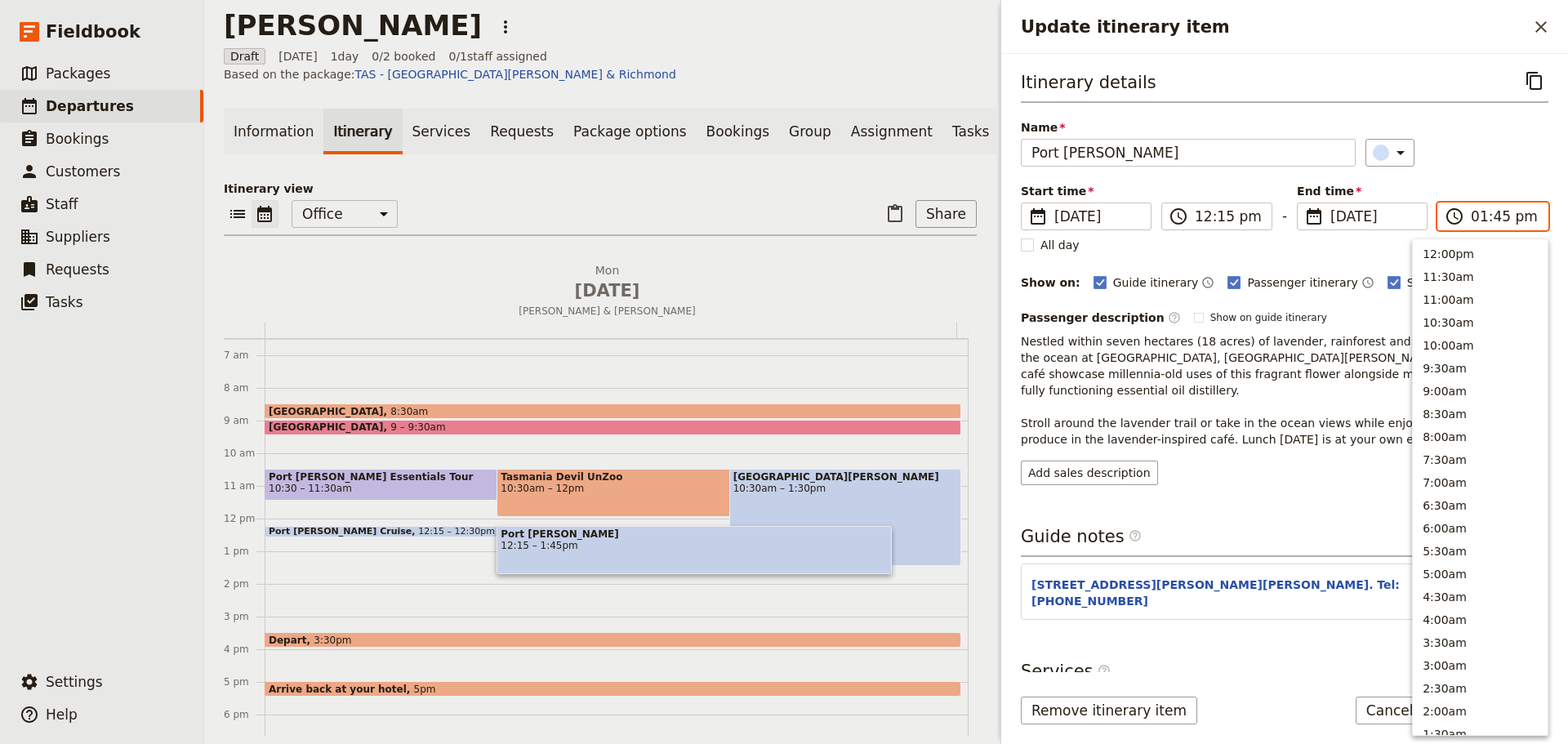
click at [1498, 222] on input "01:45 pm" at bounding box center [1504, 216] width 67 height 19
type input "01:15 pm"
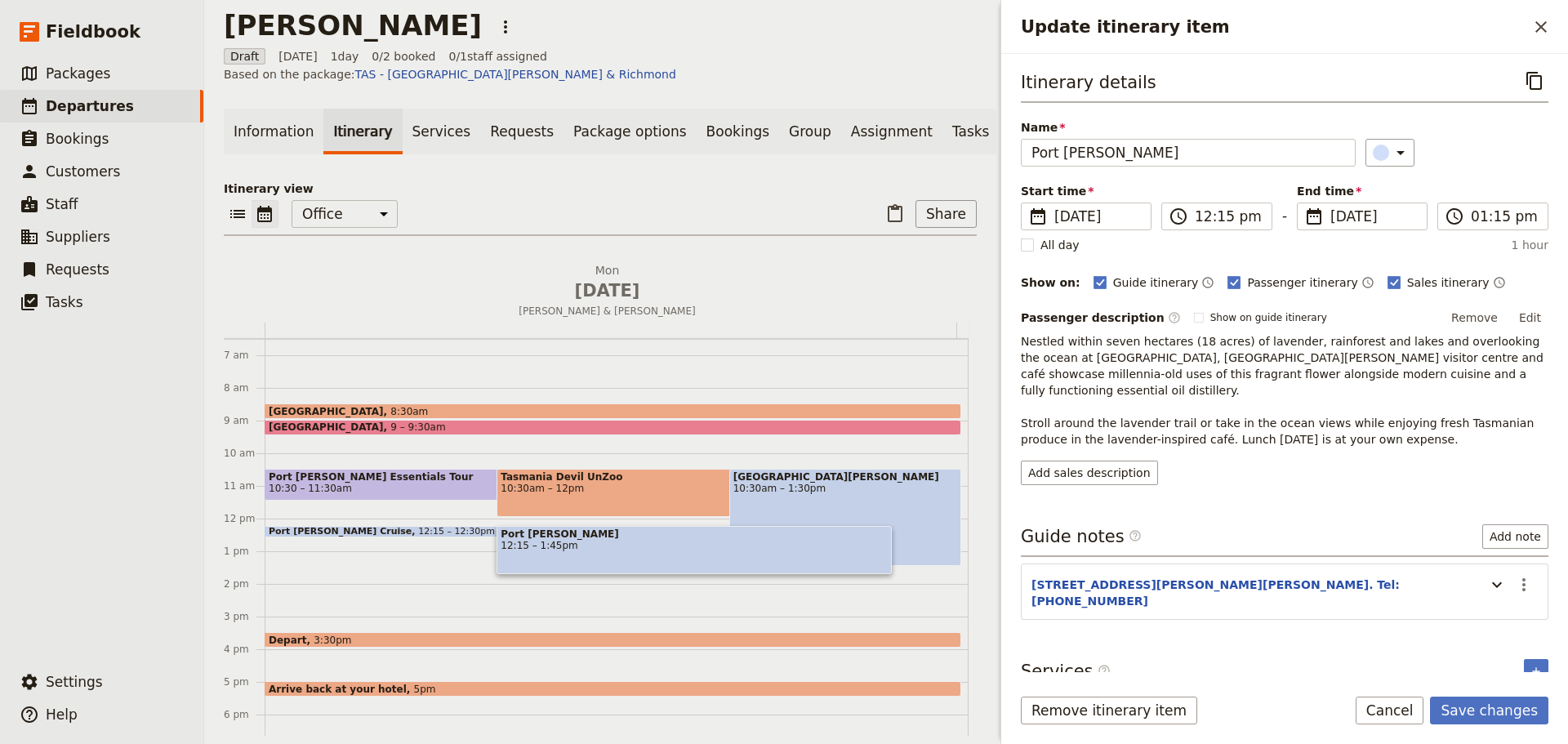
click at [1516, 171] on div "Itinerary details ​ Name [GEOGRAPHIC_DATA][PERSON_NAME] ​ Start time ​ [DATE] […" at bounding box center [1285, 276] width 527 height 418
click at [1495, 575] on icon "Update itinerary item" at bounding box center [1497, 585] width 19 height 19
click at [1526, 575] on icon "Actions" at bounding box center [1536, 585] width 19 height 19
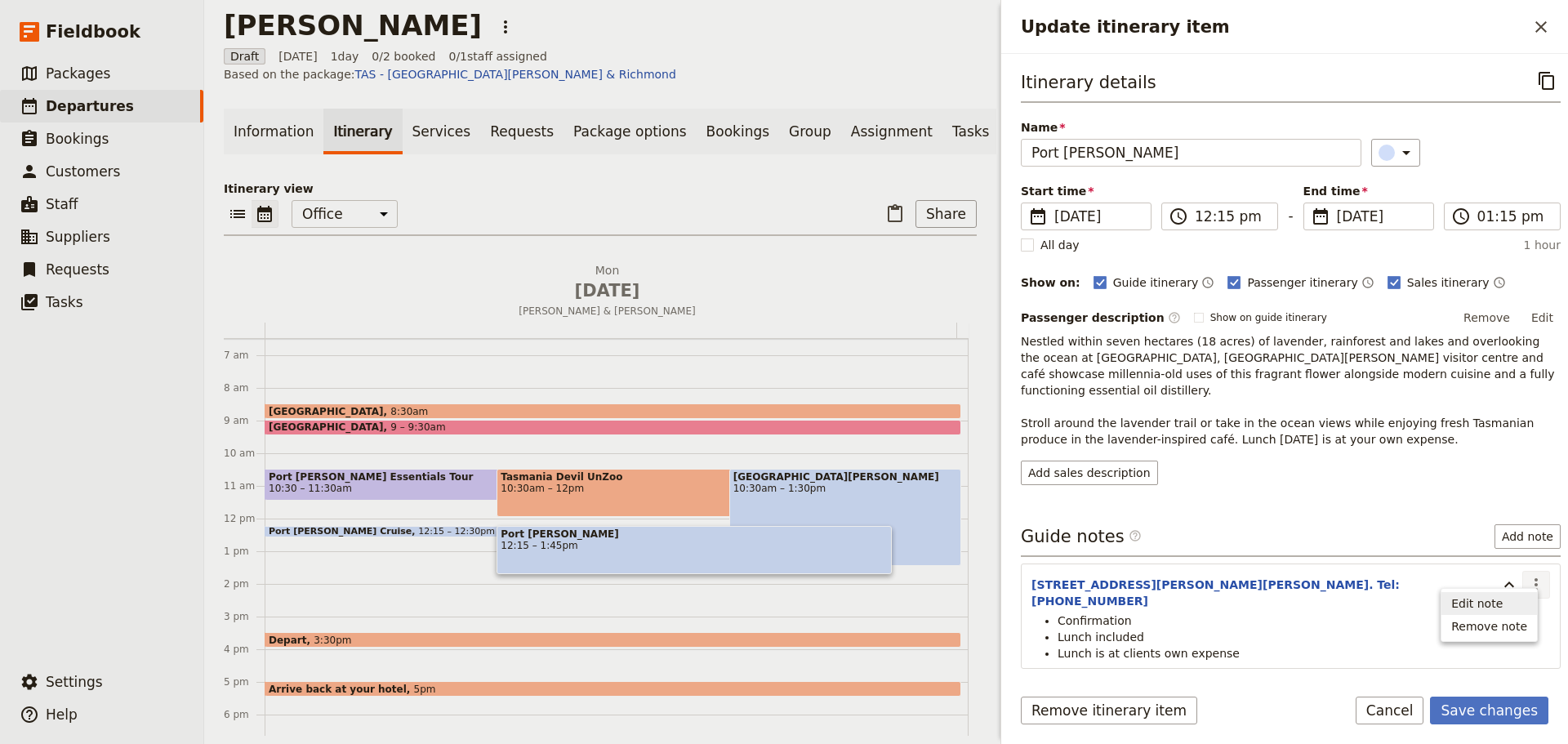
click at [1506, 602] on span "Edit note" at bounding box center [1489, 603] width 76 height 17
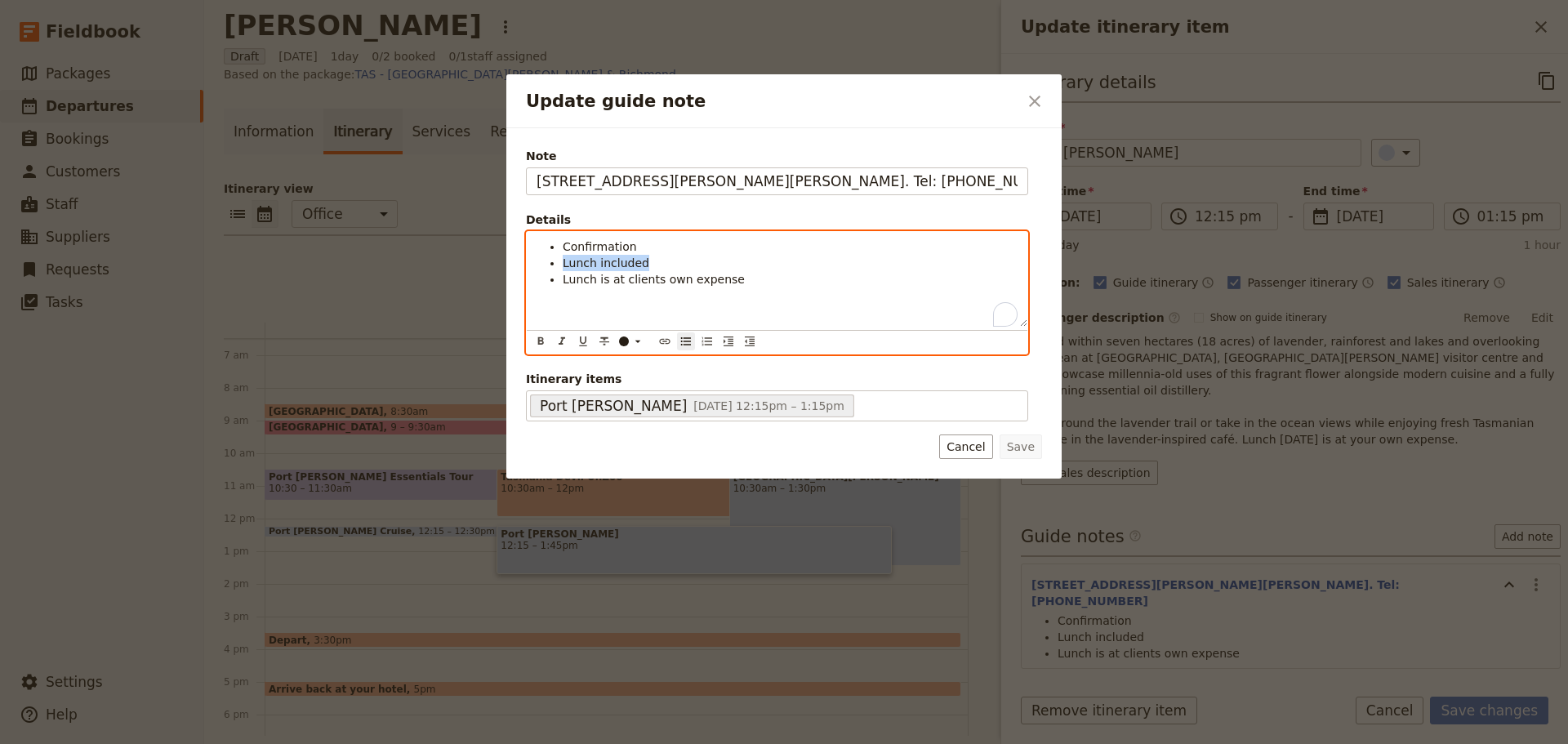
drag, startPoint x: 644, startPoint y: 263, endPoint x: 554, endPoint y: 264, distance: 90.0
click at [554, 264] on ul "Confirmation Lunch included Lunch is at clients own expense" at bounding box center [777, 263] width 481 height 49
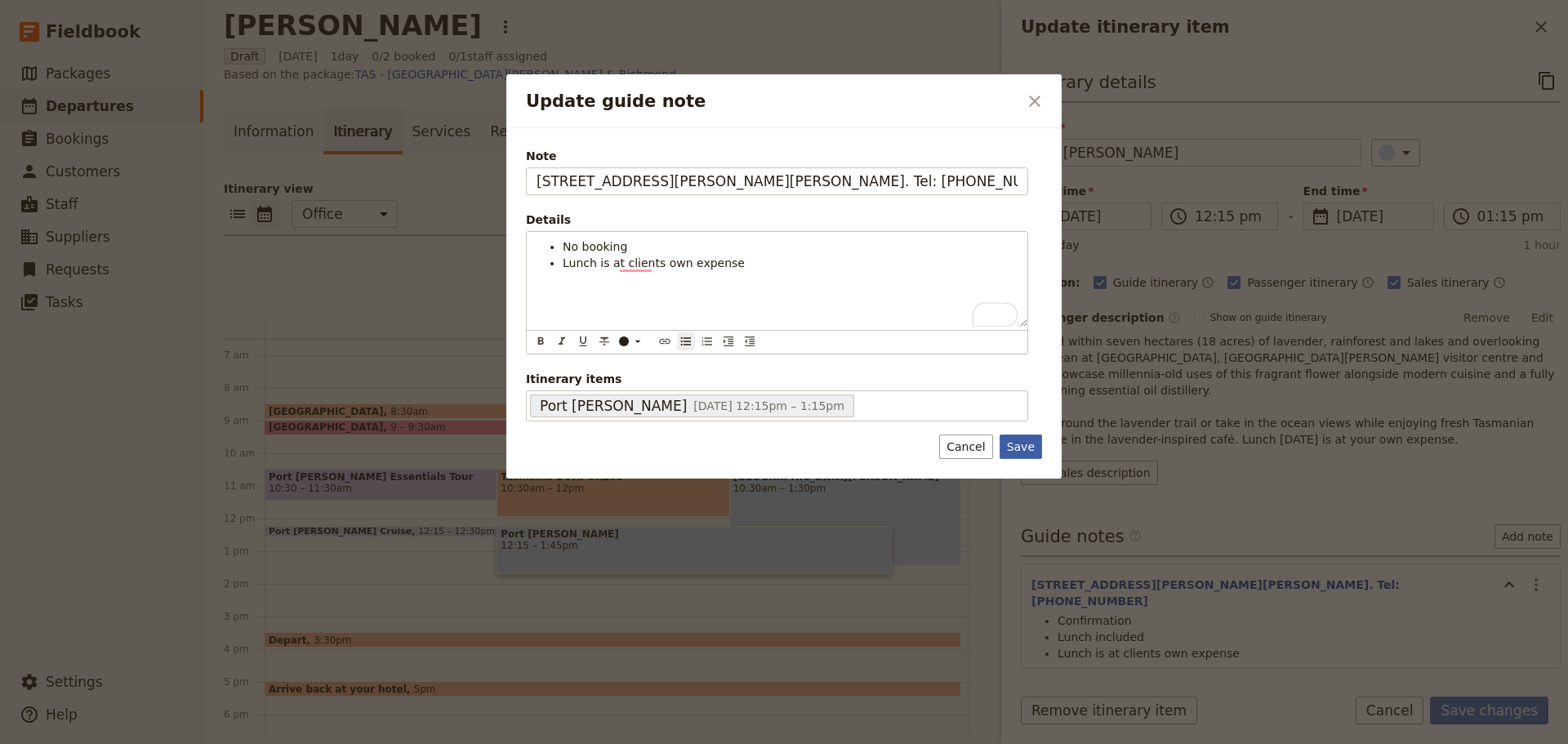
click at [1030, 450] on button "Save" at bounding box center [1021, 446] width 43 height 24
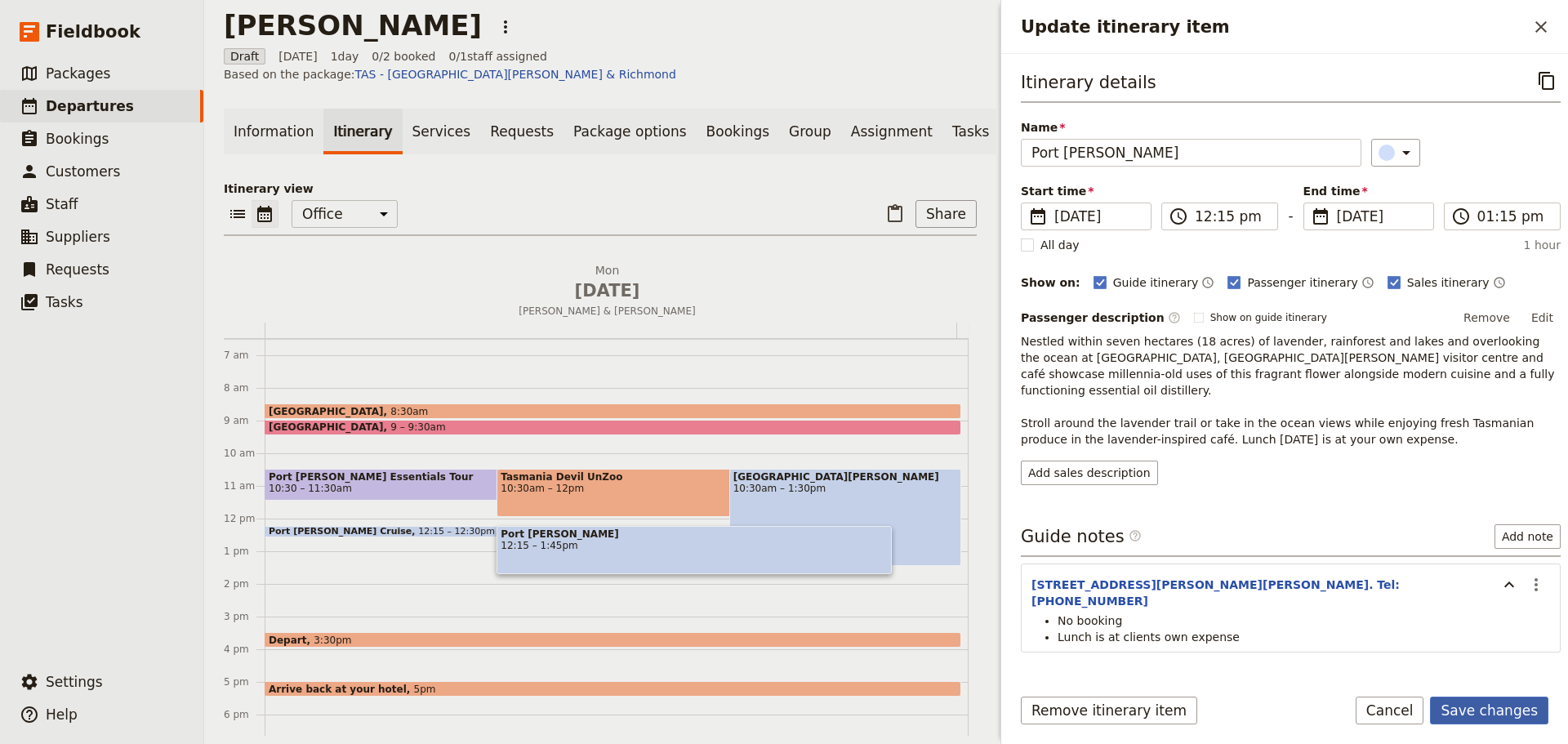
click at [1511, 705] on button "Save changes" at bounding box center [1489, 710] width 119 height 28
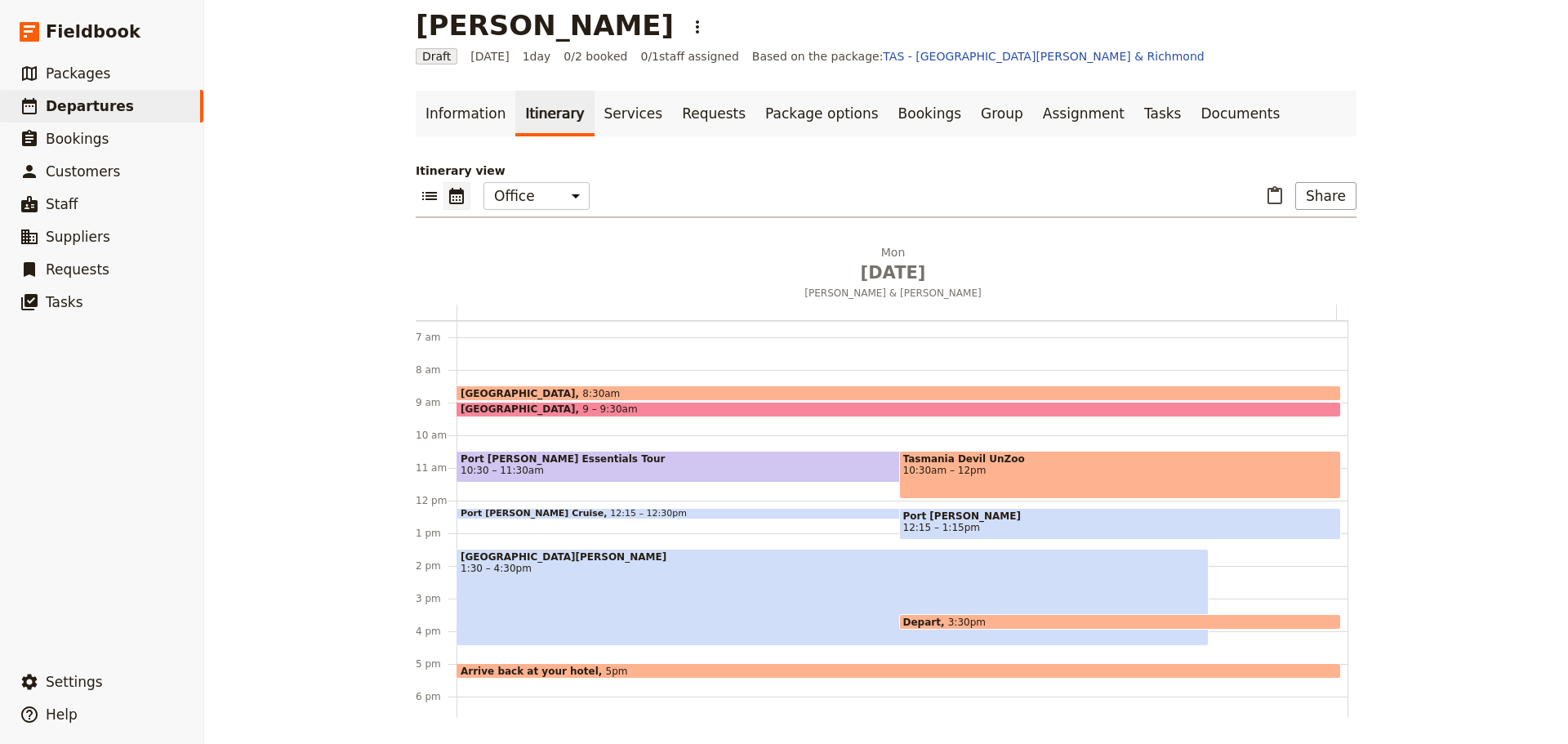
click at [982, 521] on span "Port [PERSON_NAME]" at bounding box center [1121, 516] width 435 height 12
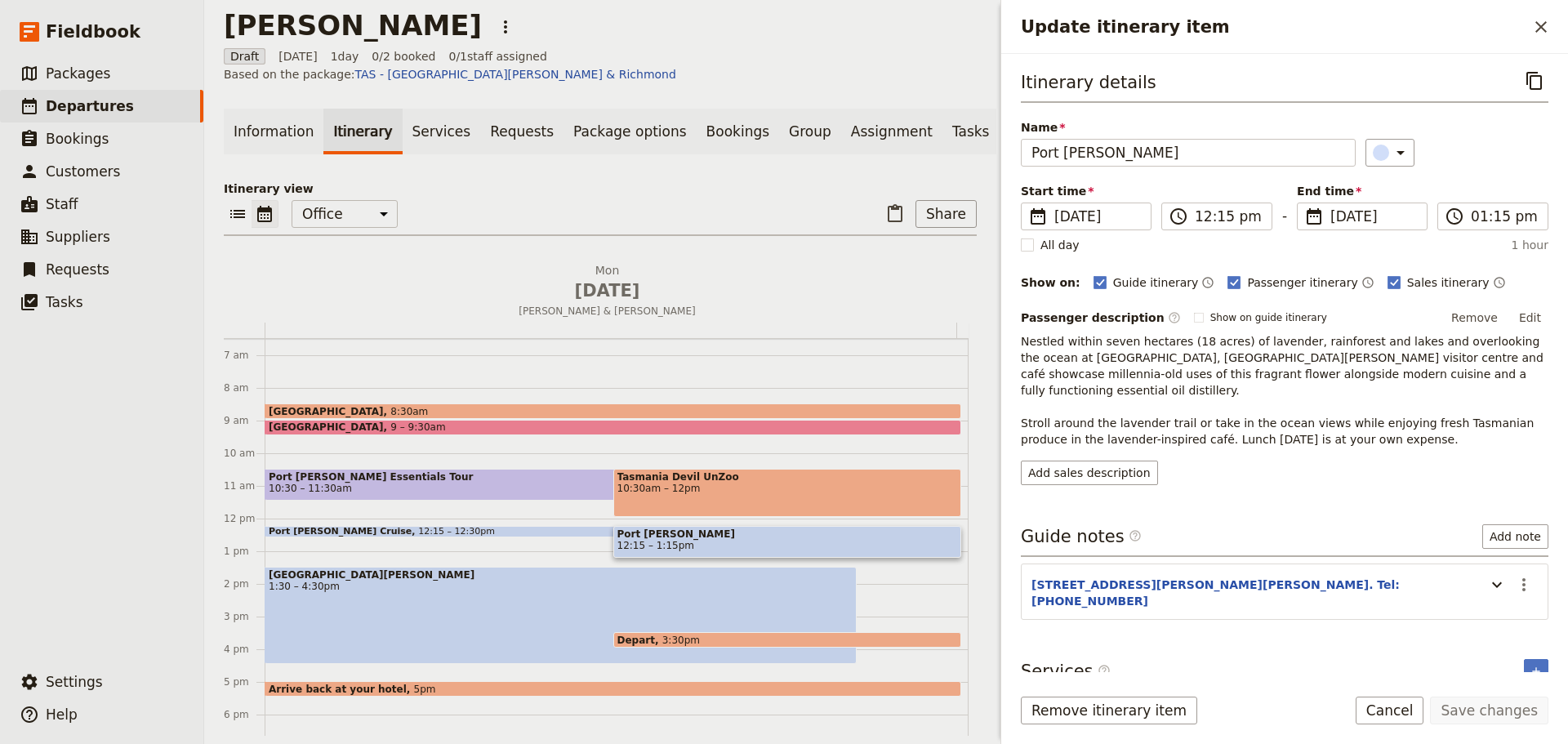
drag, startPoint x: 346, startPoint y: 518, endPoint x: 374, endPoint y: 532, distance: 31.3
click at [346, 578] on div "[GEOGRAPHIC_DATA] 8:30am [GEOGRAPHIC_DATA] 9 – 9:30am [GEOGRAPHIC_DATA][PERSON_…" at bounding box center [617, 518] width 704 height 784
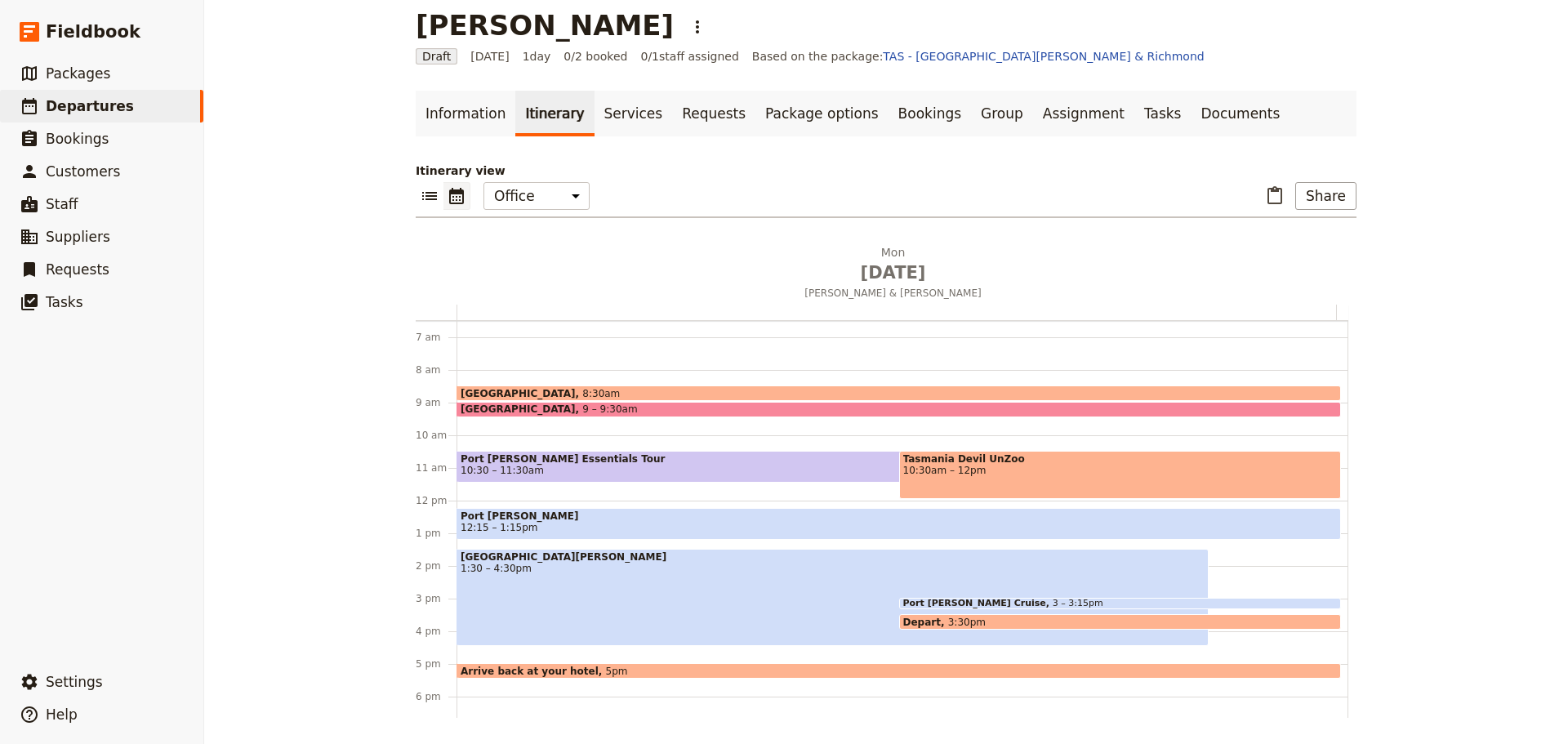
click at [634, 578] on div "[GEOGRAPHIC_DATA][PERSON_NAME] 1:30 – 4:30pm" at bounding box center [832, 597] width 752 height 97
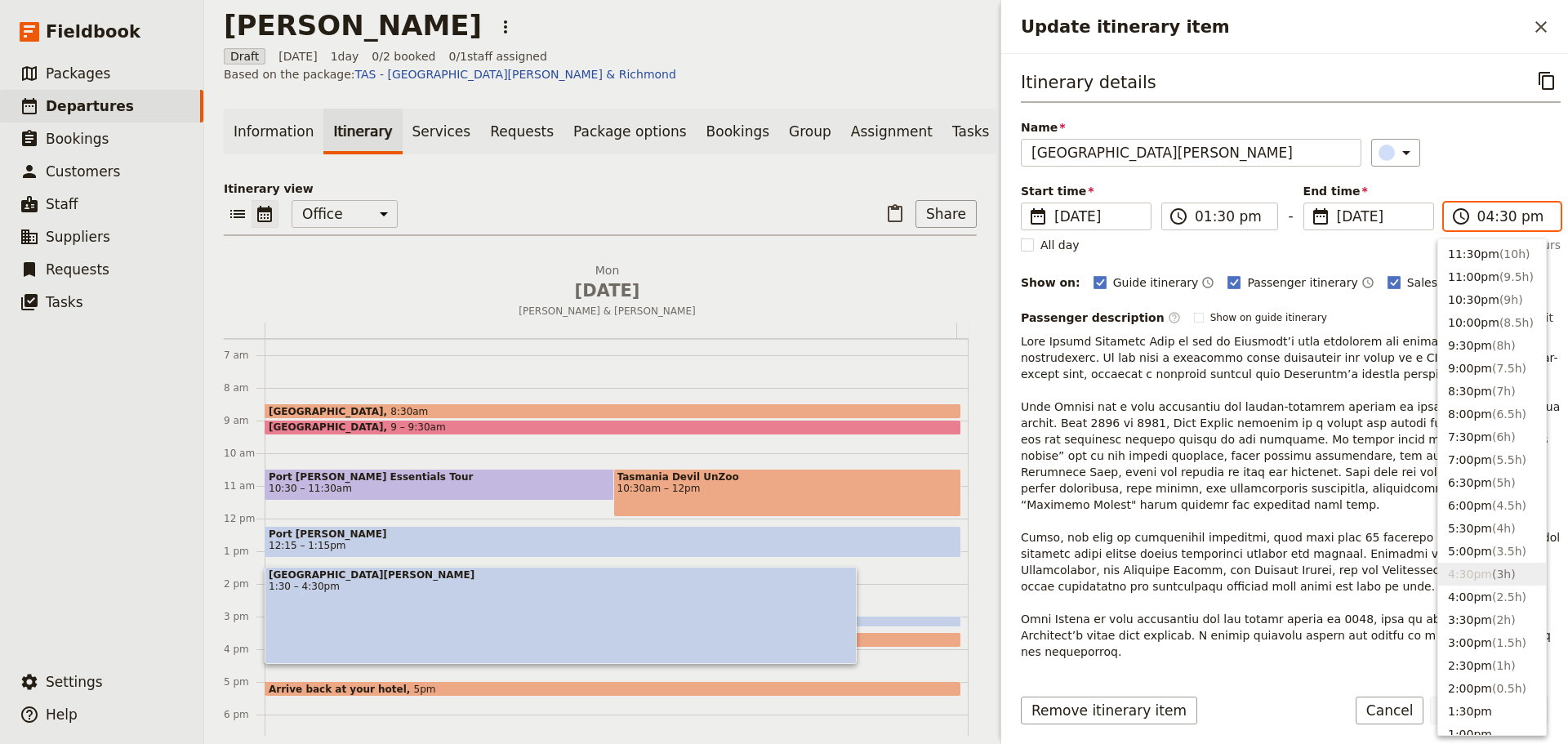
click at [1507, 222] on input "04:30 pm" at bounding box center [1514, 216] width 73 height 19
click at [1469, 590] on button "4:00pm ( 2.5h )" at bounding box center [1492, 597] width 108 height 23
type input "04:00 pm"
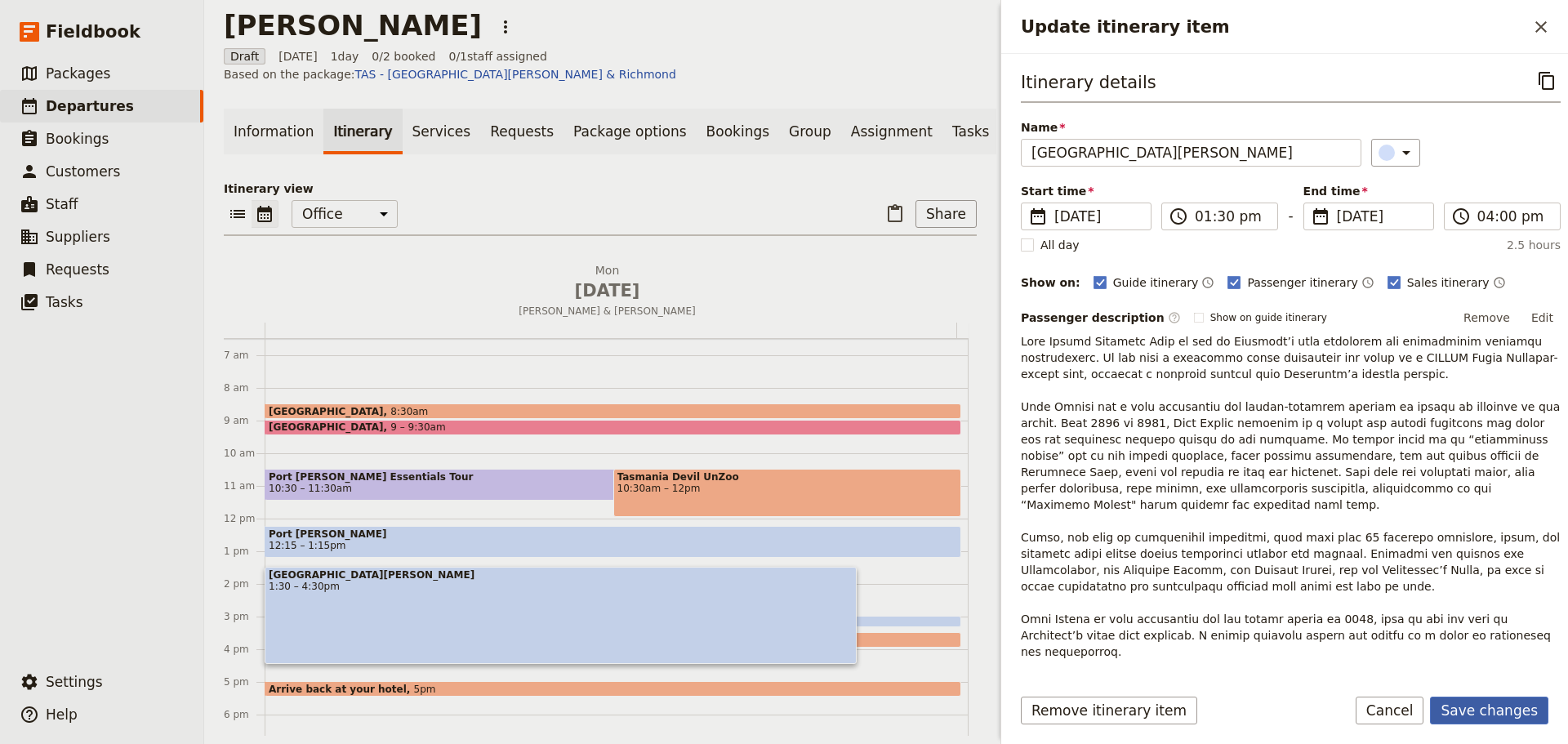
click at [1497, 710] on button "Save changes" at bounding box center [1489, 710] width 119 height 28
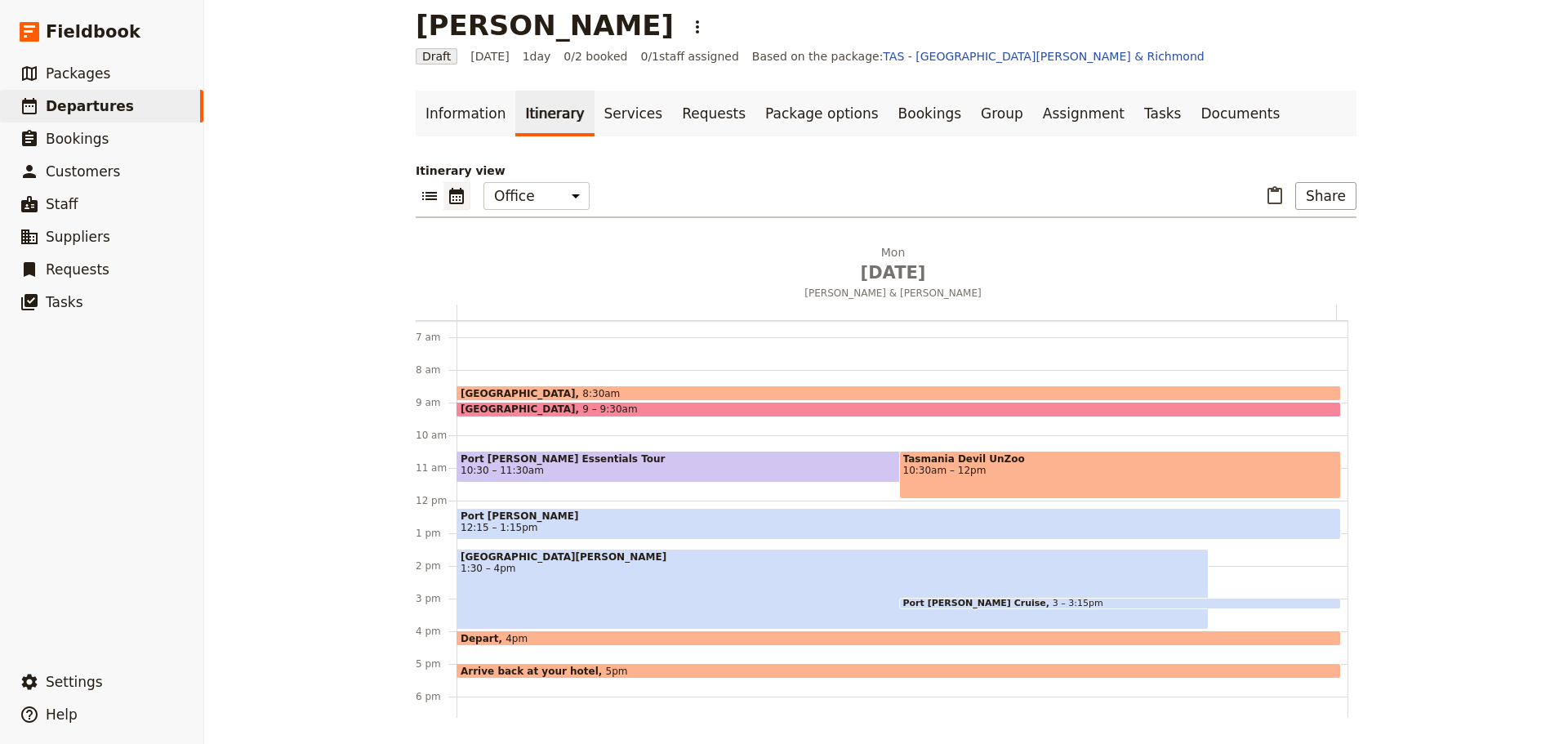
click at [562, 513] on span "Port [PERSON_NAME]" at bounding box center [899, 516] width 876 height 12
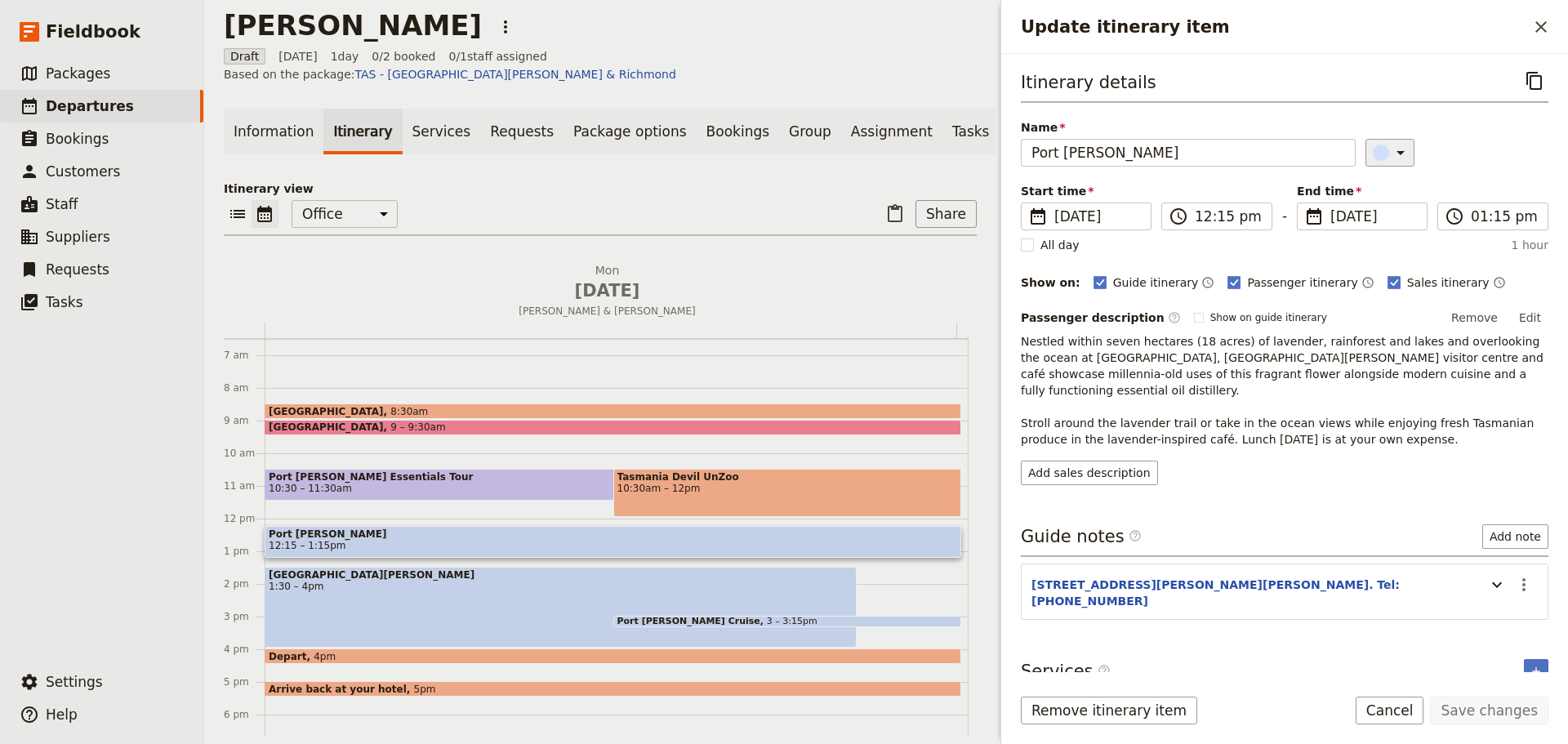
click at [1394, 156] on icon "Update itinerary item" at bounding box center [1401, 153] width 19 height 19
click at [1388, 248] on div "button" at bounding box center [1390, 245] width 17 height 17
click at [1485, 705] on button "Save changes" at bounding box center [1489, 710] width 119 height 28
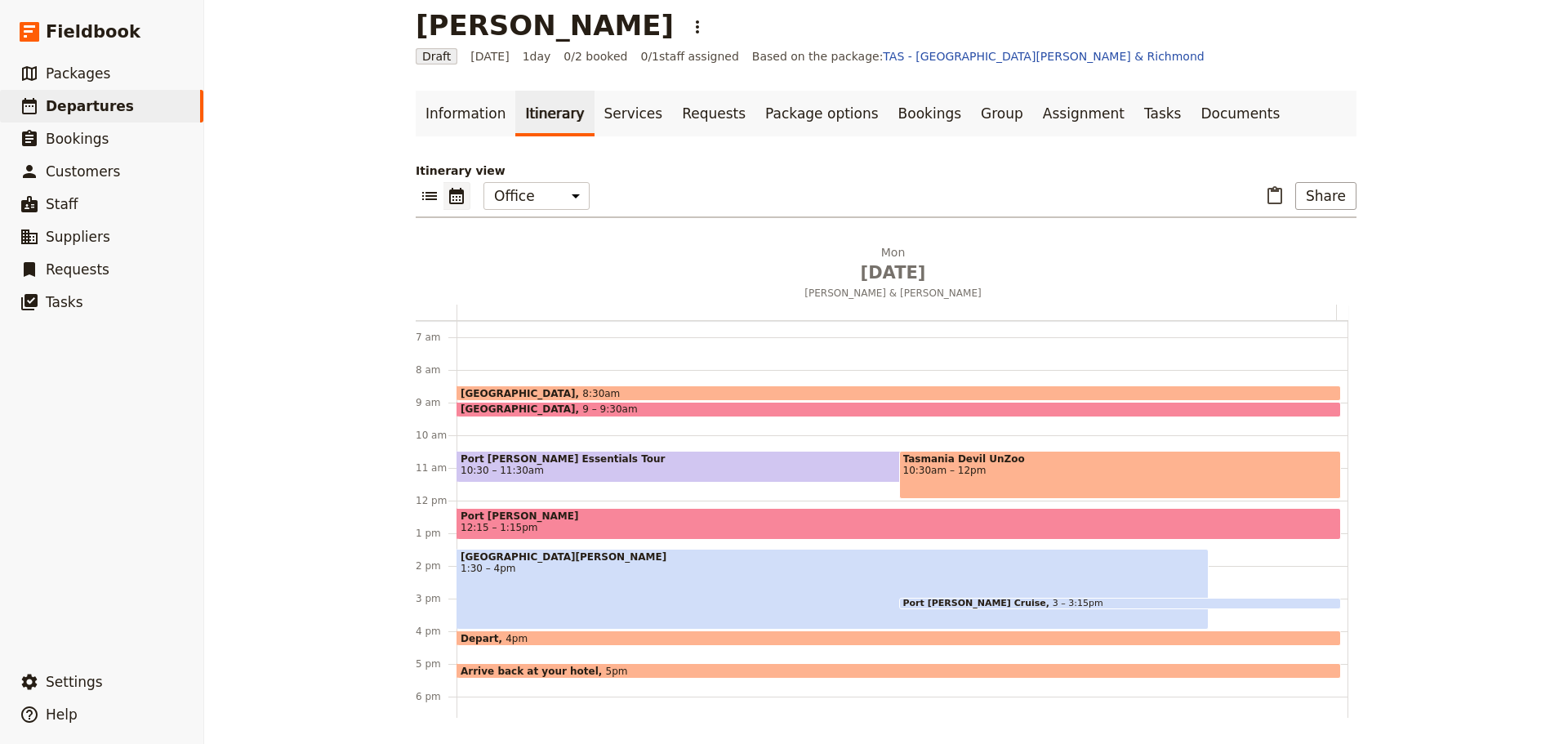
click at [544, 464] on span "Port [PERSON_NAME] Essentials Tour" at bounding box center [833, 459] width 744 height 12
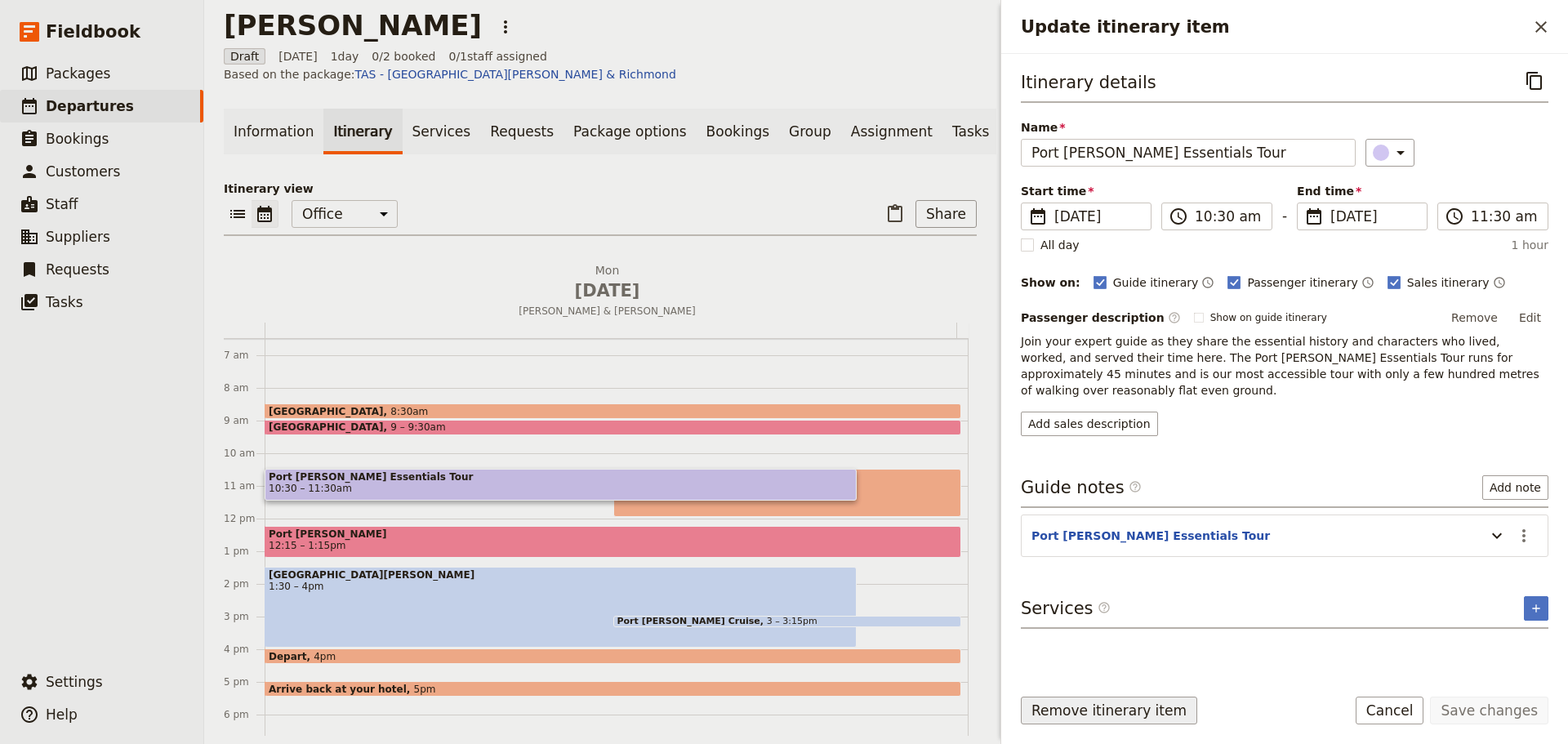
click at [1147, 716] on button "Remove itinerary item" at bounding box center [1109, 710] width 176 height 28
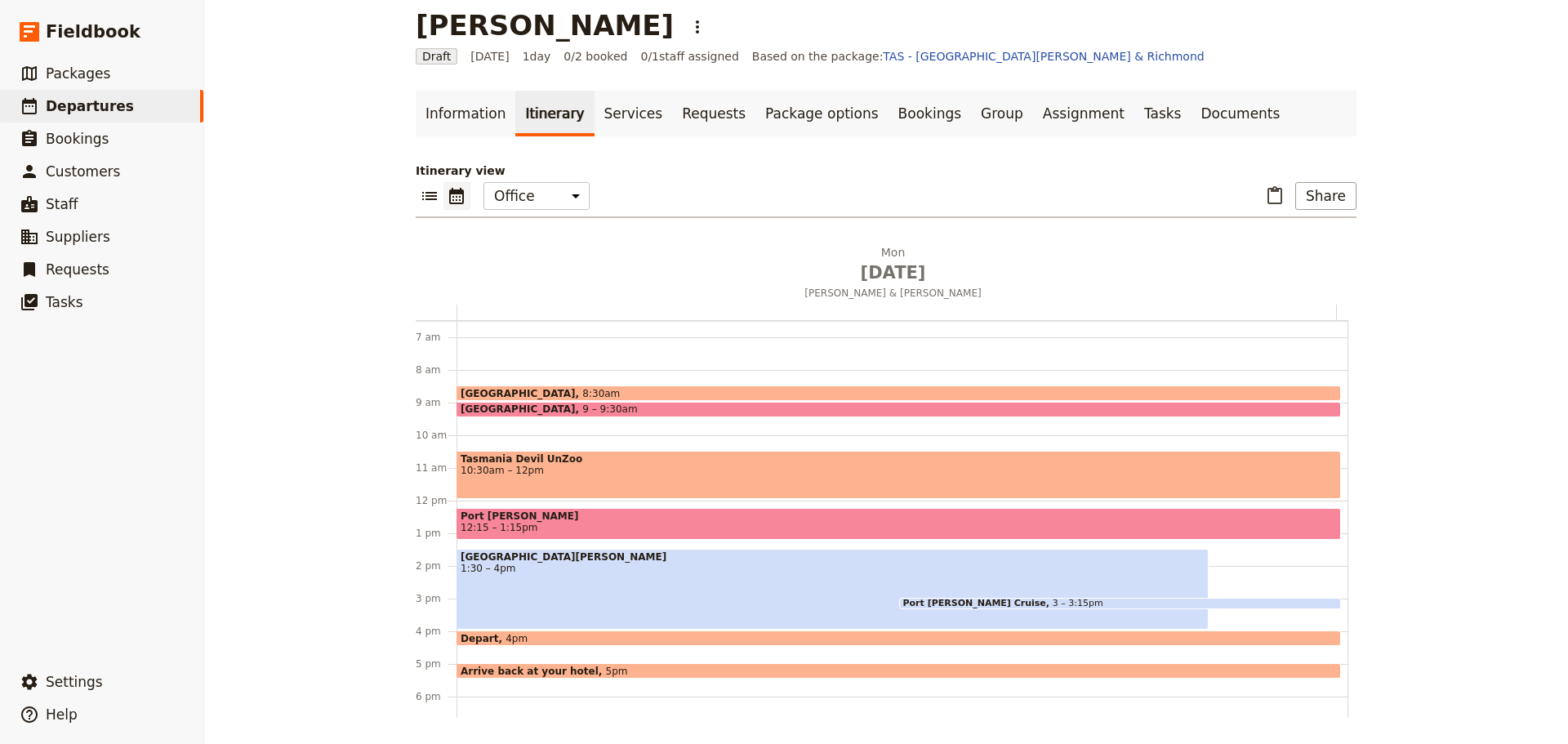
click at [651, 462] on span "Tasmania Devil UnZoo" at bounding box center [899, 459] width 876 height 12
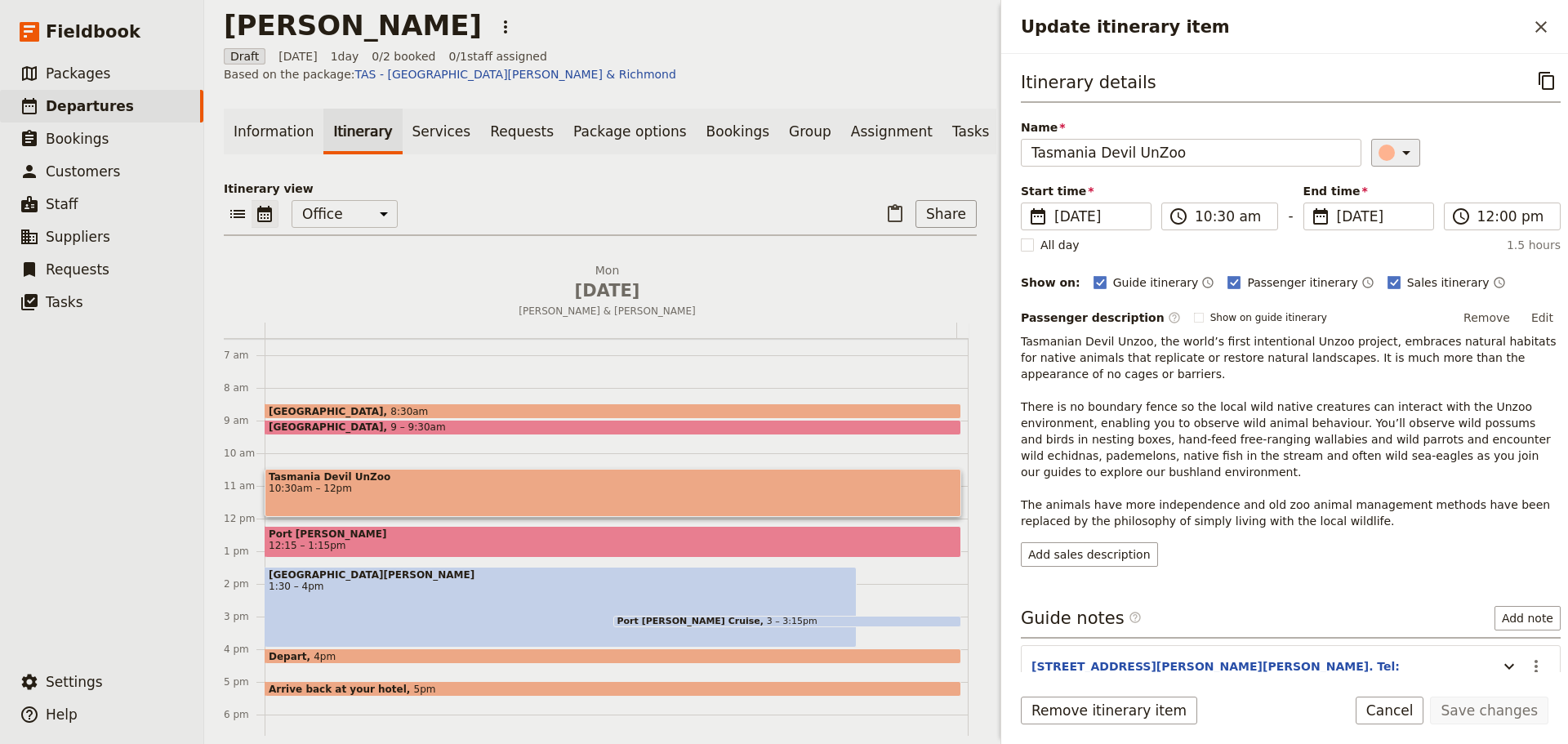
click at [1397, 150] on icon "Update itinerary item" at bounding box center [1407, 153] width 19 height 19
click at [1375, 213] on div "button" at bounding box center [1370, 206] width 17 height 17
click at [1468, 713] on button "Save changes" at bounding box center [1489, 710] width 119 height 28
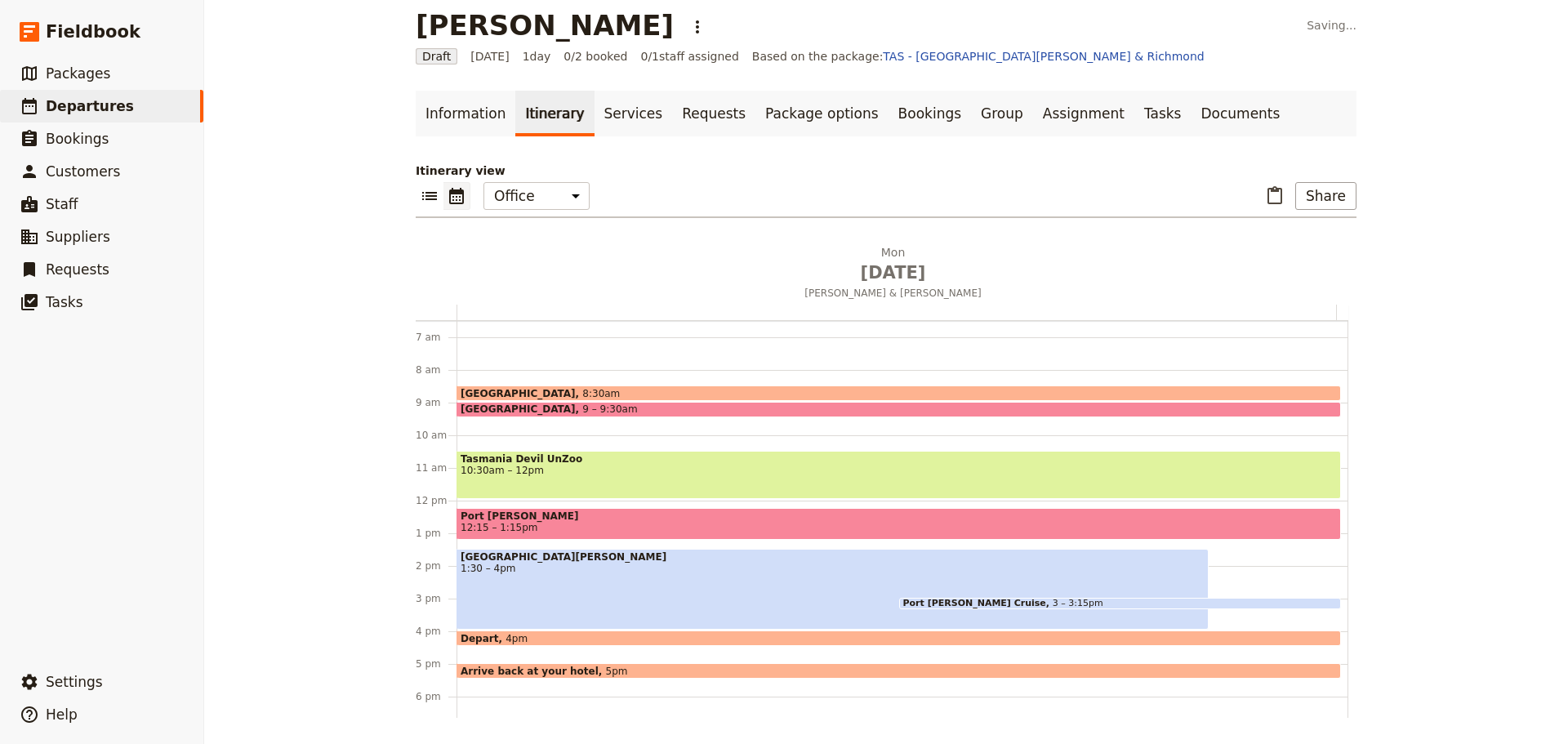
click at [568, 569] on span "1:30 – 4pm" at bounding box center [833, 568] width 744 height 12
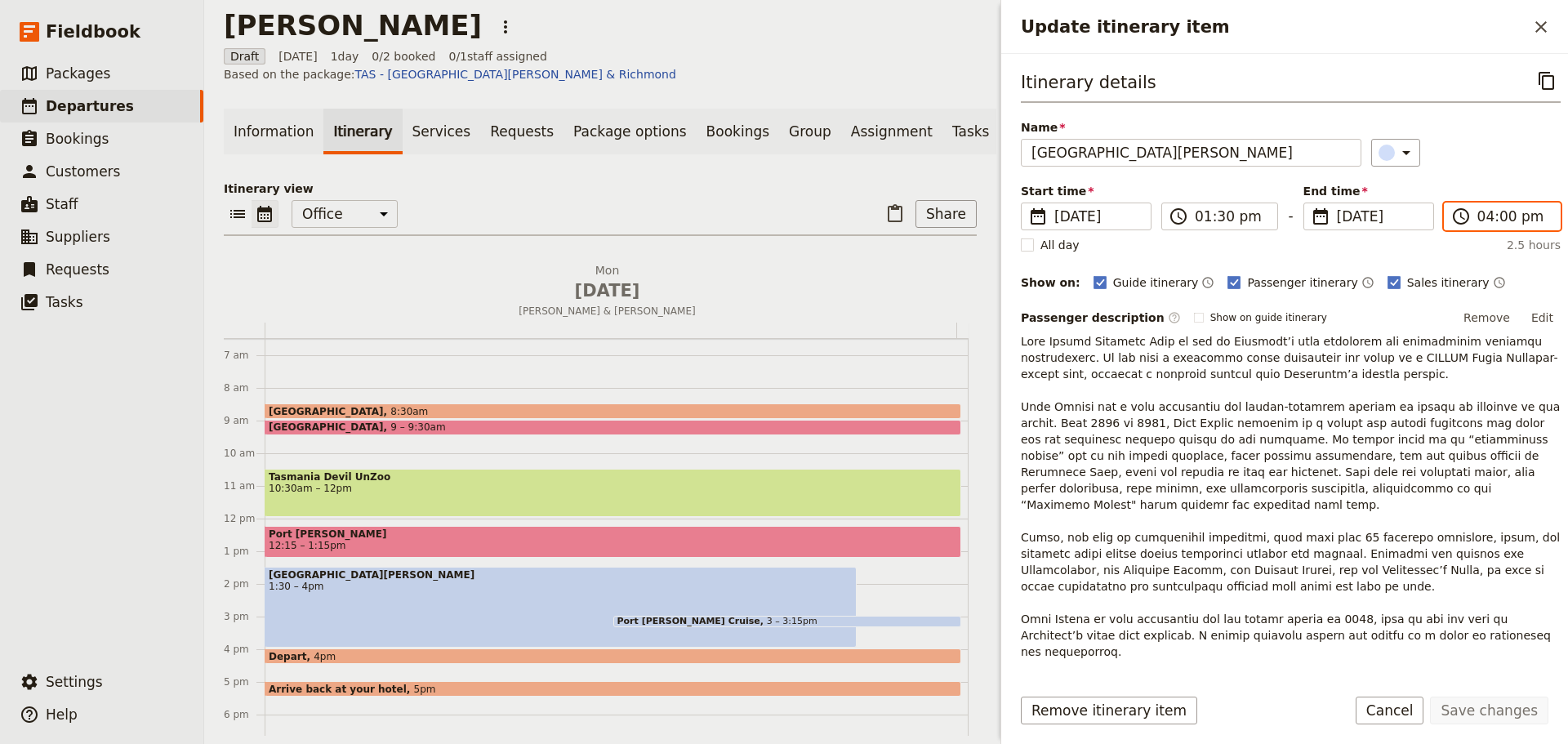
click at [1490, 220] on input "04:00 pm" at bounding box center [1514, 216] width 73 height 19
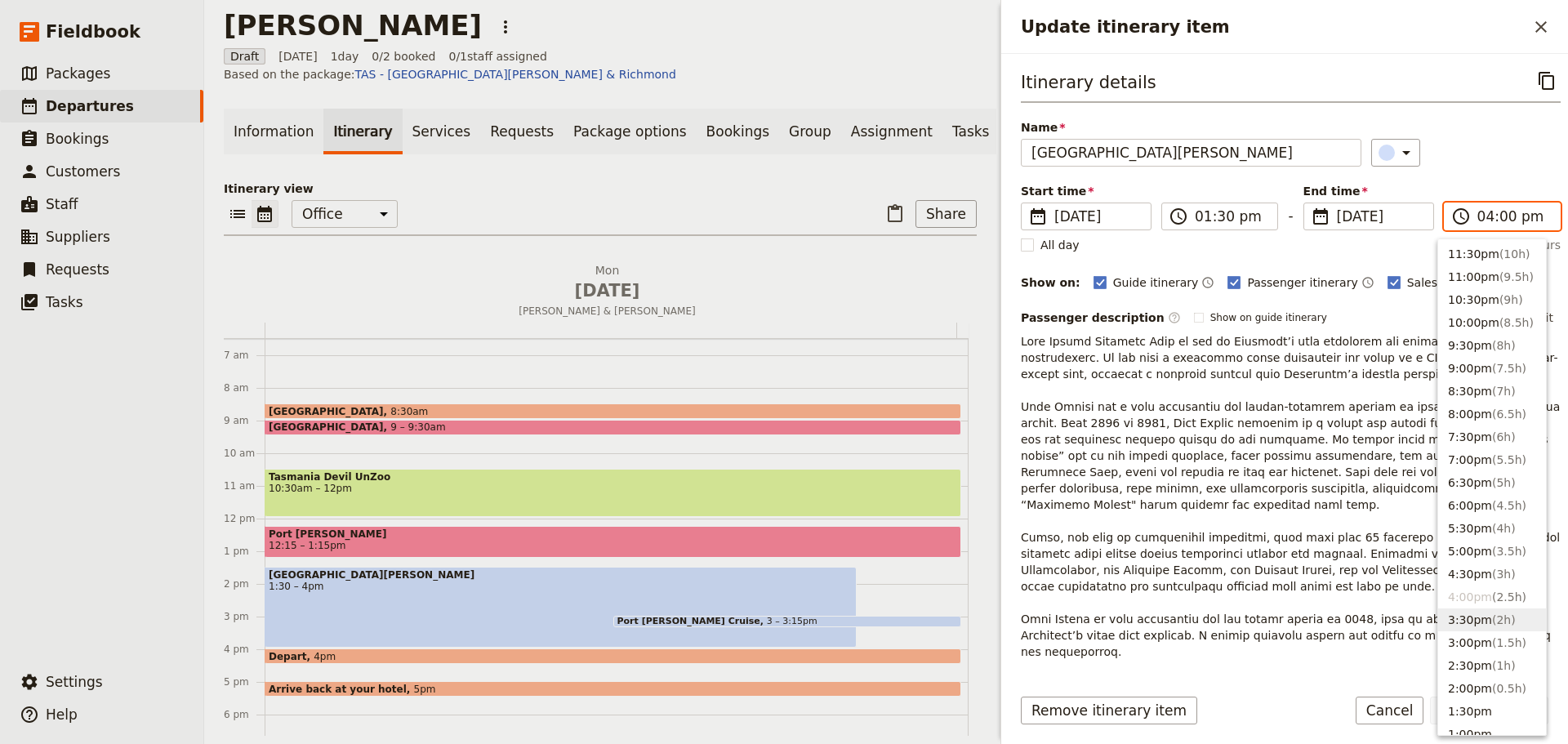
drag, startPoint x: 1469, startPoint y: 613, endPoint x: 1481, endPoint y: 616, distance: 12.4
click at [1469, 613] on button "3:30pm ( 2h )" at bounding box center [1492, 620] width 108 height 23
type input "03:30 pm"
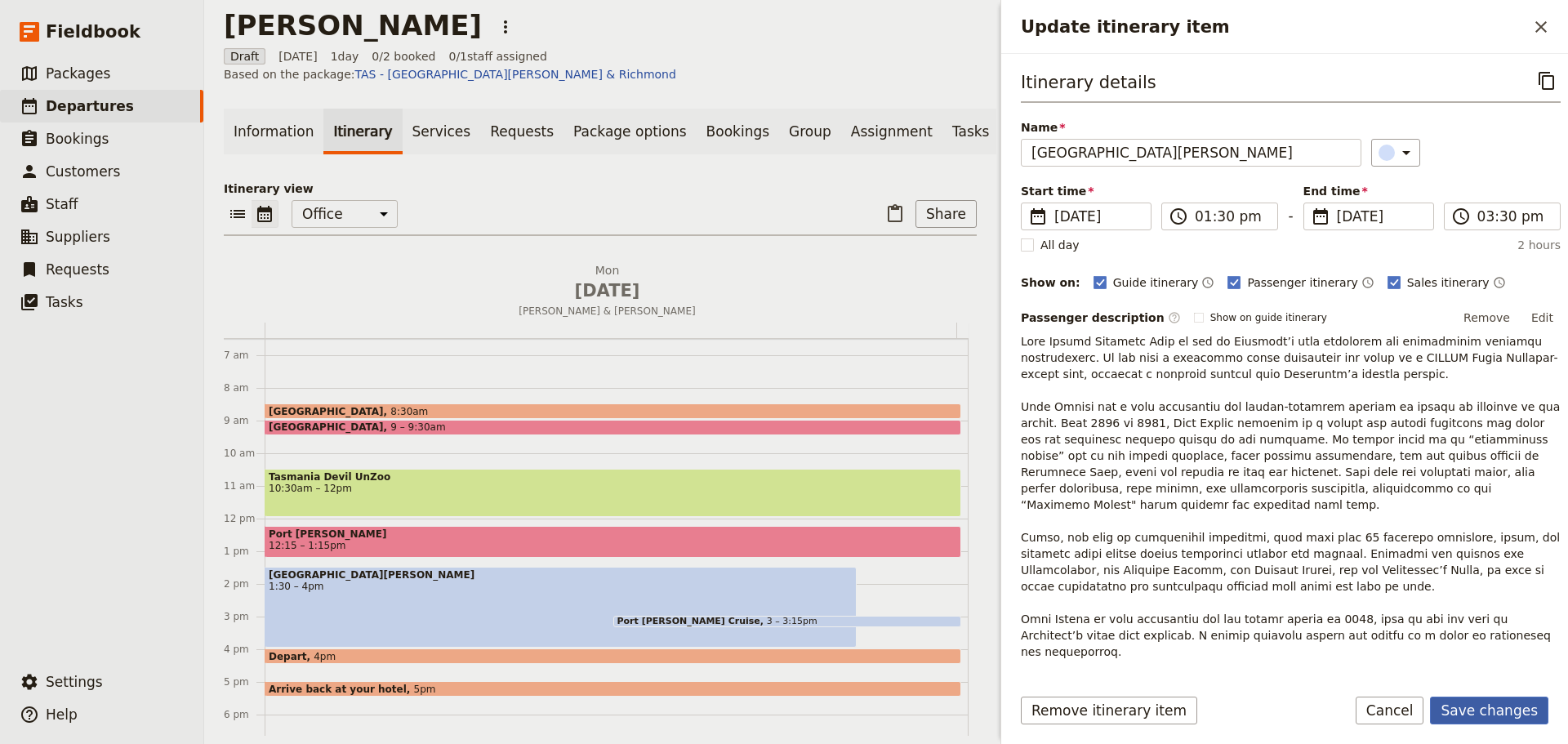
click at [1510, 707] on button "Save changes" at bounding box center [1489, 710] width 119 height 28
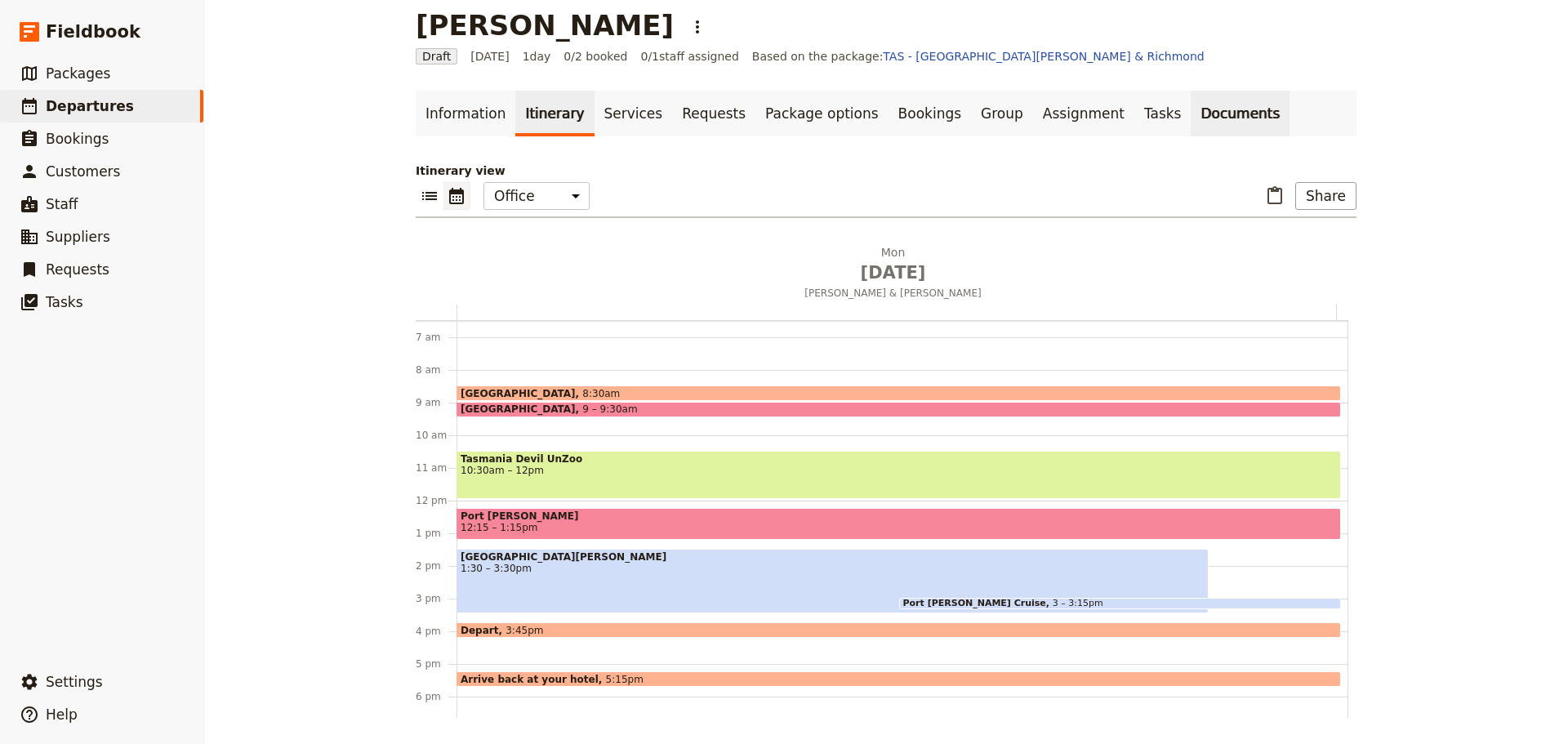
click at [1191, 108] on link "Documents" at bounding box center [1240, 113] width 99 height 46
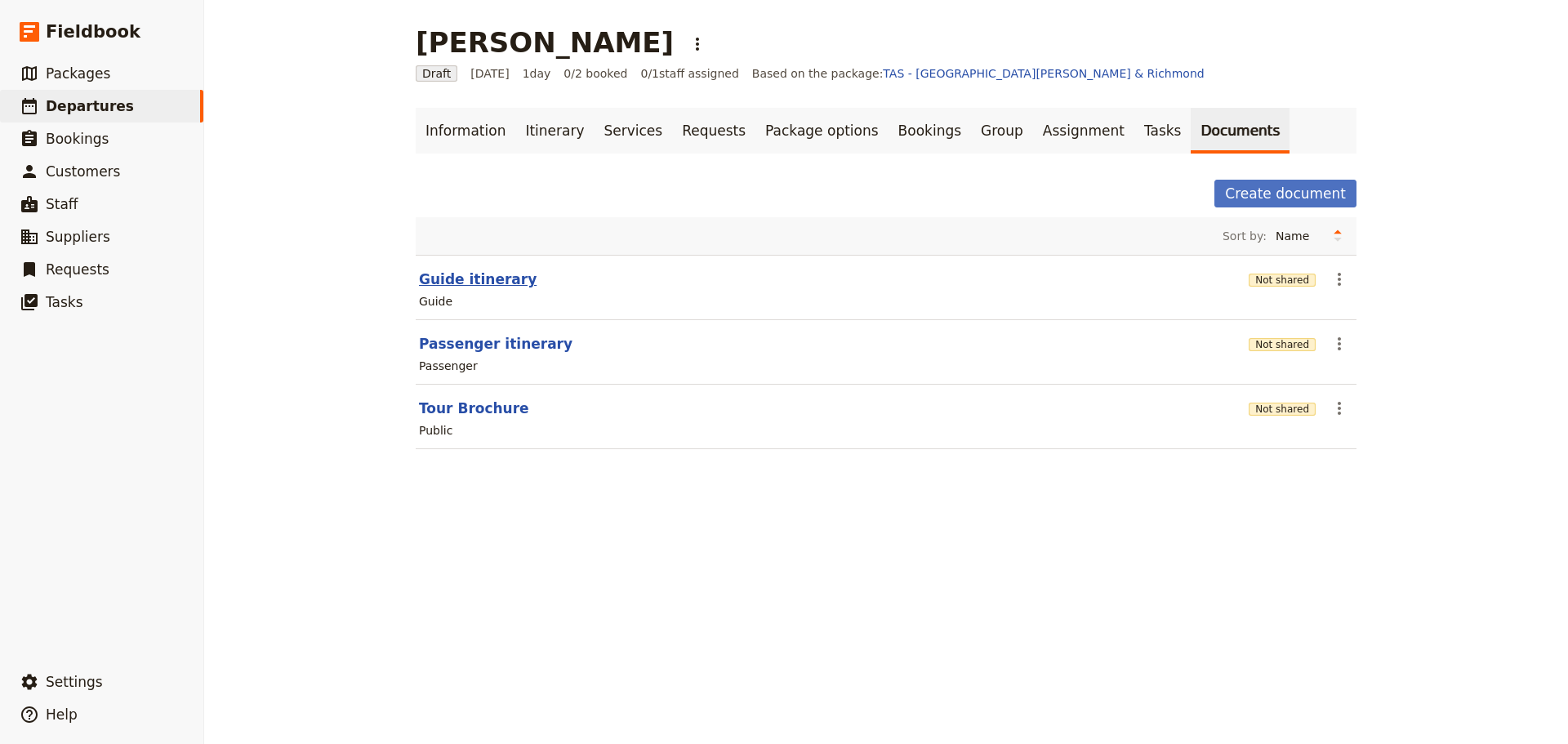
click at [465, 270] on button "Guide itinerary" at bounding box center [478, 279] width 118 height 19
select select "STAFF"
select select "RUN_SHEET"
select select "DEFAULT"
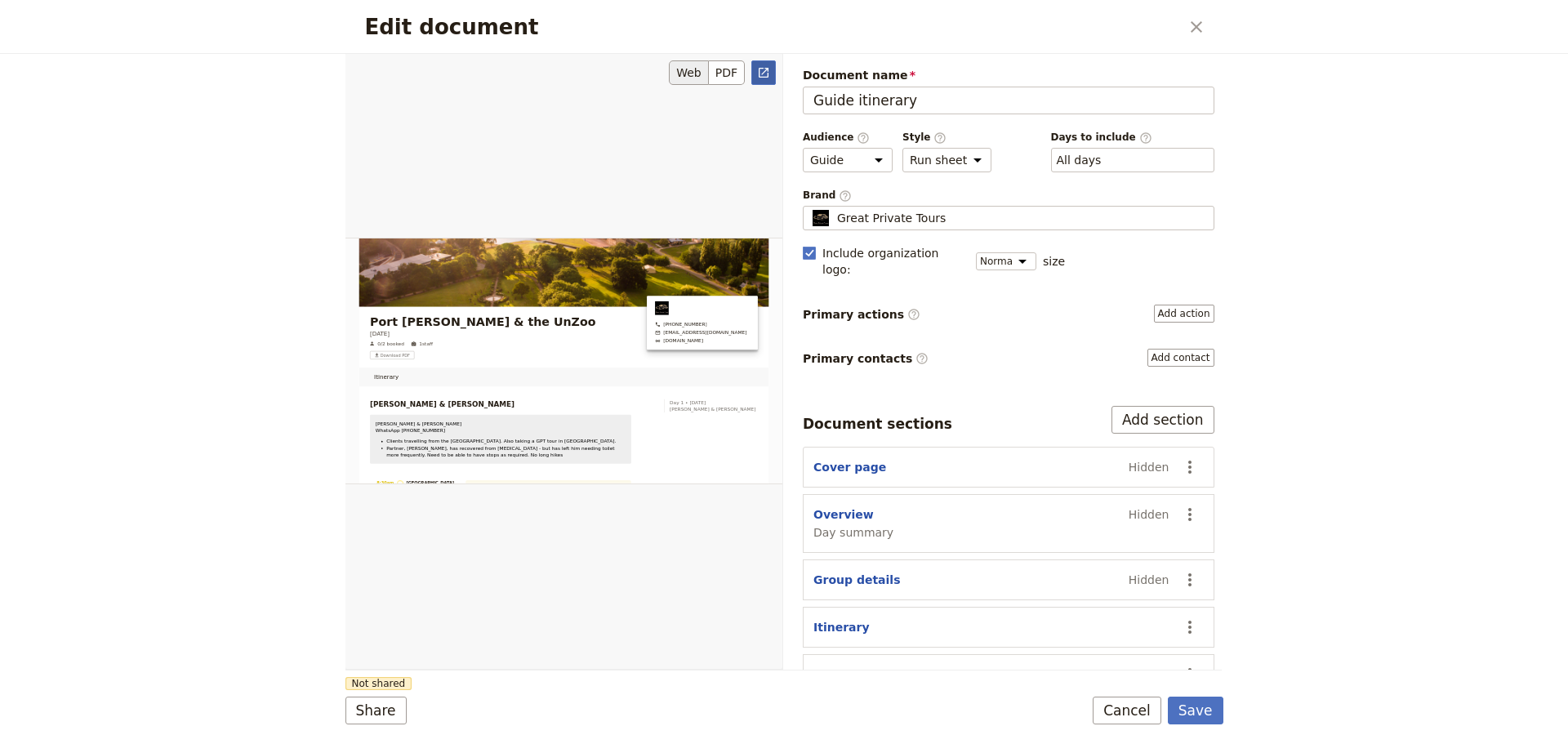
click at [774, 72] on link "​" at bounding box center [763, 72] width 24 height 24
click at [1133, 712] on button "Cancel" at bounding box center [1126, 710] width 69 height 28
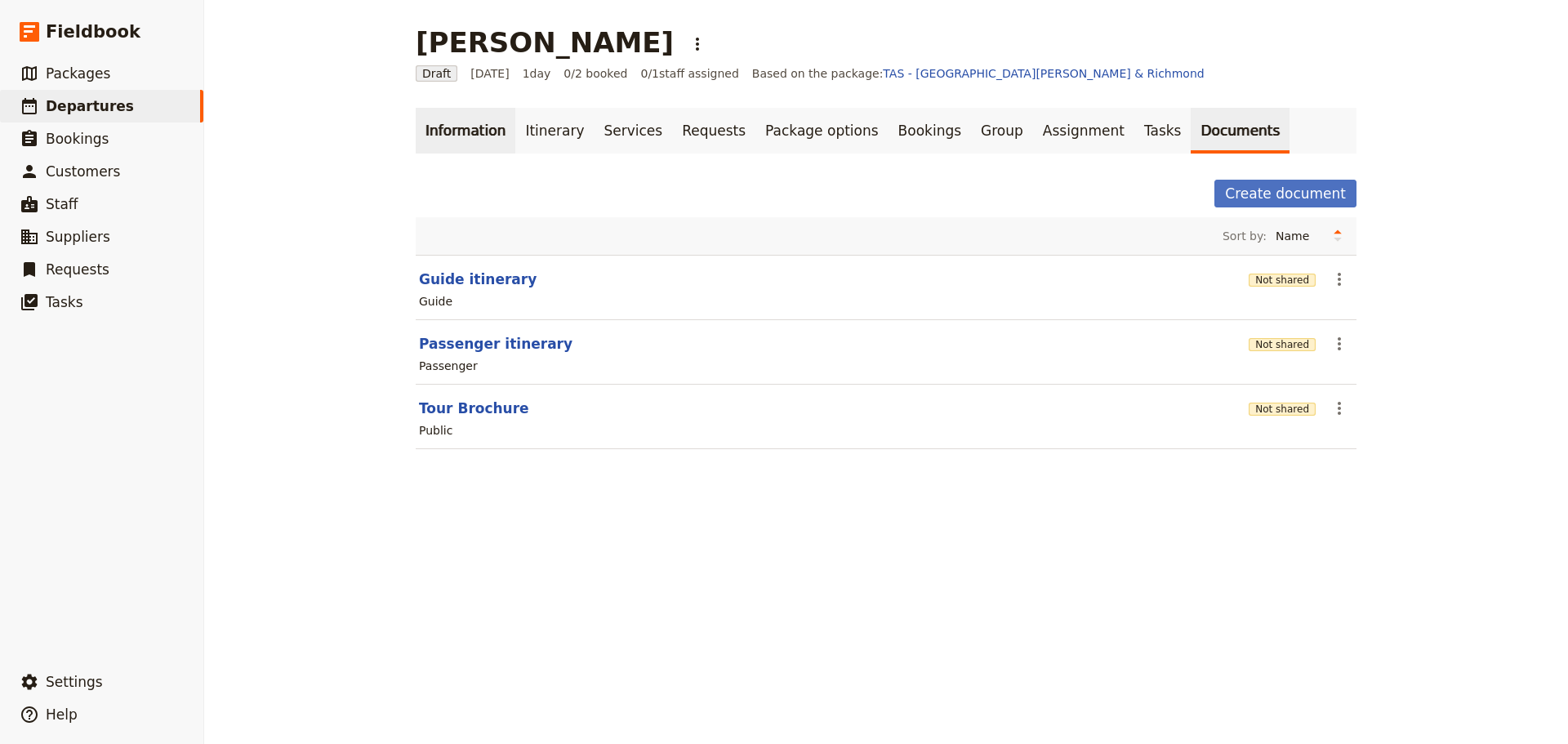
click at [443, 119] on link "Information" at bounding box center [465, 130] width 99 height 46
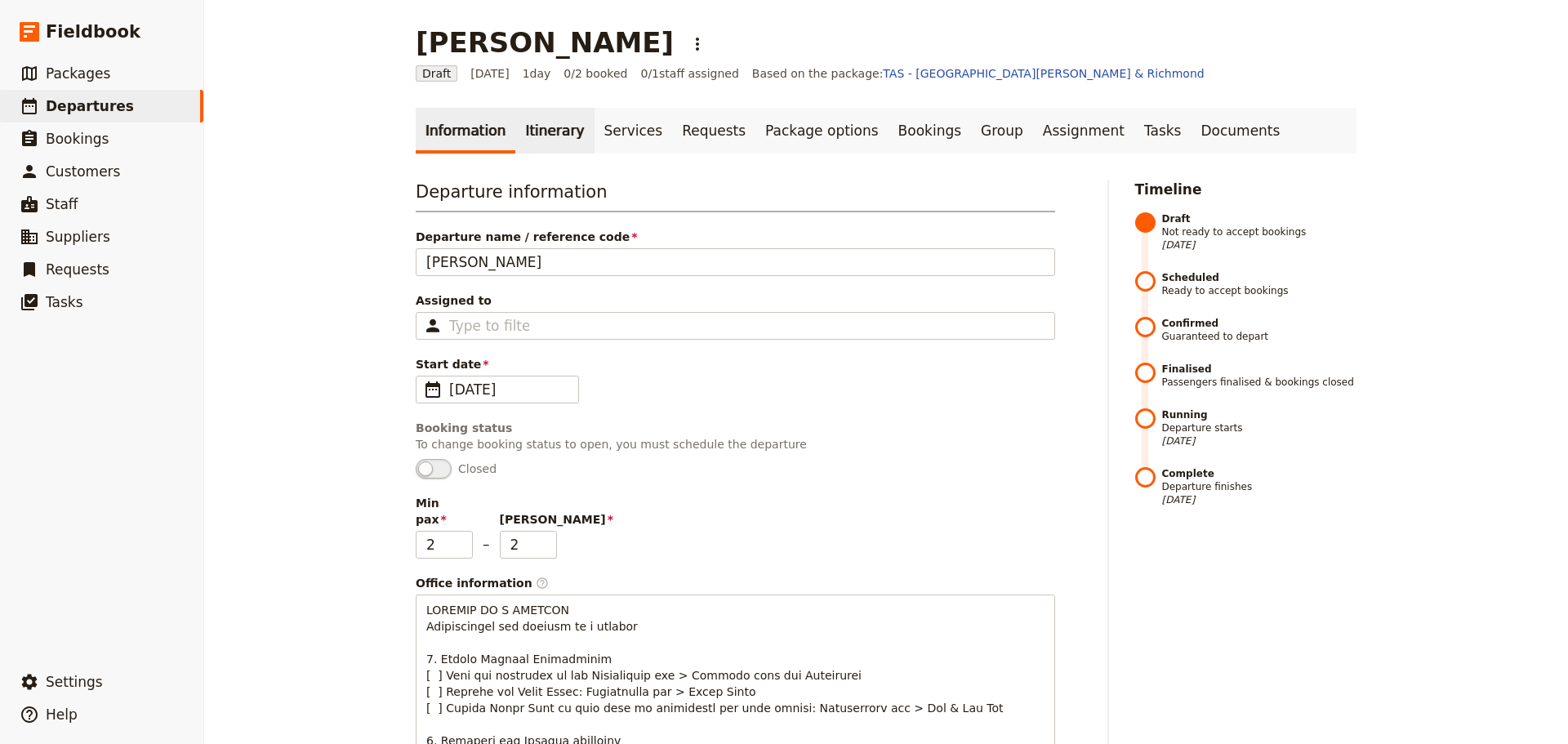
click at [548, 138] on link "Itinerary" at bounding box center [554, 130] width 79 height 46
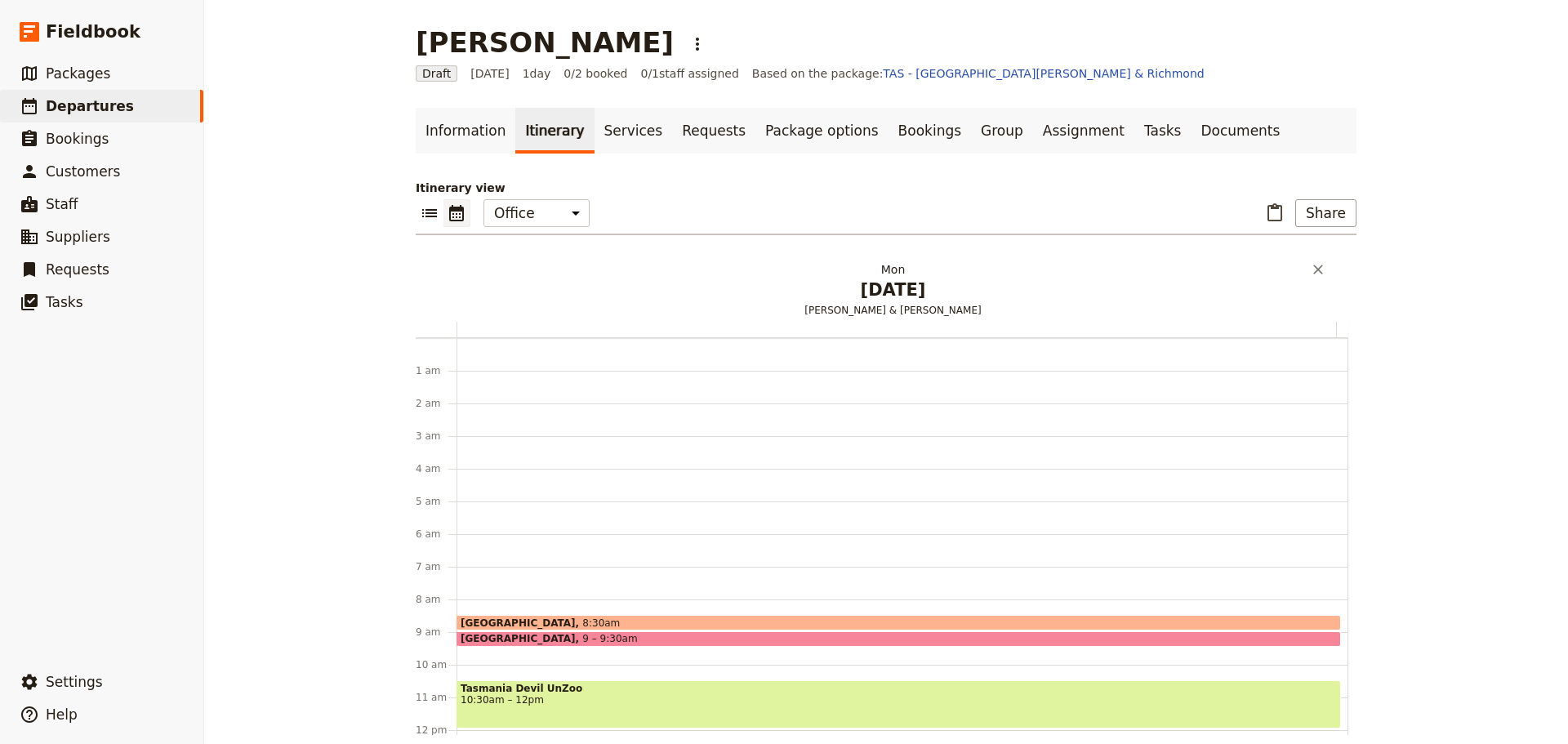
scroll to position [212, 0]
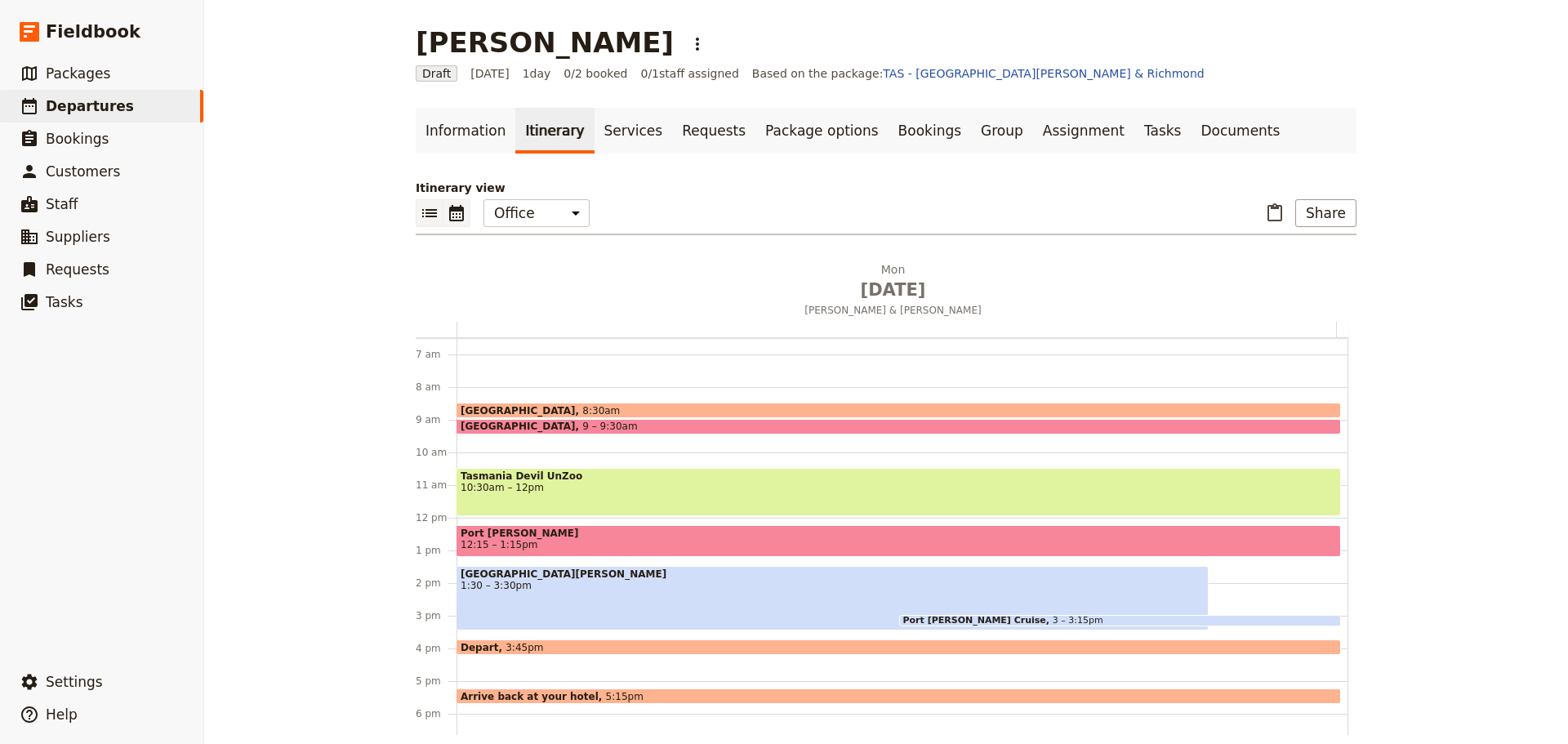
click at [420, 206] on icon "List view" at bounding box center [430, 213] width 19 height 19
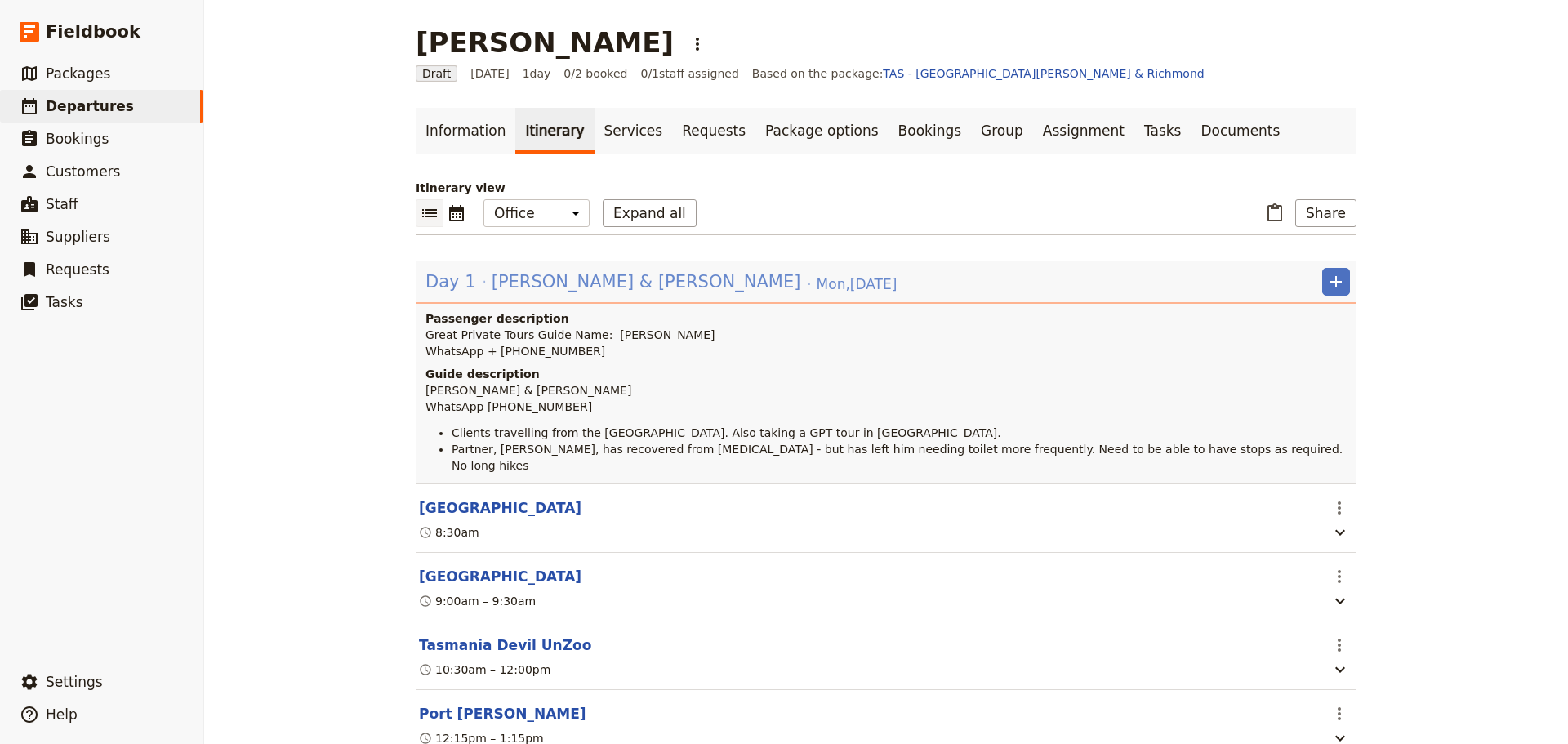
click at [515, 284] on span "[PERSON_NAME] & [PERSON_NAME]" at bounding box center [646, 281] width 309 height 24
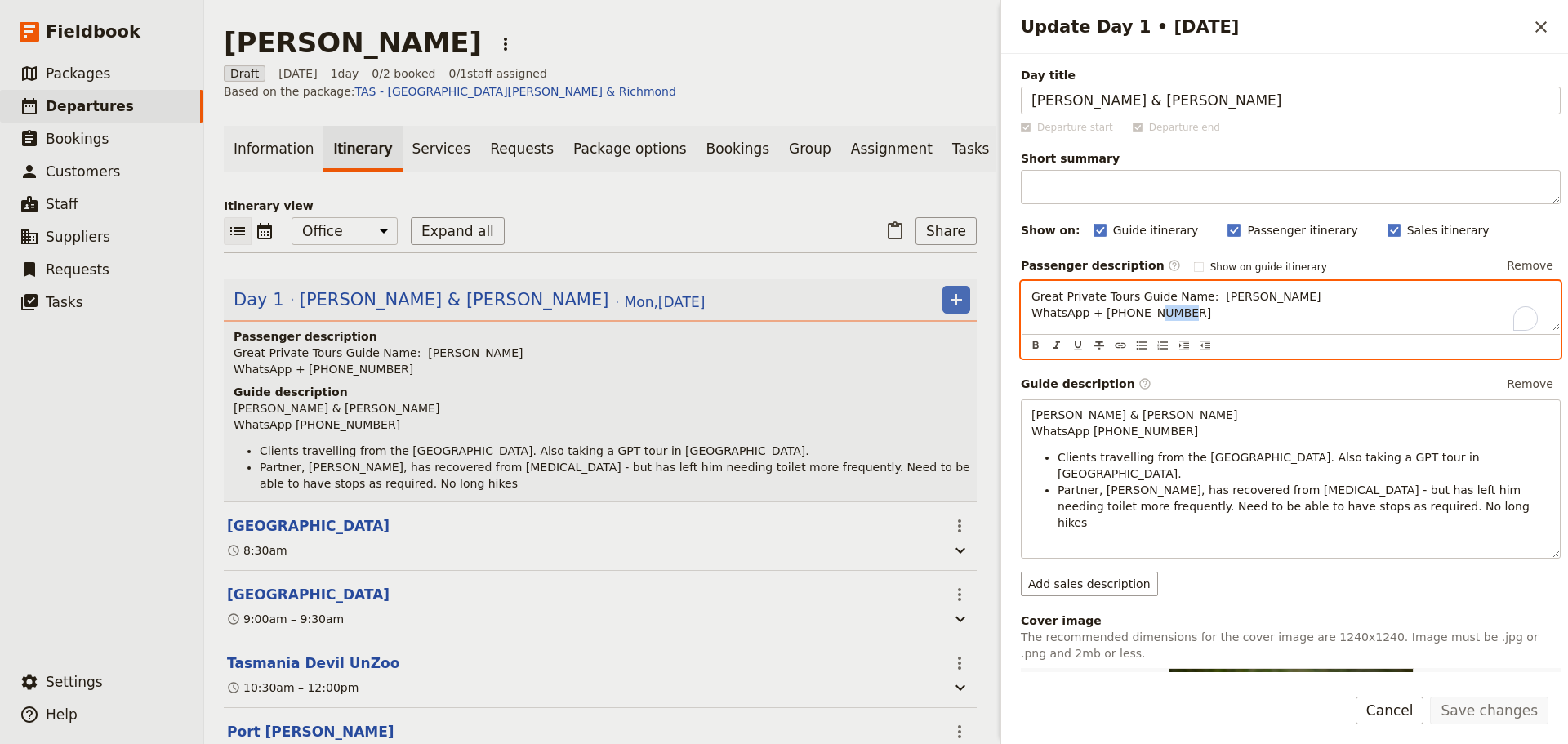
drag, startPoint x: 1185, startPoint y: 313, endPoint x: 1142, endPoint y: 316, distance: 43.1
click at [1151, 314] on p "Great Private Tours Guide Name: [PERSON_NAME] WhatsApp + [PHONE_NUMBER]" at bounding box center [1290, 304] width 518 height 33
drag, startPoint x: 1084, startPoint y: 316, endPoint x: 995, endPoint y: 321, distance: 89.1
click at [1001, 318] on div "Day title [PERSON_NAME] & [PERSON_NAME] start Departure end Short summary 150 /…" at bounding box center [1284, 363] width 567 height 619
click at [1087, 318] on span "Great Private Tours Guide Name: [PERSON_NAME] Contact + [PHONE_NUMBER]" at bounding box center [1176, 304] width 290 height 29
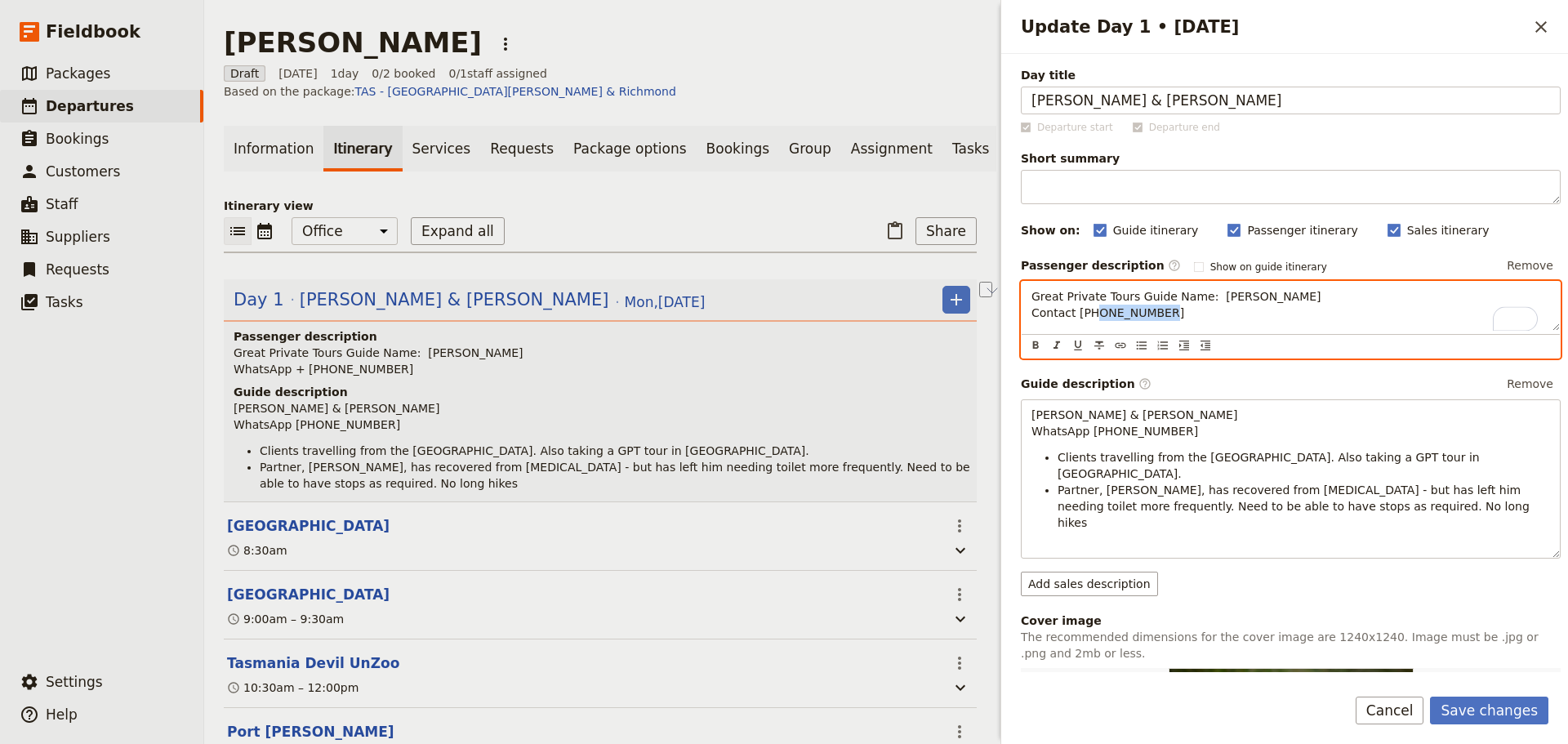
drag, startPoint x: 1174, startPoint y: 314, endPoint x: 1103, endPoint y: 316, distance: 71.0
click at [1103, 316] on p "Great Private Tours Guide Name: [PERSON_NAME] Contact [PHONE_NUMBER]" at bounding box center [1290, 304] width 518 height 33
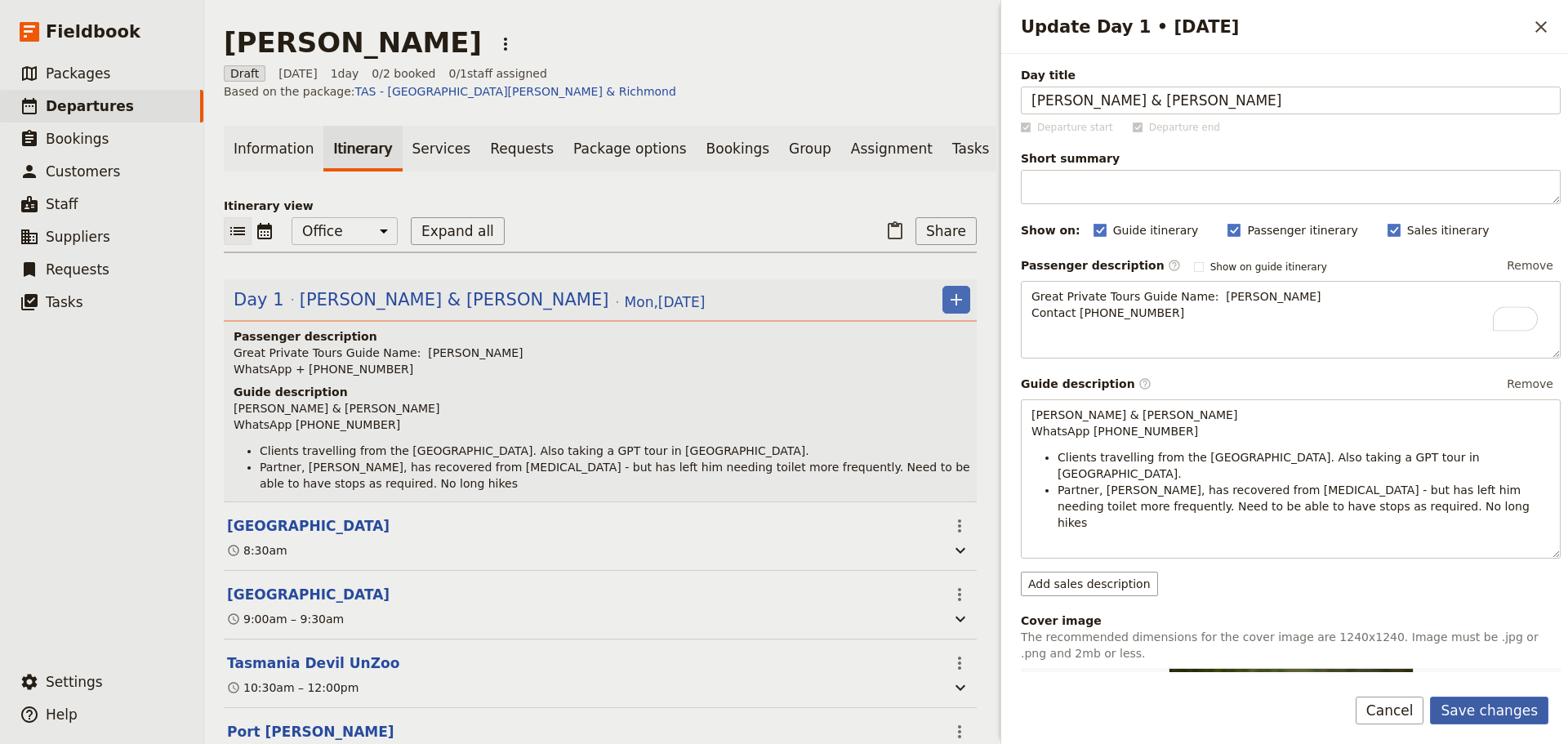
click at [1479, 696] on button "Save changes" at bounding box center [1489, 710] width 119 height 28
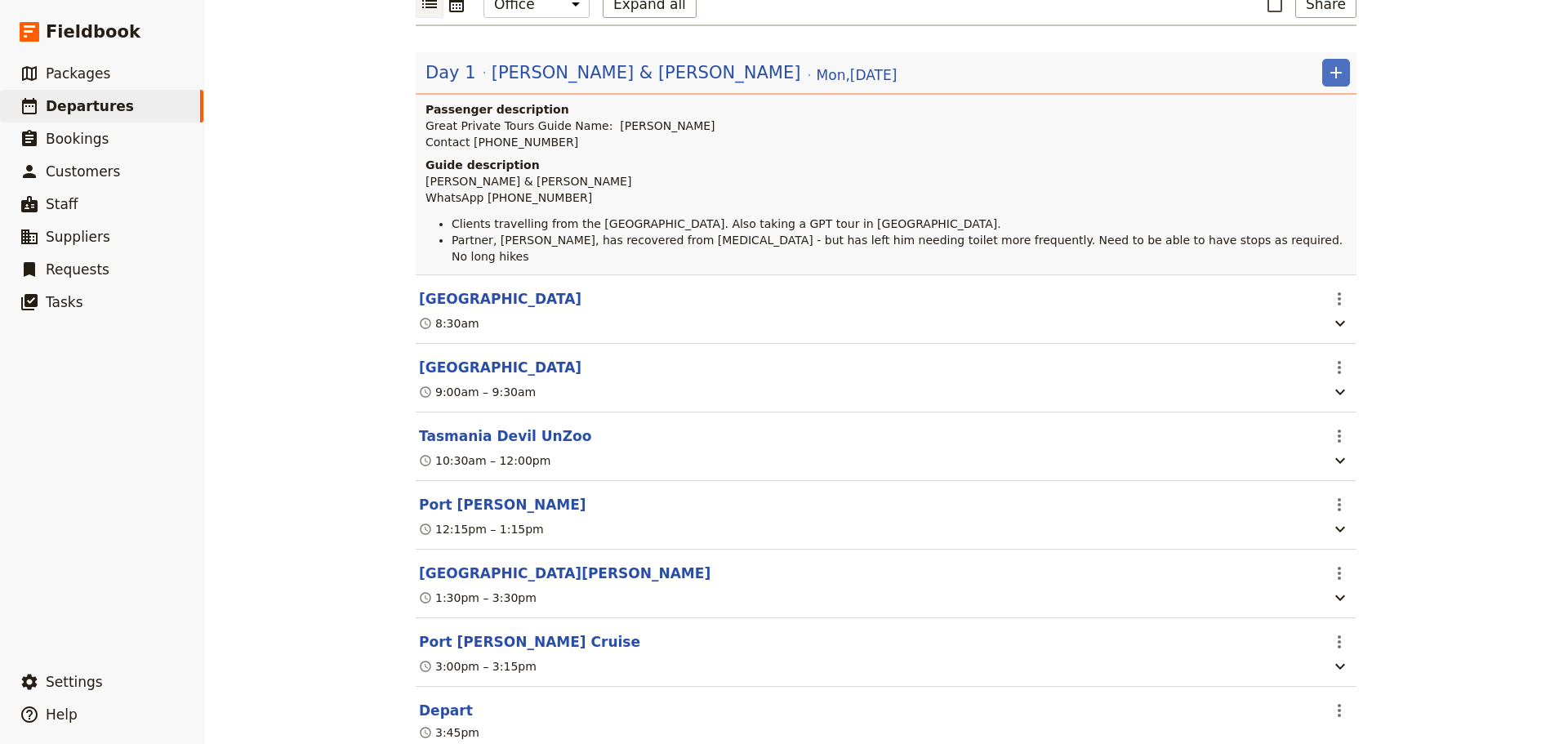
scroll to position [324, 0]
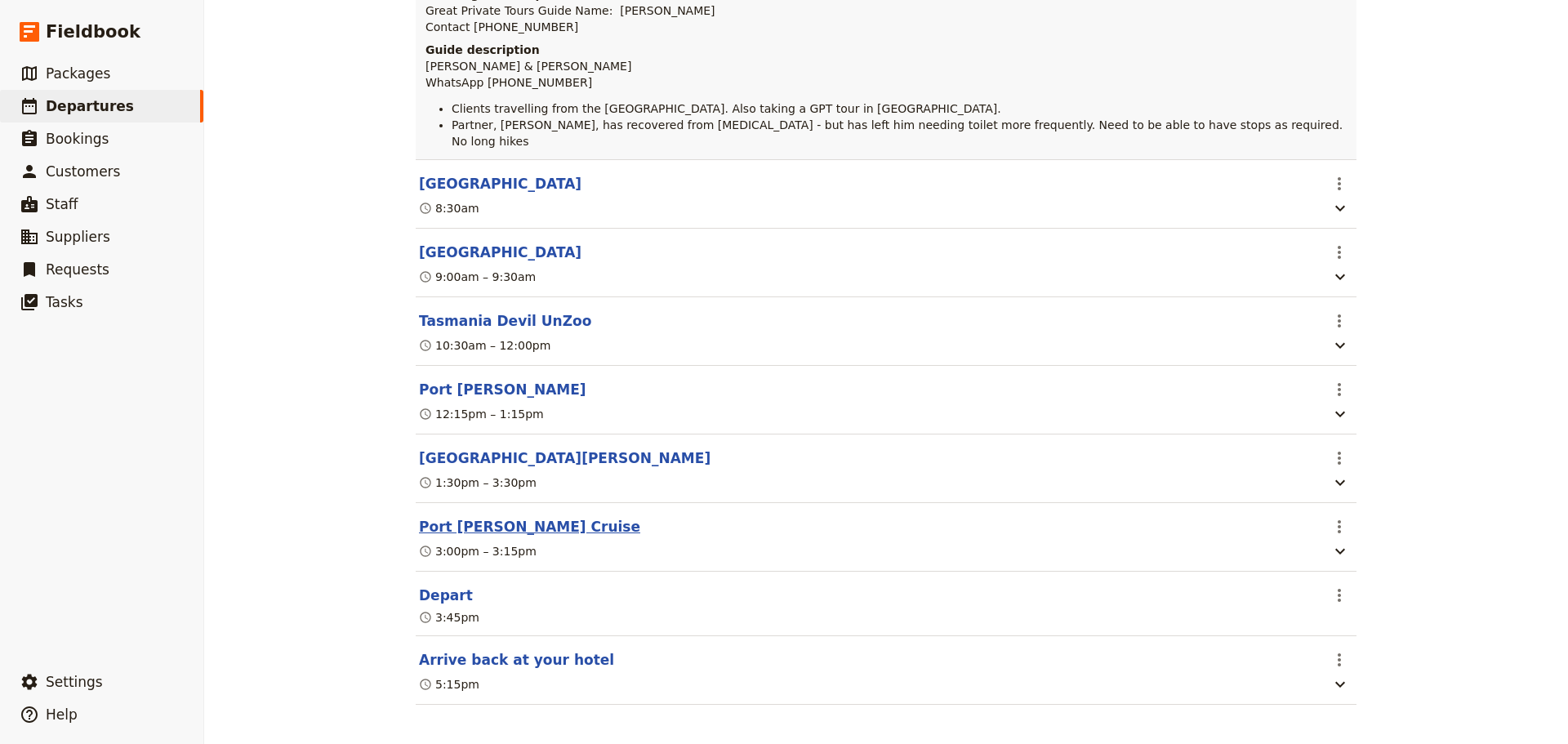
click at [540, 516] on button "Port [PERSON_NAME] Cruise" at bounding box center [530, 526] width 222 height 19
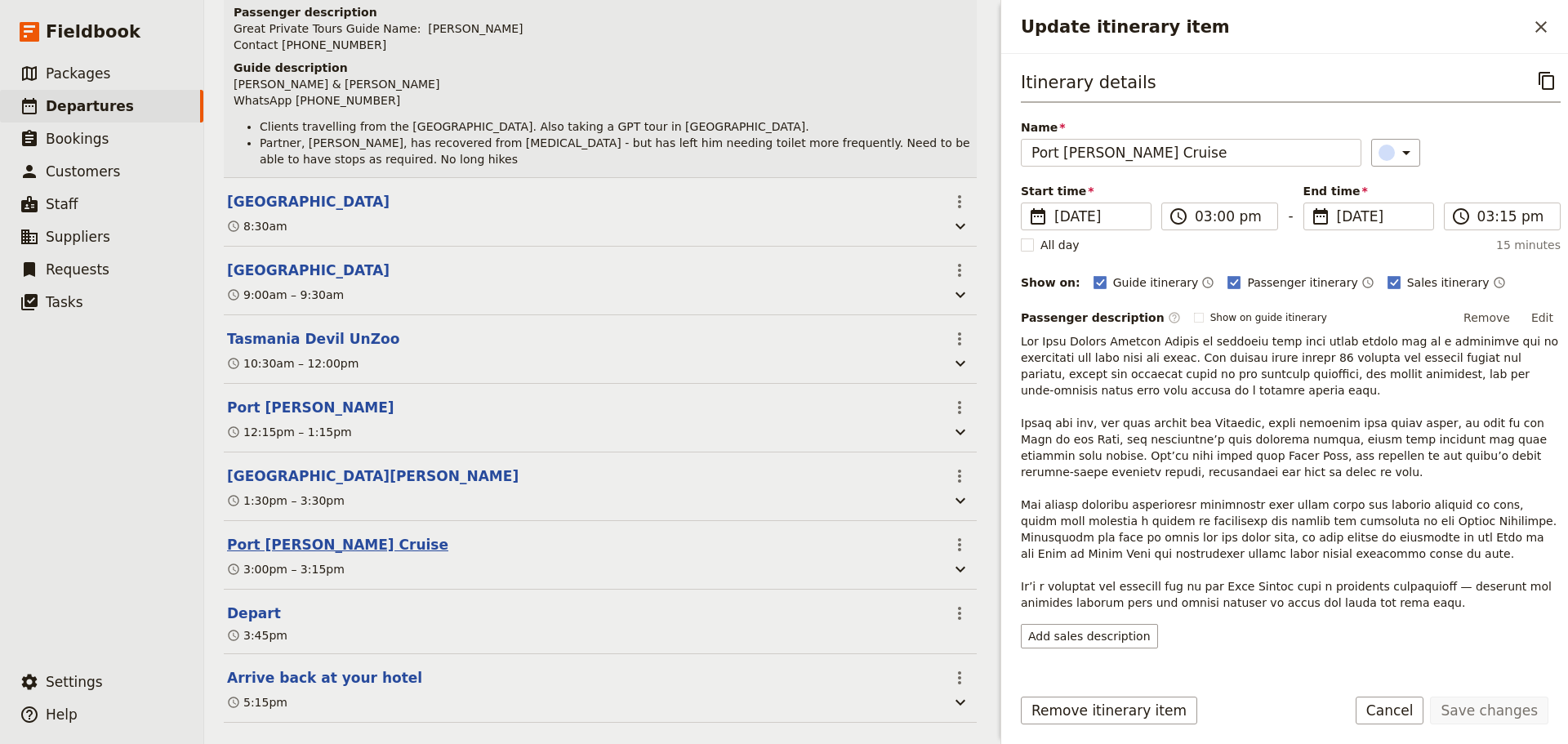
scroll to position [333, 0]
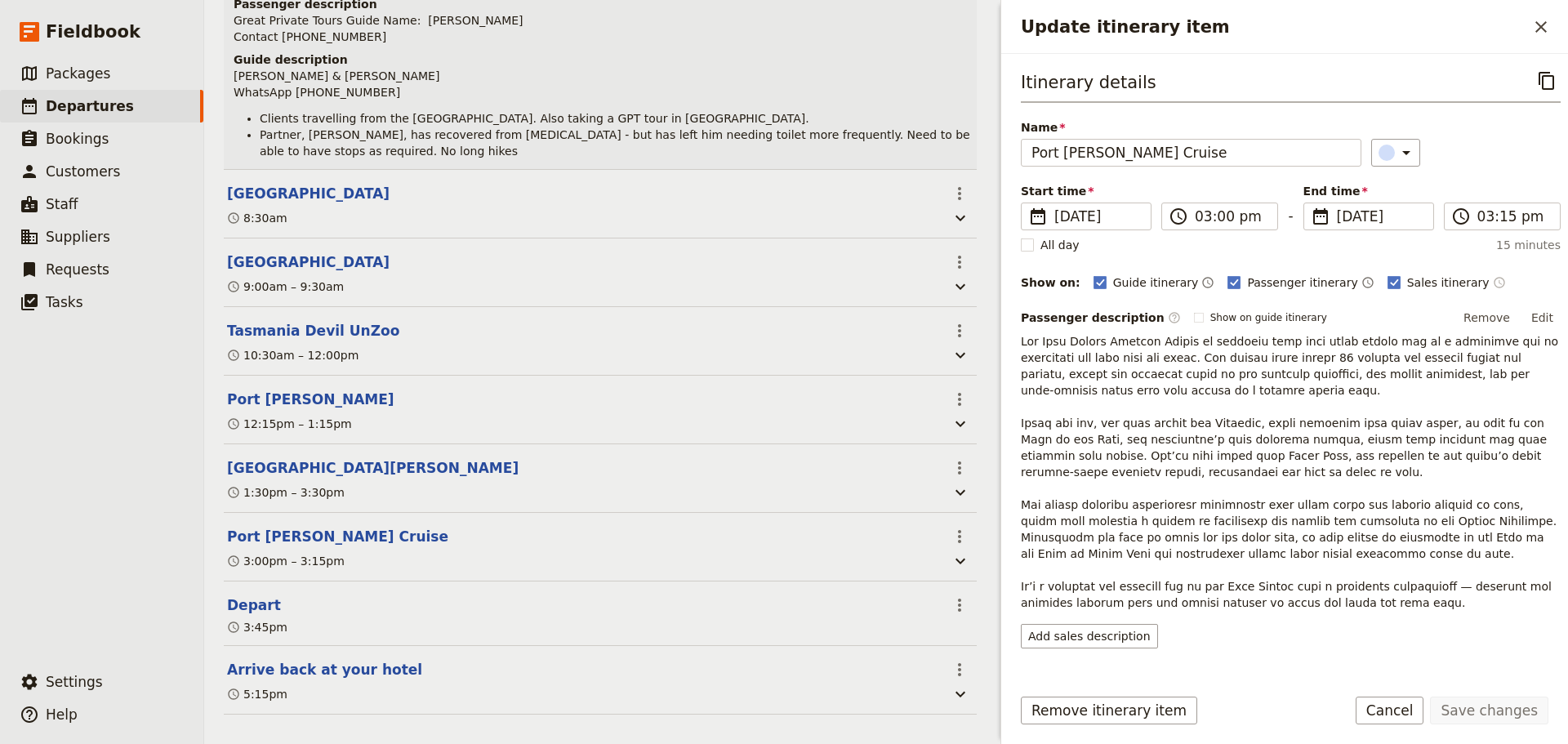
click at [1493, 281] on icon "Time shown on sales itinerary" at bounding box center [1499, 282] width 13 height 13
click at [1500, 710] on button "Save changes" at bounding box center [1489, 710] width 119 height 28
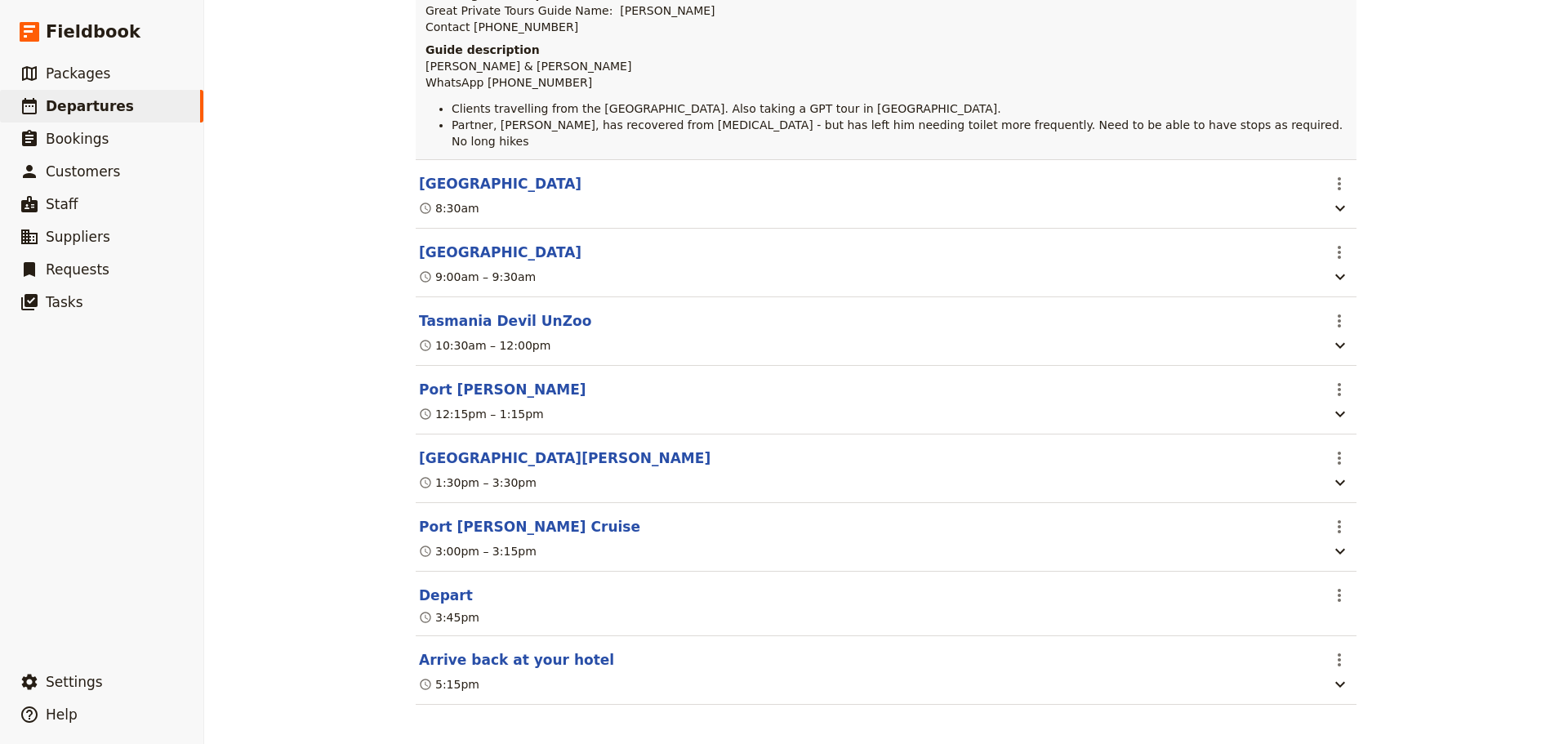
scroll to position [0, 0]
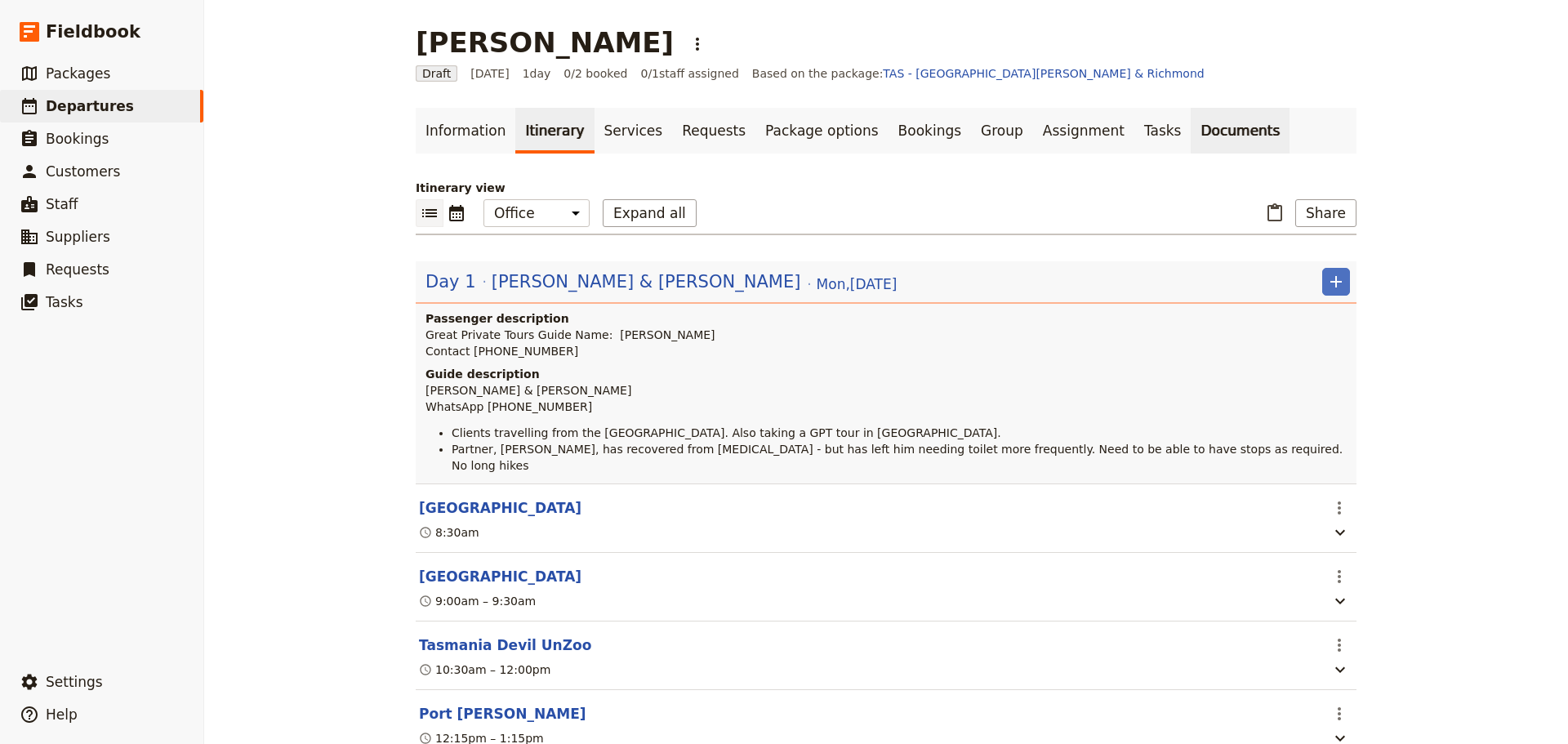
click at [1191, 130] on link "Documents" at bounding box center [1240, 130] width 99 height 46
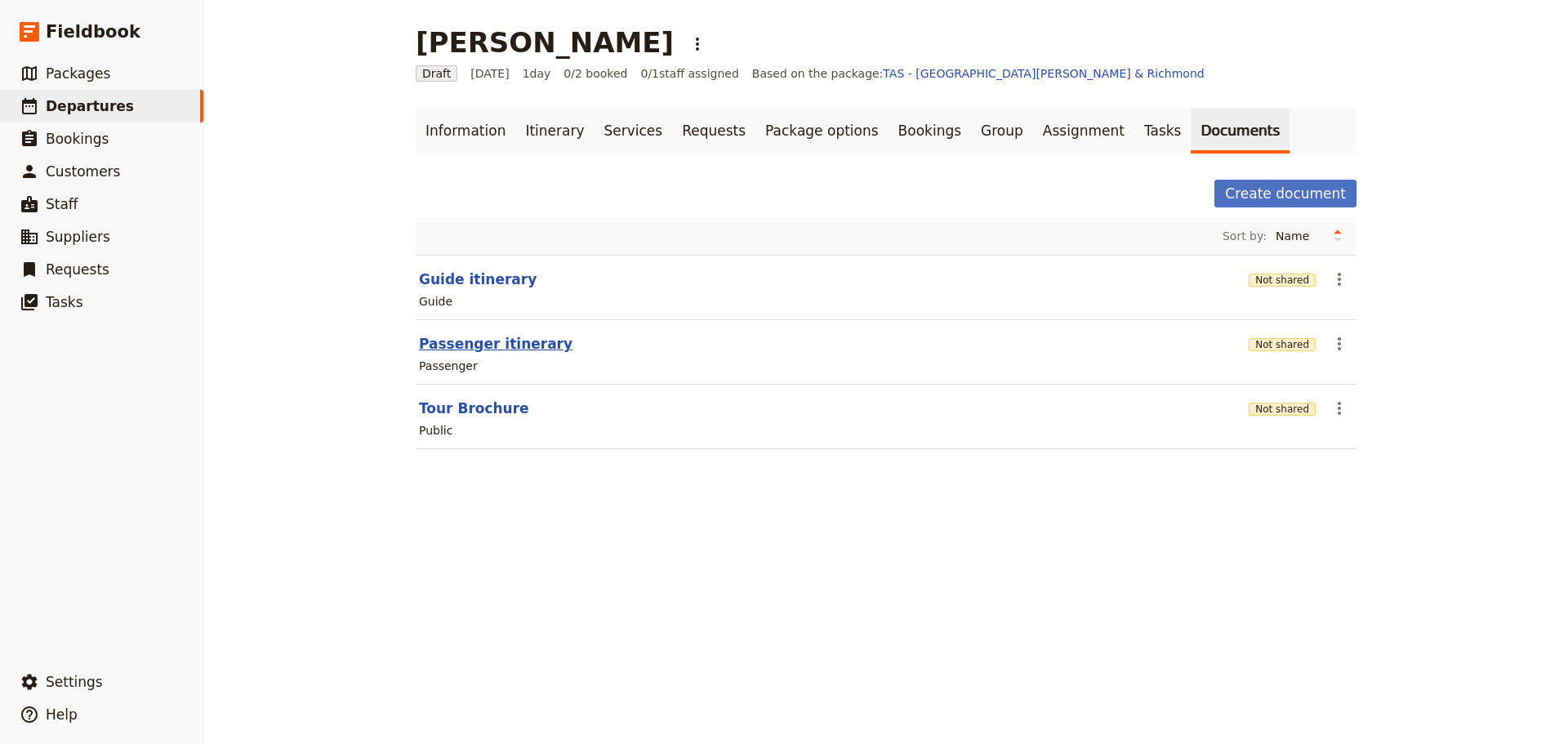
click at [463, 341] on button "Passenger itinerary" at bounding box center [496, 343] width 154 height 19
select select "PASSENGER"
select select "DEFAULT"
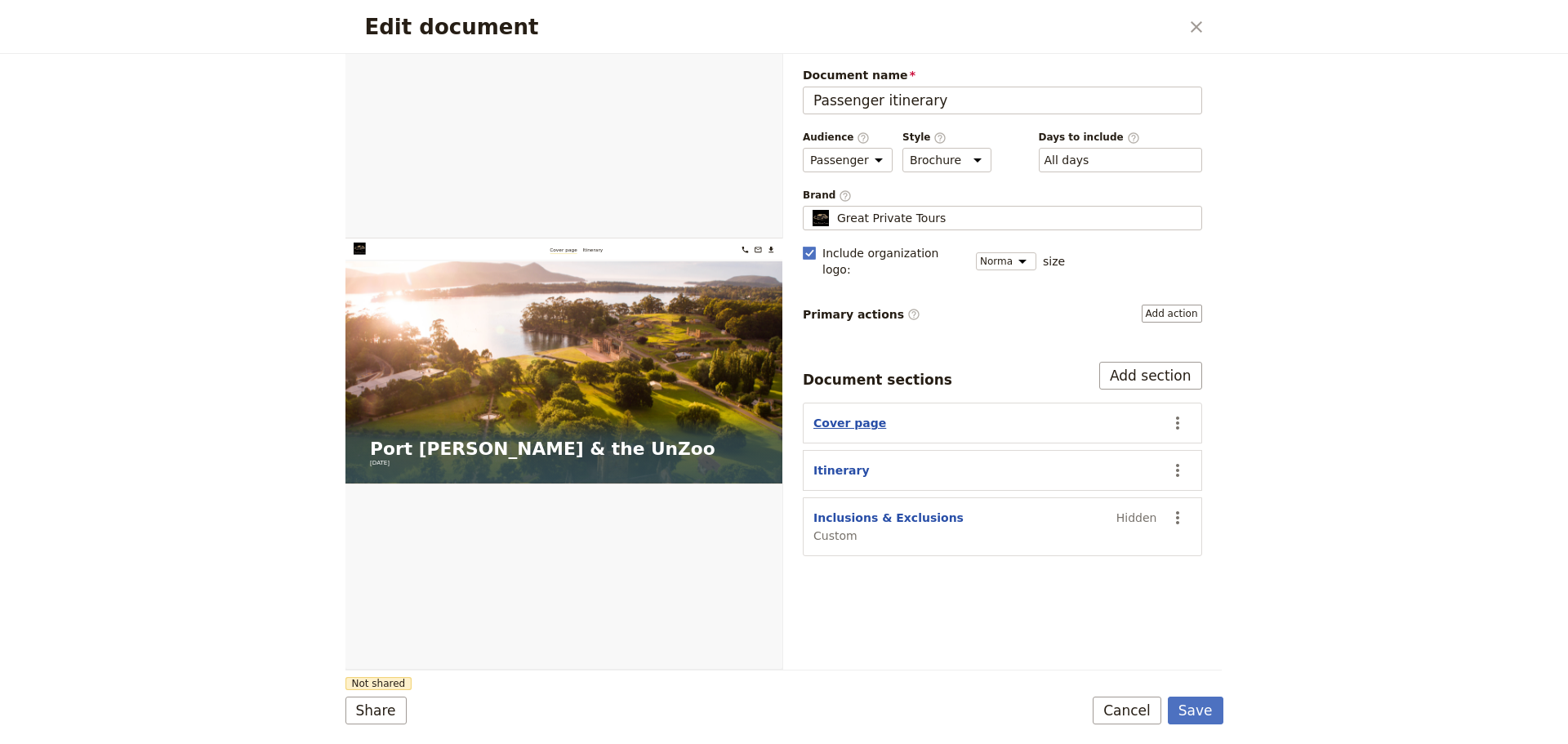
click at [835, 415] on button "Cover page" at bounding box center [849, 423] width 73 height 17
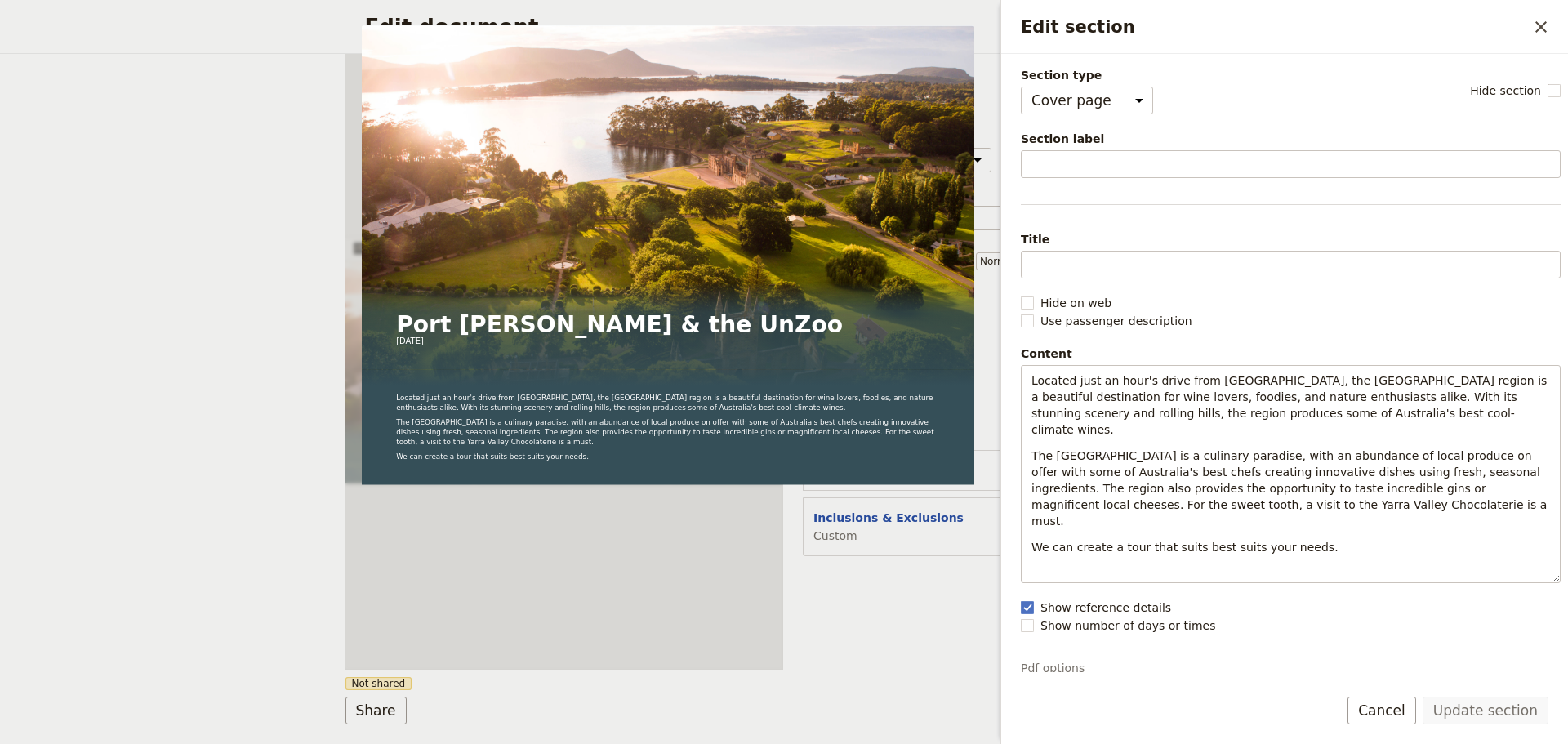
click at [1398, 715] on button "Cancel" at bounding box center [1381, 710] width 69 height 28
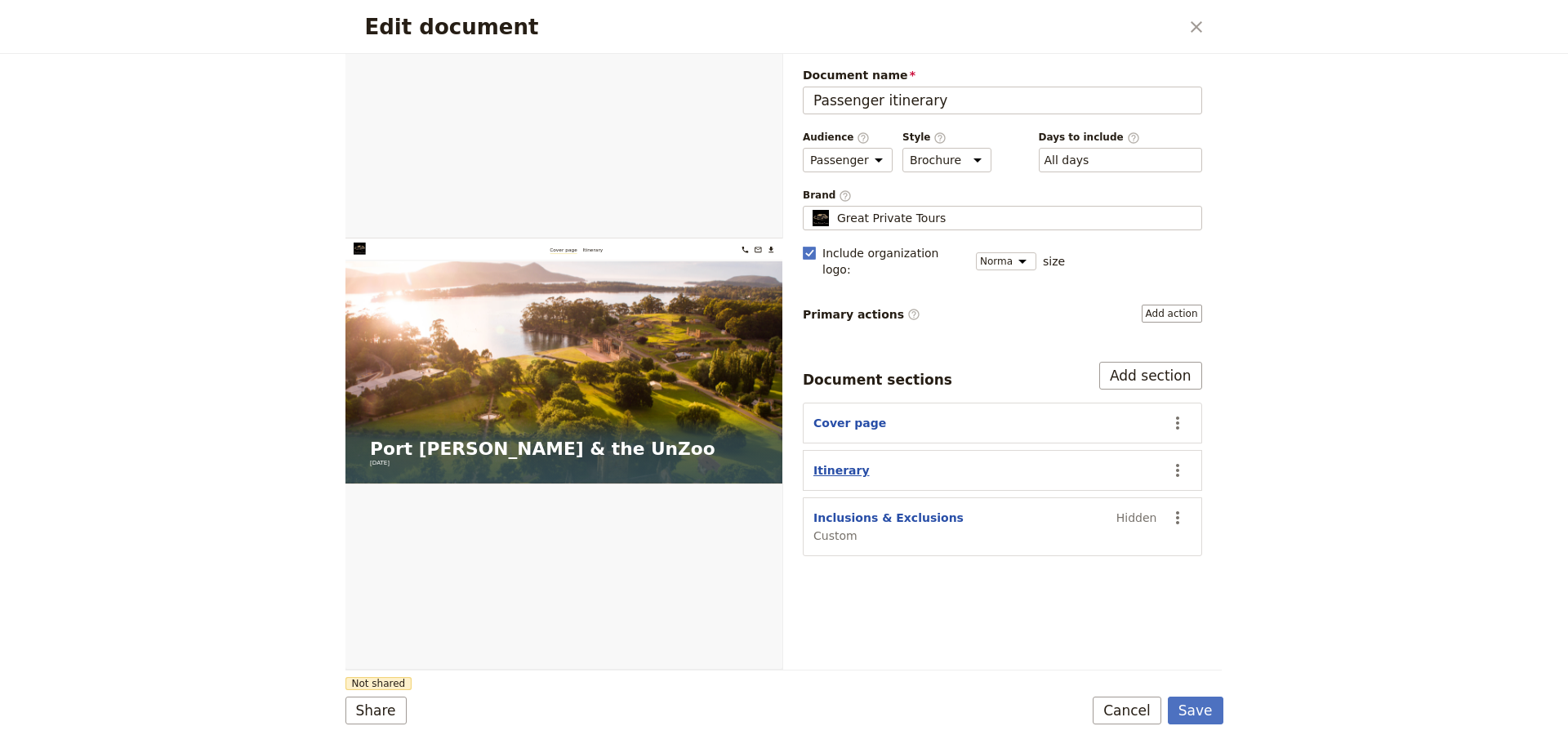
click at [842, 462] on button "Itinerary" at bounding box center [841, 470] width 56 height 17
select select "ITINERARY"
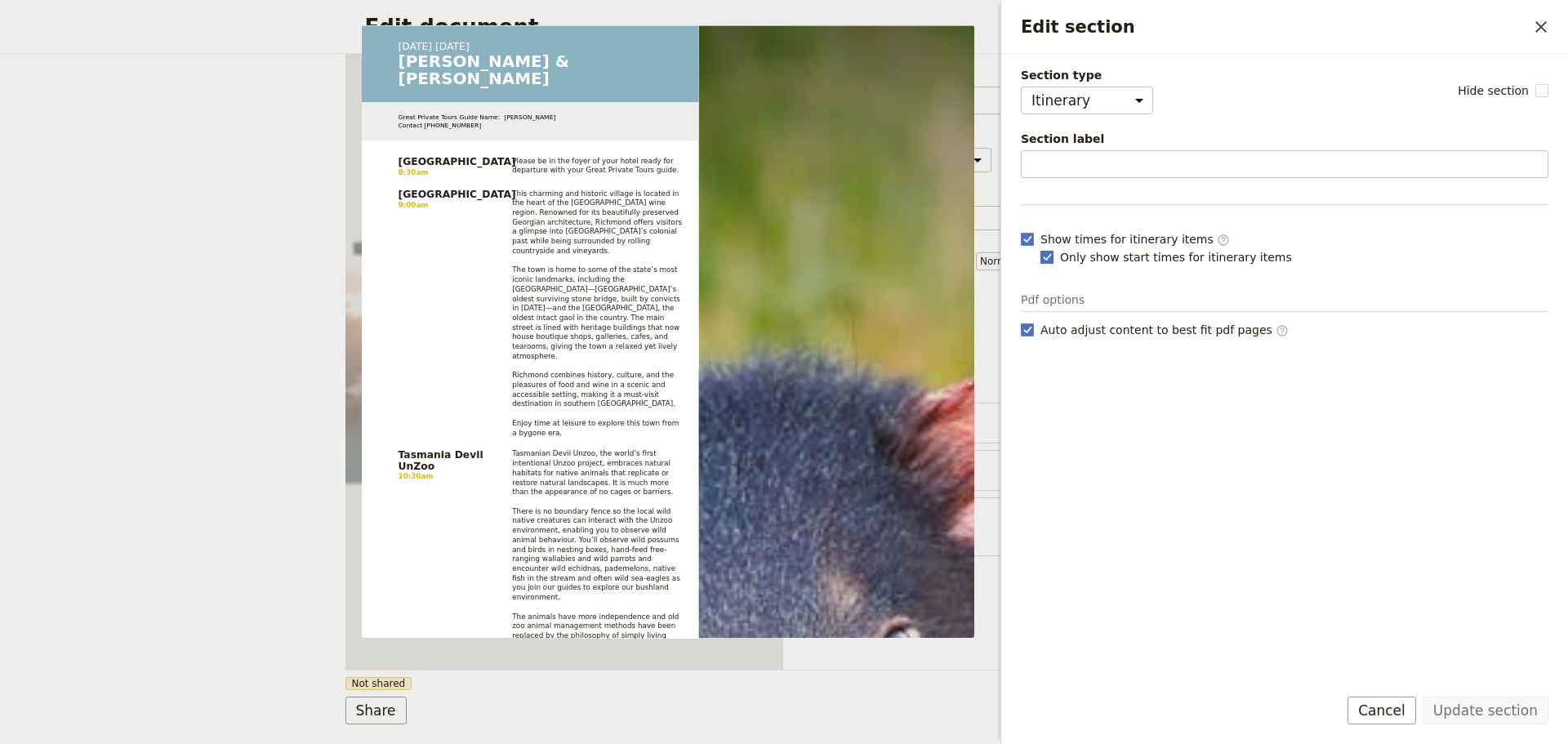
click at [1047, 255] on rect "Edit section" at bounding box center [1047, 257] width 13 height 13
click at [1041, 249] on input "Only show start times for itinerary items" at bounding box center [1040, 248] width 1 height 1
checkbox input "false"
click at [1458, 708] on button "Update section" at bounding box center [1485, 710] width 125 height 28
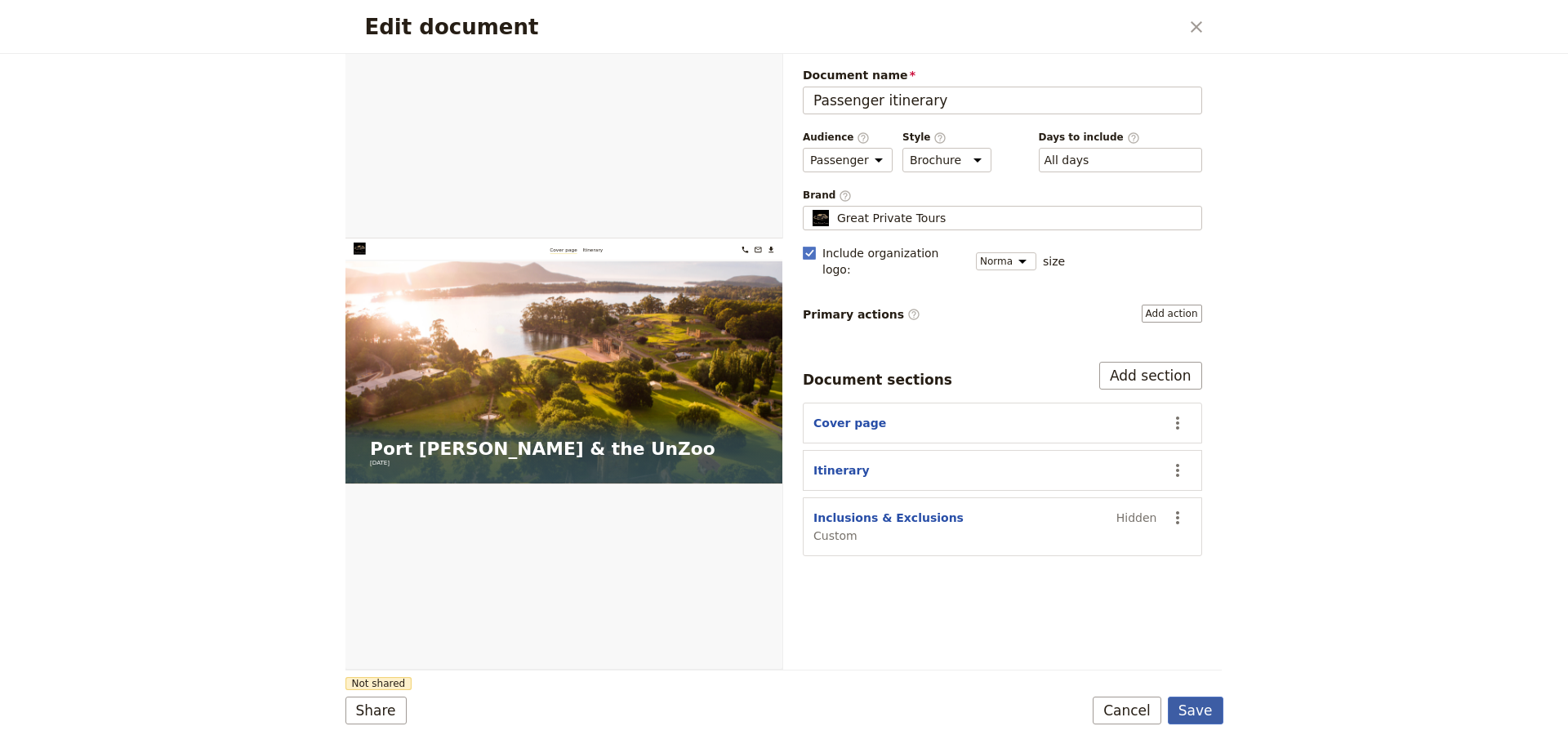
click at [1213, 710] on button "Save" at bounding box center [1195, 710] width 55 height 28
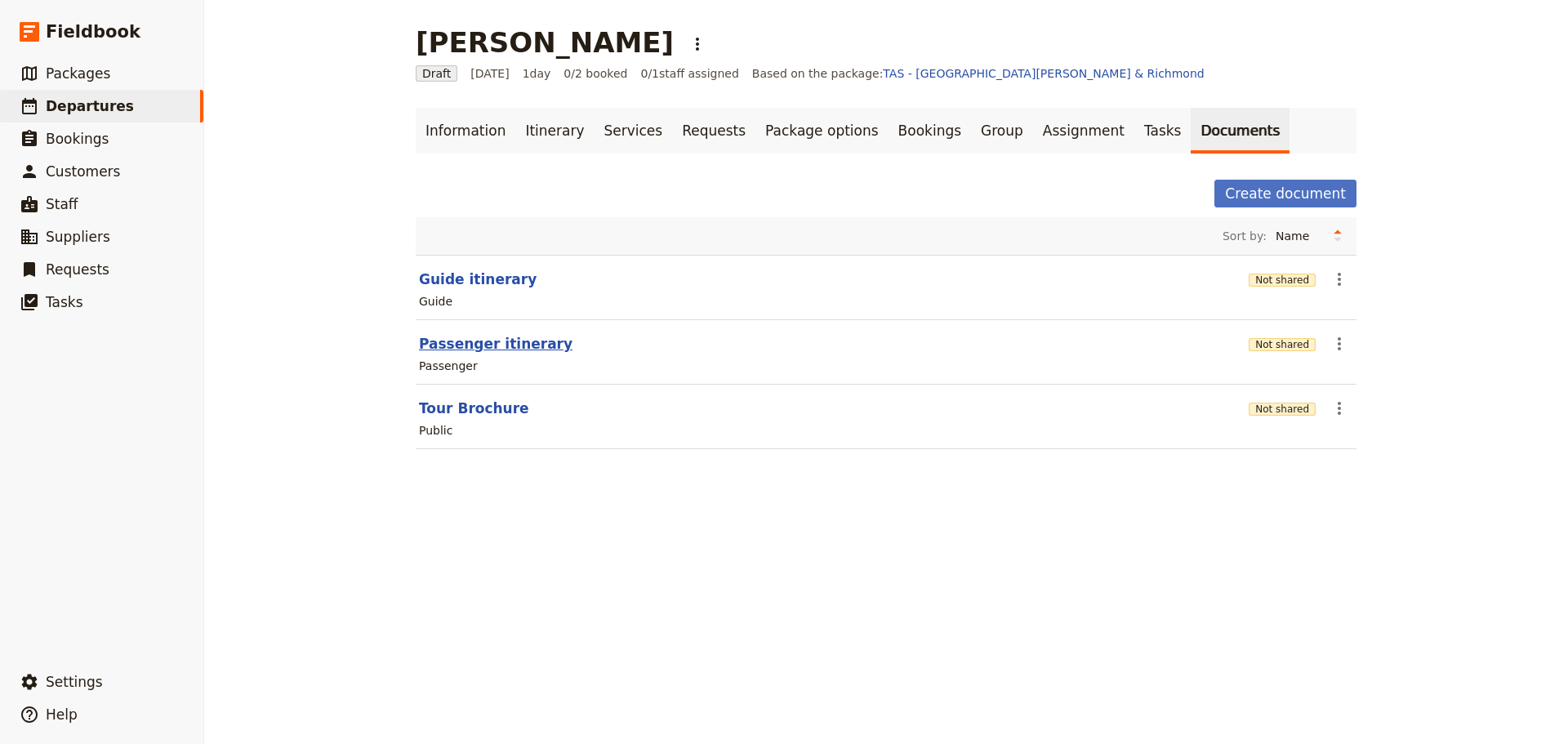
click at [493, 345] on button "Passenger itinerary" at bounding box center [496, 343] width 154 height 19
select select "PASSENGER"
select select "DEFAULT"
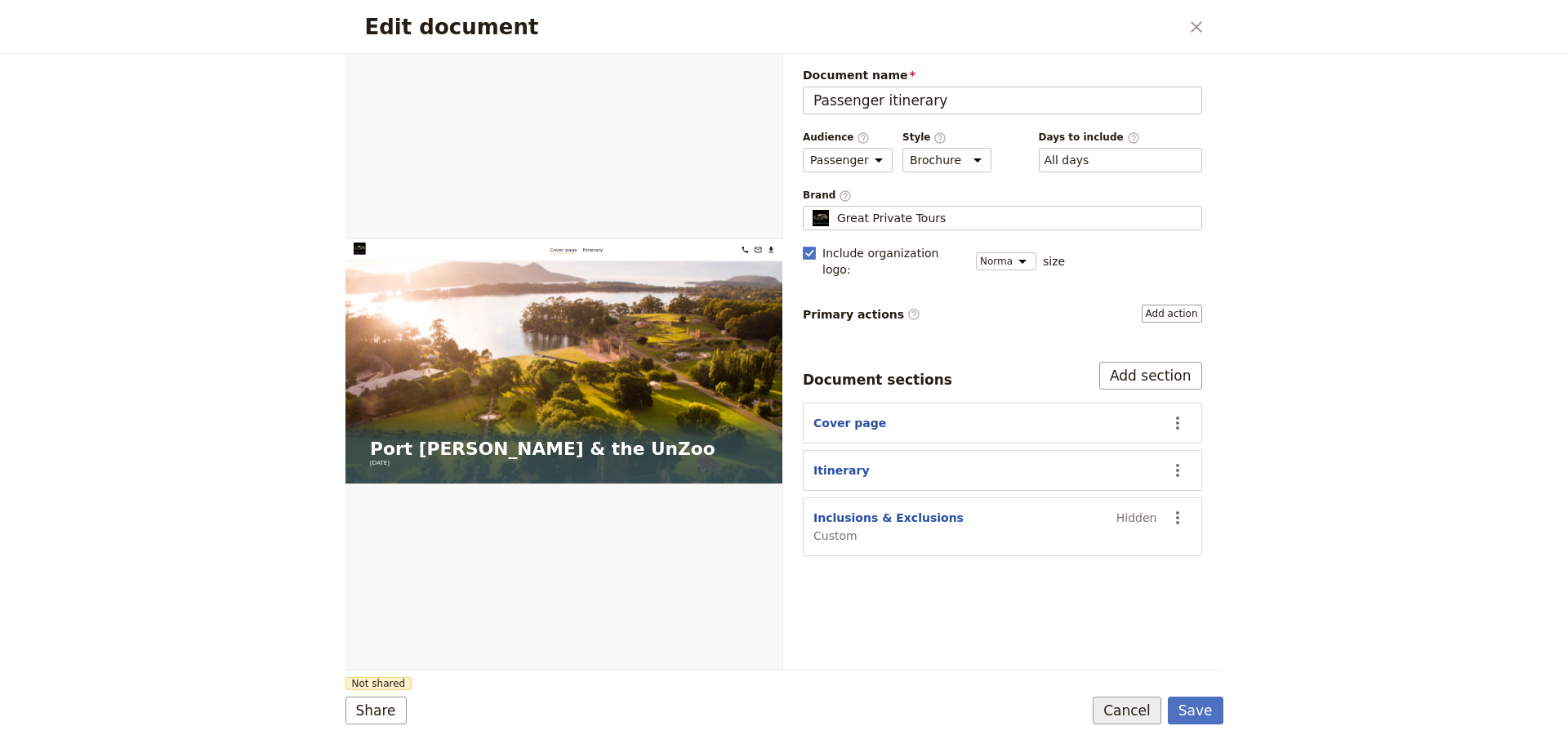
click at [1152, 712] on button "Cancel" at bounding box center [1126, 710] width 69 height 28
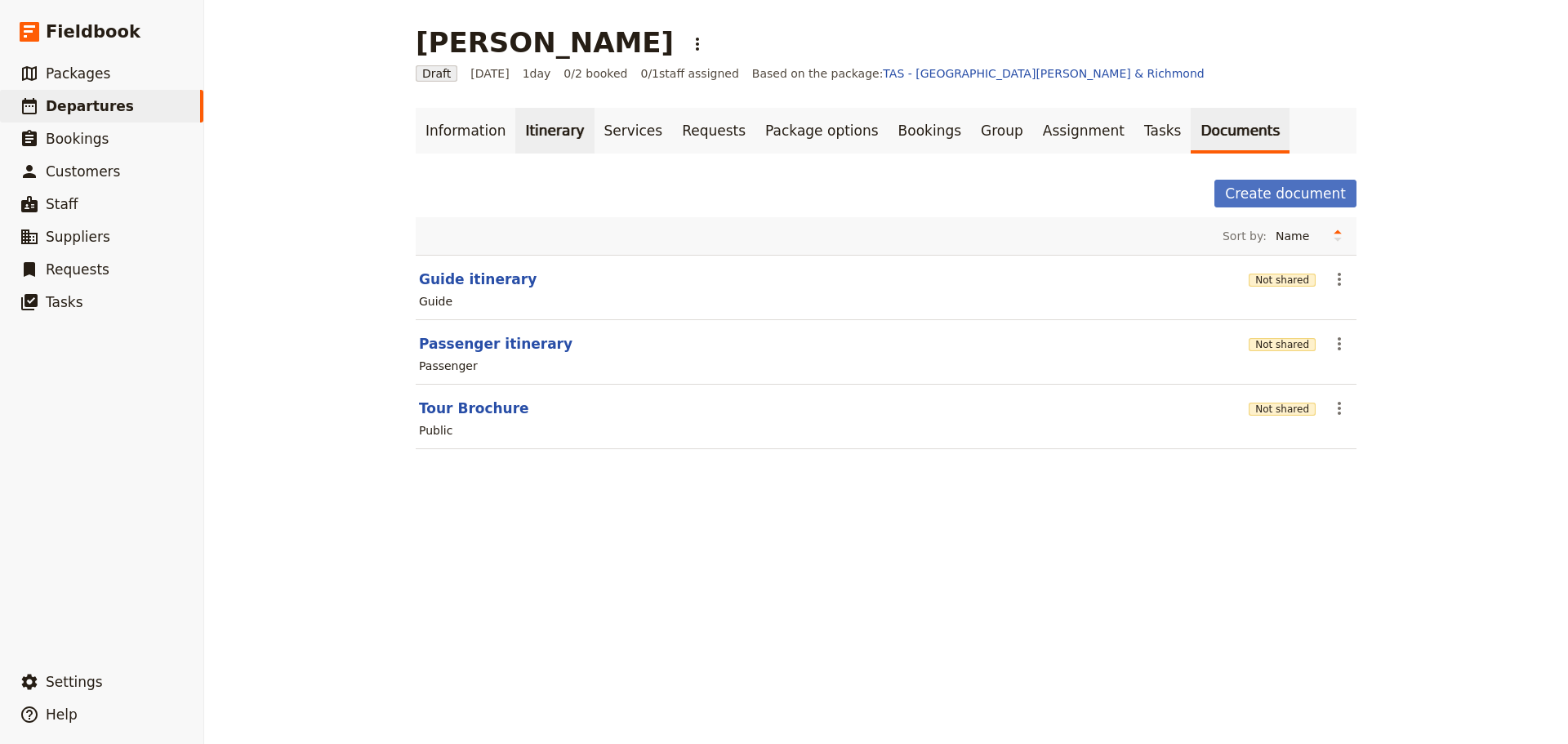
click at [563, 129] on link "Itinerary" at bounding box center [554, 130] width 79 height 46
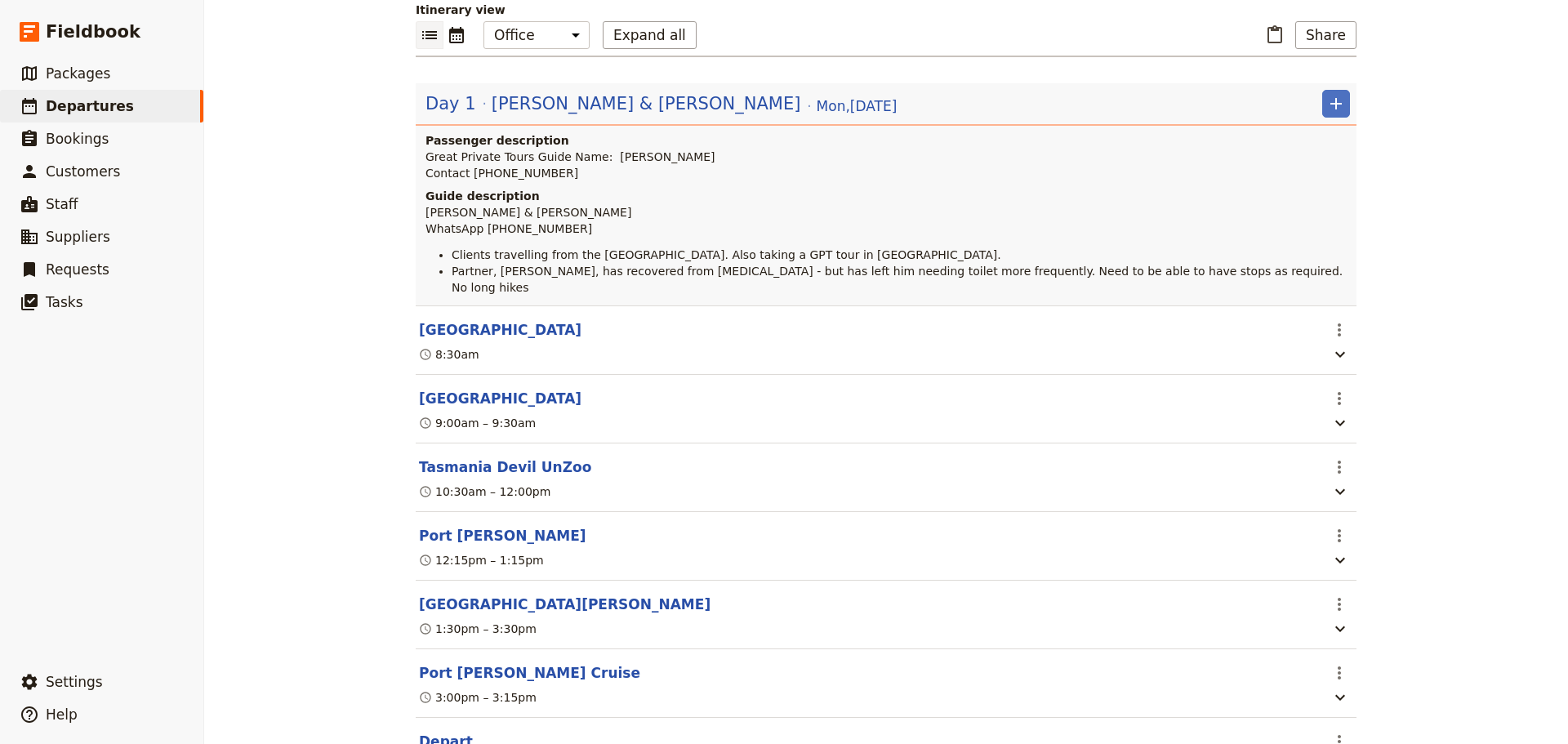
scroll to position [324, 0]
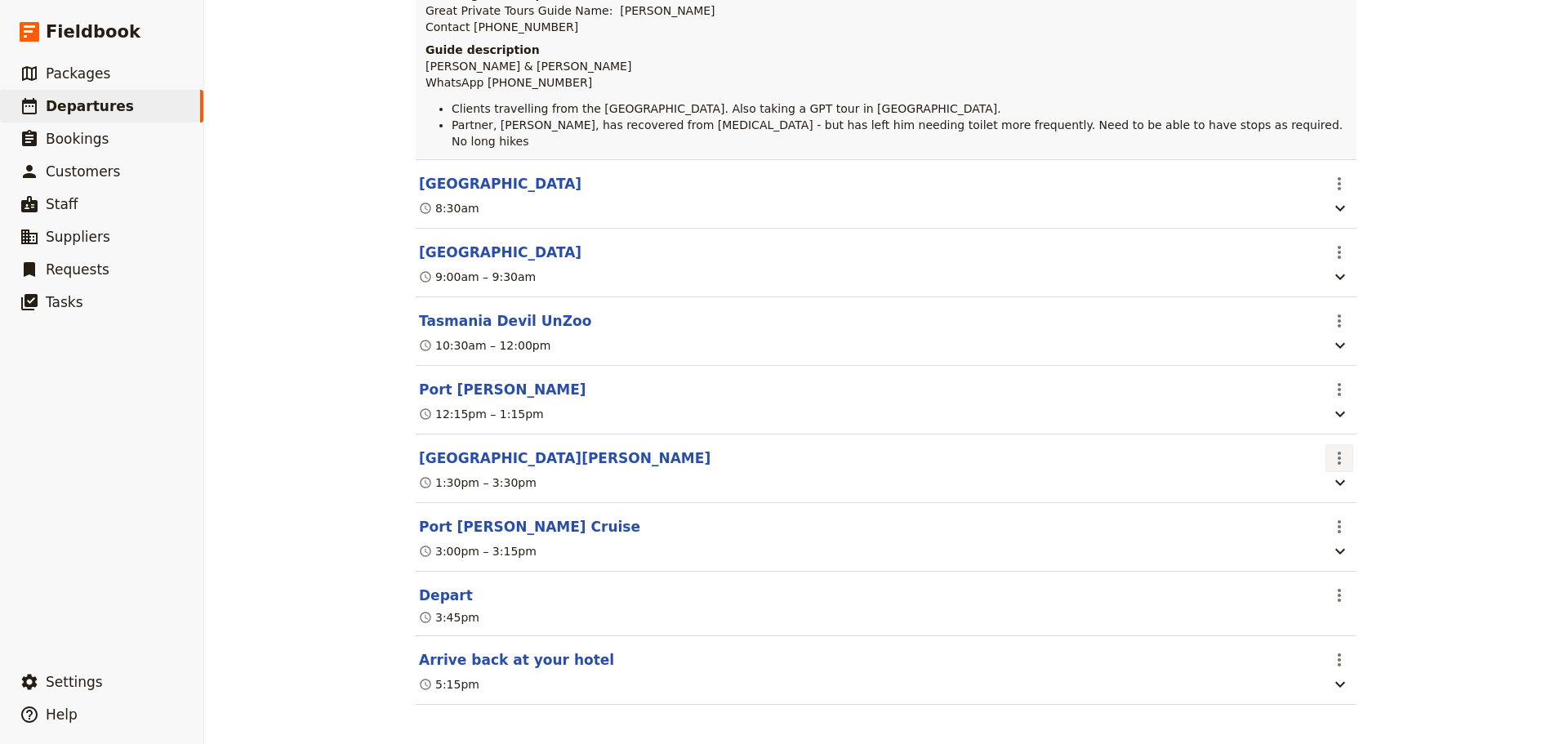
click at [1336, 457] on button "​" at bounding box center [1339, 458] width 28 height 28
click at [1347, 476] on span "Edit this itinerary item" at bounding box center [1395, 483] width 128 height 17
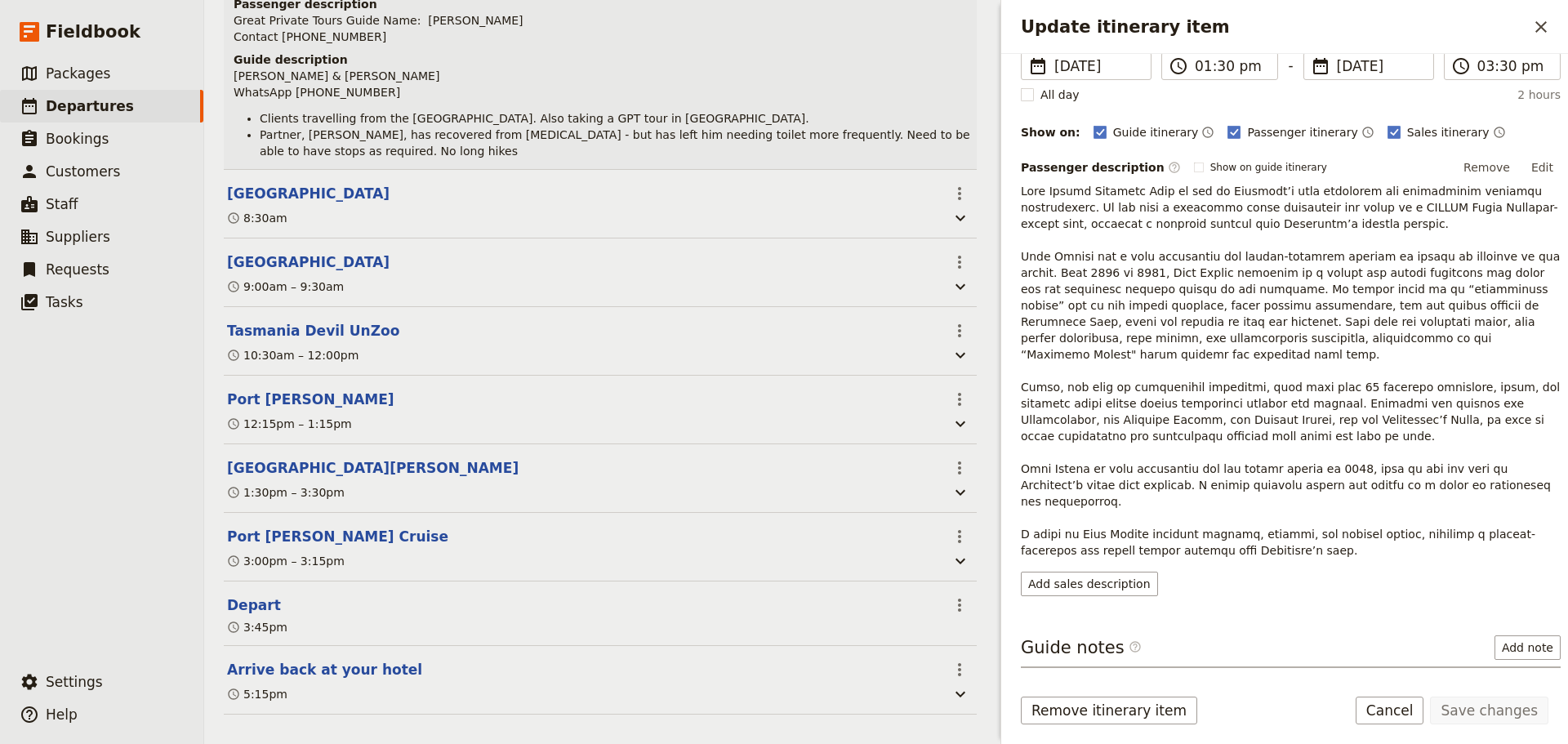
scroll to position [234, 0]
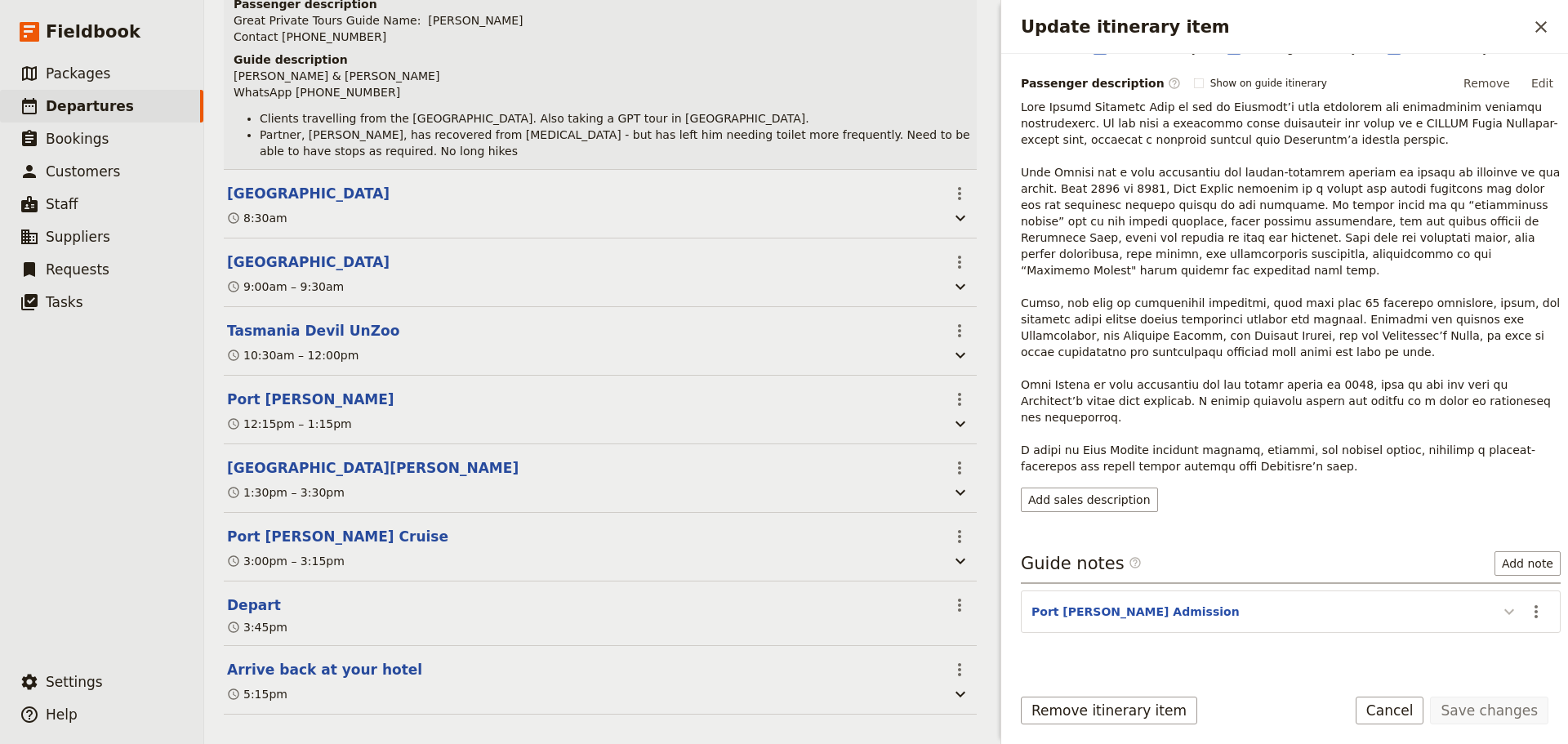
click at [1505, 609] on icon "Update itinerary item" at bounding box center [1510, 612] width 10 height 6
click at [1526, 602] on icon "Actions" at bounding box center [1536, 612] width 19 height 19
click at [1511, 614] on span "Edit note" at bounding box center [1489, 614] width 76 height 17
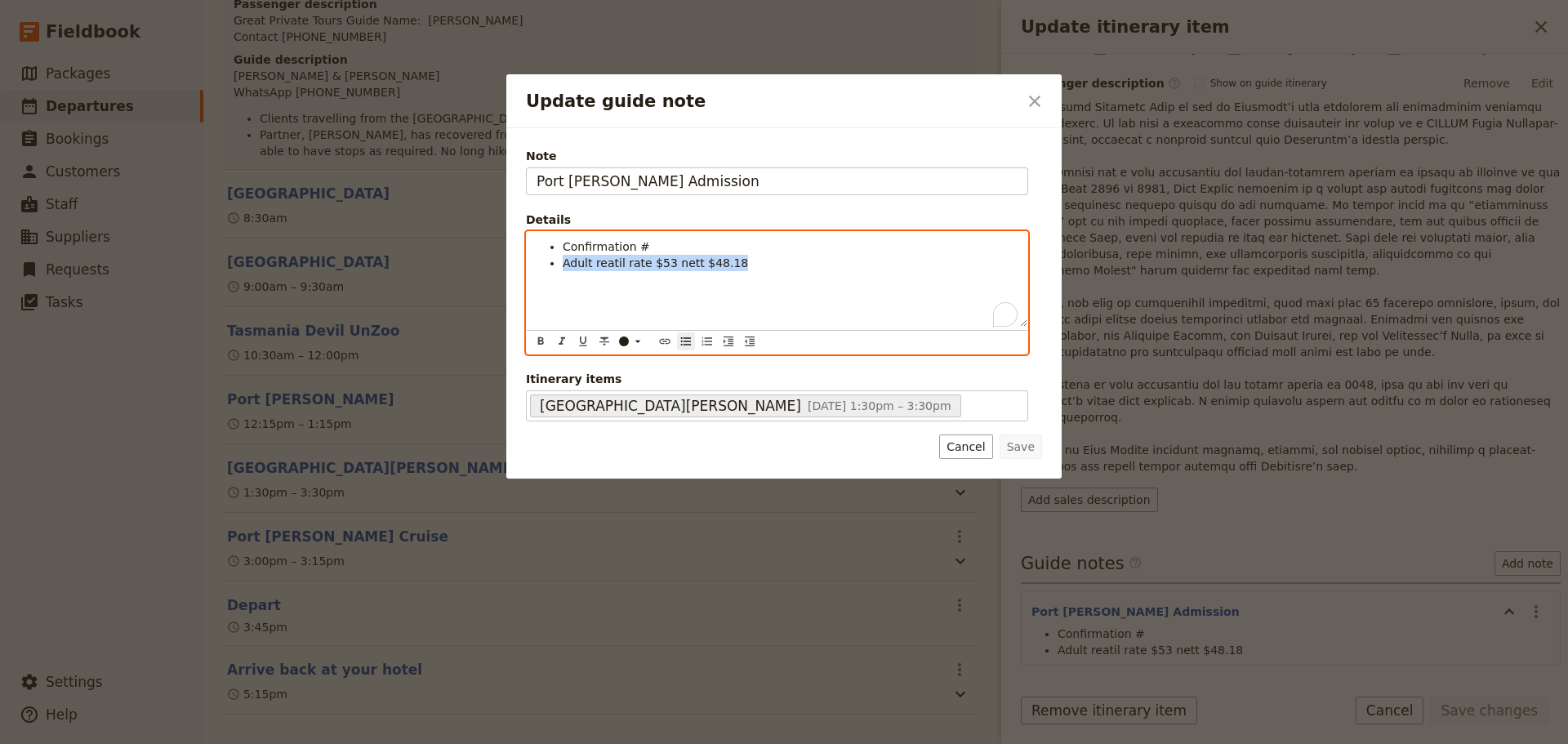
drag, startPoint x: 733, startPoint y: 267, endPoint x: 559, endPoint y: 266, distance: 174.0
click at [559, 266] on ul "Confirmation # Adult reatil rate $53 nett $48.18" at bounding box center [777, 255] width 481 height 33
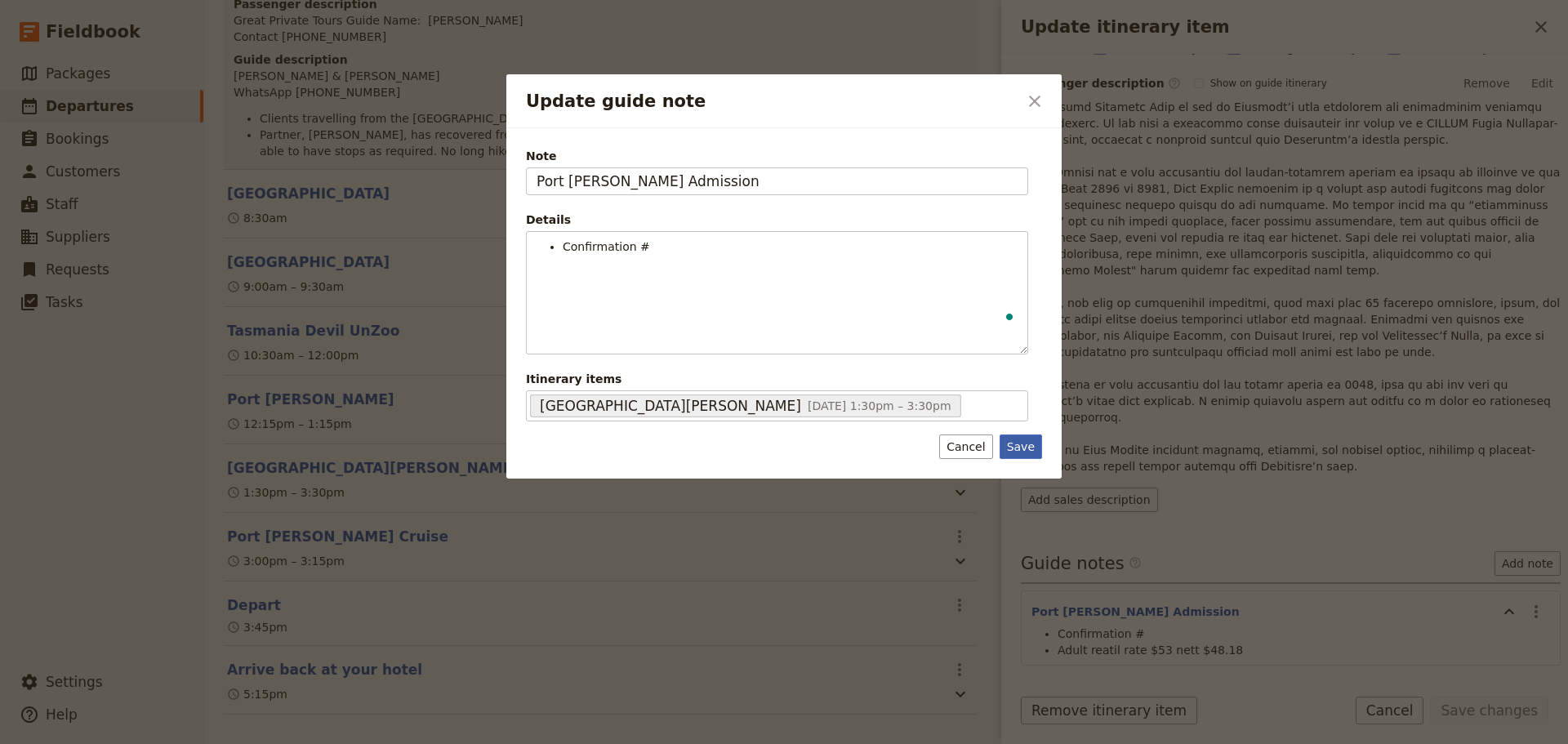
click at [1036, 444] on button "Save" at bounding box center [1021, 446] width 43 height 24
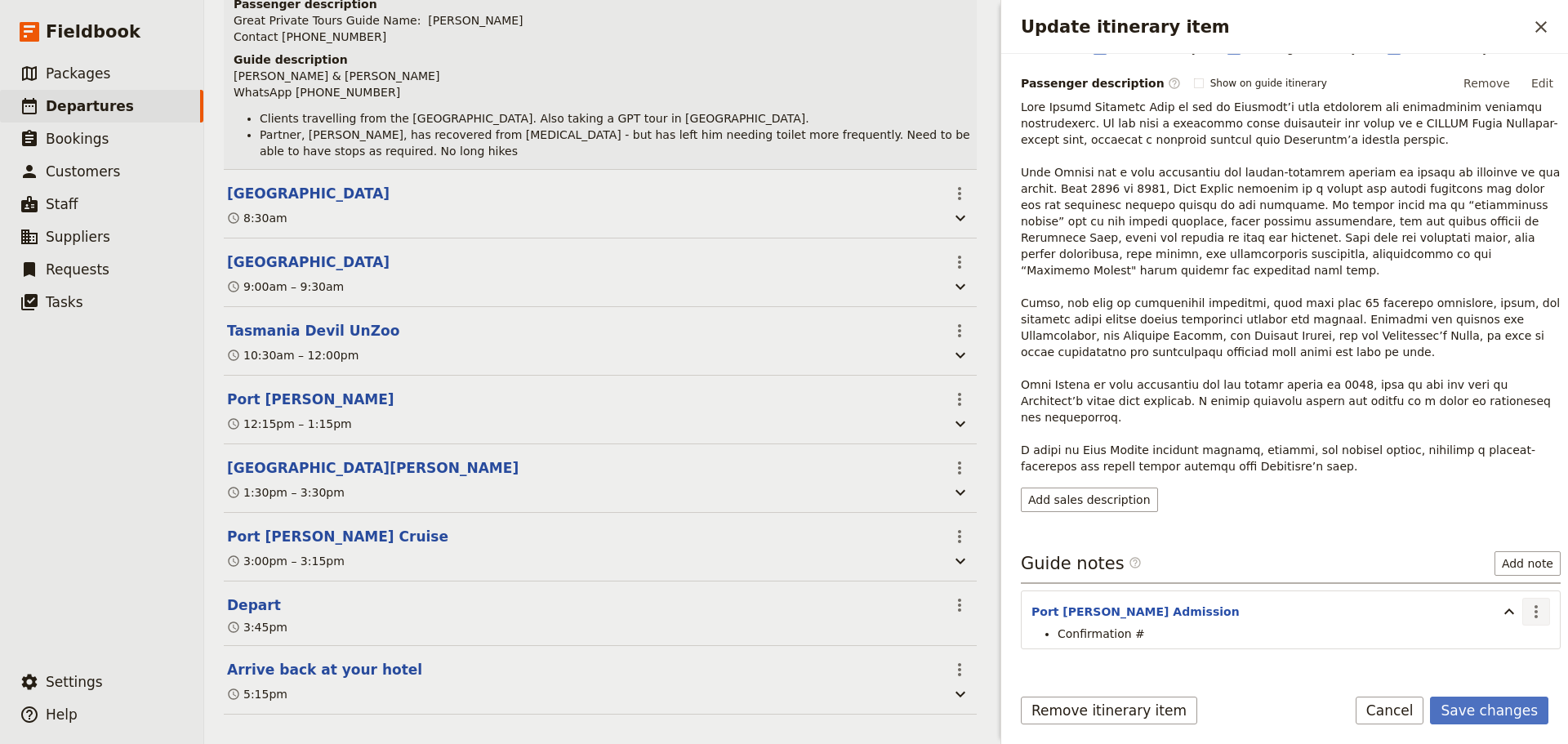
click at [1534, 598] on button "​" at bounding box center [1536, 612] width 28 height 28
click at [1515, 613] on span "Edit note" at bounding box center [1489, 614] width 76 height 17
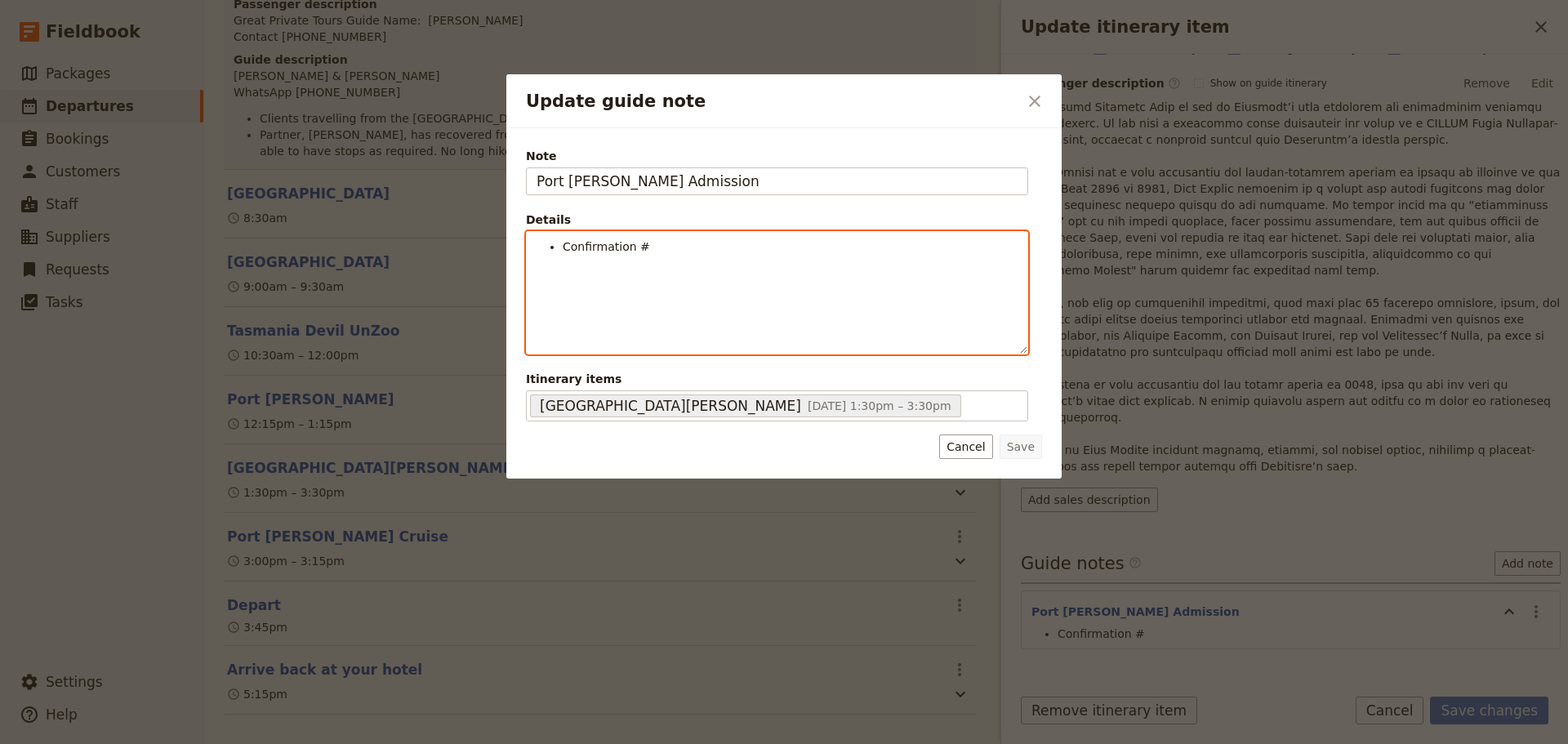
click at [653, 248] on li "Confirmation #" at bounding box center [790, 246] width 455 height 17
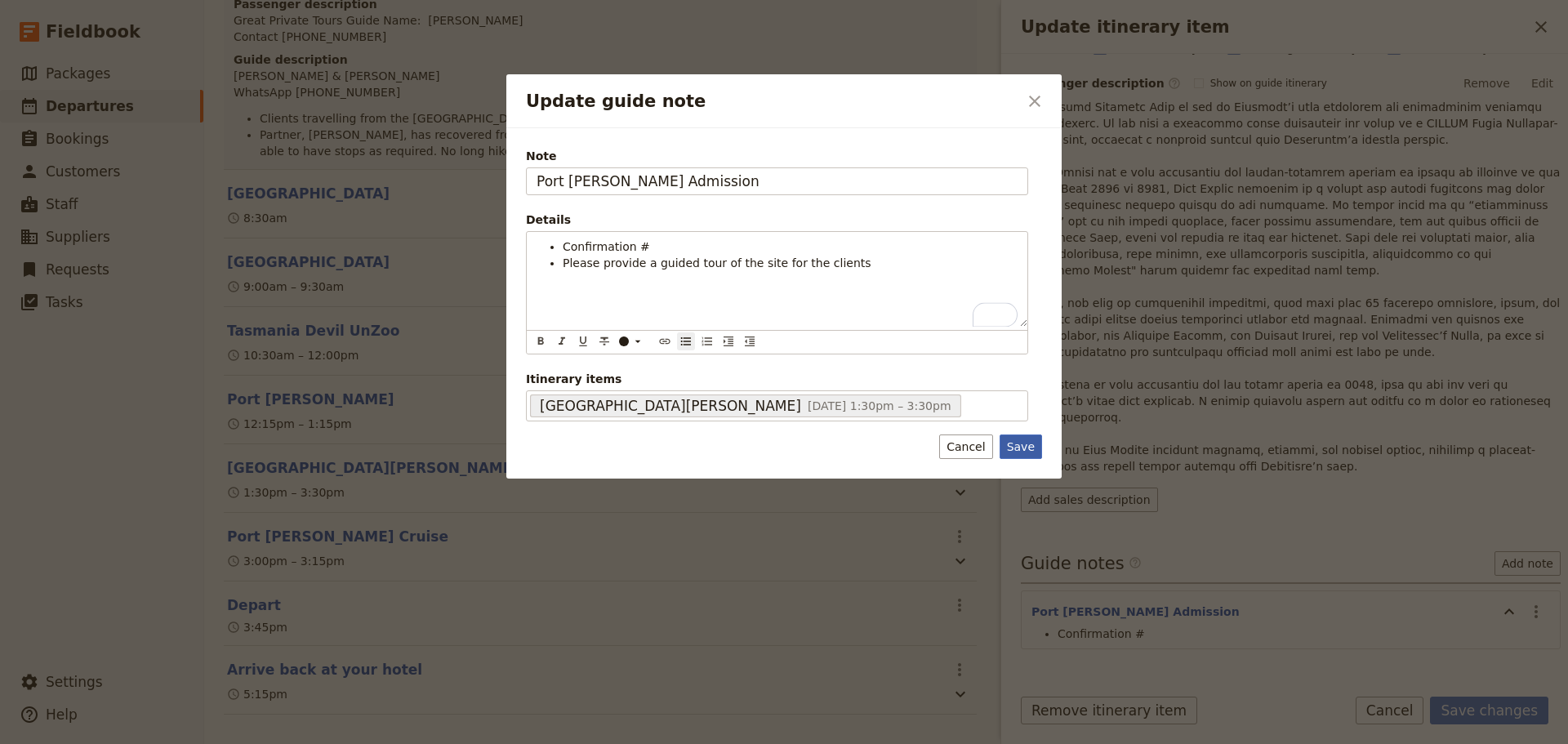
click at [1017, 446] on button "Save" at bounding box center [1021, 446] width 43 height 24
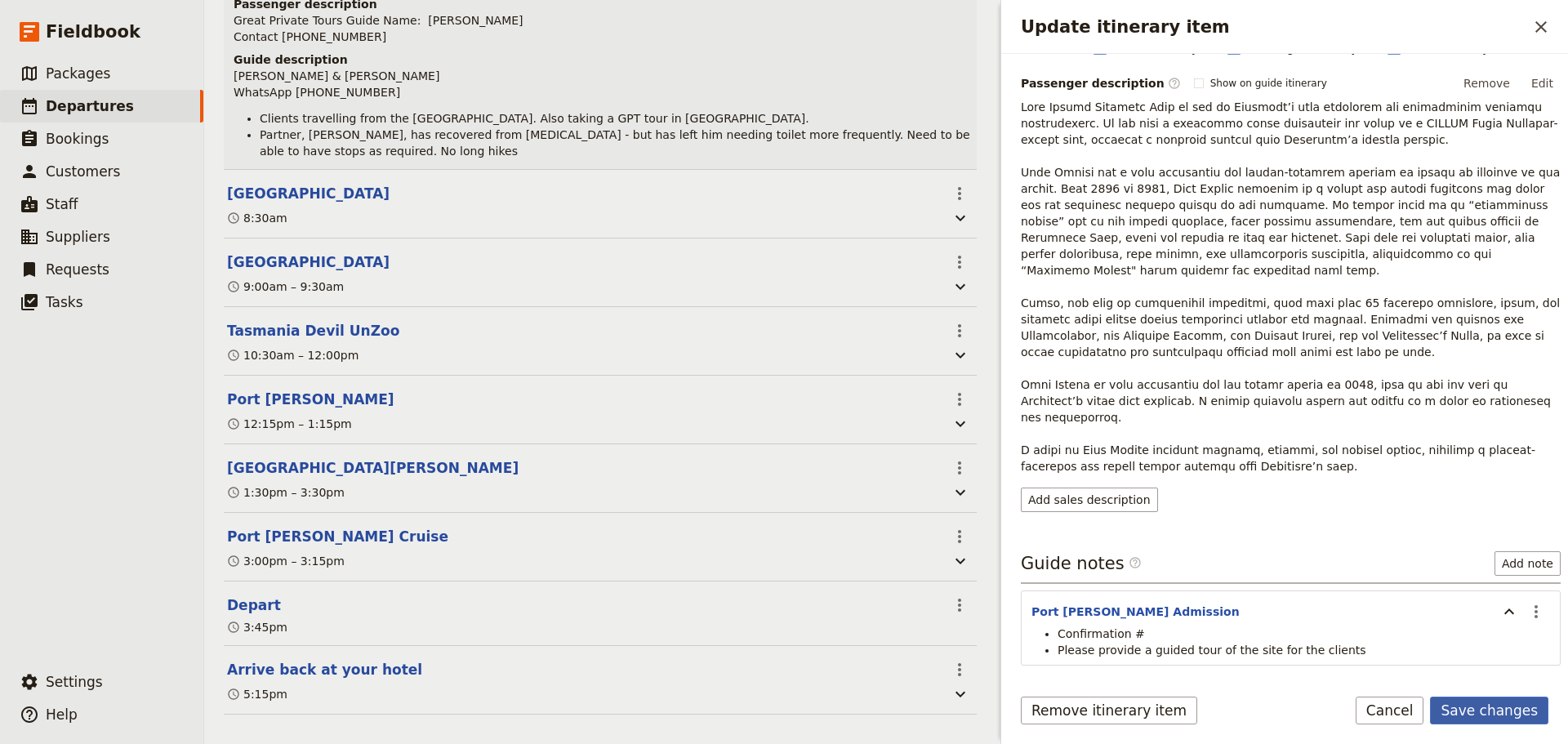
click at [1479, 716] on button "Save changes" at bounding box center [1489, 710] width 119 height 28
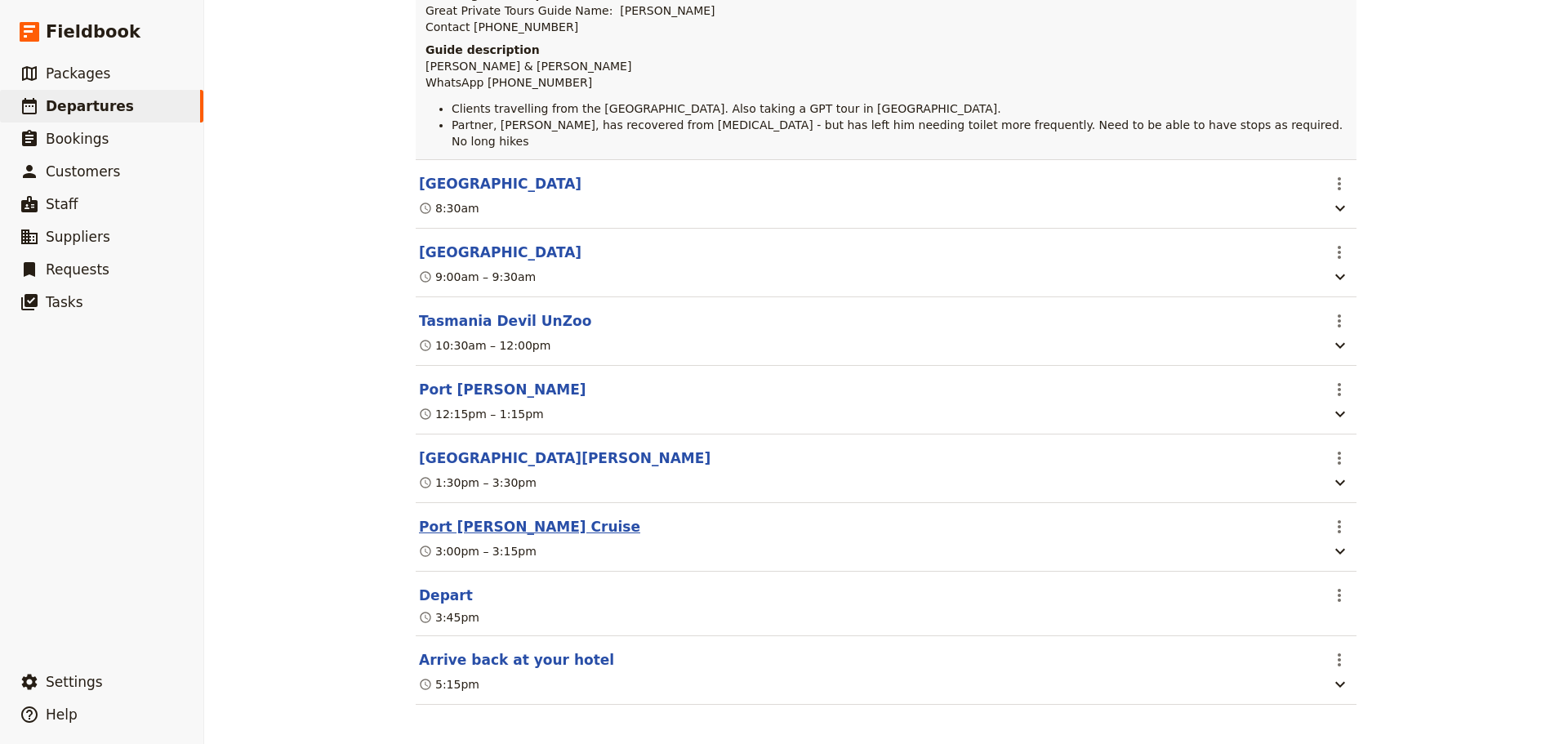
click at [466, 516] on button "Port [PERSON_NAME] Cruise" at bounding box center [530, 526] width 222 height 19
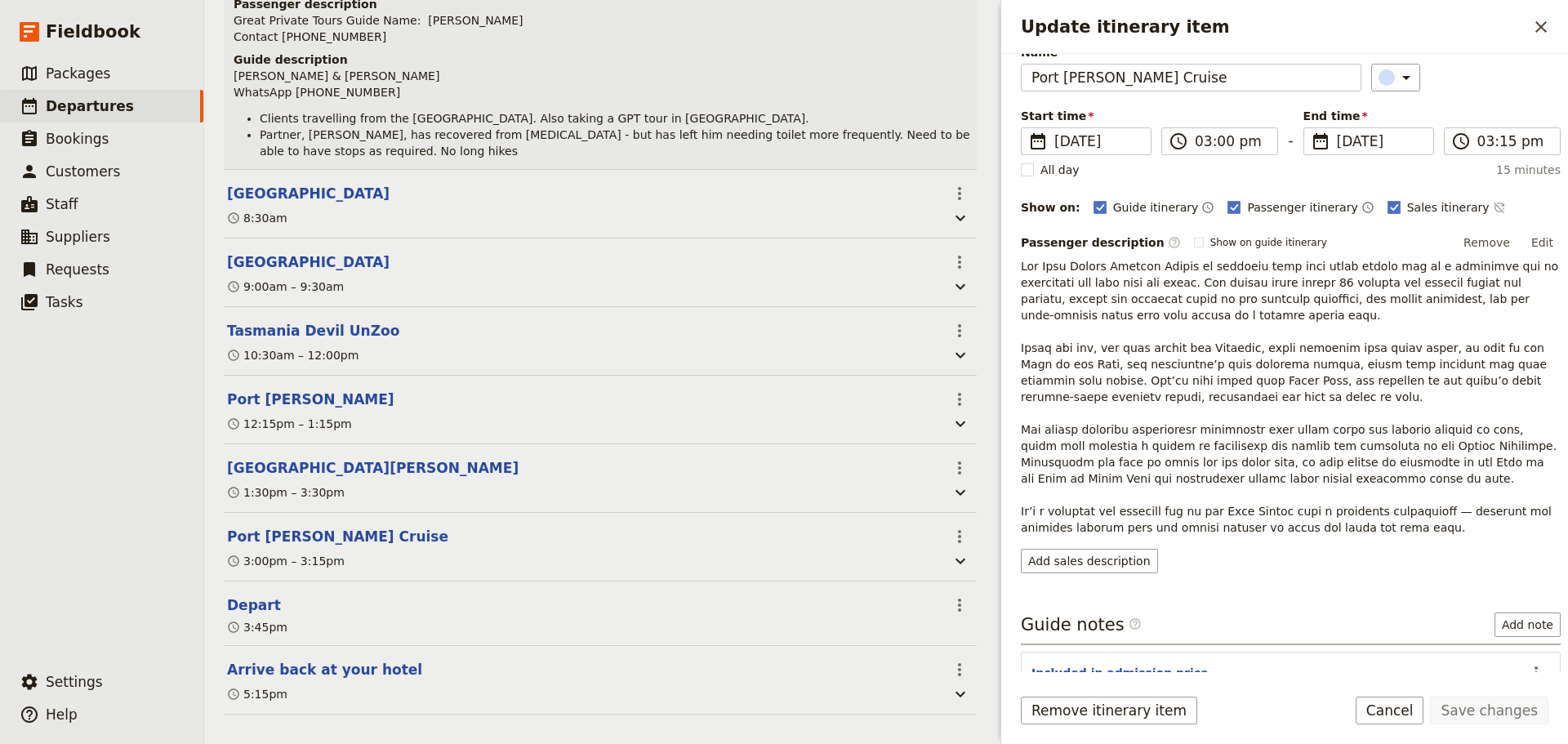
scroll to position [168, 0]
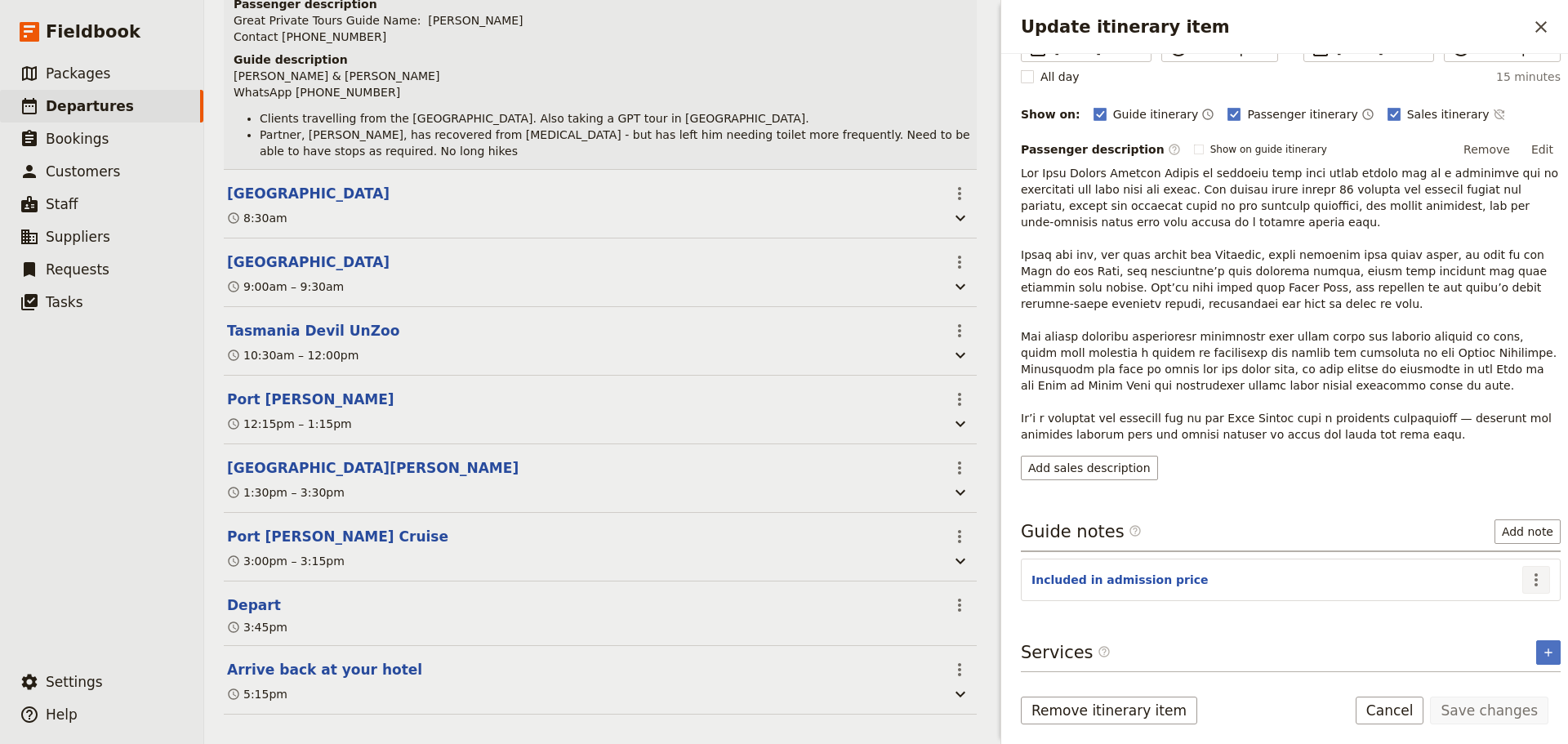
click at [1526, 577] on icon "Actions" at bounding box center [1536, 580] width 19 height 19
click at [1503, 617] on span "Edit note" at bounding box center [1477, 615] width 52 height 17
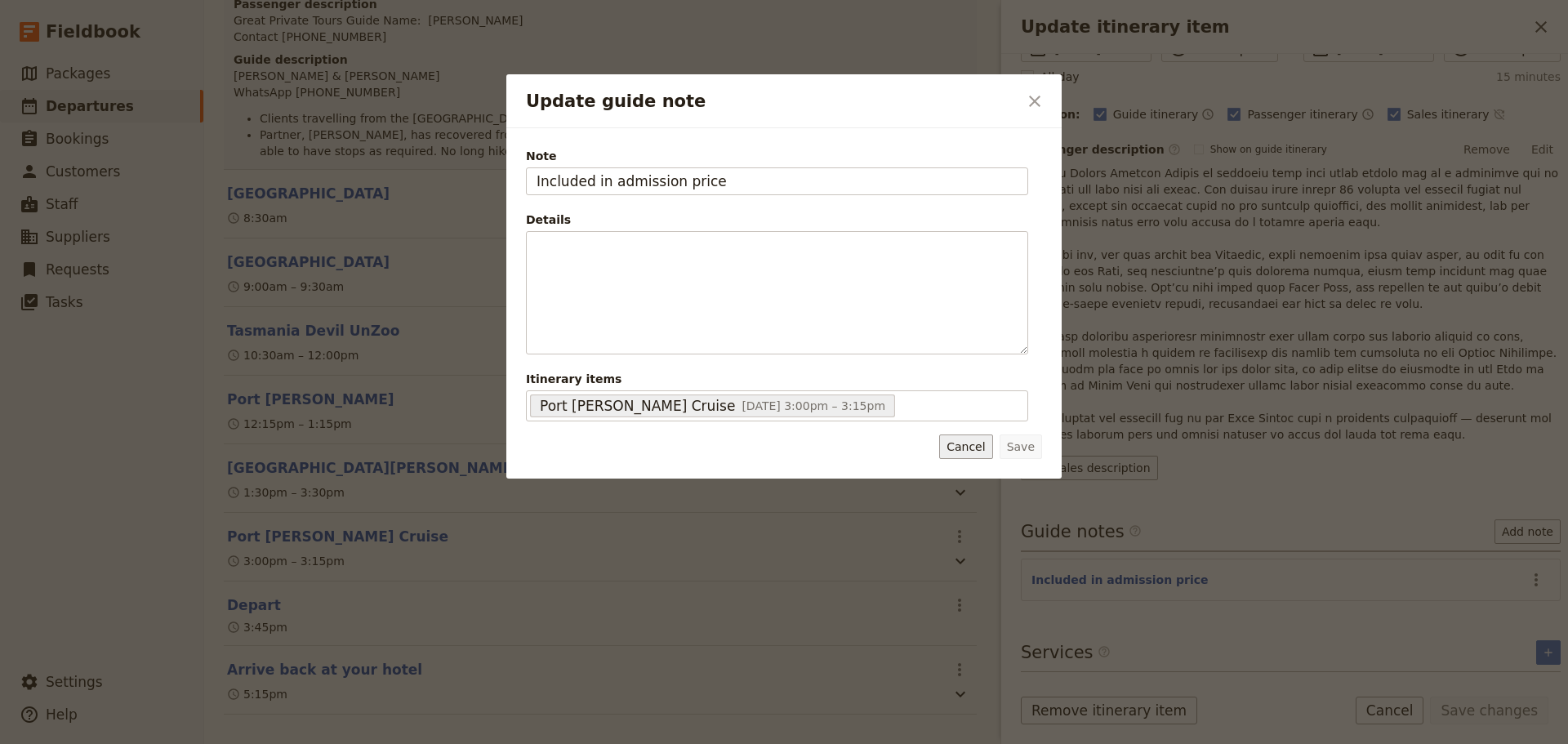
click at [974, 450] on button "Cancel" at bounding box center [966, 446] width 53 height 24
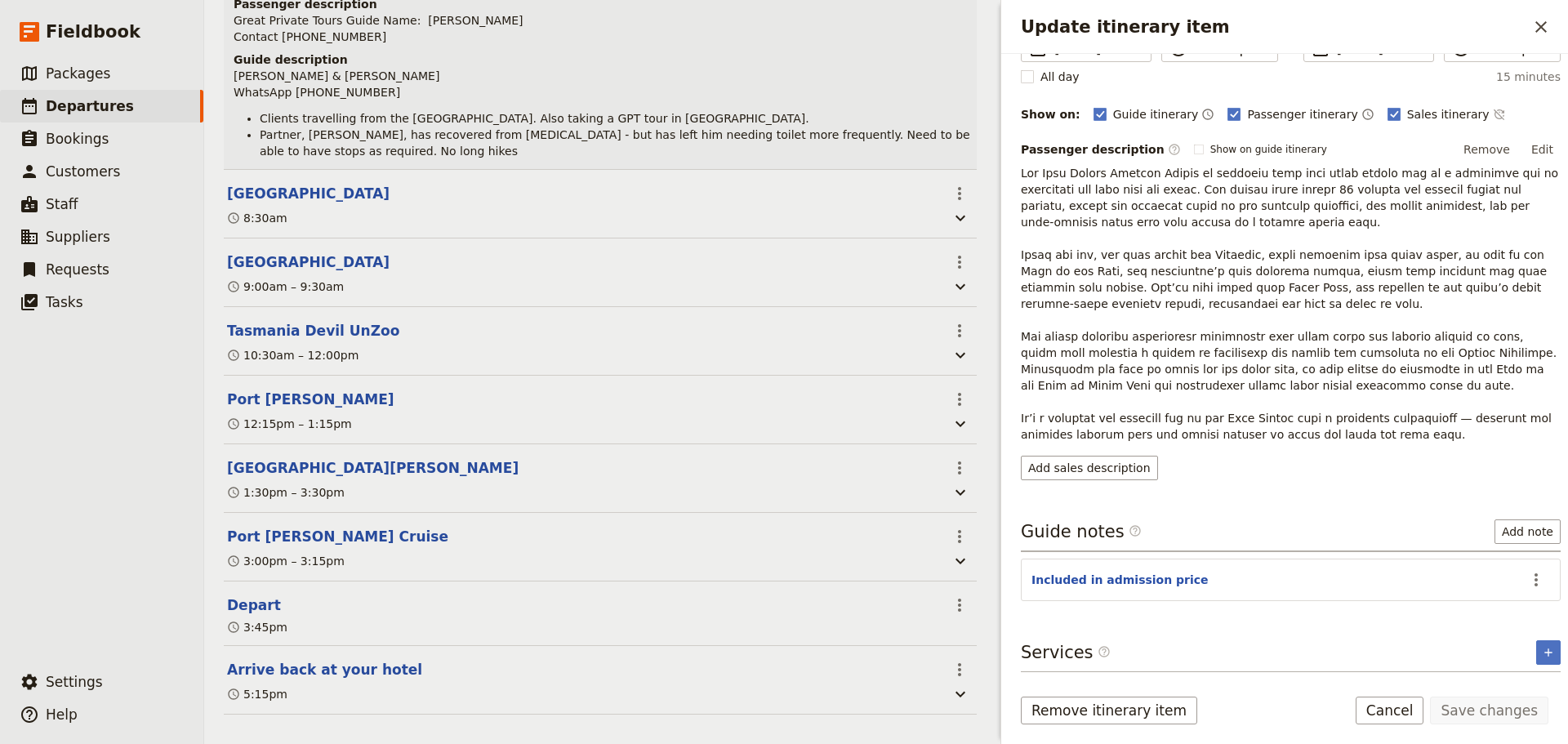
click at [1380, 693] on form "Itinerary details ​ Name [GEOGRAPHIC_DATA][PERSON_NAME] Cruise ​ Start time ​ […" at bounding box center [1284, 398] width 567 height 690
click at [1382, 703] on button "Cancel" at bounding box center [1390, 710] width 69 height 28
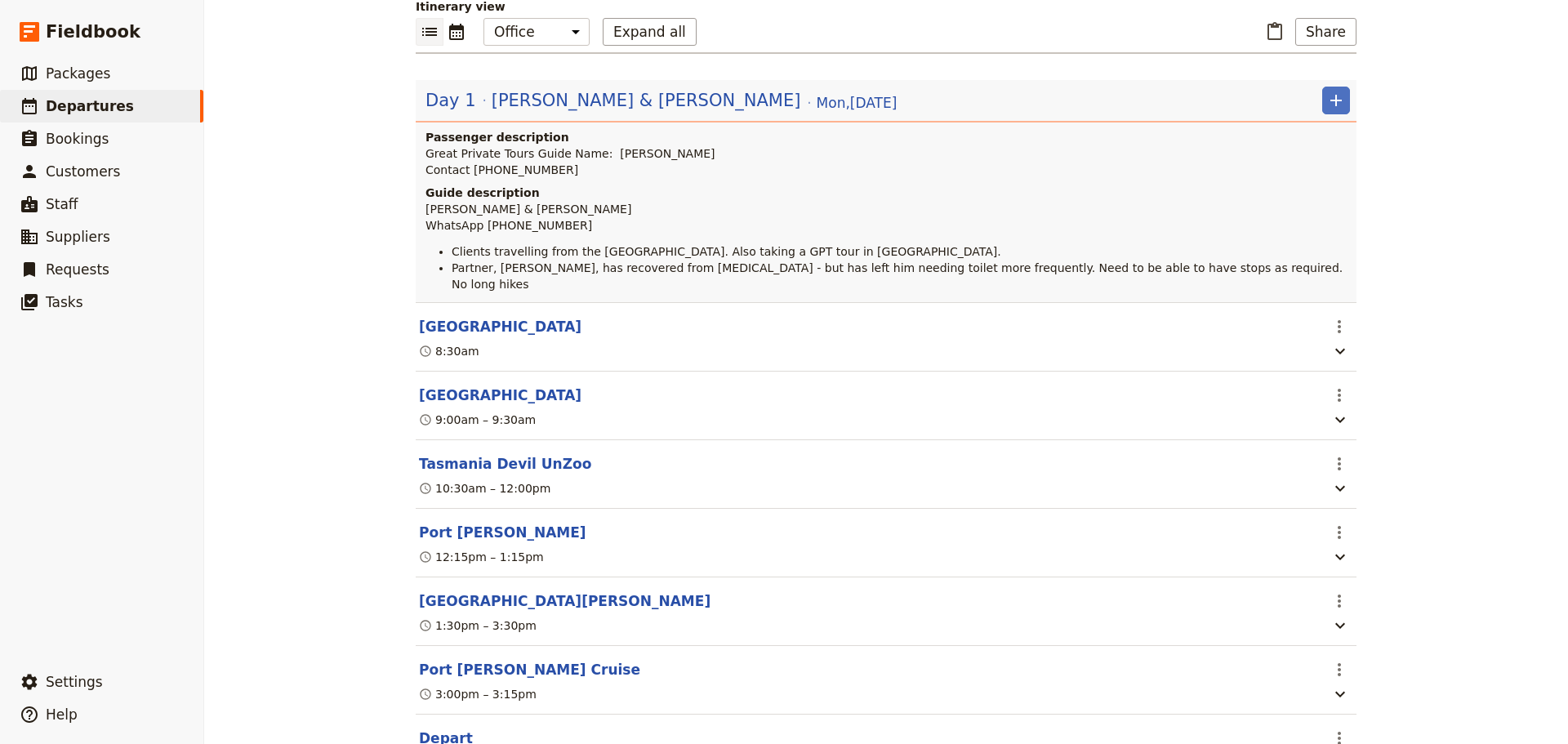
scroll to position [0, 0]
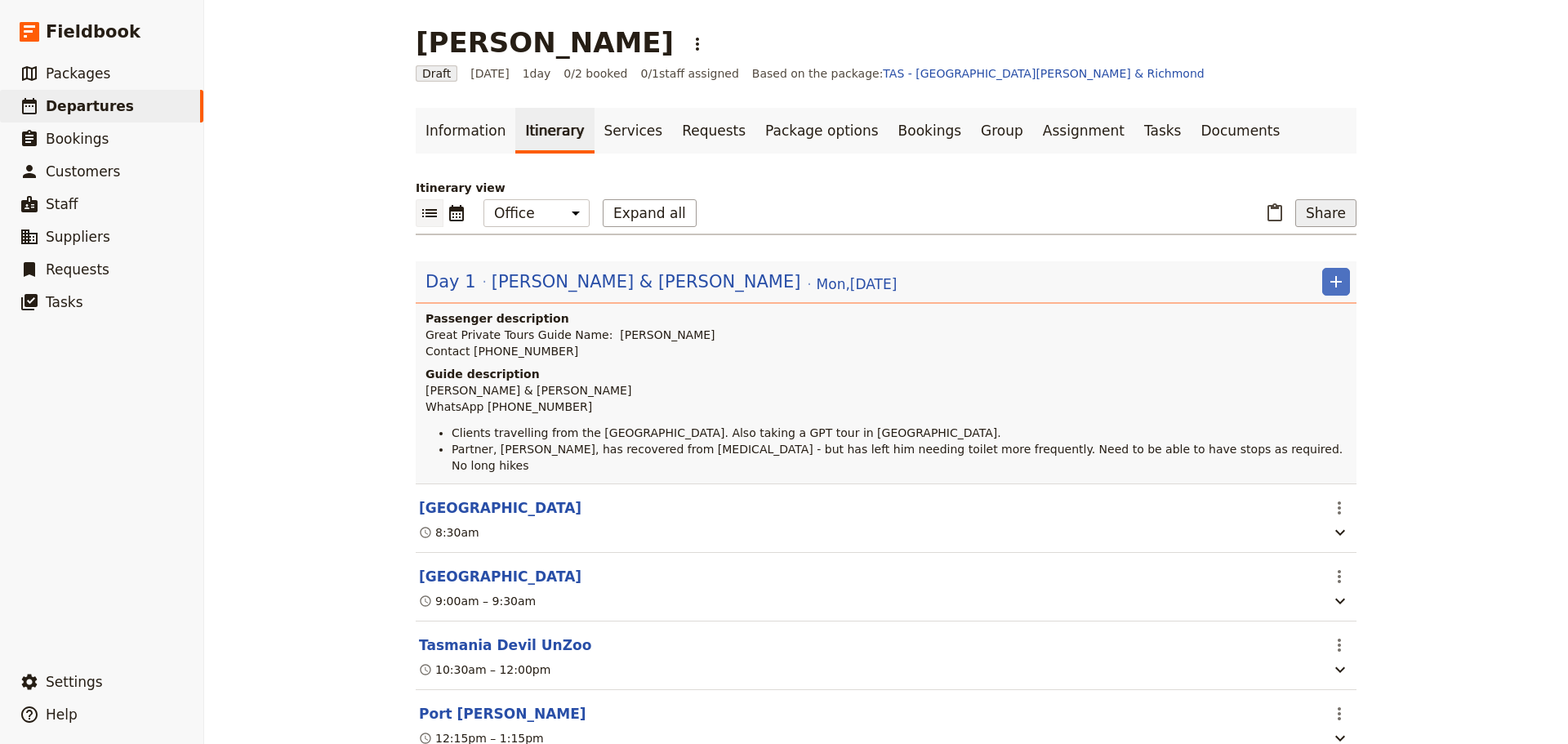
click at [1319, 215] on button "Share" at bounding box center [1326, 213] width 61 height 28
click at [1293, 242] on span "Guide itinerary" at bounding box center [1272, 249] width 86 height 17
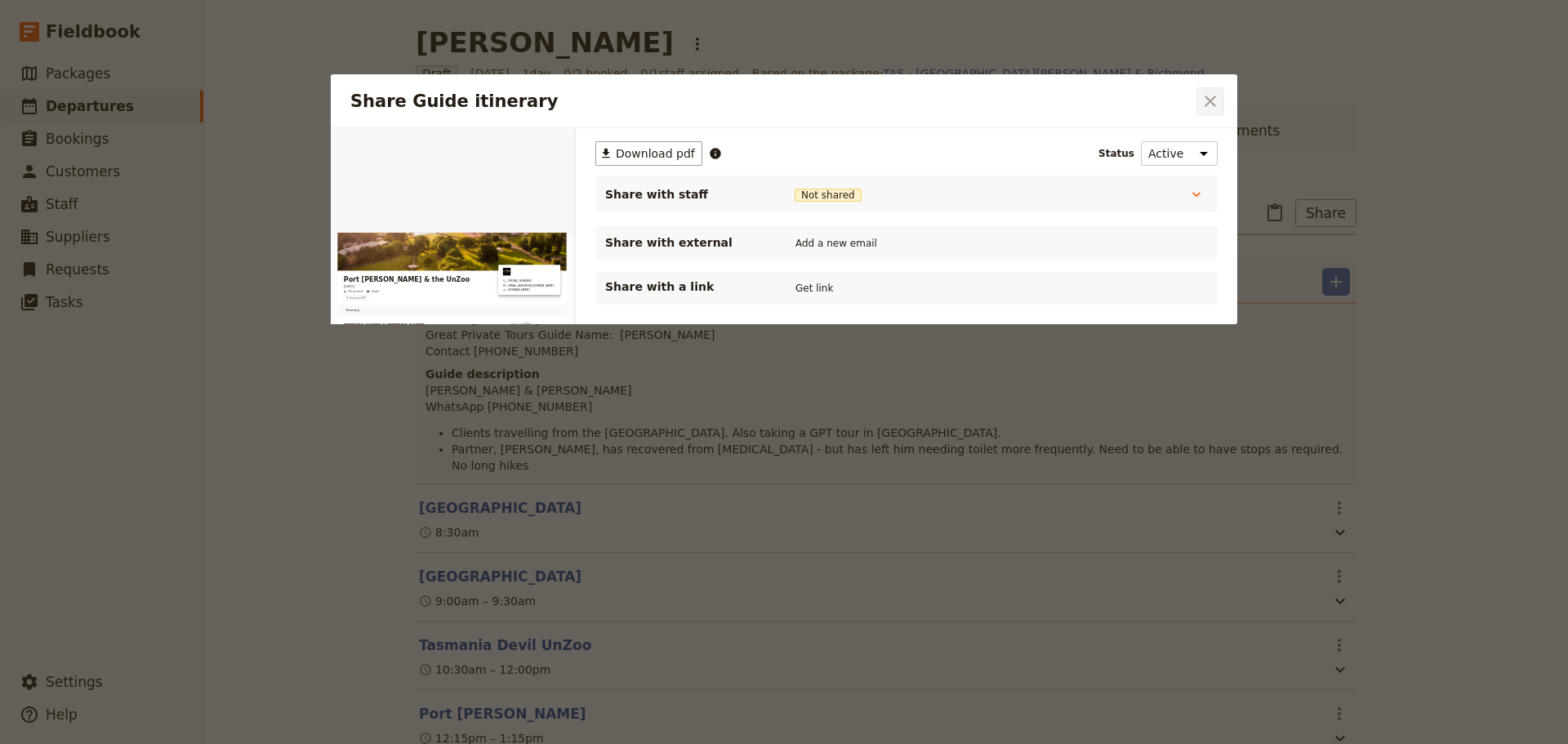
click at [1216, 89] on button "​" at bounding box center [1210, 101] width 28 height 28
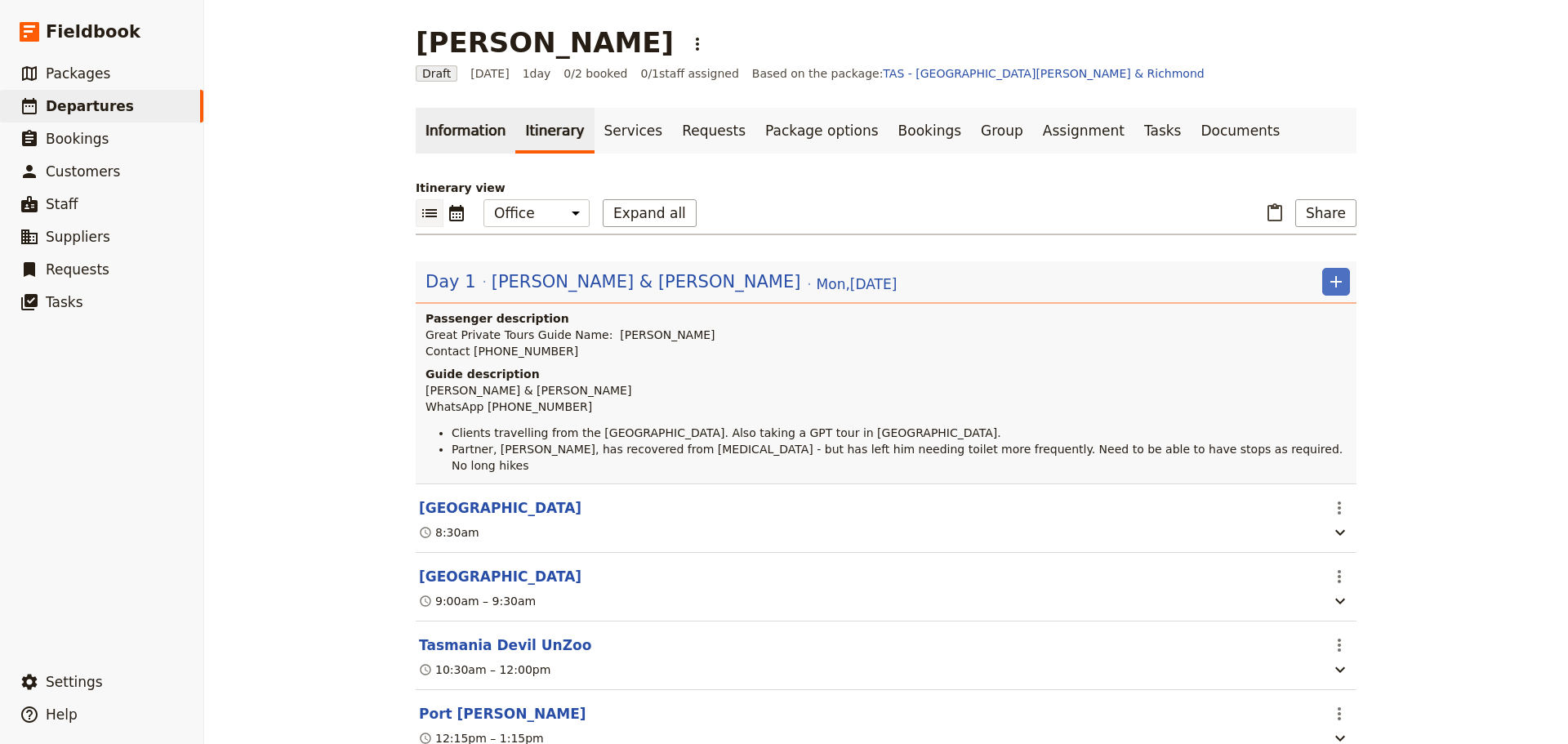
click at [456, 135] on link "Information" at bounding box center [465, 130] width 99 height 46
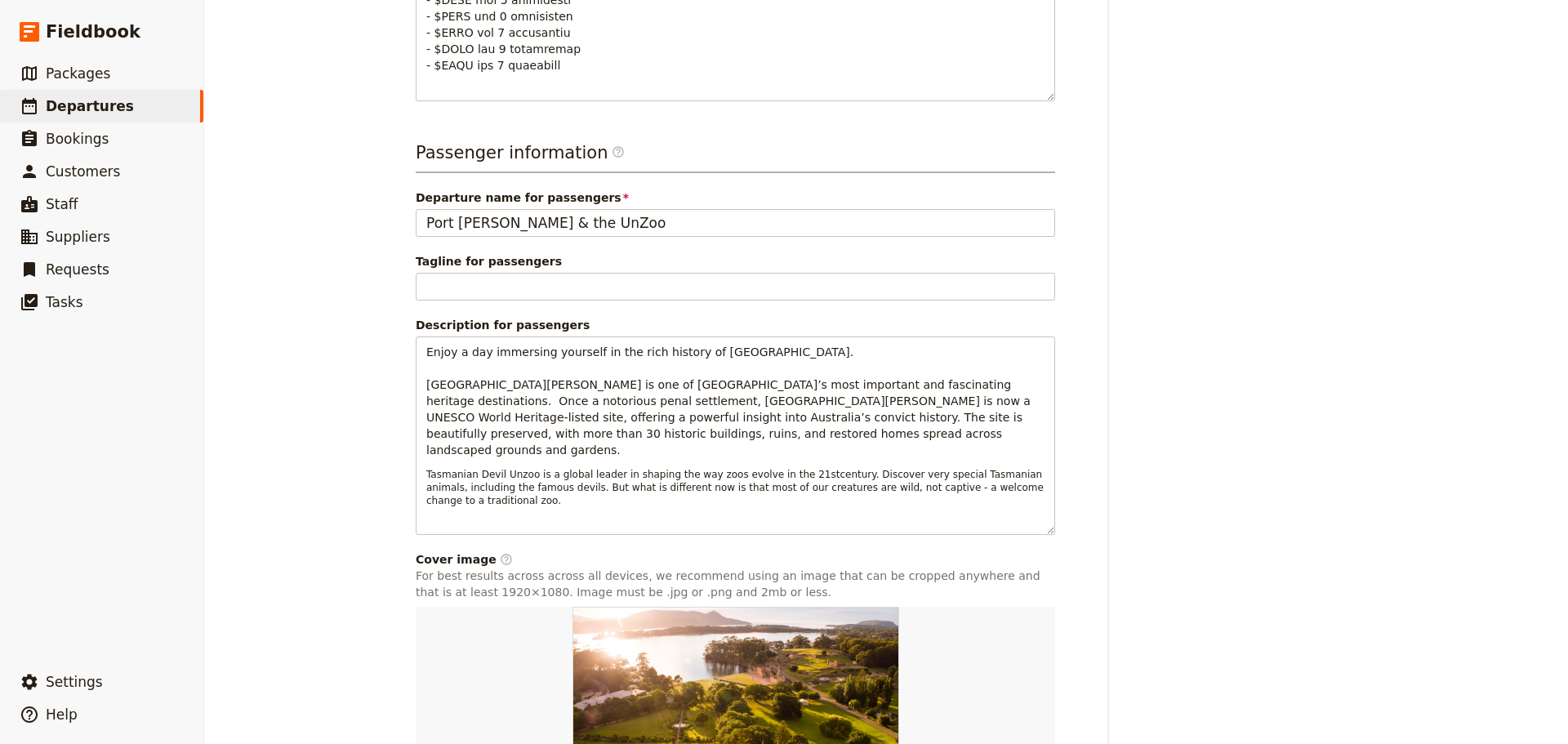
scroll to position [1260, 0]
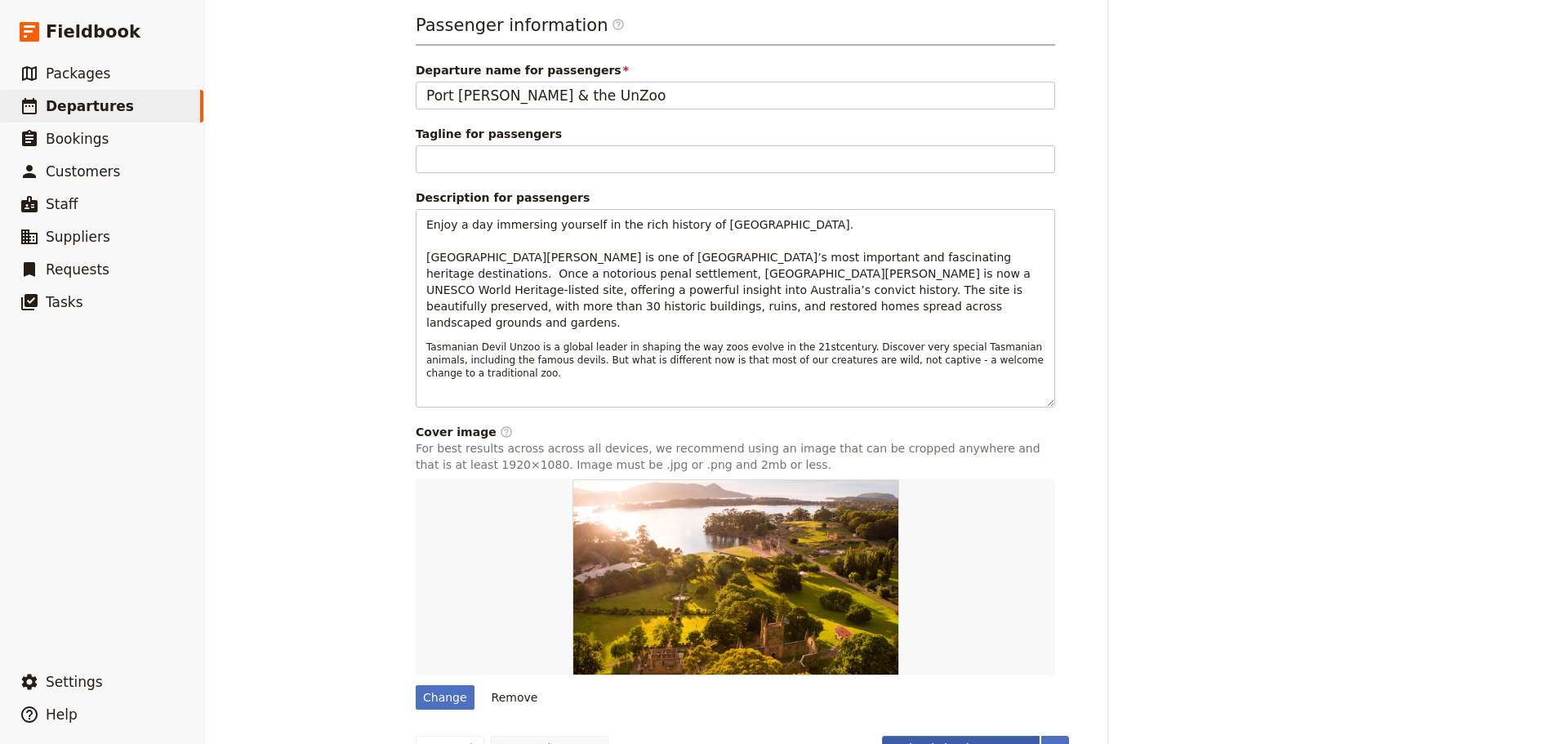
click at [950, 735] on button "Schedule departure" at bounding box center [961, 749] width 159 height 28
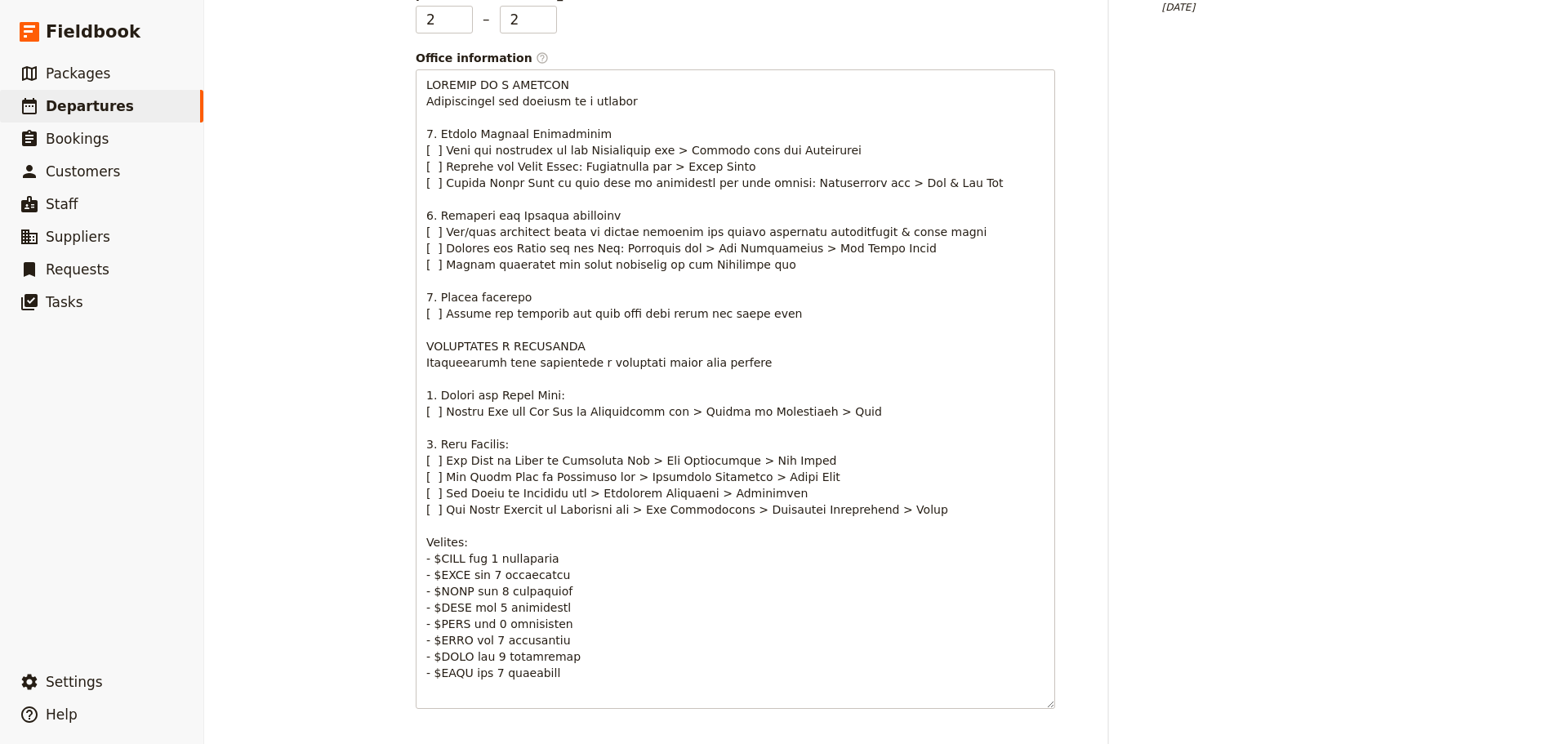
scroll to position [0, 0]
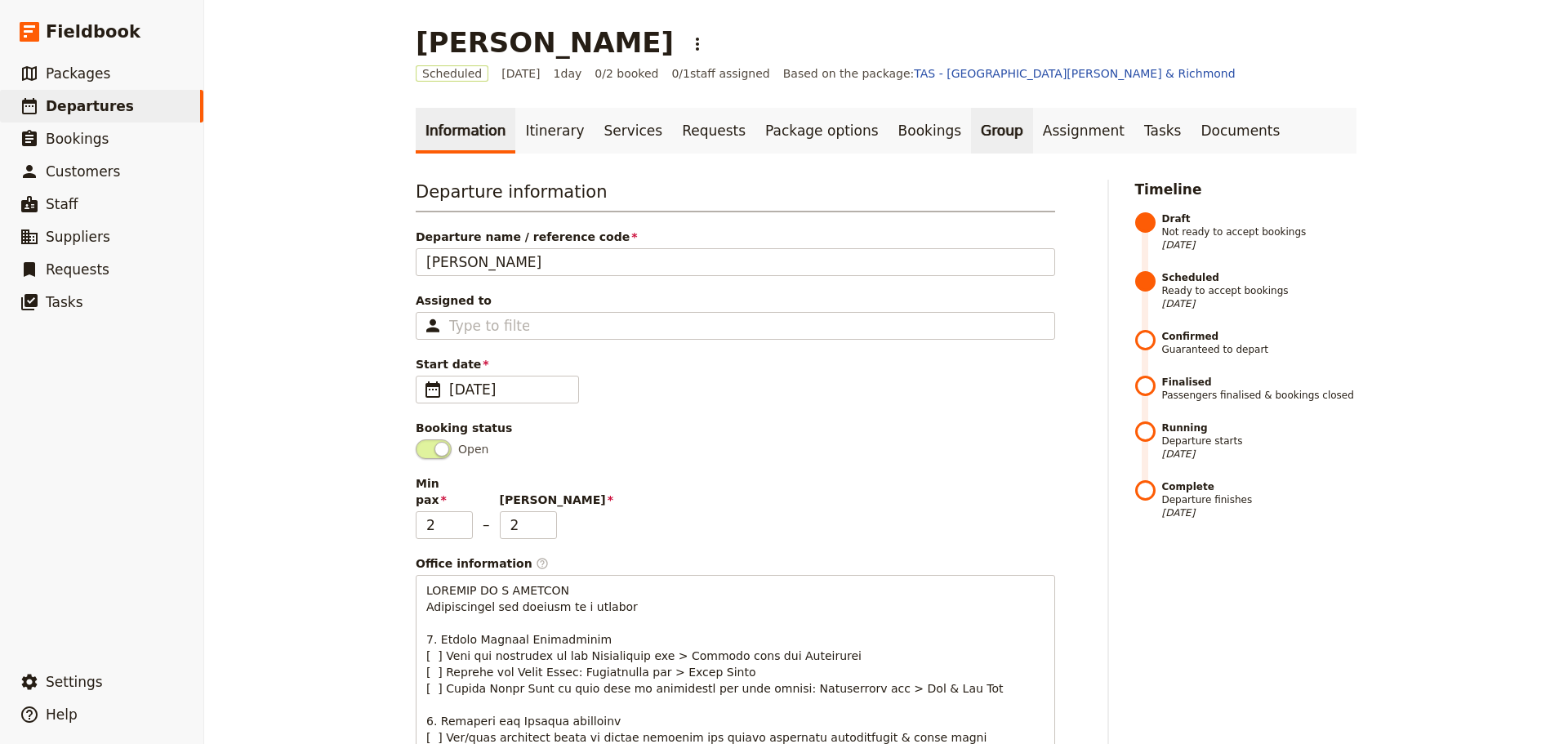
click at [971, 130] on link "Group" at bounding box center [1002, 130] width 62 height 46
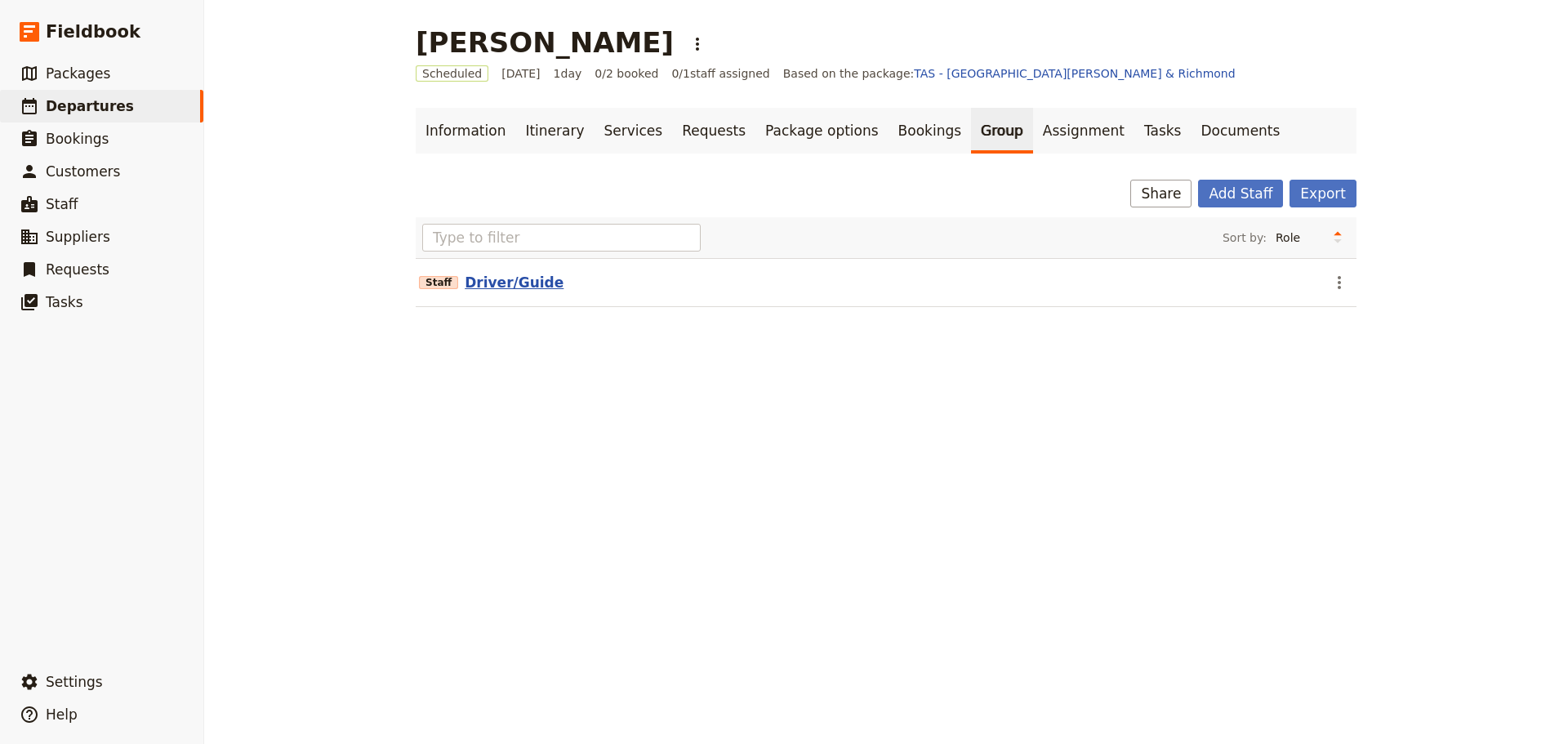
click at [498, 283] on button "Driver/Guide" at bounding box center [515, 282] width 99 height 19
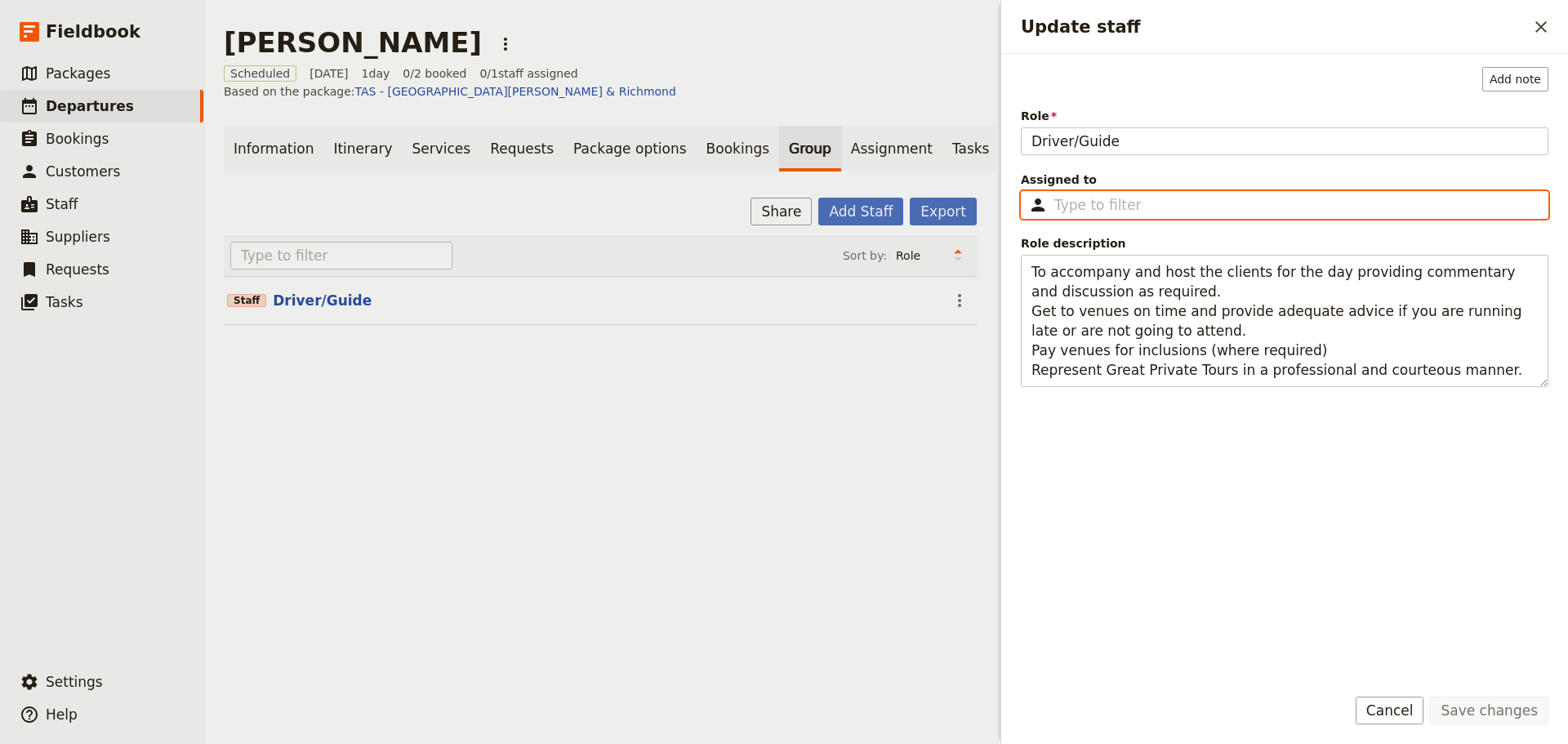
click at [1134, 200] on input "Assigned to ​" at bounding box center [1296, 205] width 483 height 19
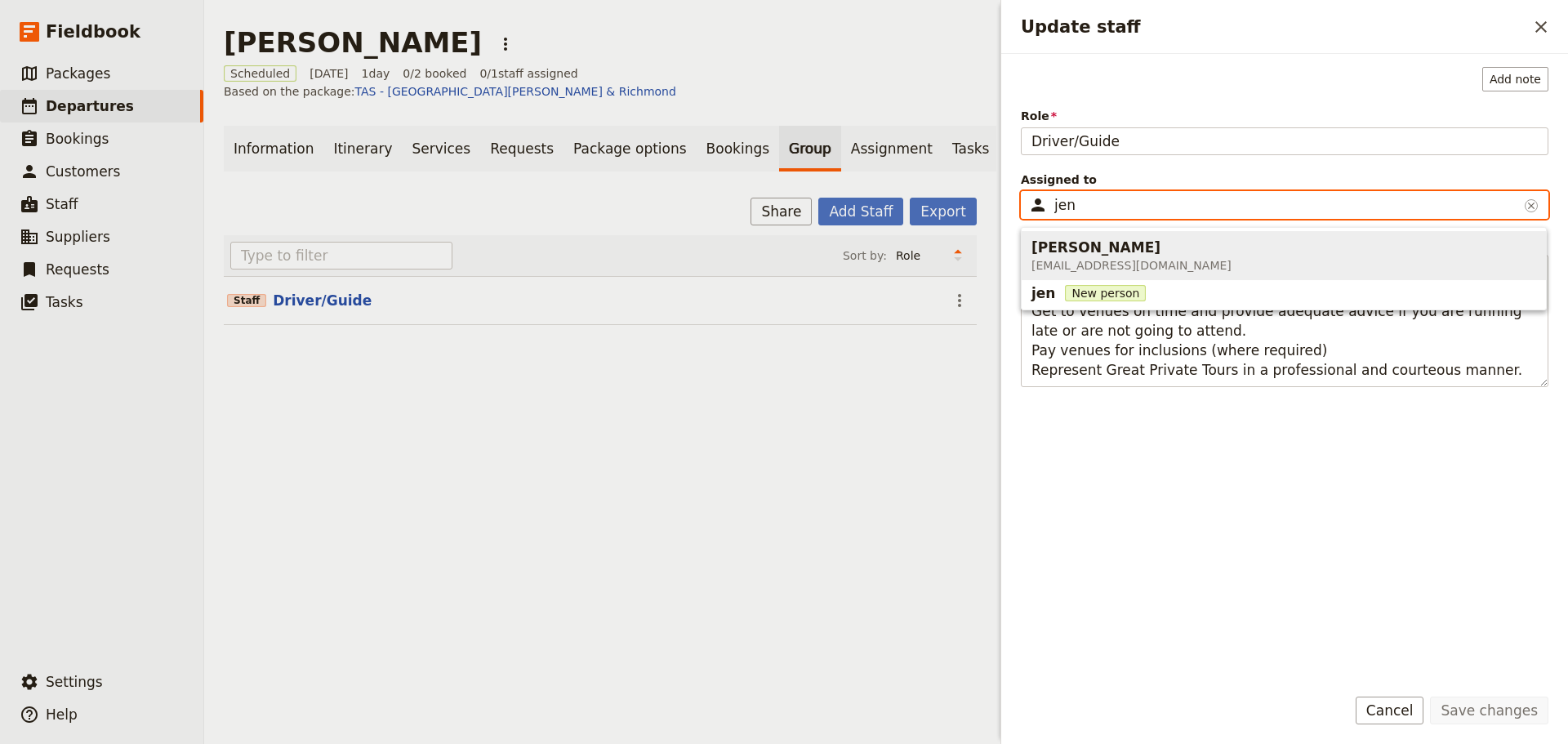
click at [1113, 236] on div "[PERSON_NAME] [EMAIL_ADDRESS][DOMAIN_NAME]" at bounding box center [1131, 256] width 200 height 43
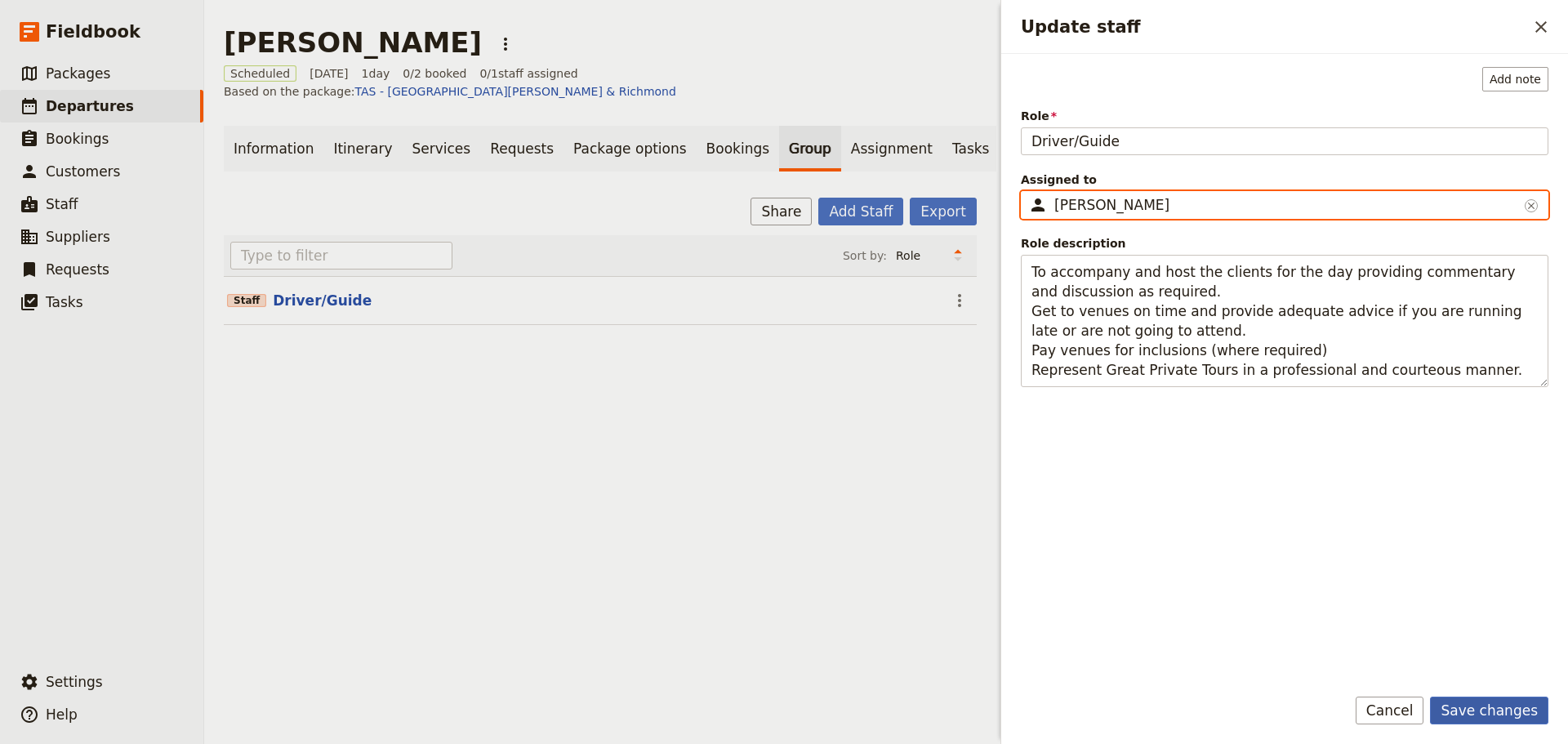
type input "[PERSON_NAME]"
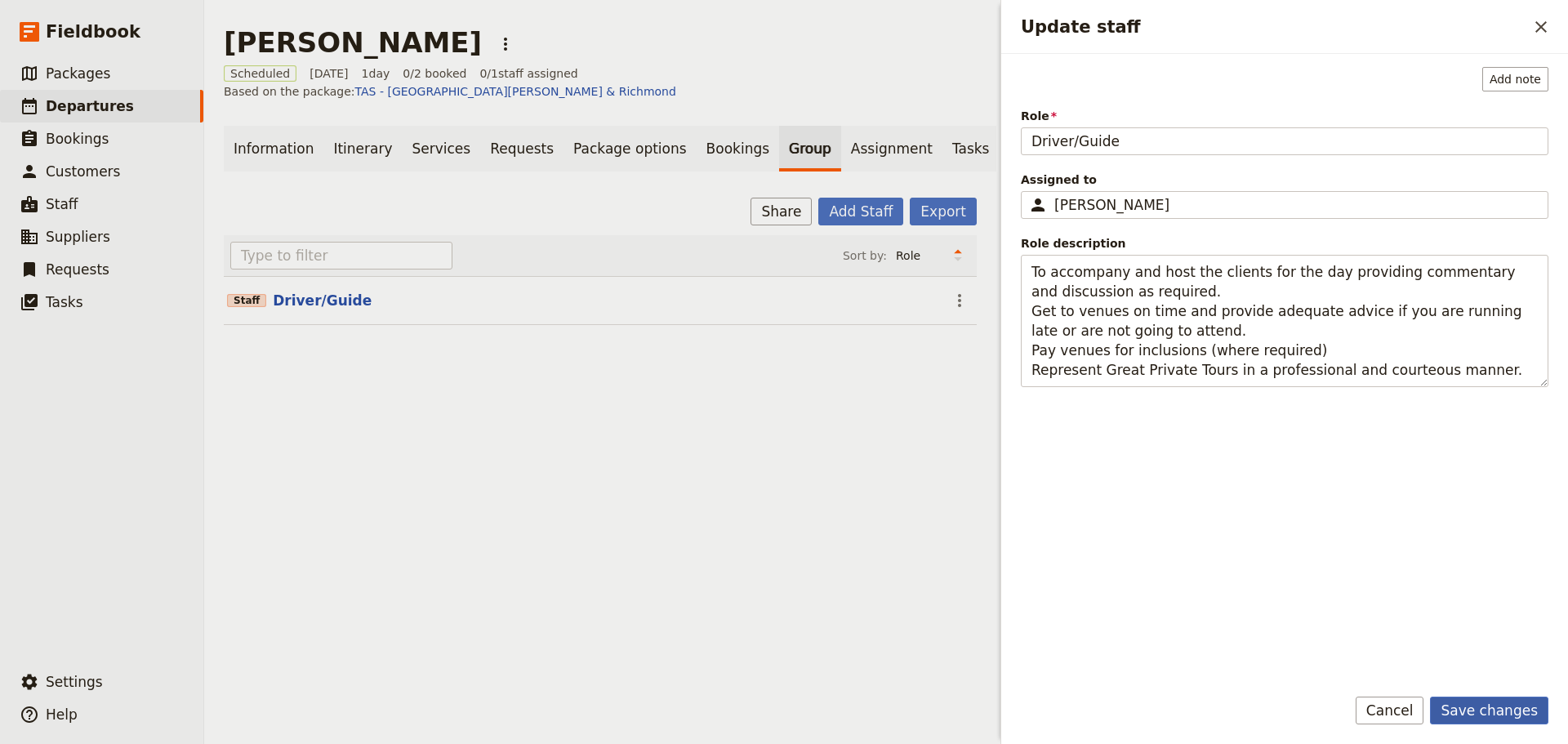
click at [1456, 703] on button "Save changes" at bounding box center [1489, 710] width 119 height 28
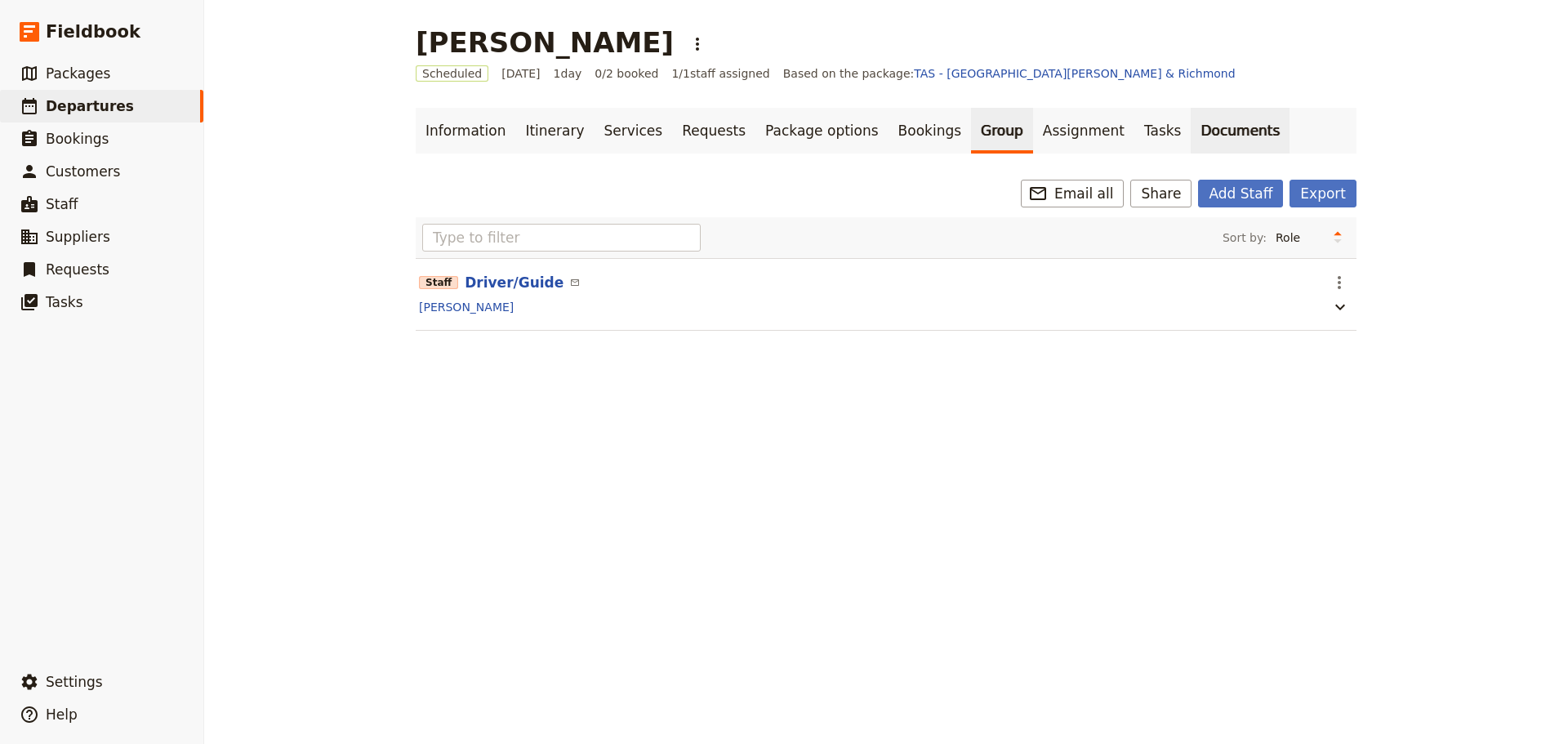
click at [1191, 128] on link "Documents" at bounding box center [1240, 130] width 99 height 46
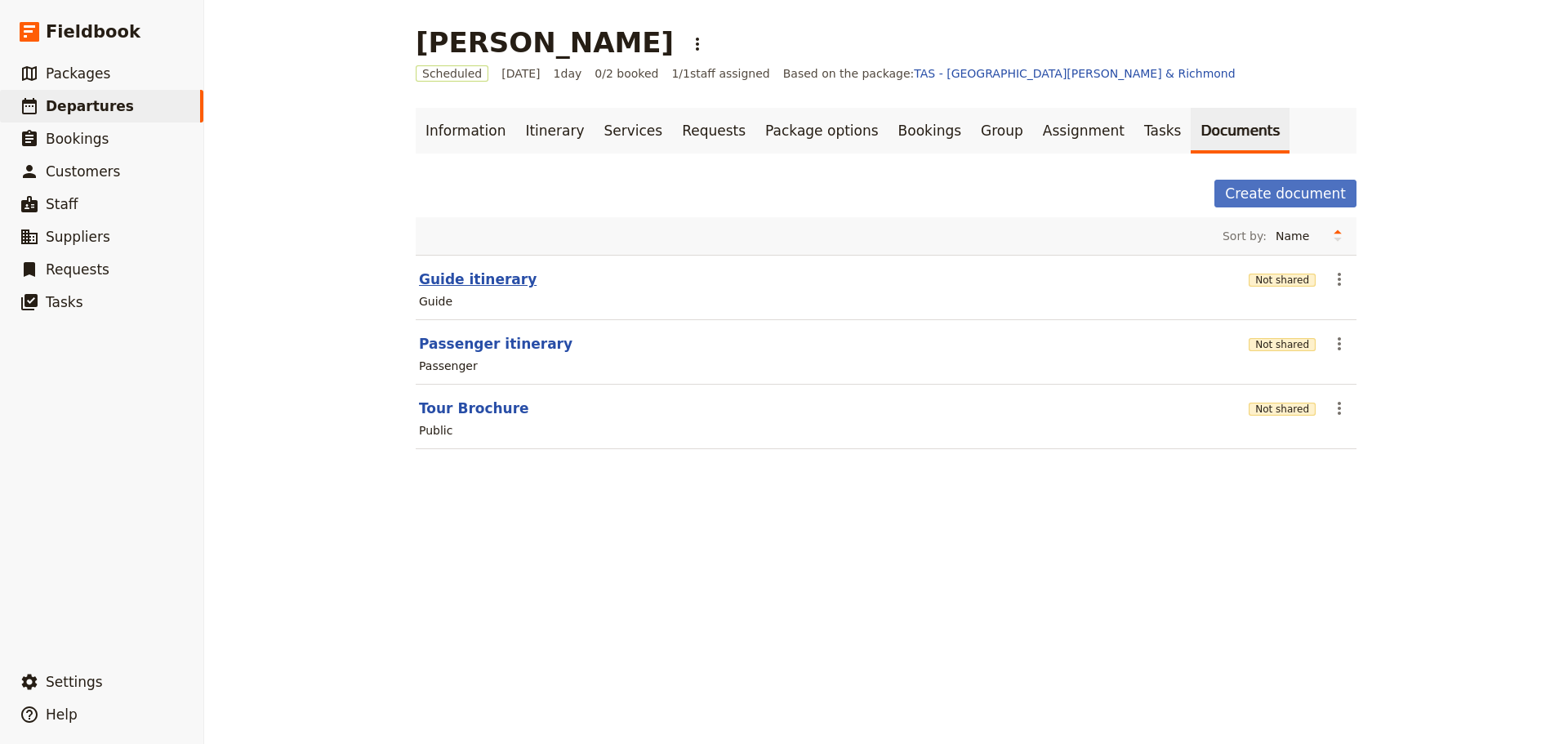
click at [450, 280] on button "Guide itinerary" at bounding box center [478, 279] width 118 height 19
select select "STAFF"
select select "RUN_SHEET"
select select "DEFAULT"
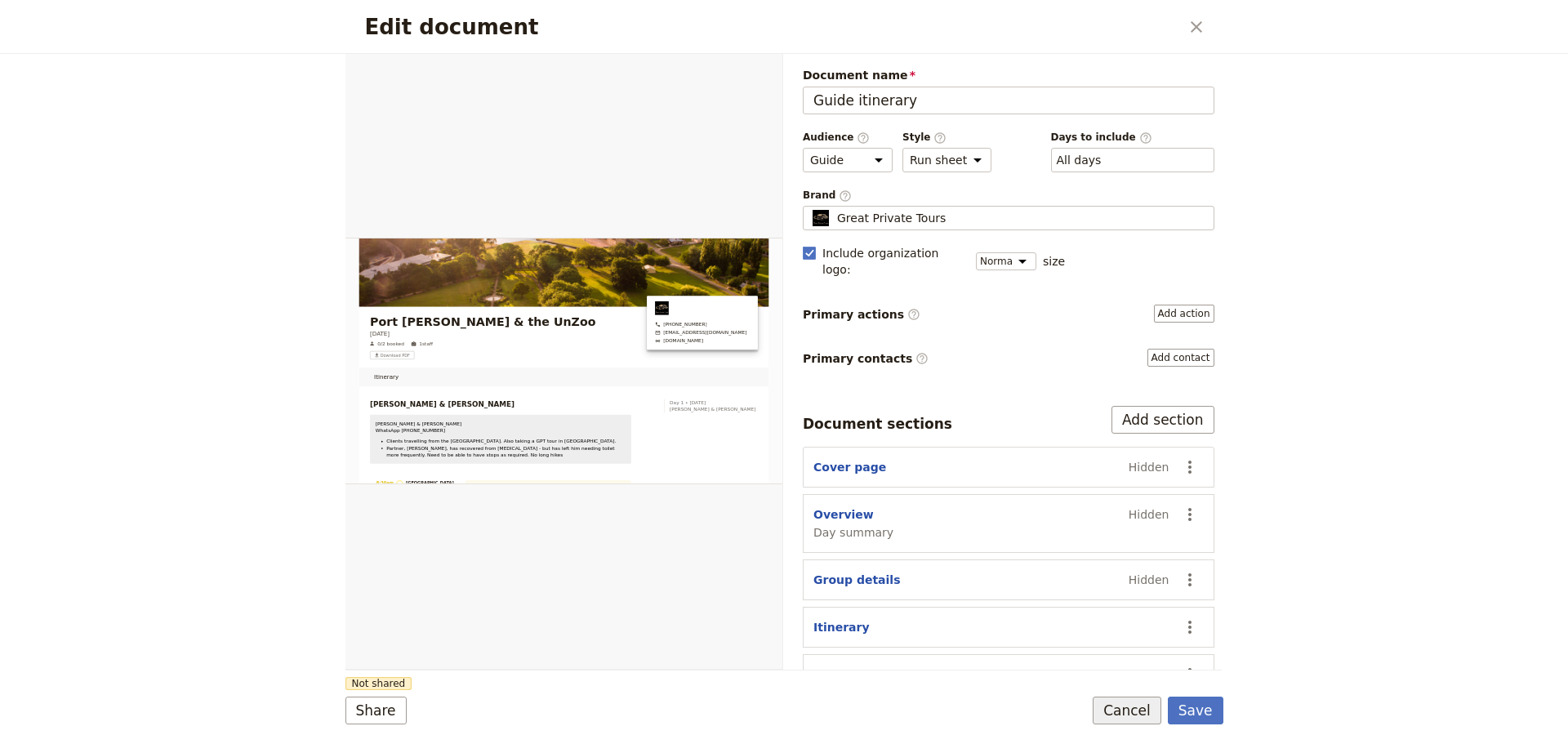
click at [1131, 706] on button "Cancel" at bounding box center [1126, 710] width 69 height 28
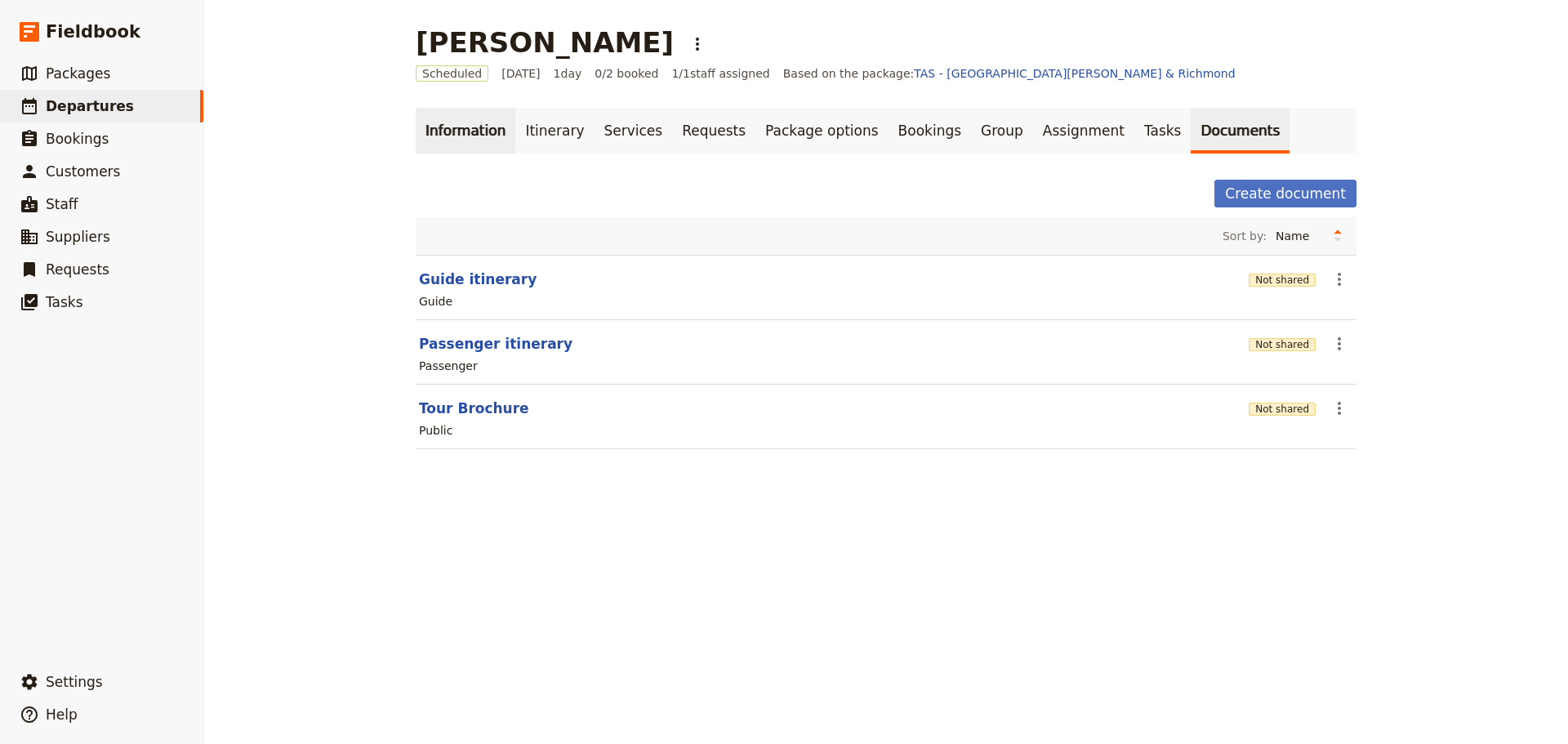
click at [478, 123] on link "Information" at bounding box center [465, 130] width 99 height 46
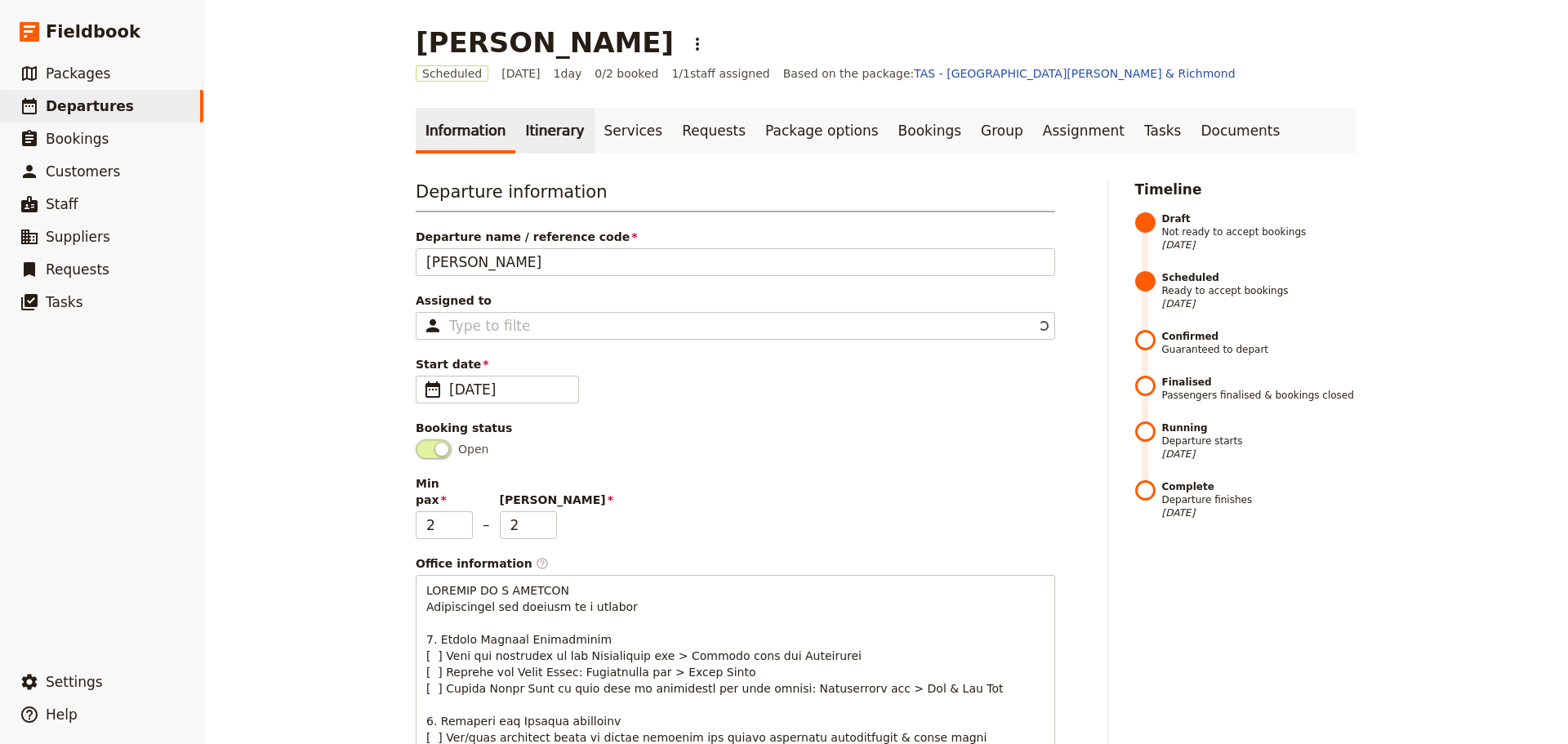
drag, startPoint x: 549, startPoint y: 130, endPoint x: 562, endPoint y: 137, distance: 14.8
click at [549, 131] on link "Itinerary" at bounding box center [554, 130] width 79 height 46
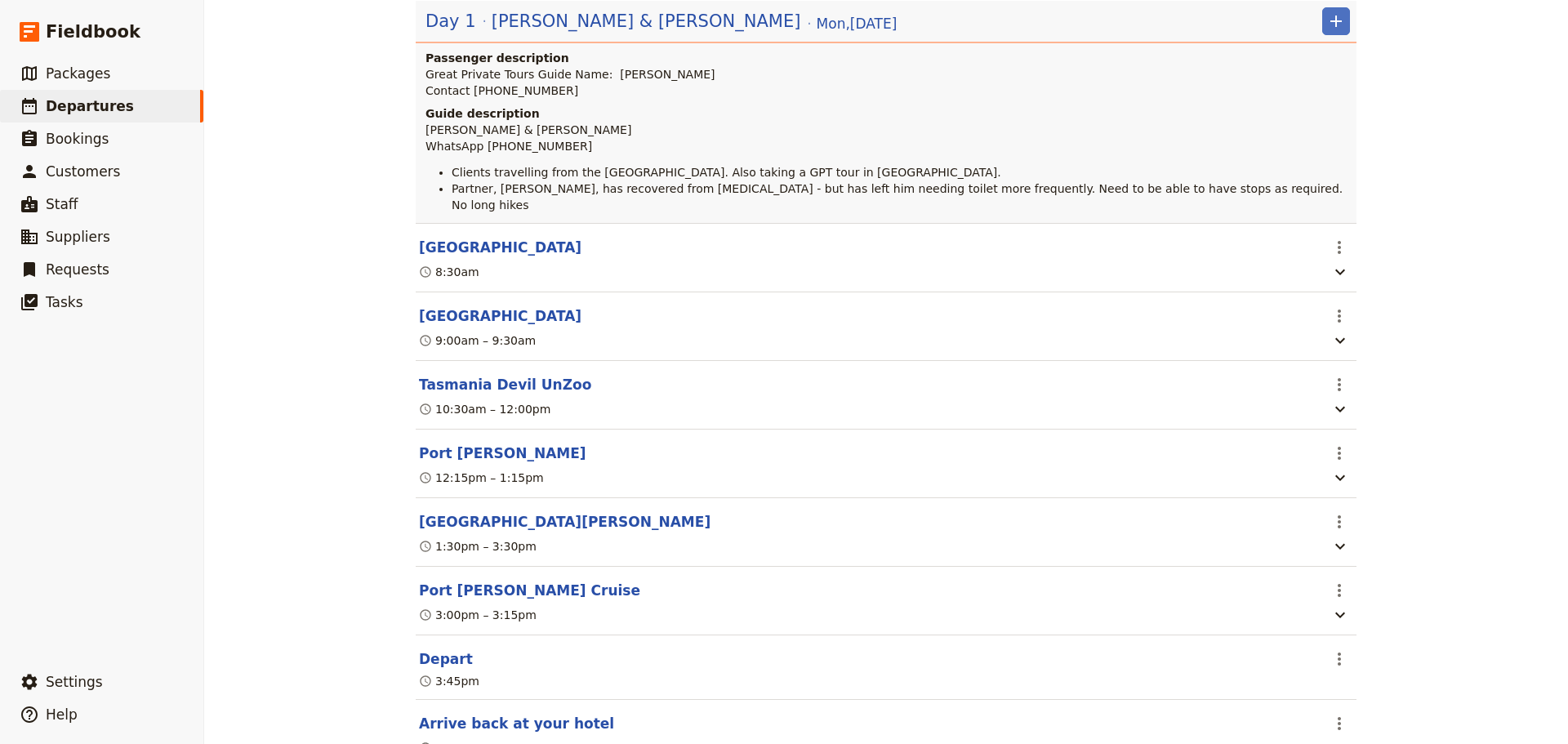
scroll to position [324, 0]
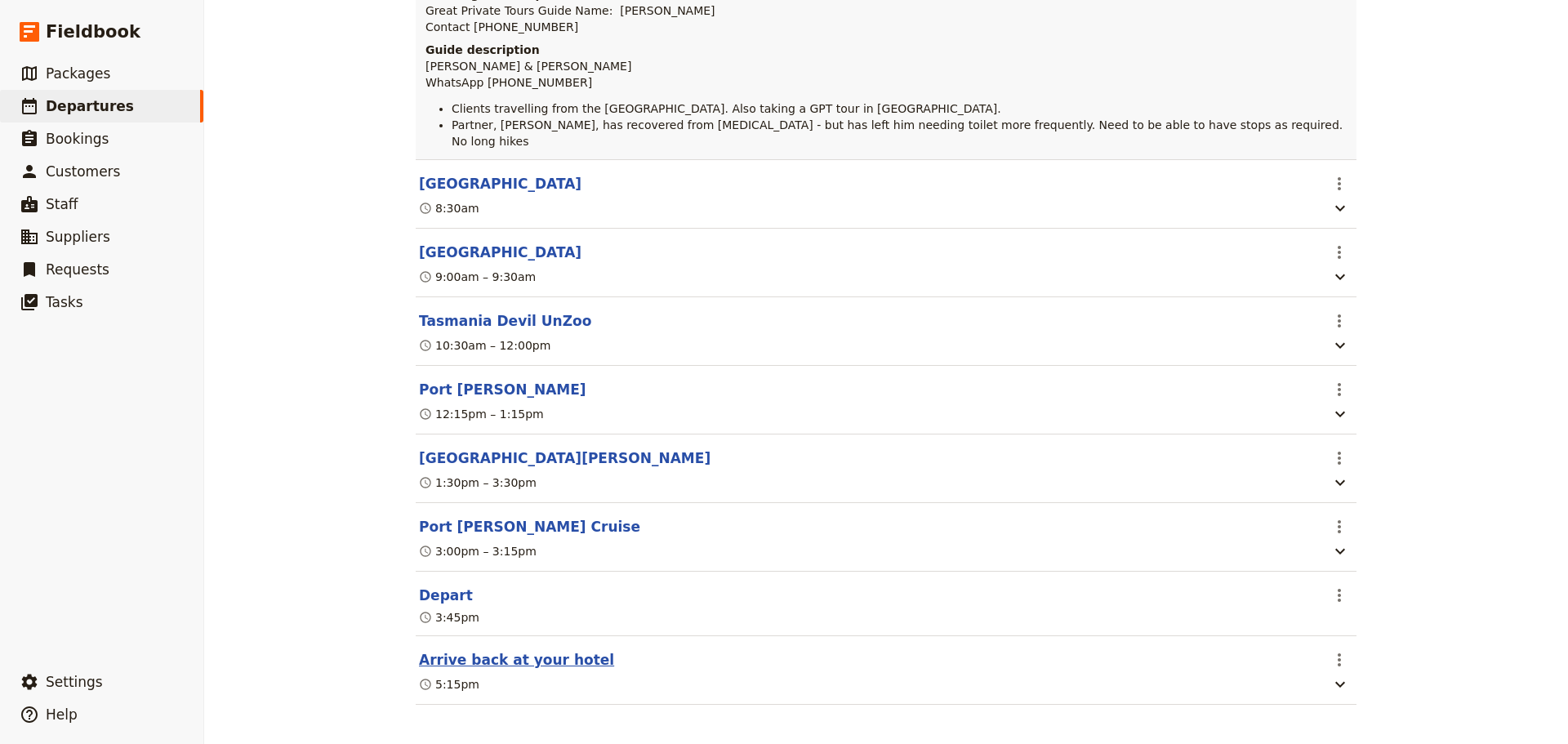
click at [490, 655] on button "Arrive back at your hotel" at bounding box center [517, 659] width 196 height 19
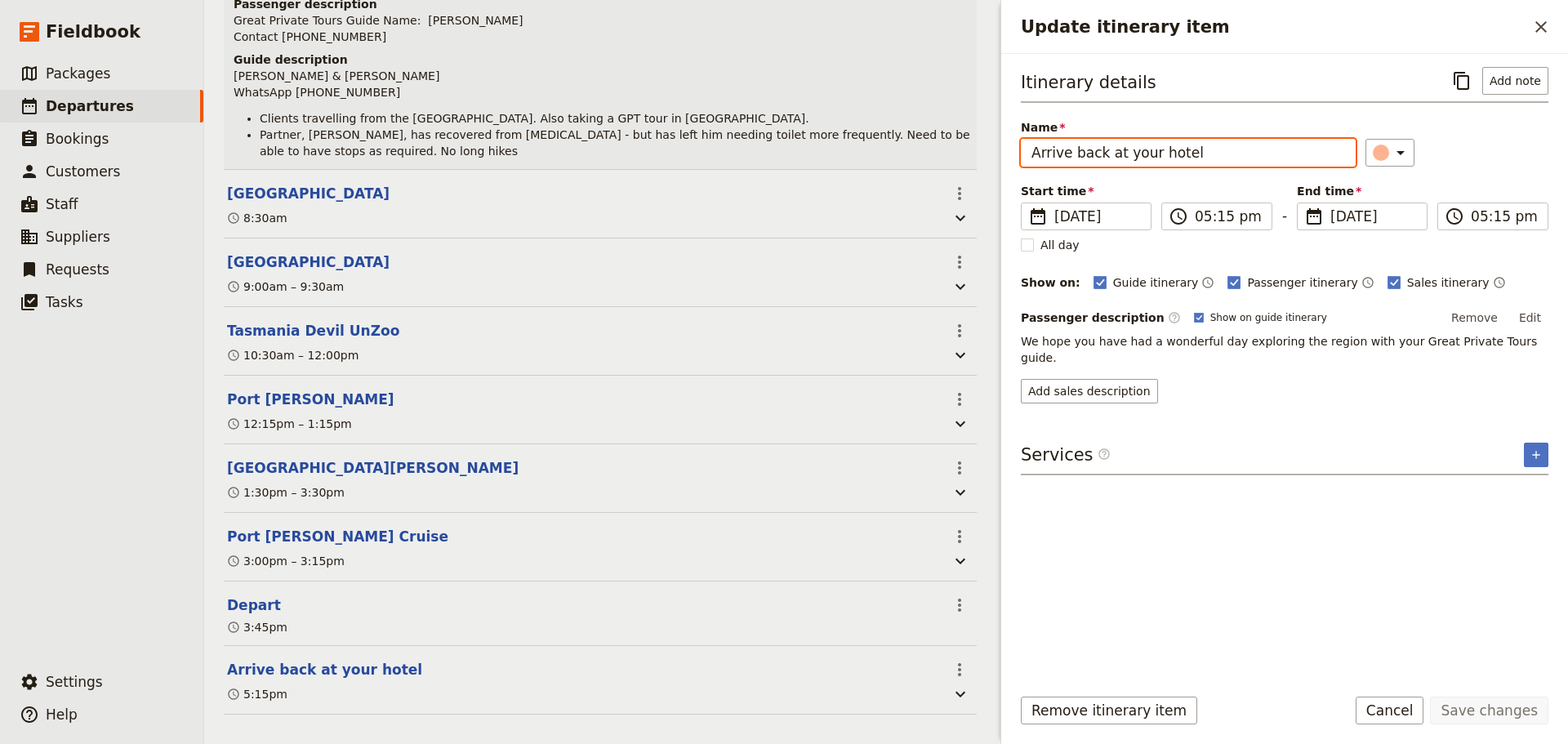
drag, startPoint x: 1204, startPoint y: 157, endPoint x: 898, endPoint y: 145, distance: 306.2
click at [898, 145] on div "[PERSON_NAME] ​ Scheduled [DATE] 1 day 0/2 booked 1 / 1 staff assigned Based on…" at bounding box center [886, 372] width 1364 height 744
type input "[GEOGRAPHIC_DATA]"
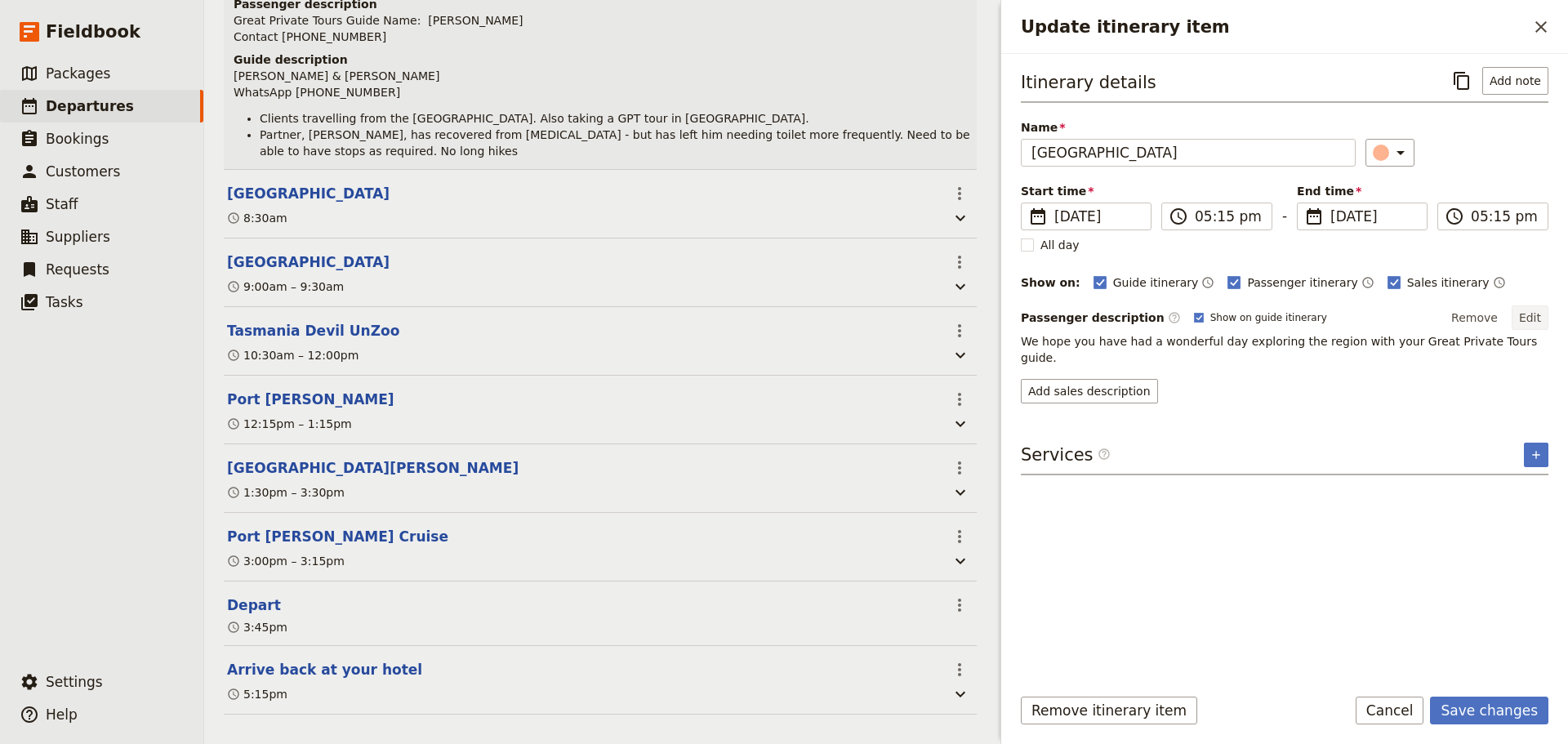
click at [1541, 307] on button "Edit" at bounding box center [1530, 317] width 37 height 24
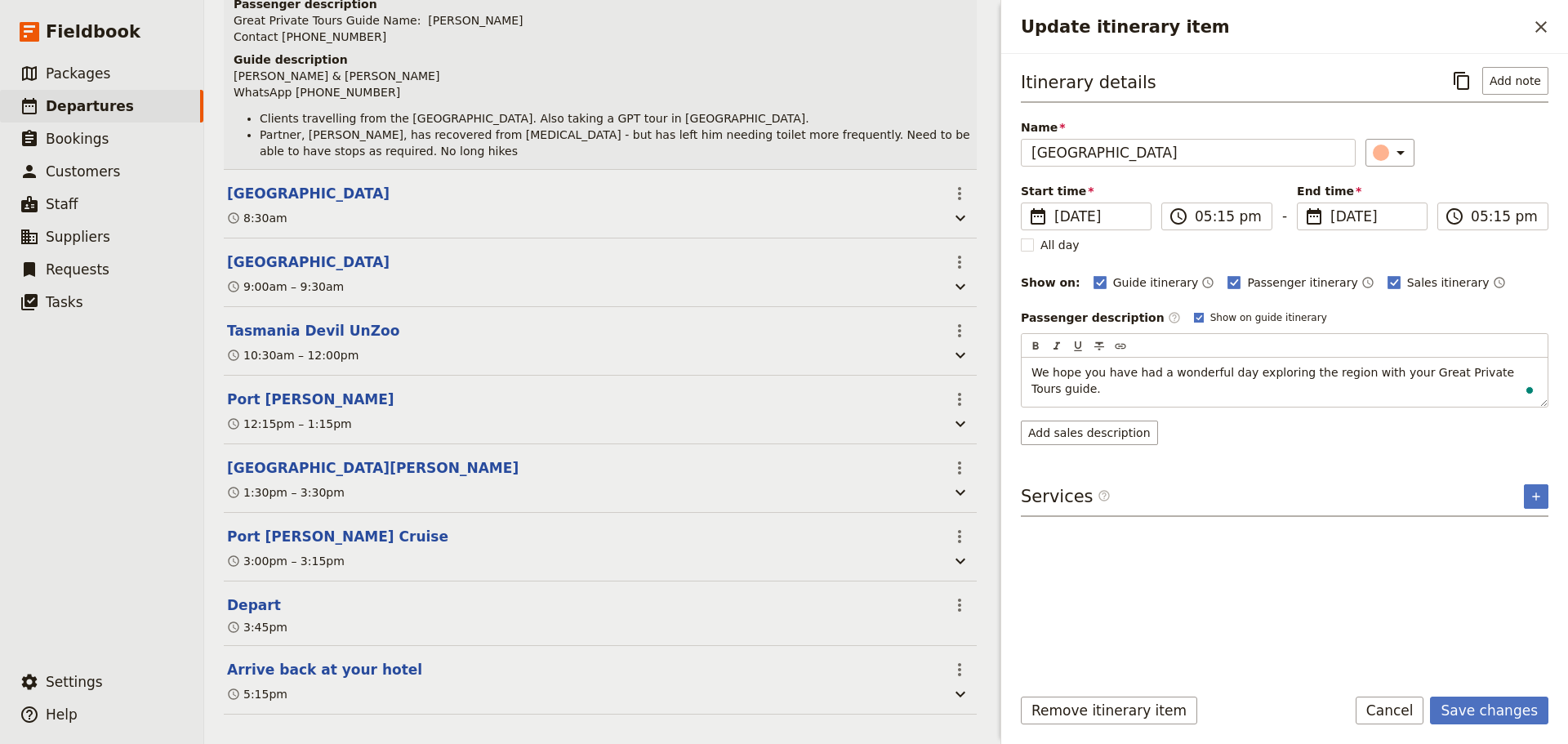
click at [1194, 311] on label "Show on guide itinerary" at bounding box center [1261, 317] width 133 height 13
click at [1194, 311] on input "Show on guide itinerary" at bounding box center [1194, 310] width 1 height 1
checkbox input "false"
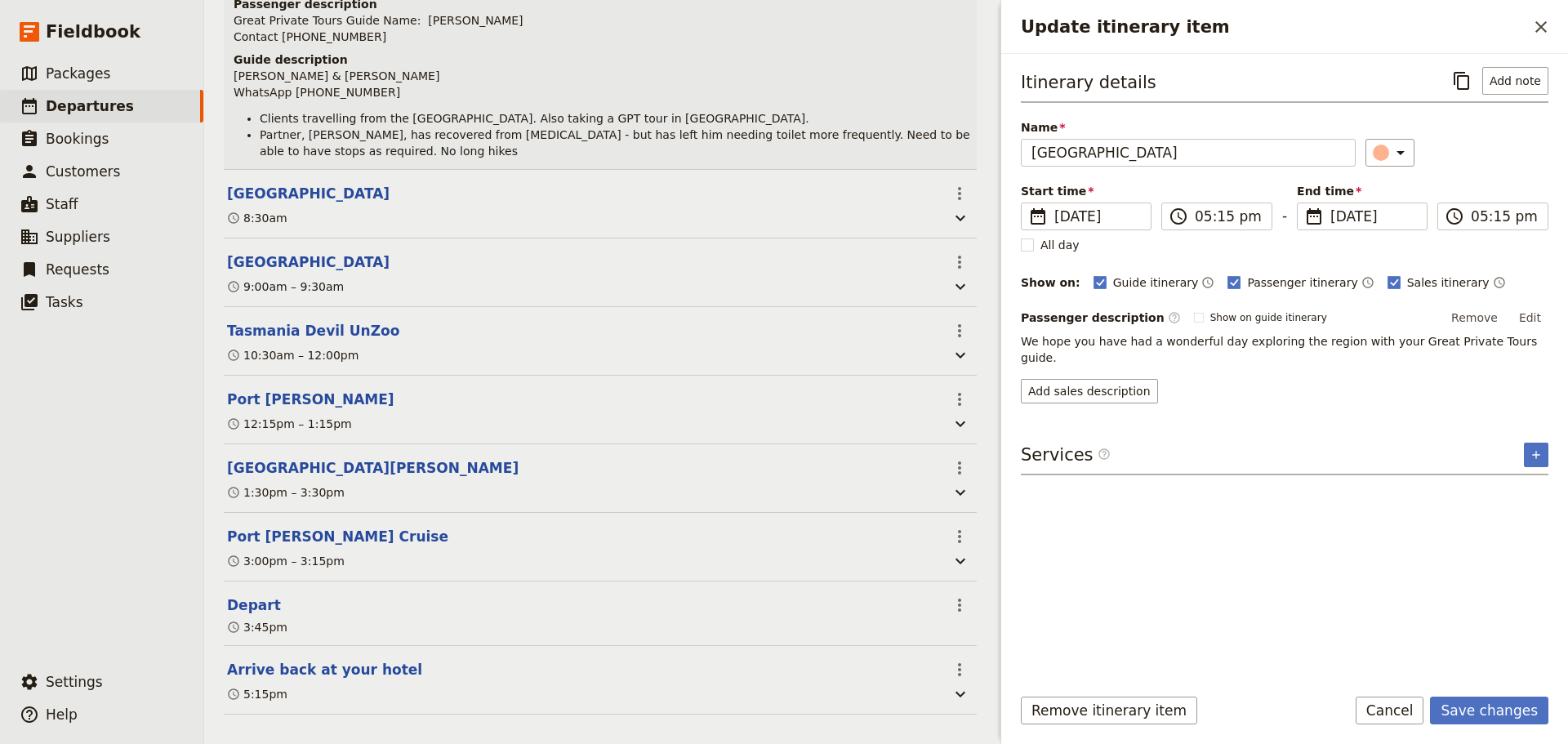
click at [1540, 312] on button "Edit" at bounding box center [1530, 317] width 37 height 24
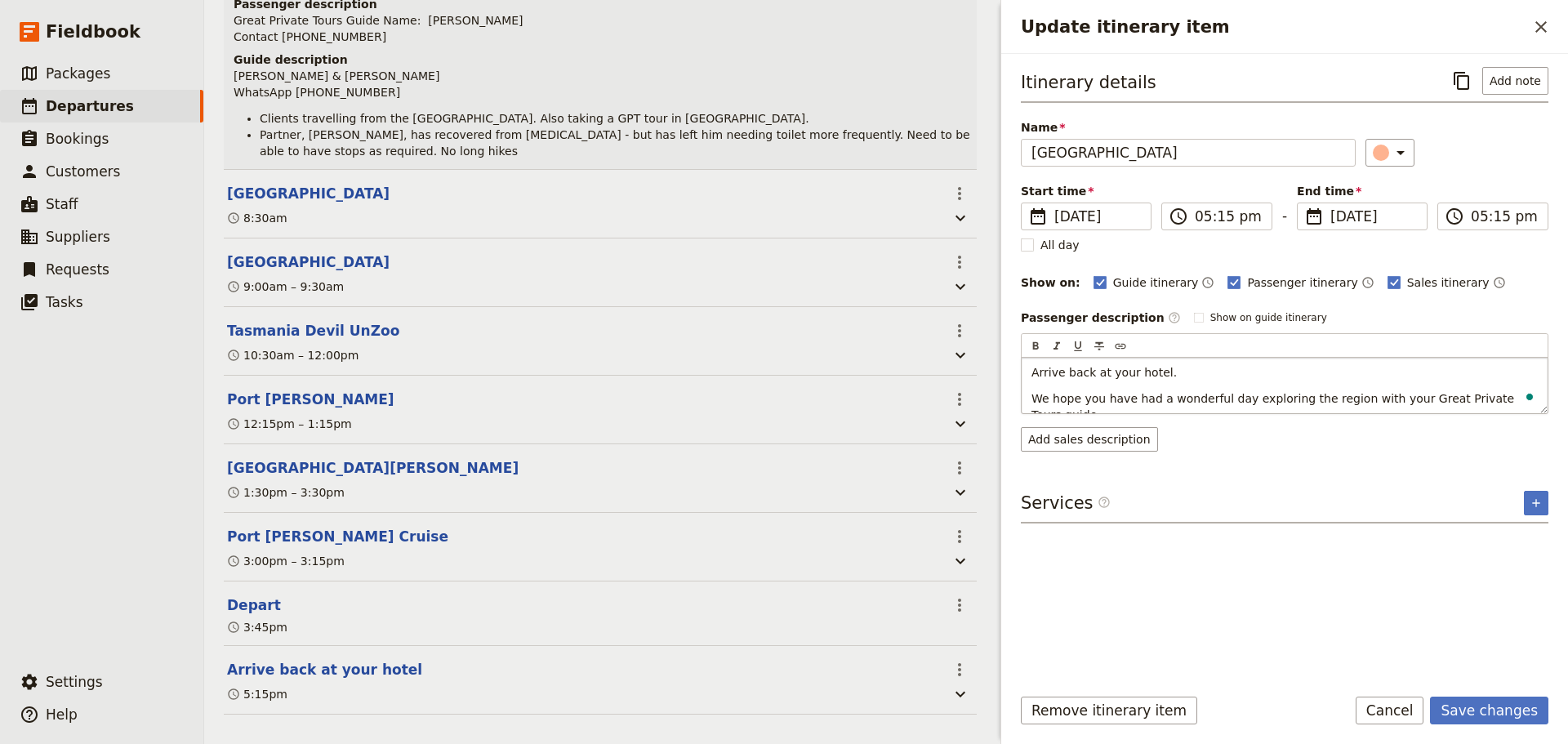
click at [1521, 398] on p "We hope you have had a wonderful day exploring the region with your Great Priva…" at bounding box center [1284, 407] width 507 height 33
click at [1479, 702] on button "Save changes" at bounding box center [1489, 710] width 119 height 28
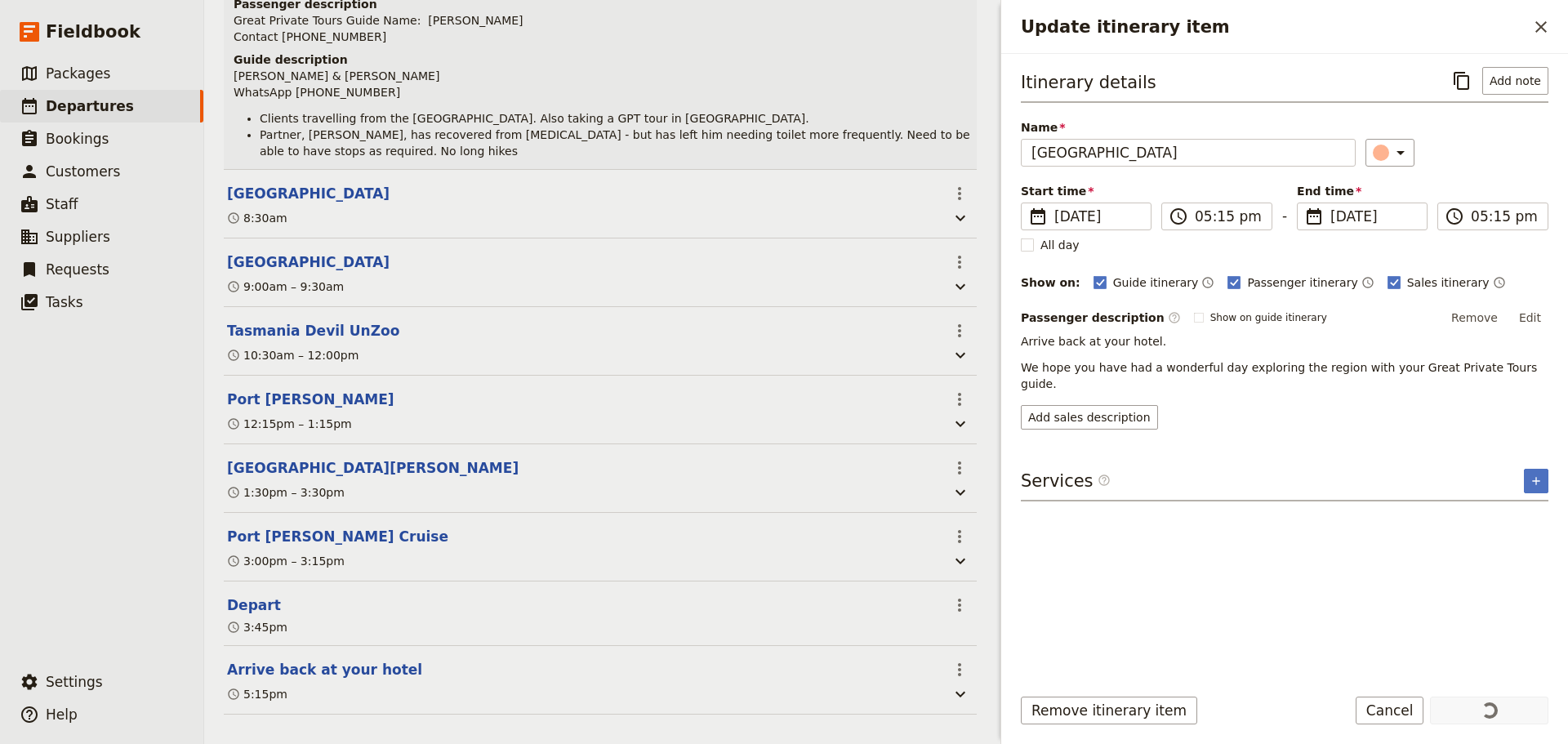
scroll to position [324, 0]
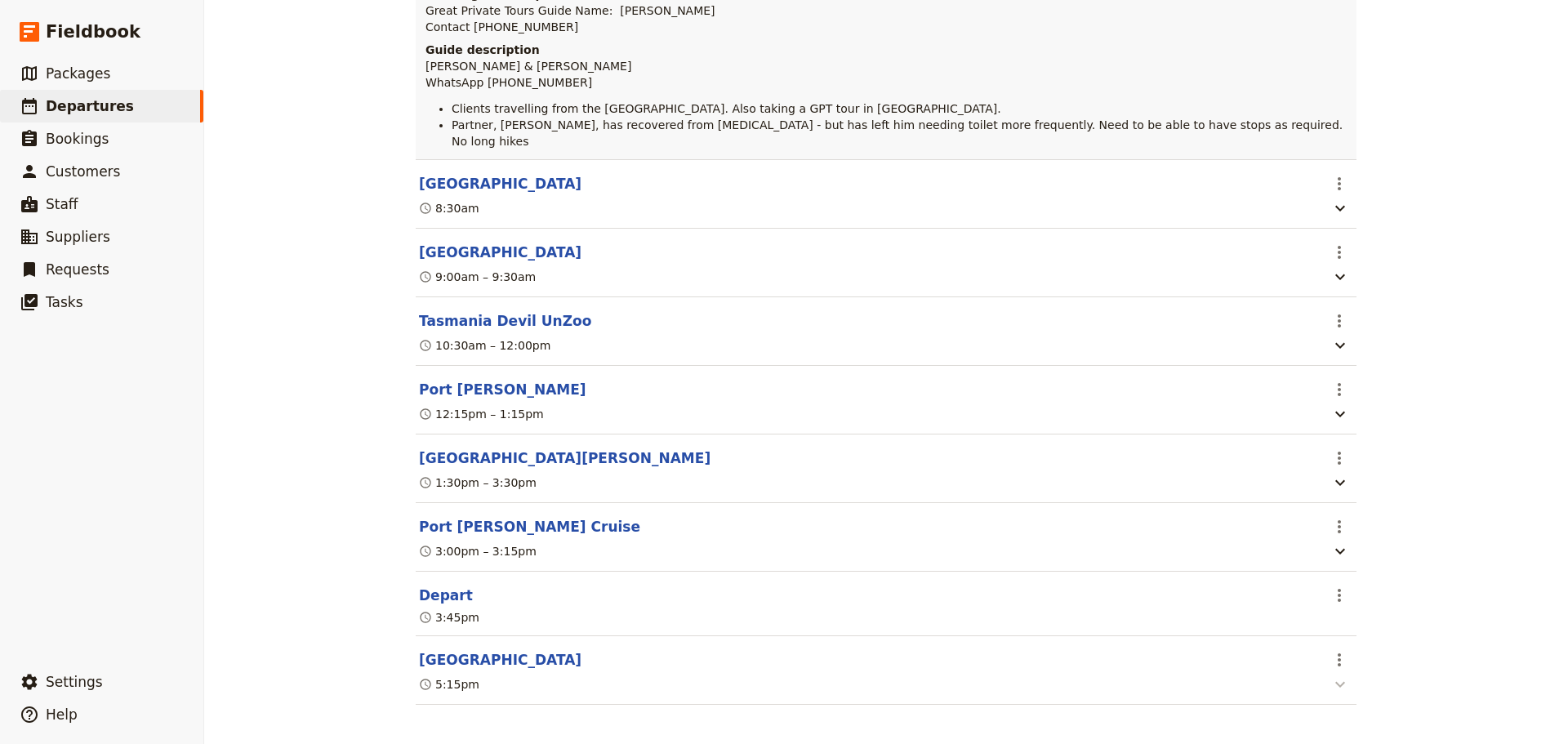
click at [1334, 675] on icon "button" at bounding box center [1340, 685] width 19 height 19
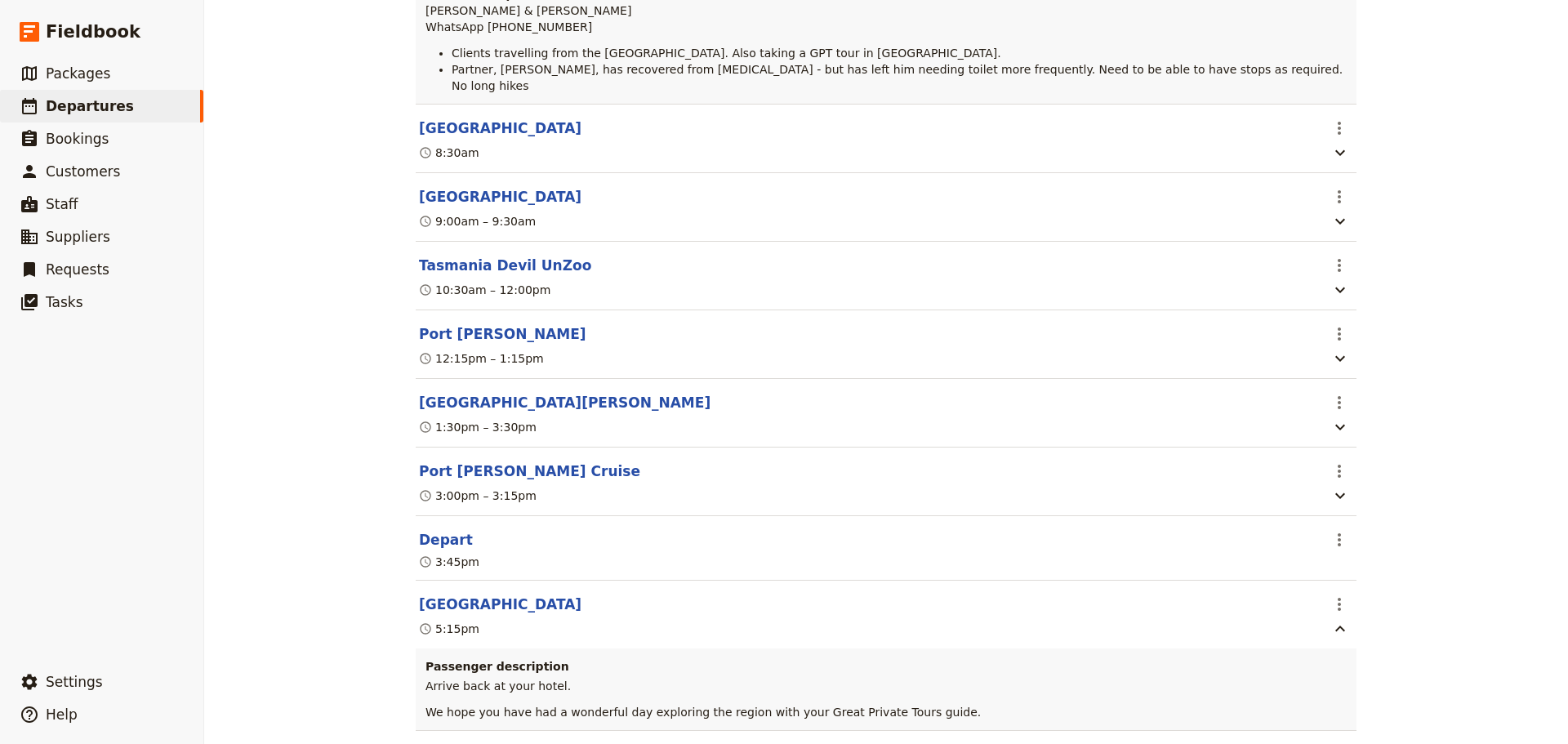
scroll to position [406, 0]
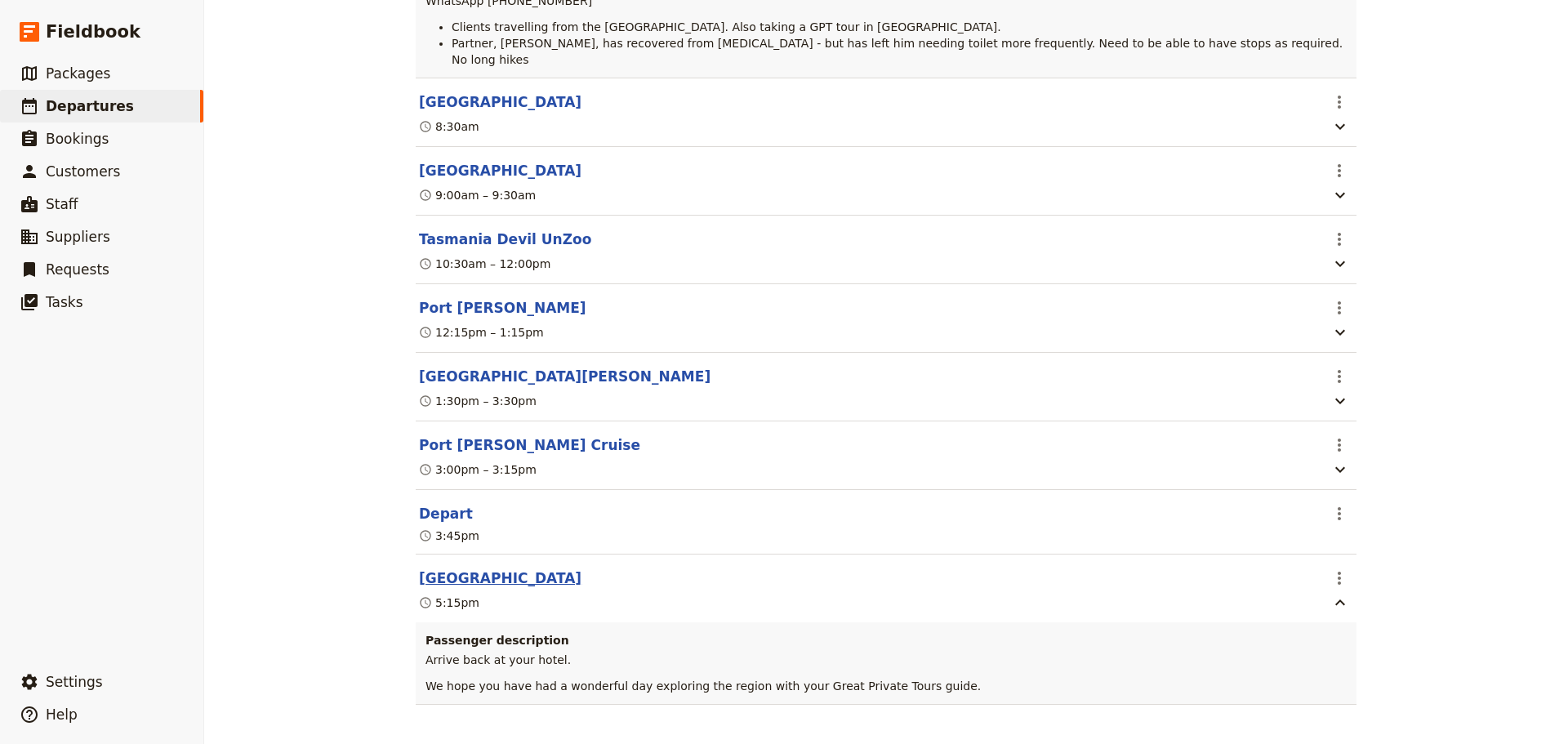
click at [445, 573] on button "[GEOGRAPHIC_DATA]" at bounding box center [500, 578] width 162 height 19
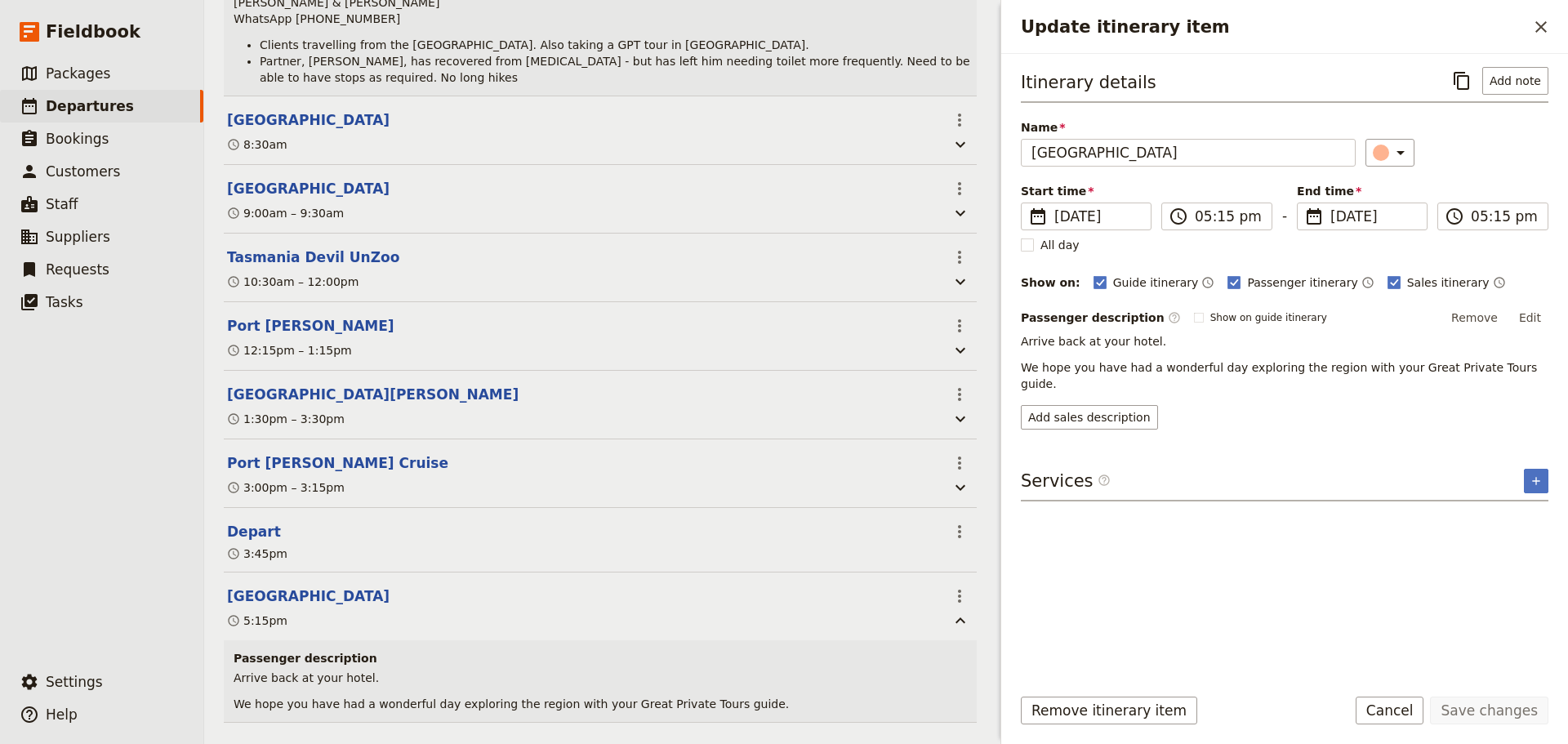
scroll to position [414, 0]
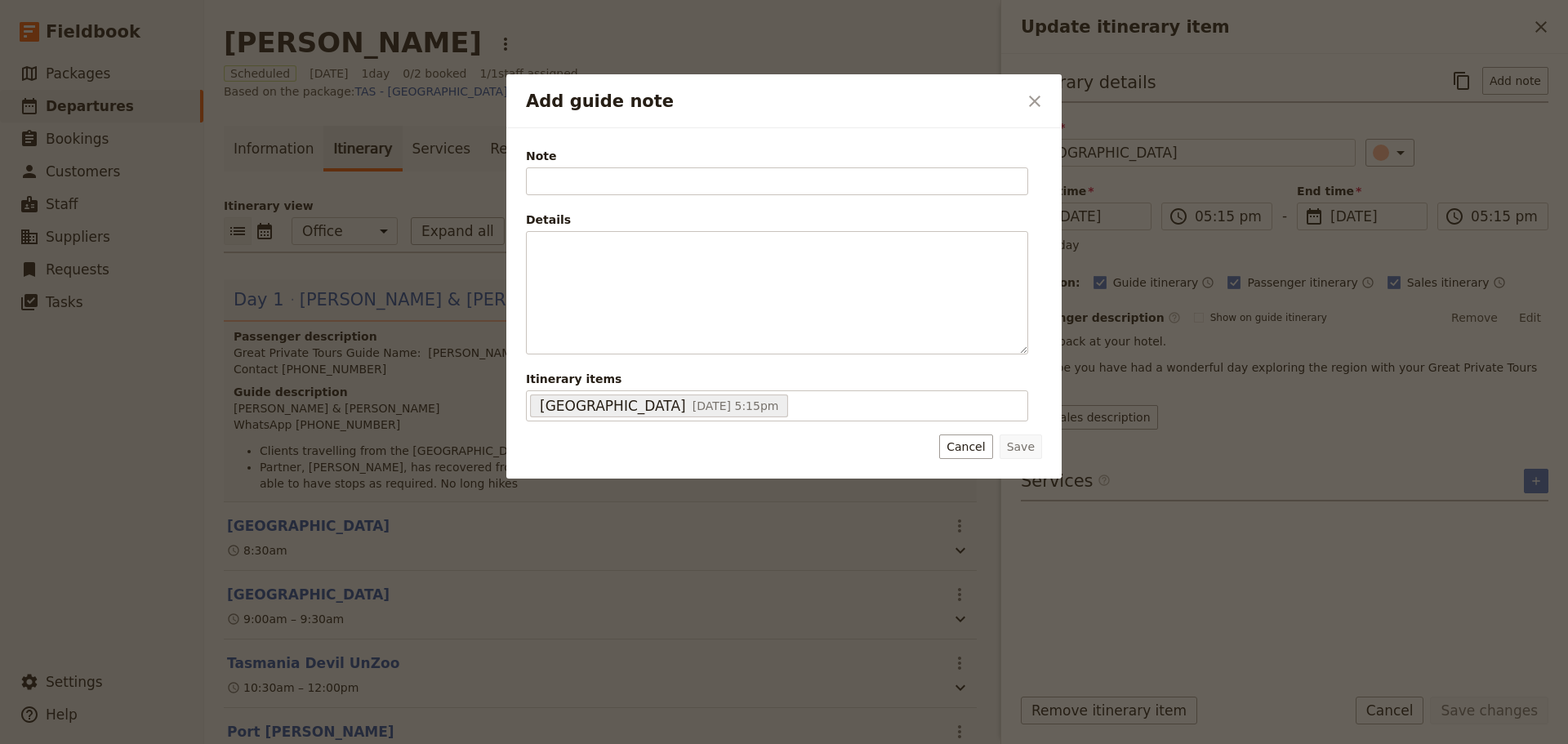
scroll to position [414, 0]
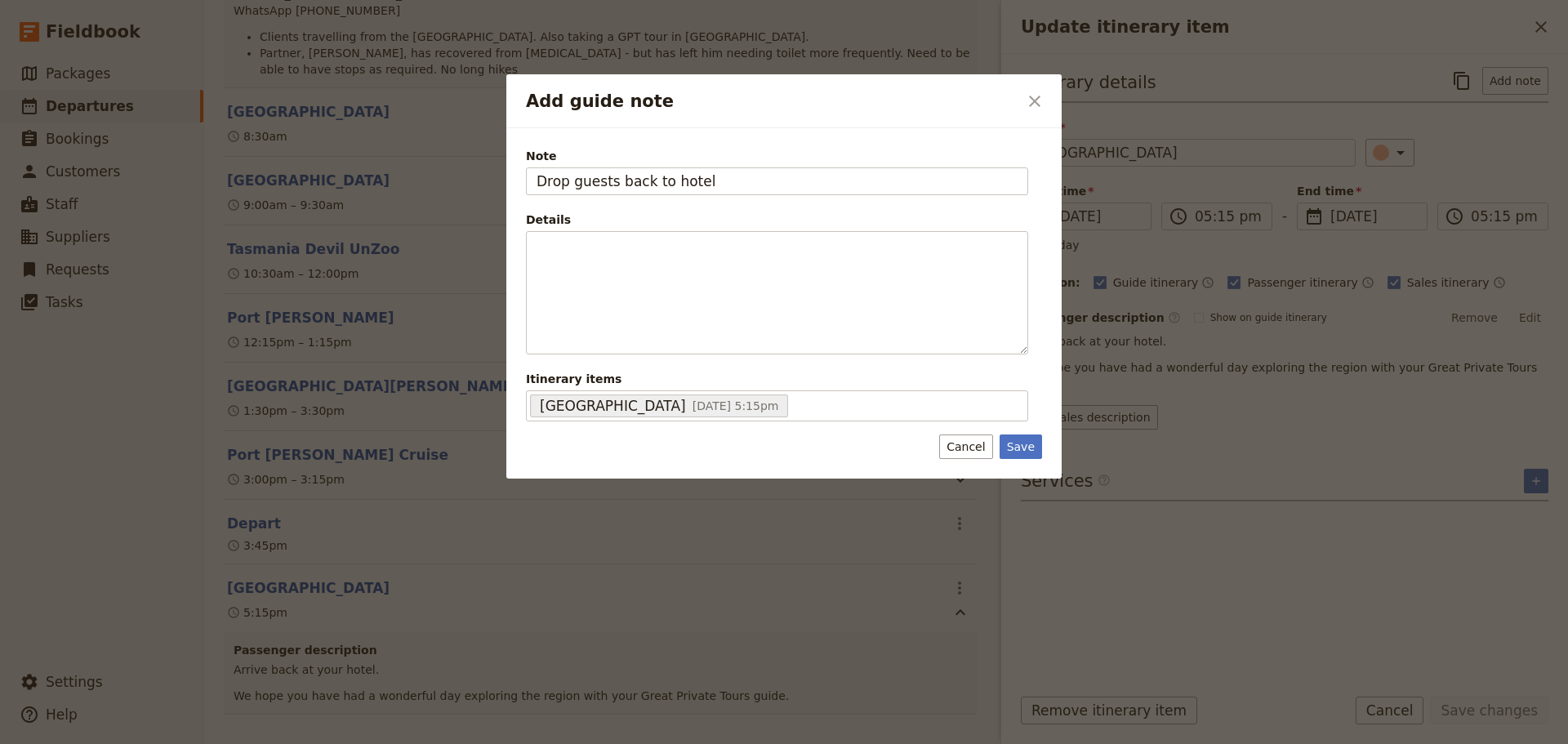
type input "Drop guests back to hotel"
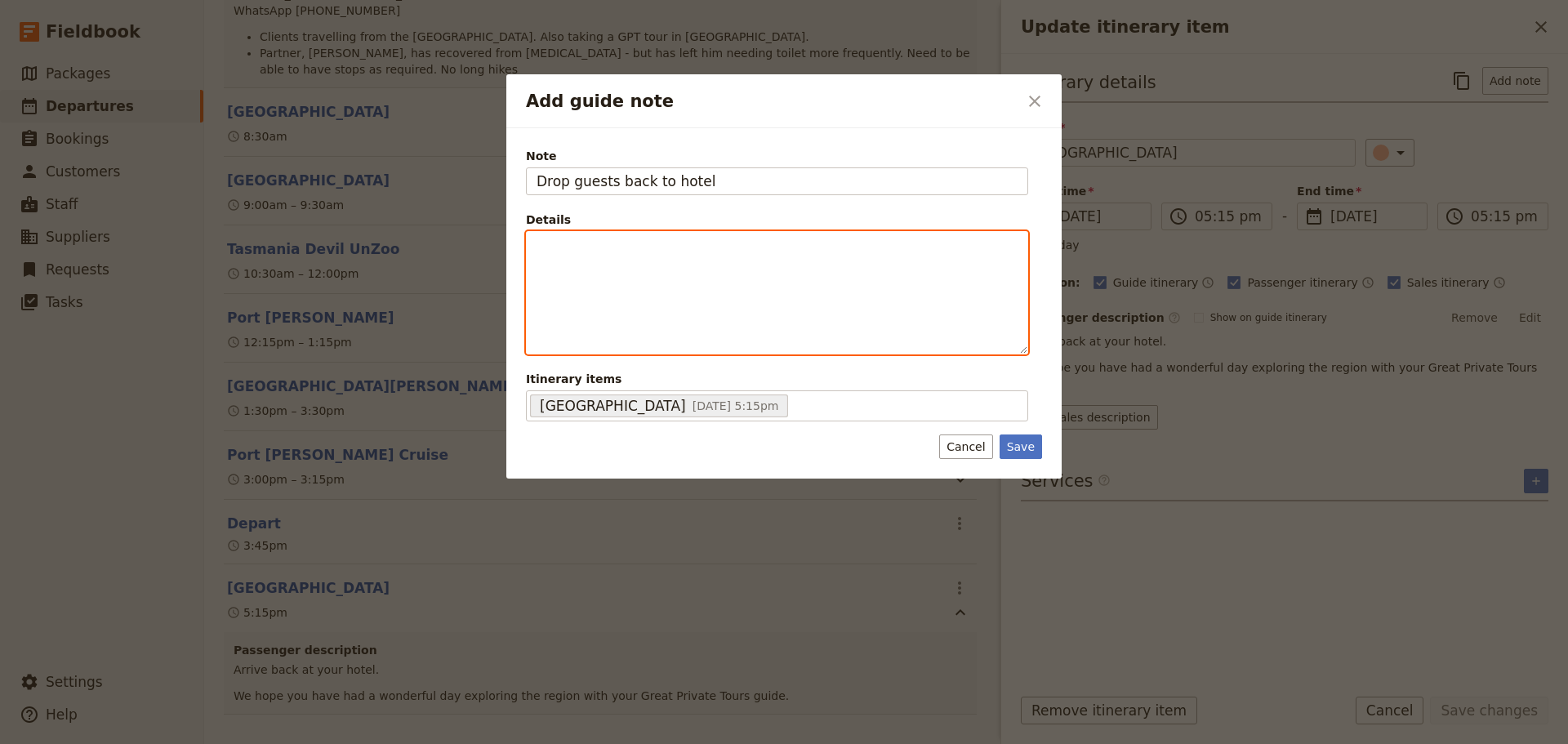
click at [947, 263] on div "Add guide note" at bounding box center [777, 292] width 501 height 122
click at [683, 344] on icon "Bulleted list" at bounding box center [686, 340] width 13 height 13
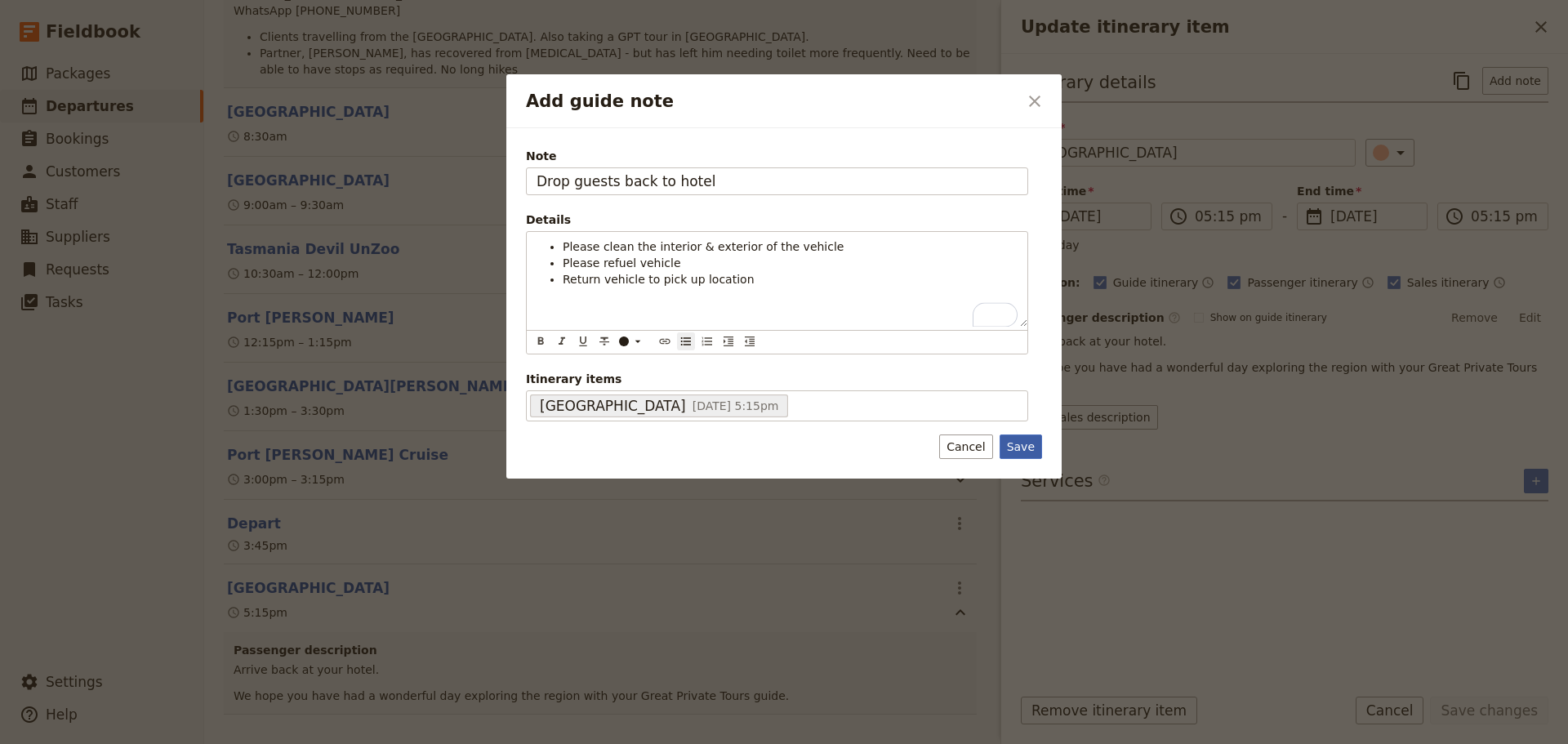
drag, startPoint x: 1014, startPoint y: 460, endPoint x: 1019, endPoint y: 448, distance: 13.0
click at [1015, 460] on div "Note Drop guests back to hotel Details Please clean the interior & exterior of …" at bounding box center [784, 303] width 555 height 350
click at [1019, 445] on button "Save" at bounding box center [1021, 446] width 43 height 24
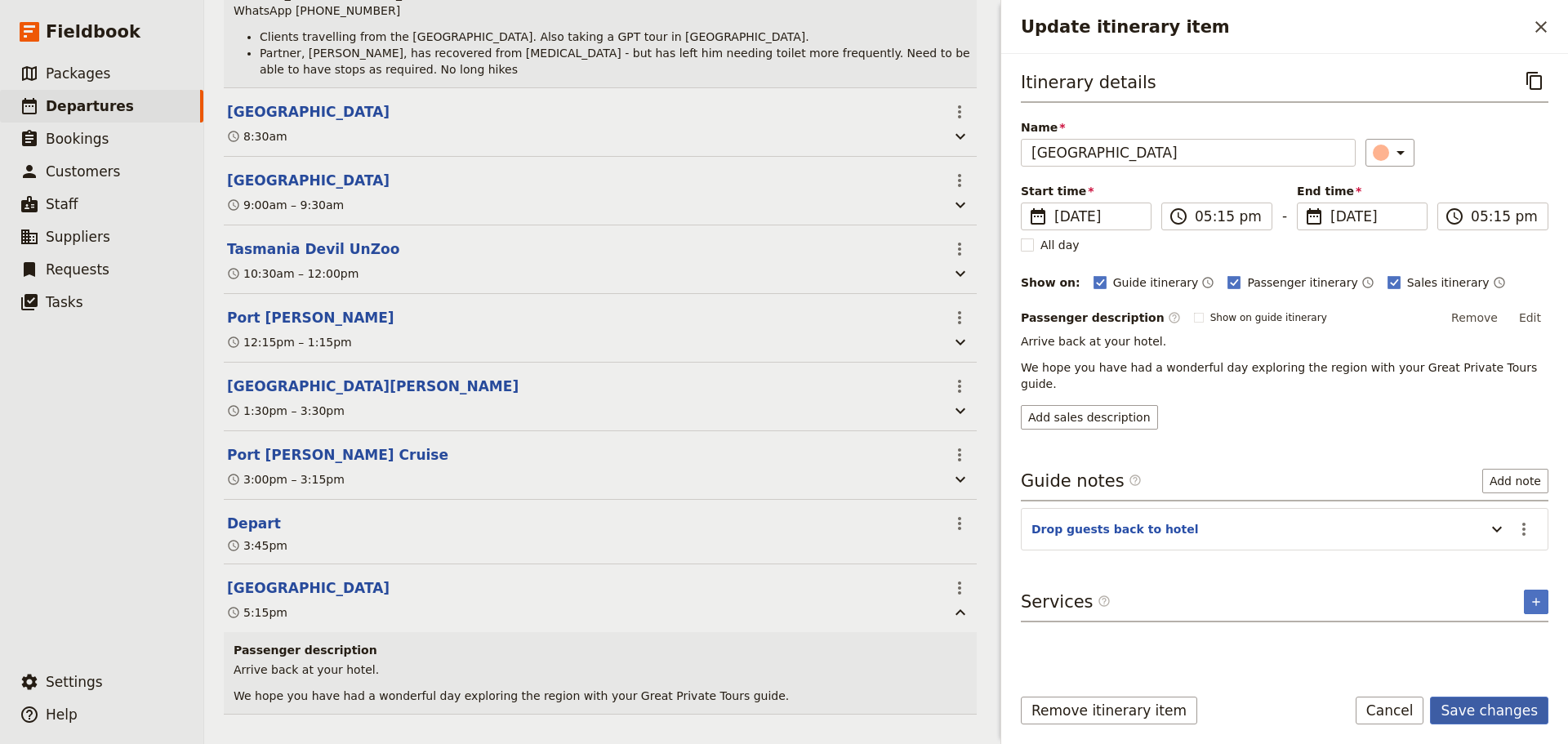
click at [1513, 709] on button "Save changes" at bounding box center [1489, 710] width 119 height 28
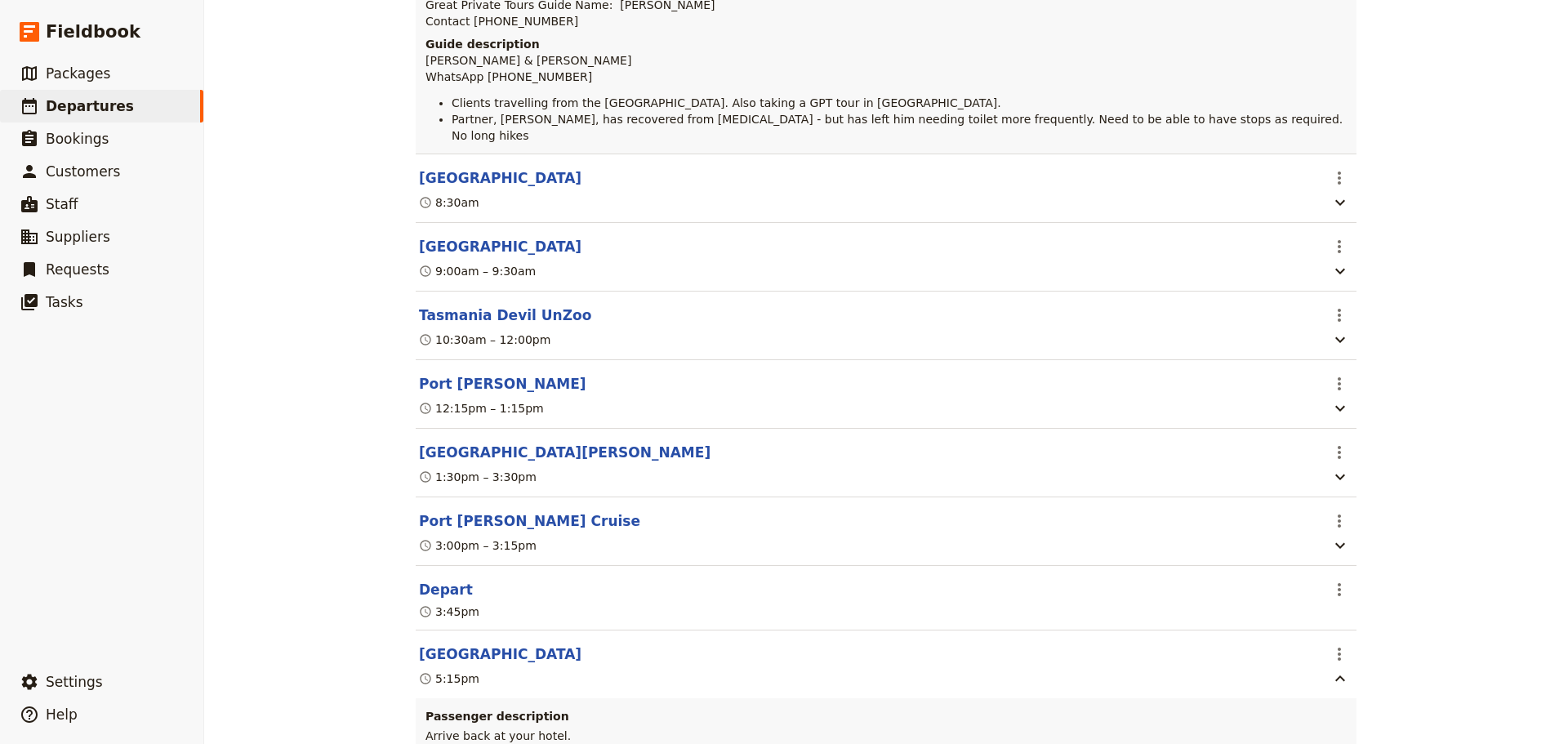
scroll to position [0, 0]
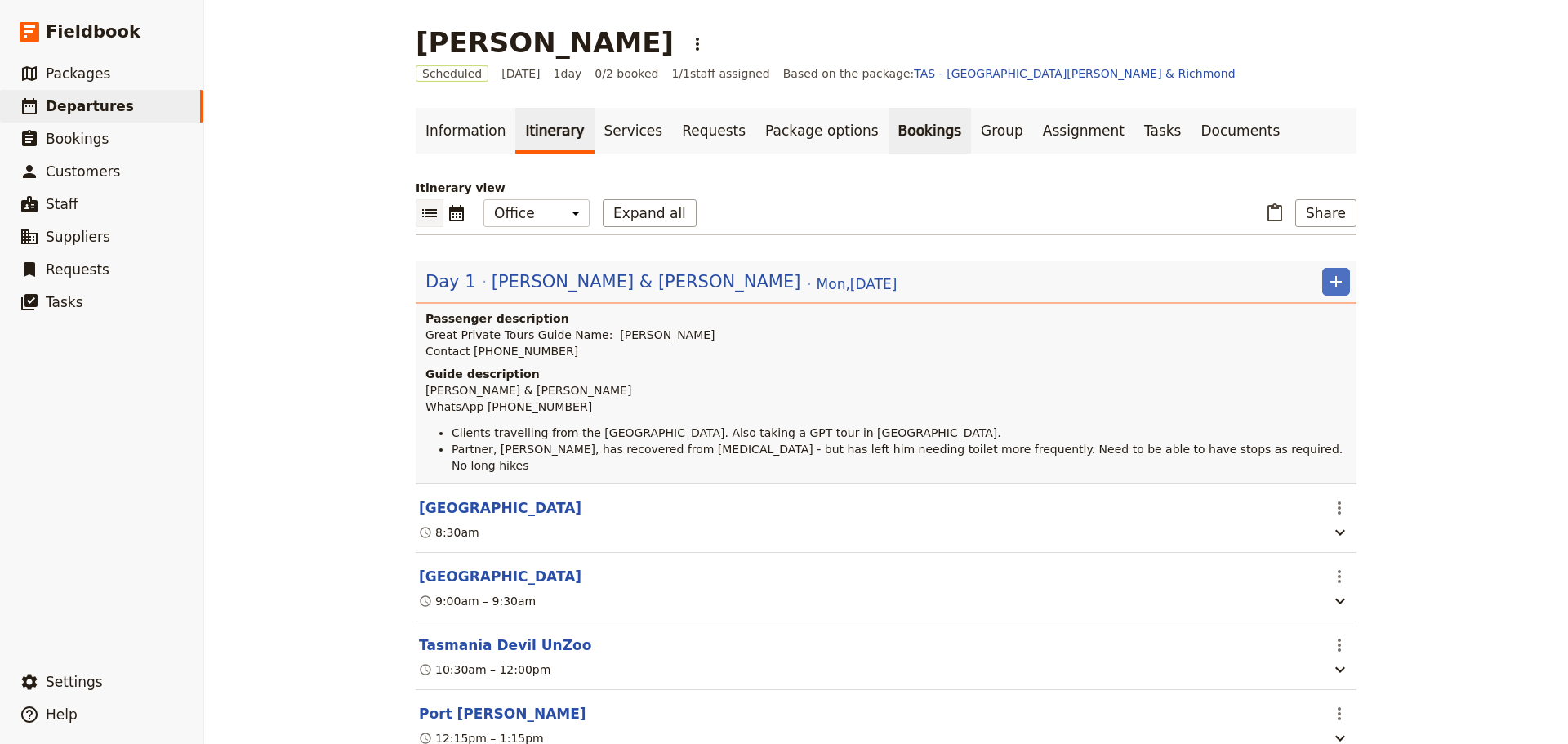
click at [889, 124] on link "Bookings" at bounding box center [930, 130] width 83 height 46
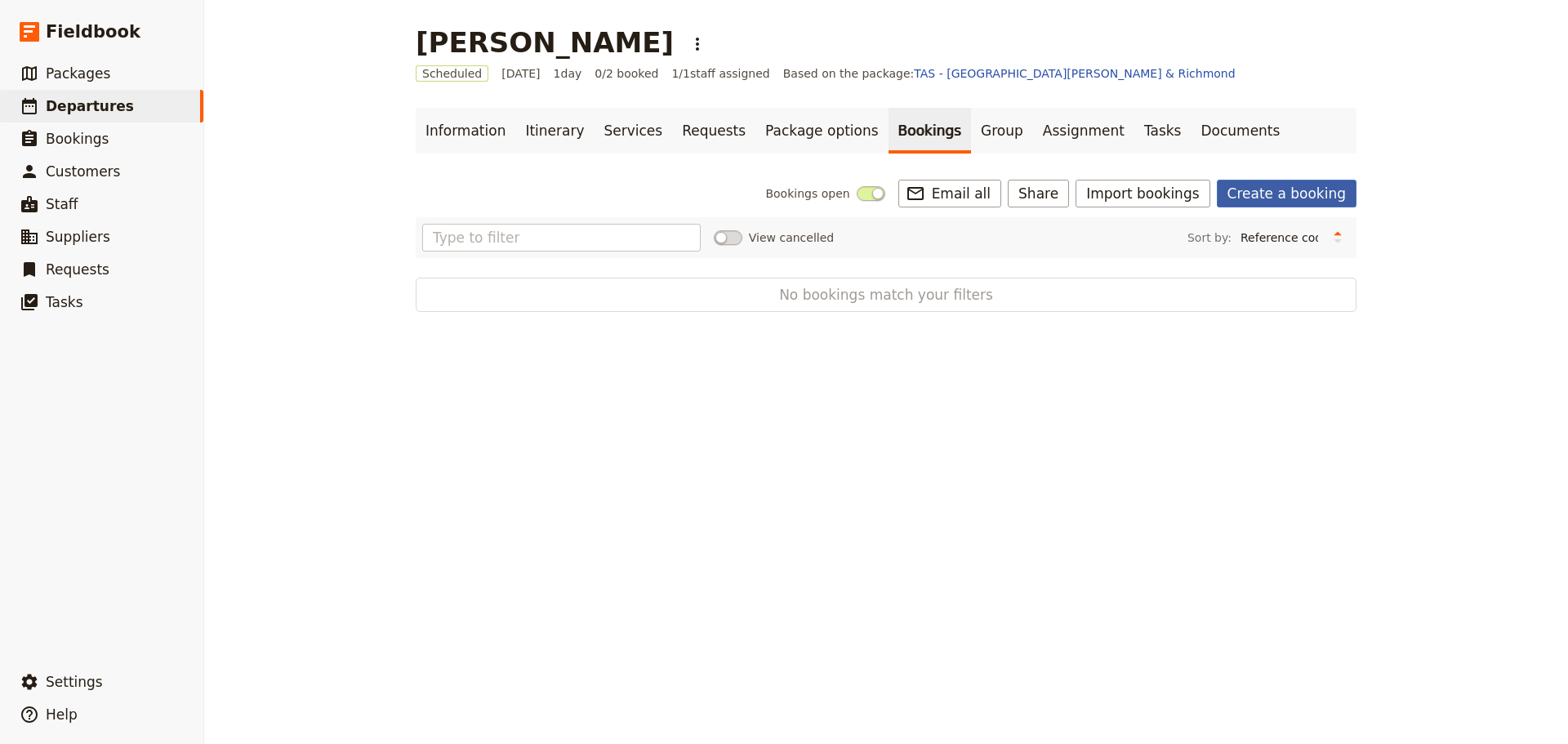
click at [1298, 184] on link "Create a booking" at bounding box center [1287, 194] width 140 height 28
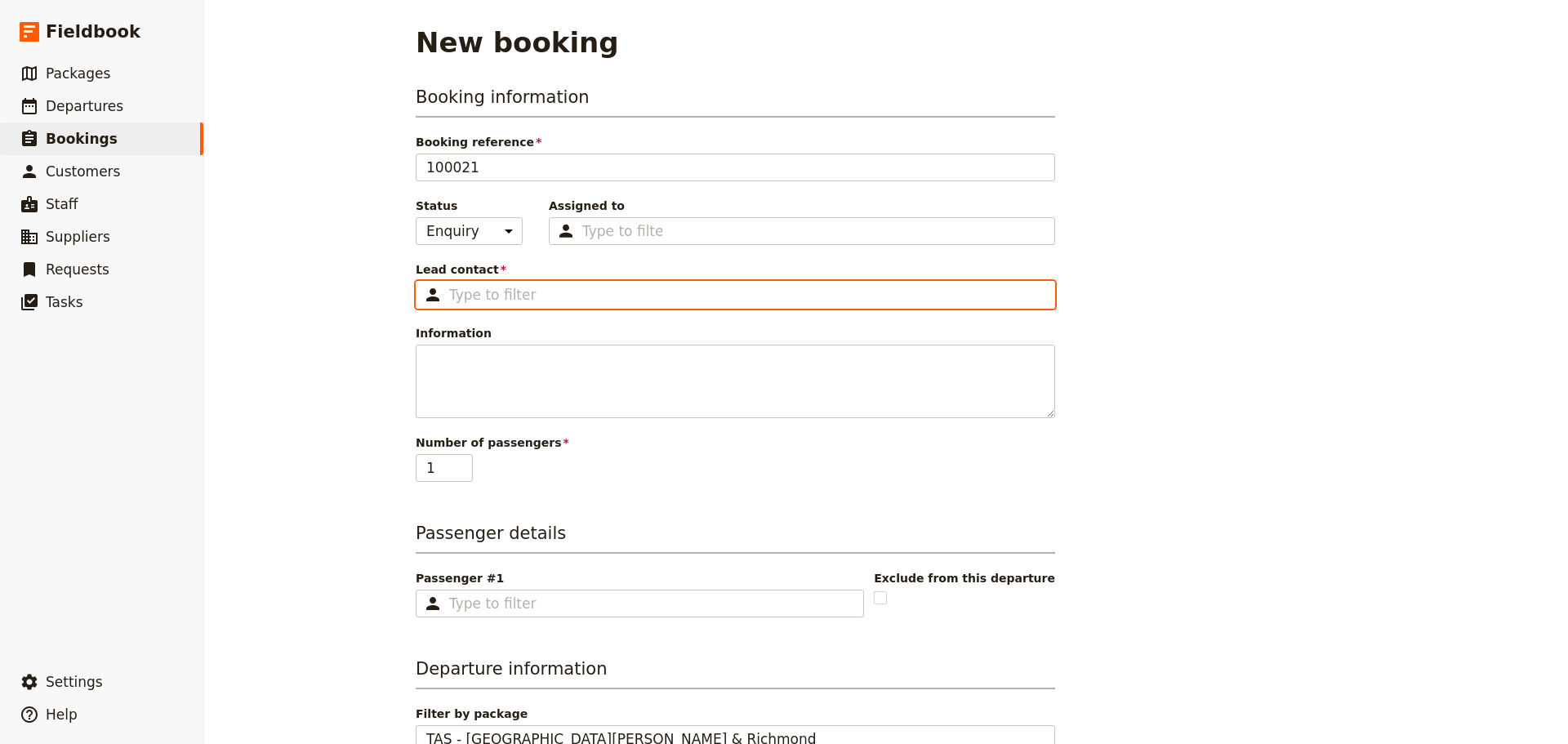
click at [461, 298] on input "Lead contact ​" at bounding box center [747, 295] width 595 height 19
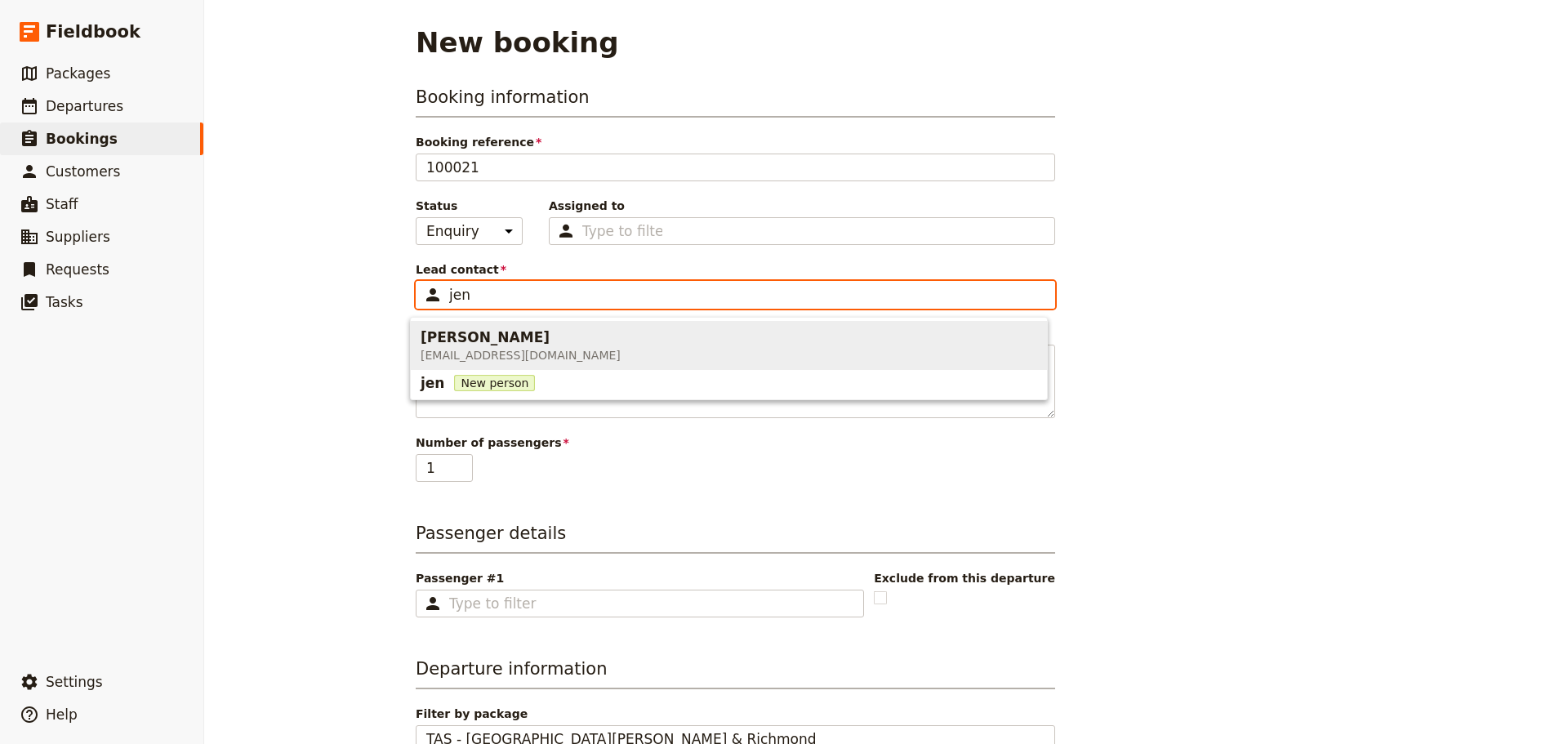
click at [476, 357] on span "[EMAIL_ADDRESS][DOMAIN_NAME]" at bounding box center [520, 355] width 200 height 17
type input "[PERSON_NAME]"
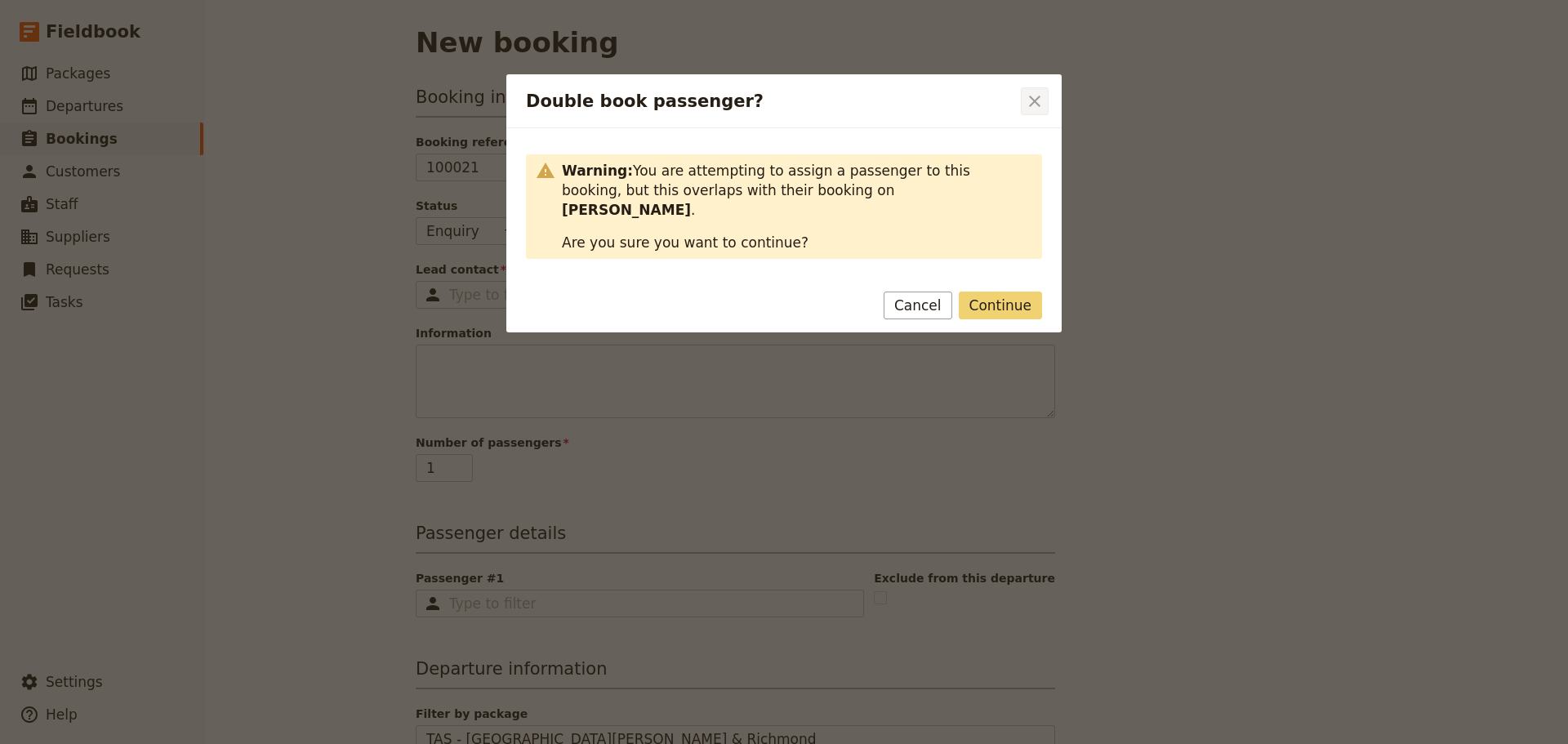
click at [1026, 100] on icon "Close dialog" at bounding box center [1035, 101] width 19 height 19
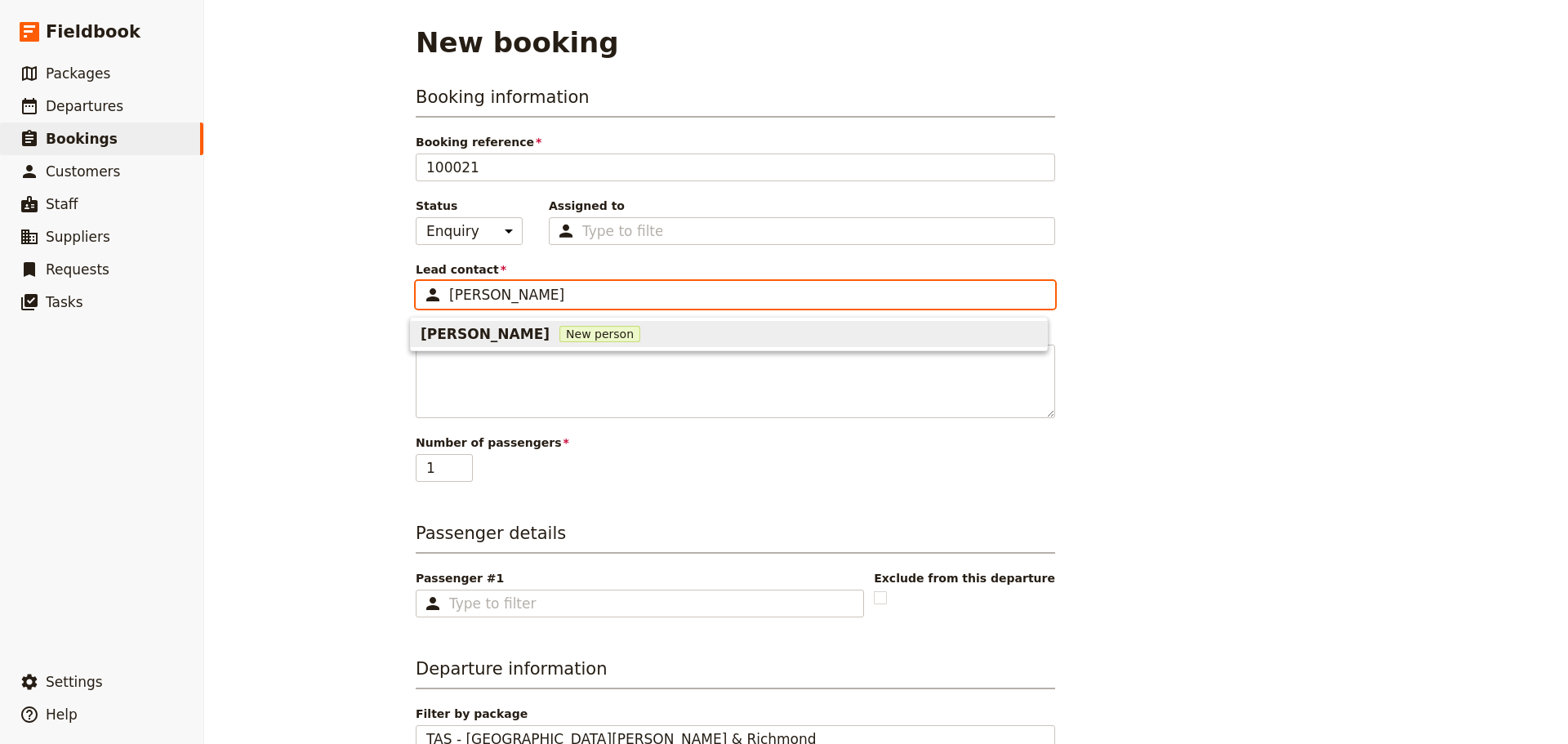
click at [559, 326] on span "New person" at bounding box center [599, 334] width 81 height 17
type input "Paul T"
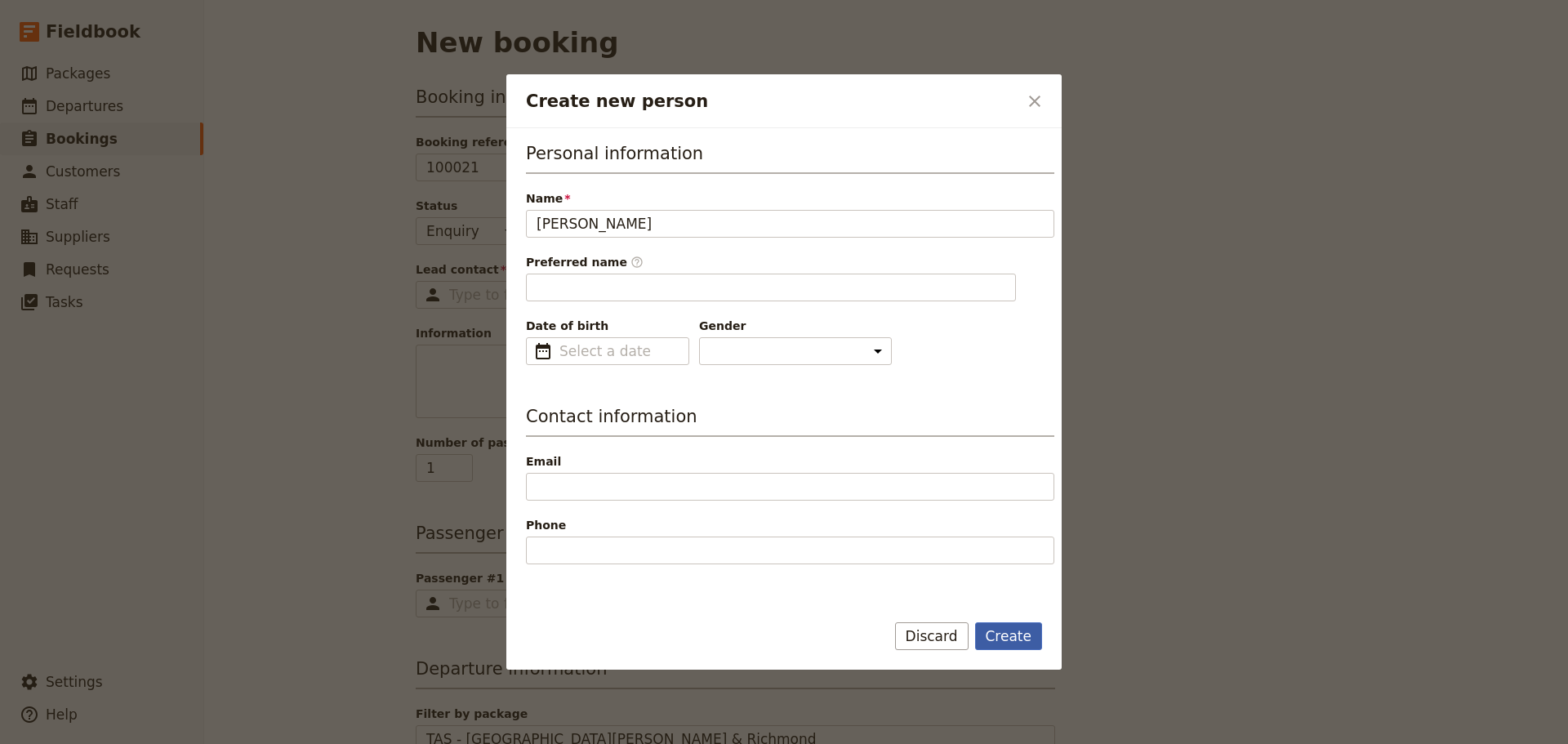
type input "[PERSON_NAME]"
type input "Paul"
click at [1005, 639] on button "Create" at bounding box center [1010, 636] width 68 height 28
type input "[PERSON_NAME]"
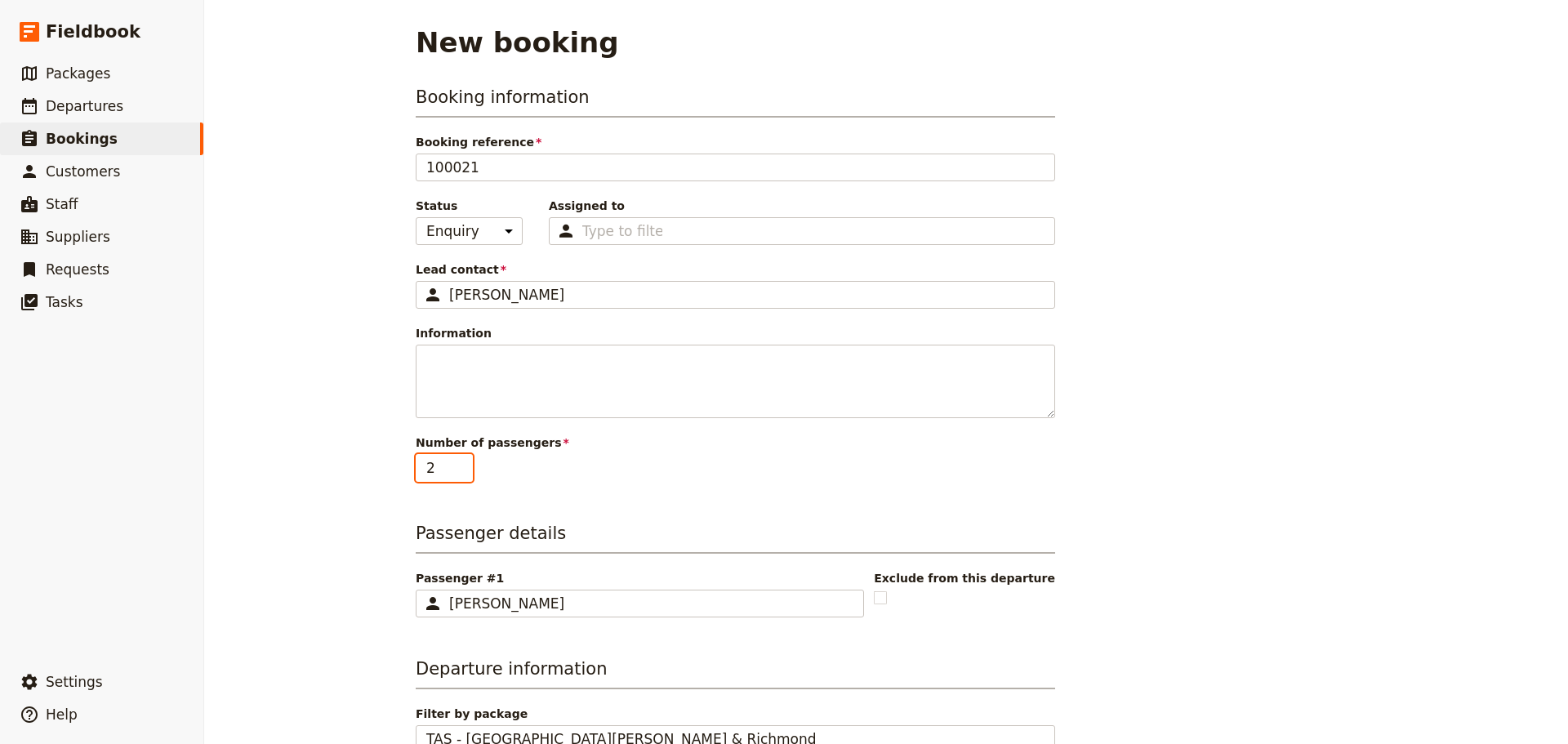
type input "2"
click at [453, 461] on input "2" at bounding box center [444, 468] width 57 height 28
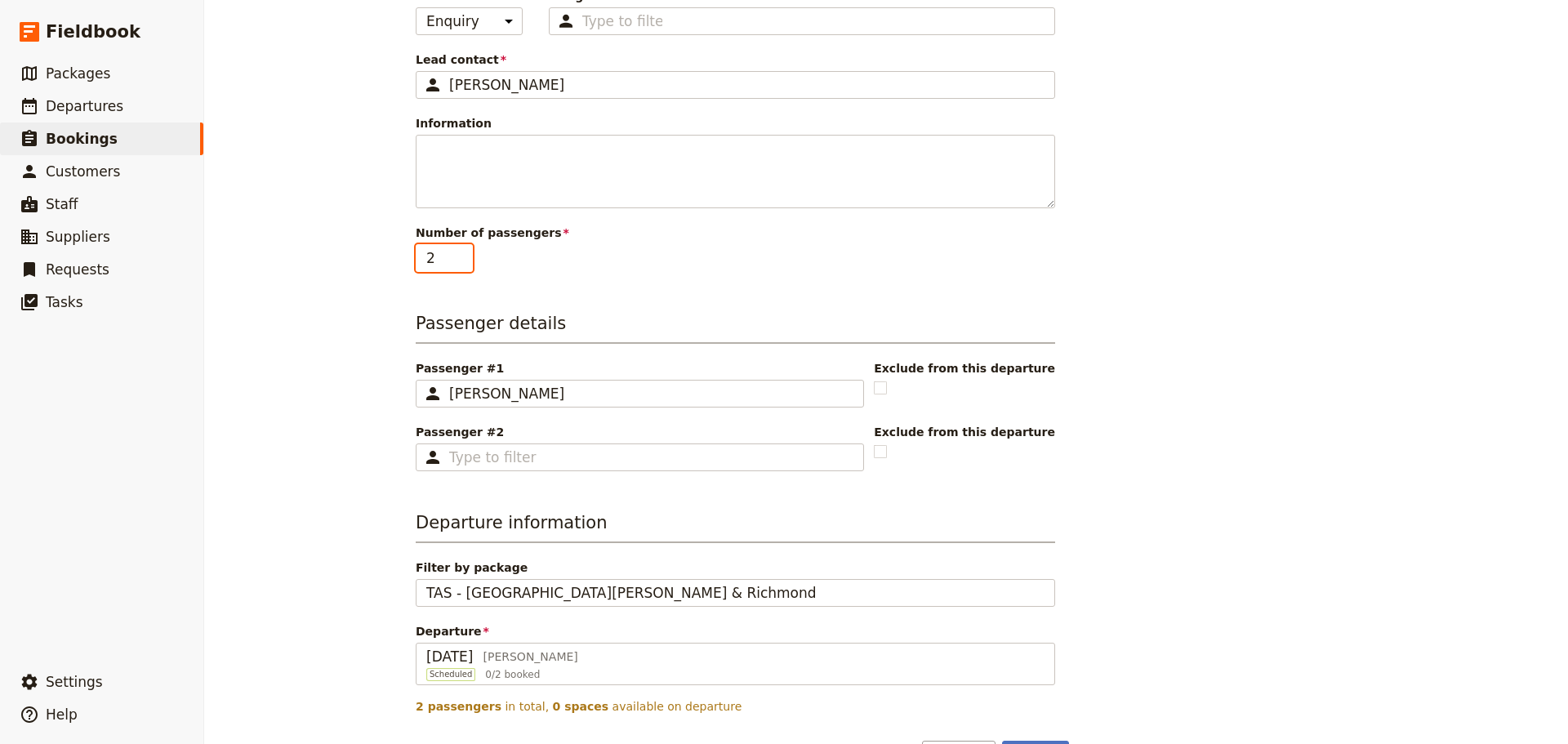
scroll to position [261, 0]
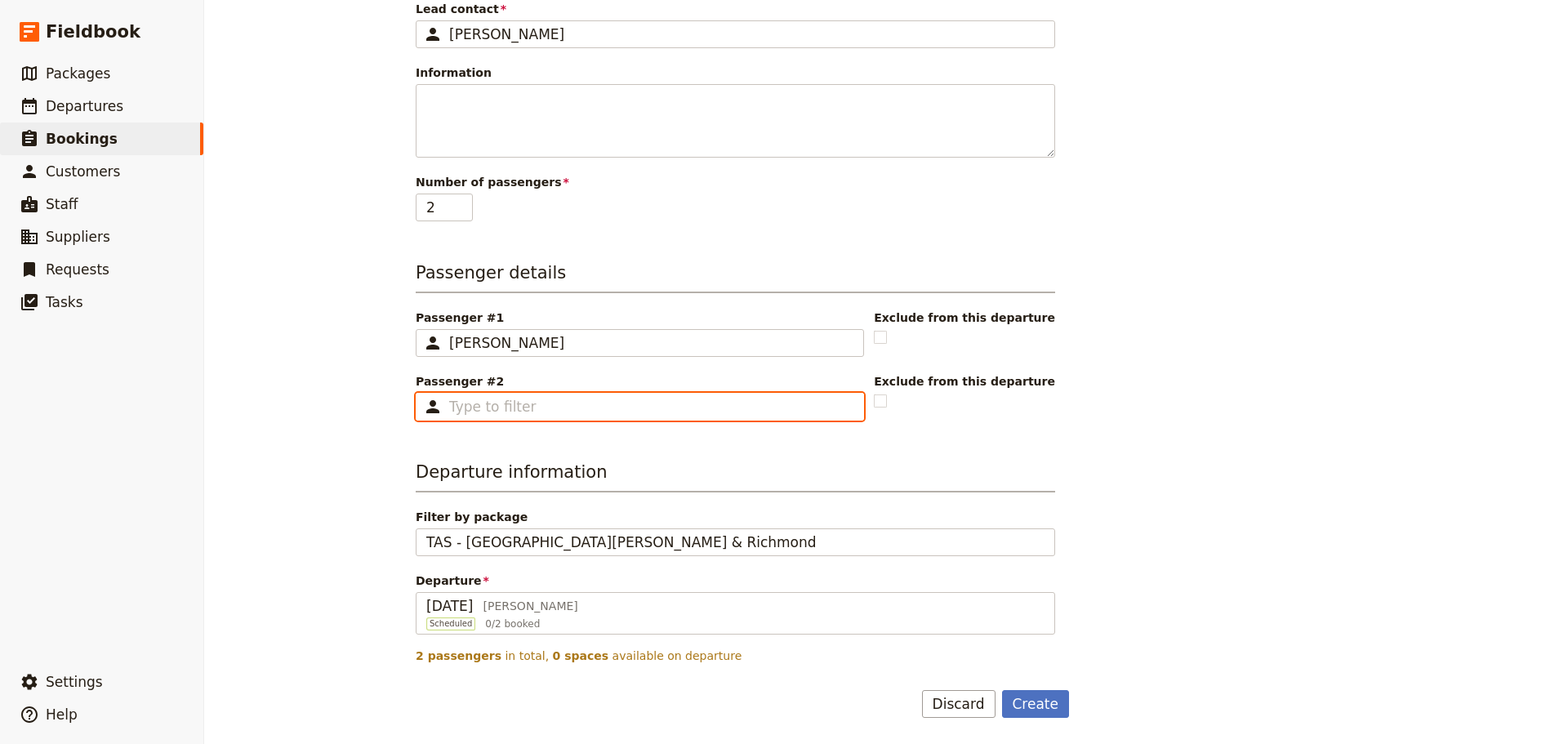
click at [570, 406] on input "Passenger #2 ​" at bounding box center [652, 407] width 405 height 19
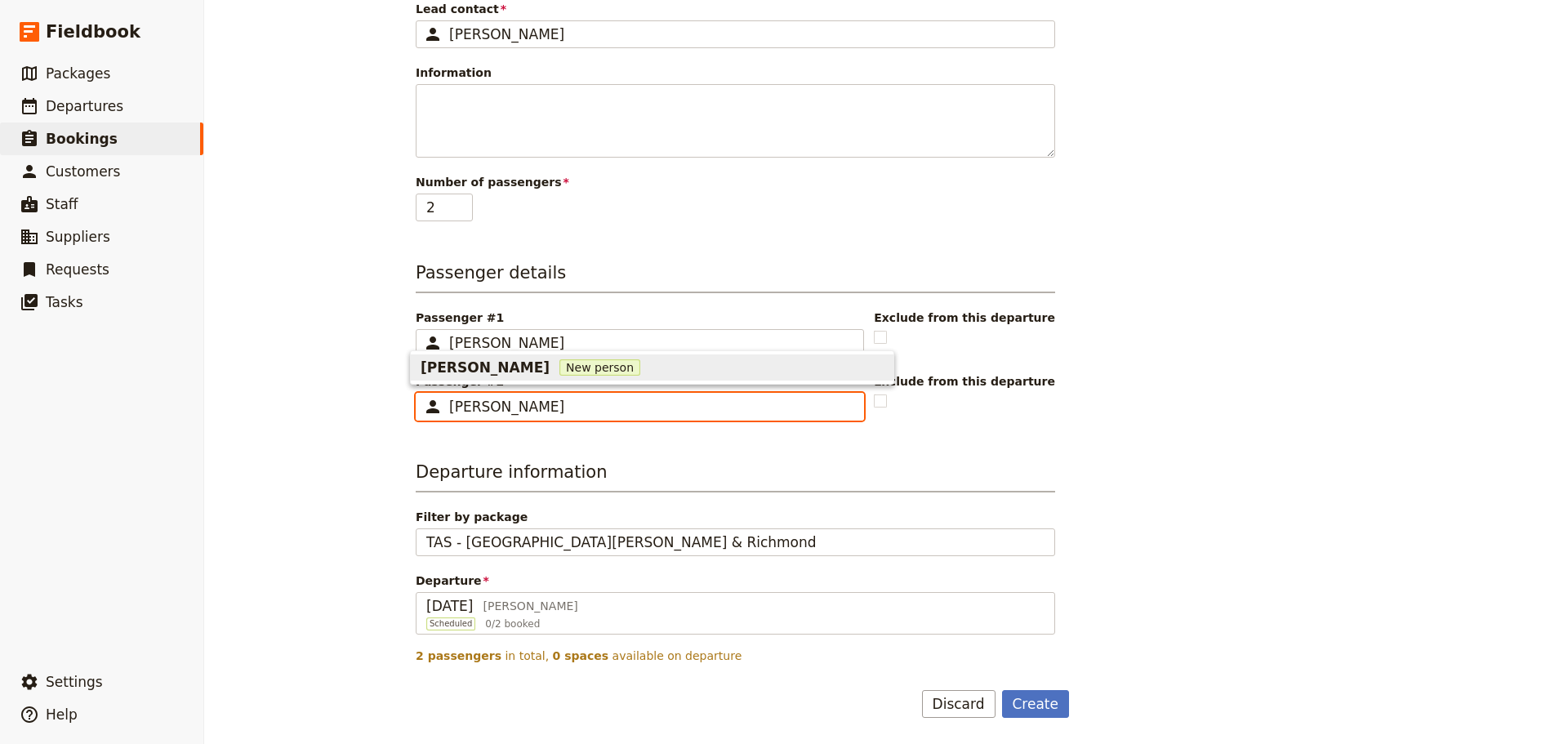
click at [559, 369] on span "New person" at bounding box center [599, 367] width 81 height 17
type input "Andrew Turner"
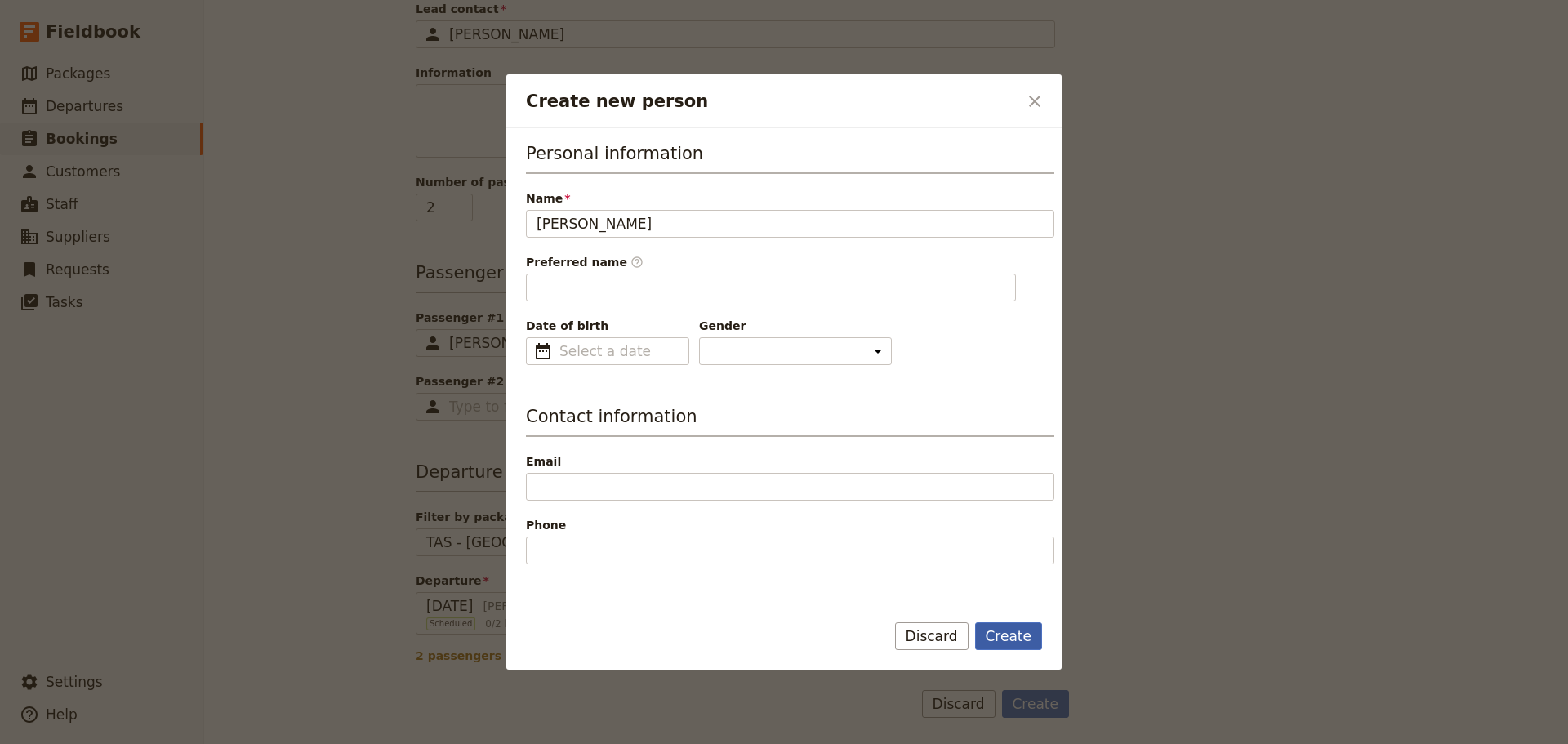
type input "Andrew"
click at [1021, 641] on button "Create" at bounding box center [1010, 636] width 68 height 28
type input "Andrew Turner"
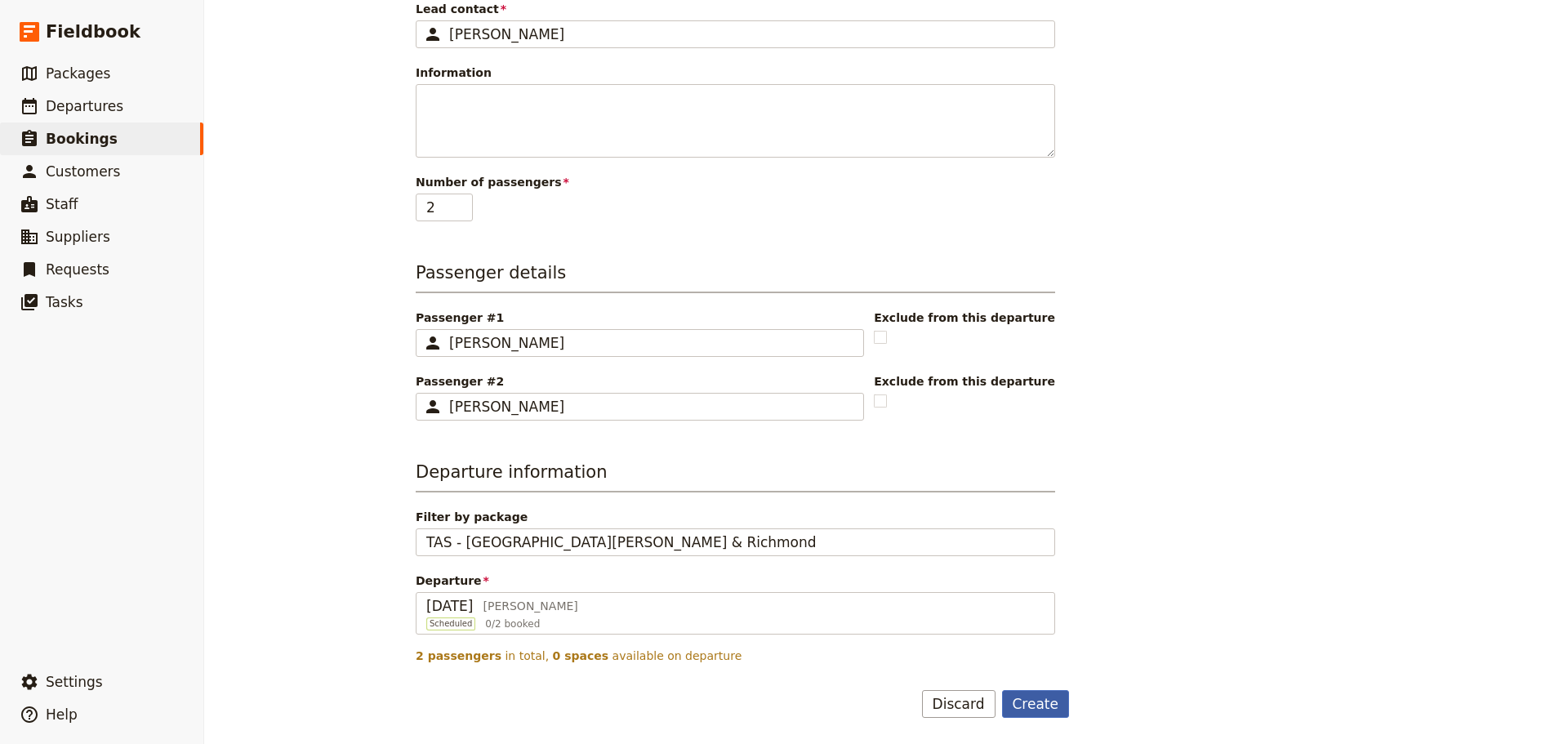
click at [1035, 700] on button "Create" at bounding box center [1036, 703] width 68 height 28
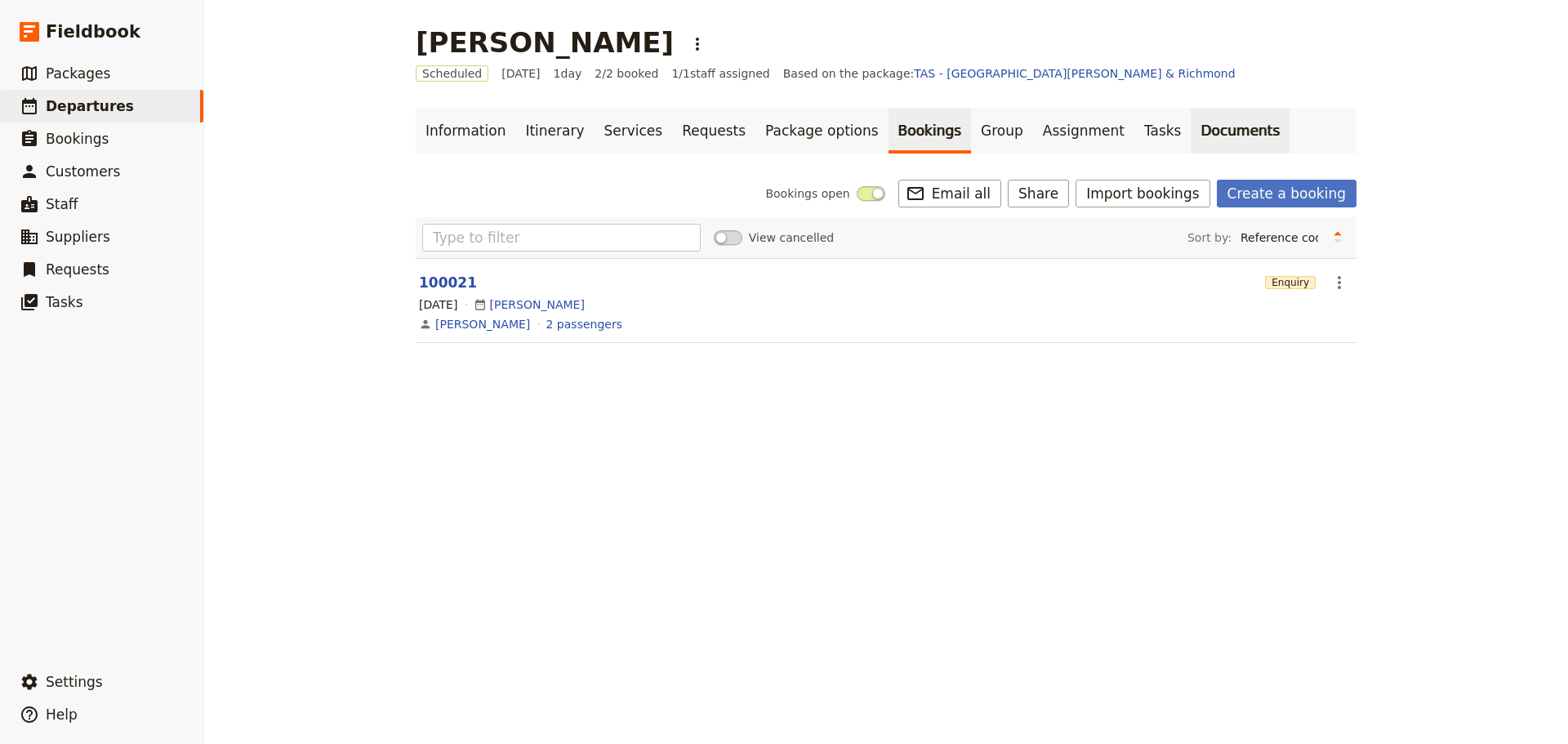
click at [1191, 125] on link "Documents" at bounding box center [1240, 130] width 99 height 46
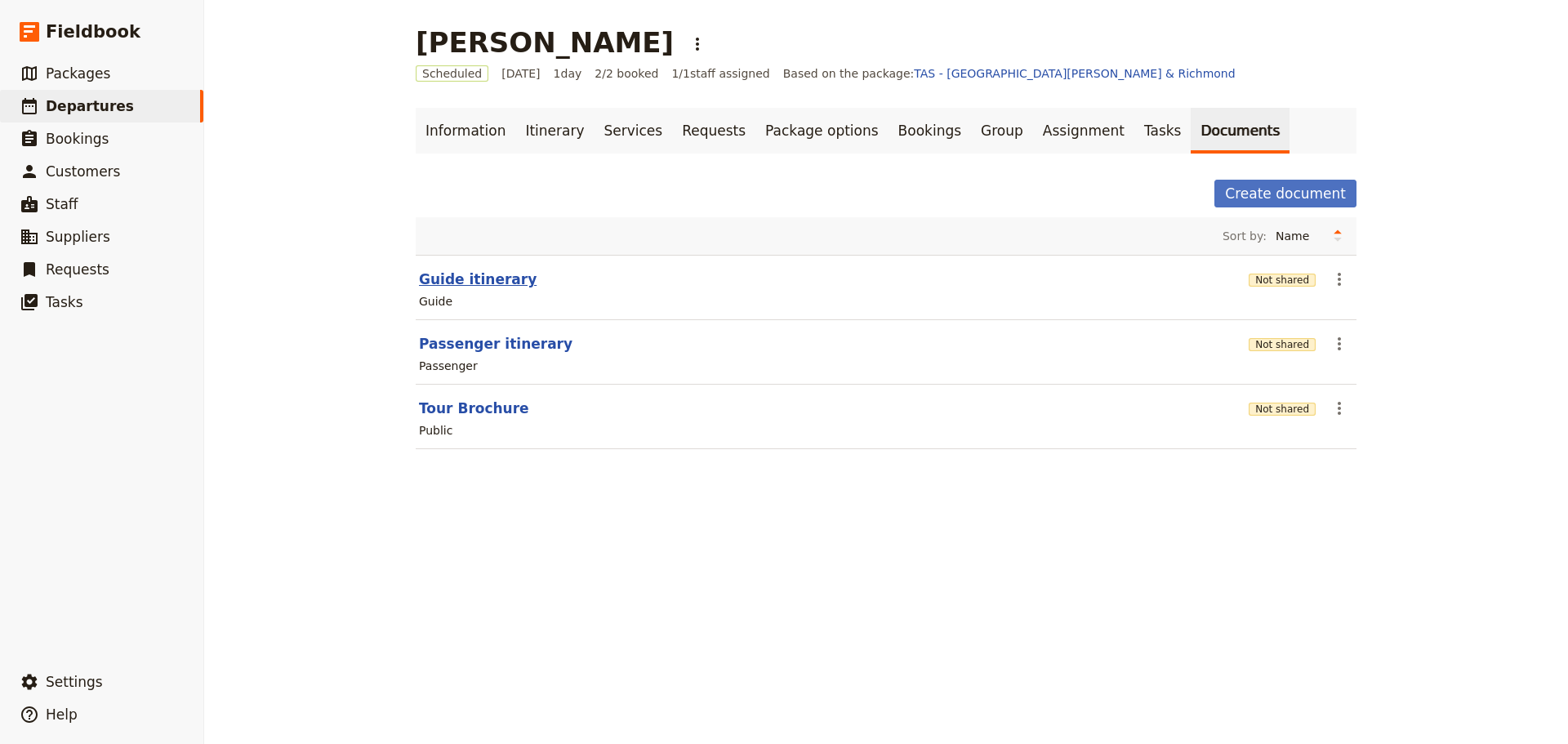
click at [465, 277] on button "Guide itinerary" at bounding box center [478, 279] width 118 height 19
select select "STAFF"
select select "RUN_SHEET"
select select "DEFAULT"
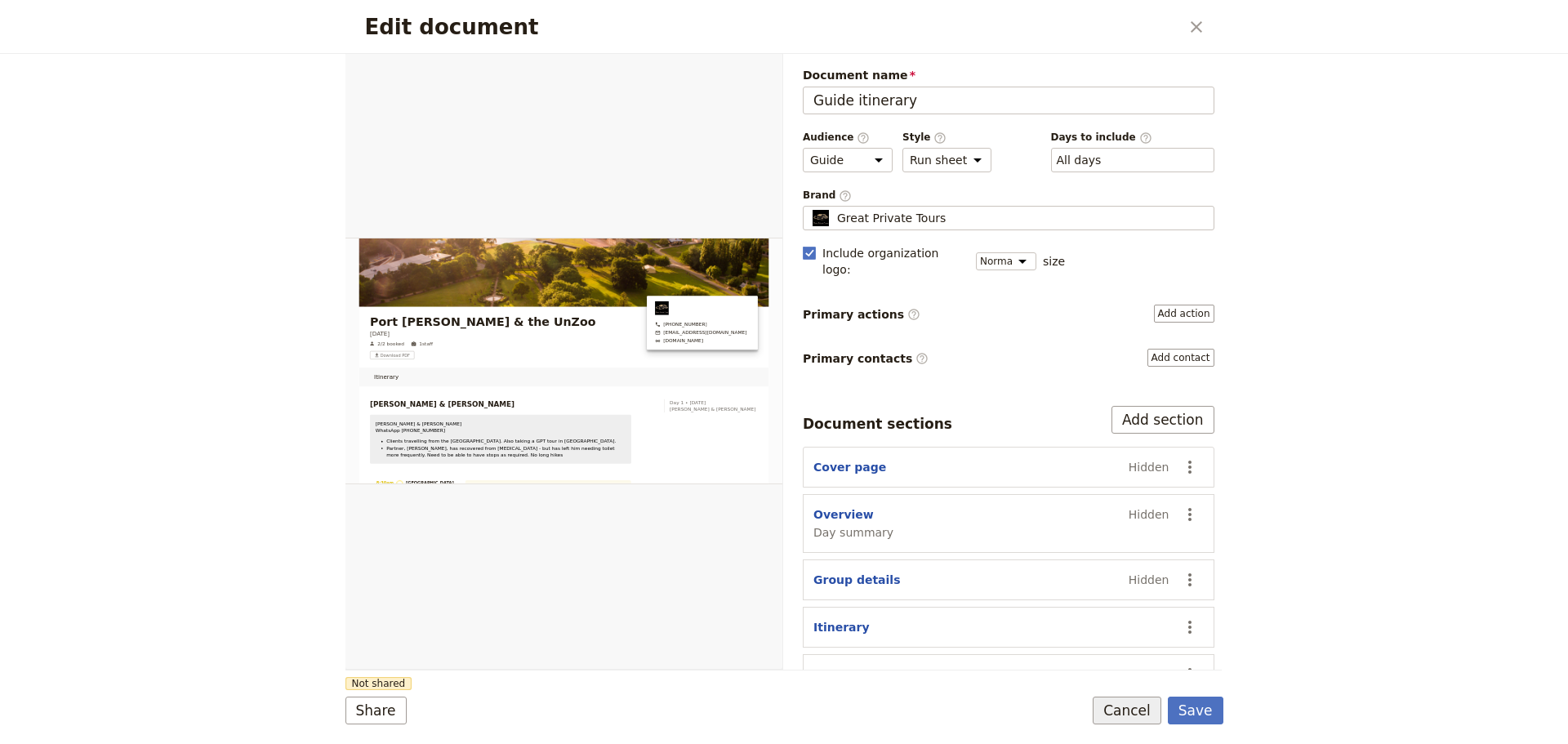
click at [1125, 713] on button "Cancel" at bounding box center [1126, 710] width 69 height 28
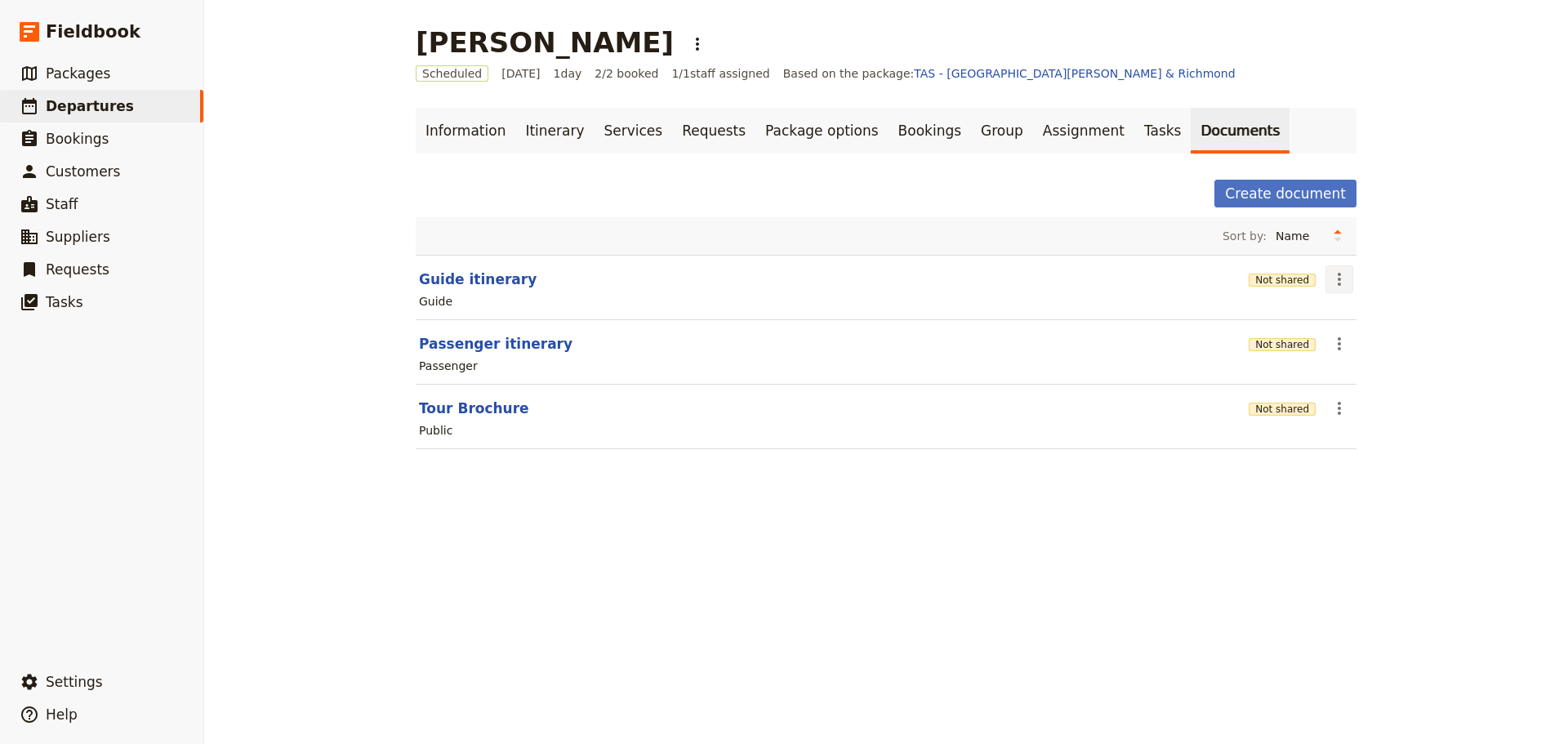
click at [1331, 276] on icon "Actions" at bounding box center [1339, 279] width 19 height 19
click at [1336, 310] on span "Share" at bounding box center [1347, 315] width 33 height 17
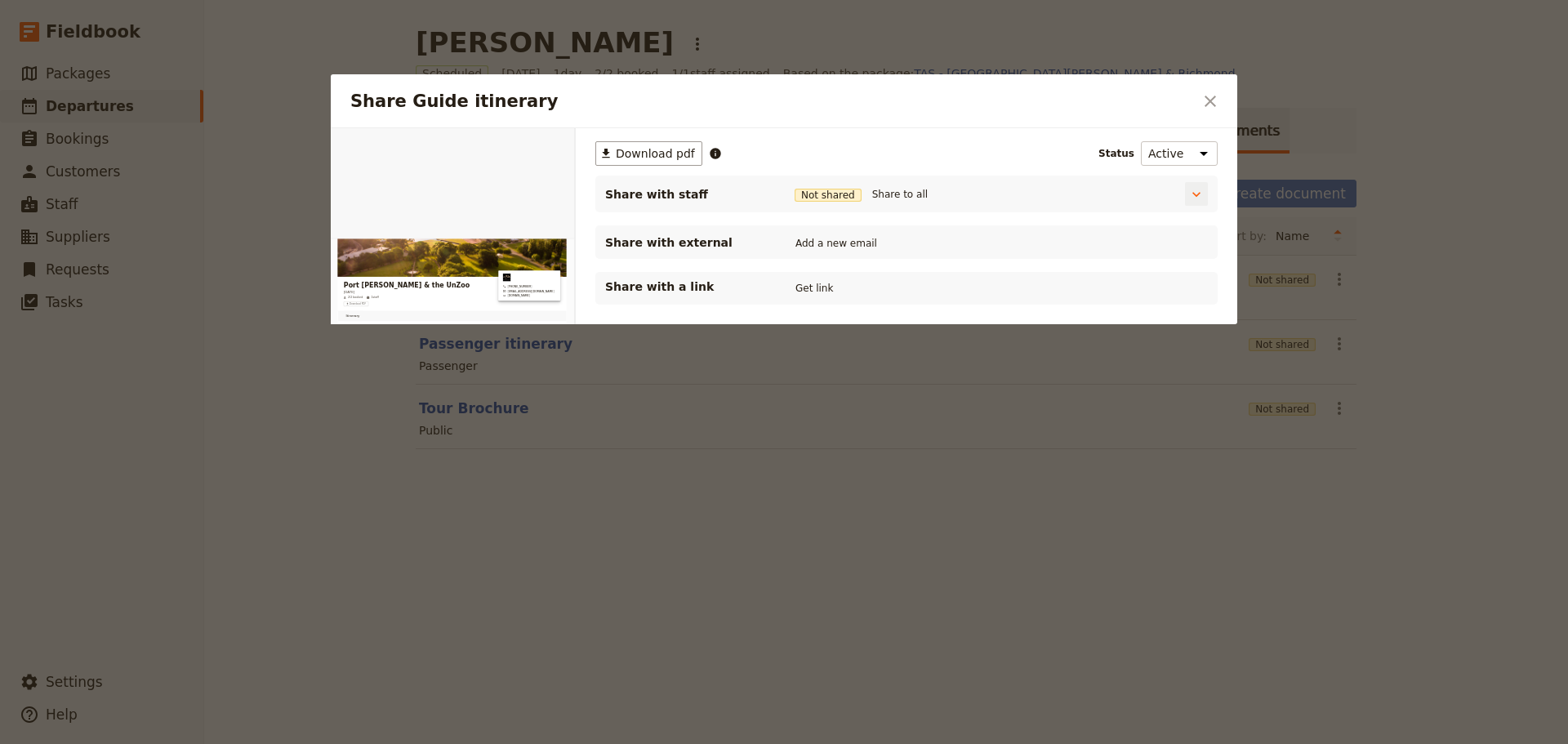
click at [889, 204] on div "Share with staff Not shared Share to all" at bounding box center [886, 195] width 567 height 21
click at [894, 197] on button "Share to all" at bounding box center [900, 195] width 63 height 18
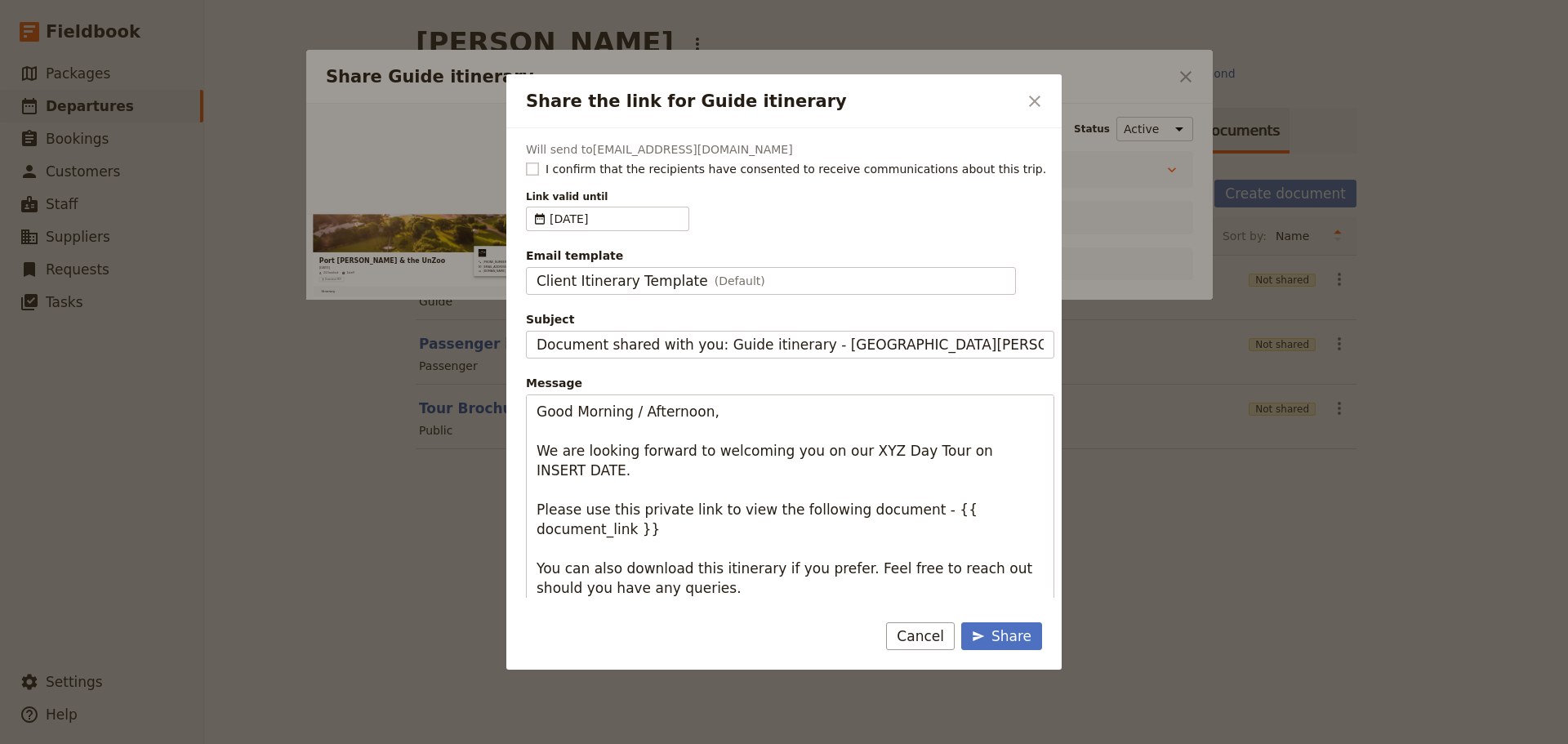
click at [537, 170] on rect "Share the link for Guide itinerary" at bounding box center [532, 168] width 13 height 13
click at [526, 160] on input "I confirm that the recipients have consented to receive communications about th…" at bounding box center [525, 160] width 1 height 1
checkbox input "true"
click at [720, 275] on span "(Default)" at bounding box center [740, 280] width 51 height 17
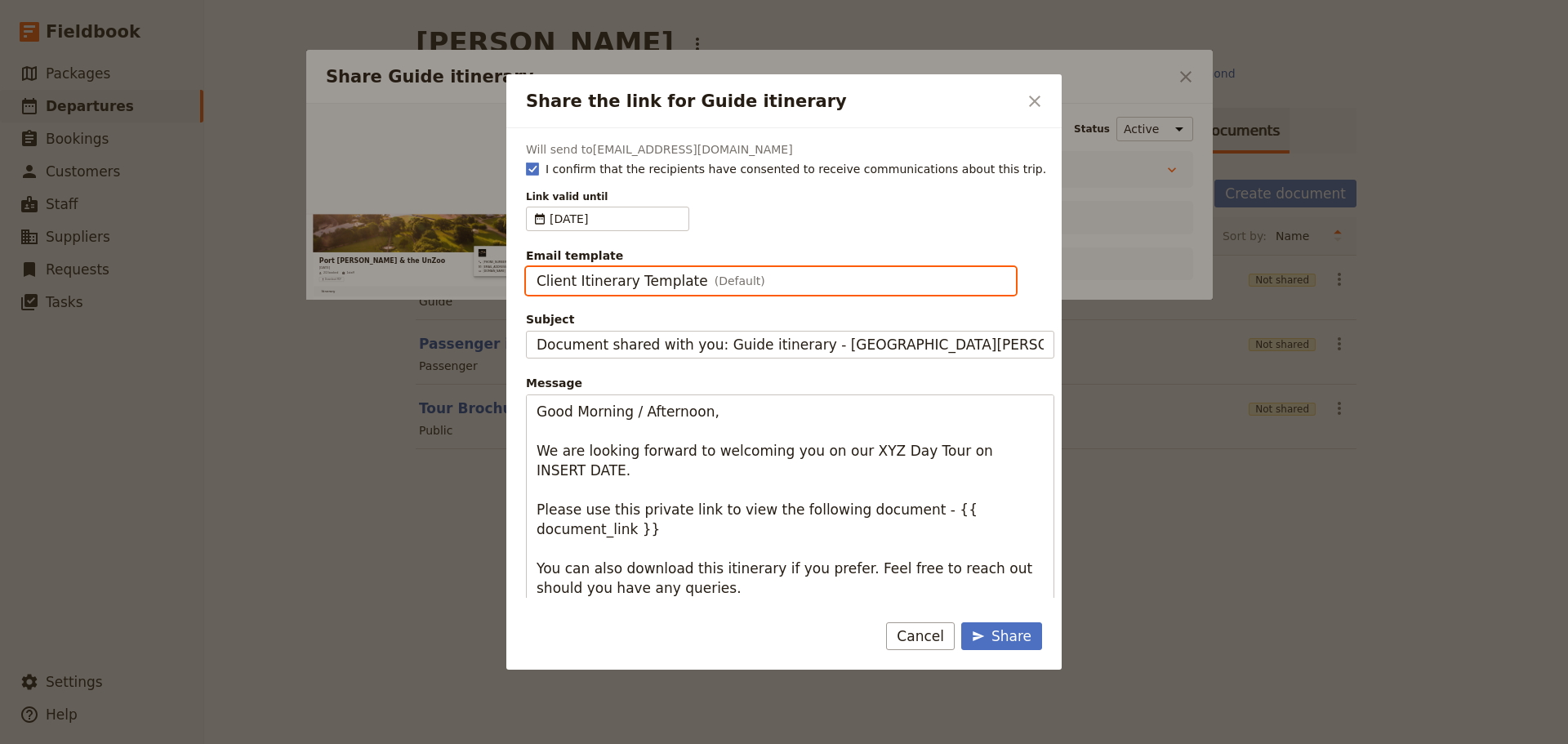
click at [537, 267] on input "Client Itinerary Template" at bounding box center [536, 267] width 1 height 1
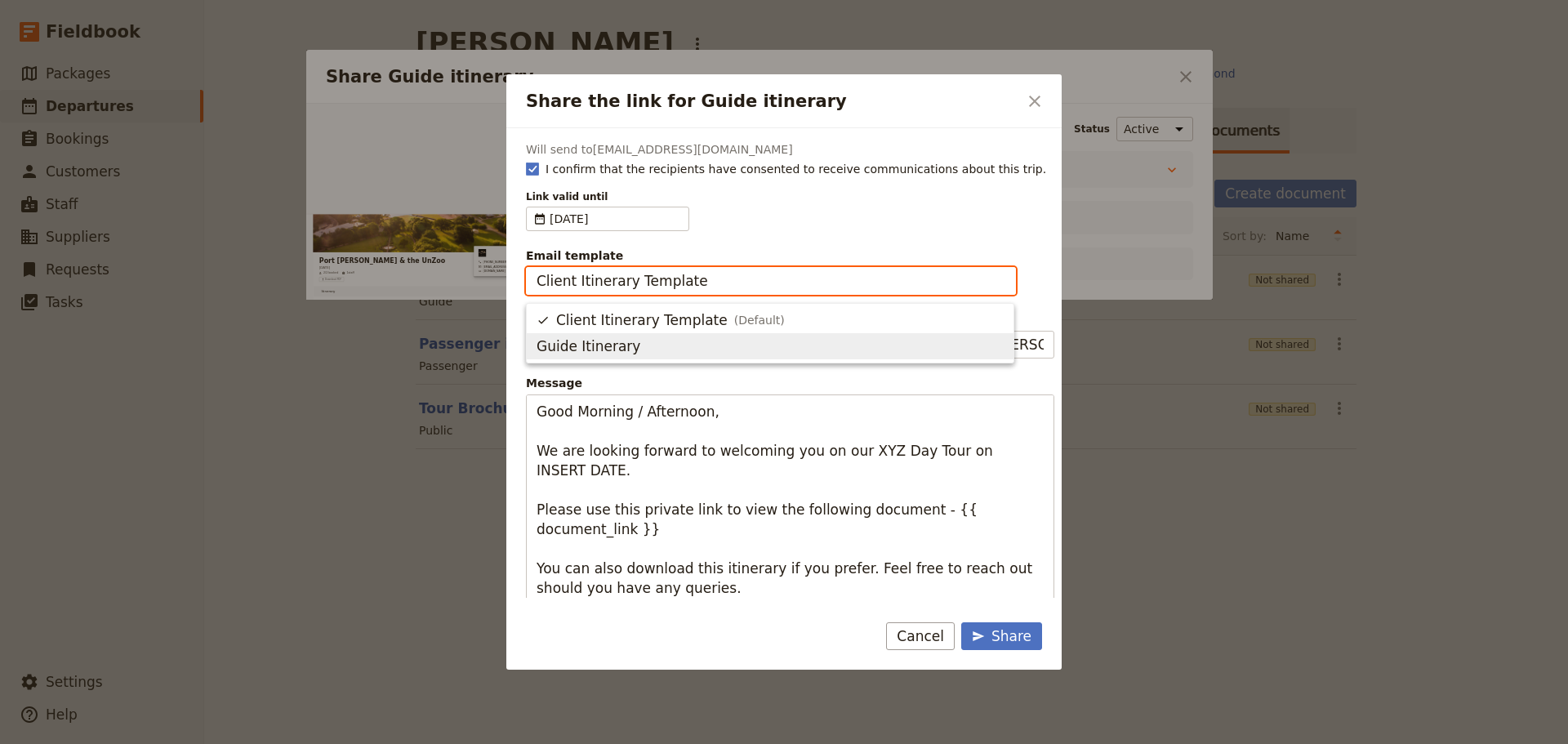
click at [692, 345] on span "Guide Itinerary" at bounding box center [770, 346] width 467 height 19
type input "Guide Itinerary"
type input "TOUR NAME & Date"
type textarea "Hi {{ contact_name }} Please find a link to your upcoming tour of Port Arthur &…"
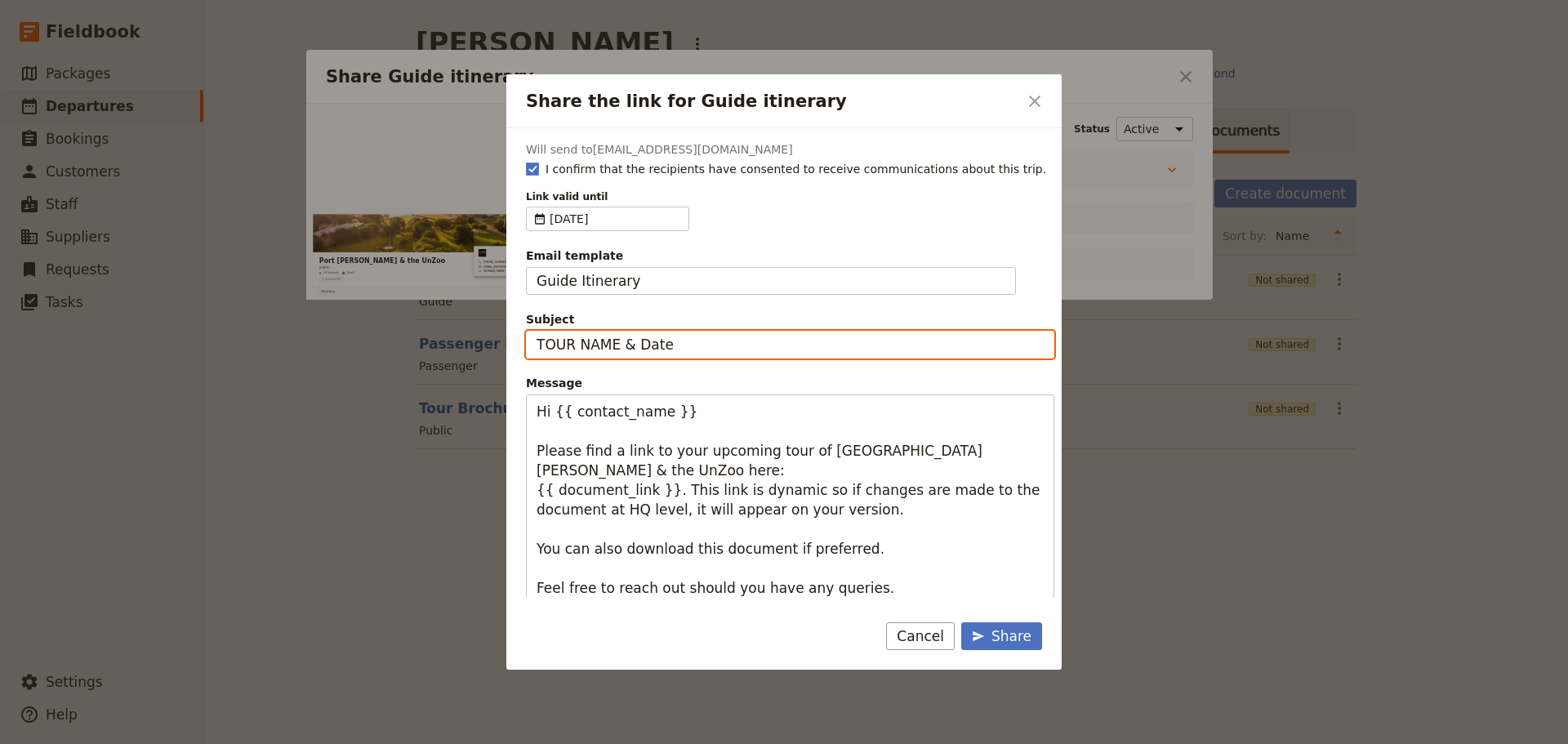
drag, startPoint x: 689, startPoint y: 349, endPoint x: 404, endPoint y: 349, distance: 285.0
click at [404, 743] on div "Share the link for Guide itinerary ​ Will send to campaigncolour@bigpond.com I …" at bounding box center [784, 744] width 1568 height 0
click at [715, 344] on input "Port Arthur - Monday" at bounding box center [790, 344] width 528 height 28
type input "Port Arthur - Monday 13 Oct"
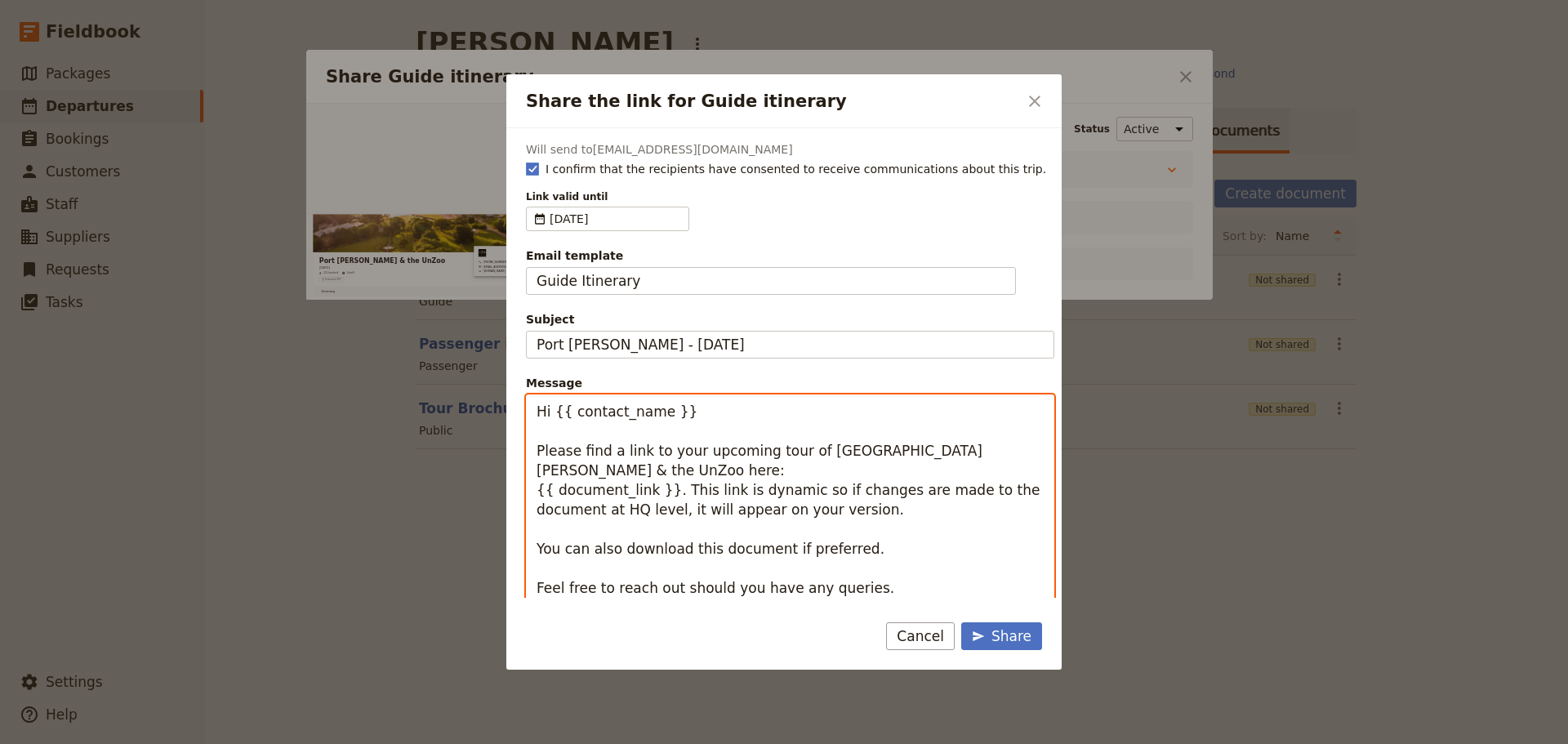
click at [867, 527] on textarea "Hi {{ contact_name }} Please find a link to your upcoming tour of Port Arthur &…" at bounding box center [790, 519] width 528 height 250
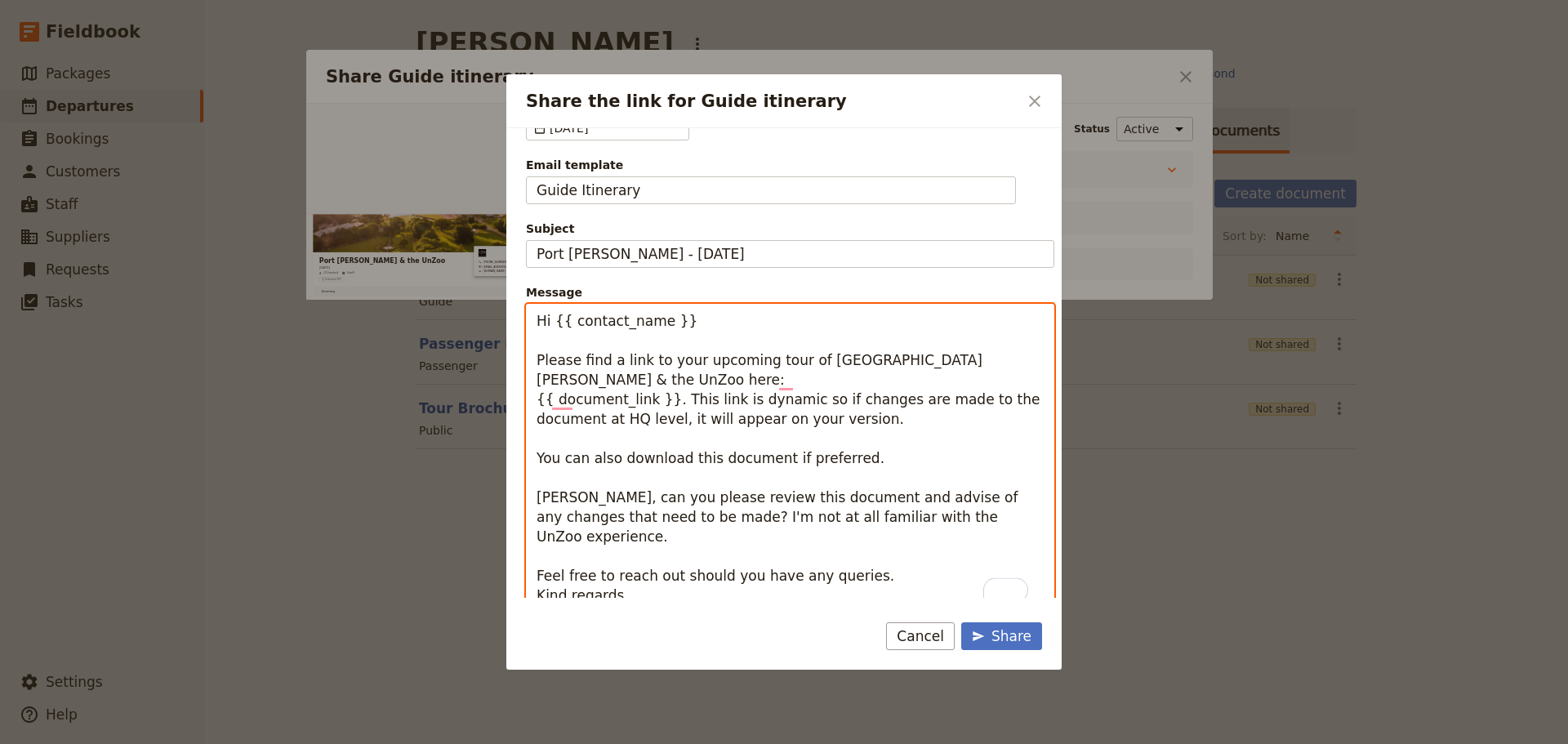
scroll to position [107, 0]
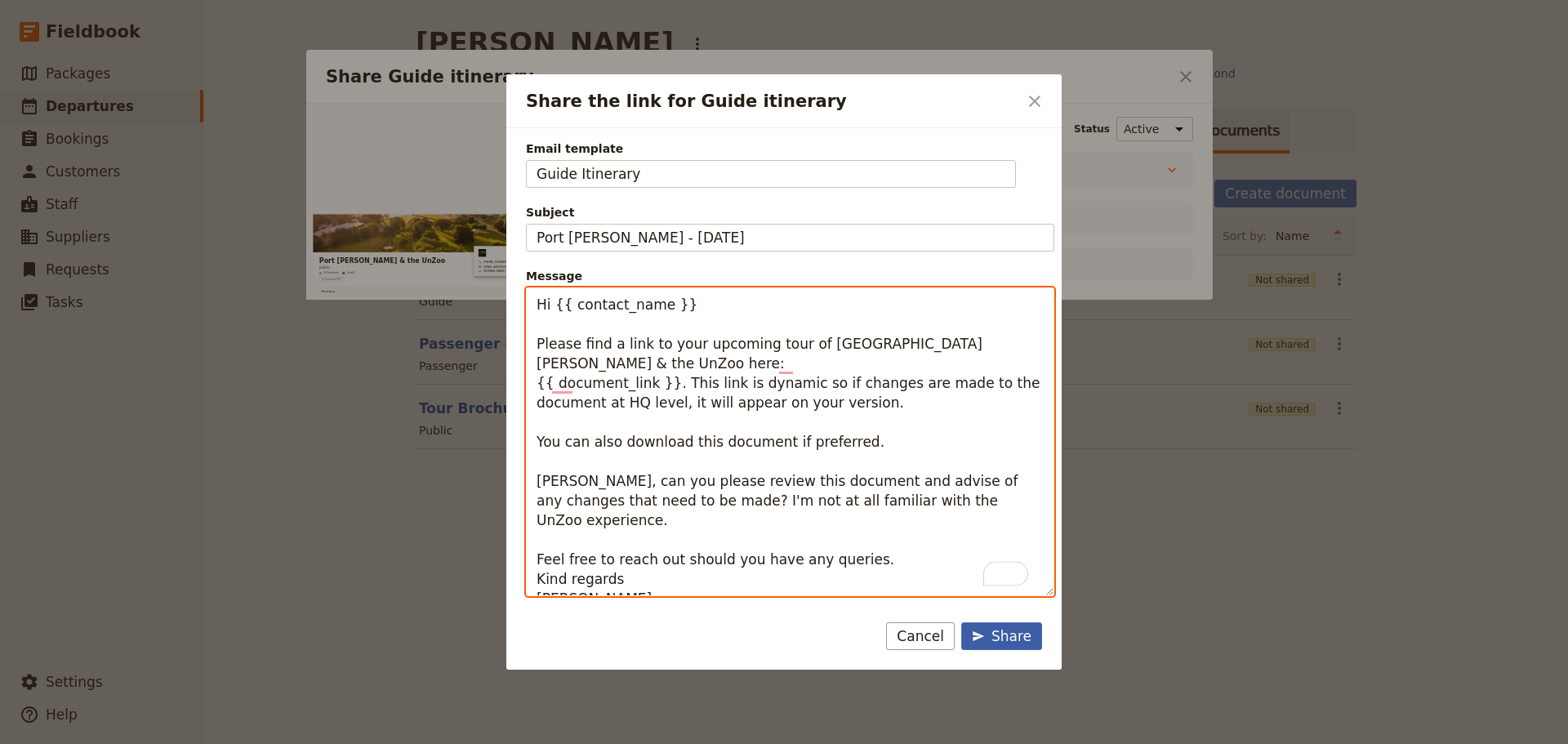
type textarea "Hi {{ contact_name }} Please find a link to your upcoming tour of Port Arthur &…"
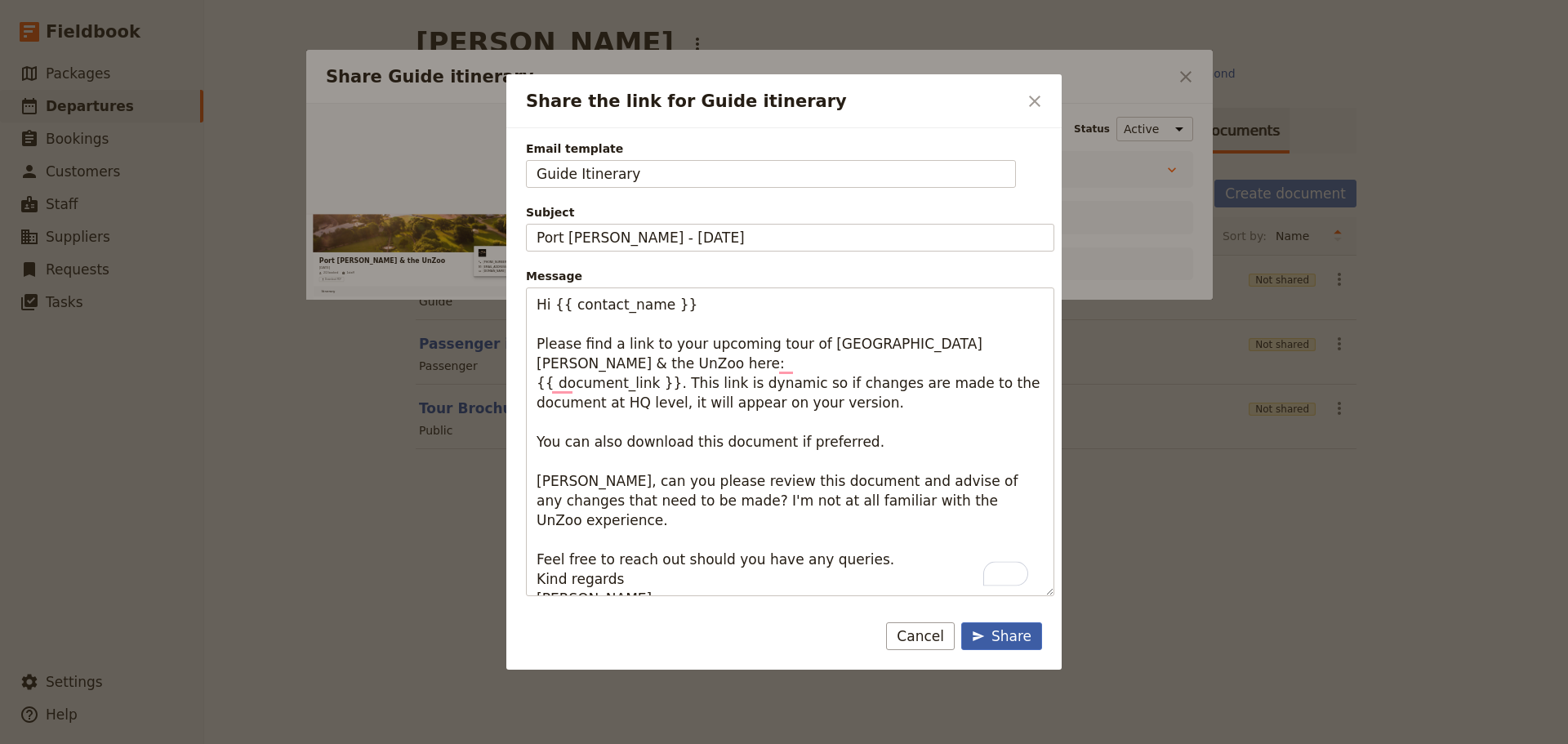
click at [1012, 634] on div "Share" at bounding box center [1001, 636] width 59 height 19
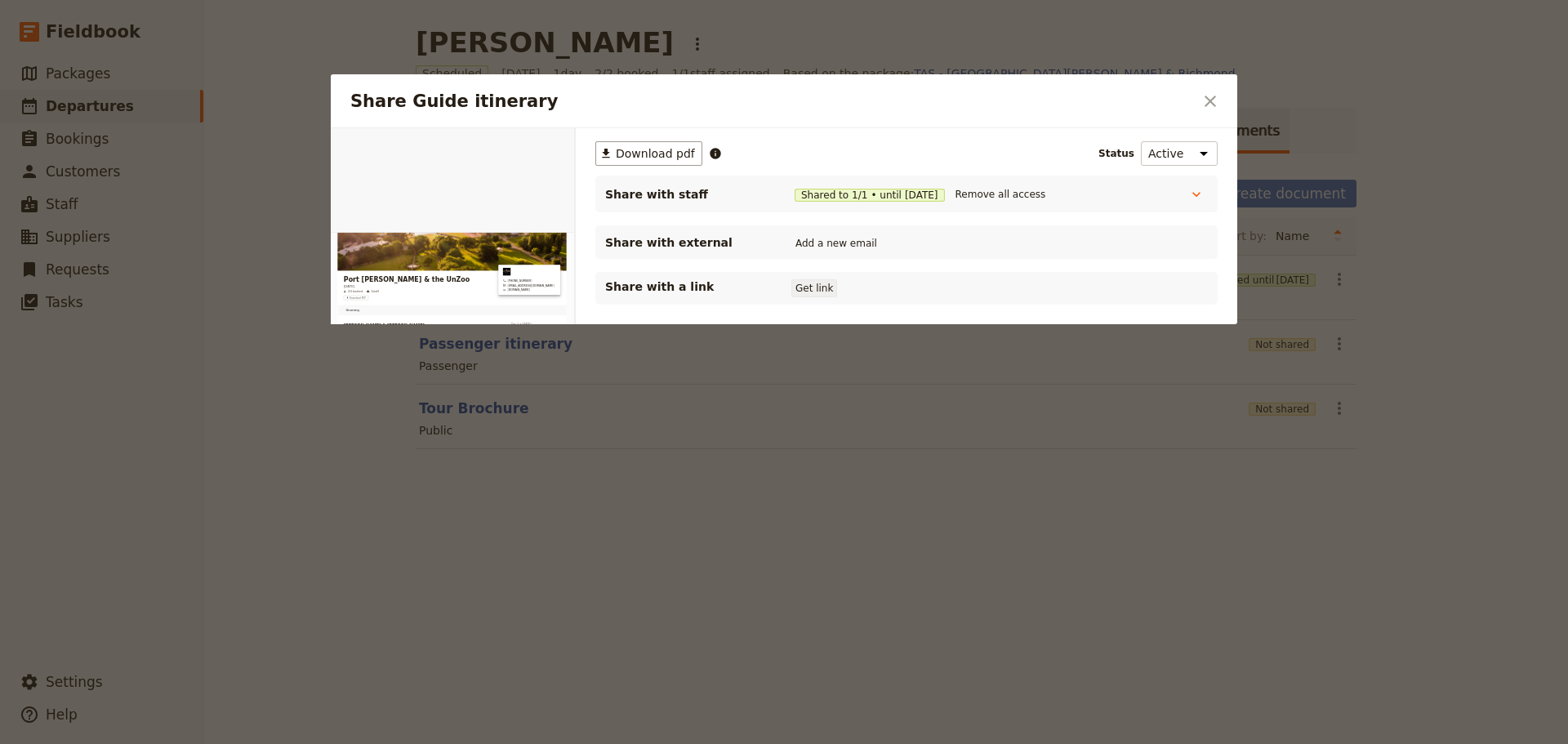
click at [821, 289] on button "Get link" at bounding box center [814, 288] width 46 height 18
click at [949, 287] on button "Get link" at bounding box center [937, 288] width 46 height 18
click at [1201, 99] on icon "Close dialog" at bounding box center [1210, 101] width 19 height 19
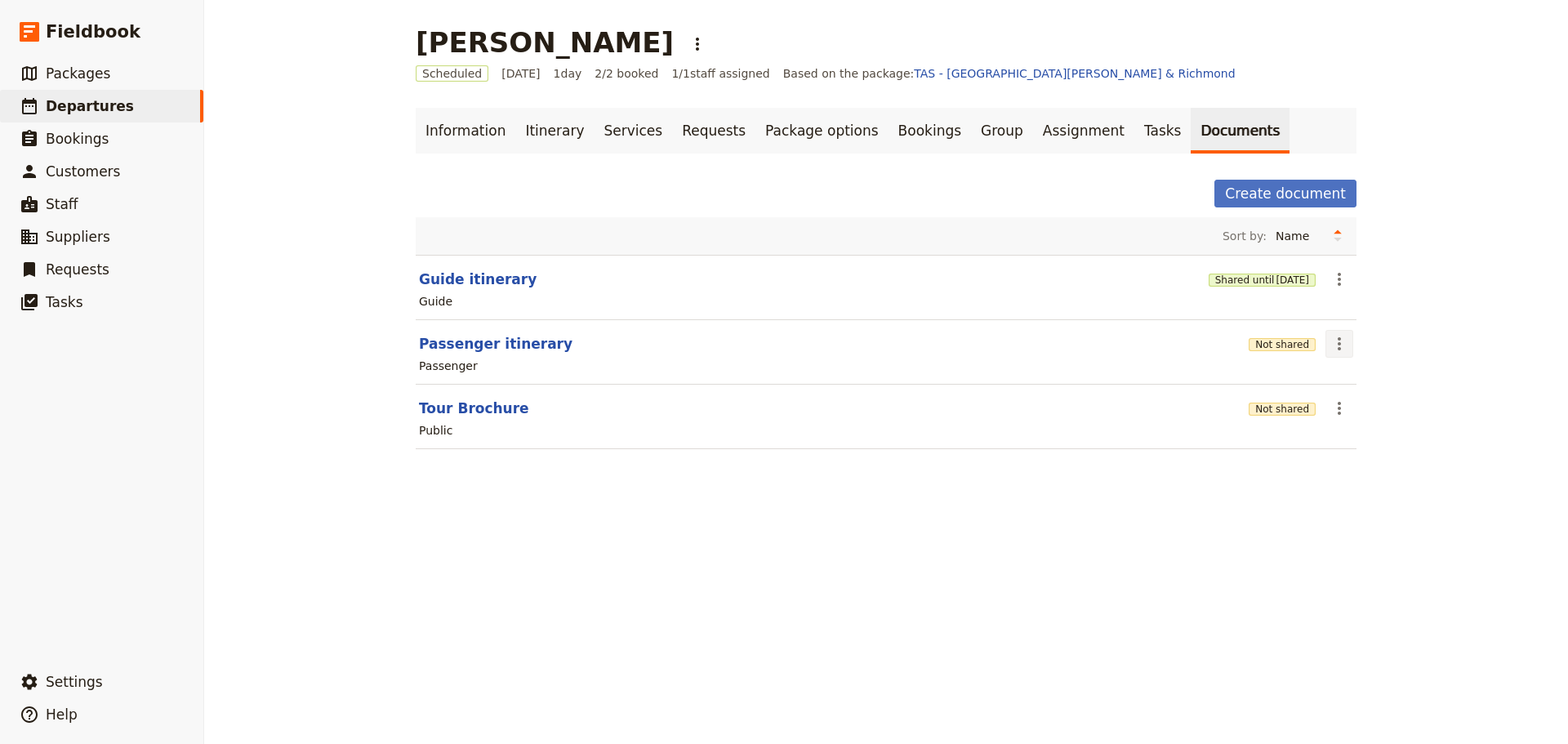
click at [1330, 343] on icon "Actions" at bounding box center [1339, 343] width 19 height 19
click at [1340, 376] on span "Share" at bounding box center [1347, 379] width 33 height 17
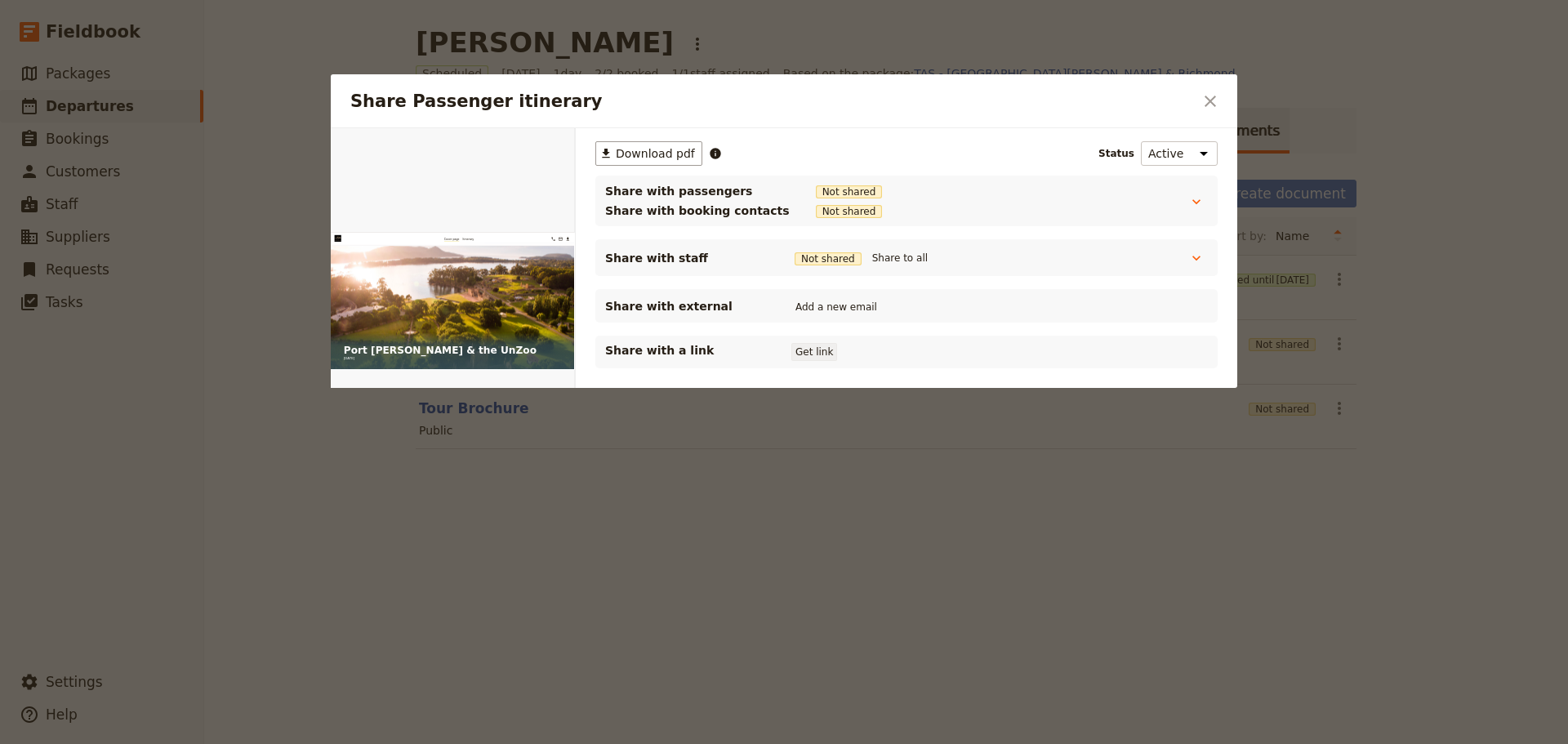
click at [805, 354] on button "Get link" at bounding box center [814, 352] width 46 height 18
click at [1207, 105] on icon "Close dialog" at bounding box center [1210, 101] width 19 height 19
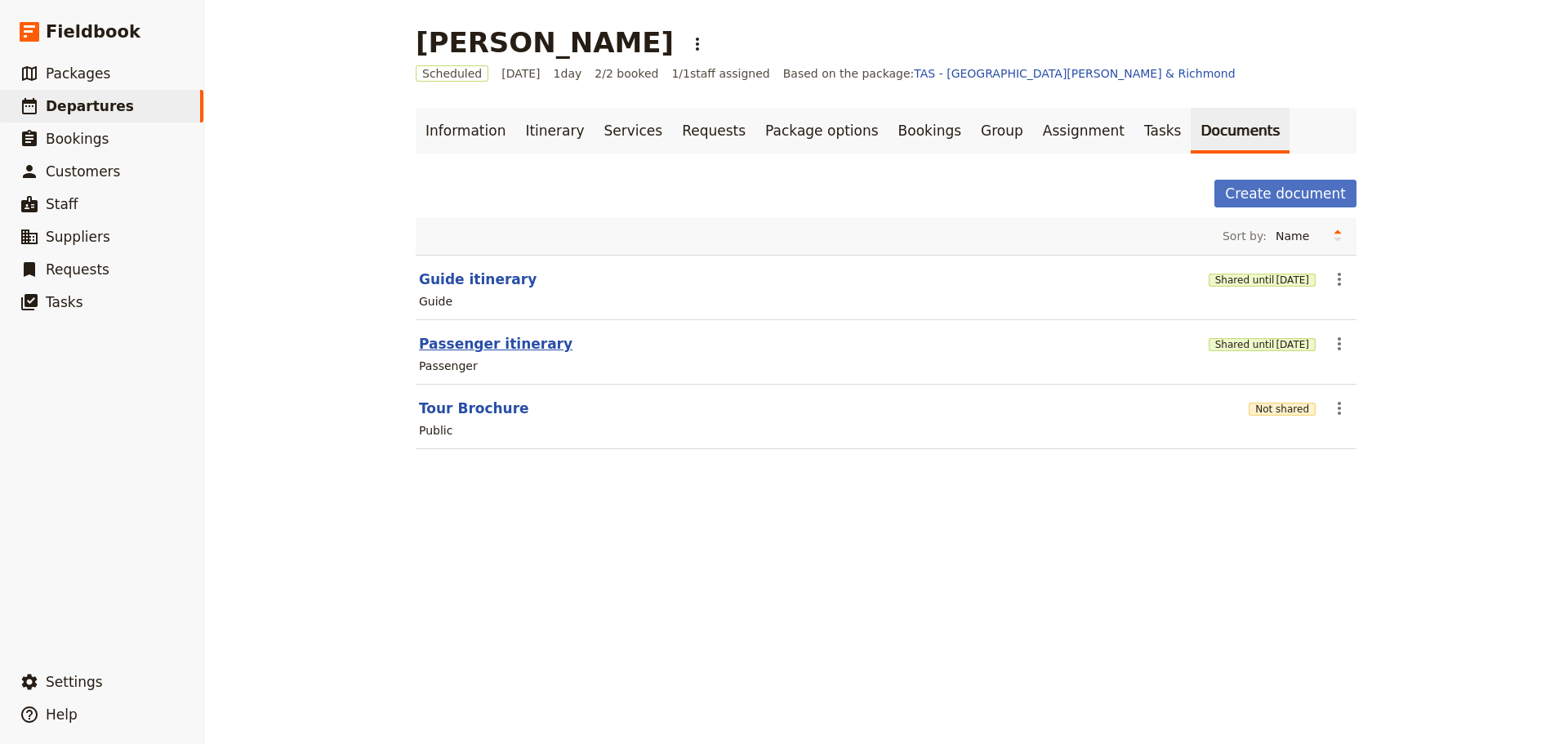
click at [456, 338] on button "Passenger itinerary" at bounding box center [496, 343] width 154 height 19
select select "PASSENGER"
select select "DEFAULT"
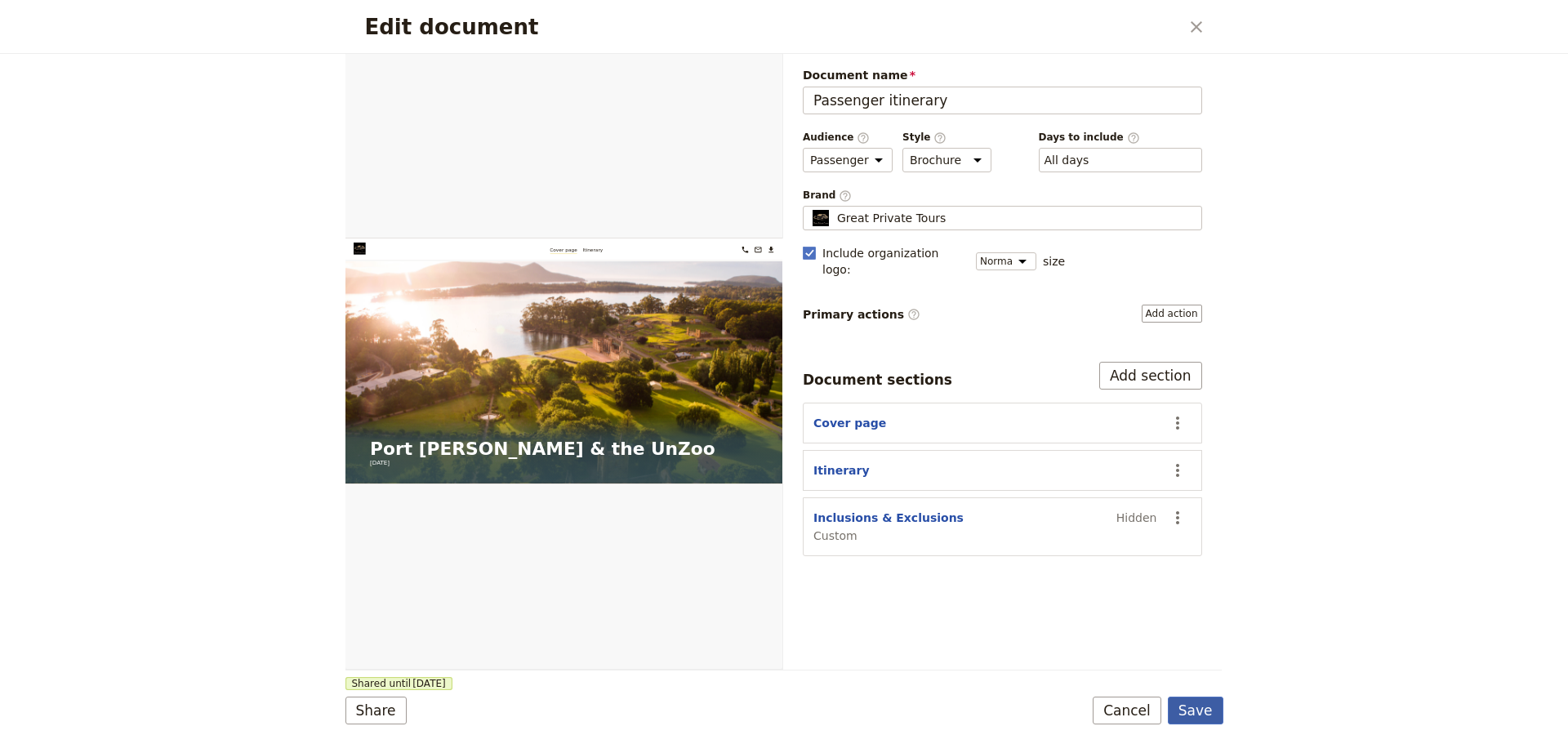
click at [1187, 705] on button "Save" at bounding box center [1195, 710] width 55 height 28
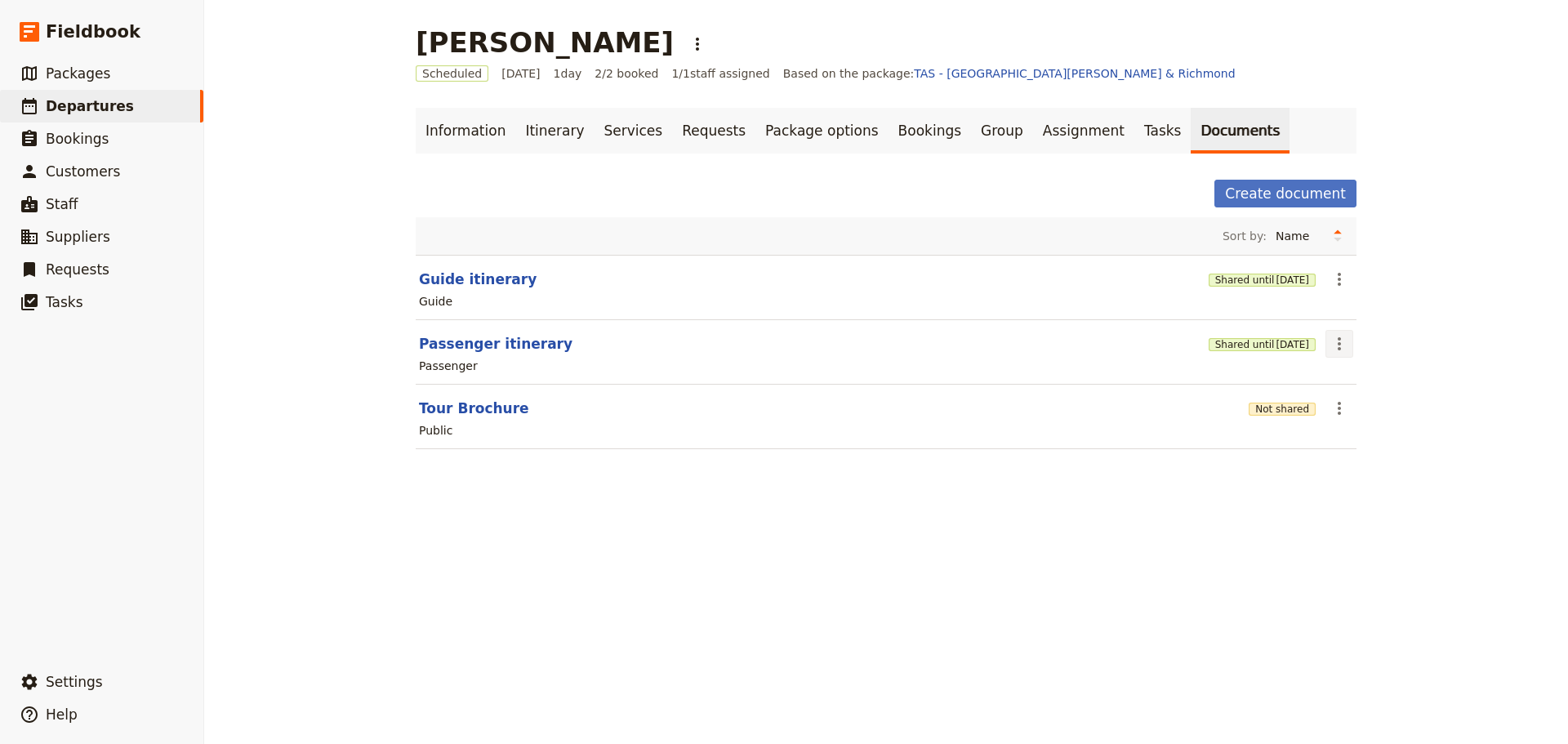
click at [1330, 346] on icon "Actions" at bounding box center [1339, 343] width 19 height 19
click at [1342, 374] on span "Share" at bounding box center [1347, 379] width 33 height 17
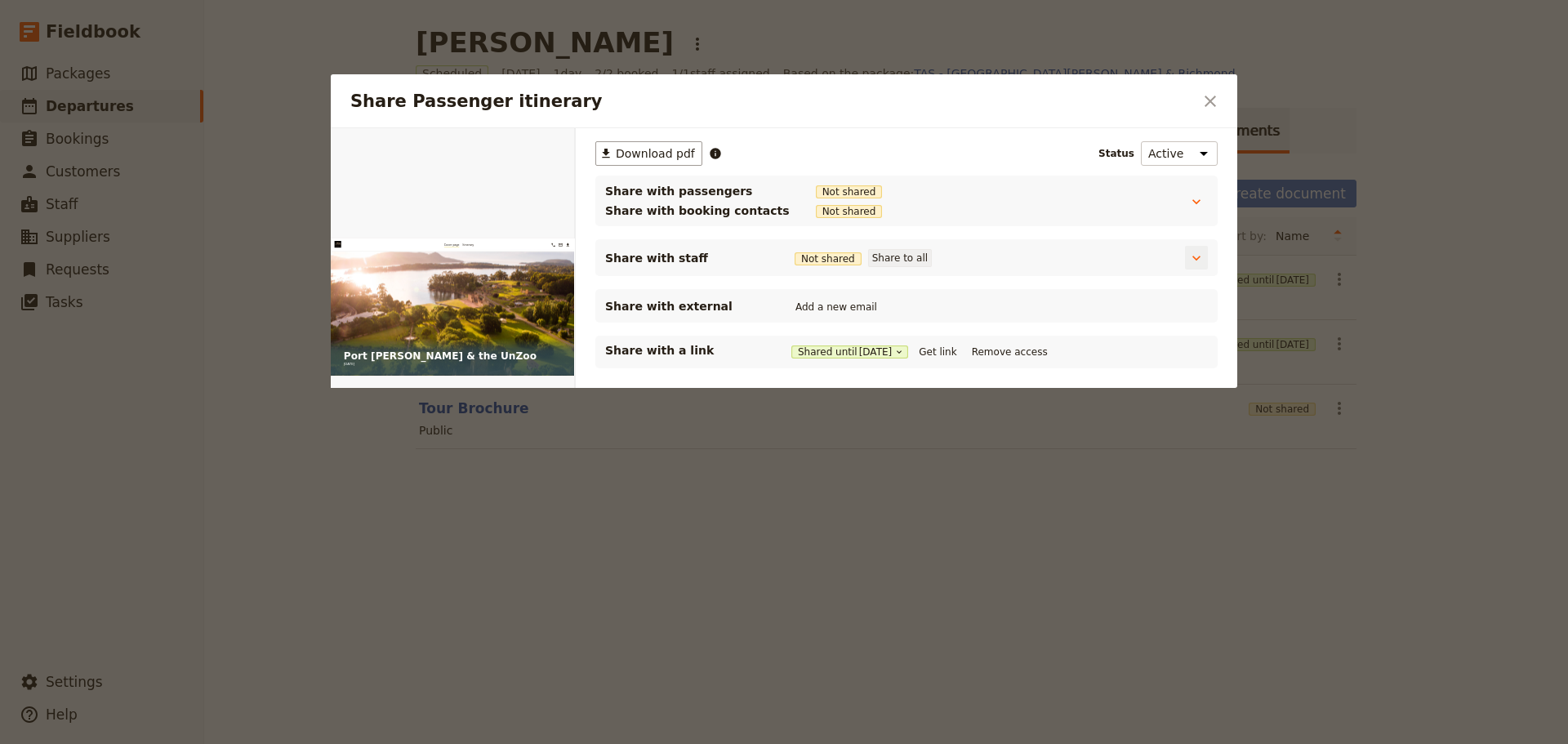
click at [875, 257] on button "Share to all" at bounding box center [900, 258] width 63 height 18
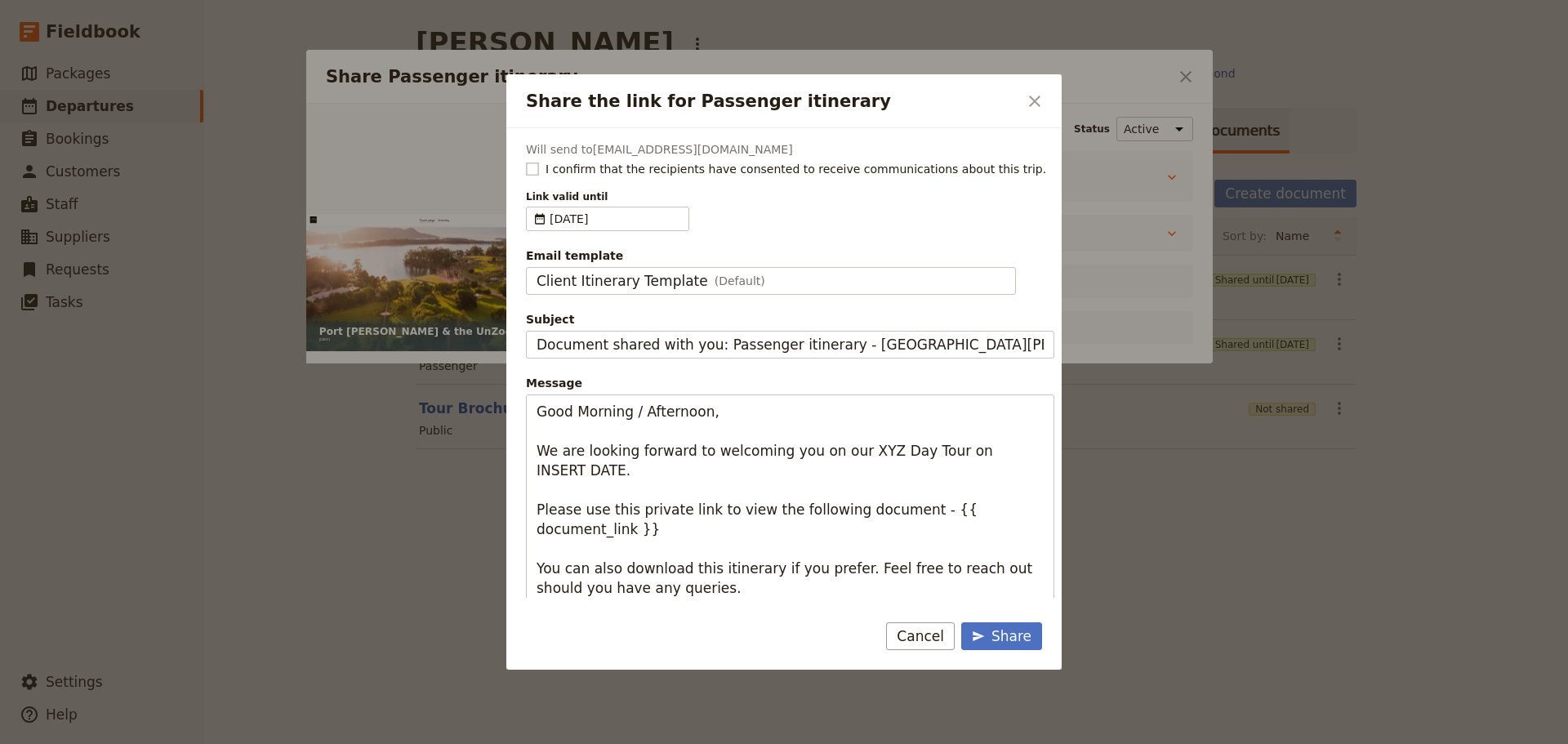
click at [532, 168] on rect "Share the link for Passenger itinerary" at bounding box center [532, 168] width 13 height 13
click at [526, 160] on input "I confirm that the recipients have consented to receive communications about th…" at bounding box center [525, 160] width 1 height 1
checkbox input "true"
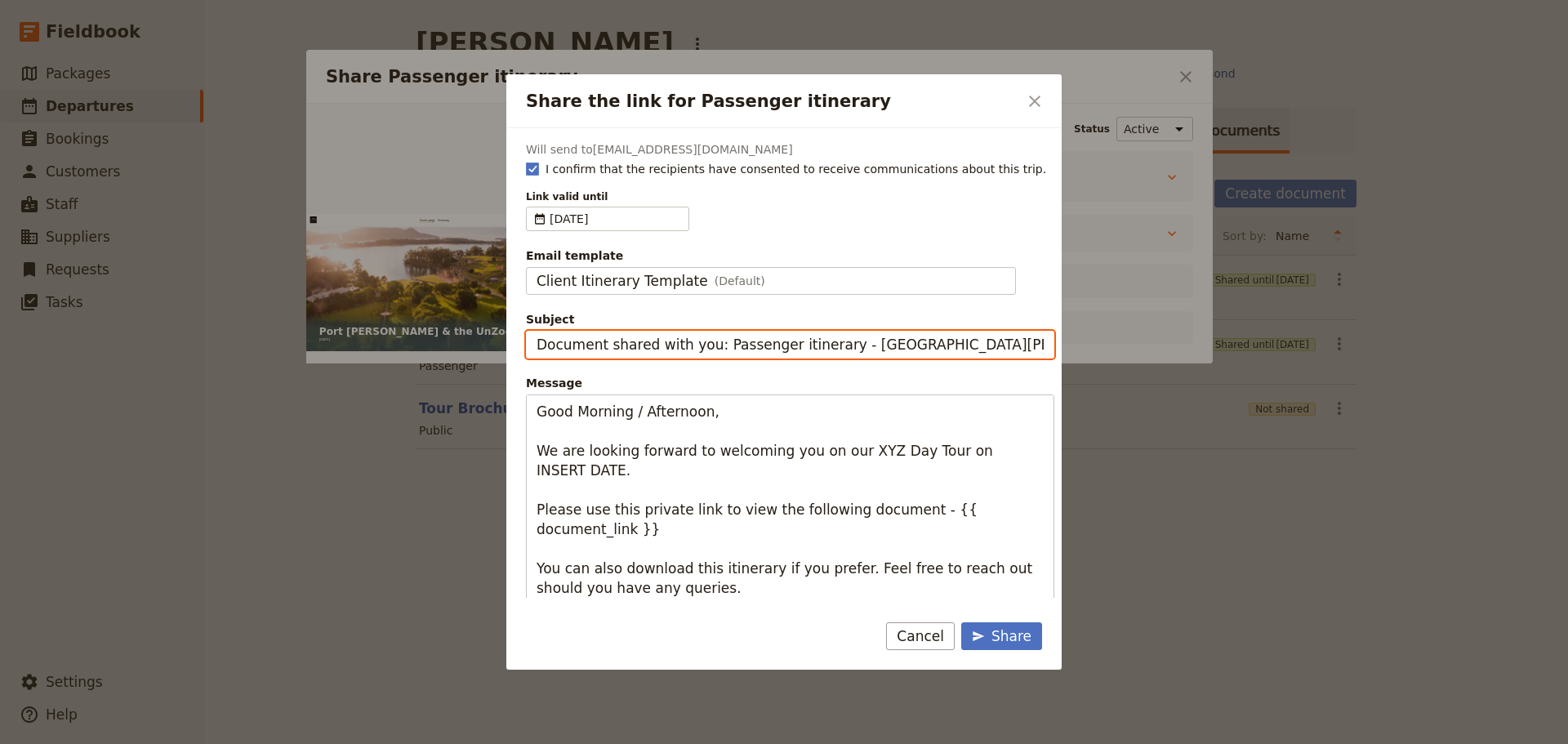
drag, startPoint x: 710, startPoint y: 343, endPoint x: 448, endPoint y: 361, distance: 262.6
click at [448, 743] on div "Share the link for Passenger itinerary ​ Will send to campaigncolour@bigpond.co…" at bounding box center [784, 744] width 1568 height 0
type input "Passenger itinerary - Port Arthur & the UnZoo"
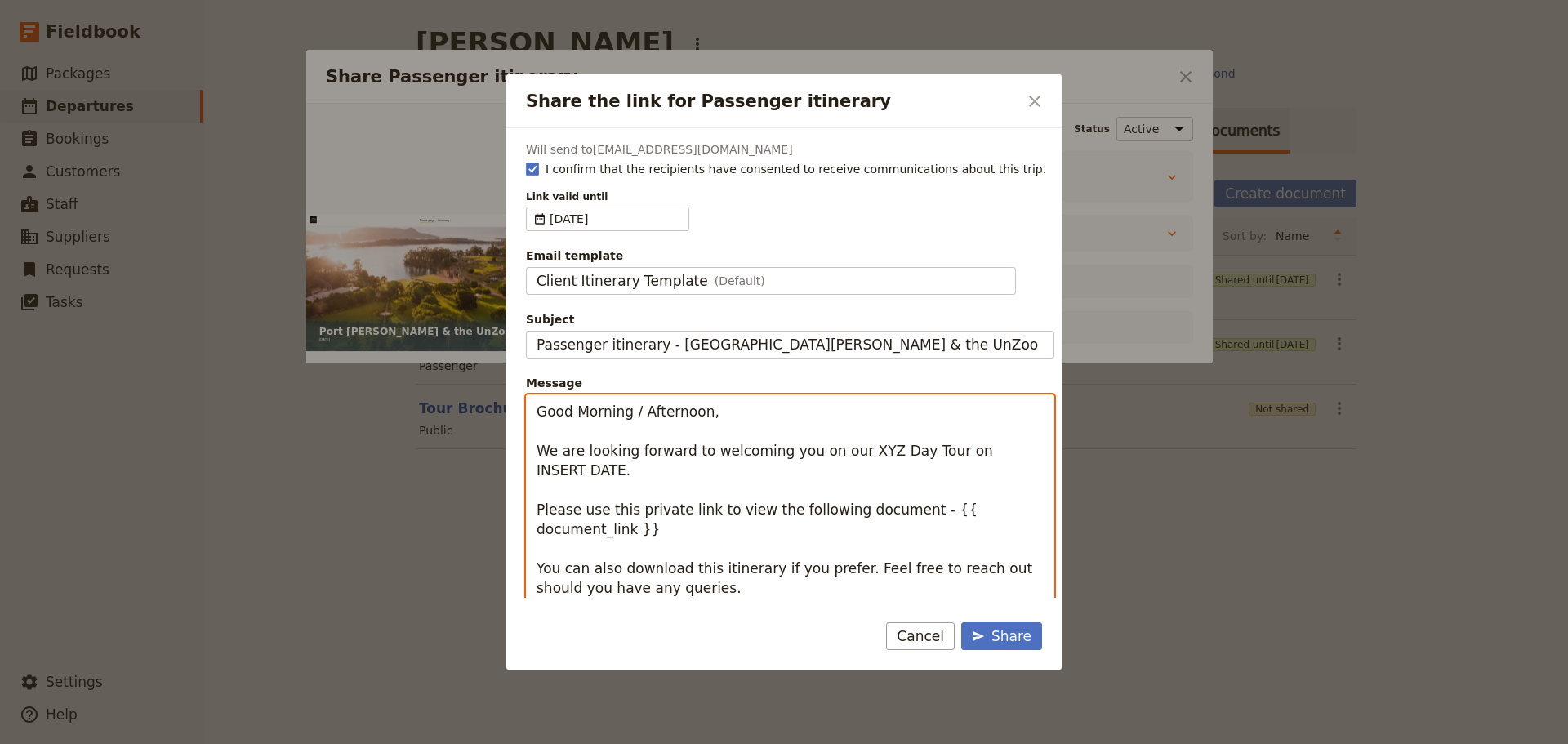
drag, startPoint x: 731, startPoint y: 413, endPoint x: 462, endPoint y: 424, distance: 269.2
click at [462, 743] on div "Share the link for Passenger itinerary ​ Will send to campaigncolour@bigpond.co…" at bounding box center [784, 744] width 1568 height 0
drag, startPoint x: 588, startPoint y: 477, endPoint x: 751, endPoint y: 277, distance: 258.0
click at [522, 420] on div "Will send to campaigncolour@bigpond.com I confirm that the recipients have cons…" at bounding box center [784, 363] width 555 height 470
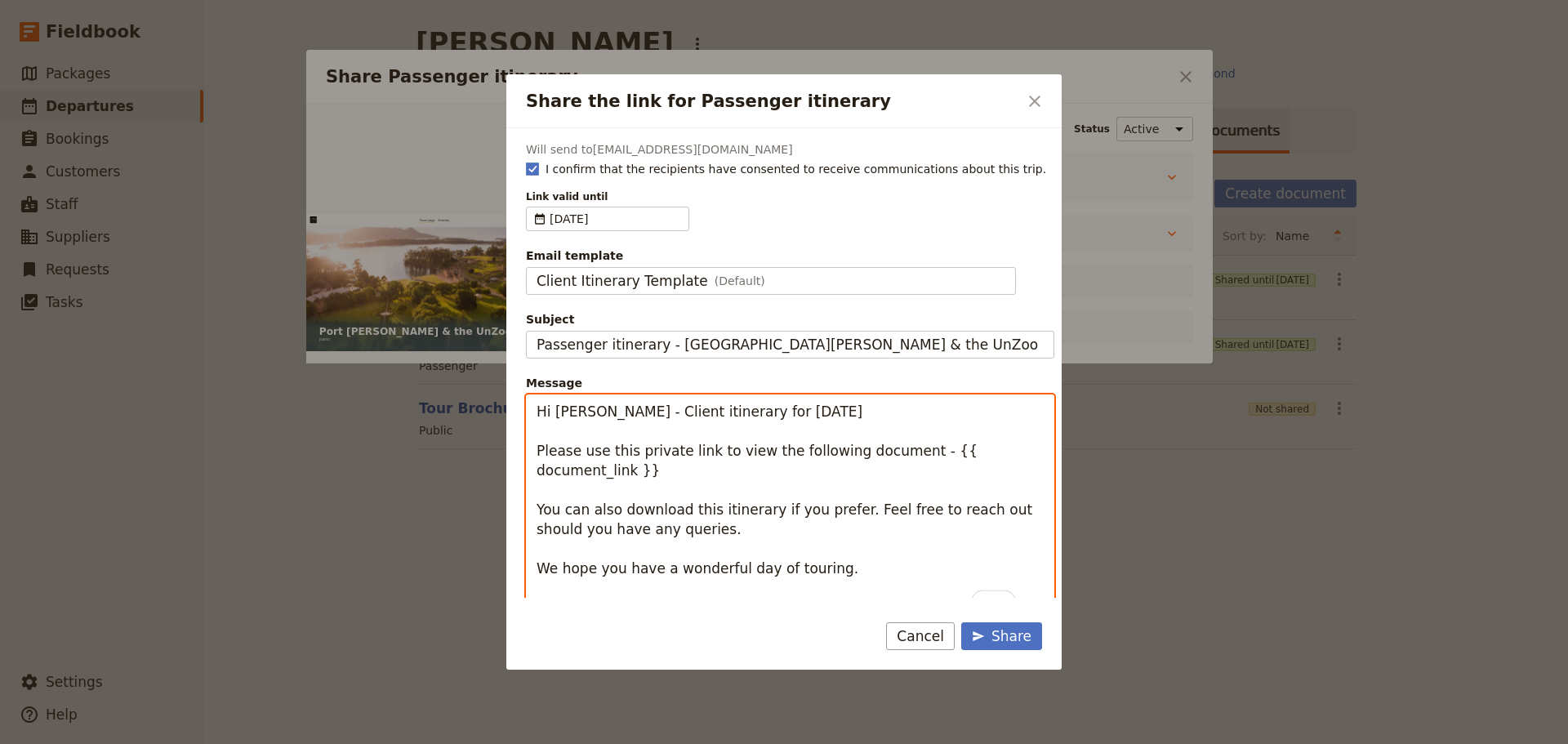
click at [837, 425] on textarea "Hi Jen FYI - Client itinerary for Monday 13 October Please use this private lin…" at bounding box center [790, 510] width 528 height 230
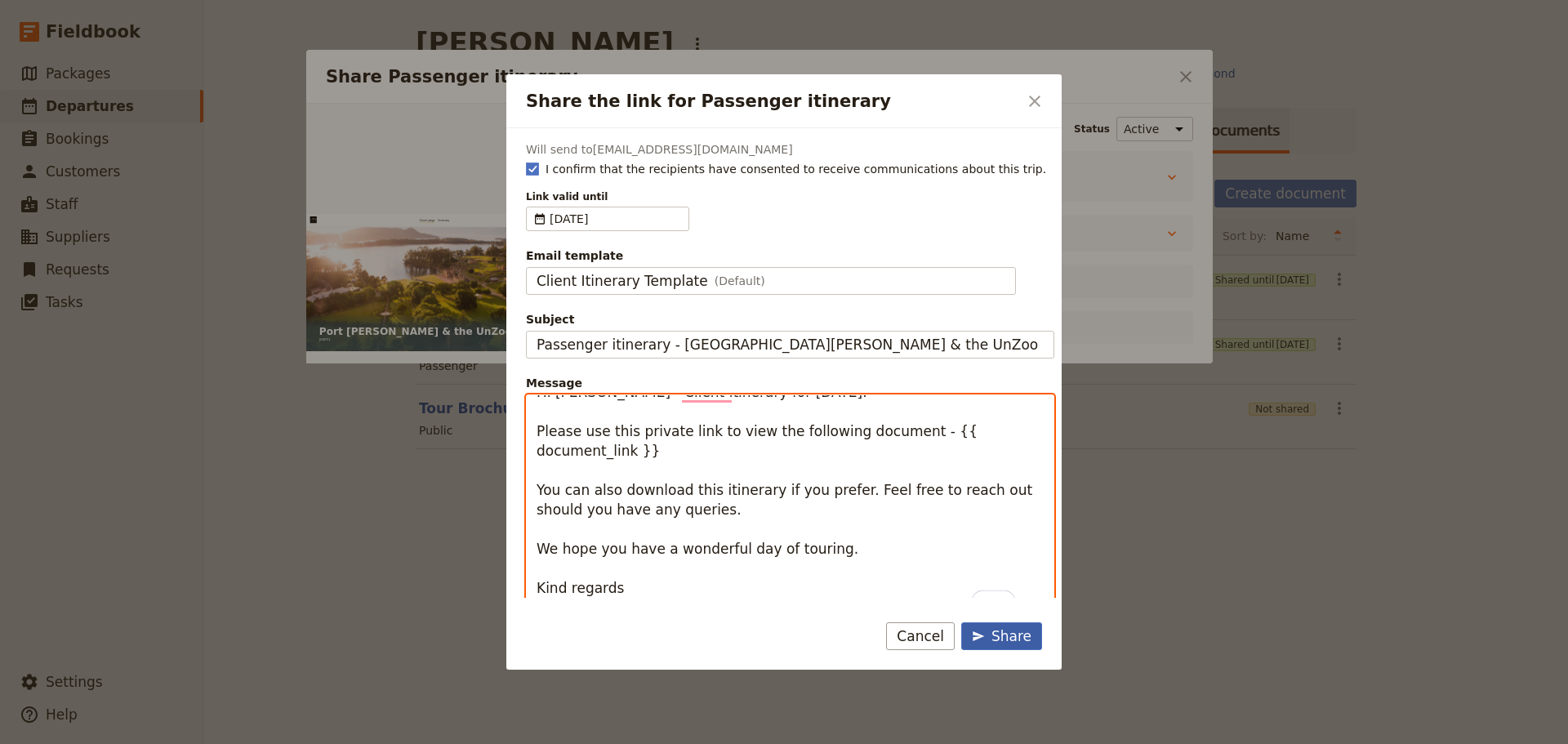
type textarea "Hi Jen FYI - Client itinerary for Monday 13 October. Please use this private li…"
click at [1026, 637] on div "Share" at bounding box center [1001, 636] width 59 height 19
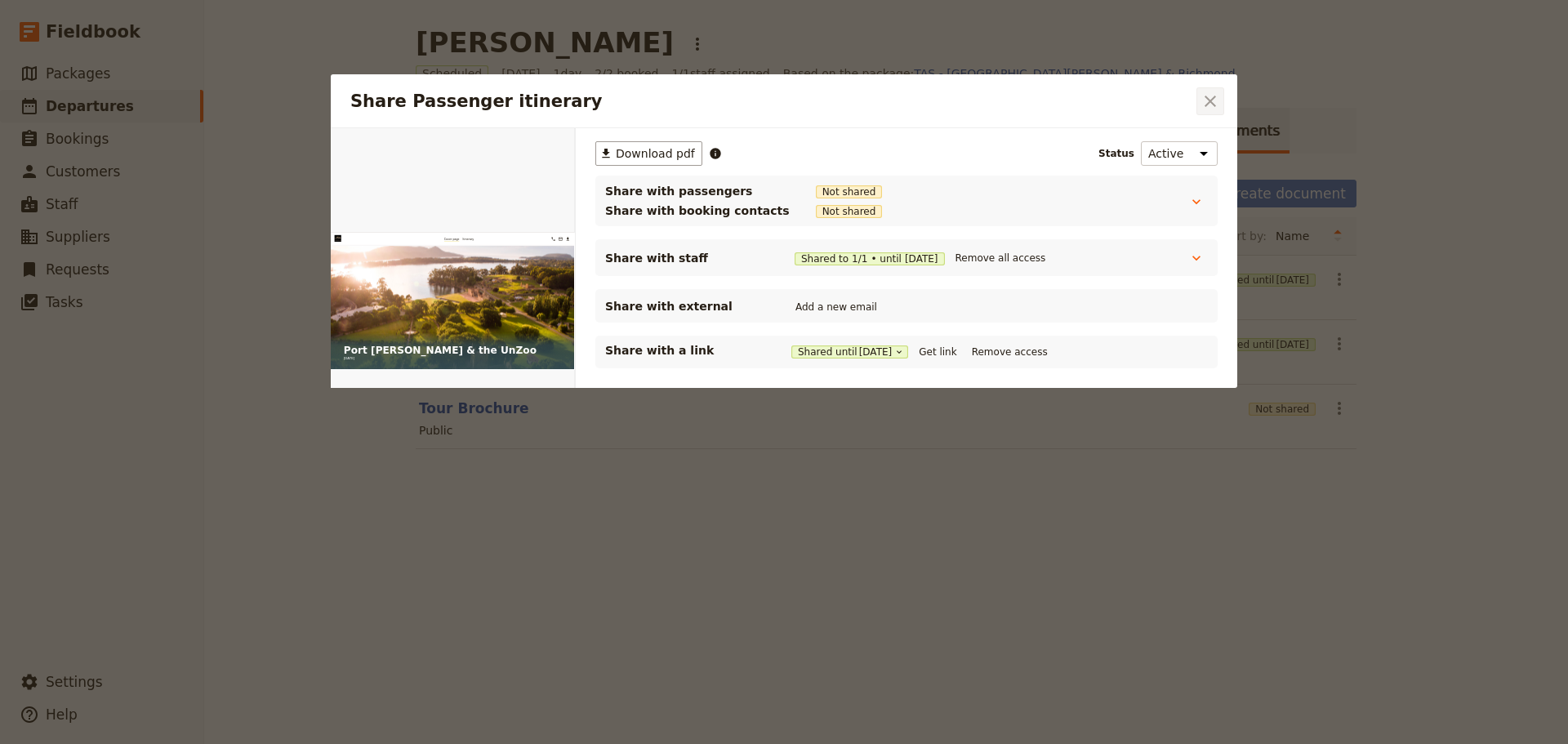
click at [1214, 109] on icon "Close dialog" at bounding box center [1210, 101] width 19 height 19
